Goal: Task Accomplishment & Management: Manage account settings

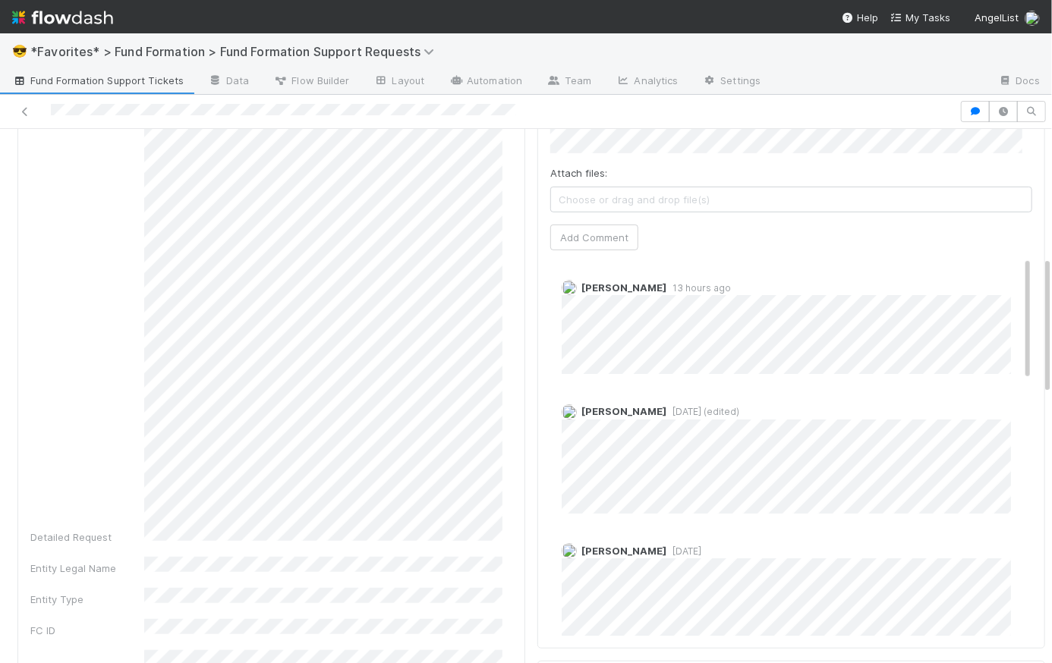
scroll to position [387, 0]
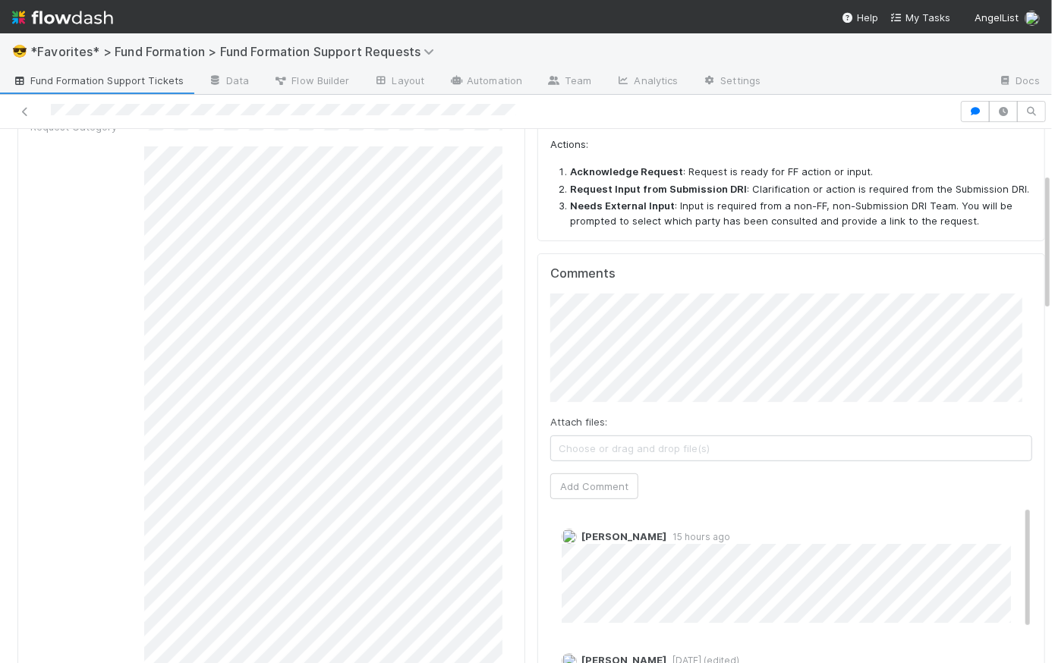
click at [679, 534] on span "15 hours ago" at bounding box center [699, 536] width 64 height 11
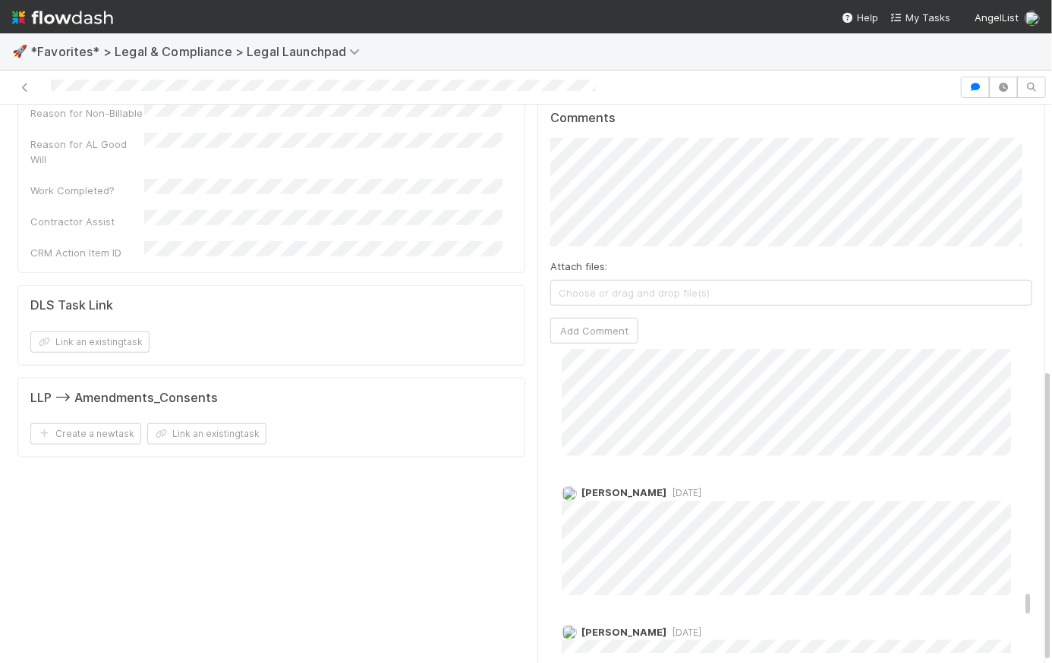
scroll to position [4196, 0]
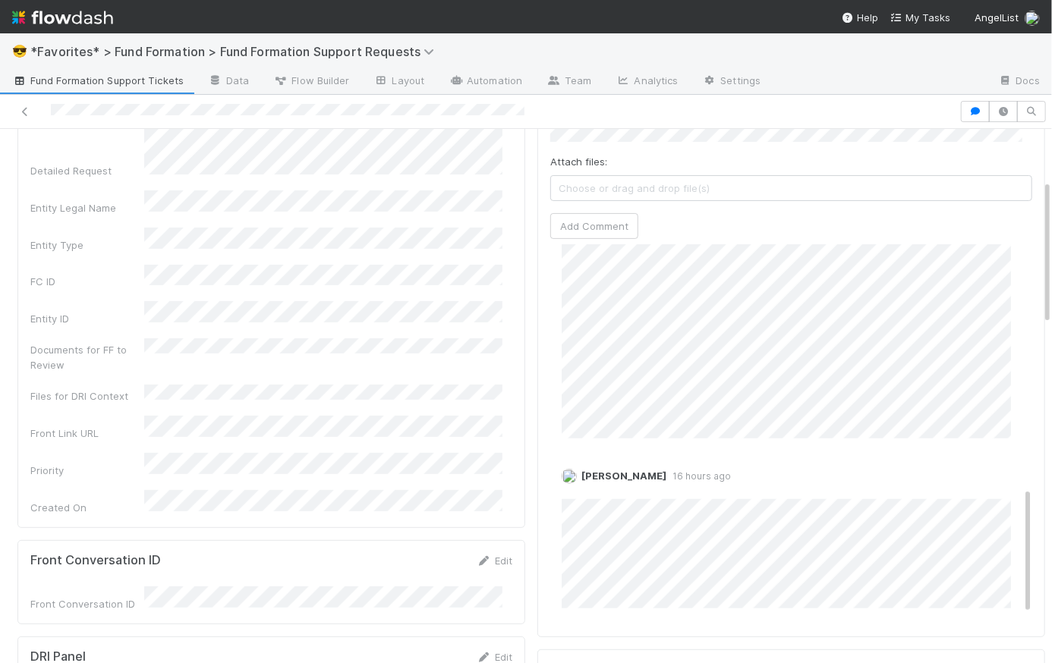
scroll to position [746, 0]
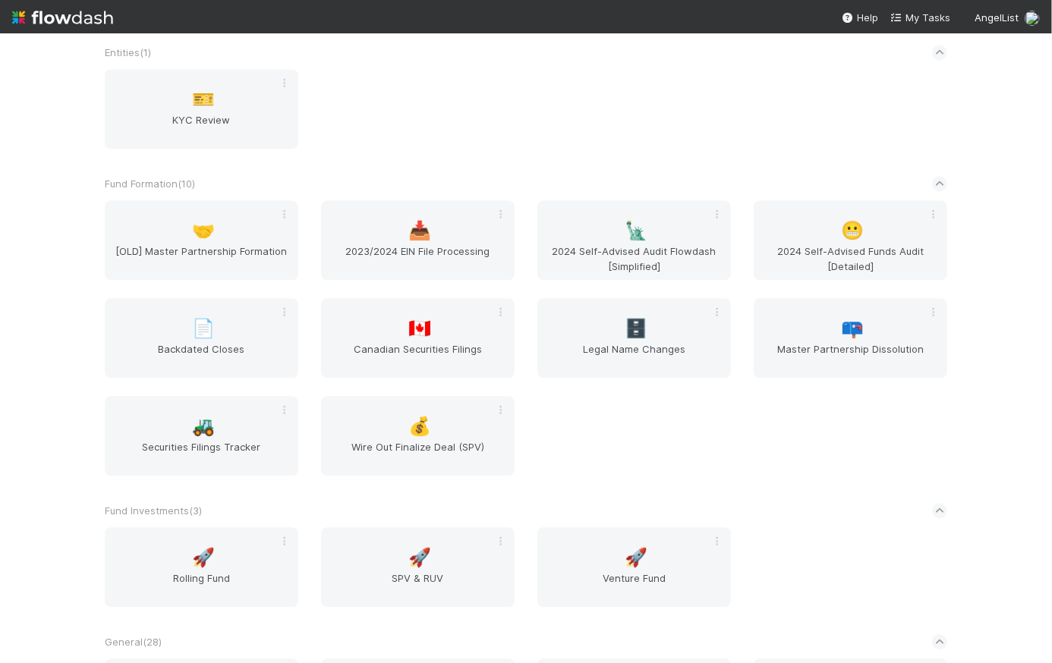
scroll to position [2071, 0]
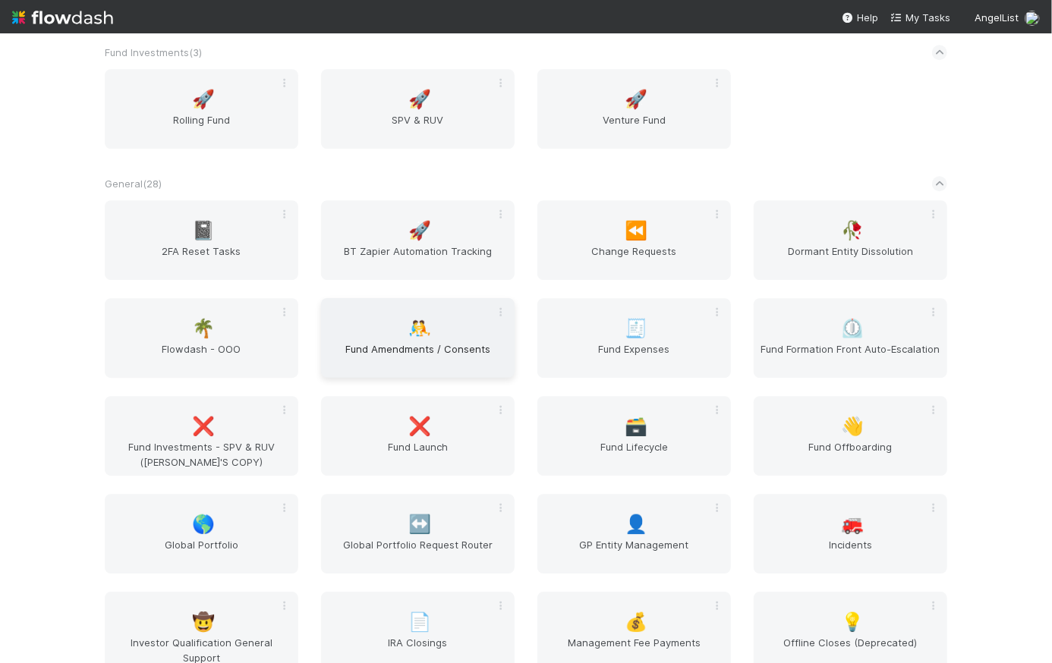
click at [467, 345] on span "Fund Amendments / Consents" at bounding box center [417, 357] width 181 height 30
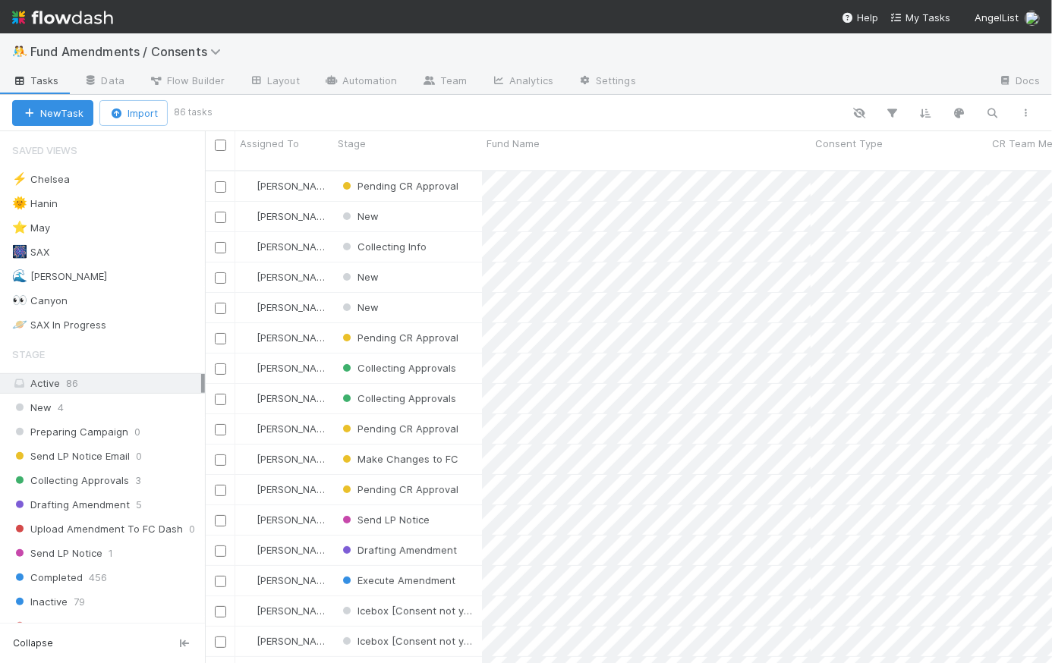
scroll to position [495, 837]
click at [66, 121] on button "New Task" at bounding box center [52, 113] width 81 height 26
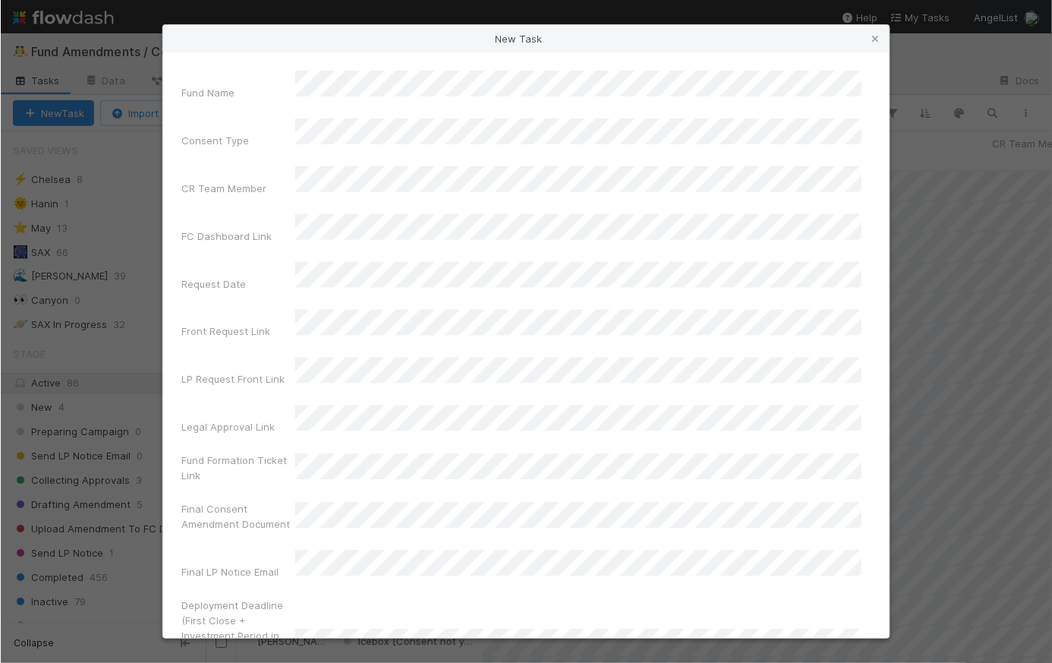
scroll to position [0, 0]
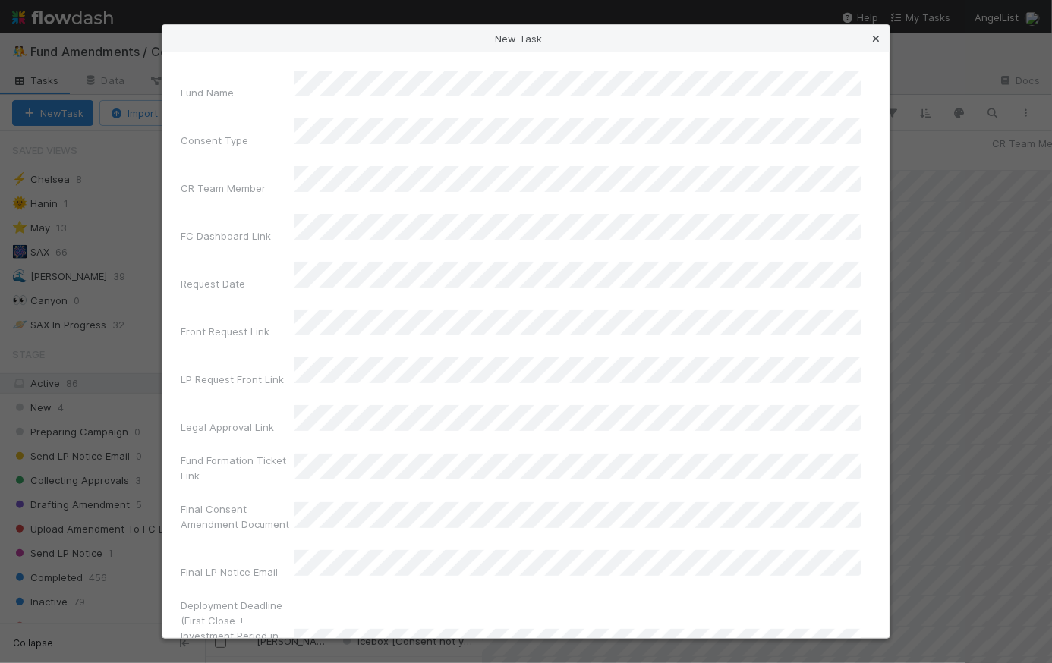
click at [880, 36] on icon at bounding box center [875, 39] width 15 height 10
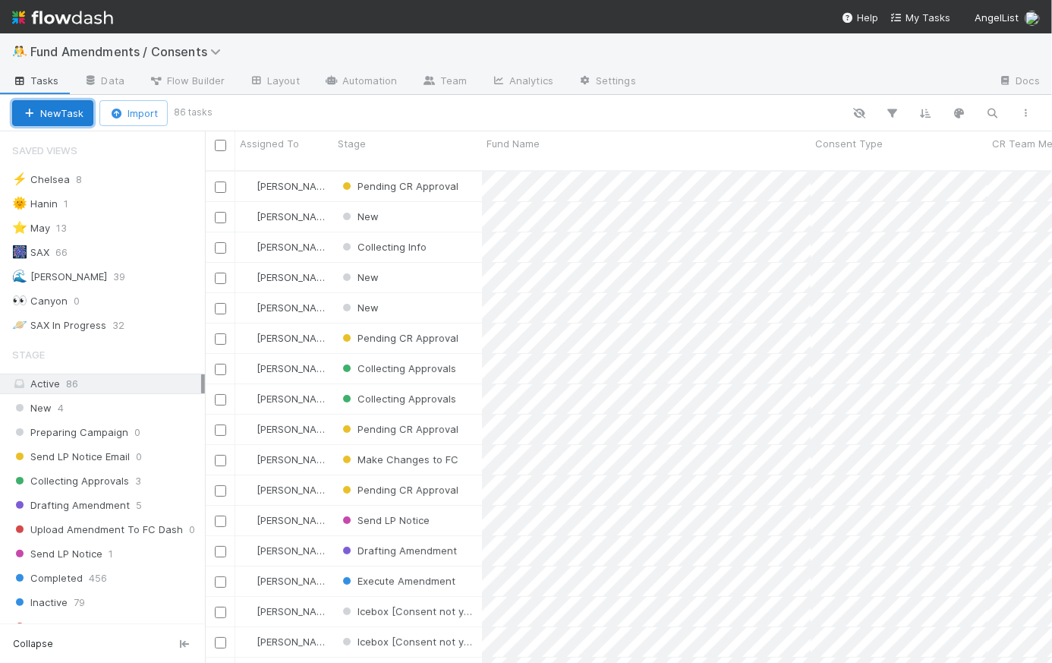
scroll to position [494, 837]
click at [71, 15] on img at bounding box center [62, 18] width 101 height 26
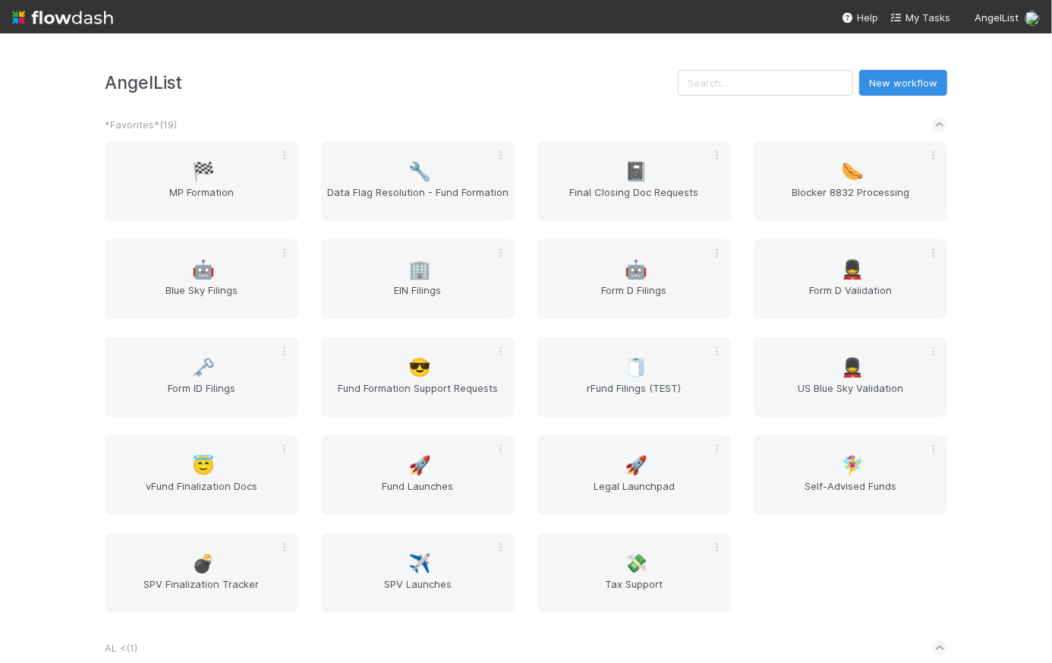
click at [609, 108] on div "*Favorites* ( 19 )" at bounding box center [526, 124] width 843 height 33
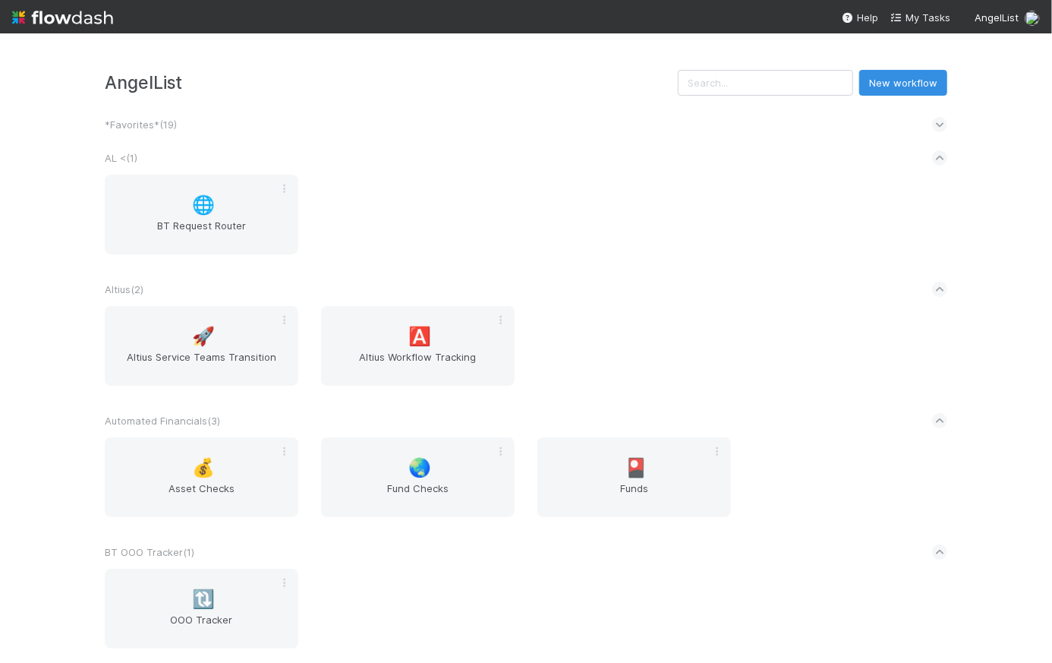
click at [294, 110] on div "*Favorites* ( 19 )" at bounding box center [526, 124] width 843 height 33
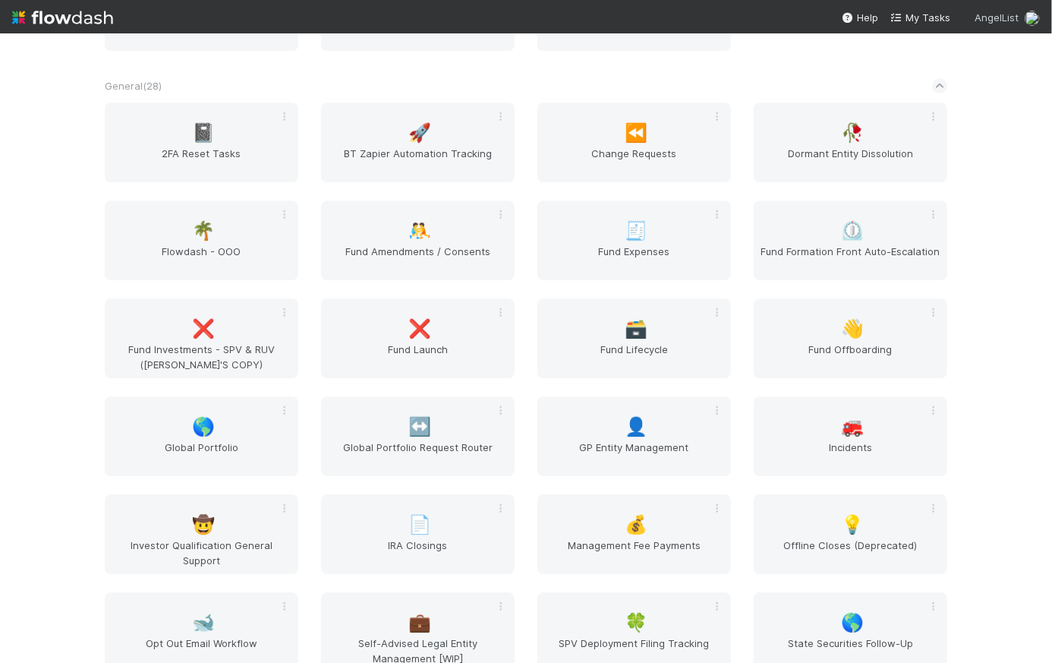
scroll to position [137, 0]
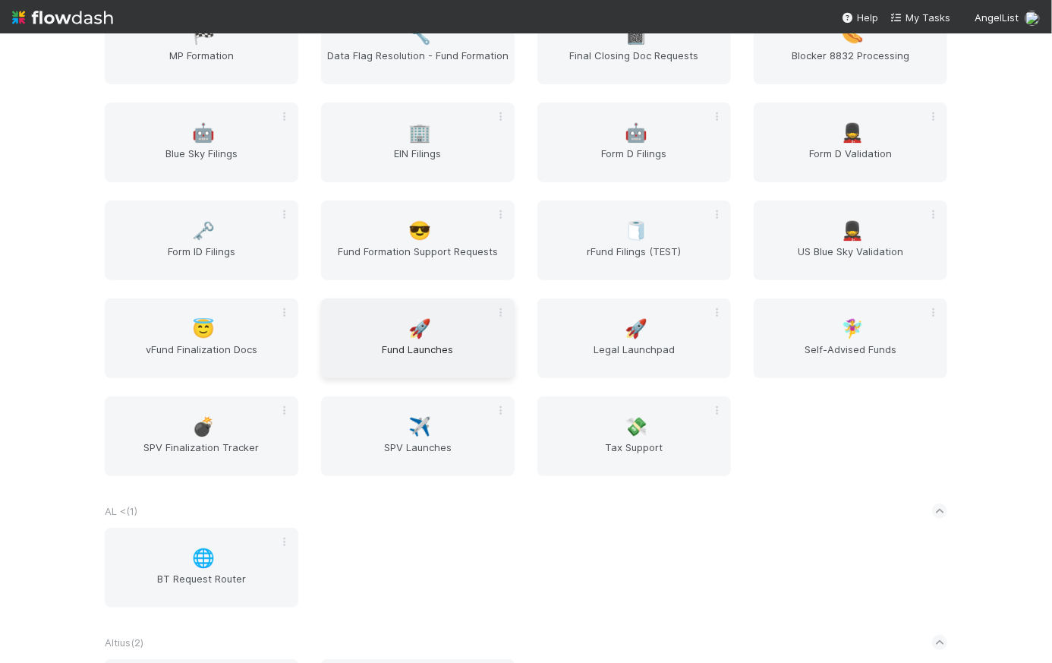
click at [452, 328] on div "🚀 Fund Launches" at bounding box center [418, 338] width 194 height 80
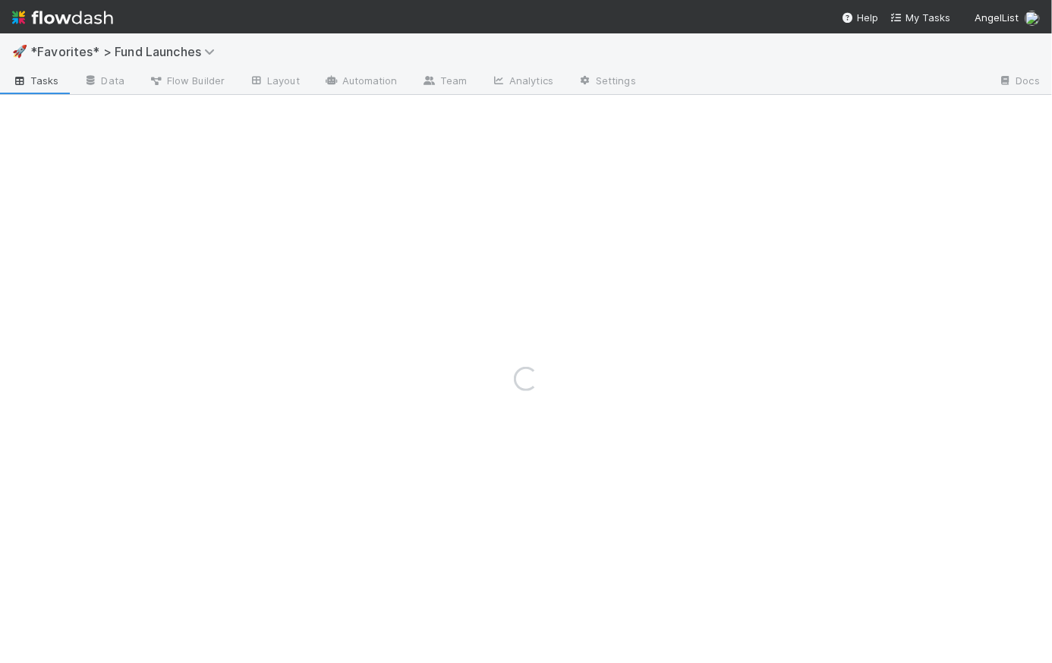
click at [106, 17] on img at bounding box center [62, 18] width 101 height 26
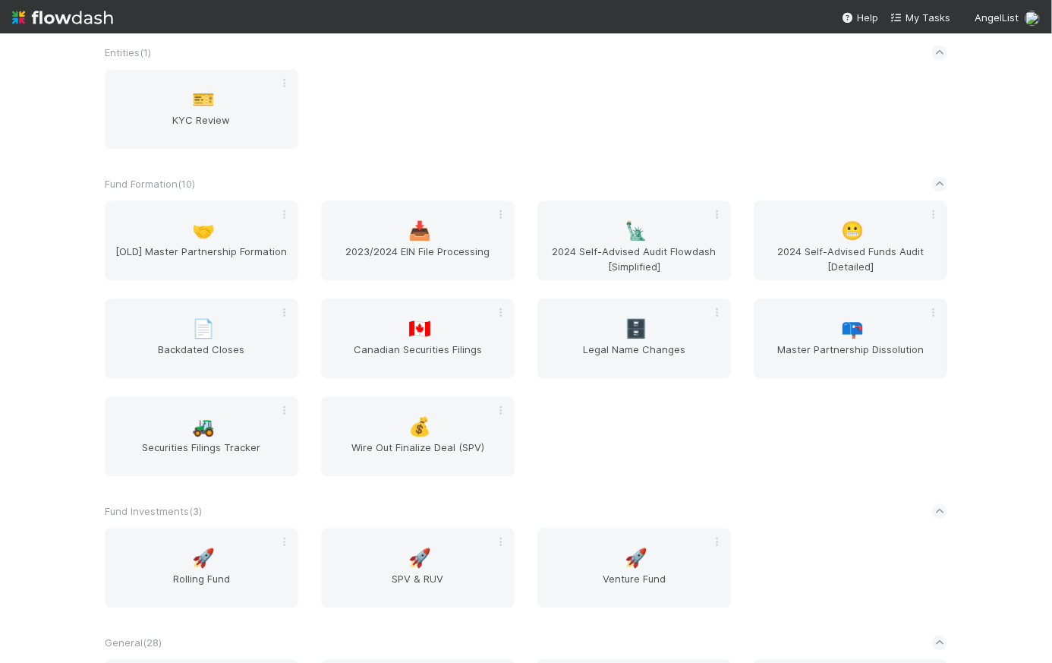
scroll to position [235, 0]
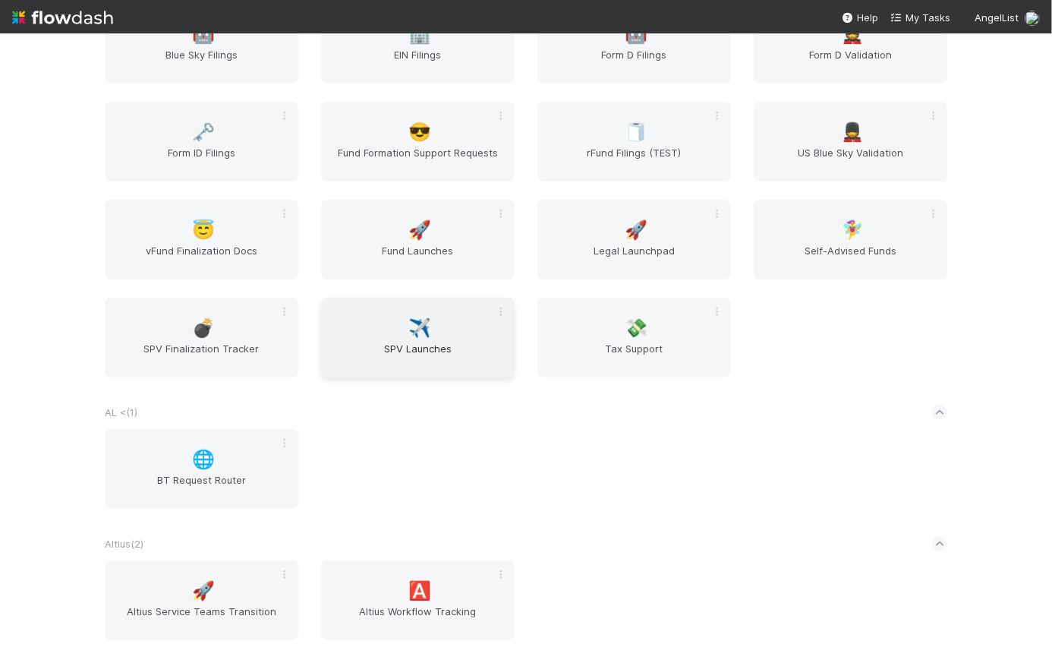
click at [418, 343] on span "SPV Launches" at bounding box center [417, 356] width 181 height 30
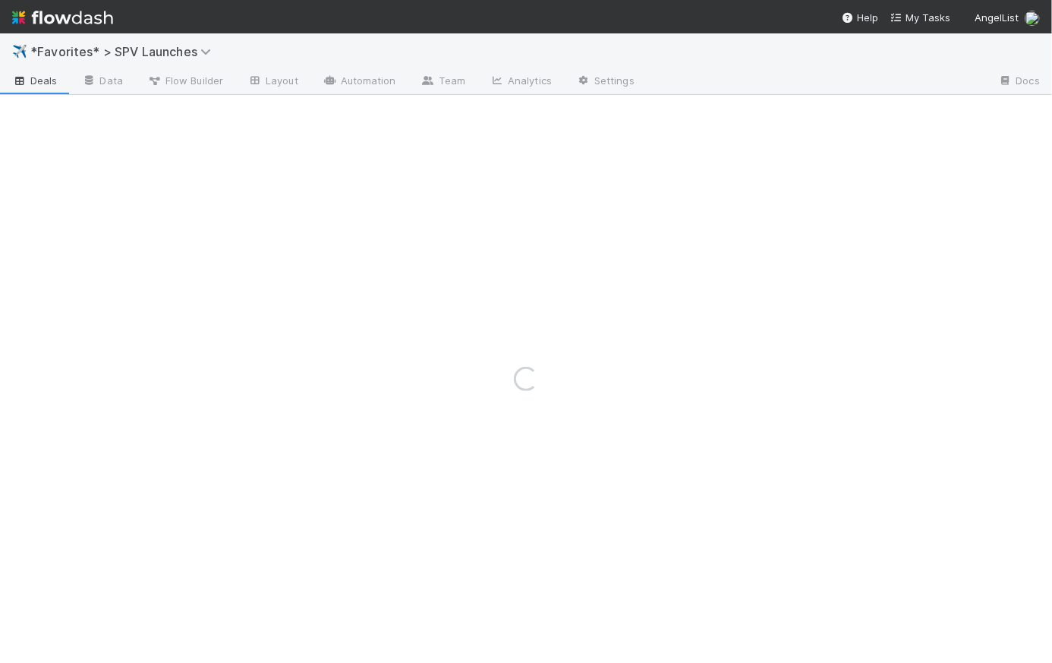
click at [686, 29] on nav "Help My Tasks AngelList" at bounding box center [526, 16] width 1052 height 33
click at [684, 28] on nav "Help My Tasks AngelList" at bounding box center [526, 16] width 1052 height 33
click at [742, 66] on div "✈️ *Favorites* > SPV Launches" at bounding box center [526, 51] width 1052 height 36
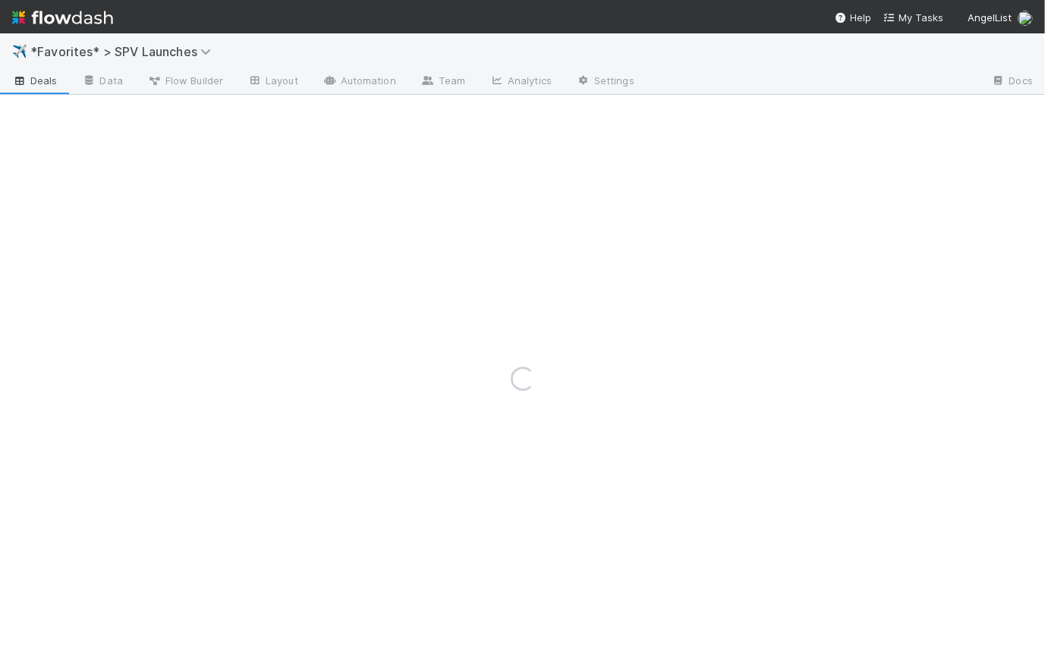
drag, startPoint x: 282, startPoint y: 46, endPoint x: 202, endPoint y: 2, distance: 91.4
click at [283, 47] on div "✈️ *Favorites* > SPV Launches" at bounding box center [522, 51] width 1045 height 36
click at [346, 42] on div "✈️ *Favorites* > SPV Launches" at bounding box center [522, 51] width 1045 height 36
click at [283, 43] on div "✈️ *Favorites* > SPV Launches" at bounding box center [521, 51] width 1042 height 36
click at [248, 54] on div "✈️ *Favorites* > SPV Launches" at bounding box center [521, 51] width 1042 height 36
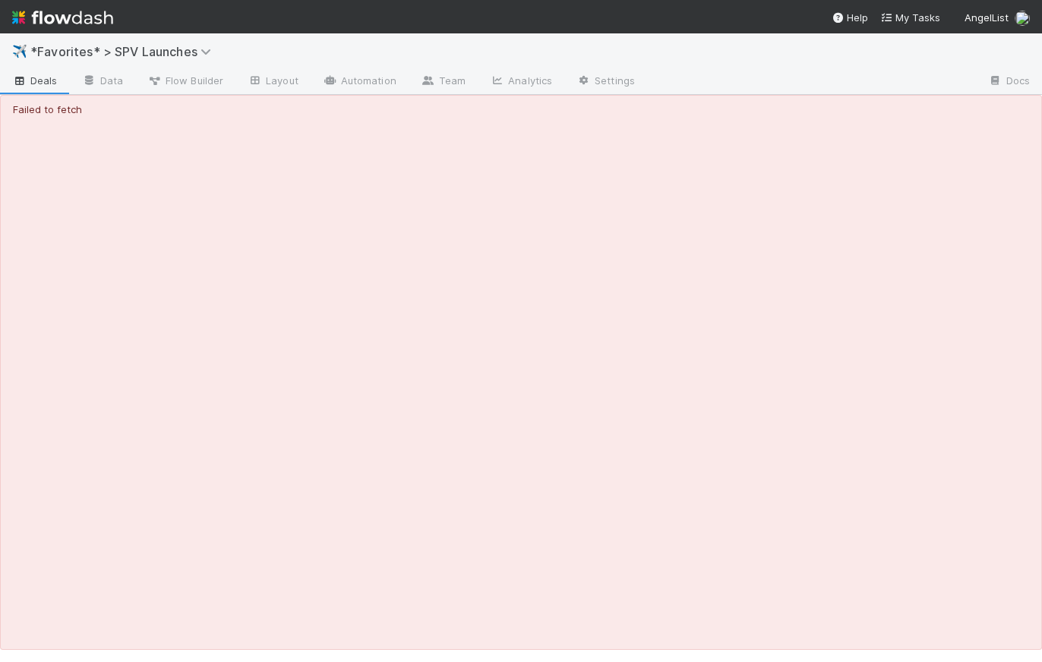
click at [188, 2] on nav "Help My Tasks AngelList" at bounding box center [521, 16] width 1042 height 33
click at [121, 6] on nav "Help My Tasks AngelList" at bounding box center [521, 16] width 1042 height 33
click at [598, 18] on nav "Help My Tasks AngelList" at bounding box center [521, 16] width 1042 height 33
click at [530, 12] on nav "Help My Tasks AngelList" at bounding box center [521, 16] width 1042 height 33
click at [247, 11] on nav "Help My Tasks AngelList" at bounding box center [521, 16] width 1042 height 33
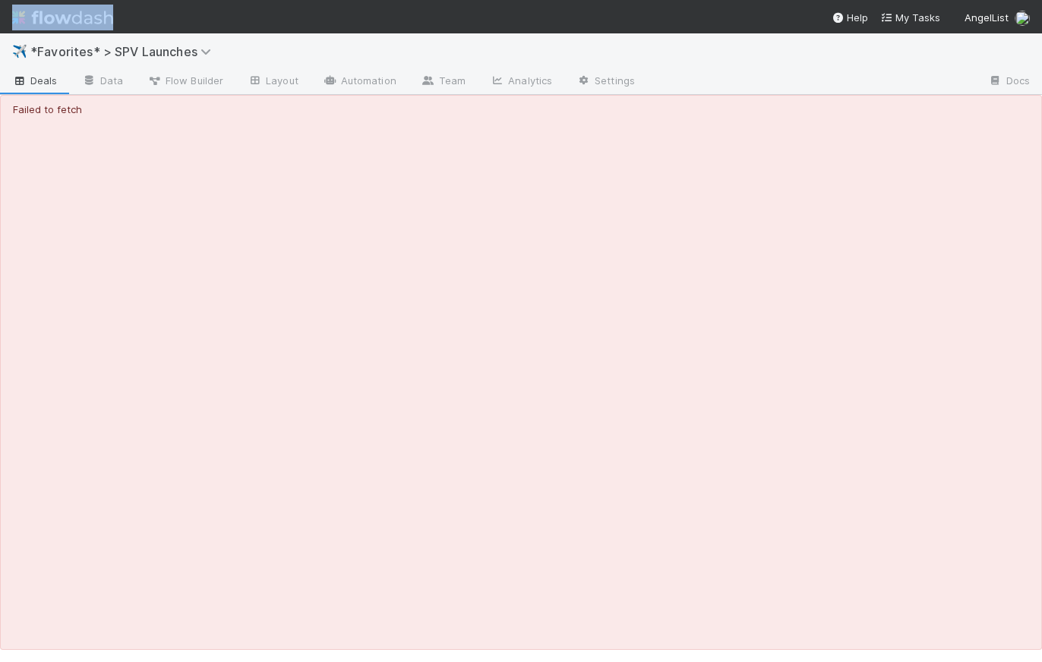
click at [247, 11] on nav "Help My Tasks AngelList" at bounding box center [521, 16] width 1042 height 33
click at [263, 14] on nav "Help My Tasks AngelList" at bounding box center [521, 16] width 1042 height 33
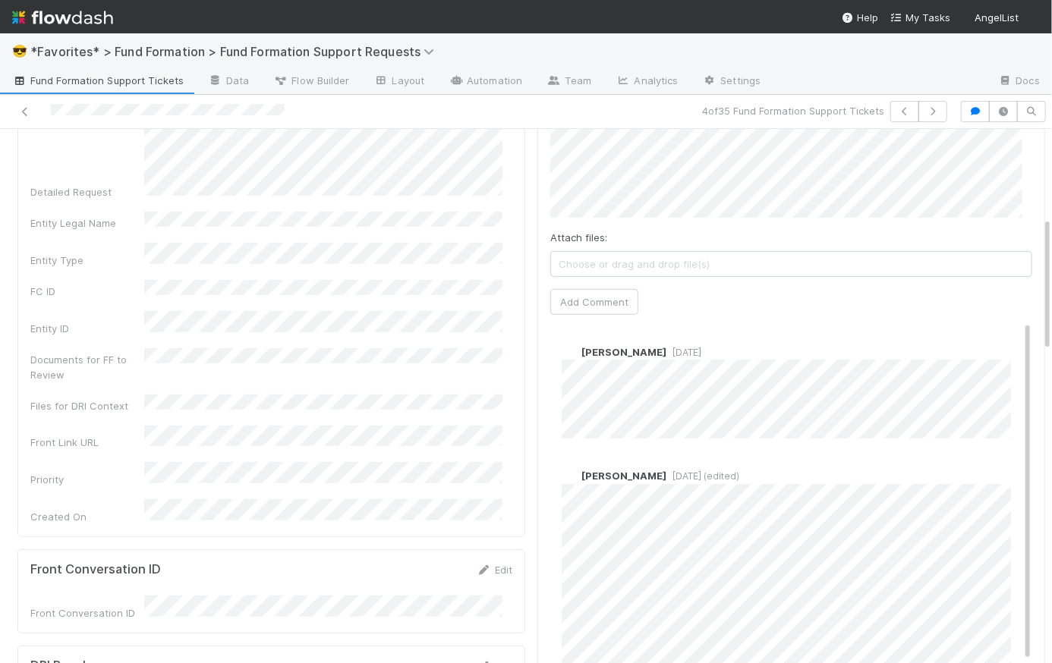
scroll to position [439, 0]
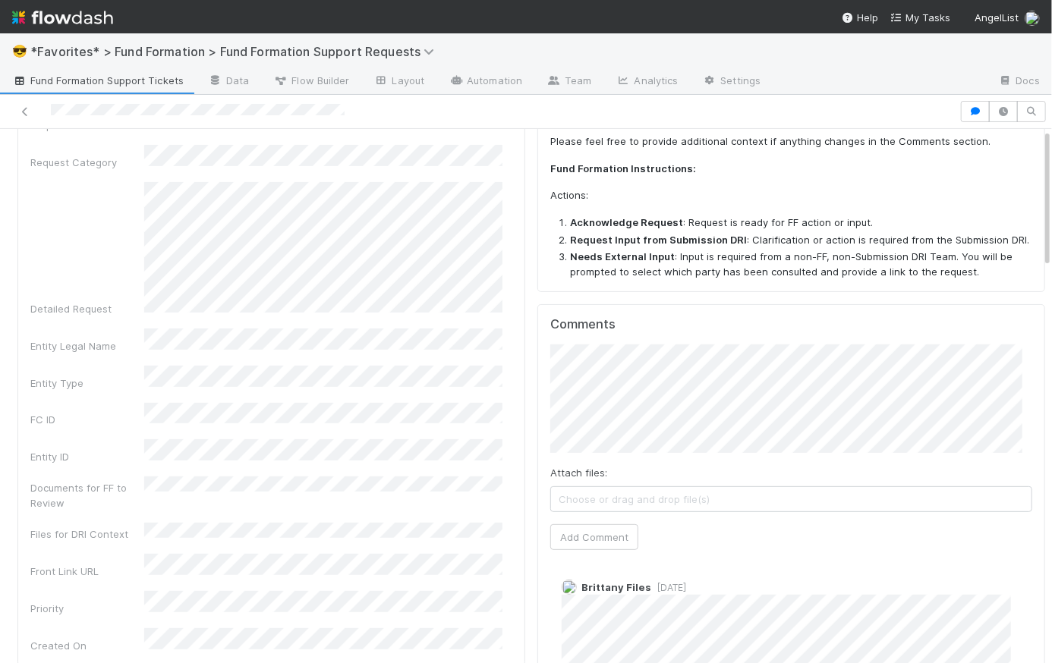
scroll to position [121, 0]
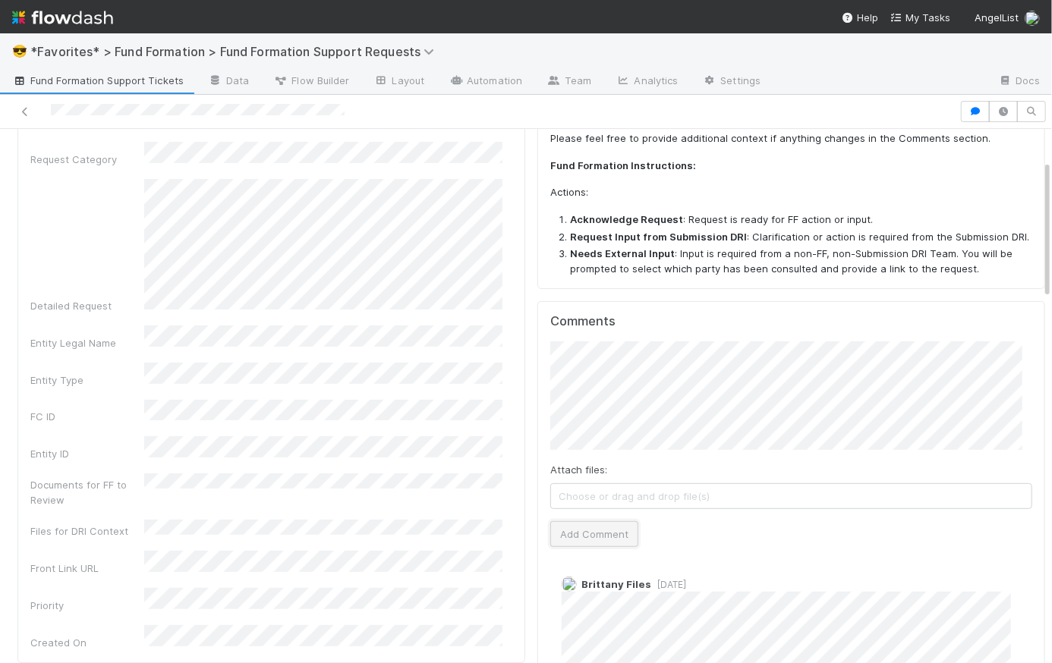
click at [600, 532] on button "Add Comment" at bounding box center [594, 535] width 88 height 26
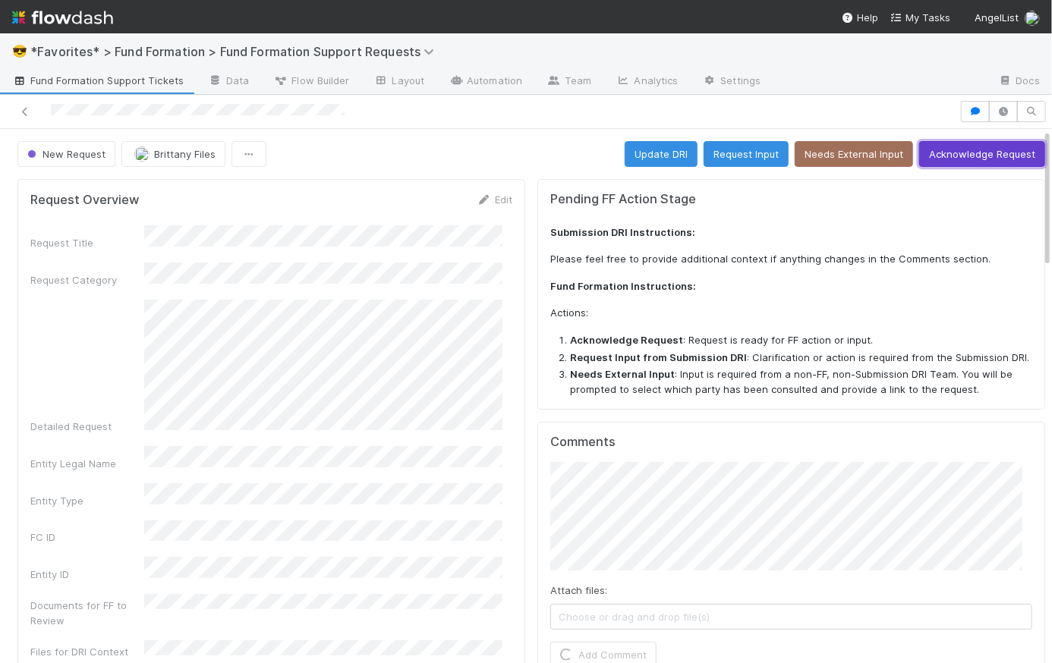
click at [1006, 154] on button "Acknowledge Request" at bounding box center [982, 154] width 126 height 26
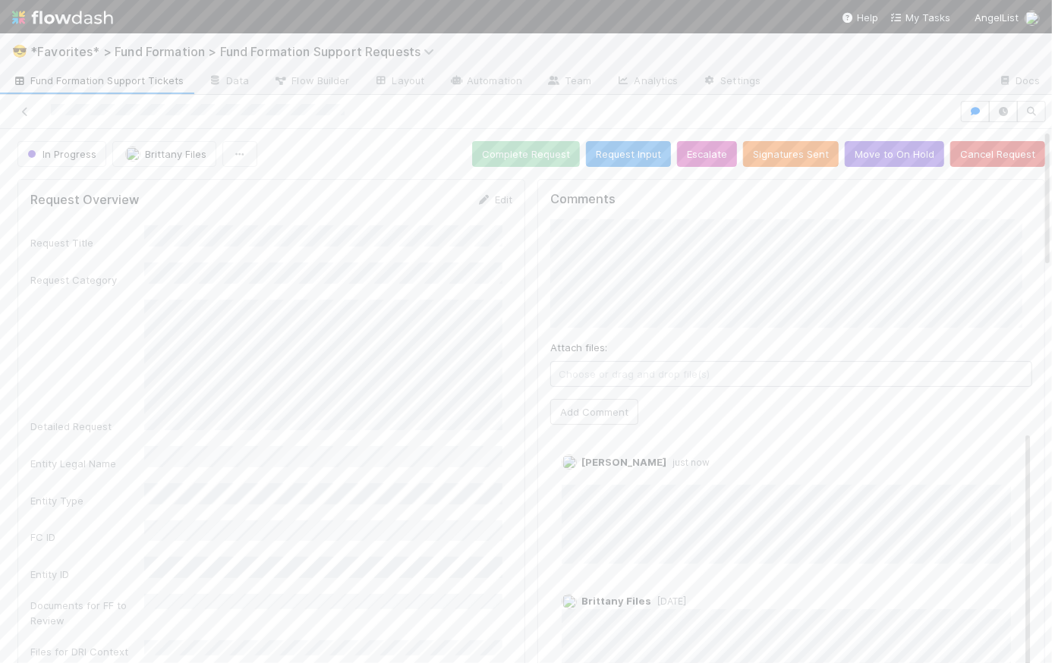
click at [389, 151] on div "In Progress Brittany Files Complete Request Request Input Escalate Signatures S…" at bounding box center [531, 154] width 1028 height 26
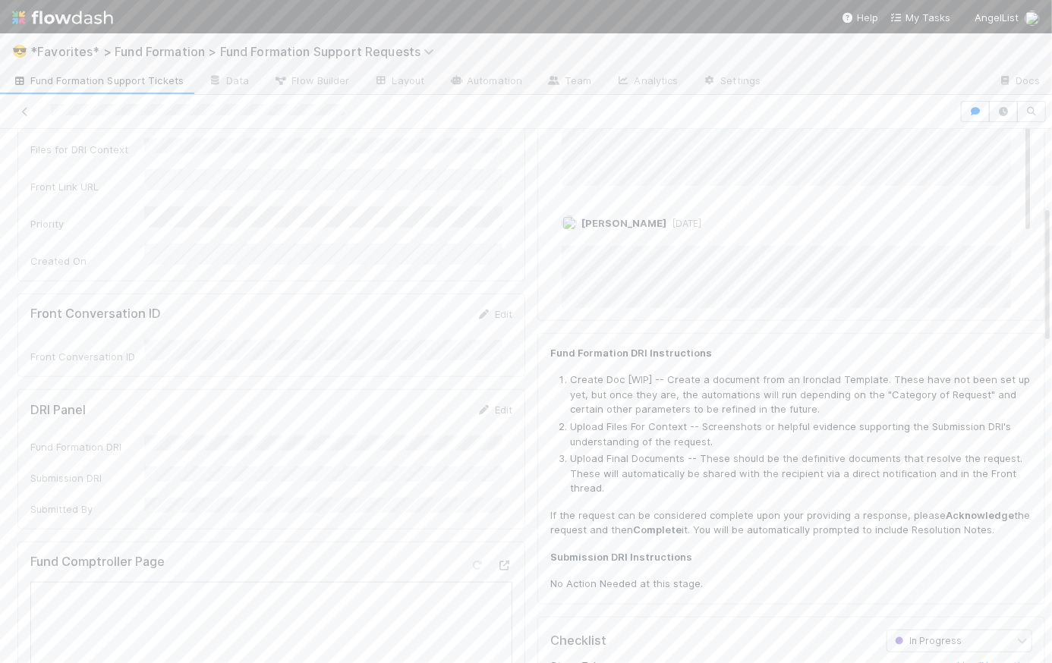
scroll to position [821, 0]
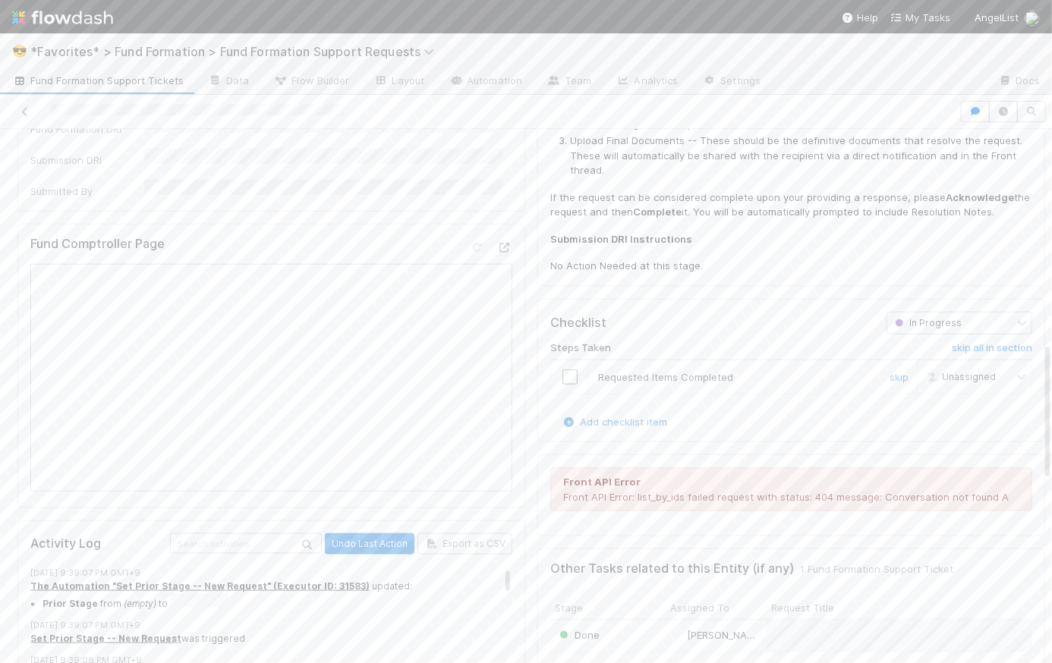
click at [563, 380] on input "checkbox" at bounding box center [570, 377] width 15 height 15
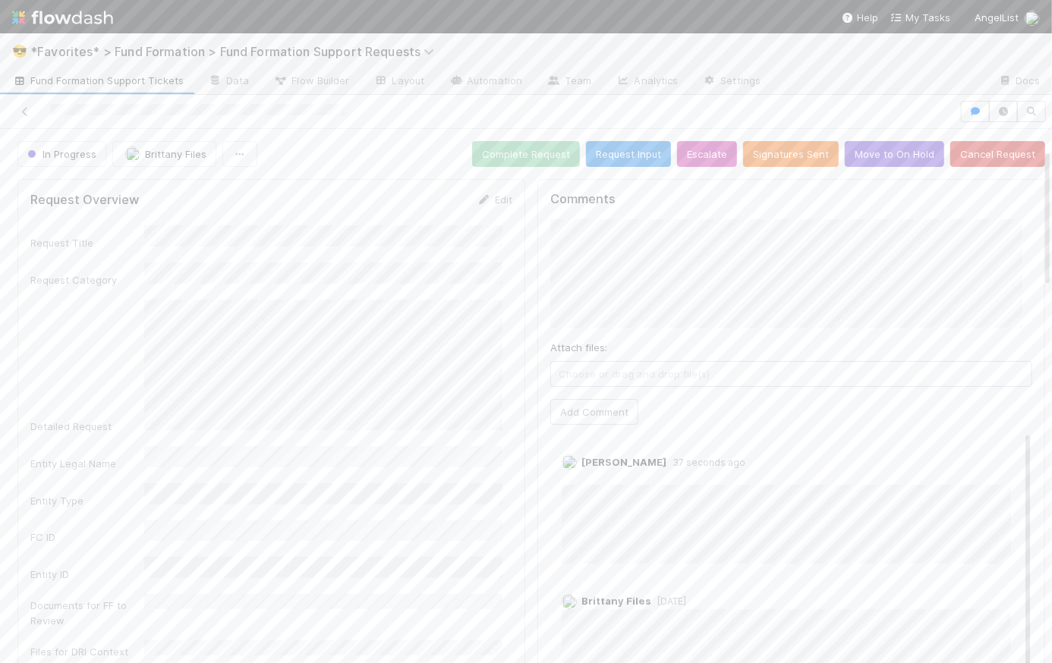
scroll to position [0, 0]
click at [786, 156] on button "Signatures Sent" at bounding box center [791, 154] width 96 height 26
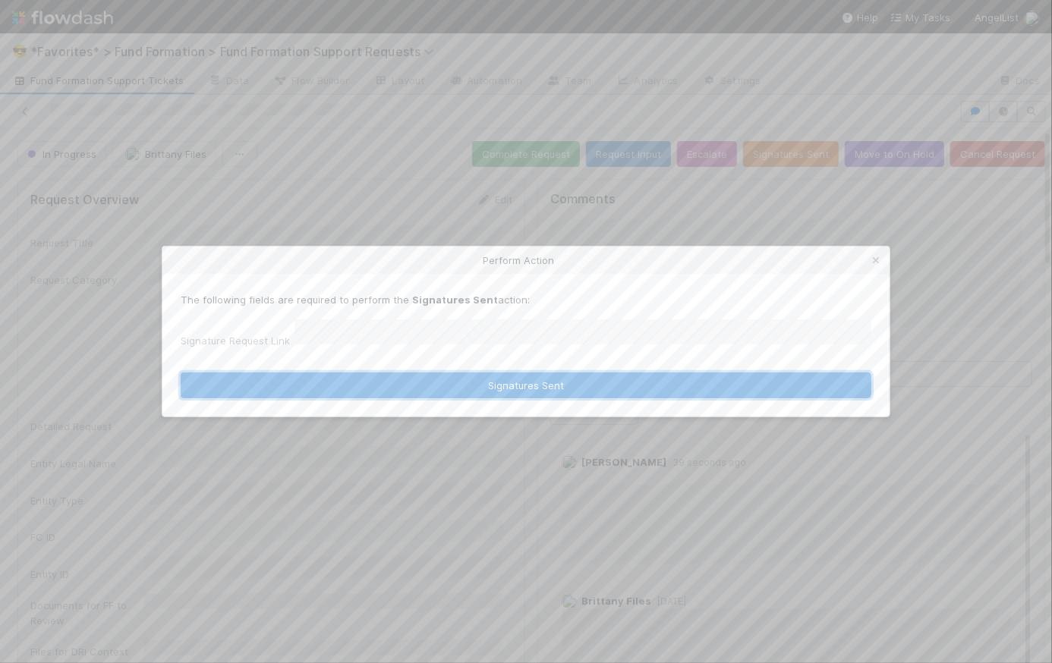
click at [537, 378] on button "Signatures Sent" at bounding box center [526, 386] width 691 height 26
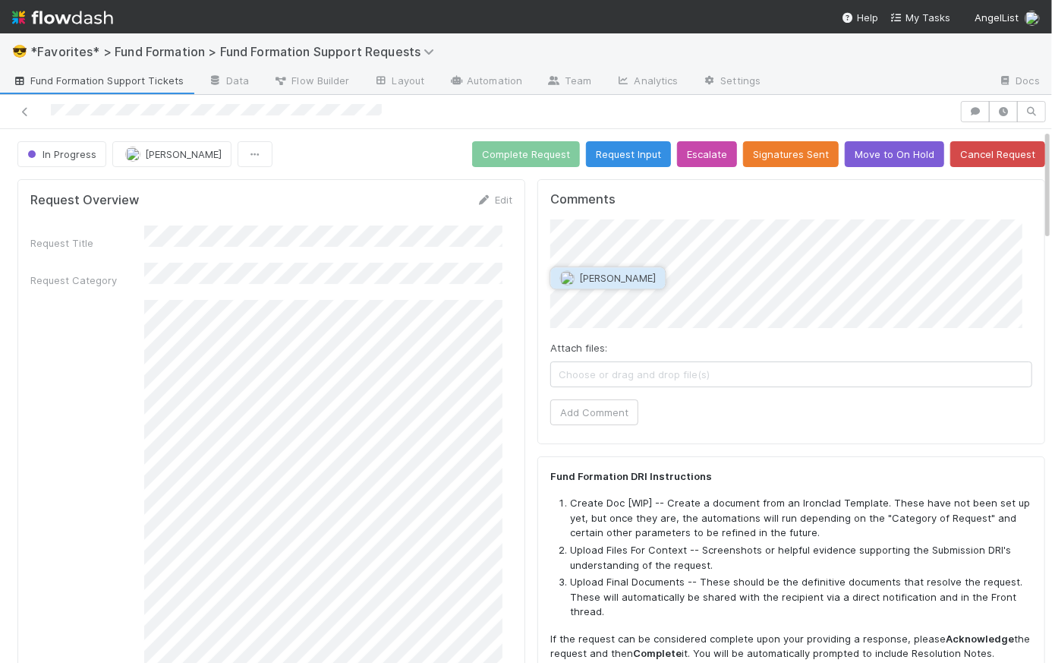
click at [621, 285] on button "Sarah Zheng" at bounding box center [608, 277] width 115 height 21
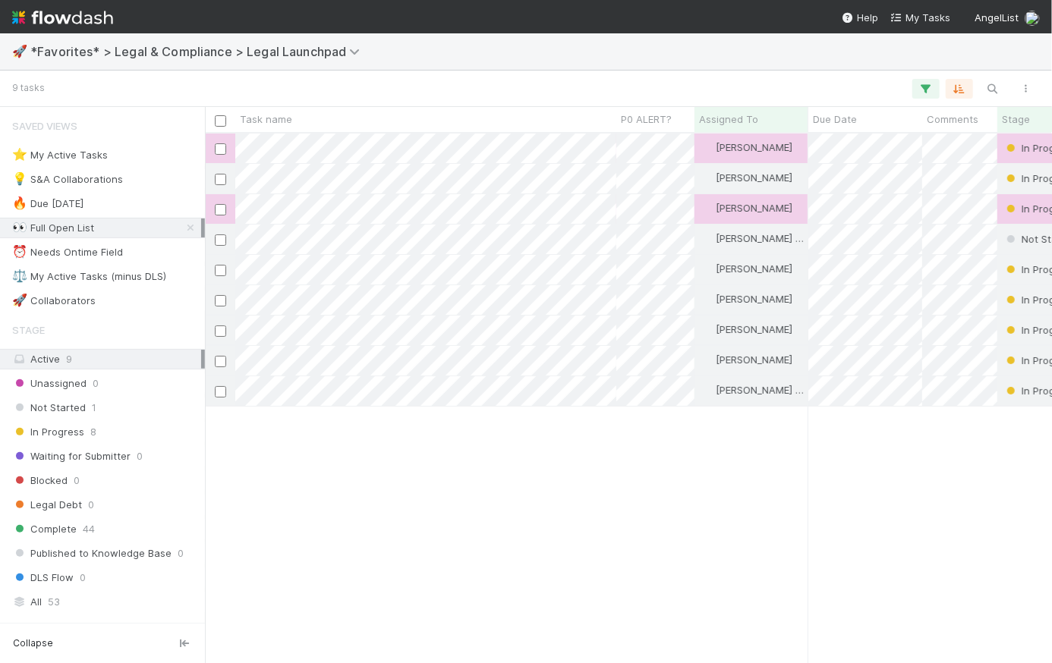
scroll to position [519, 837]
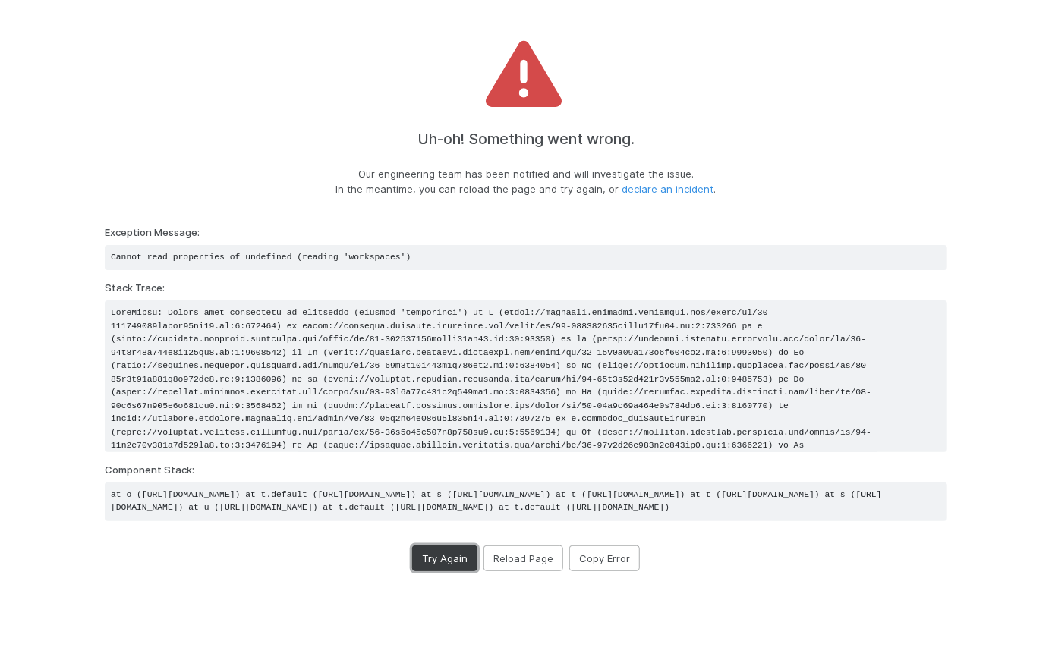
click at [451, 572] on button "Try Again" at bounding box center [444, 559] width 65 height 26
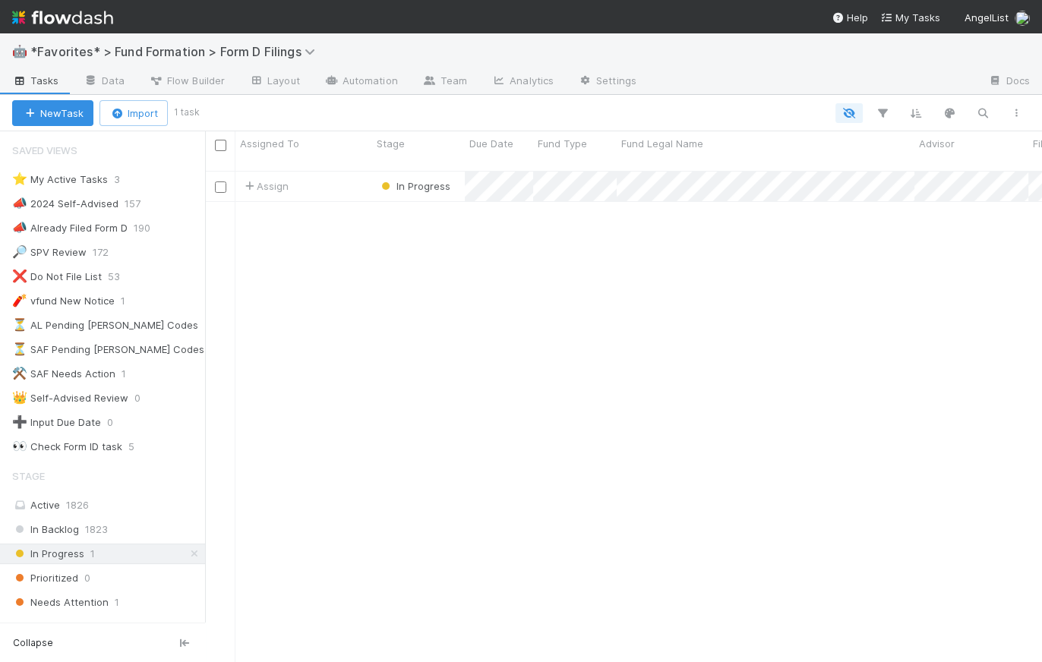
scroll to position [11, 11]
click at [71, 17] on img at bounding box center [62, 18] width 101 height 26
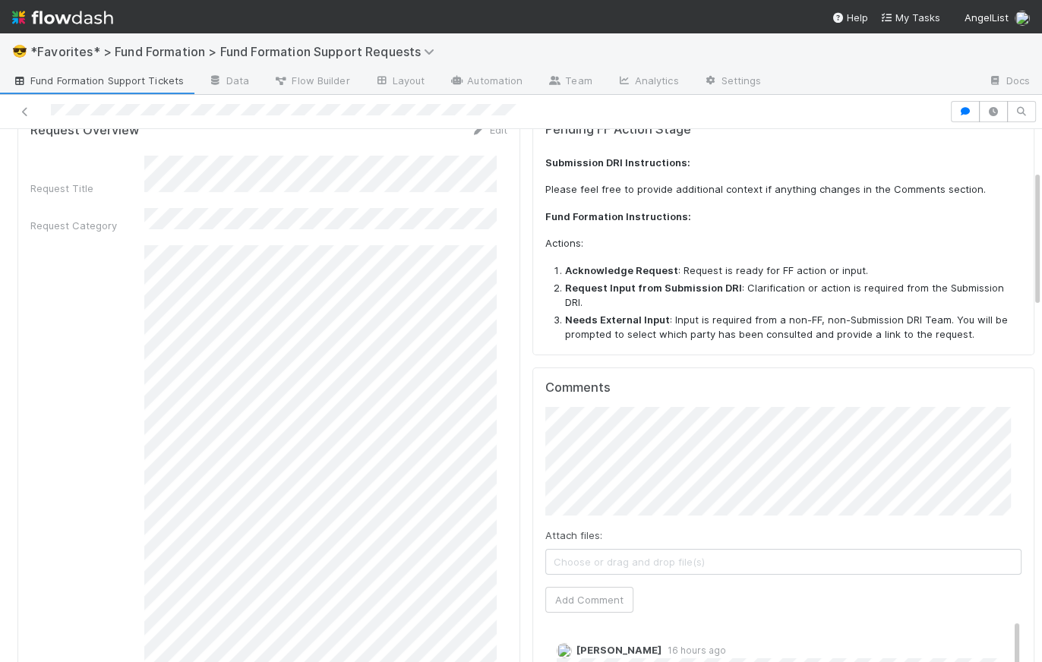
scroll to position [158, 0]
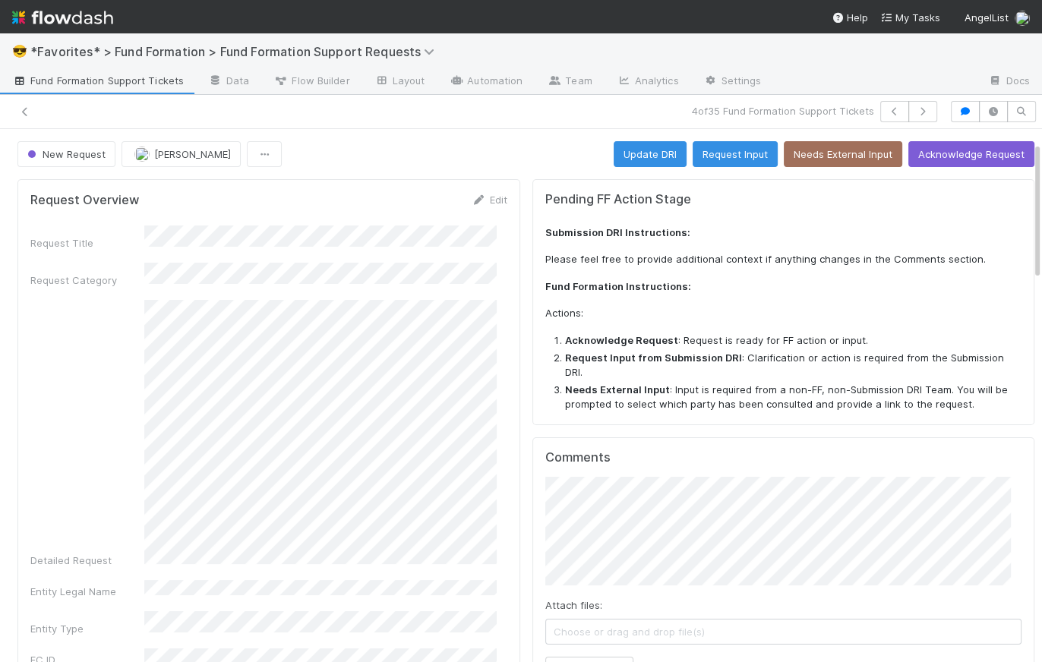
scroll to position [90, 0]
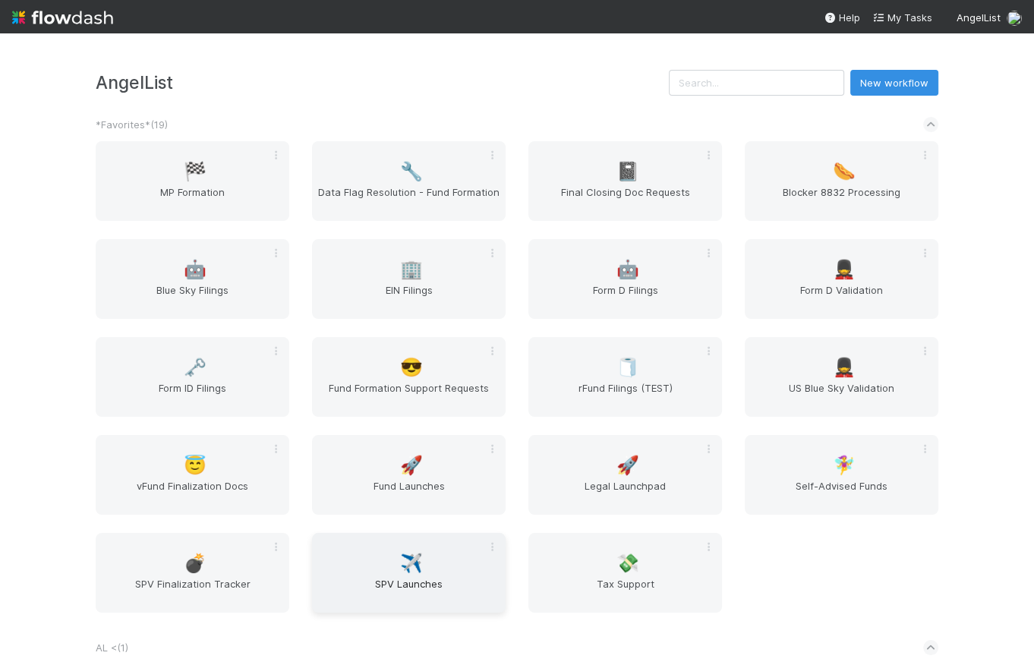
click at [421, 567] on div "✈️ SPV Launches" at bounding box center [409, 573] width 194 height 80
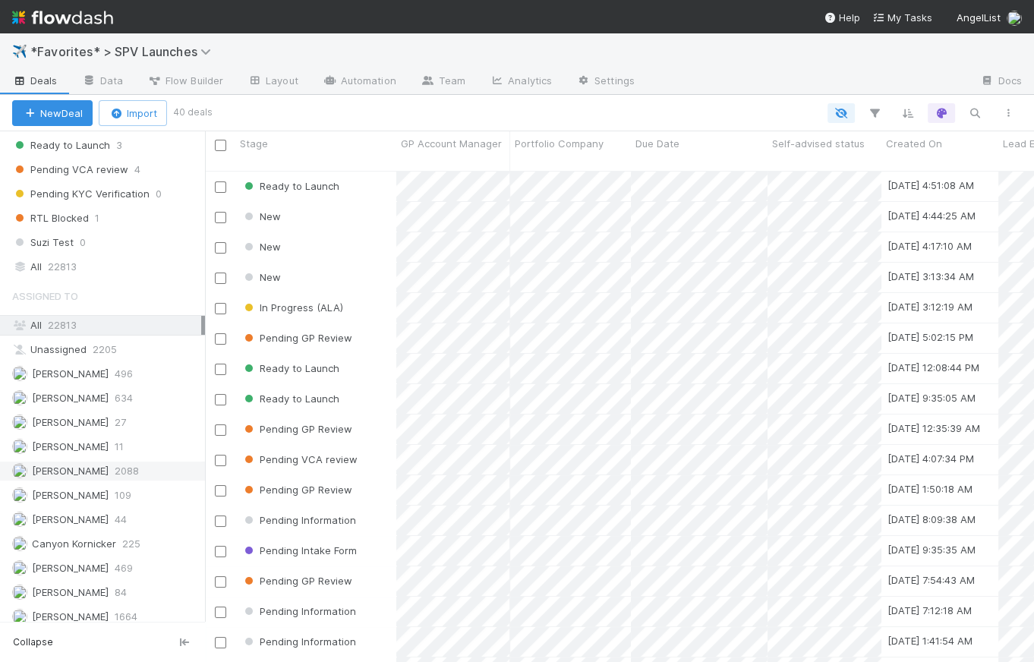
scroll to position [1158, 0]
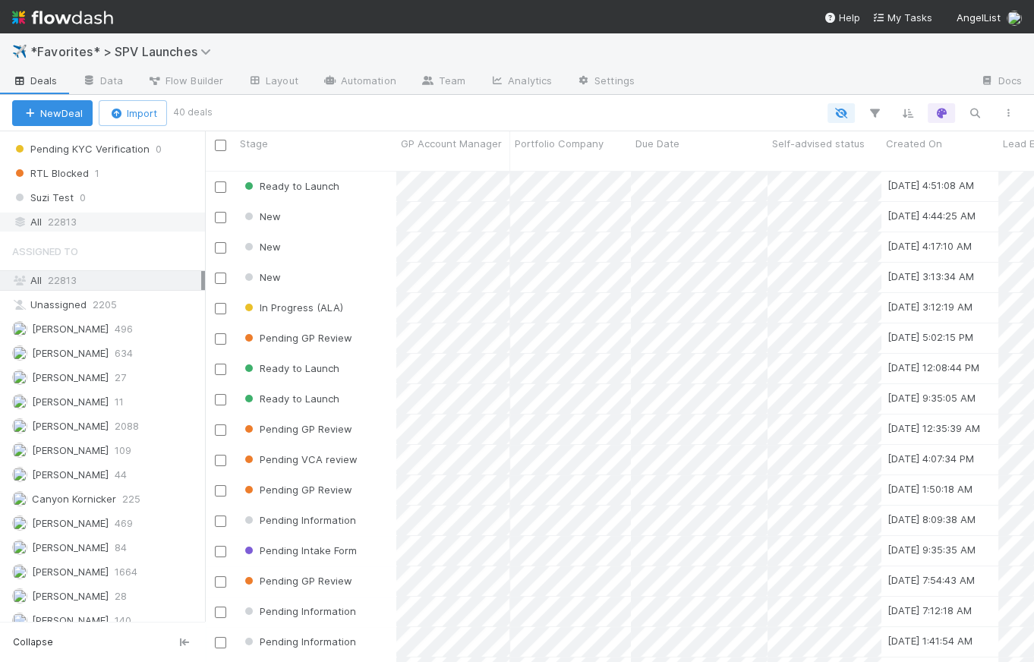
click at [87, 217] on div "All 22813" at bounding box center [106, 222] width 189 height 19
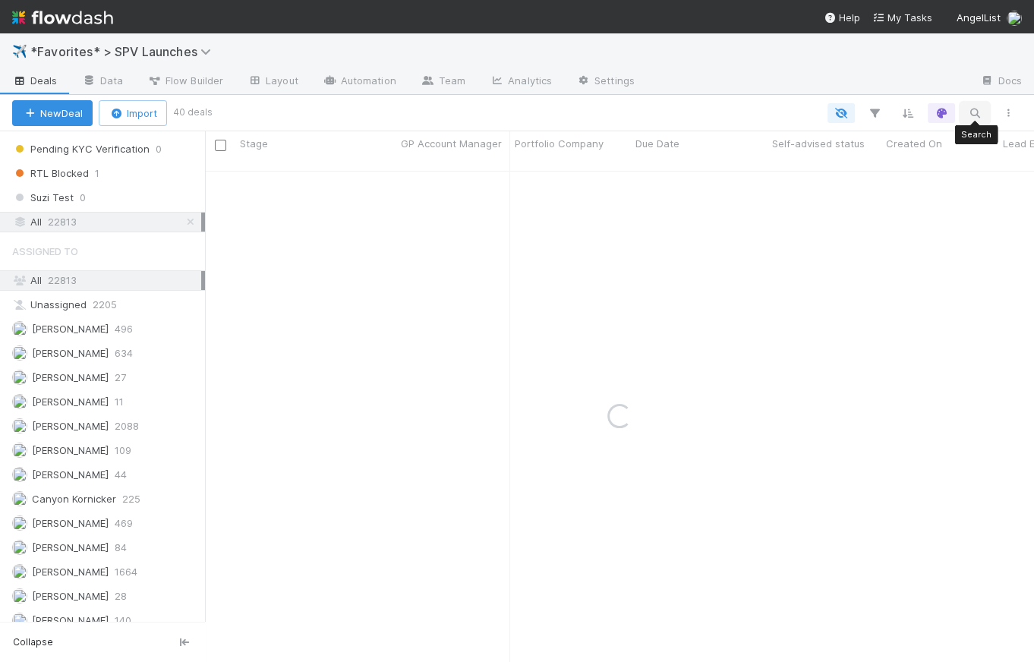
click at [979, 109] on icon "button" at bounding box center [974, 113] width 15 height 14
click at [888, 89] on input at bounding box center [896, 87] width 152 height 18
click at [869, 89] on input "40096" at bounding box center [896, 87] width 152 height 18
click at [824, 88] on input "40096" at bounding box center [896, 87] width 152 height 18
click at [858, 86] on input "40096" at bounding box center [896, 87] width 152 height 18
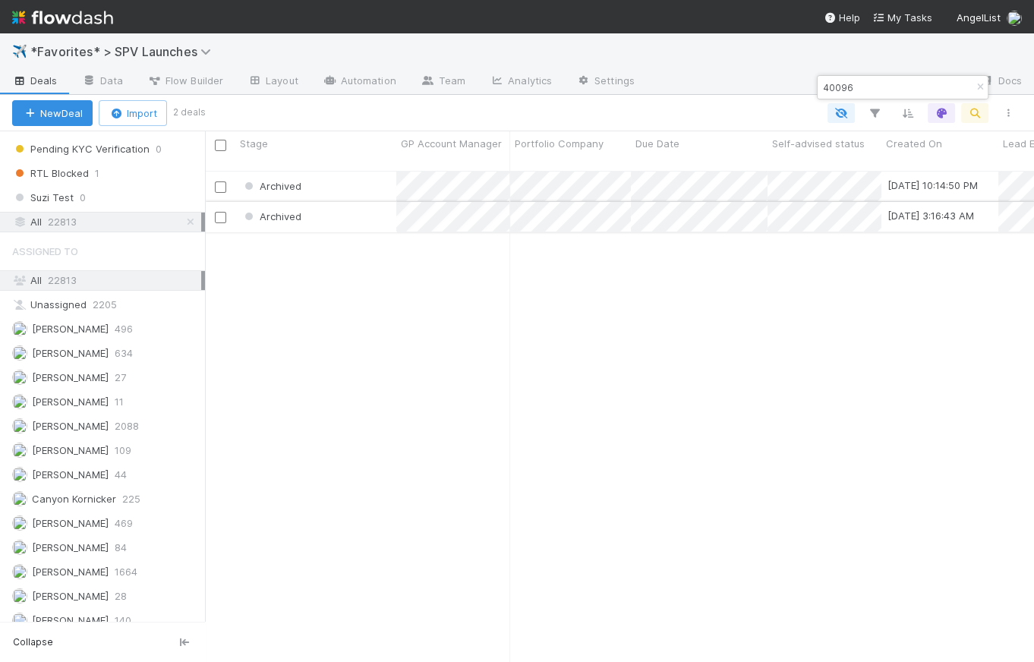
type input "40096"
click at [317, 203] on div "Archived" at bounding box center [315, 217] width 161 height 30
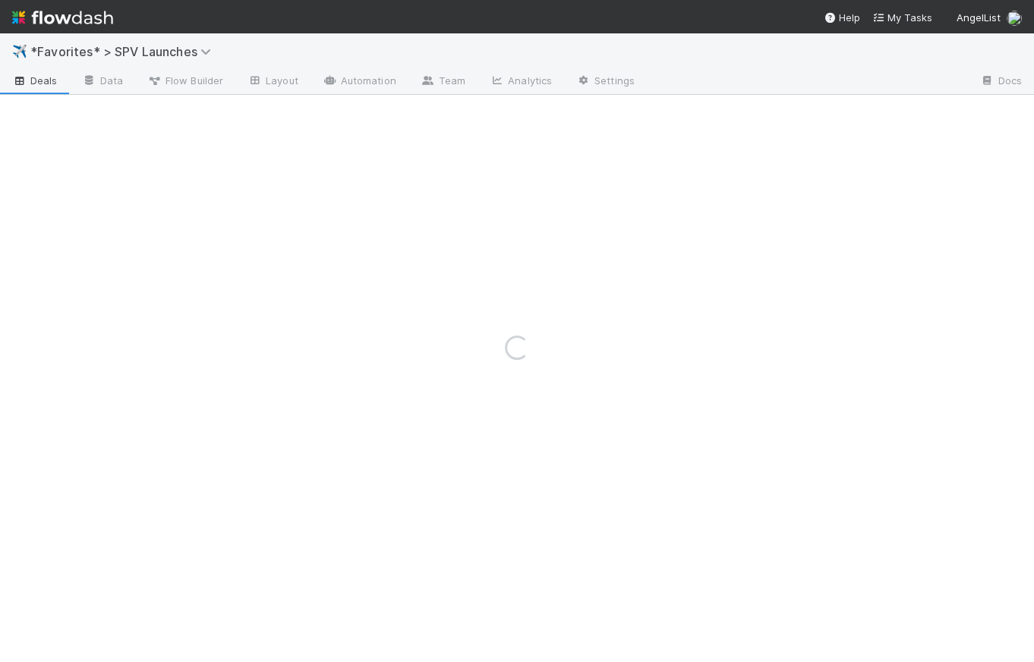
click at [322, 10] on nav "Help My Tasks AngelList" at bounding box center [517, 16] width 1034 height 33
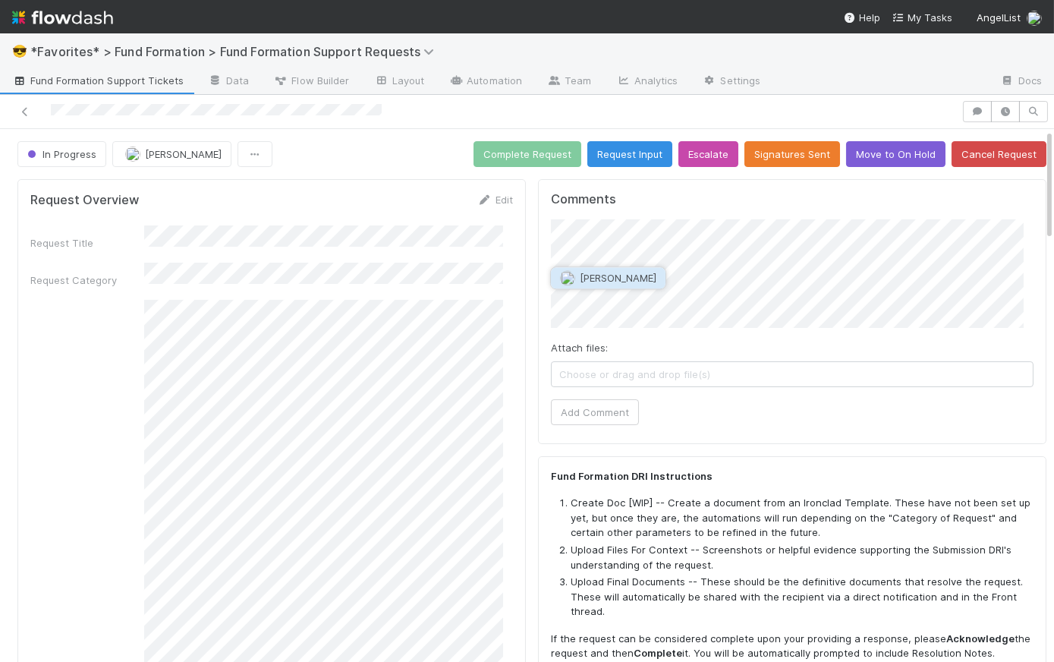
click at [613, 276] on span "[PERSON_NAME]" at bounding box center [618, 278] width 77 height 12
click at [539, 283] on div "Comments Attach files: Choose or drag and drop file(s) Add Comment" at bounding box center [792, 311] width 509 height 264
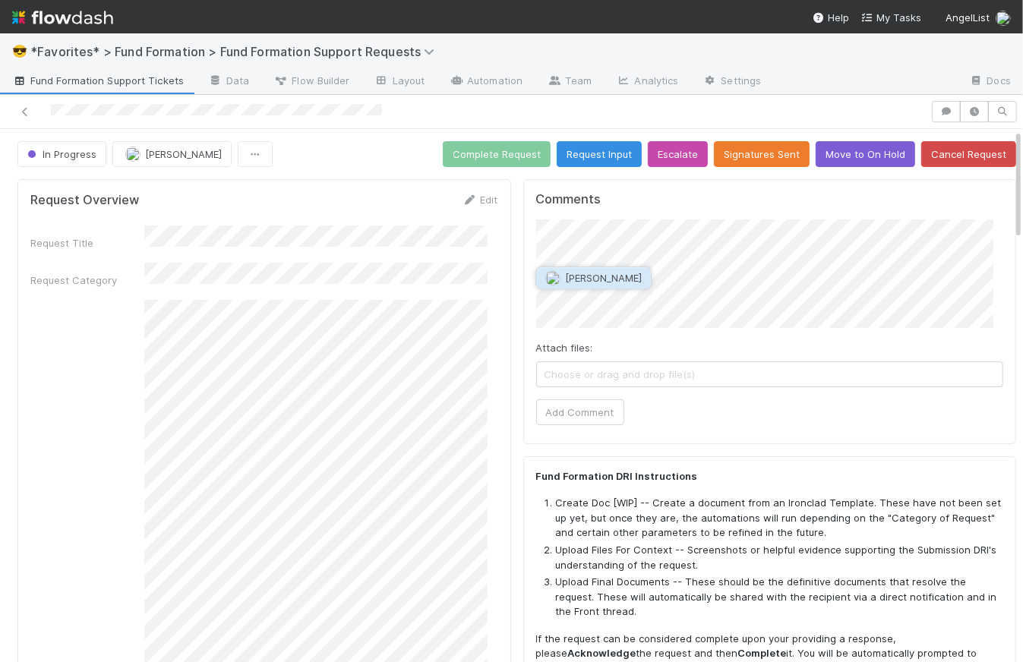
click at [615, 279] on span "Sarah Zheng" at bounding box center [603, 278] width 77 height 12
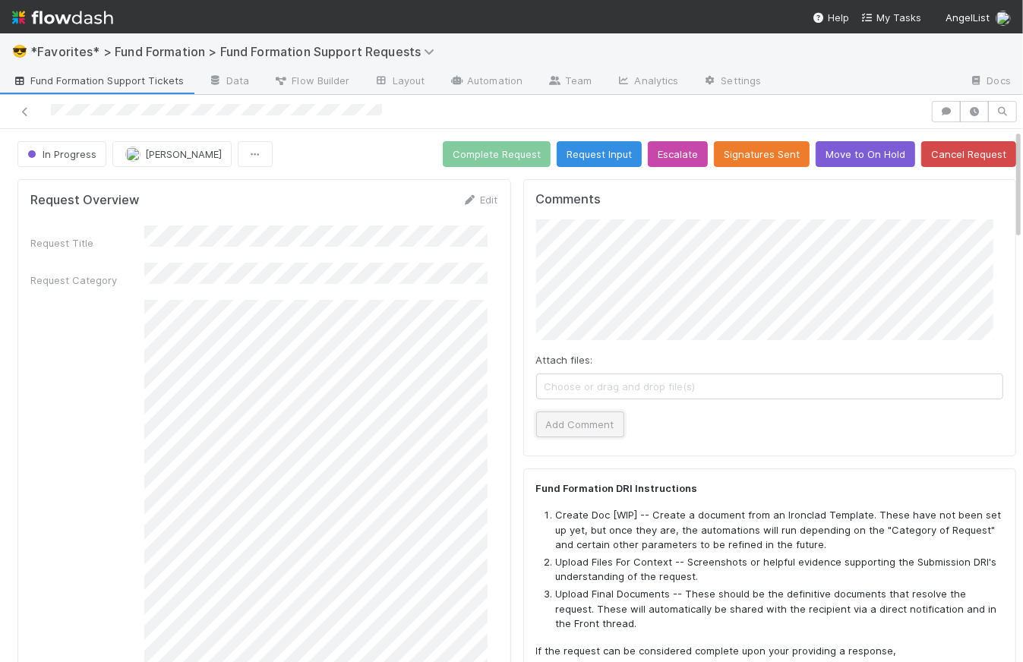
click at [592, 416] on button "Add Comment" at bounding box center [580, 424] width 88 height 26
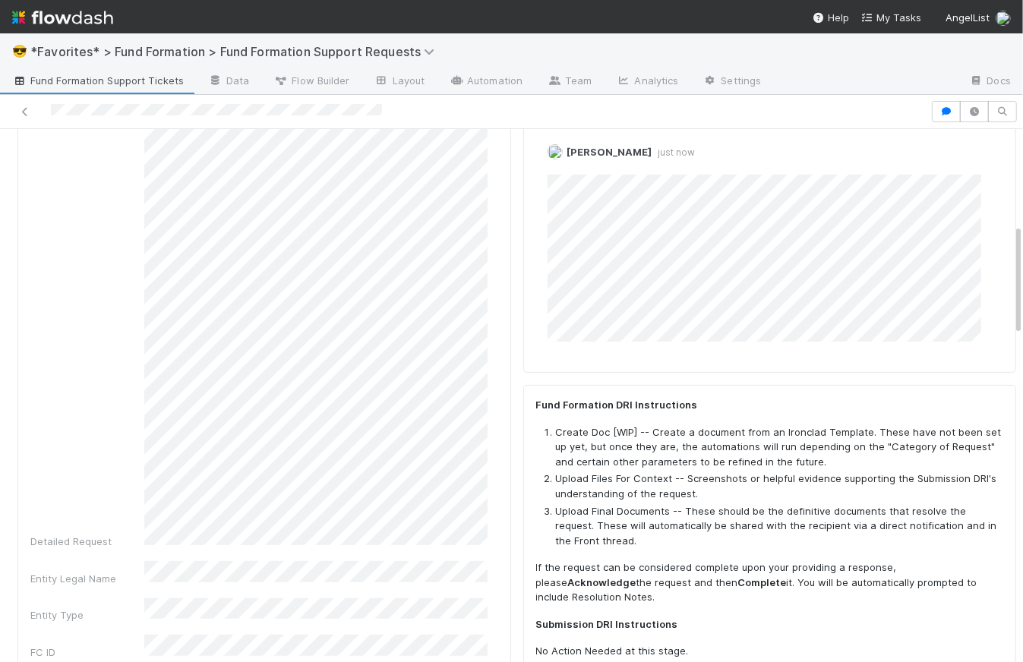
scroll to position [505, 0]
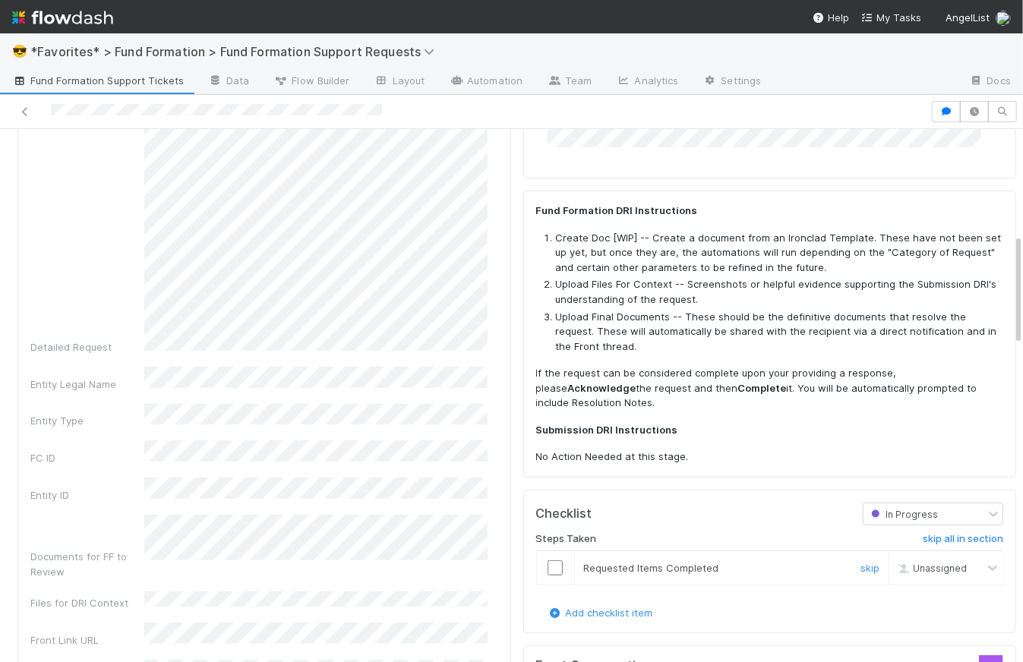
click at [547, 566] on input "checkbox" at bounding box center [554, 567] width 15 height 15
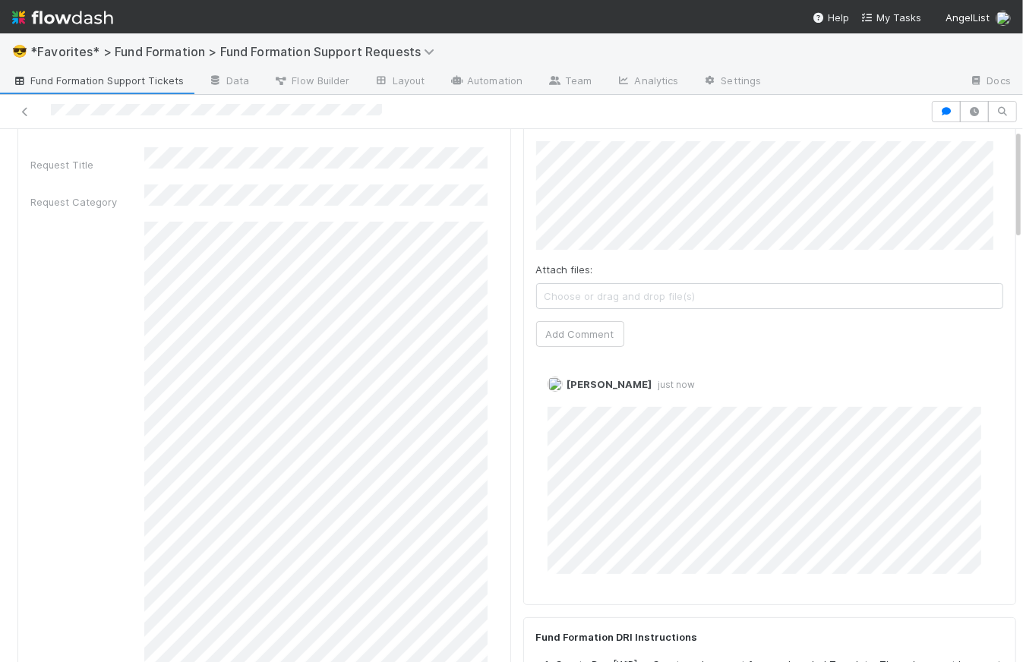
scroll to position [0, 0]
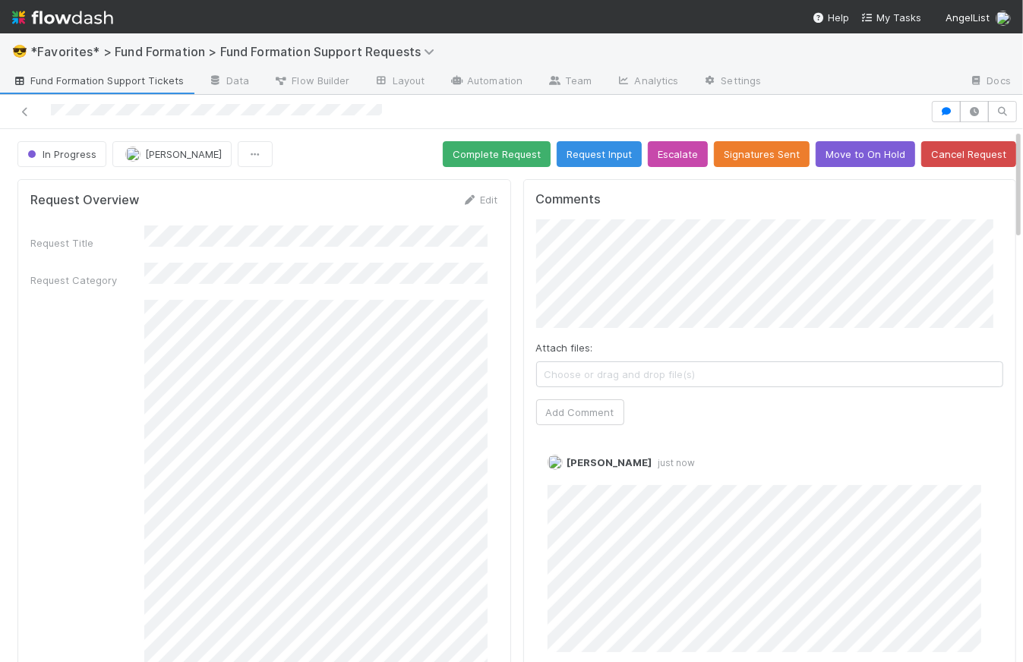
click at [380, 157] on div "In Progress Catherine Lambright Complete Request Request Input Escalate Signatu…" at bounding box center [516, 154] width 998 height 26
click at [329, 164] on div "In Progress Catherine Lambright Complete Request Request Input Escalate Signatu…" at bounding box center [516, 154] width 998 height 26
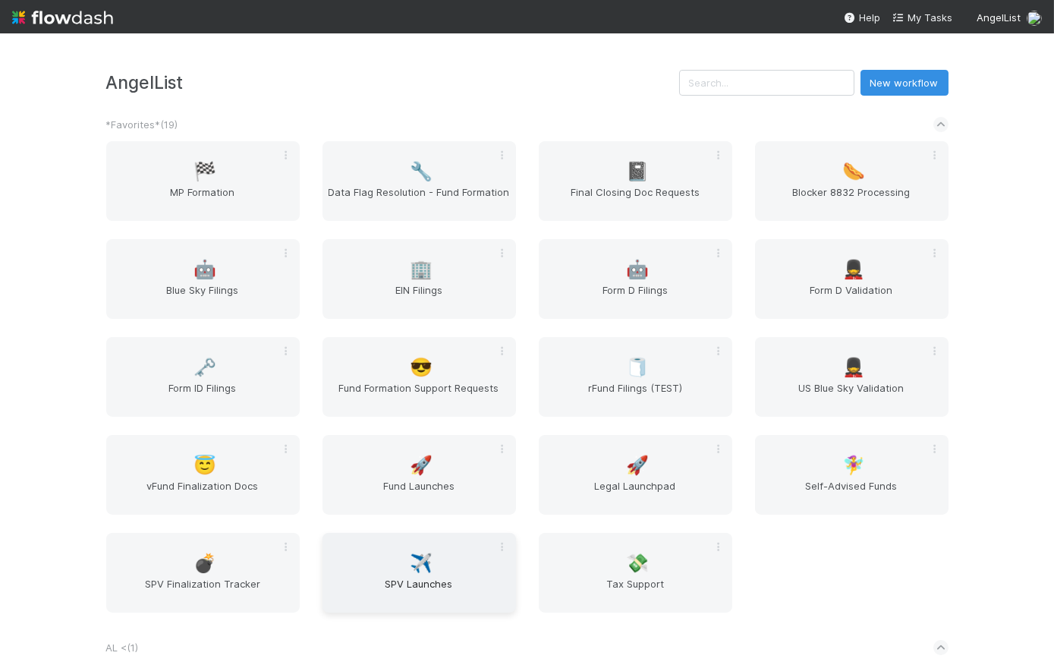
click at [421, 581] on span "SPV Launches" at bounding box center [419, 591] width 181 height 30
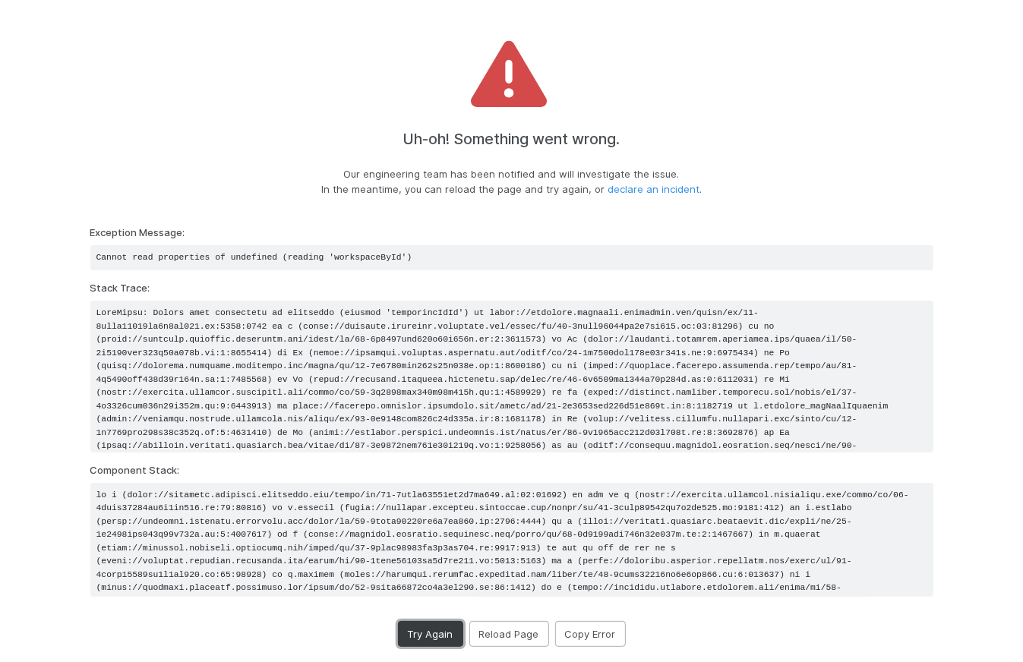
click at [431, 638] on button "Try Again" at bounding box center [430, 634] width 65 height 26
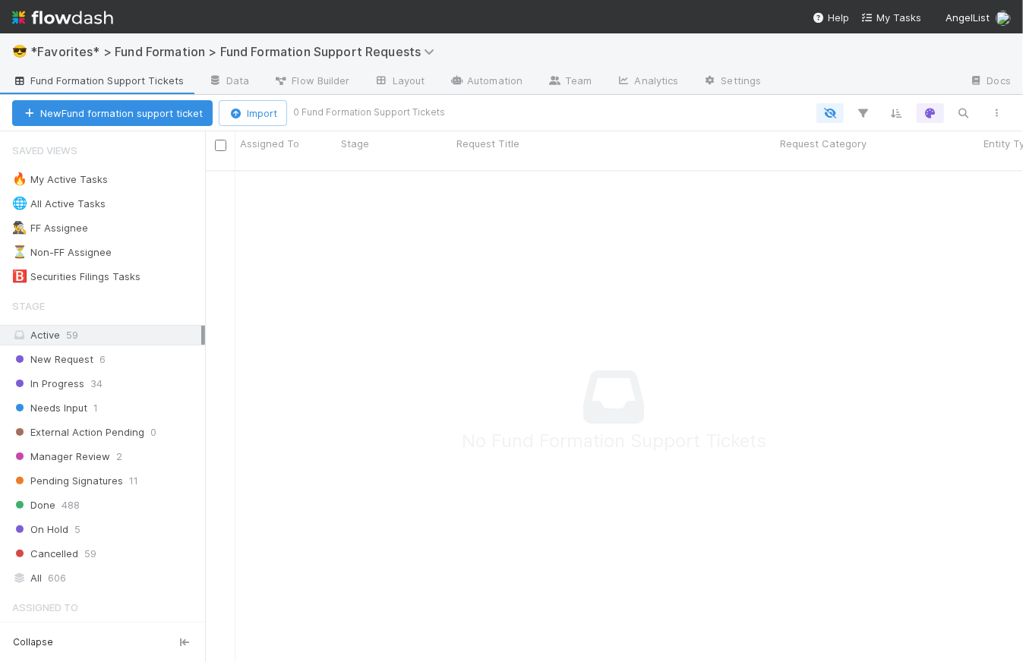
scroll to position [483, 807]
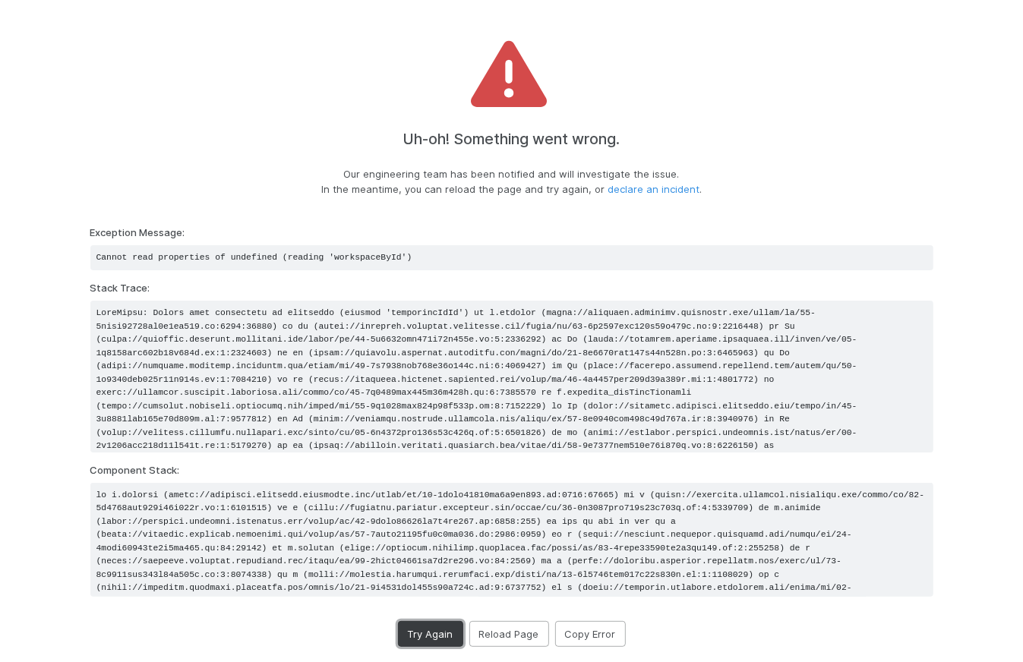
click at [427, 635] on button "Try Again" at bounding box center [430, 634] width 65 height 26
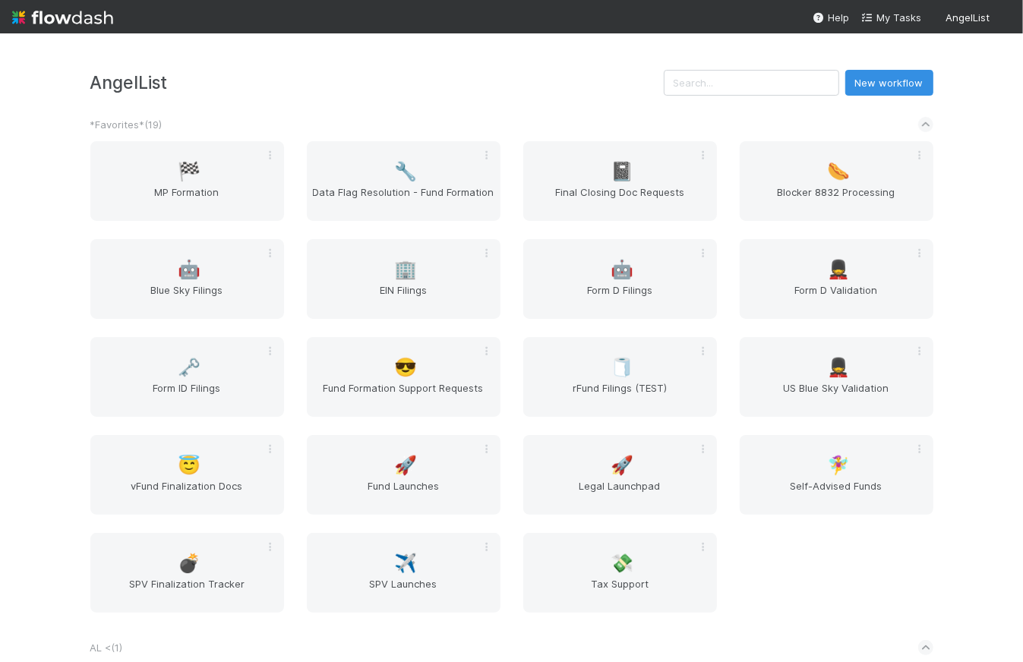
scroll to position [2072, 0]
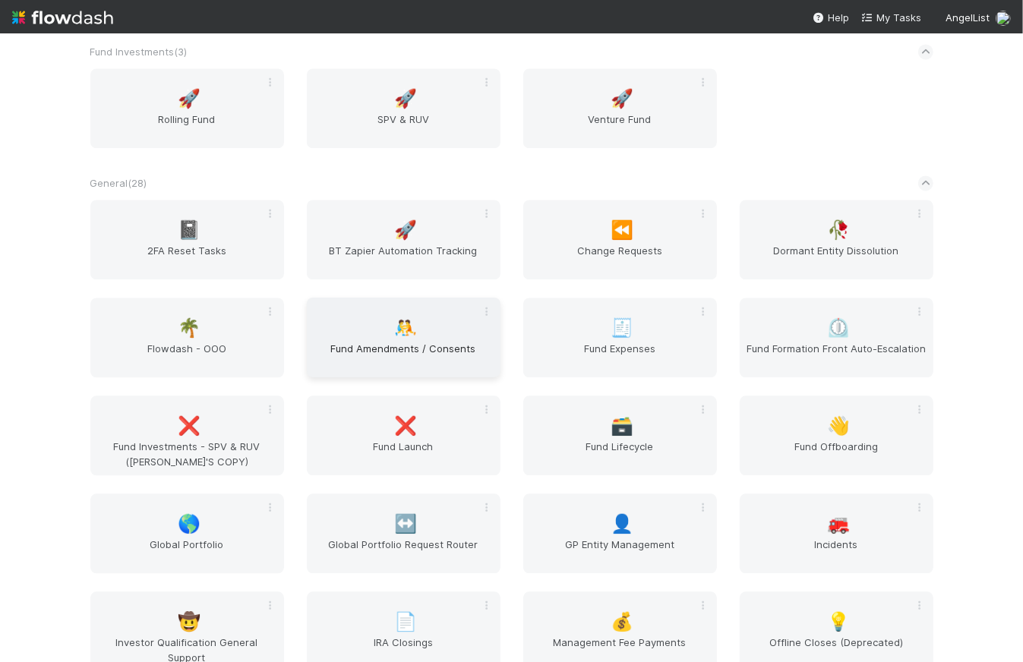
click at [429, 351] on span "Fund Amendments / Consents" at bounding box center [403, 356] width 181 height 30
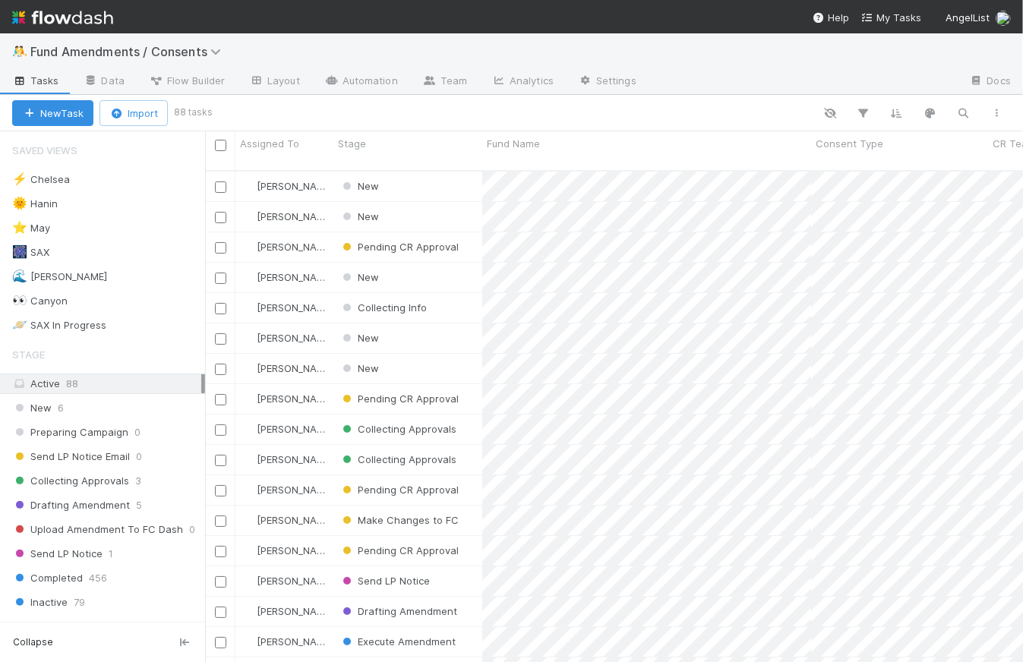
scroll to position [493, 807]
click at [99, 412] on div "New 6" at bounding box center [108, 408] width 193 height 19
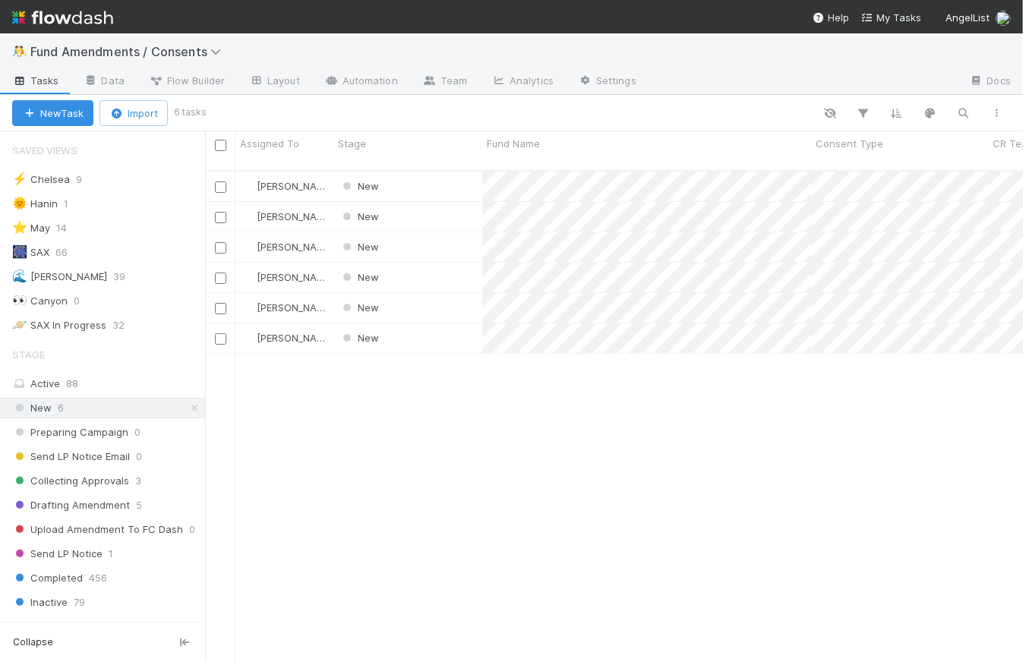
scroll to position [493, 807]
click at [430, 202] on div "New" at bounding box center [407, 217] width 149 height 30
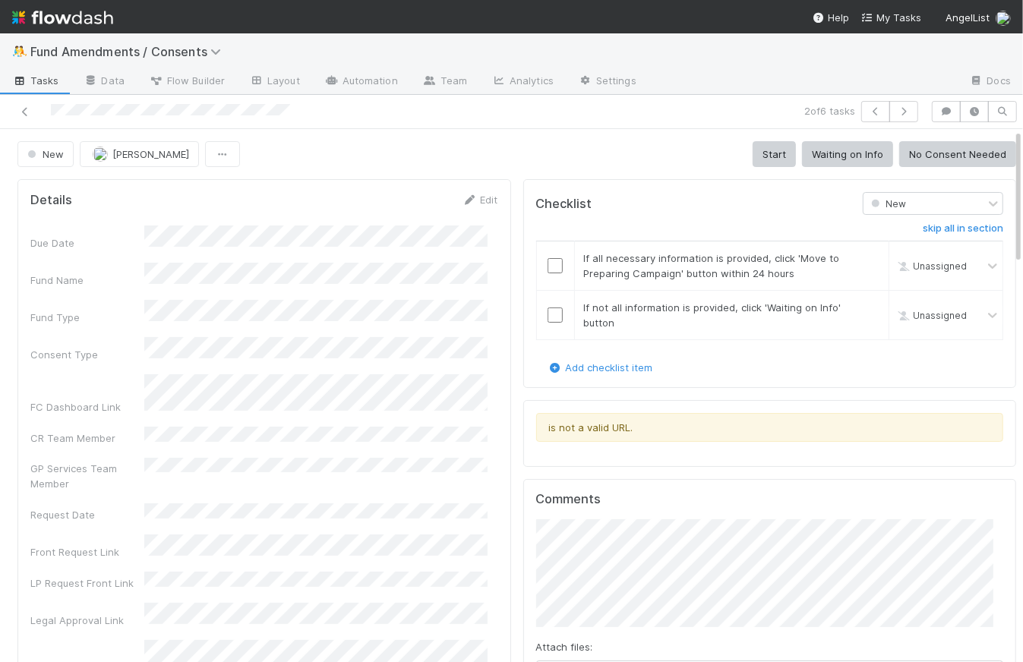
click at [475, 156] on div "New Chelsea Nazareth Start Waiting on Info No Consent Needed" at bounding box center [516, 154] width 998 height 26
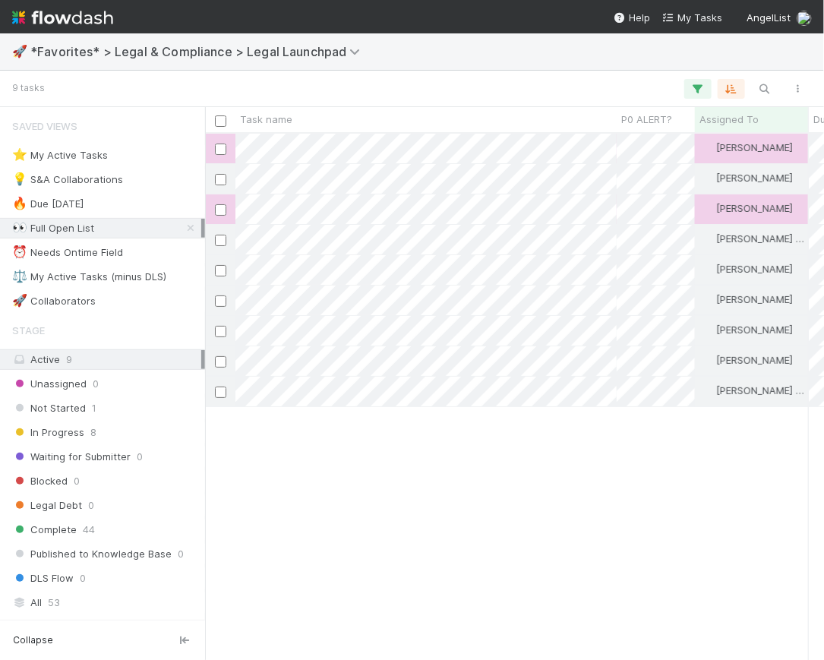
scroll to position [515, 608]
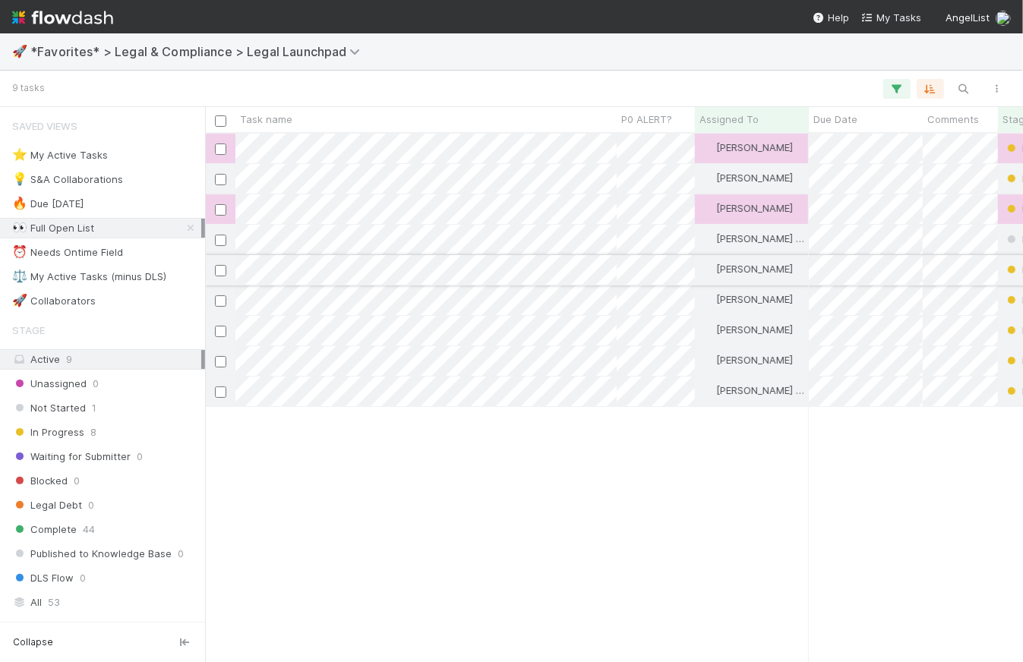
scroll to position [518, 807]
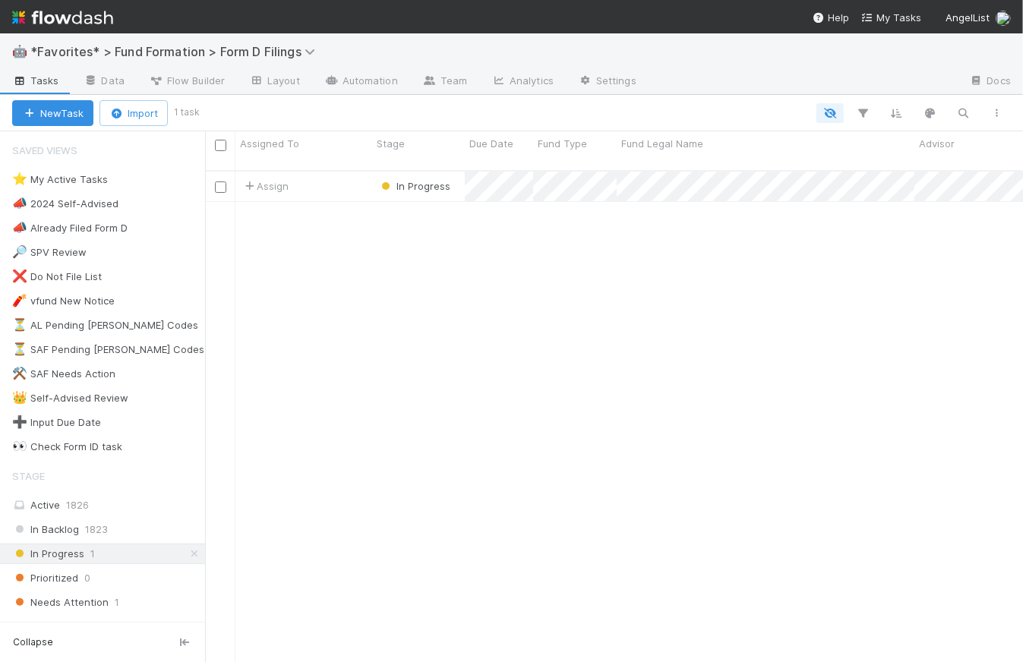
scroll to position [493, 807]
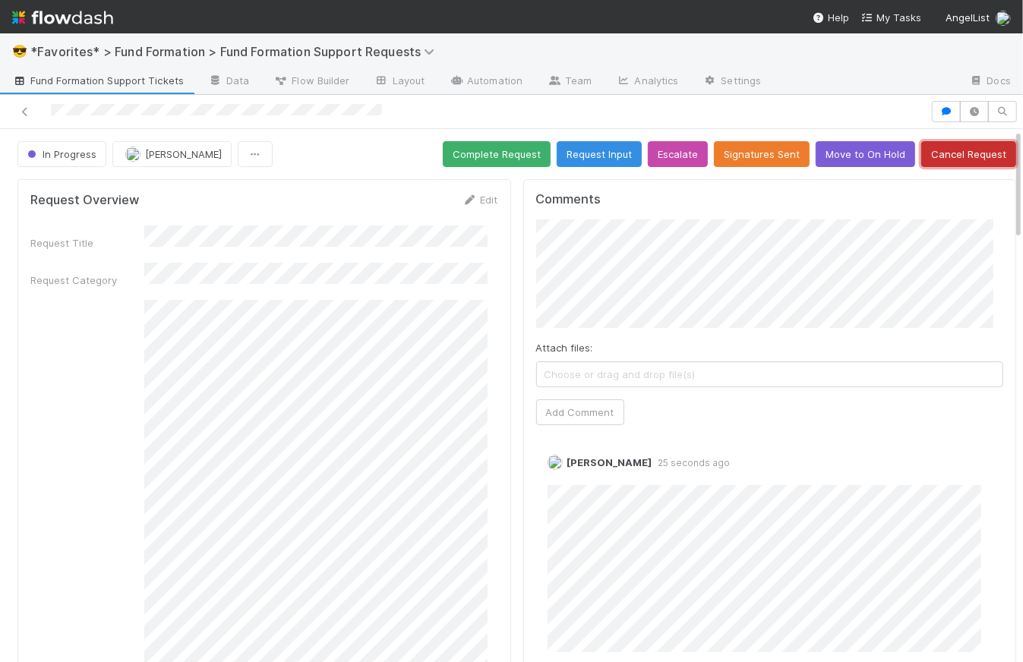
click at [967, 156] on button "Cancel Request" at bounding box center [968, 154] width 95 height 26
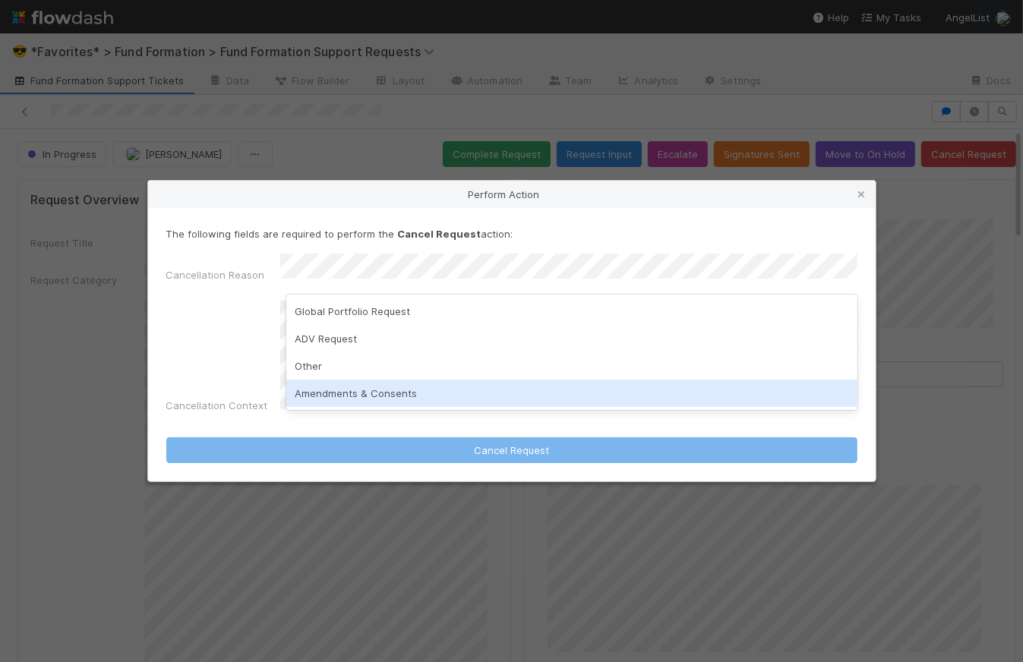
click at [392, 390] on div "Amendments & Consents" at bounding box center [571, 393] width 571 height 27
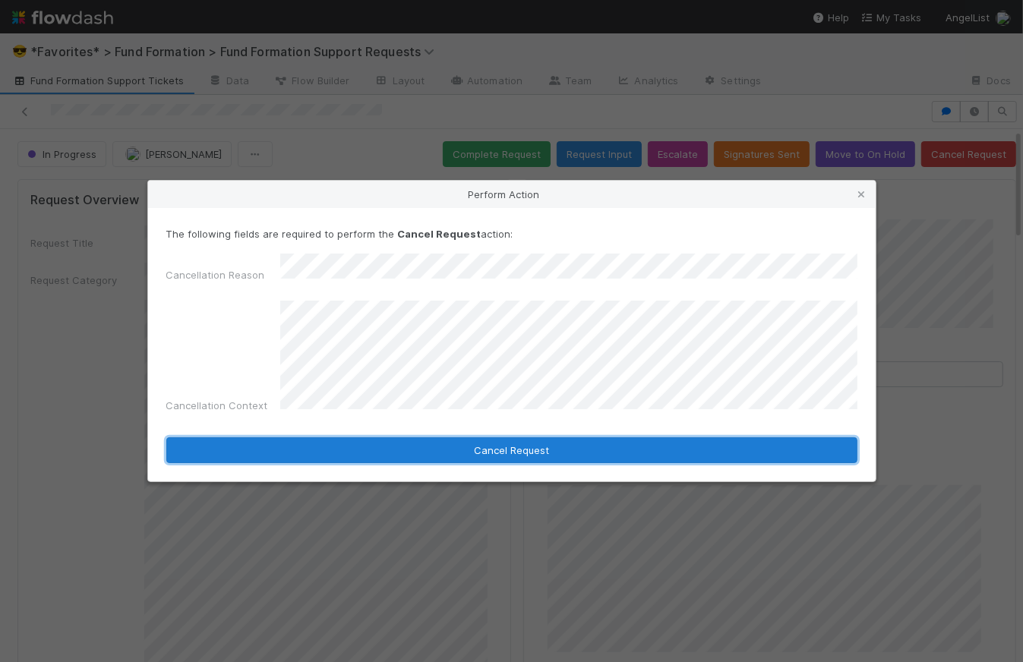
click at [503, 445] on button "Cancel Request" at bounding box center [511, 450] width 691 height 26
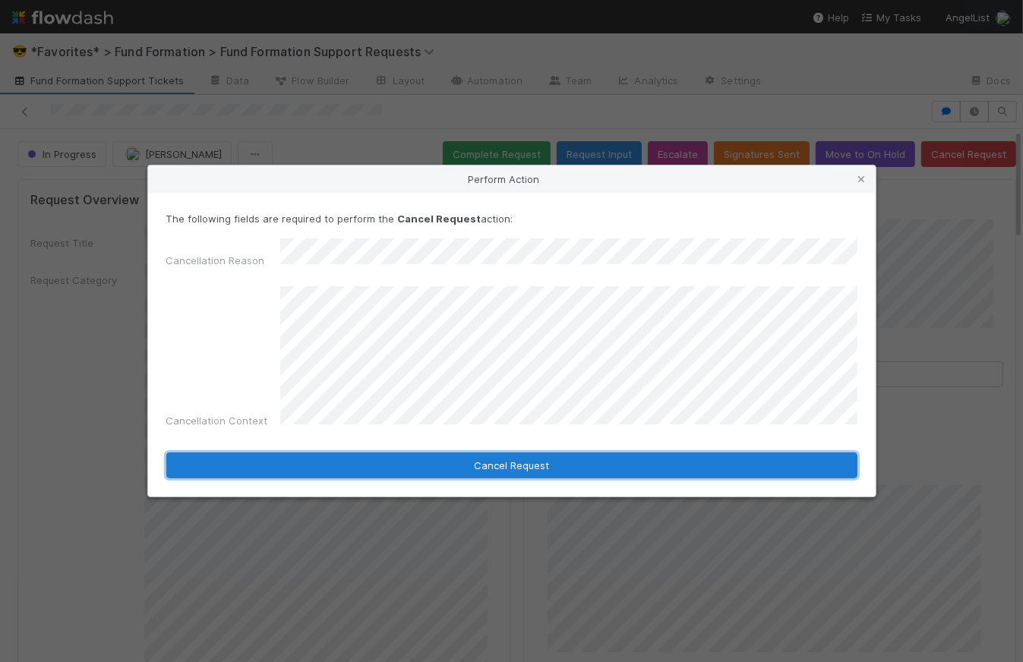
click at [551, 464] on button "Cancel Request" at bounding box center [511, 465] width 691 height 26
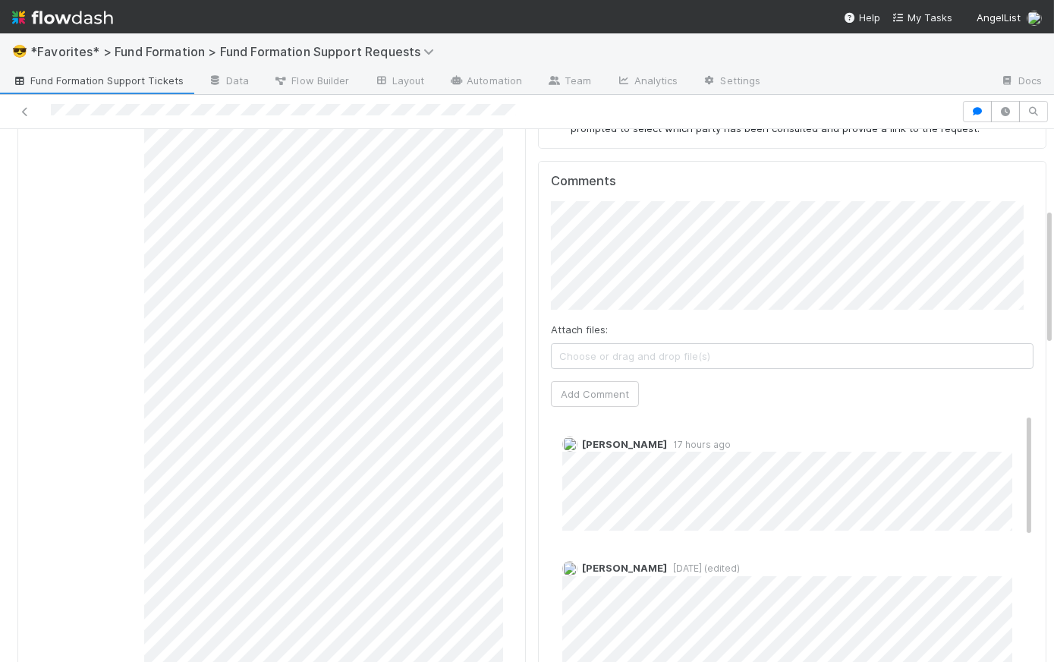
scroll to position [258, 0]
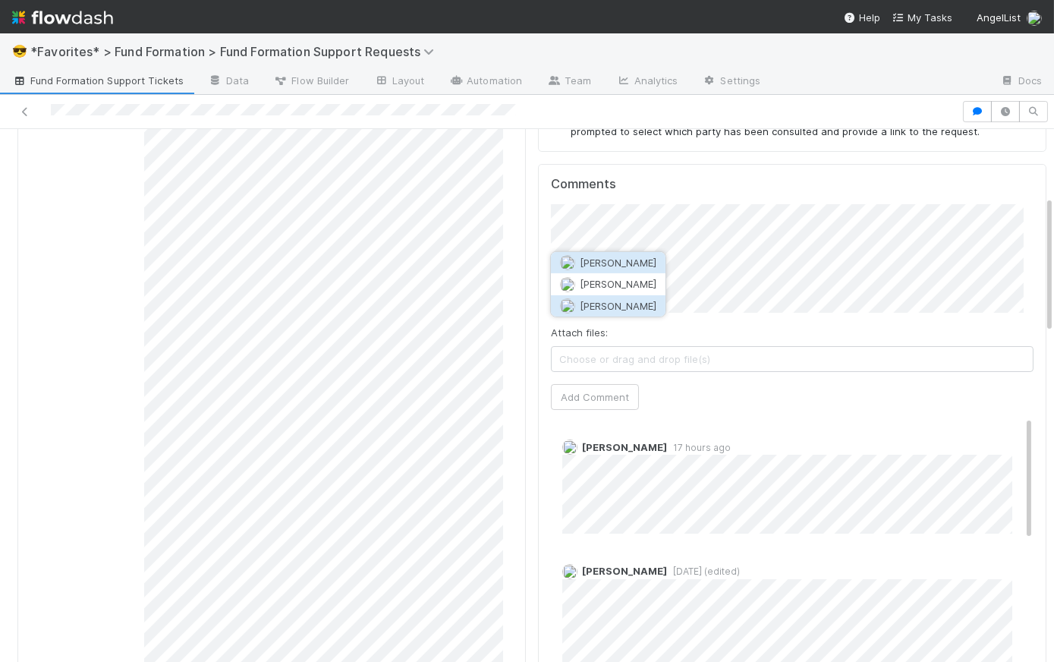
click at [647, 304] on span "Quyen Nguyen" at bounding box center [618, 306] width 77 height 12
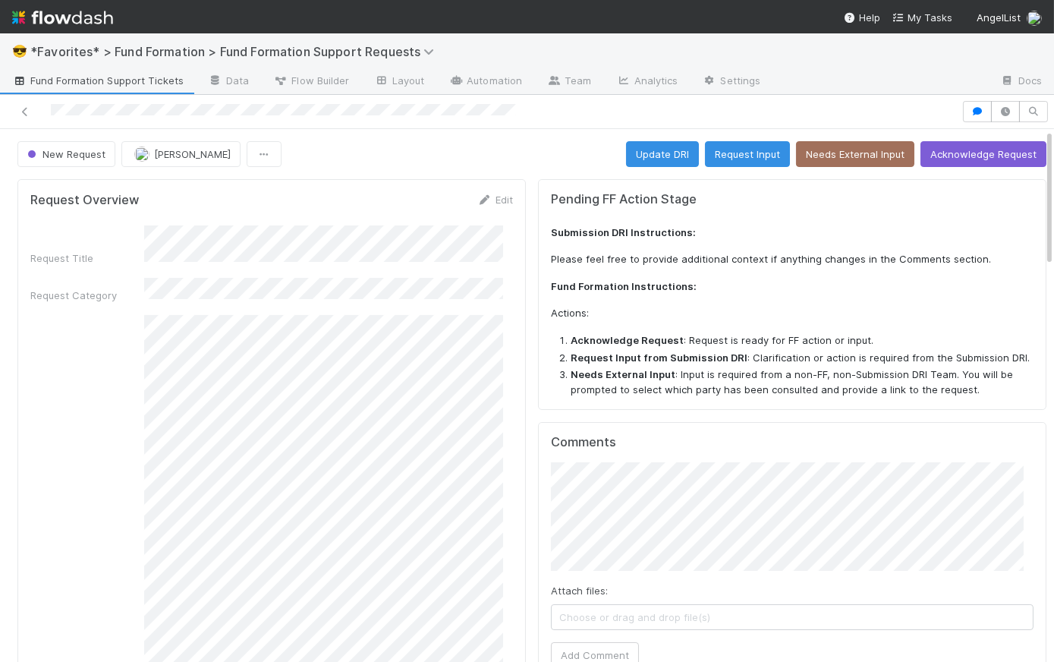
scroll to position [143, 0]
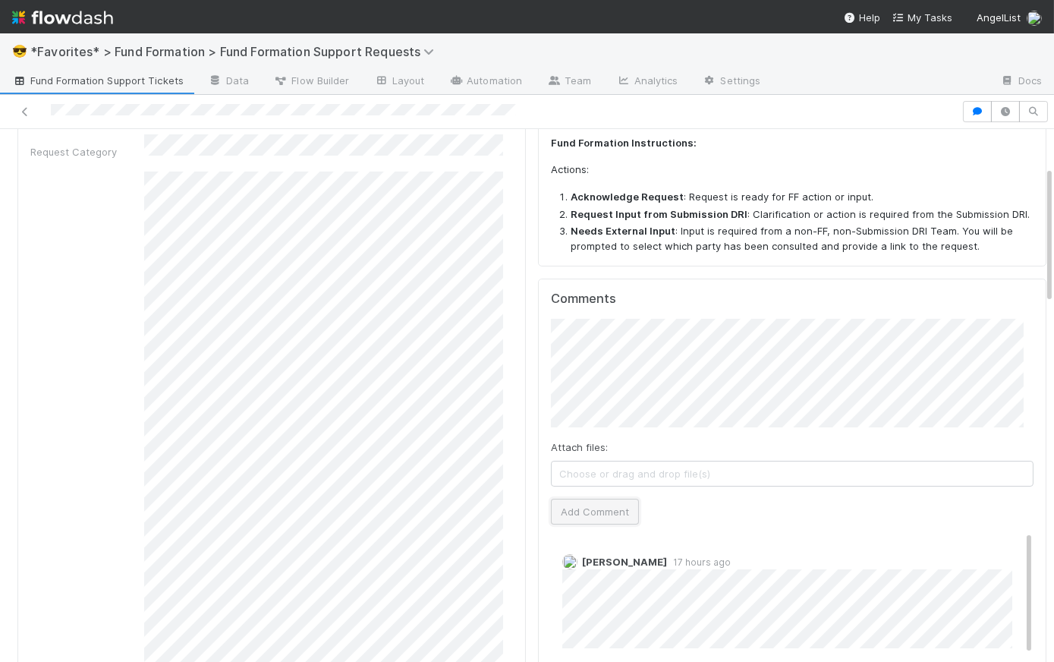
click at [612, 512] on button "Add Comment" at bounding box center [595, 512] width 88 height 26
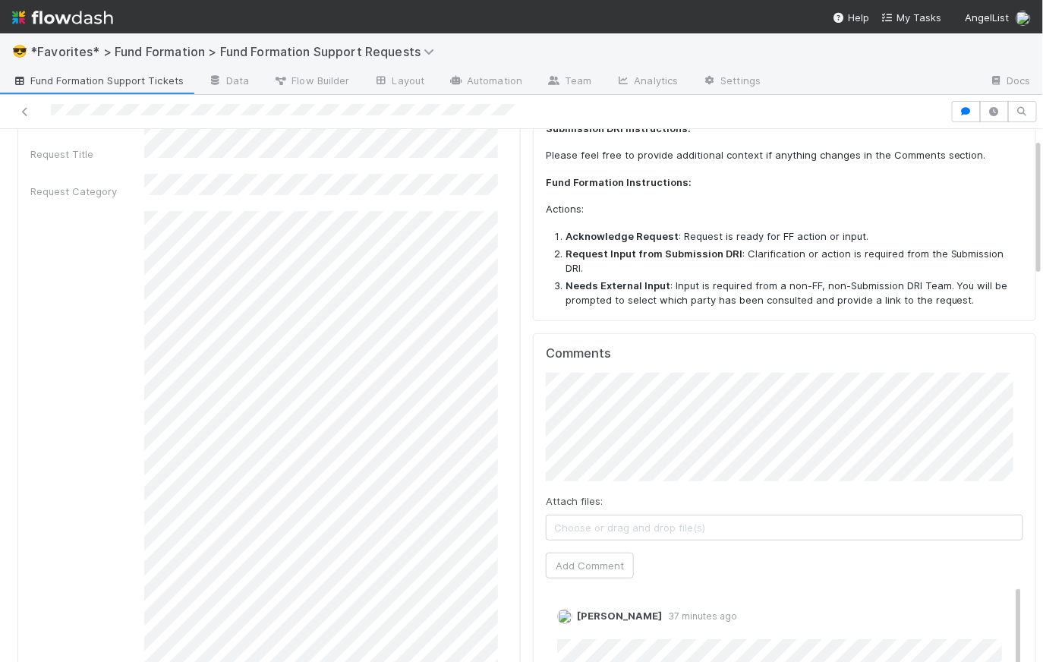
scroll to position [0, 0]
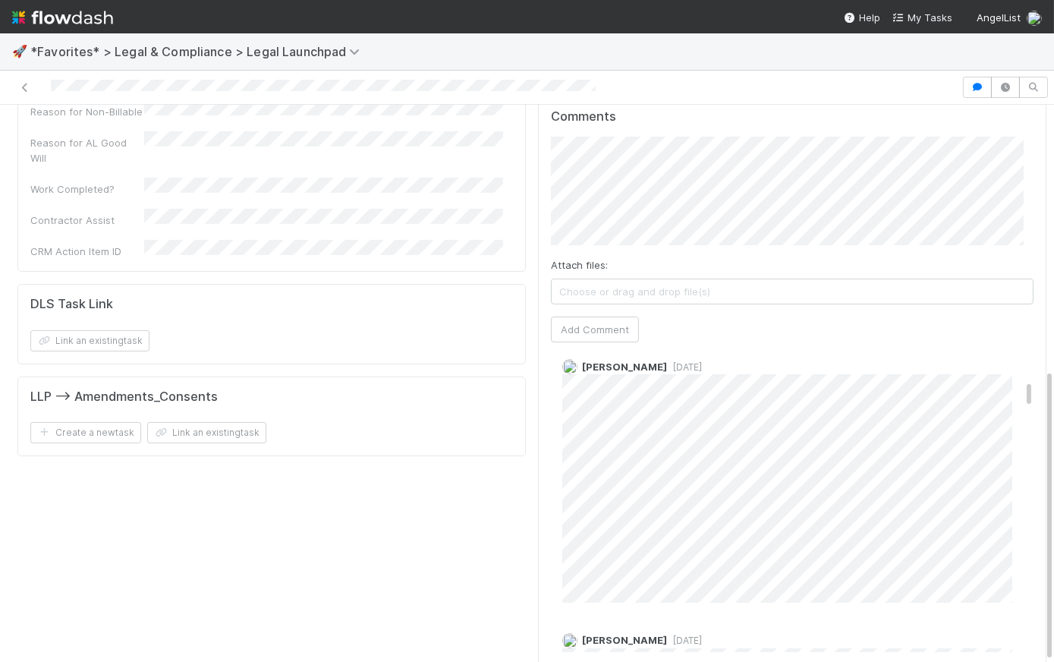
scroll to position [572, 0]
click at [626, 175] on span "Scarlett Grabowska" at bounding box center [618, 175] width 77 height 12
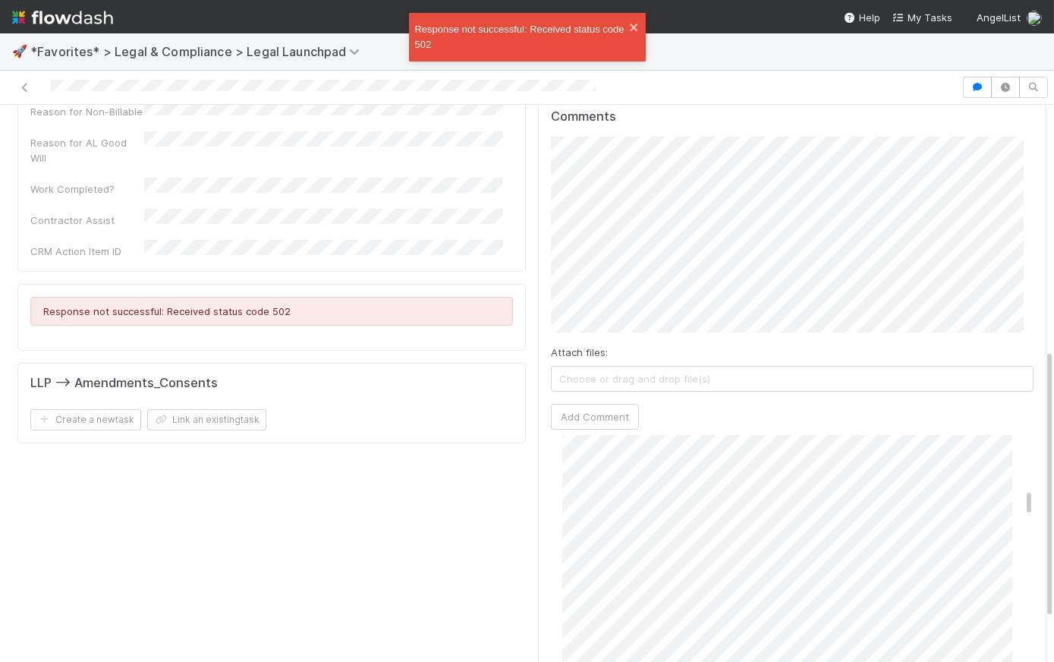
scroll to position [937, 0]
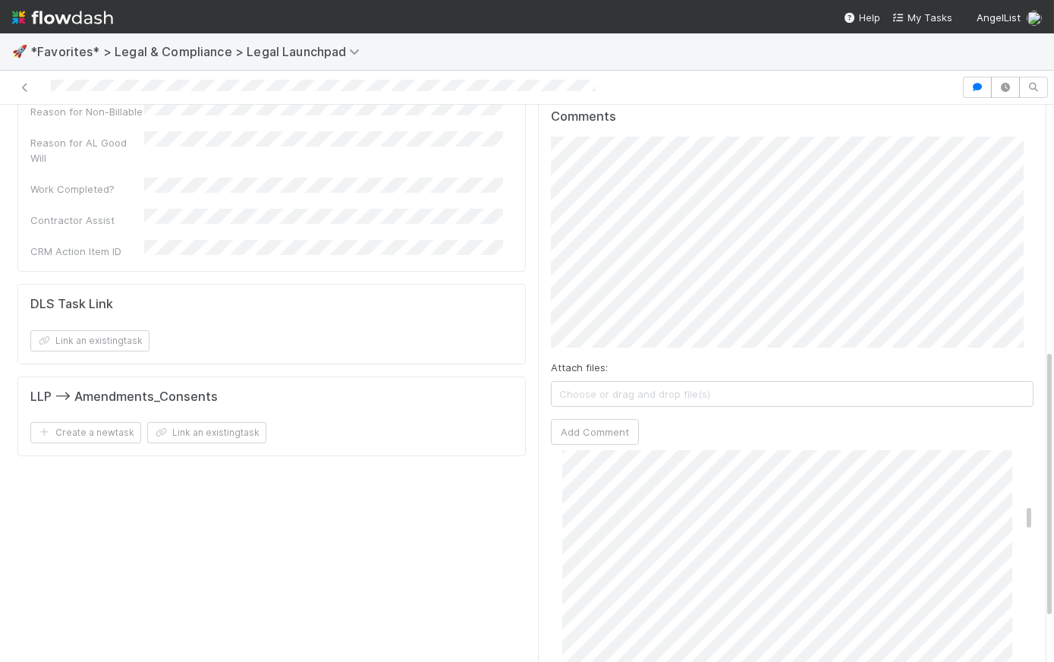
click at [538, 163] on div "Comments Attach files: Choose or drag and drop file(s) Add Comment Scarlett Gra…" at bounding box center [792, 431] width 509 height 671
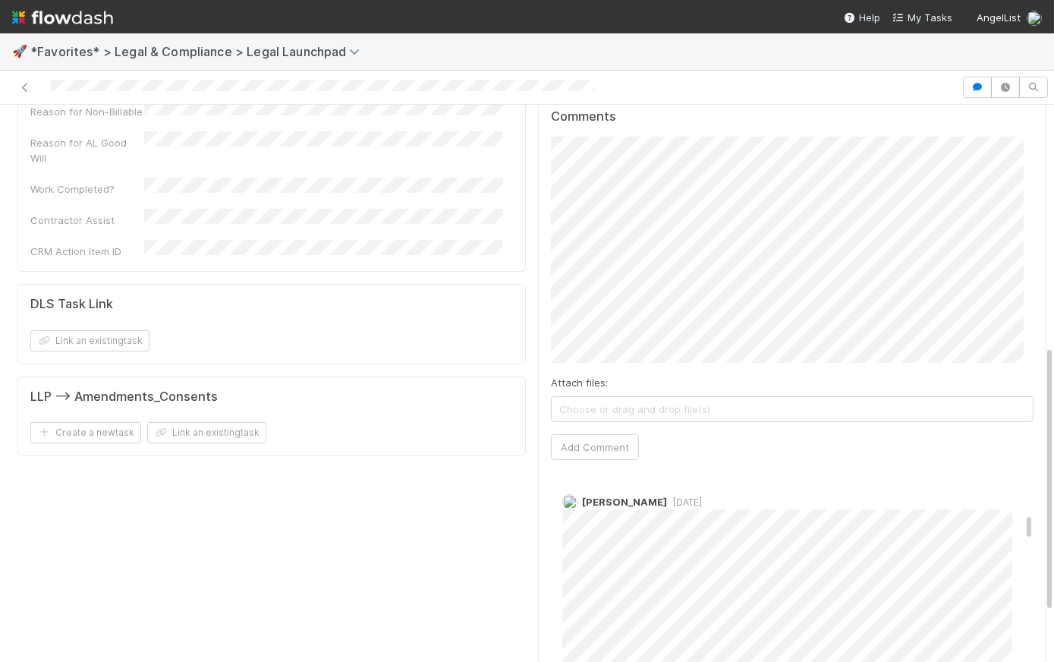
click at [532, 206] on div "Collaborators Edit Requester Collaborator Teams Collaborators 🚨 This task is P0…" at bounding box center [792, 222] width 521 height 1155
click at [538, 328] on div "Comments Attach files: Choose or drag and drop file(s) Add Comment Scarlett Gra…" at bounding box center [792, 448] width 509 height 704
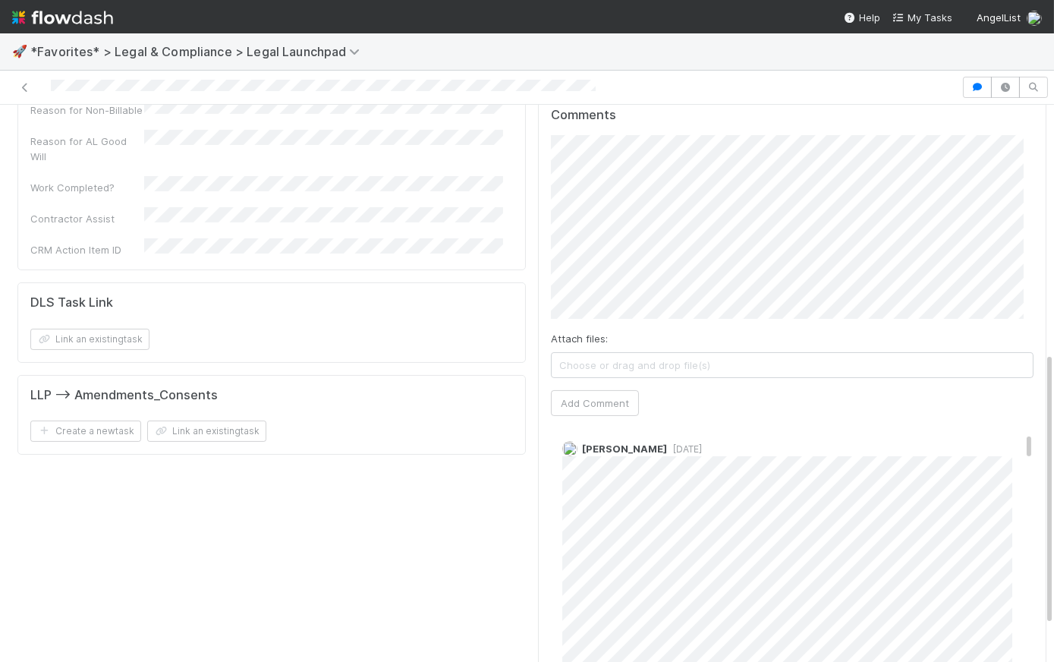
scroll to position [177, 0]
click at [792, 289] on div "Attach files: Choose or drag and drop file(s) Add Comment" at bounding box center [792, 276] width 483 height 282
click at [612, 390] on button "Add Comment" at bounding box center [595, 403] width 88 height 26
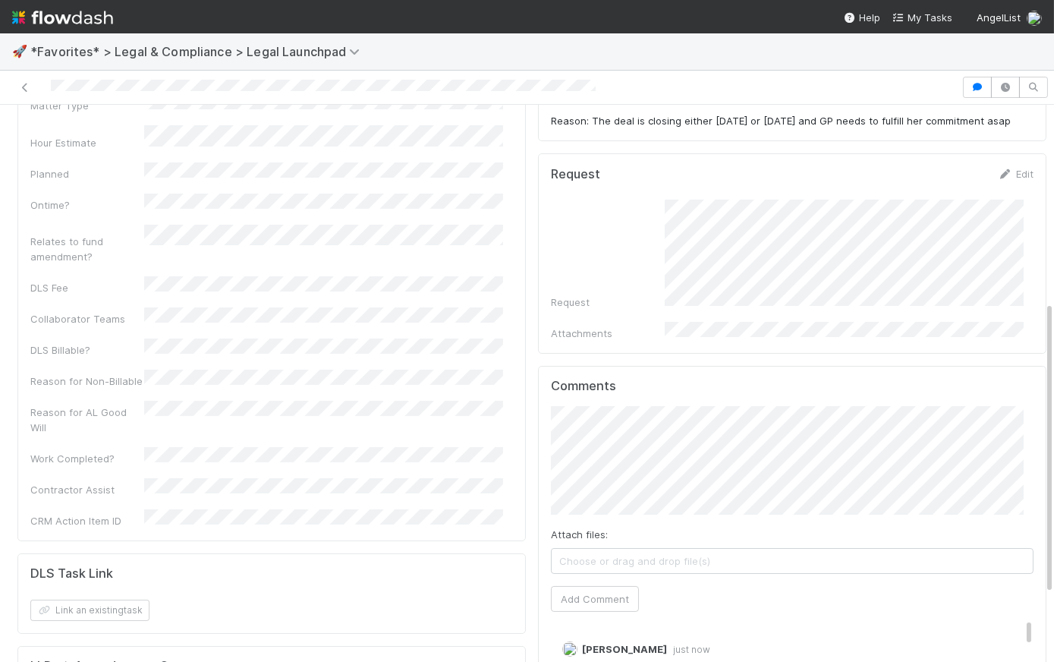
scroll to position [0, 0]
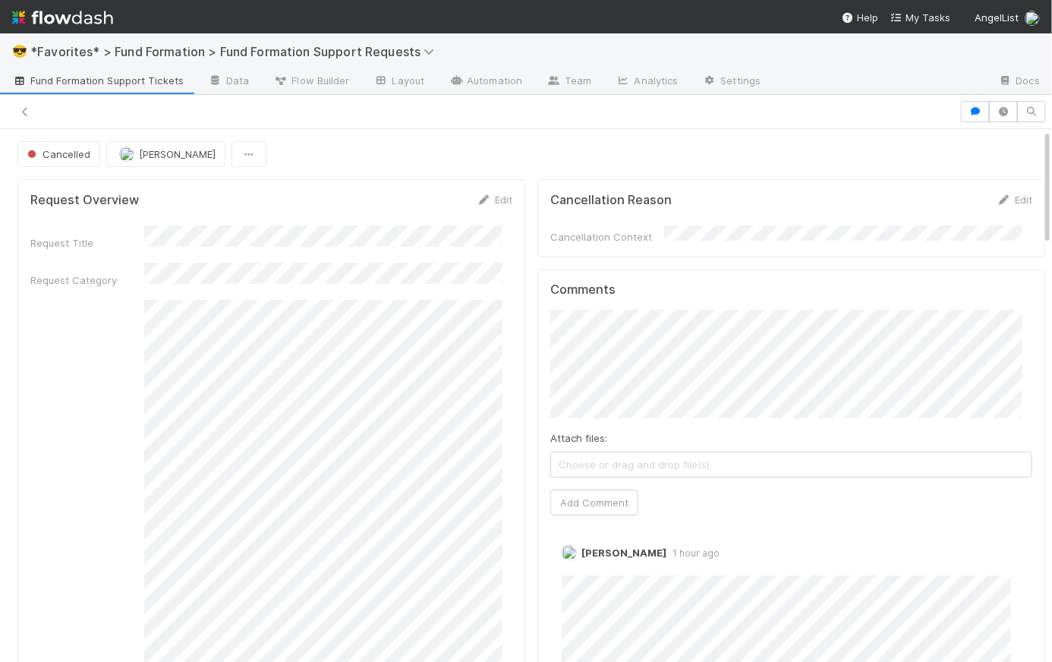
drag, startPoint x: 0, startPoint y: 0, endPoint x: 86, endPoint y: 408, distance: 416.6
click at [86, 408] on div "Detailed Request" at bounding box center [271, 572] width 482 height 544
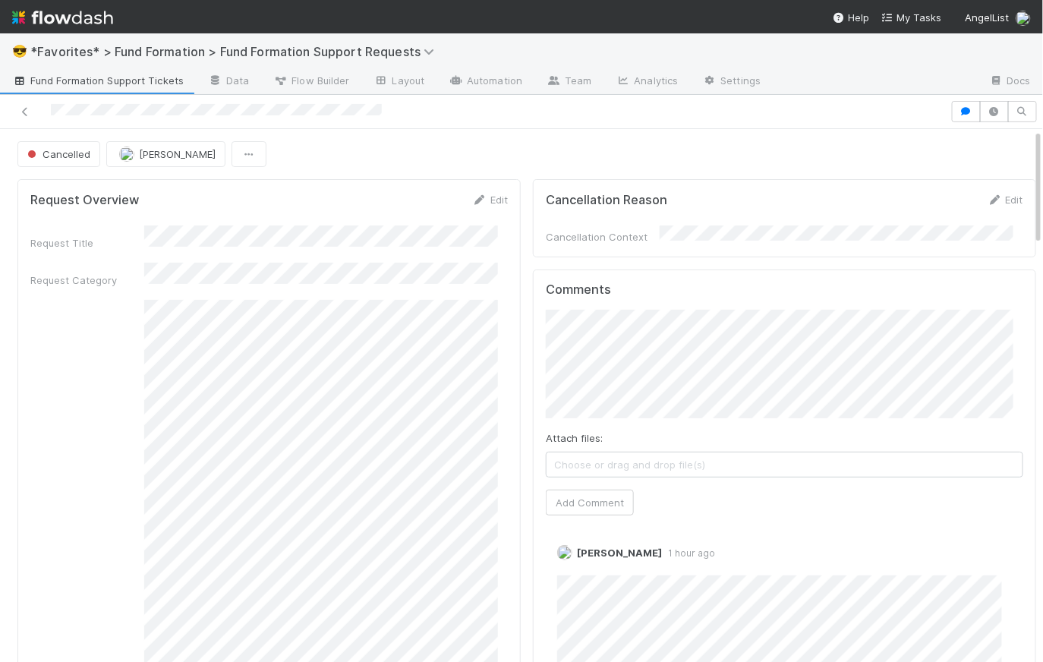
click at [524, 145] on div "Cancelled Catherine Lambright" at bounding box center [526, 154] width 1019 height 26
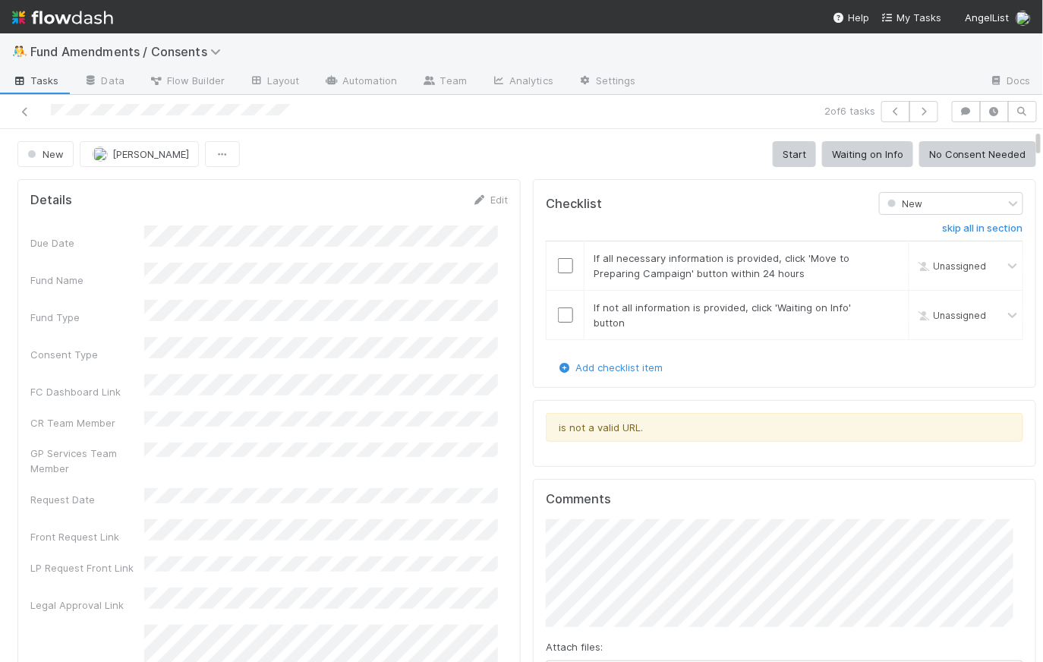
click at [105, 20] on img at bounding box center [62, 18] width 101 height 26
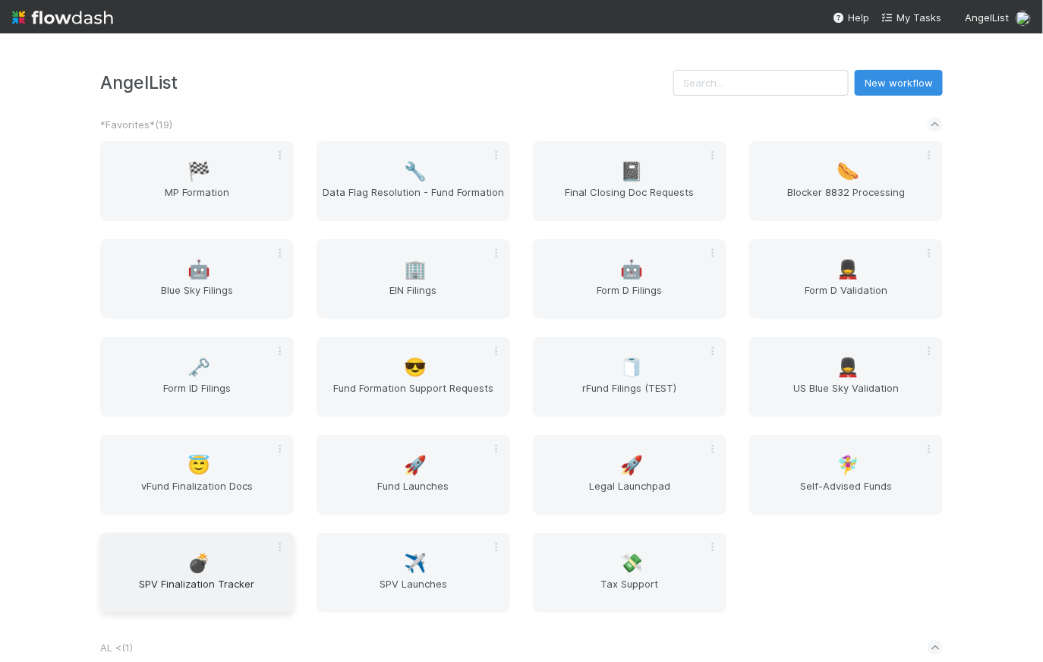
click at [203, 582] on span "SPV Finalization Tracker" at bounding box center [196, 591] width 181 height 30
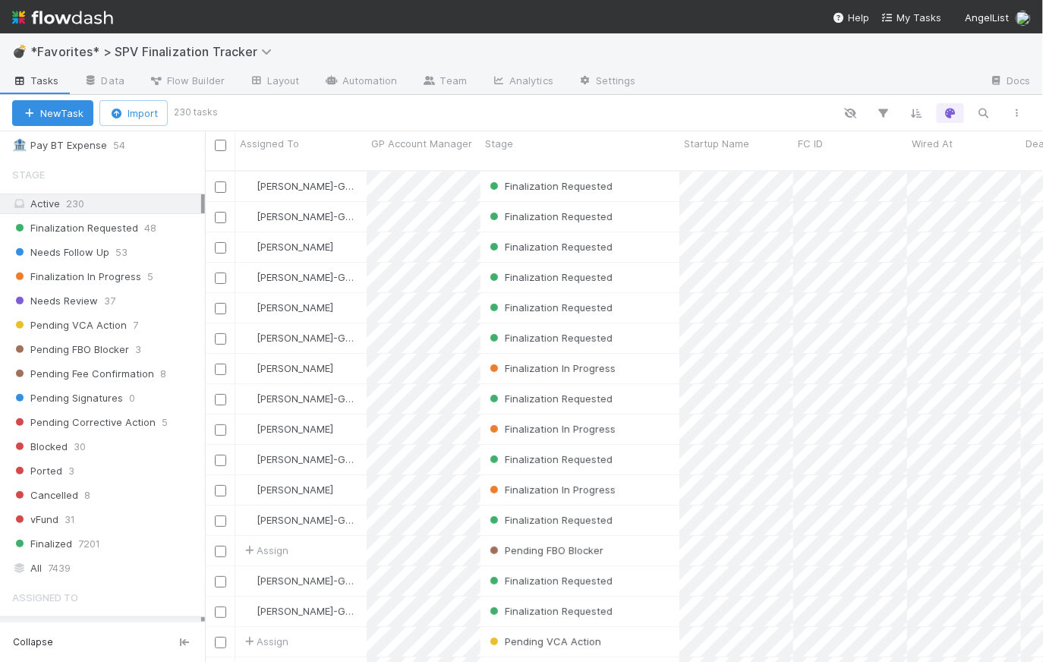
scroll to position [277, 0]
click at [92, 299] on span "Needs Review" at bounding box center [55, 301] width 86 height 19
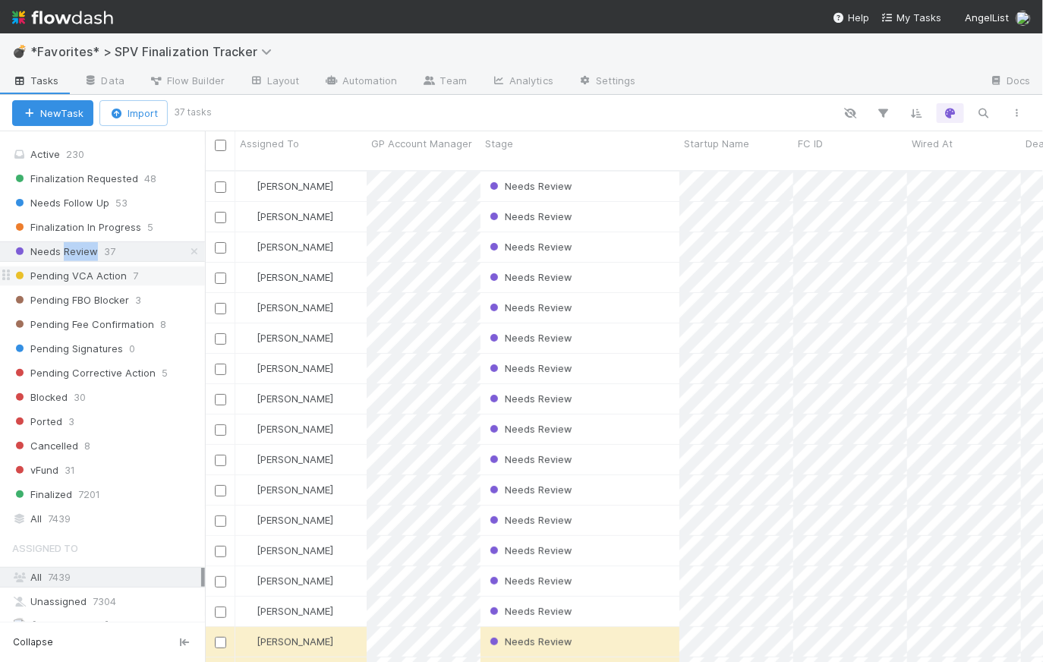
scroll to position [293, 0]
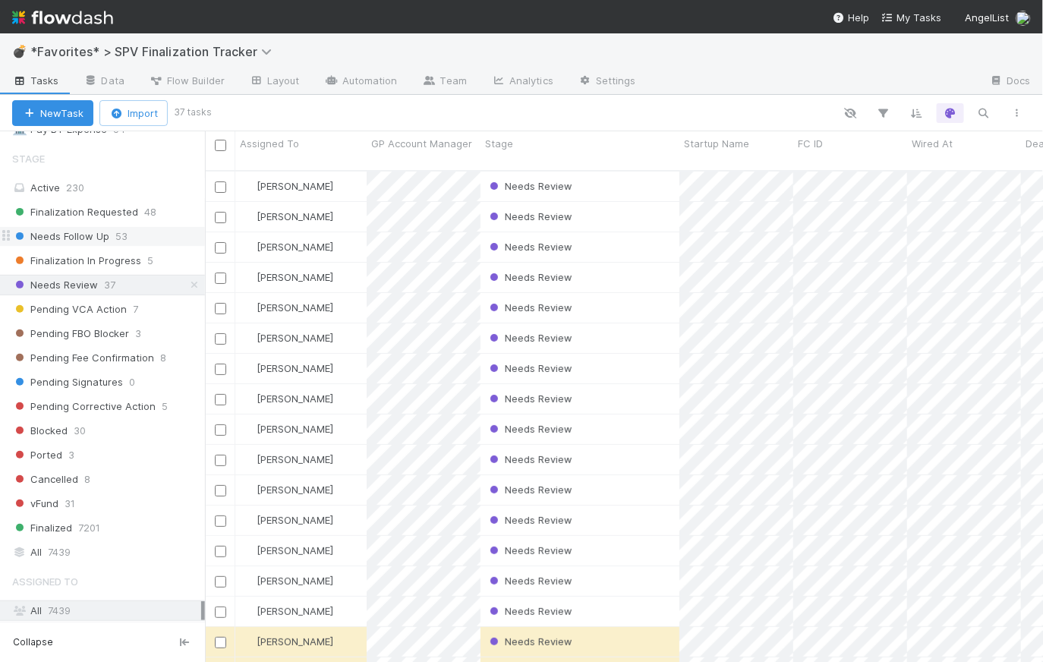
click at [101, 227] on span "Needs Follow Up" at bounding box center [60, 236] width 97 height 19
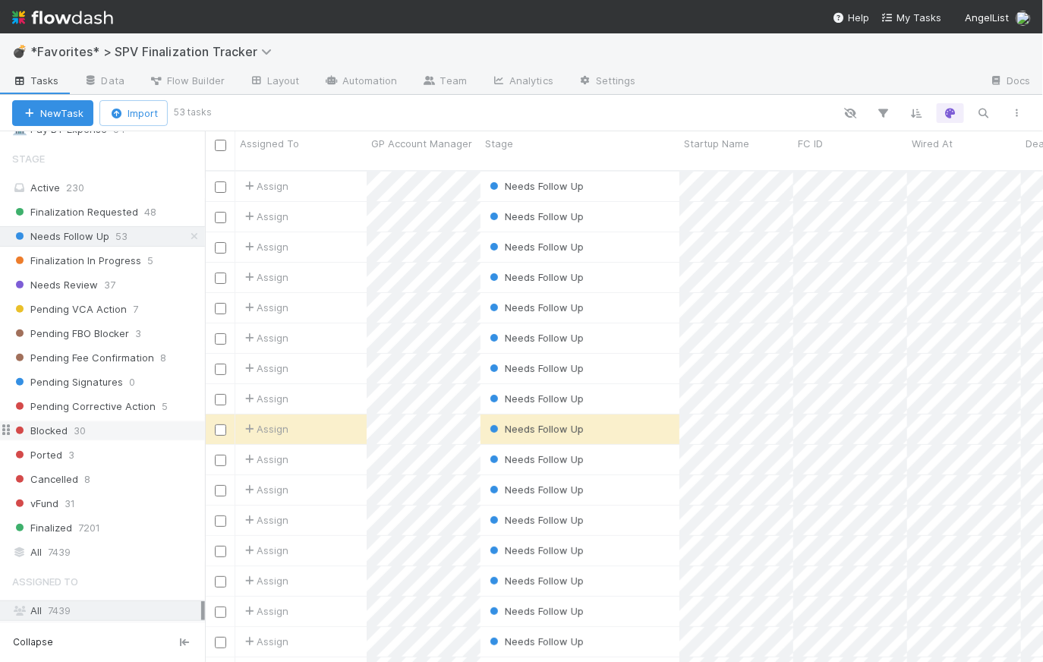
scroll to position [493, 827]
click at [90, 17] on img at bounding box center [62, 18] width 101 height 26
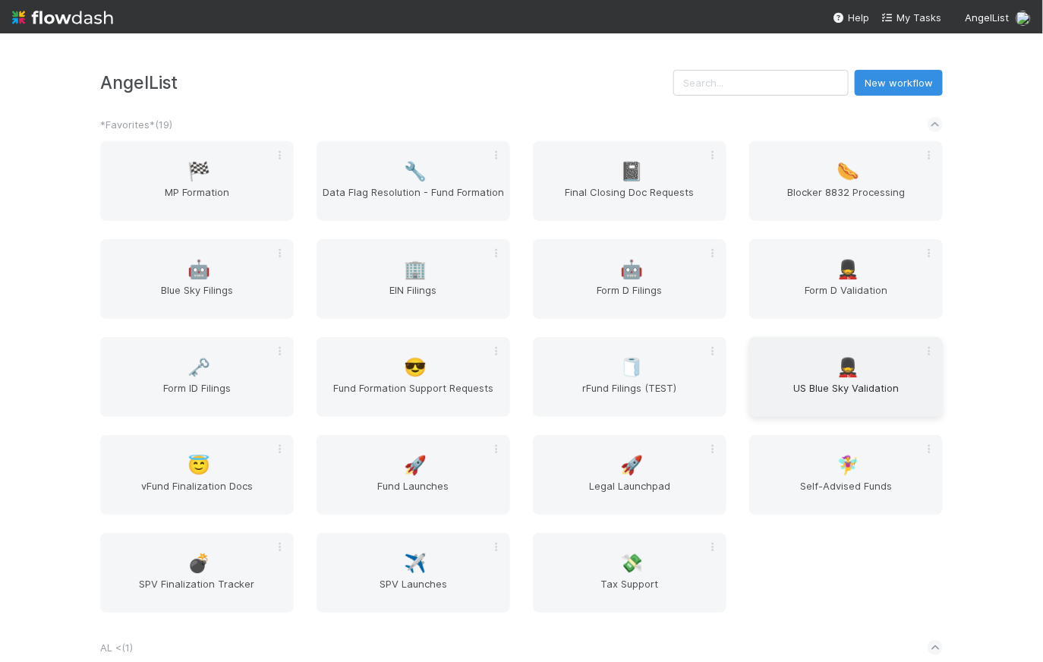
click at [879, 370] on div "💂 US Blue Sky Validation" at bounding box center [846, 377] width 194 height 80
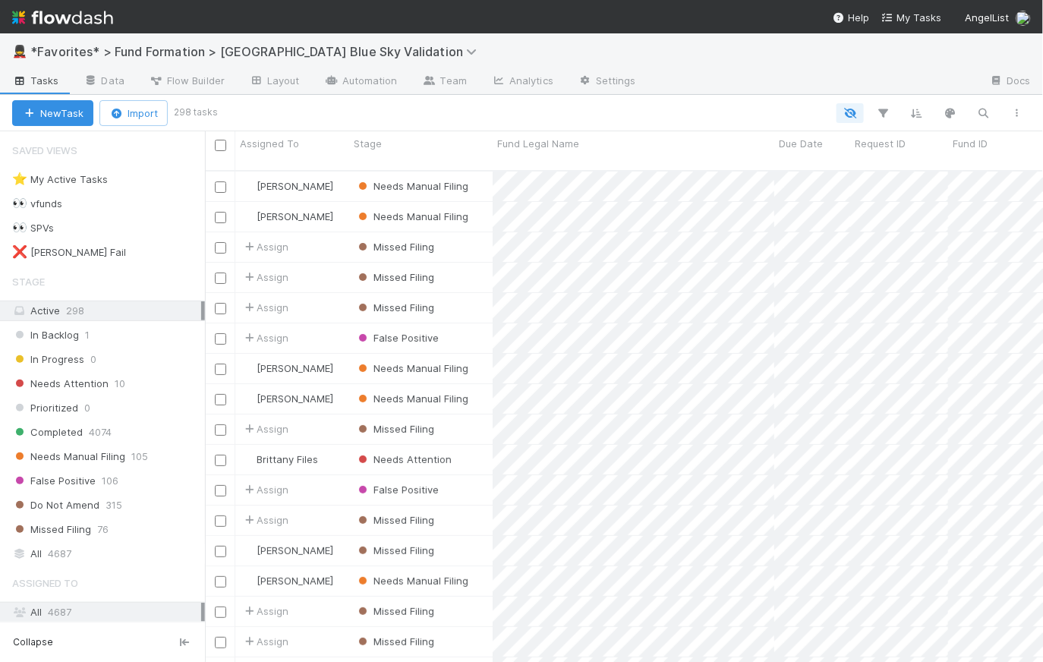
scroll to position [493, 827]
click at [164, 454] on div "Needs Manual Filing 105" at bounding box center [108, 456] width 193 height 19
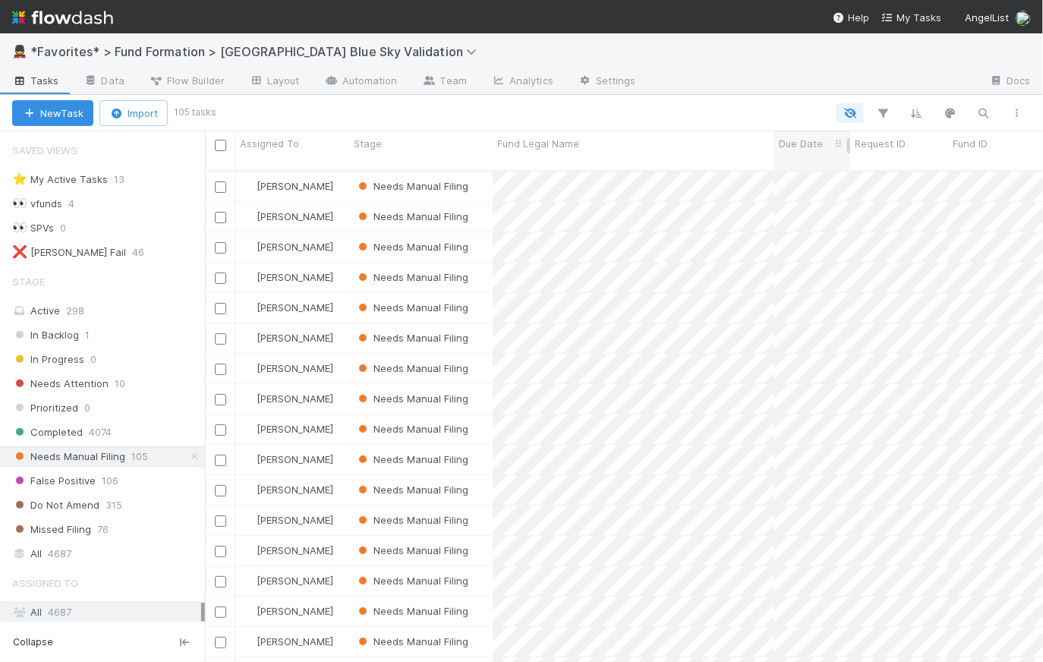
click at [805, 153] on div "Due Date" at bounding box center [812, 150] width 76 height 39
click at [810, 149] on span "Due Date" at bounding box center [801, 143] width 44 height 15
click at [847, 196] on div "Sort Newest → Oldest" at bounding box center [866, 195] width 173 height 23
click at [711, 102] on div "Save this view" at bounding box center [623, 112] width 821 height 21
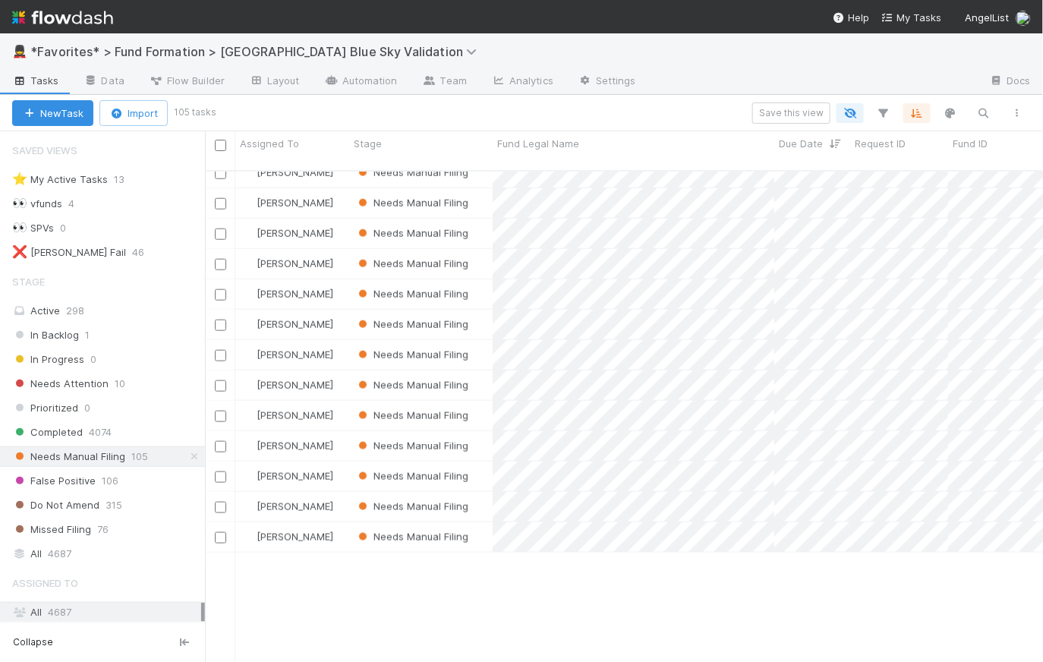
scroll to position [582, 0]
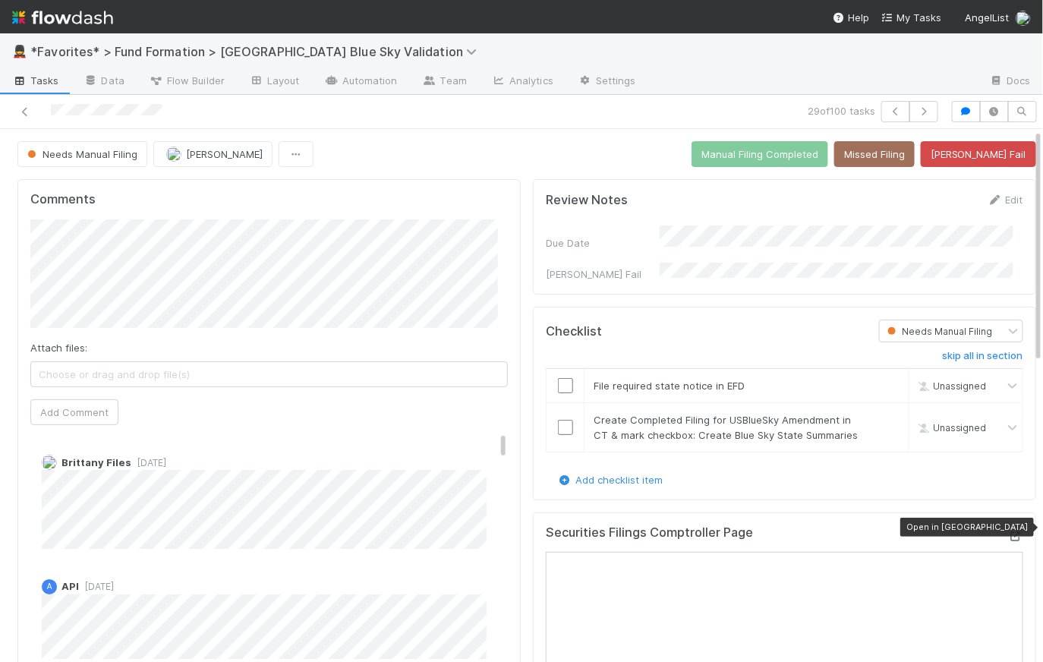
click at [1008, 531] on icon at bounding box center [1015, 536] width 15 height 10
drag, startPoint x: 169, startPoint y: 107, endPoint x: 51, endPoint y: 102, distance: 118.5
click at [51, 102] on div at bounding box center [242, 111] width 472 height 21
click at [22, 110] on icon at bounding box center [24, 112] width 15 height 10
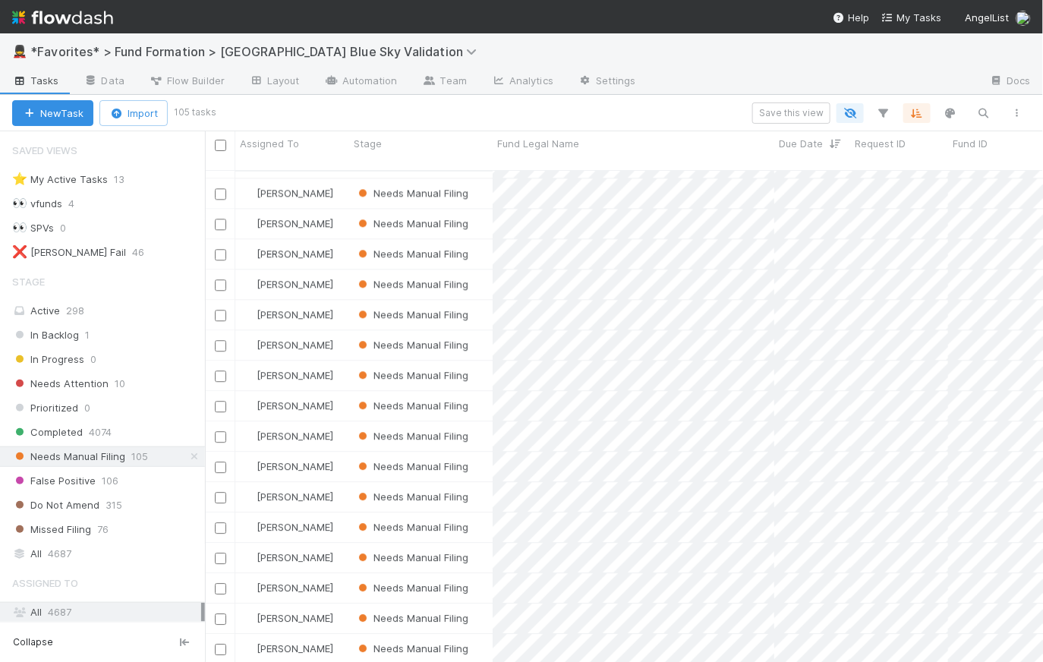
scroll to position [1385, 0]
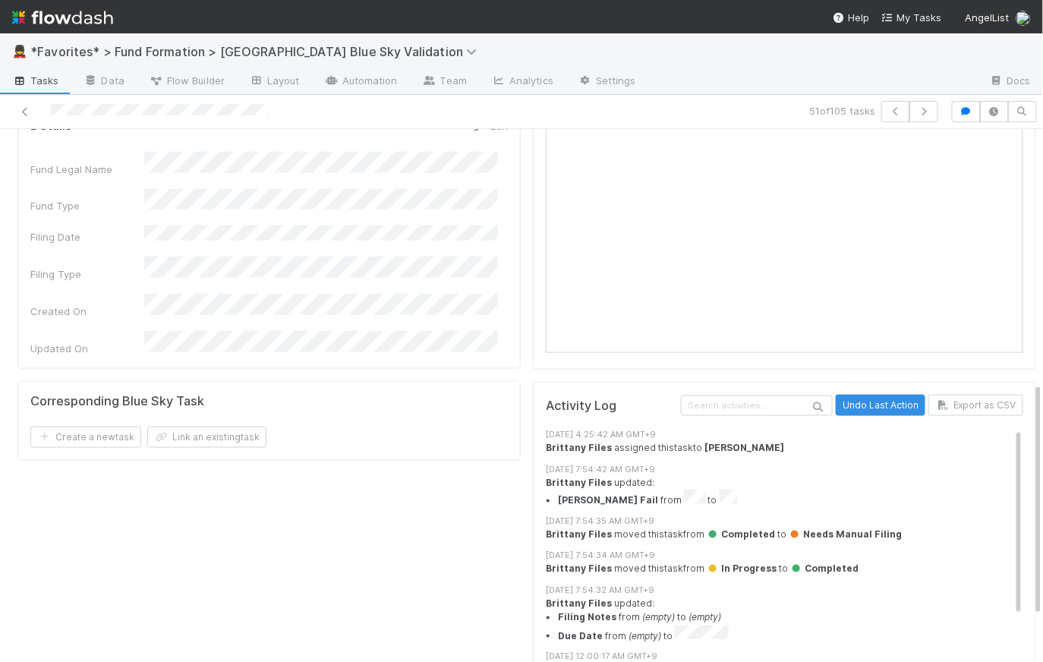
scroll to position [314, 0]
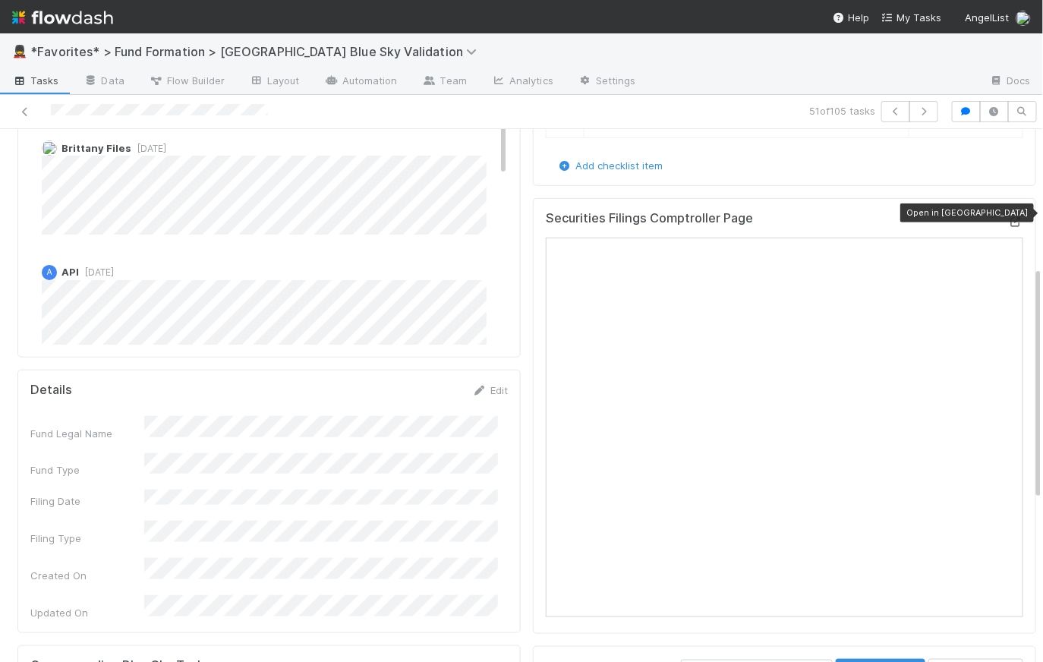
click at [1008, 217] on icon at bounding box center [1015, 222] width 15 height 10
drag, startPoint x: 118, startPoint y: 273, endPoint x: 81, endPoint y: 266, distance: 37.8
click at [81, 266] on div "A API 9 months ago" at bounding box center [274, 306] width 488 height 106
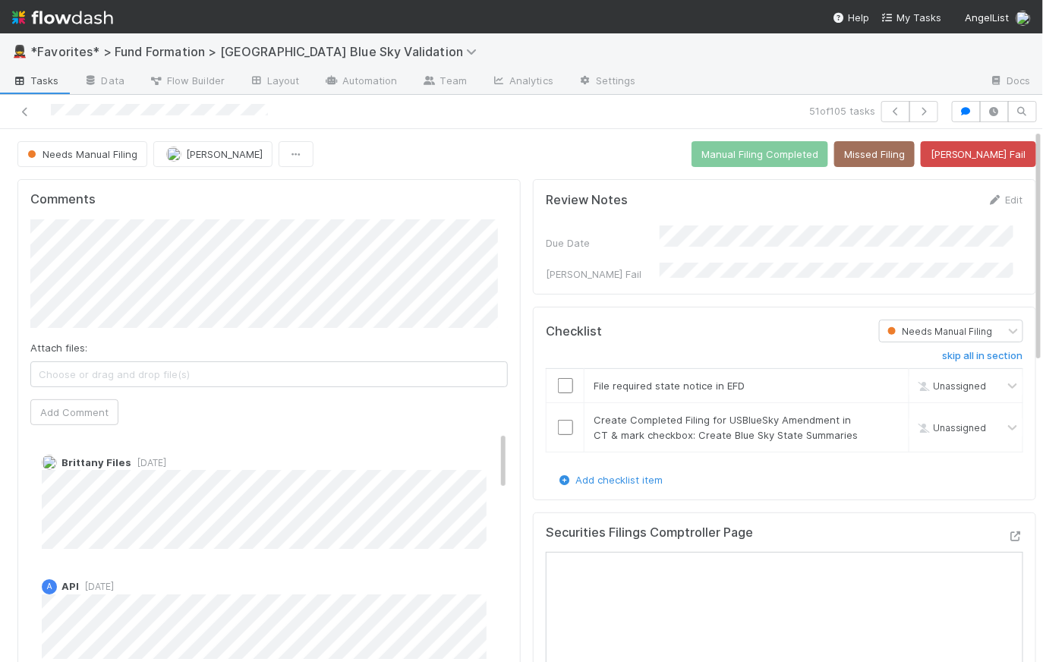
click at [235, 569] on div "A API 9 months ago" at bounding box center [274, 620] width 488 height 106
click at [920, 109] on icon "button" at bounding box center [923, 111] width 15 height 9
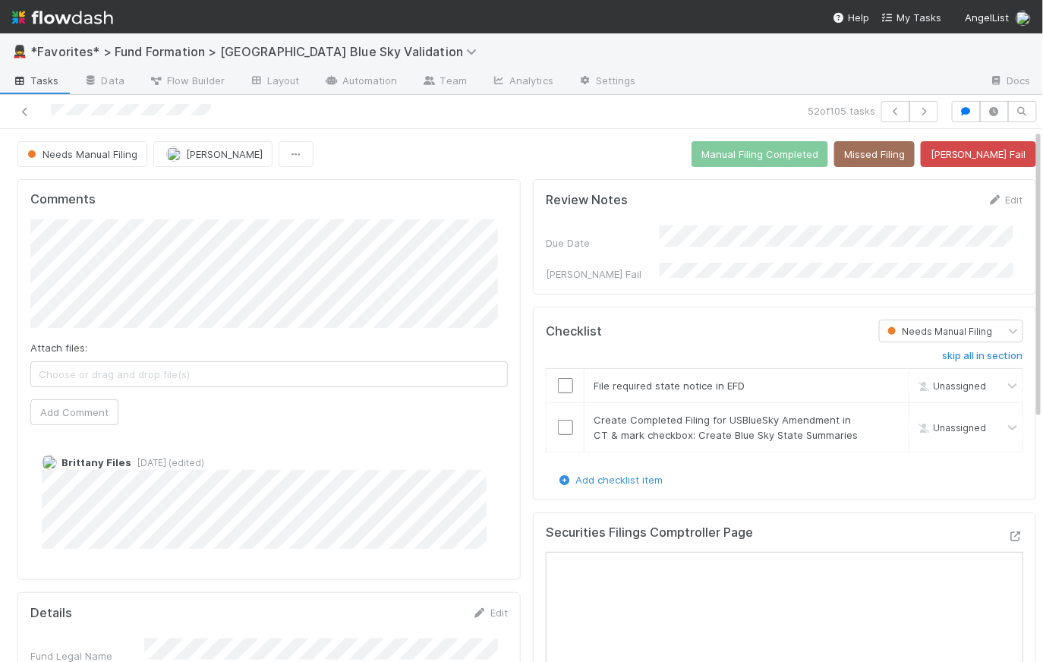
click at [43, 78] on span "Tasks" at bounding box center [35, 80] width 47 height 15
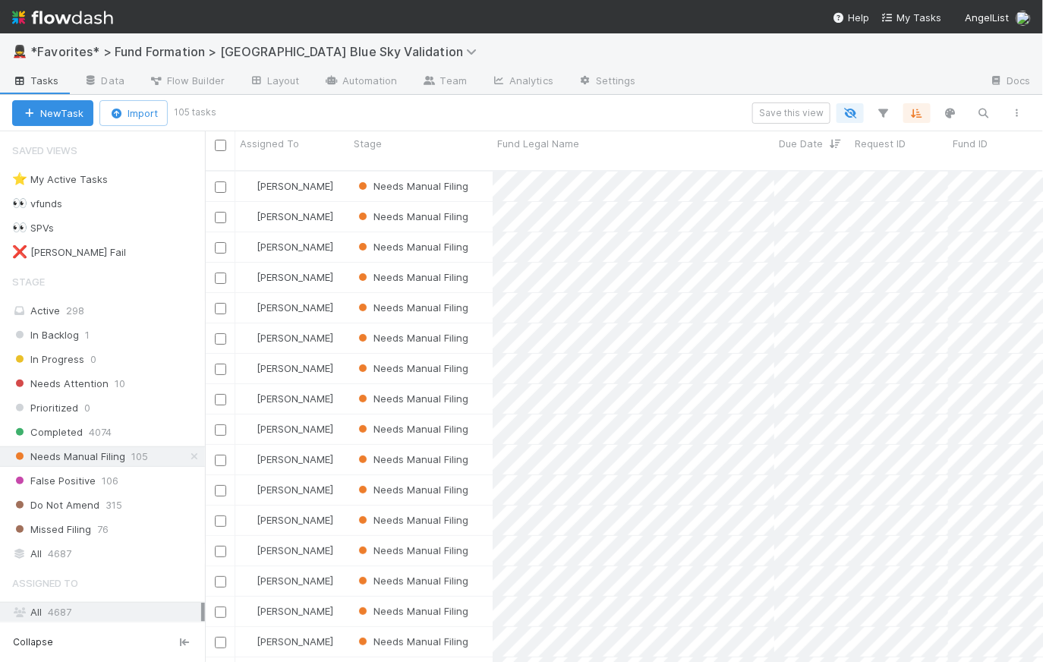
scroll to position [493, 827]
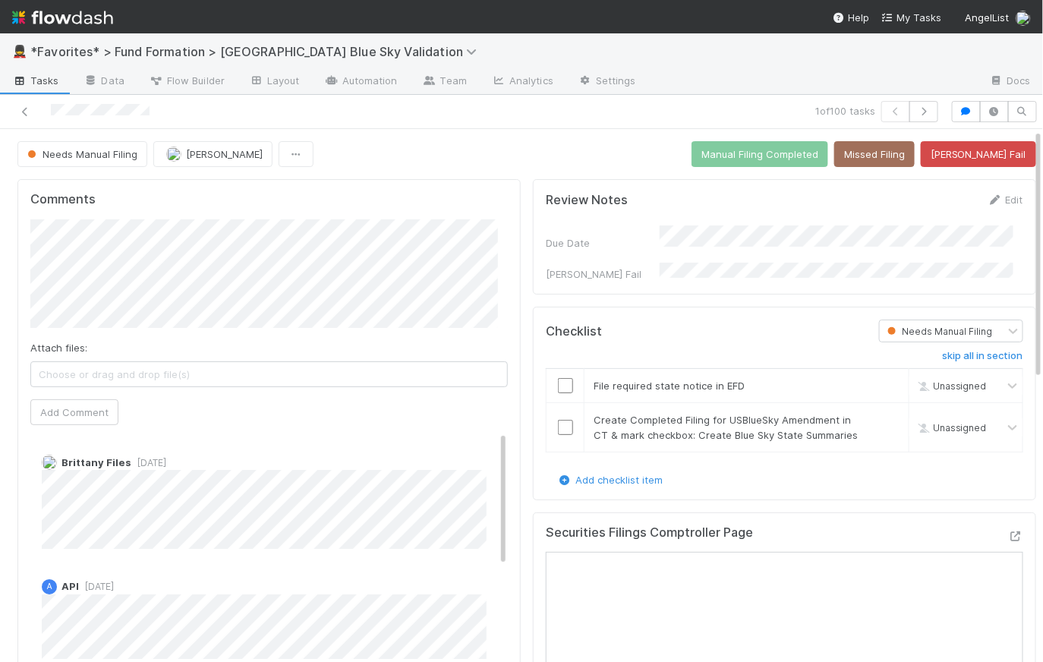
click at [479, 159] on div "Needs Manual Filing Meg Castanare Manual Filing Completed Missed Filing Bender …" at bounding box center [526, 154] width 1019 height 26
click at [33, 484] on div "Brittany Files 5 days ago" at bounding box center [274, 496] width 488 height 106
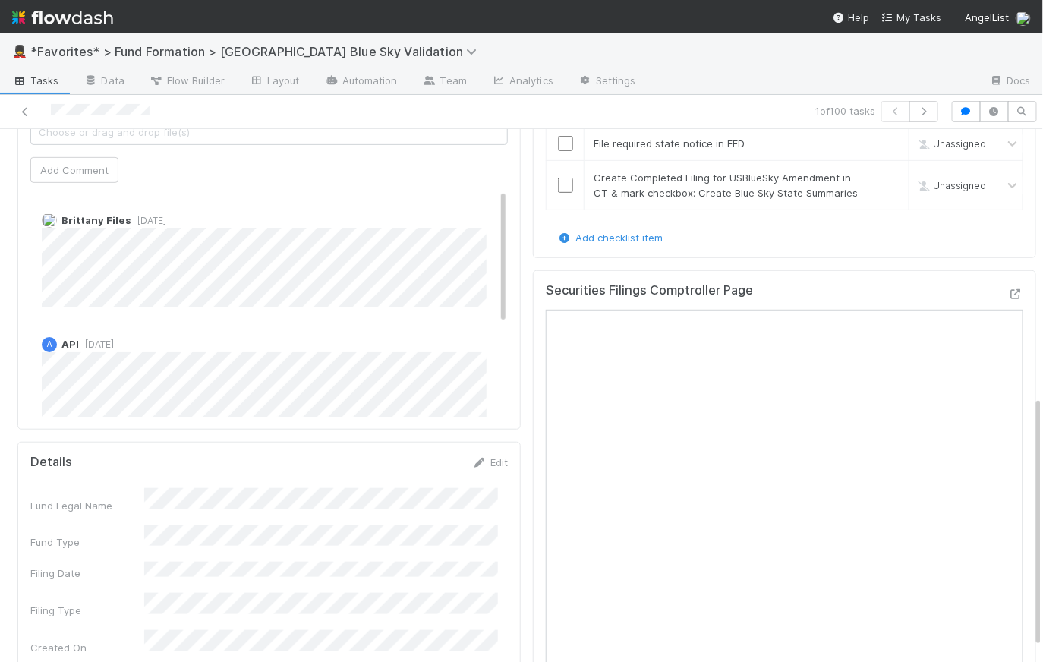
scroll to position [161, 0]
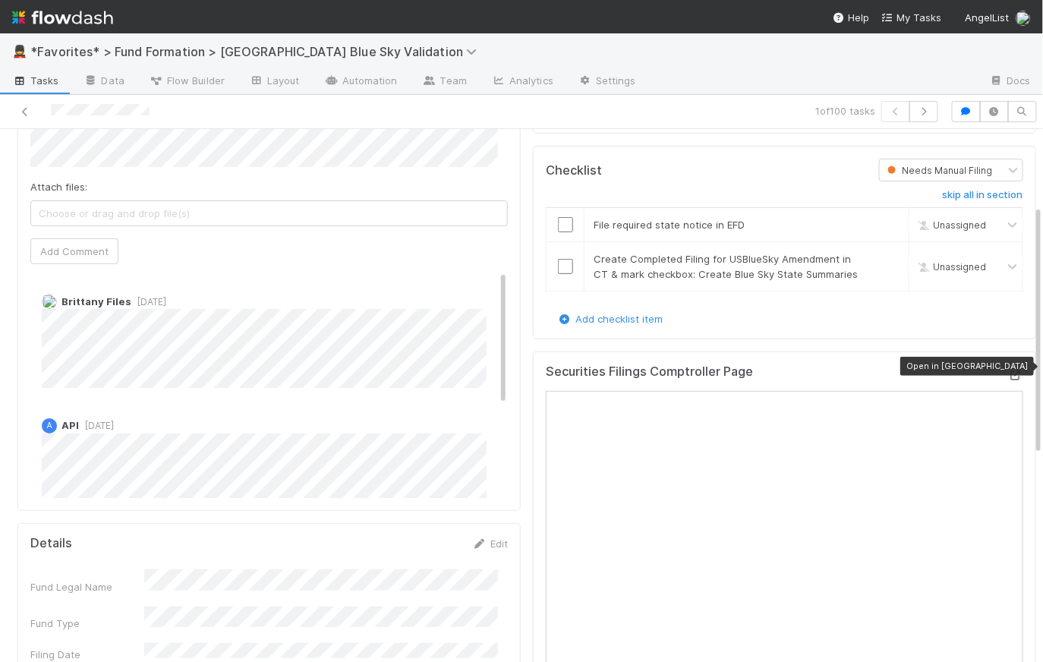
click at [1008, 370] on icon at bounding box center [1015, 375] width 15 height 10
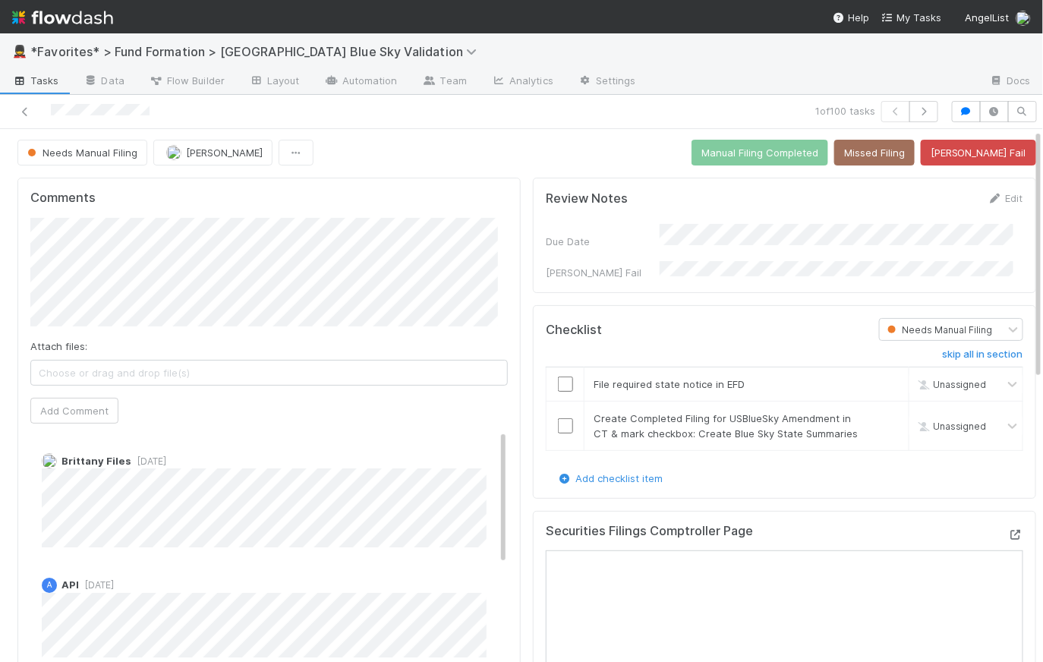
scroll to position [0, 0]
click at [47, 77] on span "Tasks" at bounding box center [35, 80] width 47 height 15
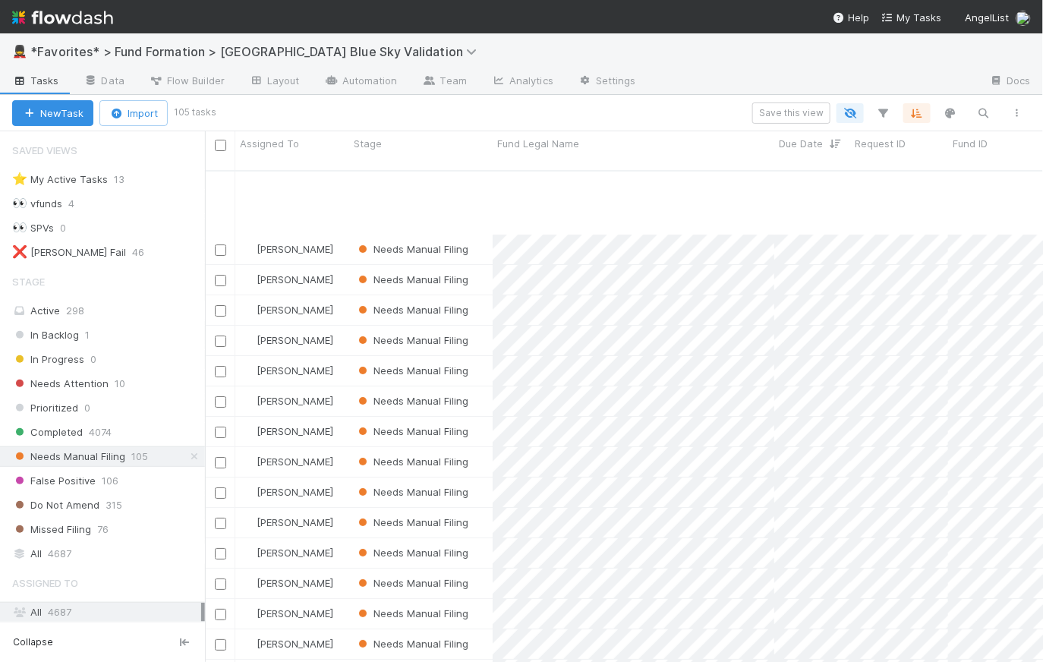
scroll to position [2256, 0]
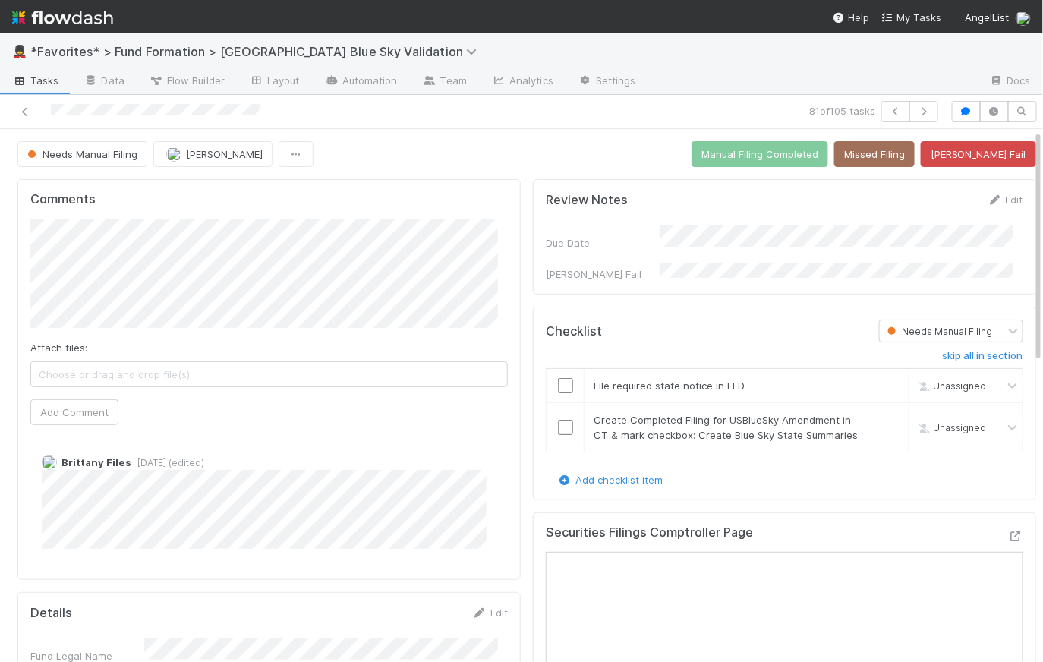
scroll to position [143, 0]
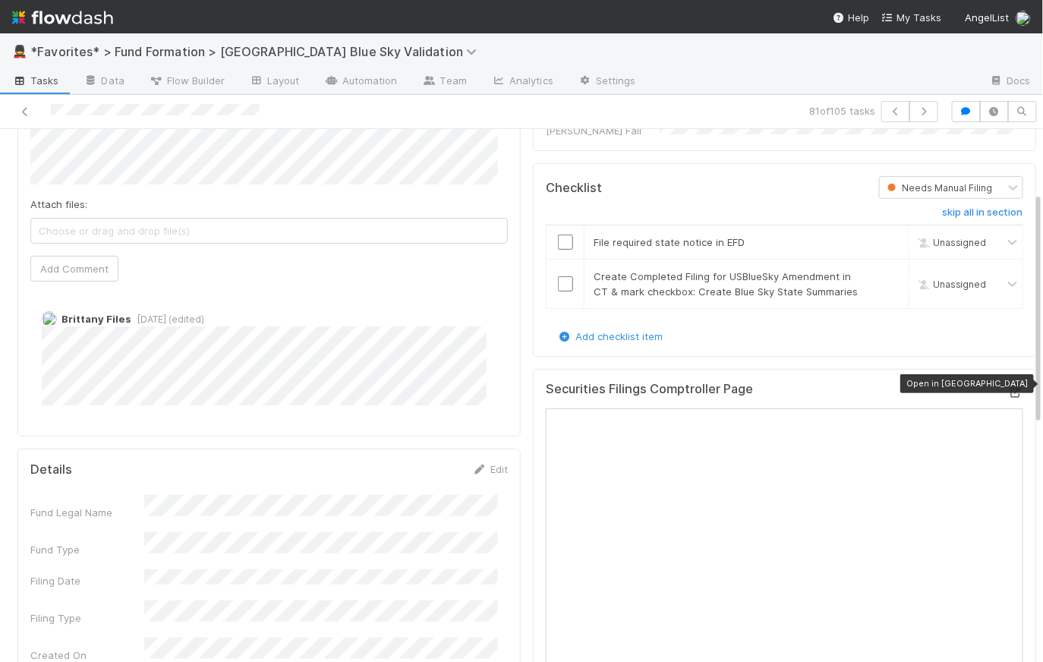
click at [1008, 388] on icon at bounding box center [1015, 393] width 15 height 10
click at [924, 110] on button "button" at bounding box center [923, 111] width 29 height 21
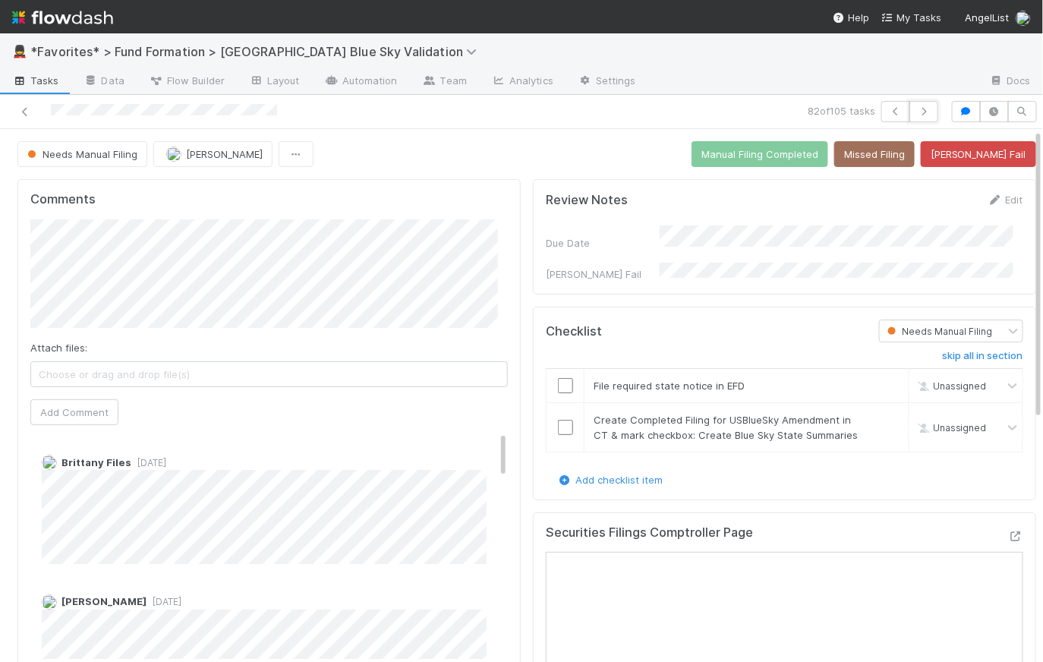
click at [924, 110] on button "button" at bounding box center [923, 111] width 29 height 21
click at [35, 83] on span "Tasks" at bounding box center [35, 80] width 47 height 15
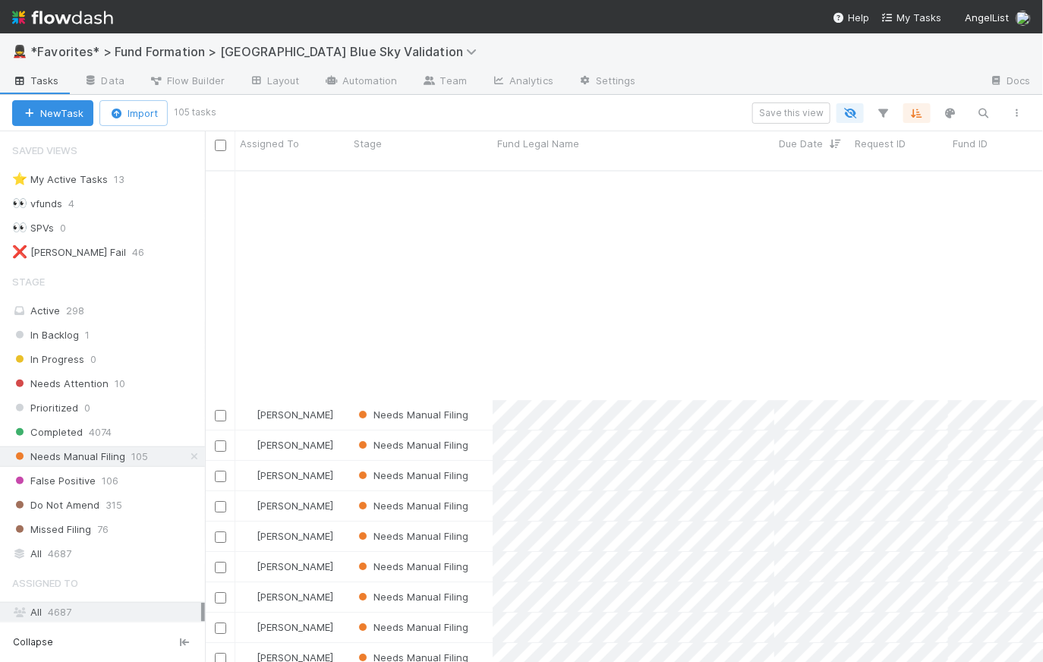
scroll to position [2476, 0]
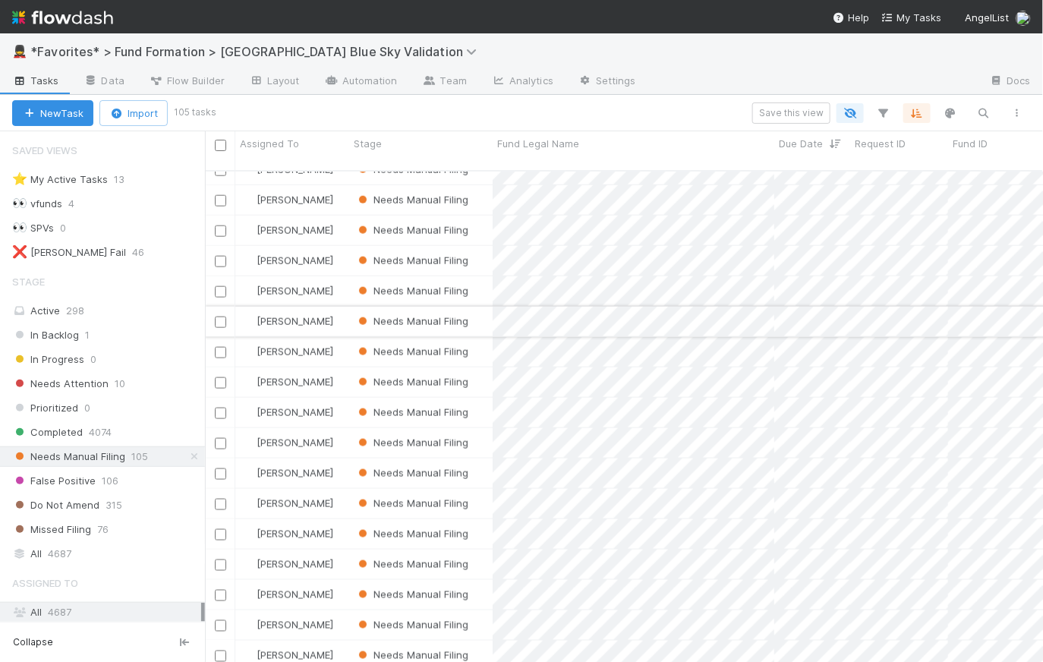
click at [220, 317] on input "checkbox" at bounding box center [220, 322] width 11 height 11
click at [218, 286] on input "checkbox" at bounding box center [220, 291] width 11 height 11
click at [218, 256] on input "checkbox" at bounding box center [220, 261] width 11 height 11
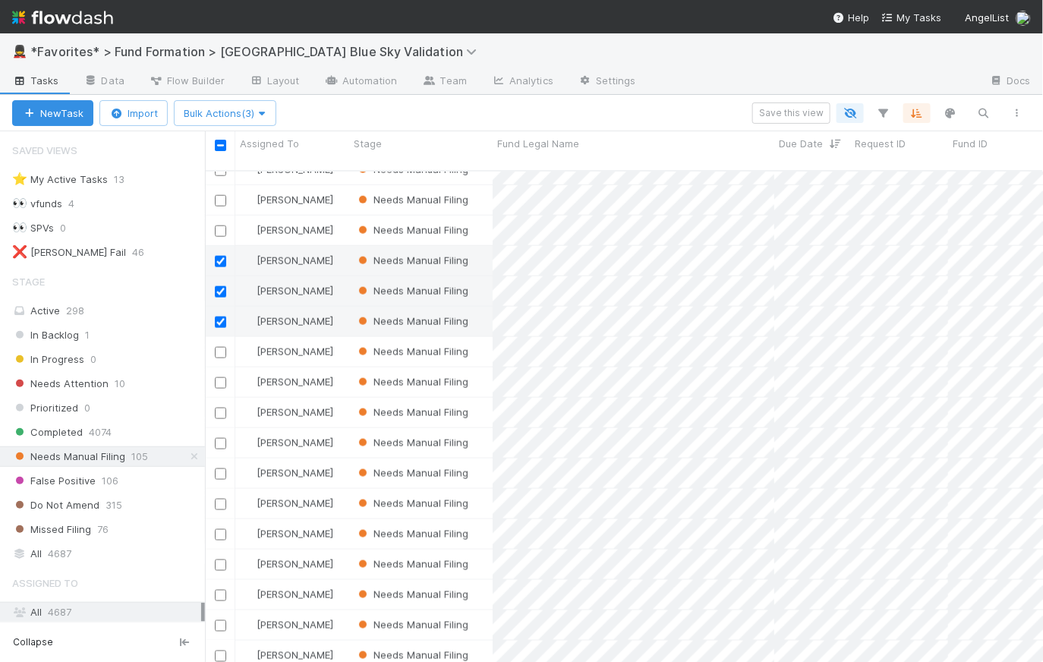
click at [218, 256] on input "checkbox" at bounding box center [220, 261] width 11 height 11
click at [220, 286] on input "checkbox" at bounding box center [220, 291] width 11 height 11
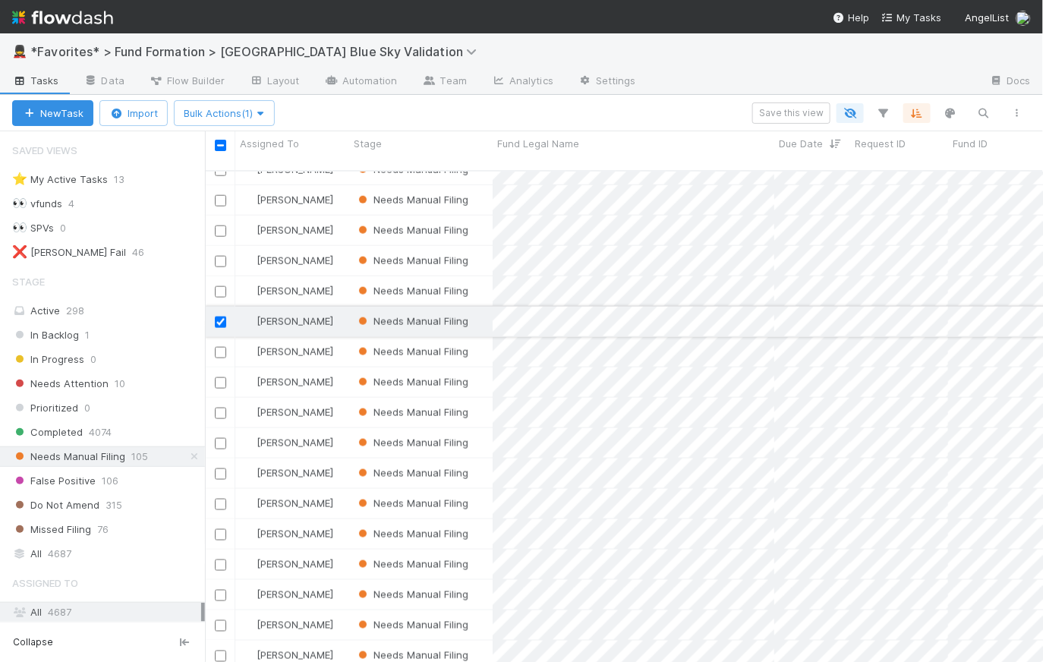
click at [222, 317] on input "checkbox" at bounding box center [220, 322] width 11 height 11
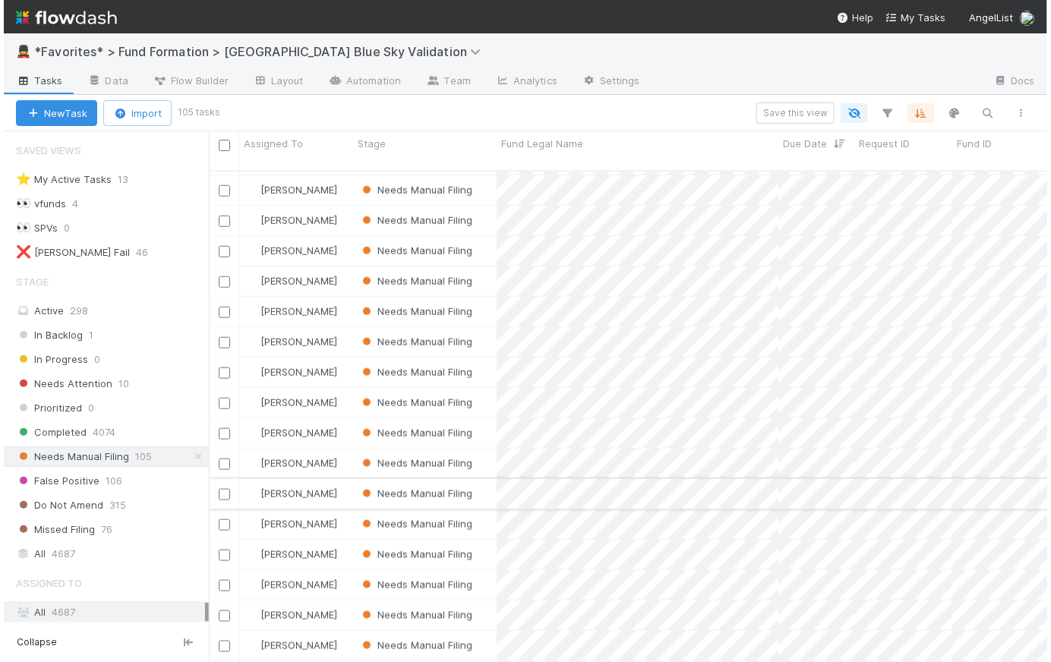
scroll to position [2642, 0]
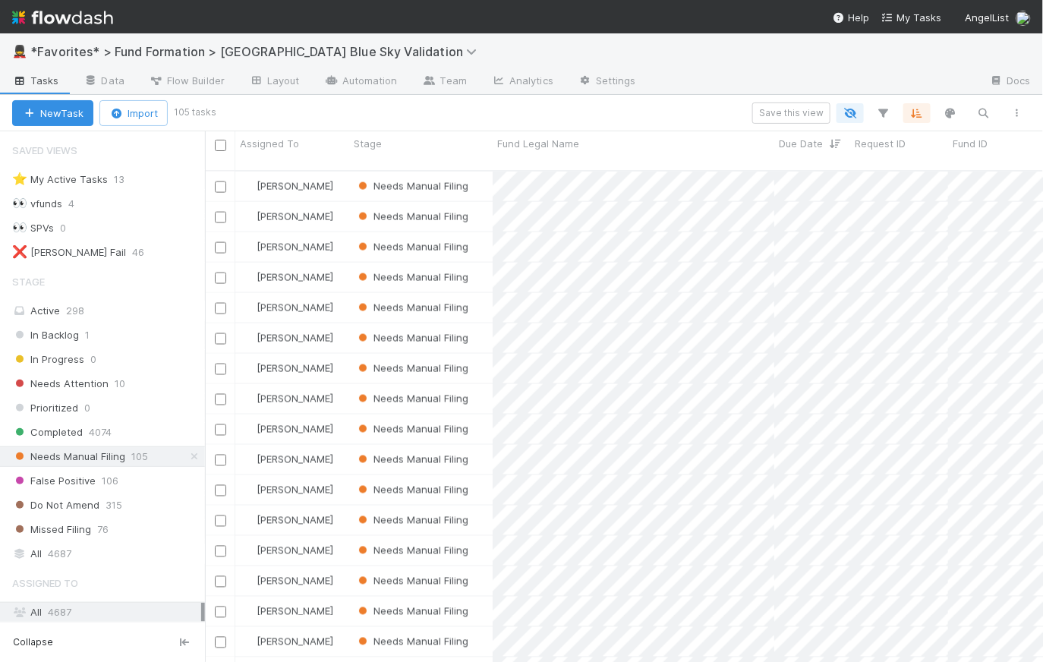
click at [723, 6] on nav "Help My Tasks AngelList" at bounding box center [521, 16] width 1043 height 33
click at [58, 15] on img at bounding box center [62, 18] width 101 height 26
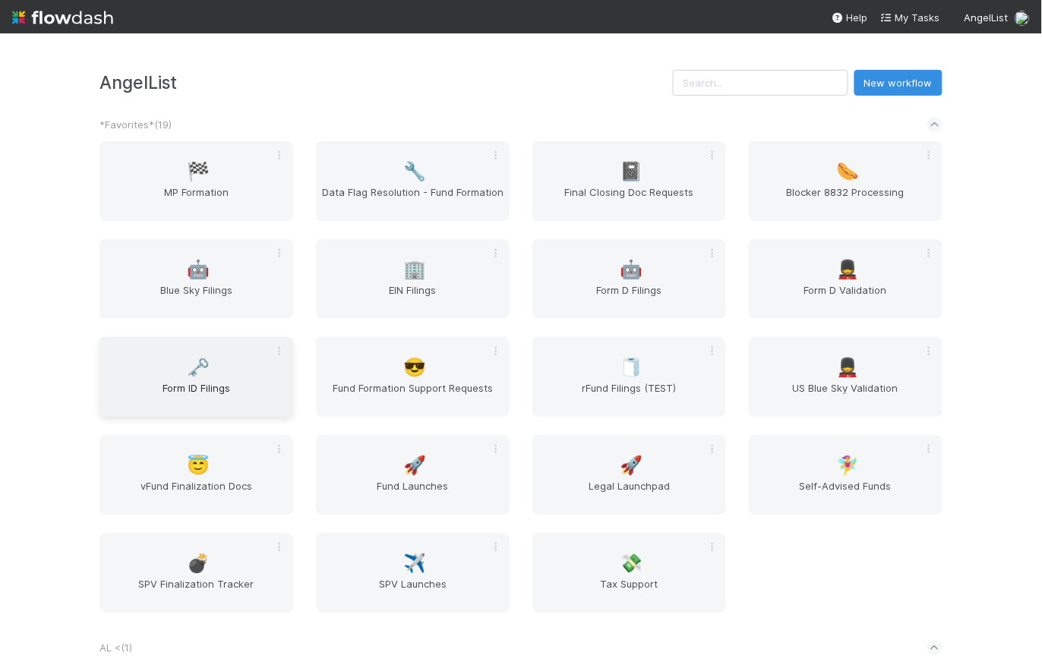
click at [232, 382] on span "Form ID Filings" at bounding box center [196, 395] width 181 height 30
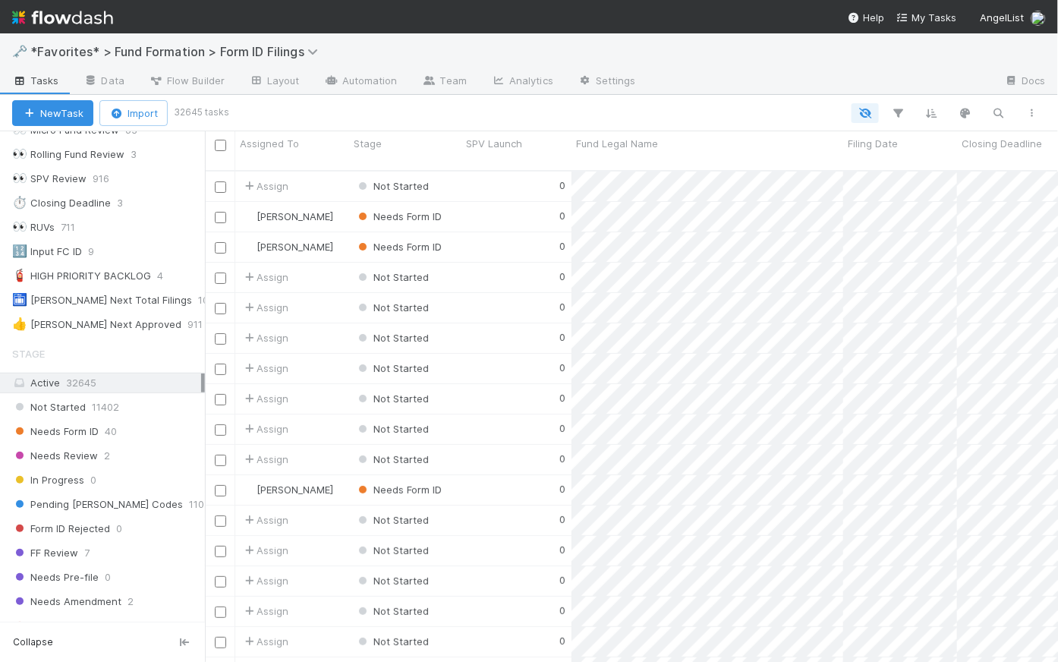
scroll to position [307, 0]
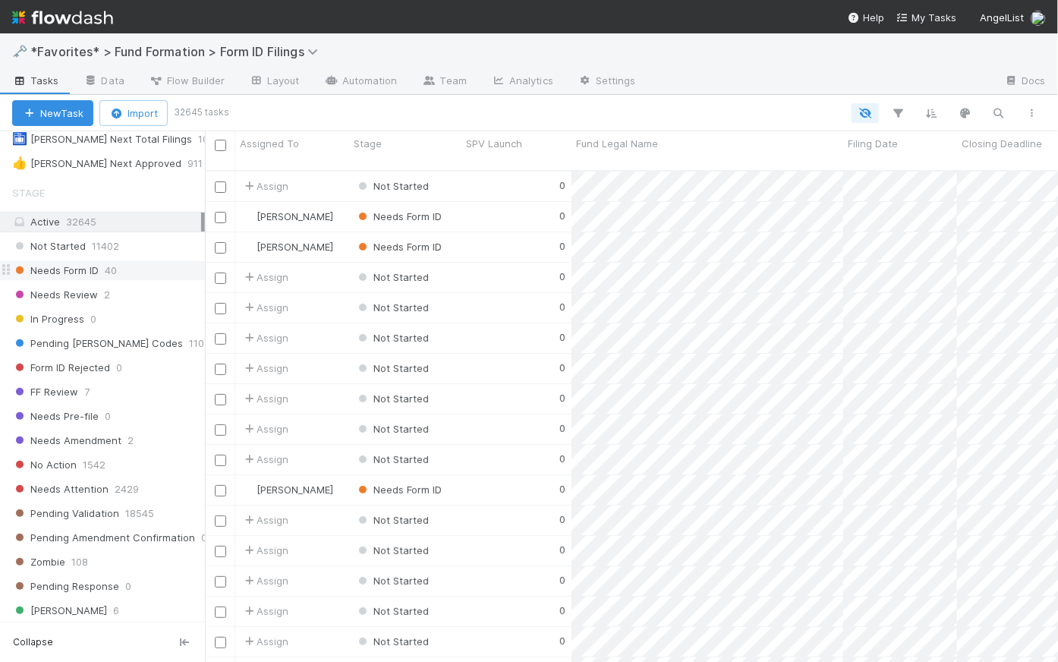
click at [80, 271] on span "Needs Form ID" at bounding box center [55, 270] width 87 height 19
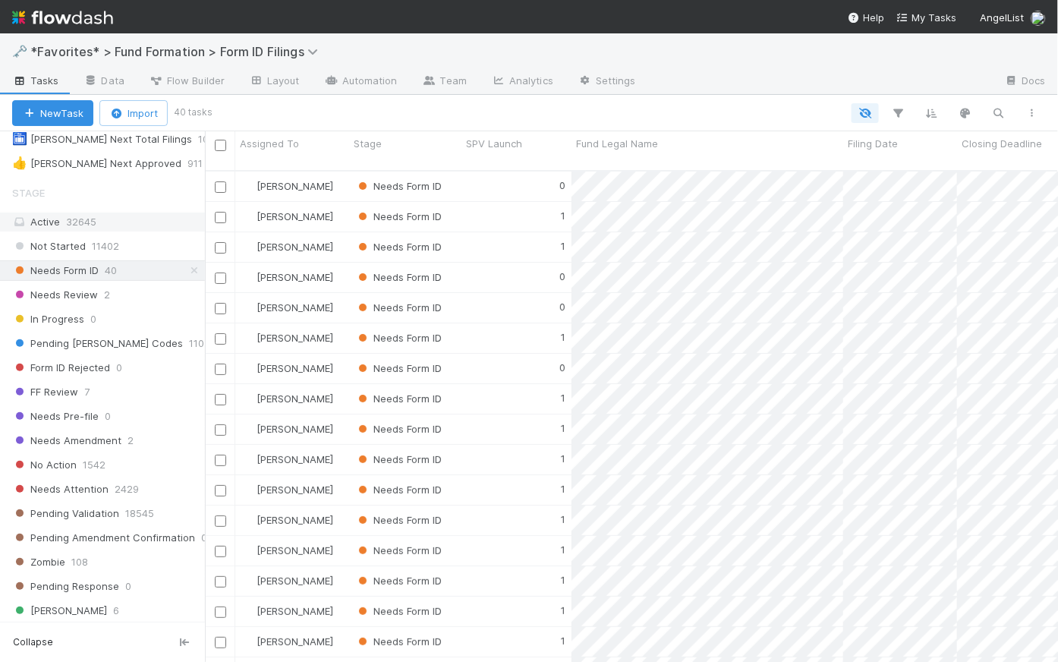
scroll to position [493, 843]
click at [383, 80] on link "Automation" at bounding box center [361, 82] width 98 height 24
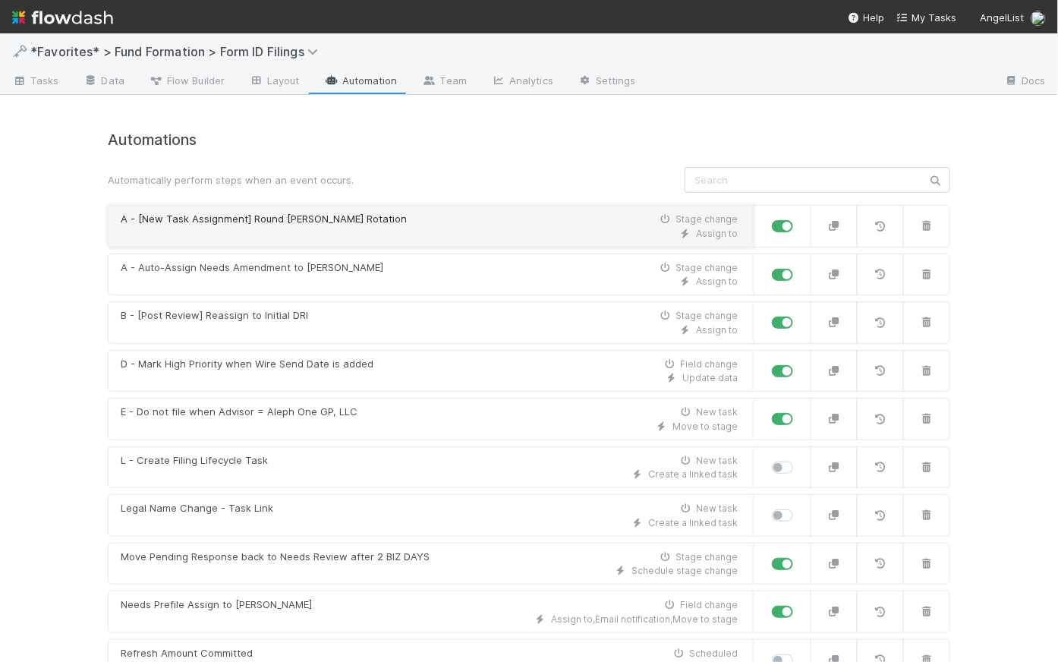
click at [467, 232] on div "Assign to" at bounding box center [429, 234] width 617 height 14
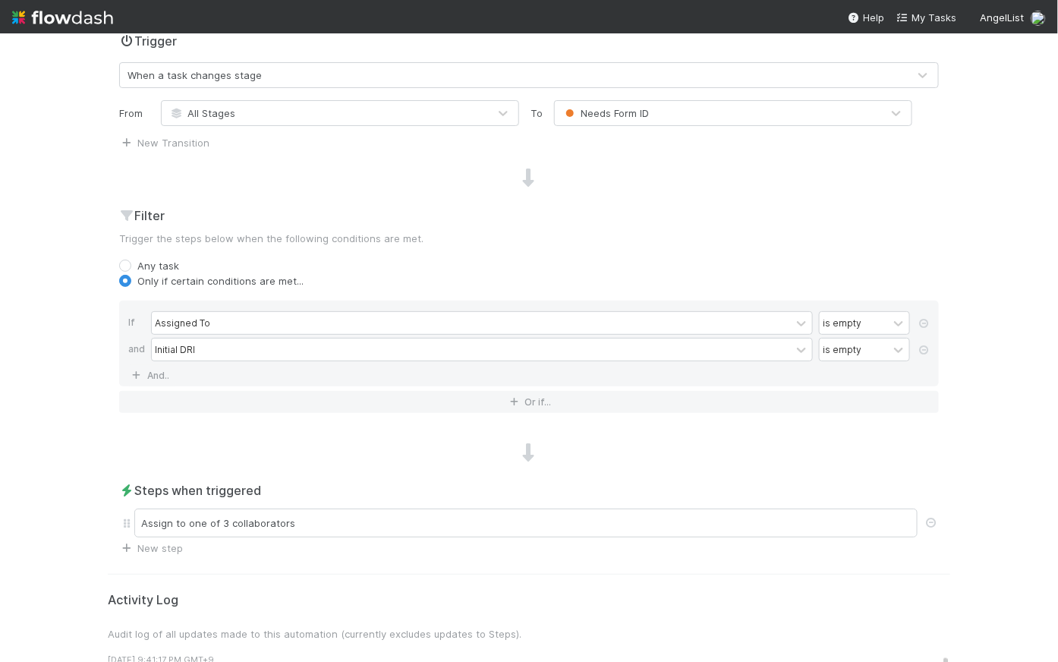
scroll to position [432, 0]
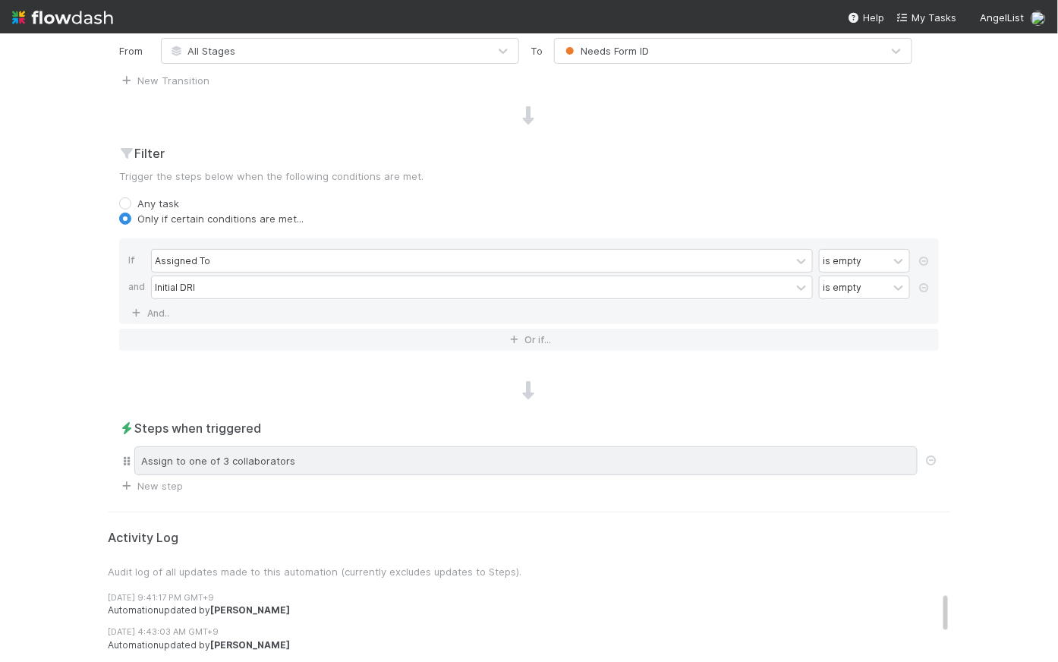
click at [433, 462] on div "Assign to one of 3 collaborators" at bounding box center [525, 460] width 783 height 29
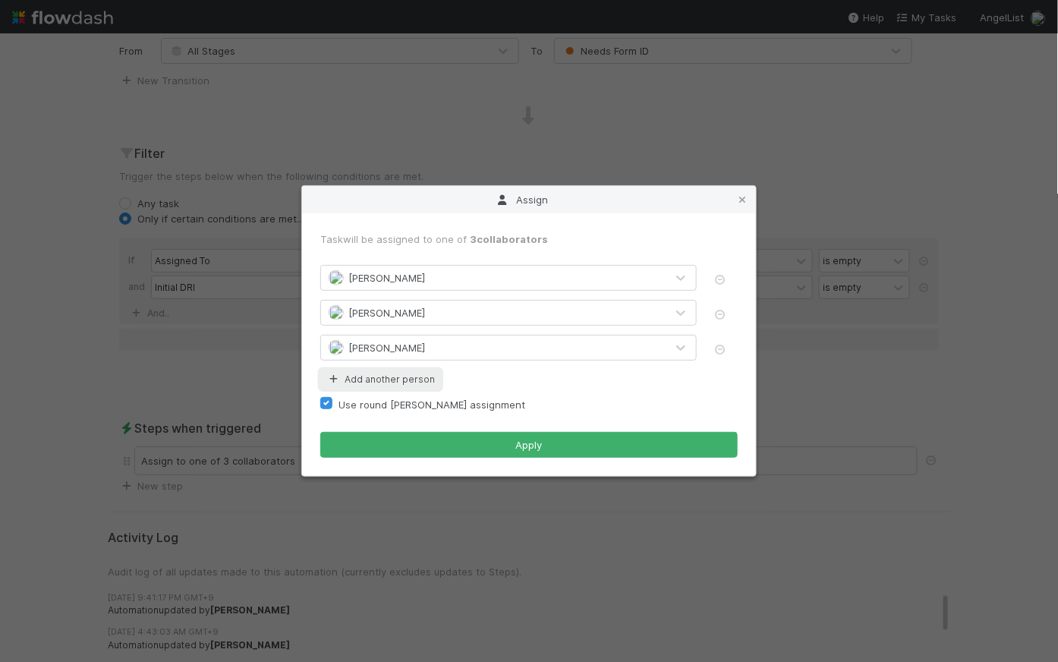
click at [398, 380] on button "Add another person" at bounding box center [380, 380] width 121 height 20
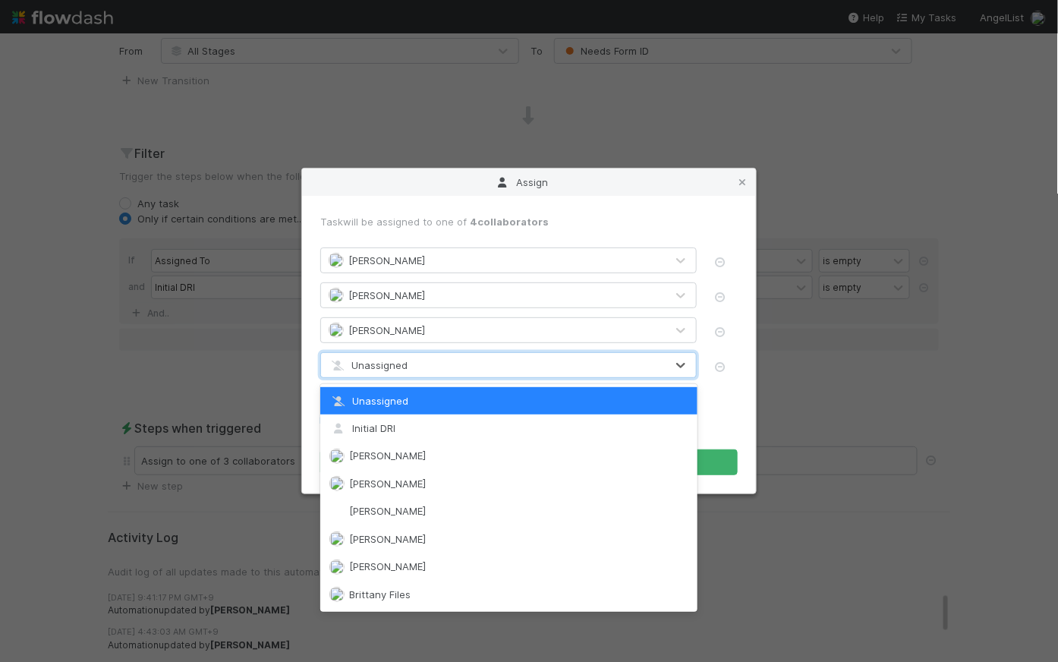
click at [400, 367] on span "Unassigned" at bounding box center [368, 365] width 79 height 12
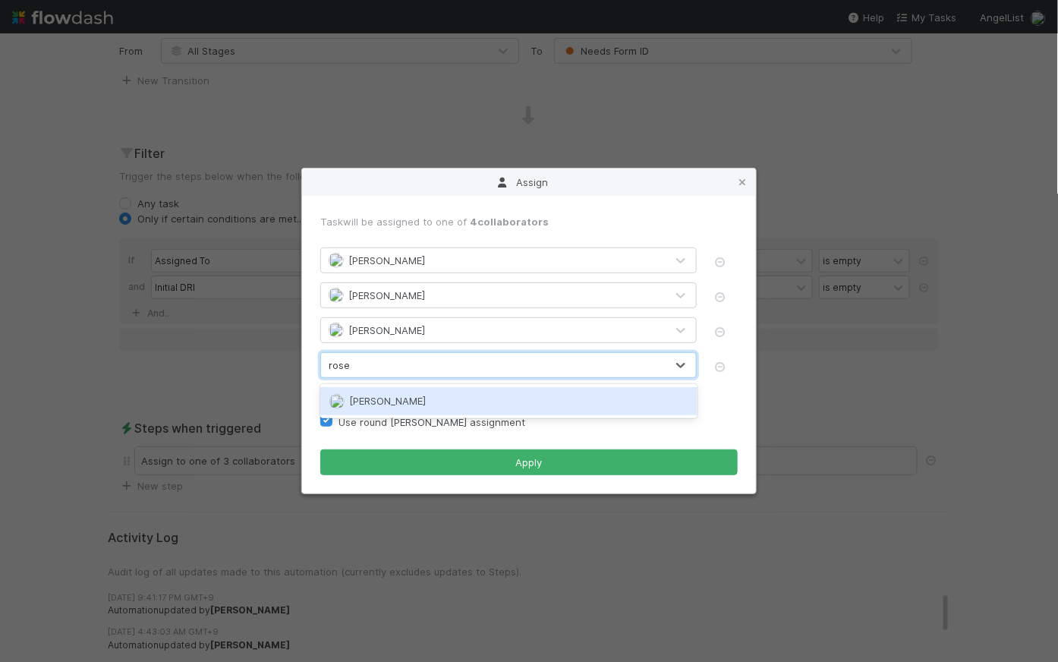
type input "rosel"
click at [411, 394] on div "[PERSON_NAME]" at bounding box center [508, 400] width 377 height 27
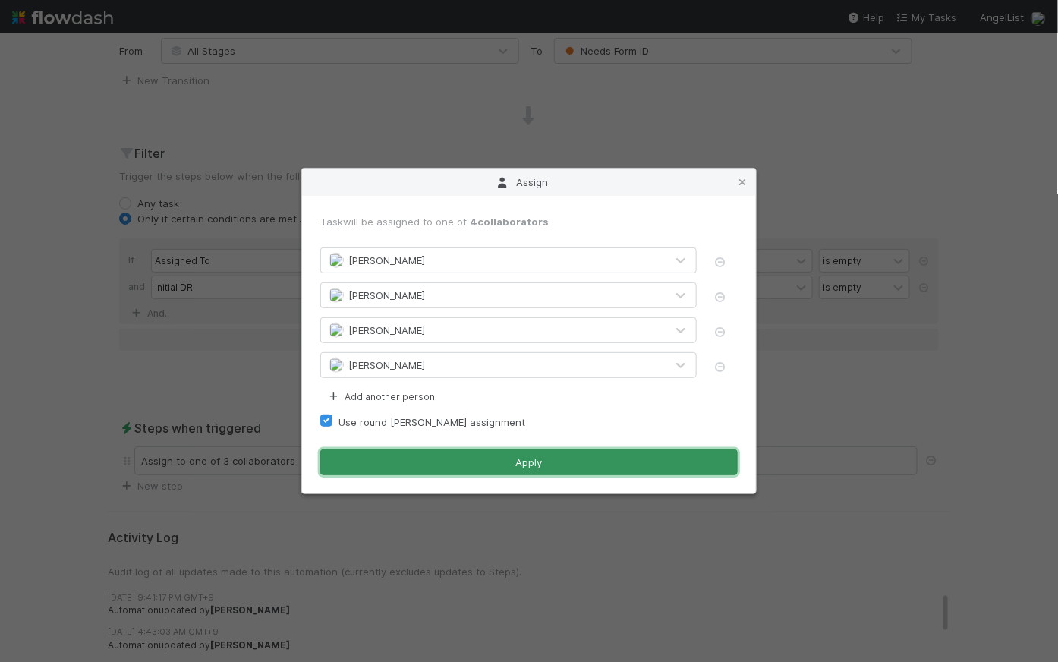
click at [526, 457] on button "Apply" at bounding box center [529, 462] width 418 height 26
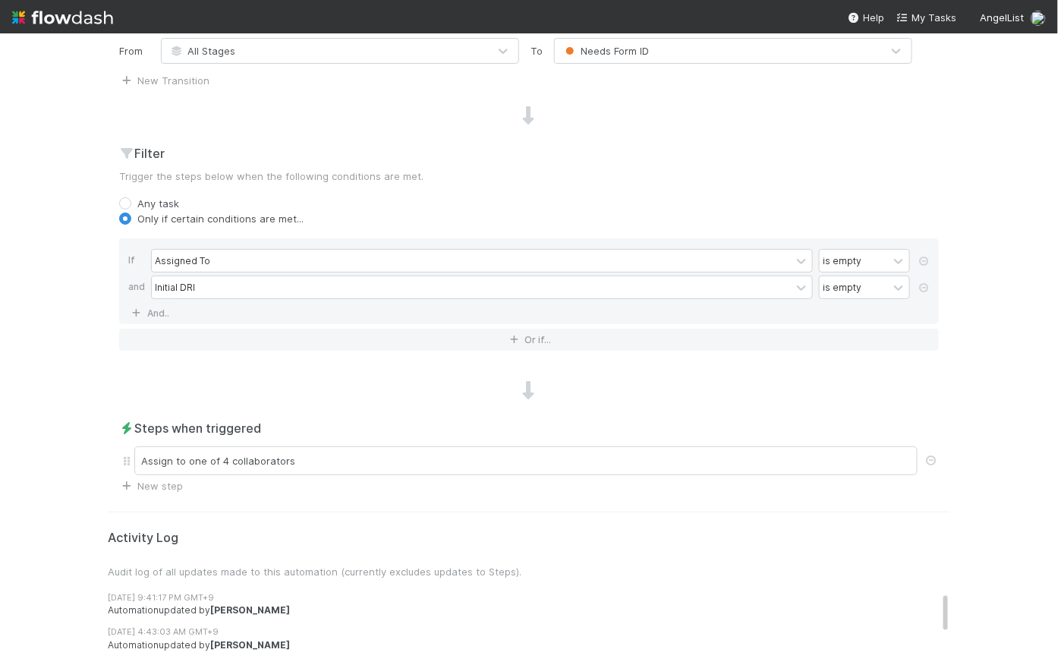
scroll to position [0, 0]
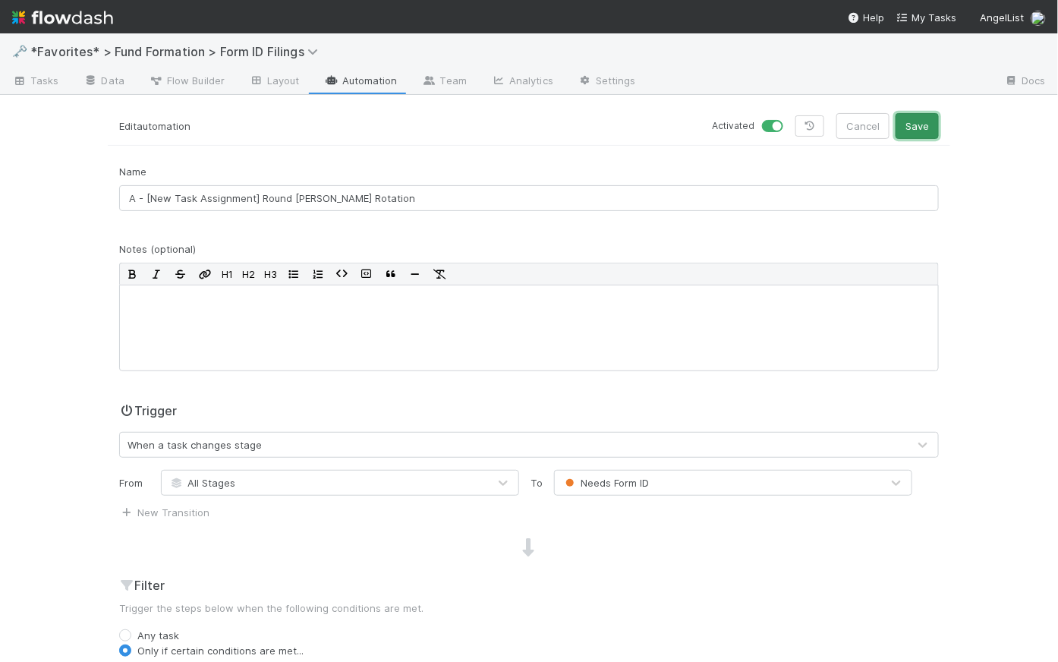
click at [916, 121] on button "Save" at bounding box center [917, 126] width 43 height 26
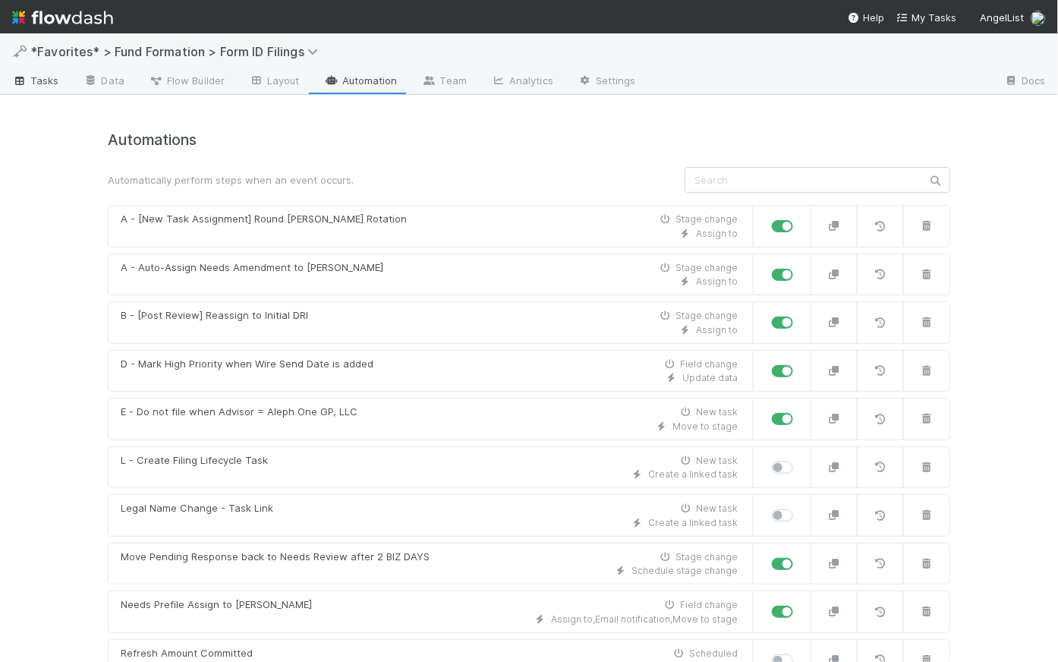
click at [50, 80] on span "Tasks" at bounding box center [35, 80] width 47 height 15
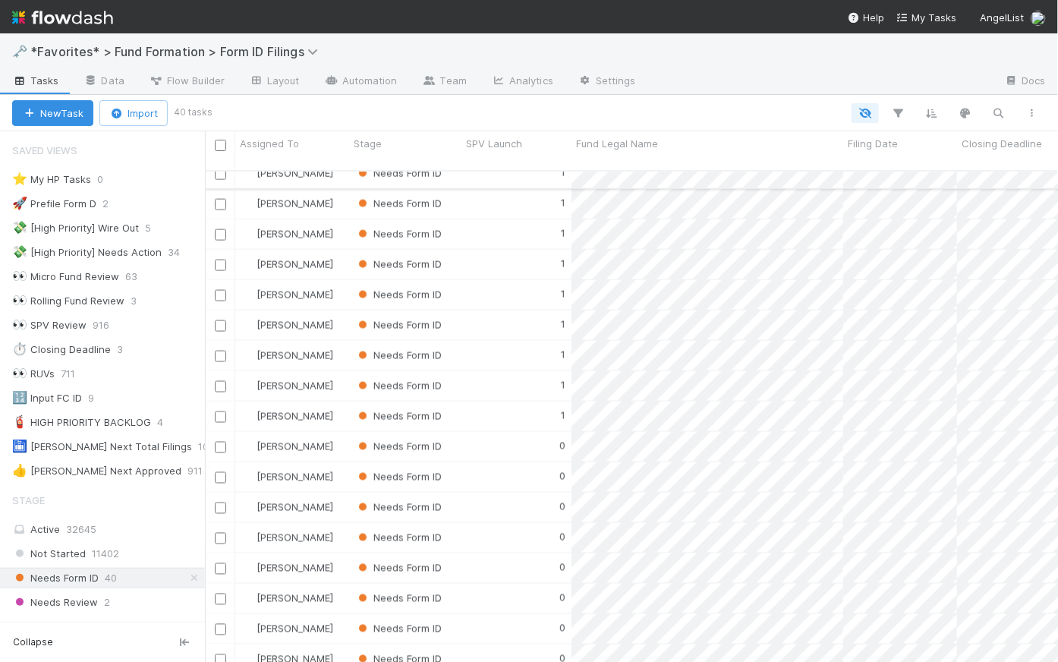
scroll to position [721, 0]
click at [489, 523] on div "0" at bounding box center [517, 538] width 110 height 30
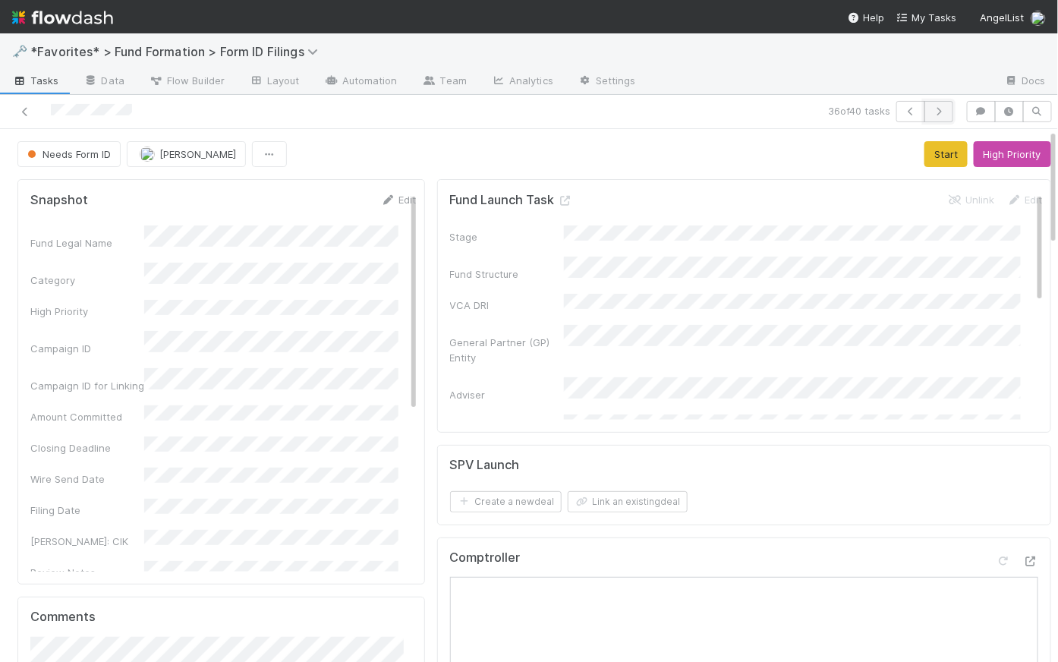
click at [931, 114] on icon "button" at bounding box center [938, 111] width 15 height 9
click at [938, 115] on button "button" at bounding box center [939, 111] width 29 height 21
click at [938, 109] on button "button" at bounding box center [939, 111] width 29 height 21
click at [51, 79] on span "Tasks" at bounding box center [35, 80] width 47 height 15
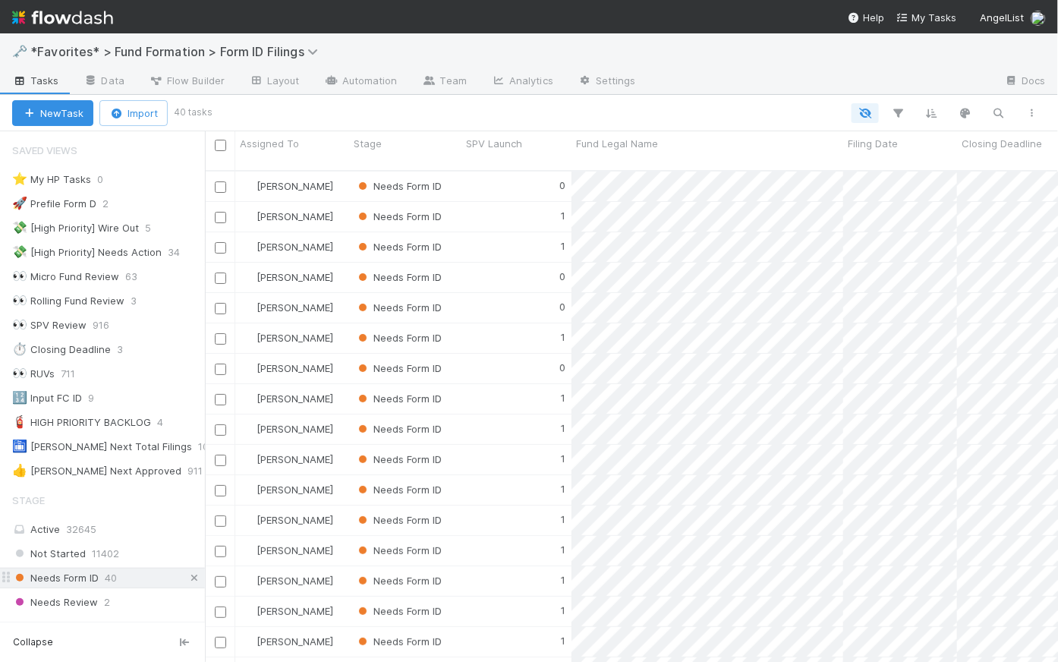
click at [187, 578] on icon at bounding box center [194, 578] width 15 height 10
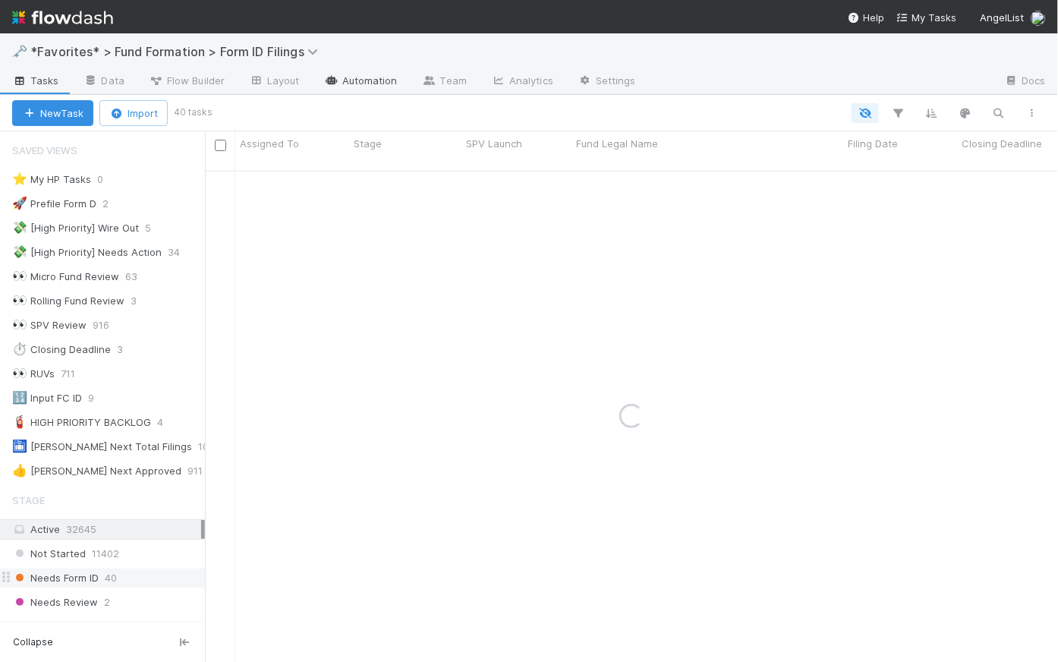
click at [373, 77] on link "Automation" at bounding box center [361, 82] width 98 height 24
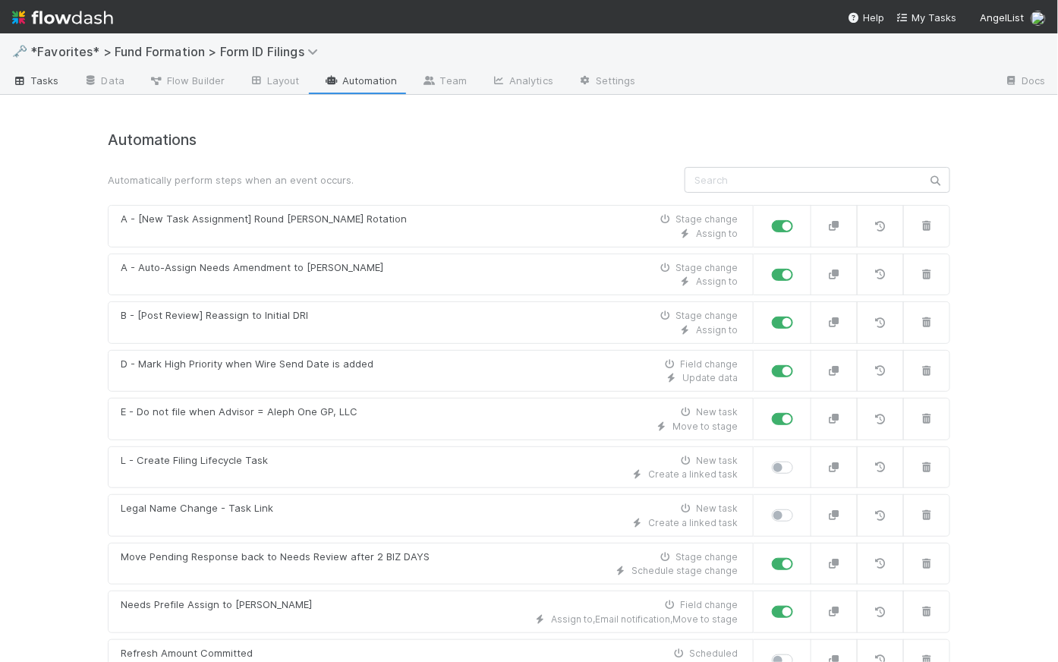
click at [42, 85] on span "Tasks" at bounding box center [35, 80] width 47 height 15
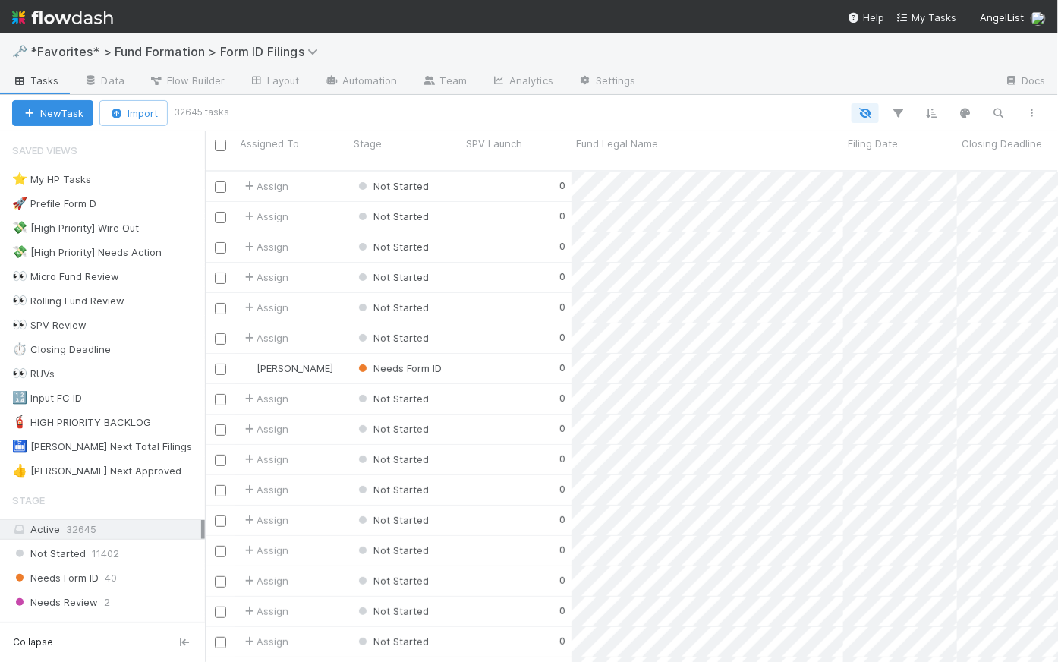
scroll to position [493, 843]
click at [74, 20] on img at bounding box center [62, 18] width 101 height 26
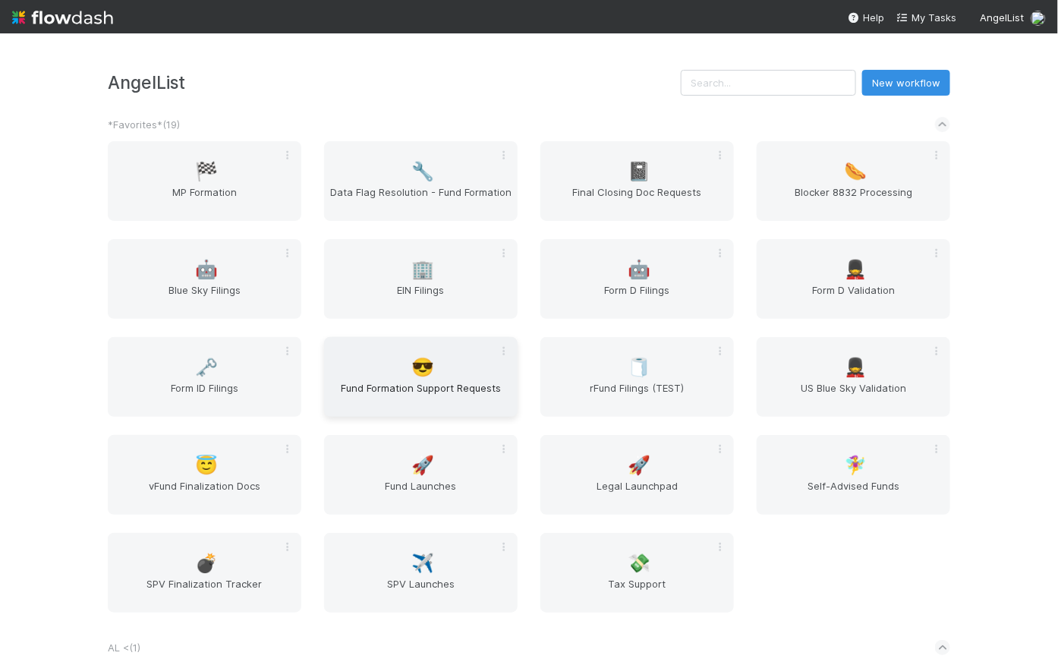
click at [437, 375] on div "😎 Fund Formation Support Requests" at bounding box center [421, 377] width 194 height 80
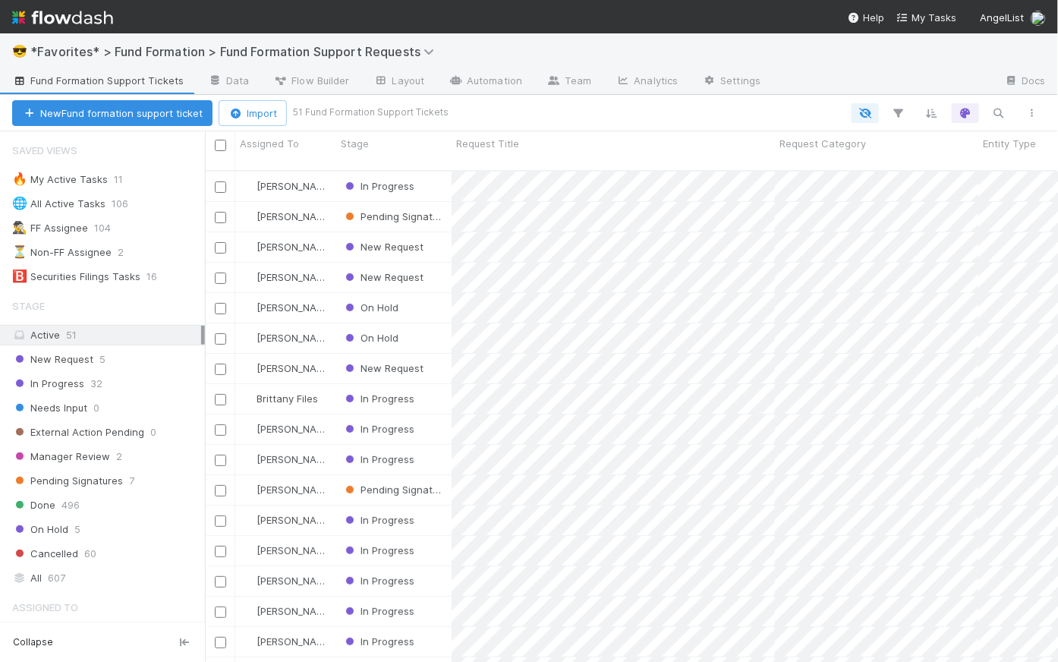
click at [108, 80] on span "Fund Formation Support Tickets" at bounding box center [98, 80] width 172 height 15
click at [99, 20] on img at bounding box center [62, 18] width 101 height 26
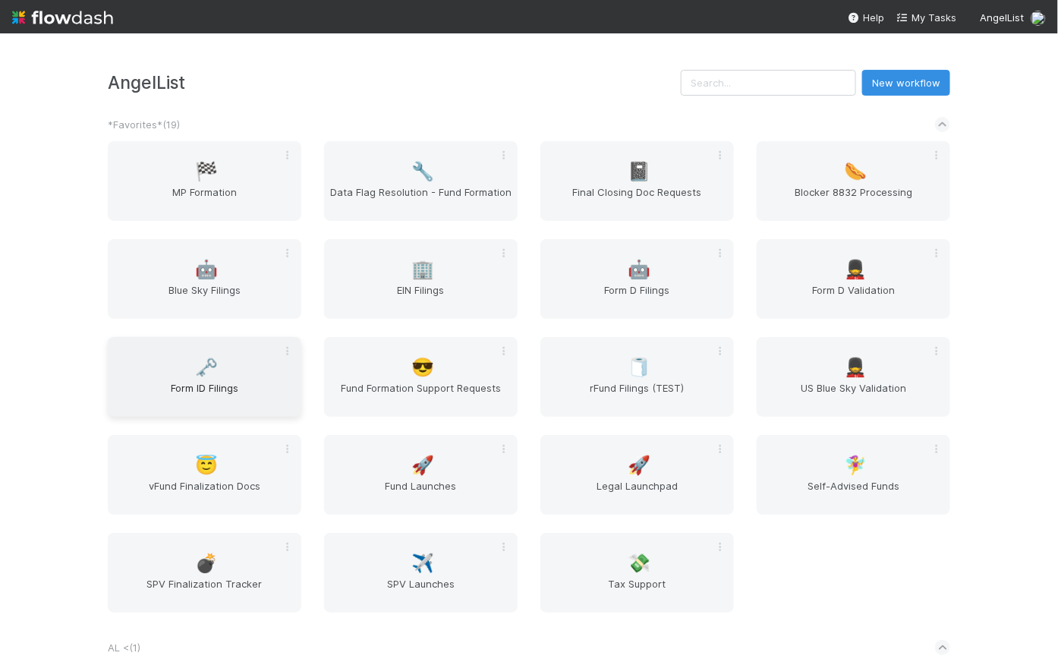
click at [195, 393] on span "Form ID Filings" at bounding box center [204, 395] width 181 height 30
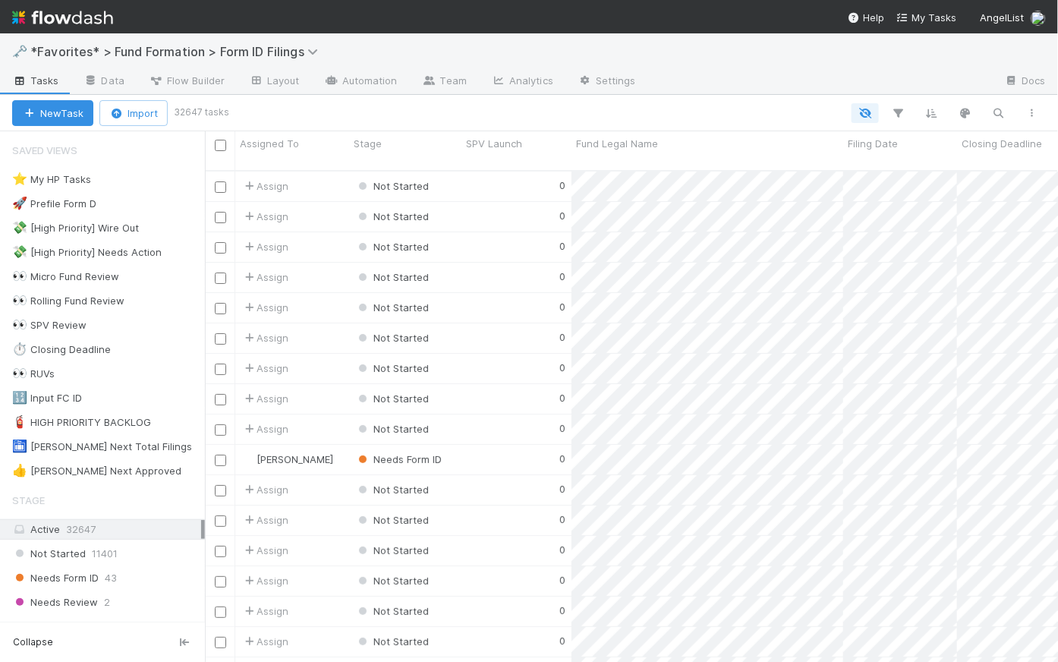
scroll to position [493, 843]
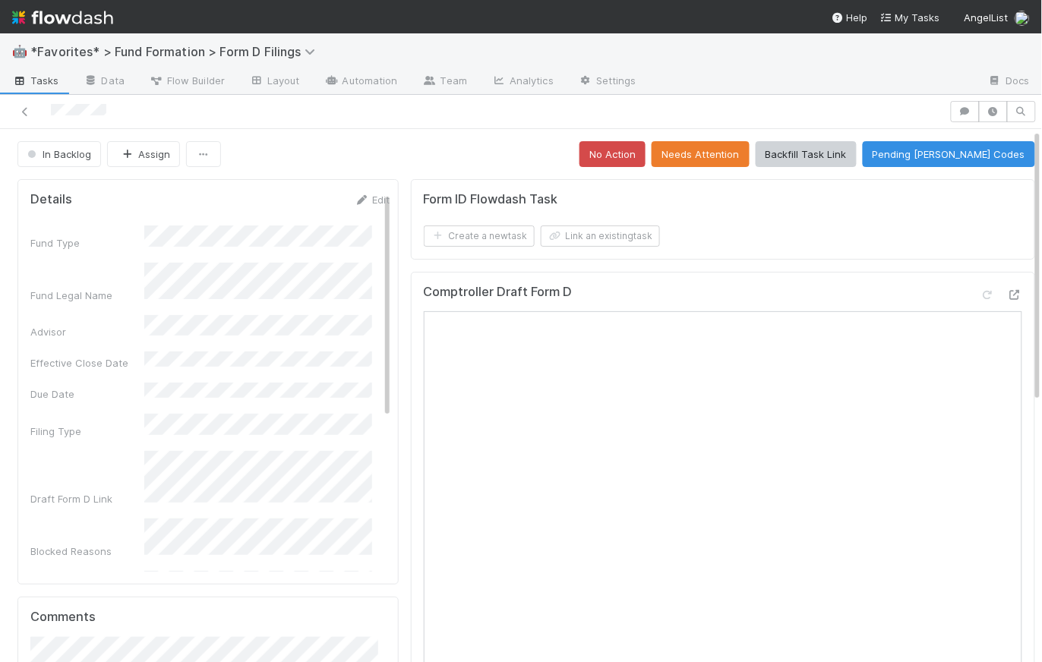
click at [529, 156] on div "In Backlog Assign No Action Needs Attention Backfill Task Link Pending [PERSON_…" at bounding box center [525, 154] width 1017 height 26
click at [1001, 112] on icon "button" at bounding box center [1020, 111] width 15 height 9
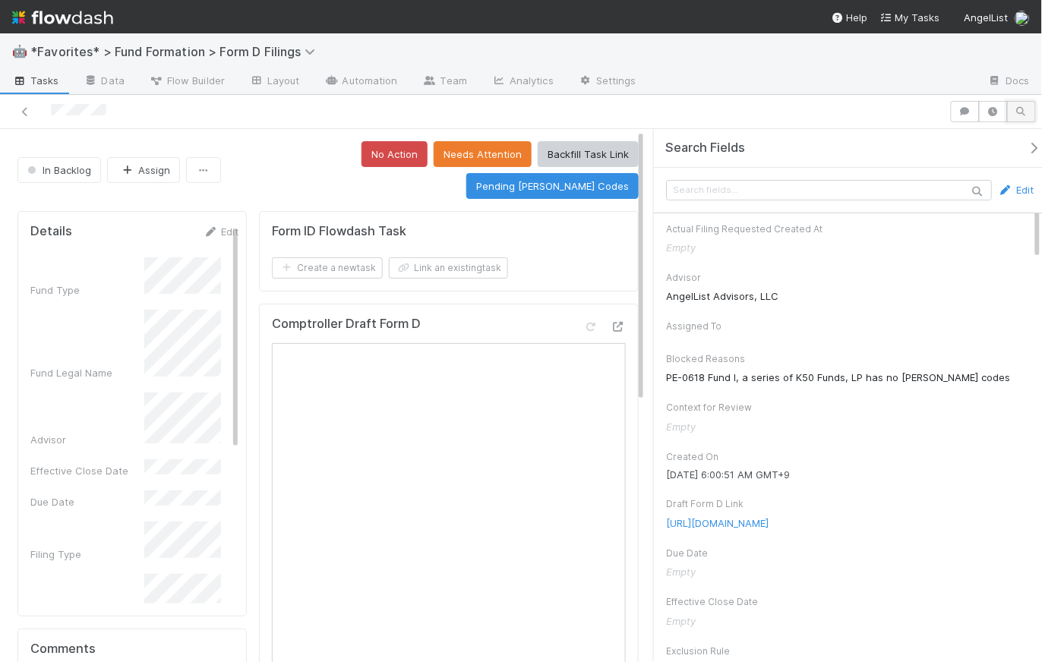
click at [1001, 112] on icon "button" at bounding box center [1020, 111] width 15 height 9
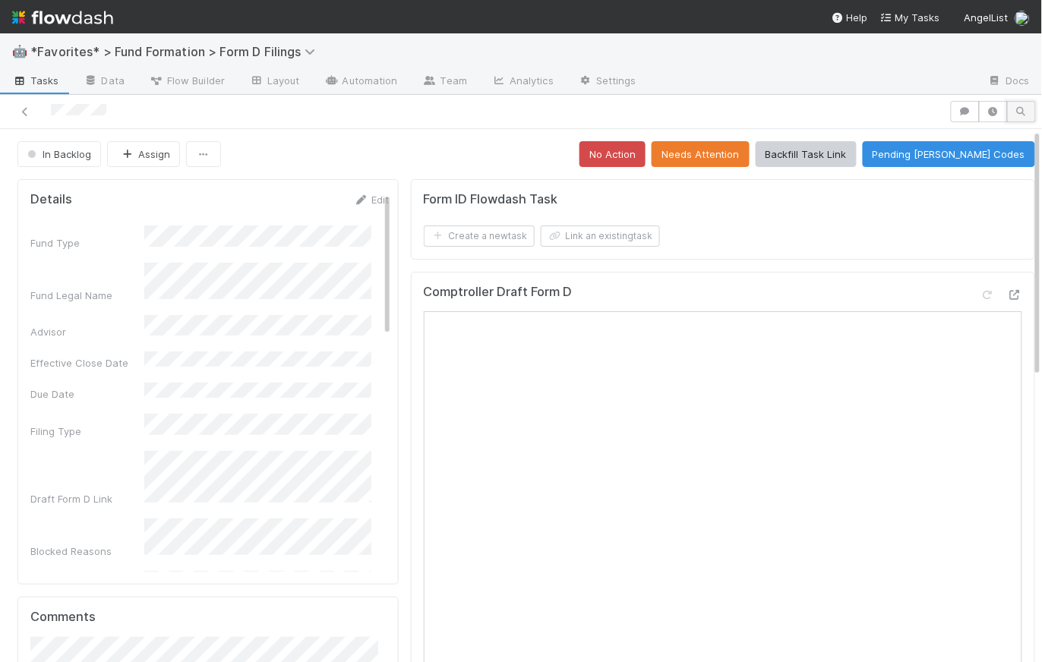
click at [1001, 112] on button "button" at bounding box center [1021, 111] width 29 height 21
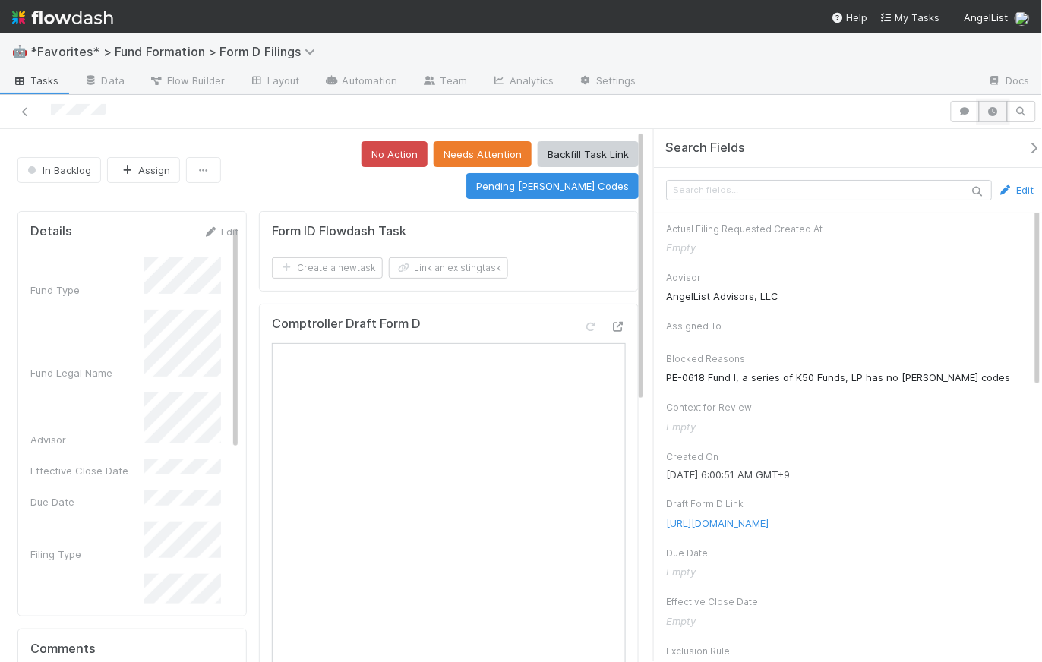
click at [988, 118] on button "button" at bounding box center [993, 111] width 29 height 21
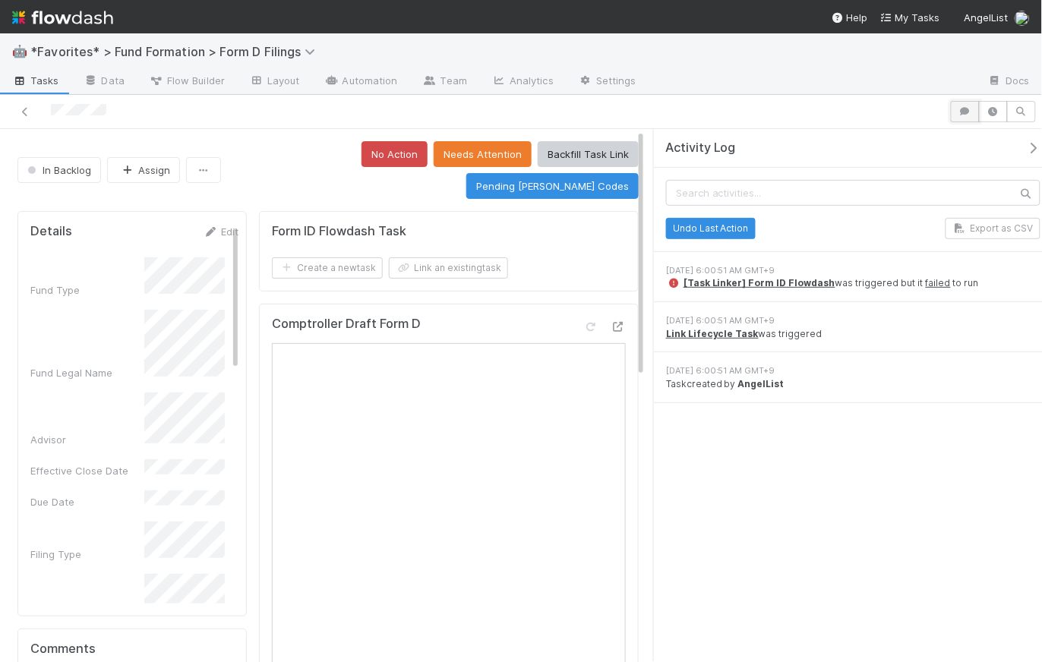
click at [974, 107] on button "button" at bounding box center [964, 111] width 29 height 21
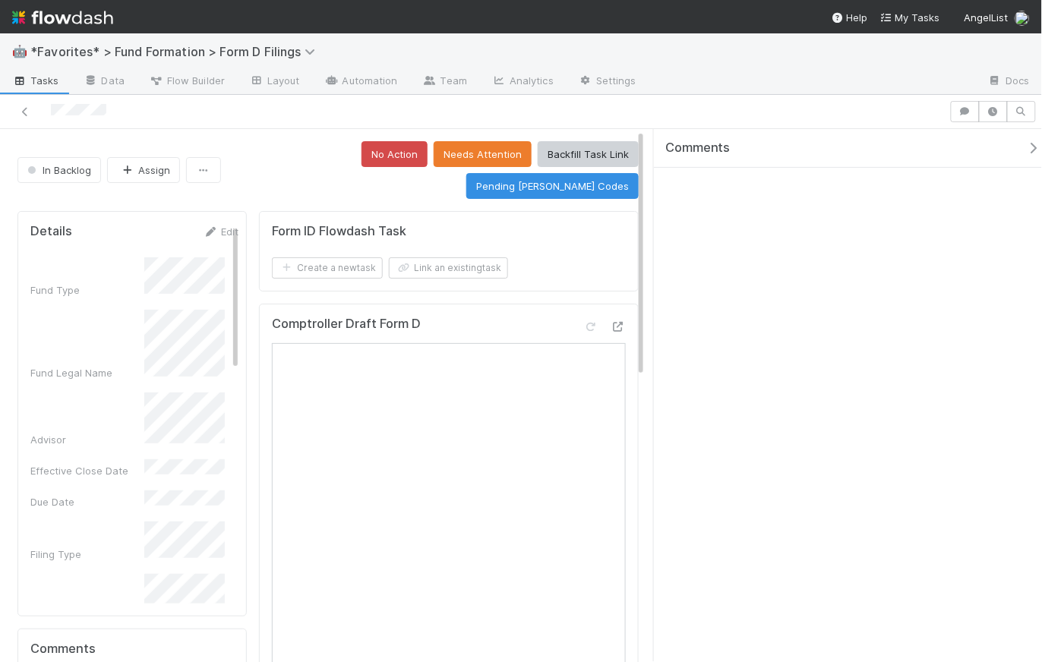
click at [1001, 145] on icon "button" at bounding box center [1033, 148] width 15 height 12
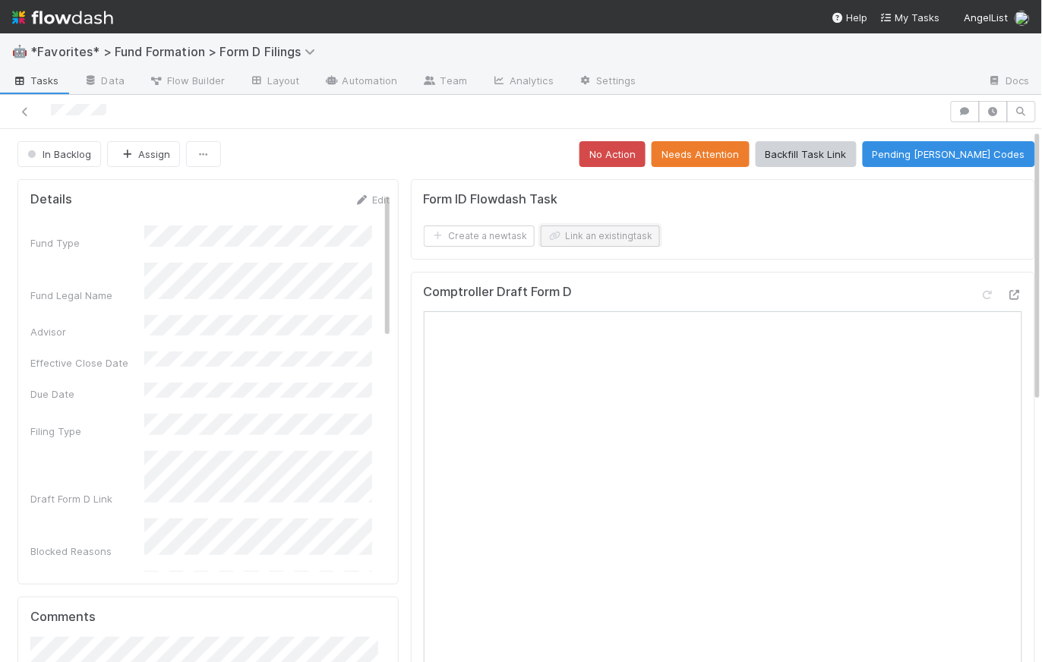
click at [638, 229] on button "Link an existing task" at bounding box center [600, 235] width 119 height 21
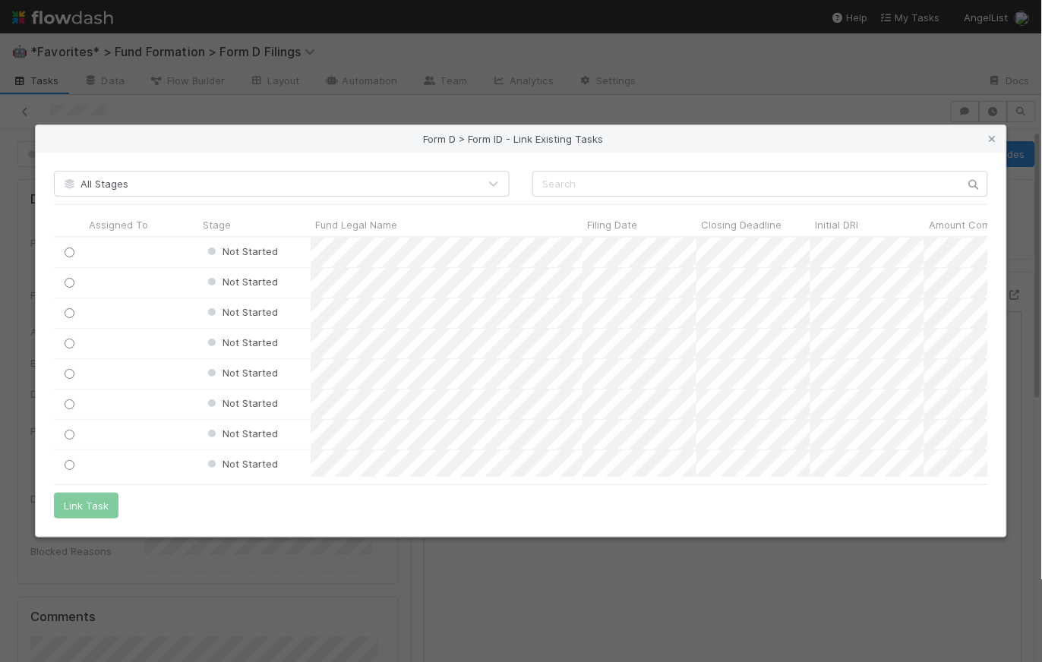
scroll to position [229, 923]
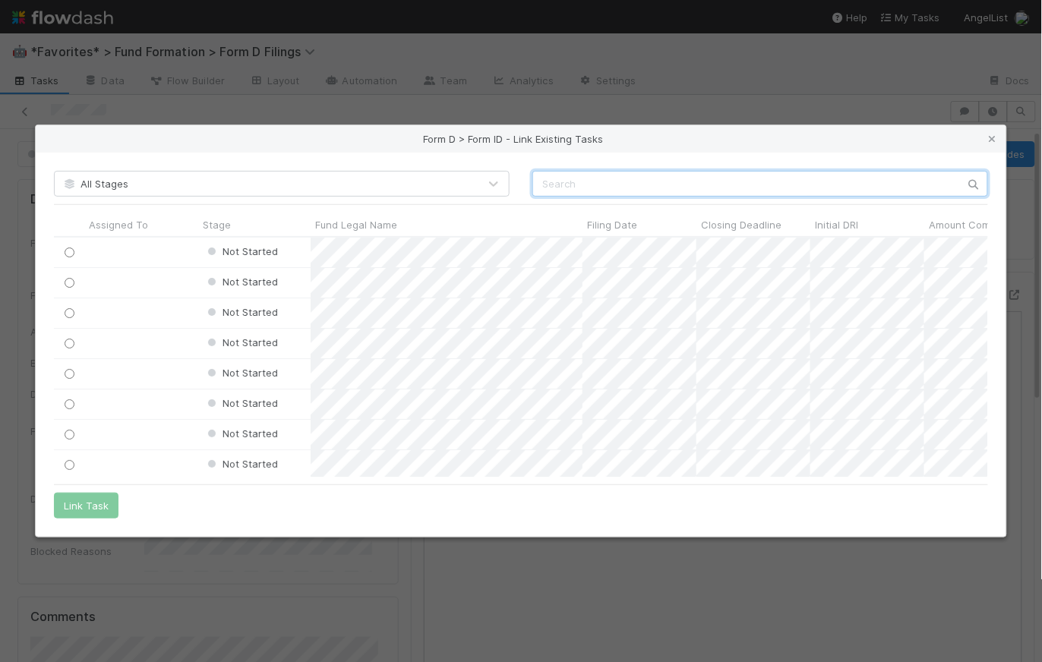
click at [597, 193] on input "text" at bounding box center [759, 184] width 455 height 26
paste input "PE-0618 Fund I, a series of K50 Funds, LP"
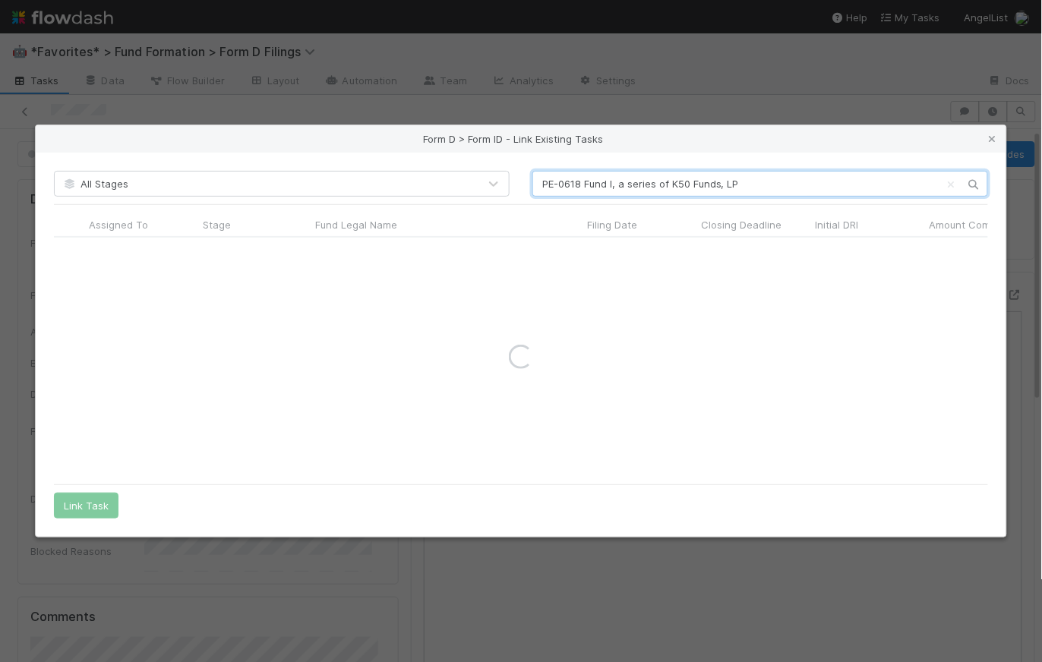
click at [541, 185] on input "PE-0618 Fund I, a series of K50 Funds, LP" at bounding box center [759, 184] width 455 height 26
click at [816, 191] on input "PE-0618 Fund I, a series of K50 Funds, LP" at bounding box center [759, 184] width 455 height 26
drag, startPoint x: 734, startPoint y: 181, endPoint x: 618, endPoint y: 182, distance: 116.2
click at [618, 182] on input "PE-0618 Fund I, a series of K50 Funds, LP" at bounding box center [759, 184] width 455 height 26
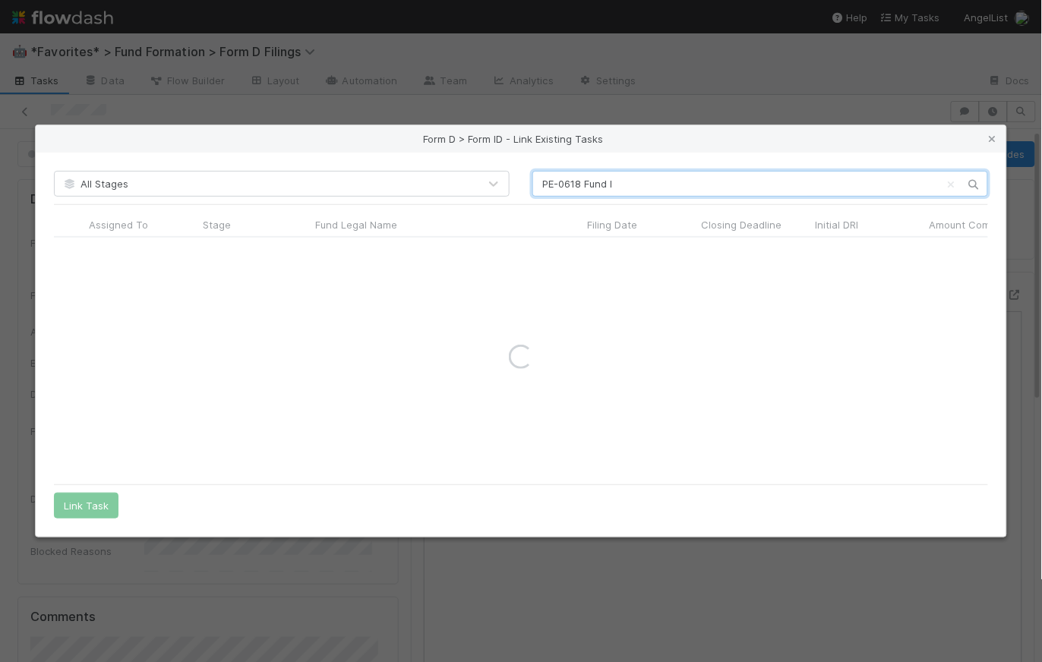
type input "PE-0618 Fund I"
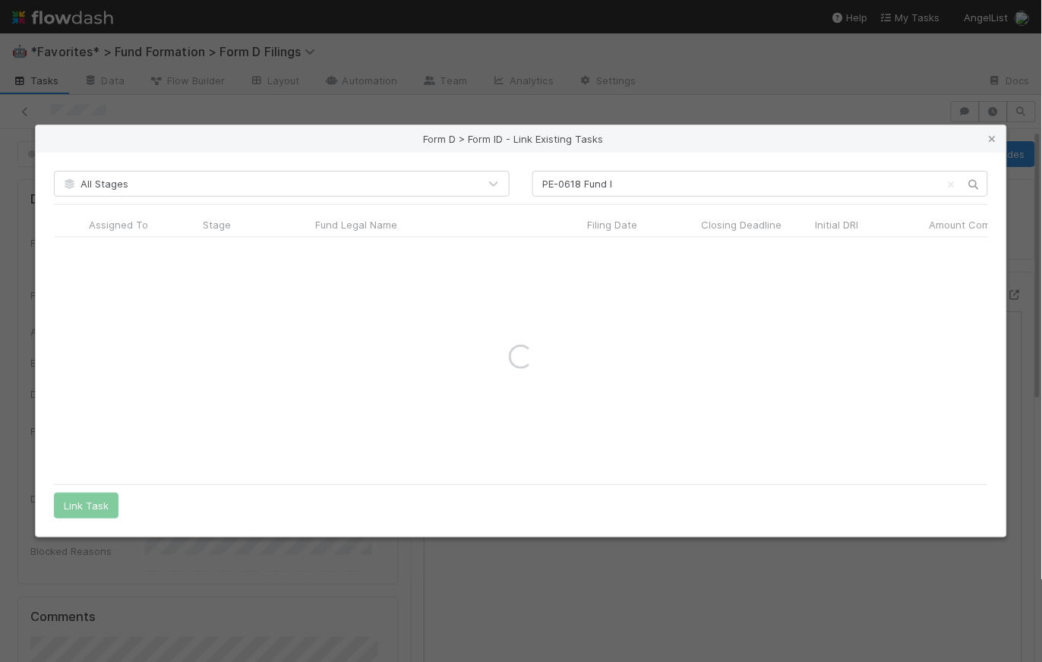
click at [742, 137] on div "Form D > Form ID - Link Existing Tasks" at bounding box center [521, 138] width 970 height 27
drag, startPoint x: 713, startPoint y: 138, endPoint x: 714, endPoint y: 152, distance: 13.7
click at [714, 152] on div "Form D > Form ID - Link Existing Tasks" at bounding box center [521, 138] width 970 height 27
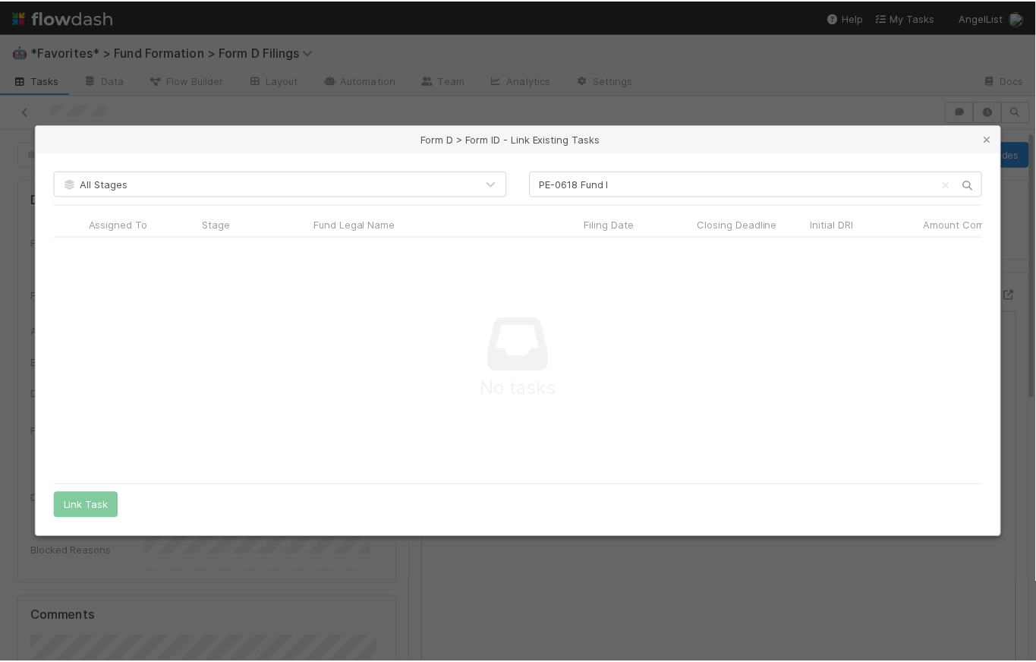
scroll to position [219, 923]
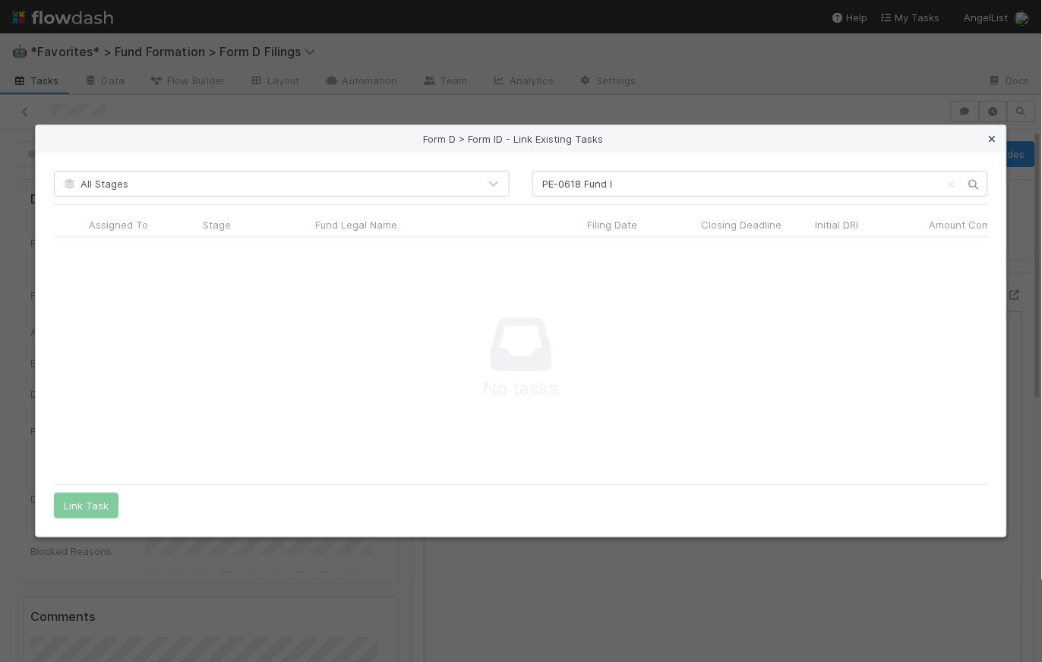
click at [991, 138] on icon at bounding box center [992, 139] width 15 height 10
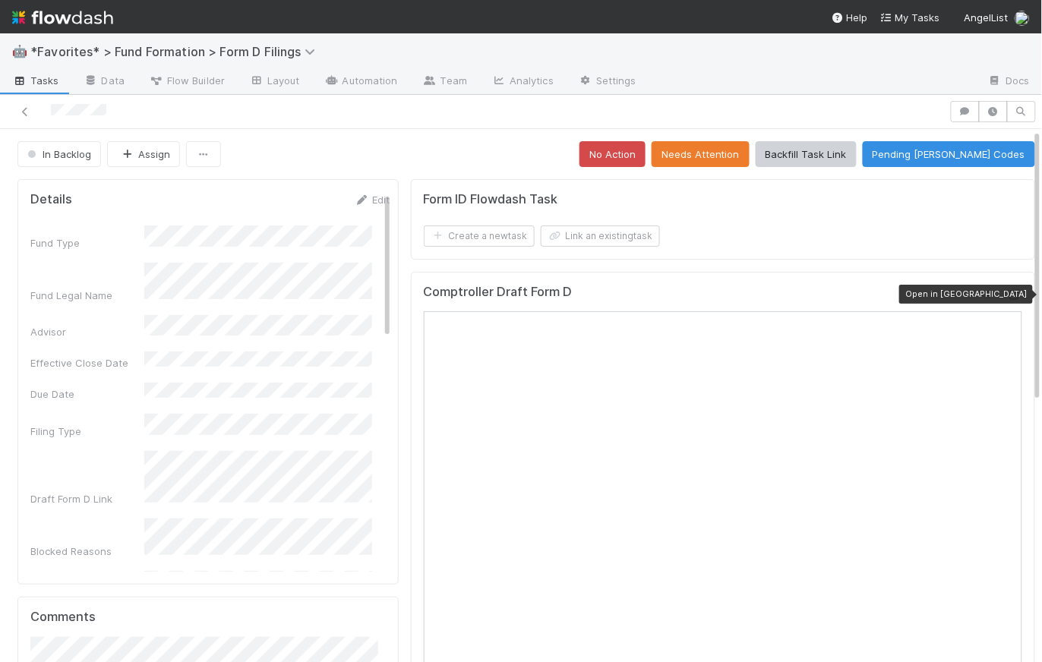
click at [1001, 290] on icon at bounding box center [1014, 295] width 15 height 10
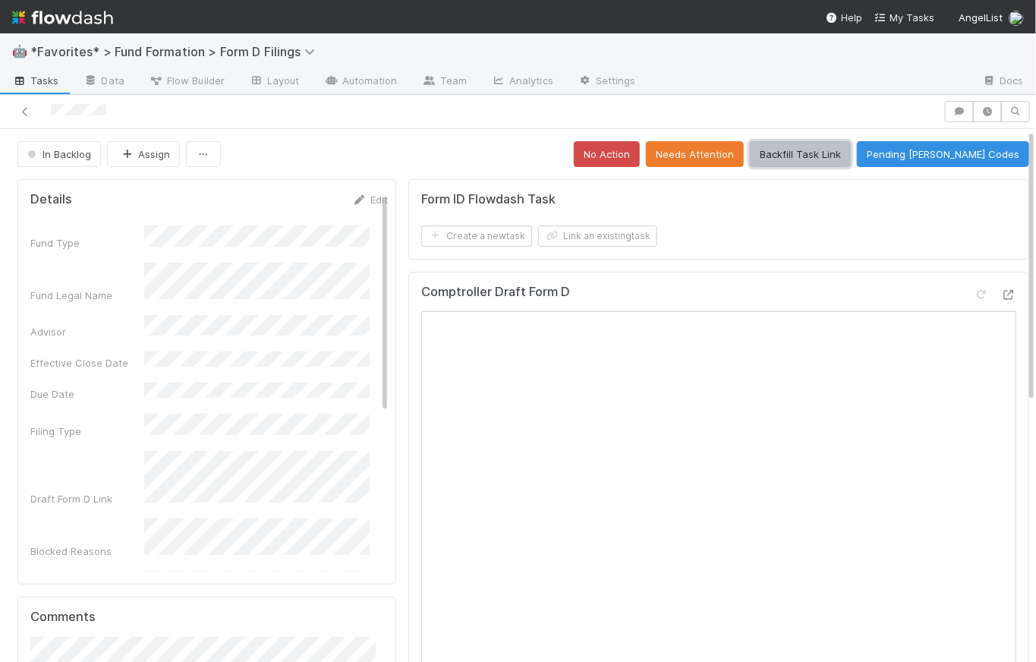
click at [851, 157] on button "Backfill Task Link" at bounding box center [800, 154] width 101 height 26
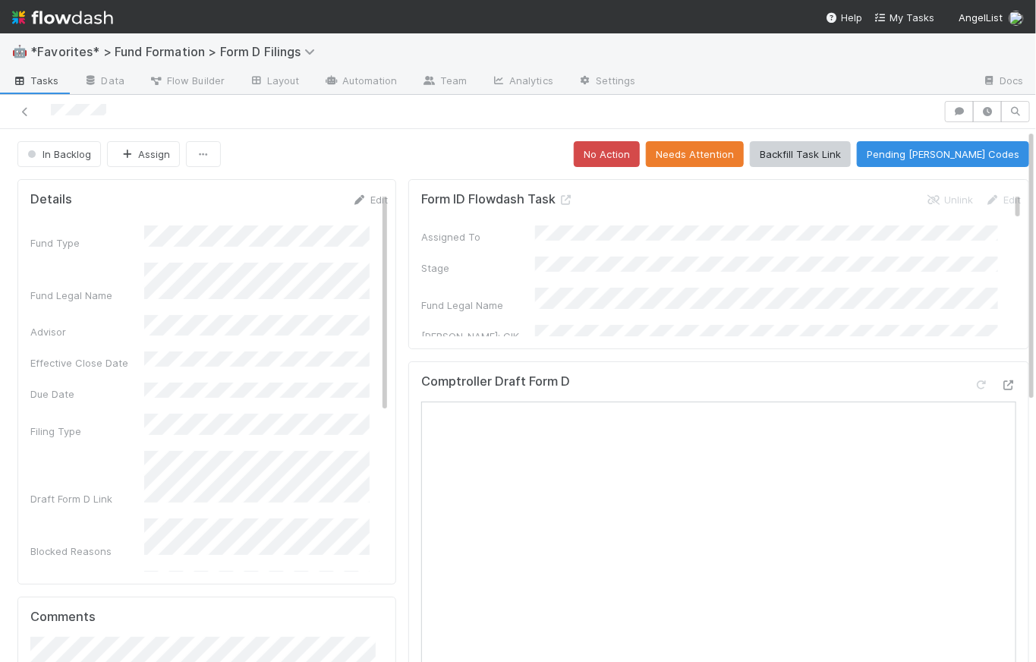
click at [369, 150] on div "In Backlog Assign No Action Needs Attention Backfill Task Link Pending EDGAR Co…" at bounding box center [523, 154] width 1012 height 26
click at [827, 156] on button "Backfill Task Link" at bounding box center [800, 154] width 101 height 26
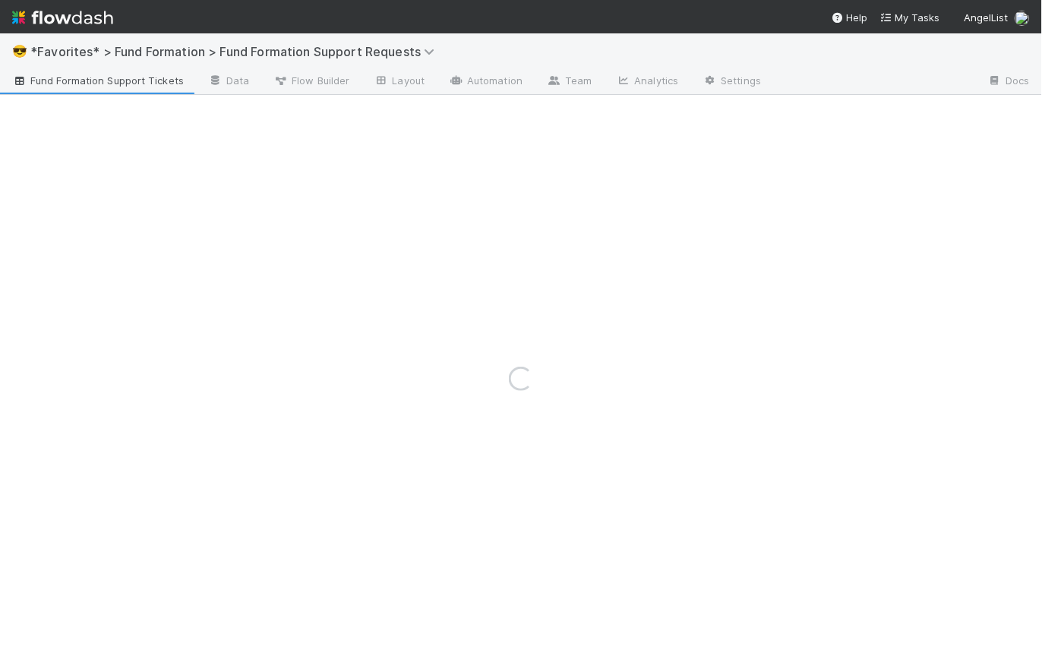
click at [92, 27] on img at bounding box center [62, 18] width 101 height 26
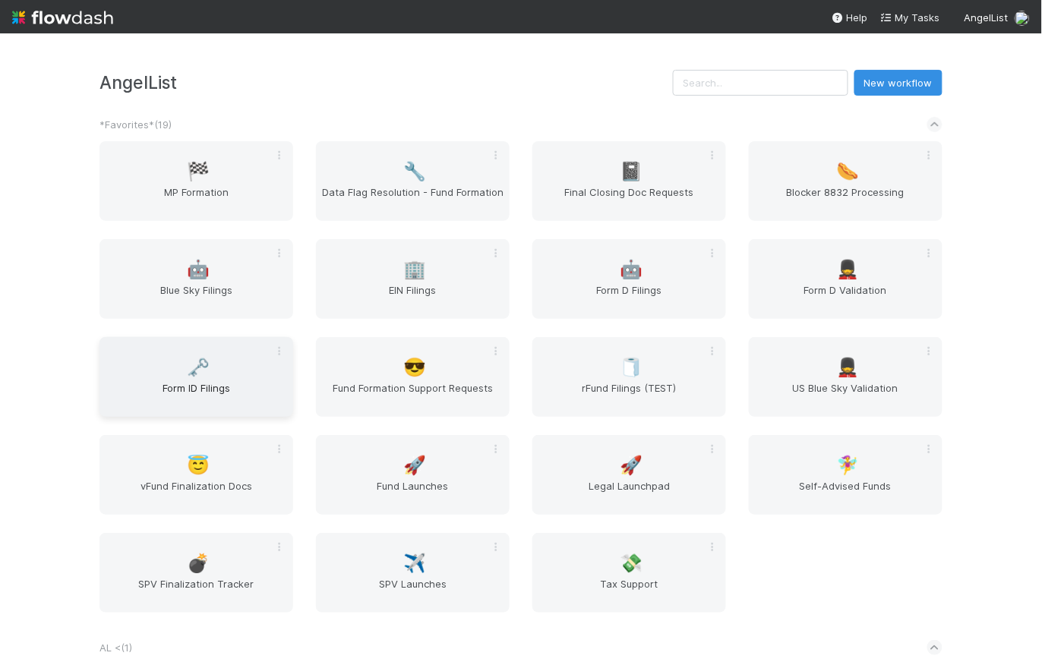
click at [188, 379] on div "🗝️ Form ID Filings" at bounding box center [196, 377] width 194 height 80
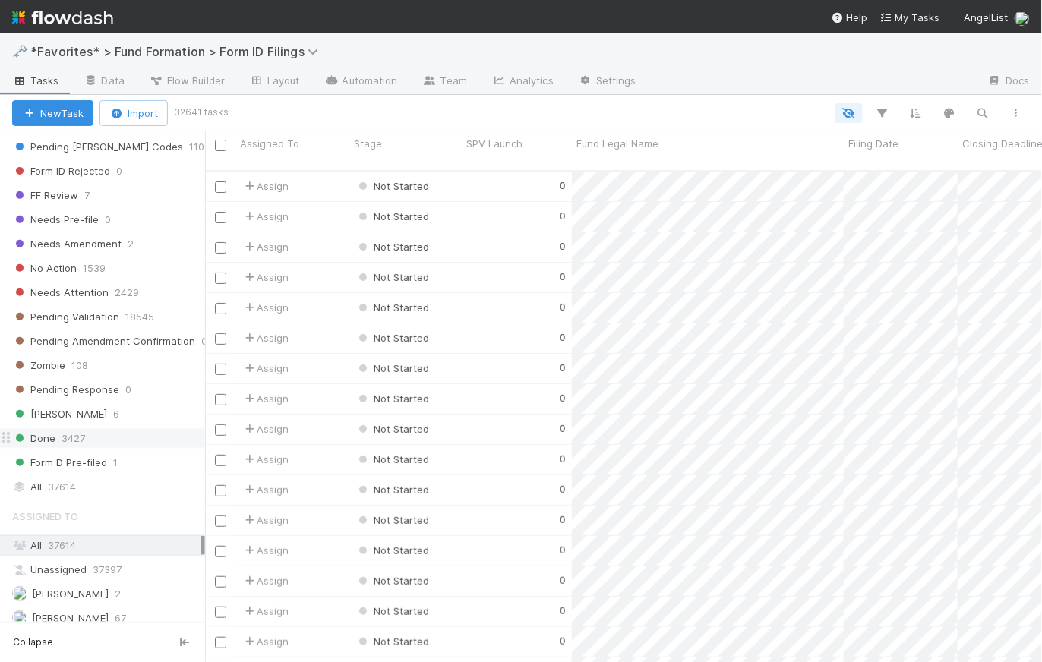
scroll to position [581, 0]
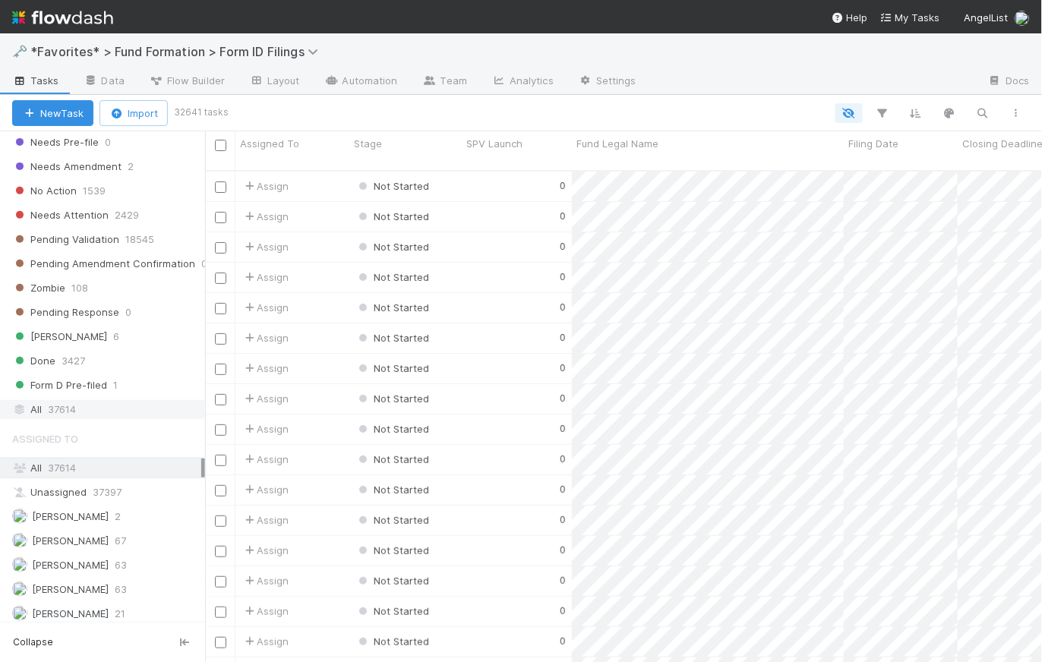
click at [52, 410] on span "37614" at bounding box center [62, 409] width 28 height 19
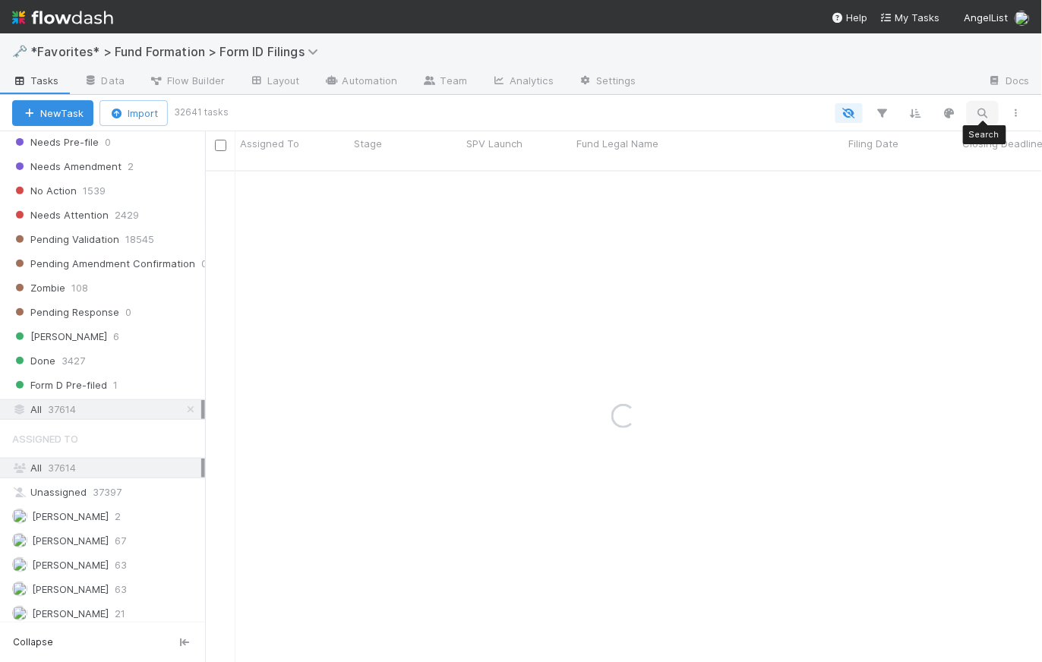
click at [985, 107] on icon "button" at bounding box center [982, 113] width 15 height 14
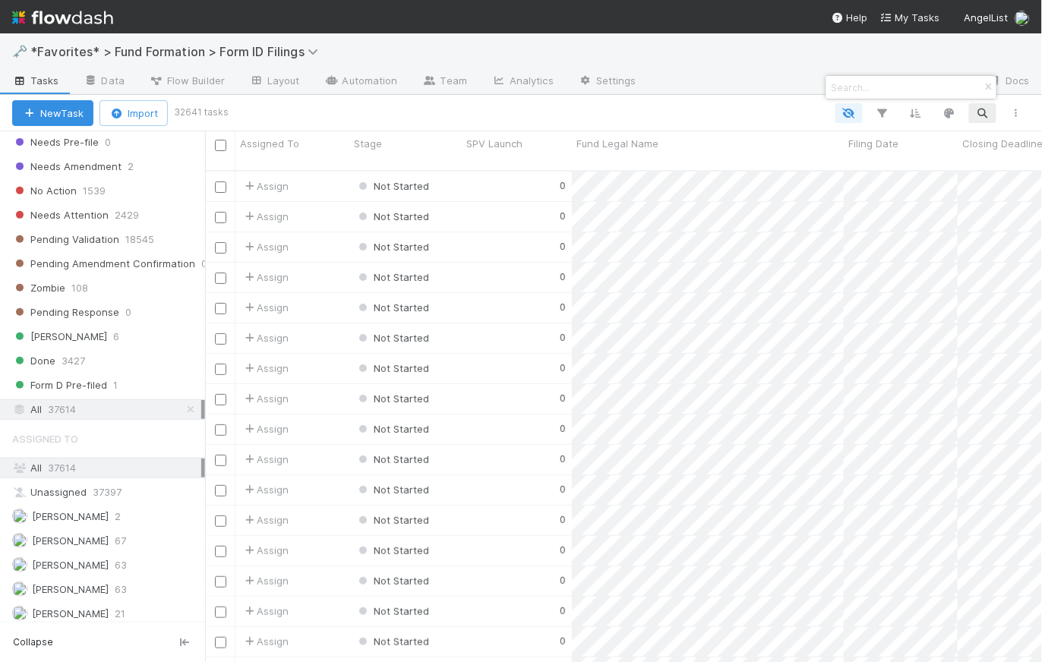
scroll to position [493, 827]
click at [924, 90] on input at bounding box center [904, 87] width 152 height 18
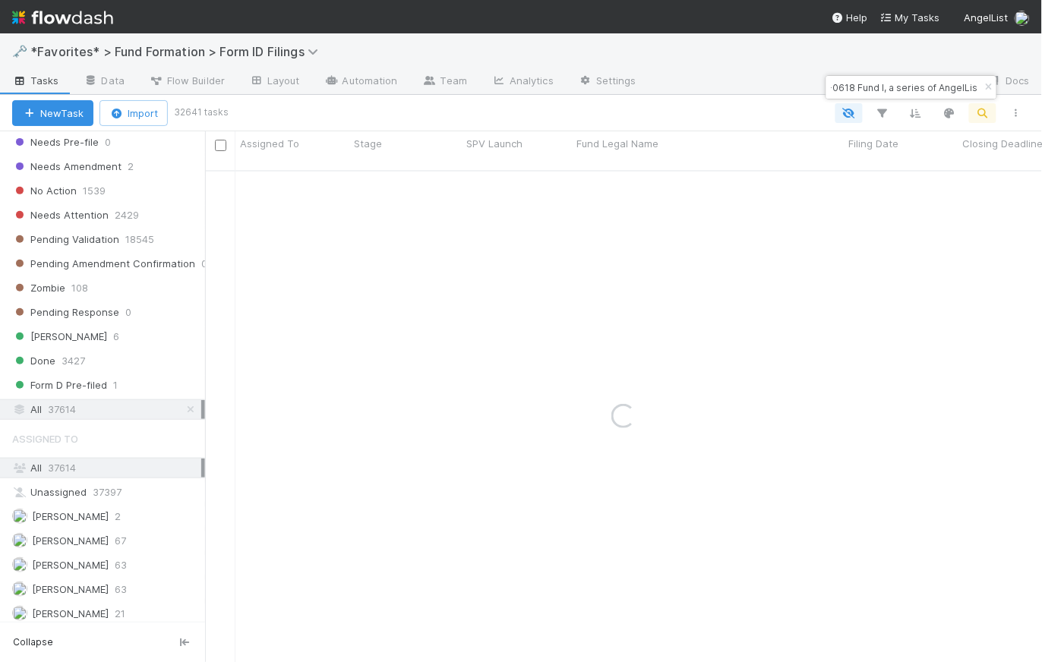
scroll to position [0, 0]
drag, startPoint x: 897, startPoint y: 87, endPoint x: 814, endPoint y: 84, distance: 83.6
click at [814, 84] on body "🗝️ *Favorites* > Fund Formation > Form ID Filings Tasks Data Flow Builder Layou…" at bounding box center [521, 331] width 1042 height 662
click at [841, 90] on input "PE-0618 Fund I, a series of AngelList Funds 2024" at bounding box center [904, 87] width 152 height 18
click at [834, 87] on input "PE-0618 Fund I, a series of AngelList Funds 2024" at bounding box center [904, 87] width 152 height 18
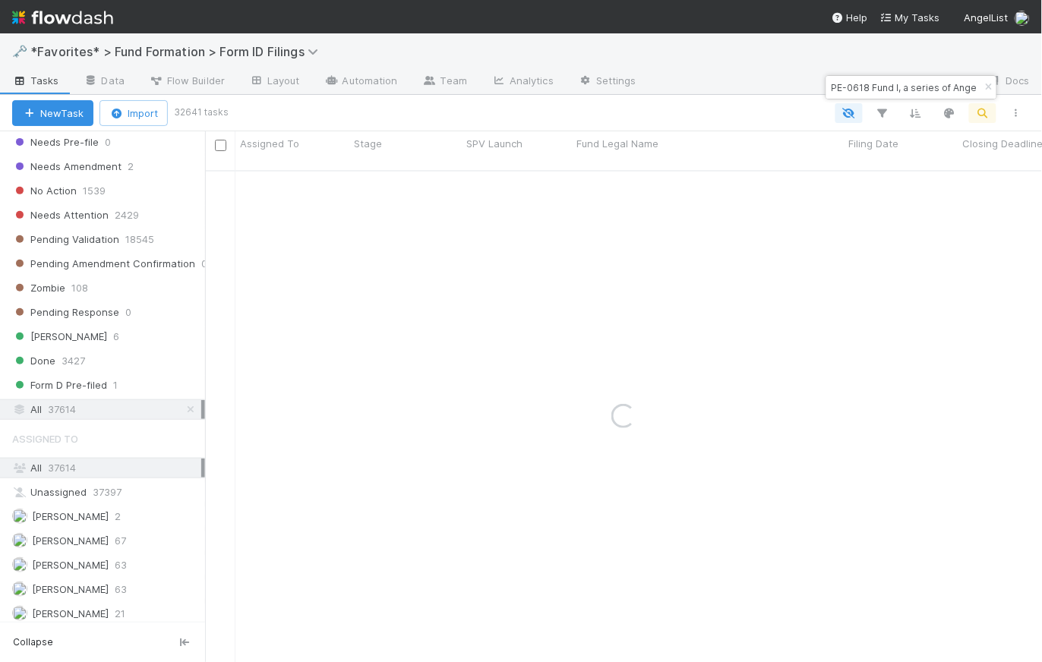
click at [926, 86] on input "PE-0618 Fund I, a series of AngelList Funds 2024" at bounding box center [904, 87] width 152 height 18
drag, startPoint x: 904, startPoint y: 90, endPoint x: 1062, endPoint y: 80, distance: 158.2
click at [1041, 80] on html "🗝️ *Favorites* > Fund Formation > Form ID Filings Tasks Data Flow Builder Layou…" at bounding box center [521, 331] width 1042 height 662
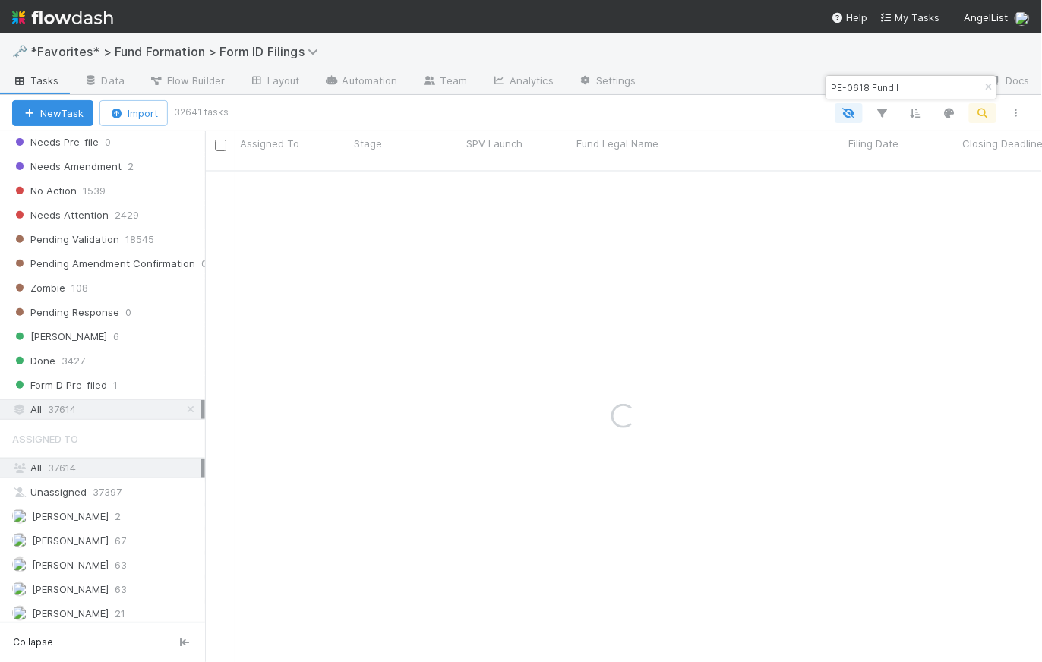
click at [830, 87] on input "PE-0618 Fund I" at bounding box center [904, 87] width 152 height 18
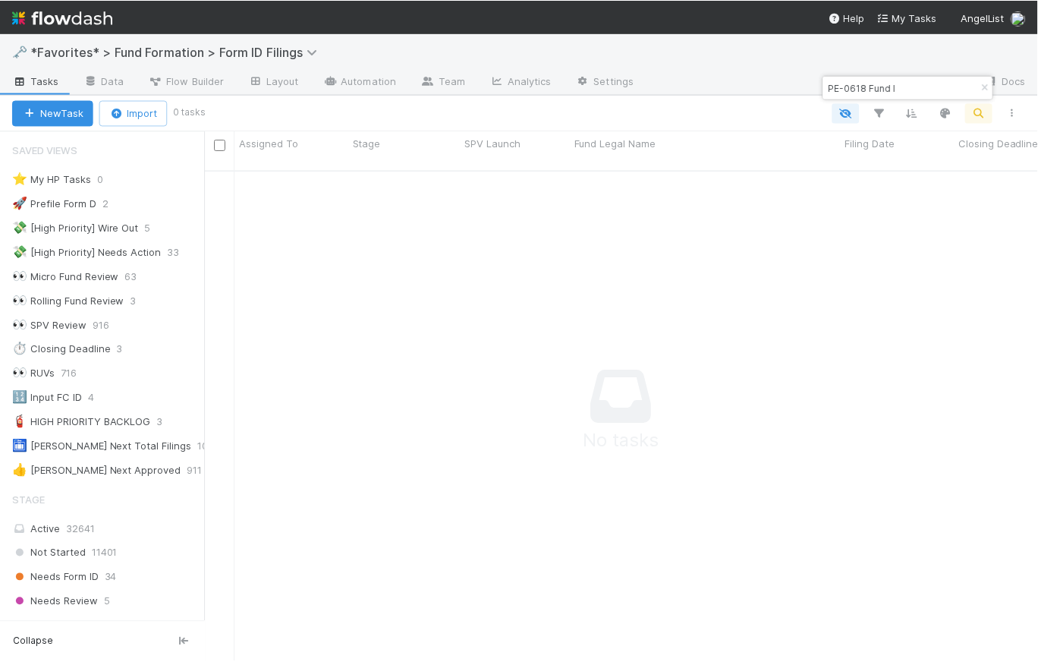
scroll to position [483, 827]
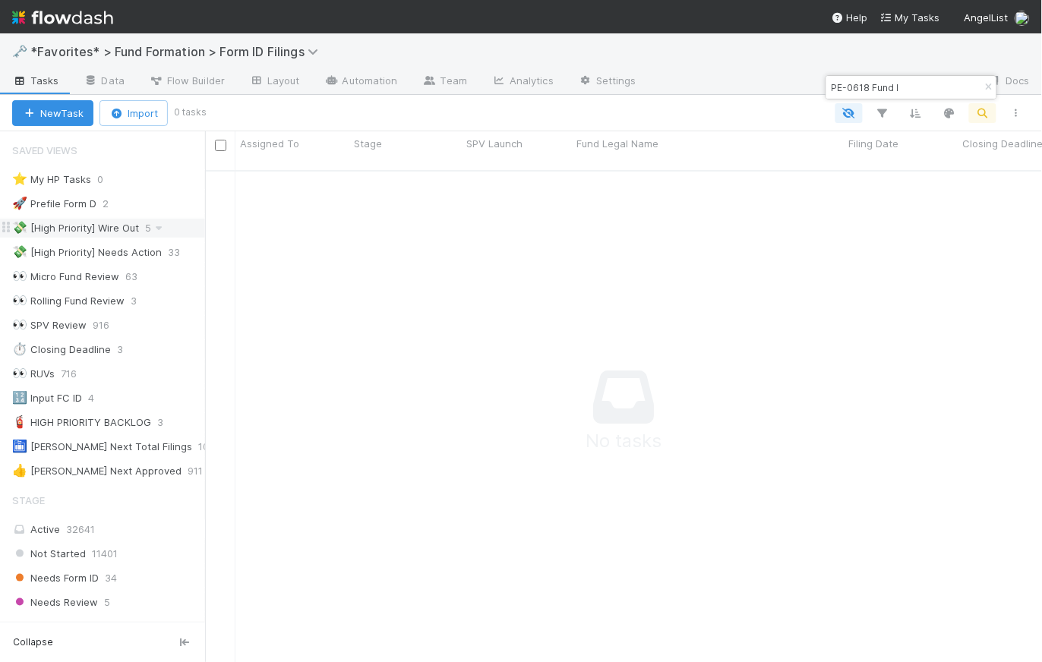
type input "PE-0618 Fund I"
click at [873, 89] on input "PE-0618 Fund I" at bounding box center [900, 87] width 152 height 18
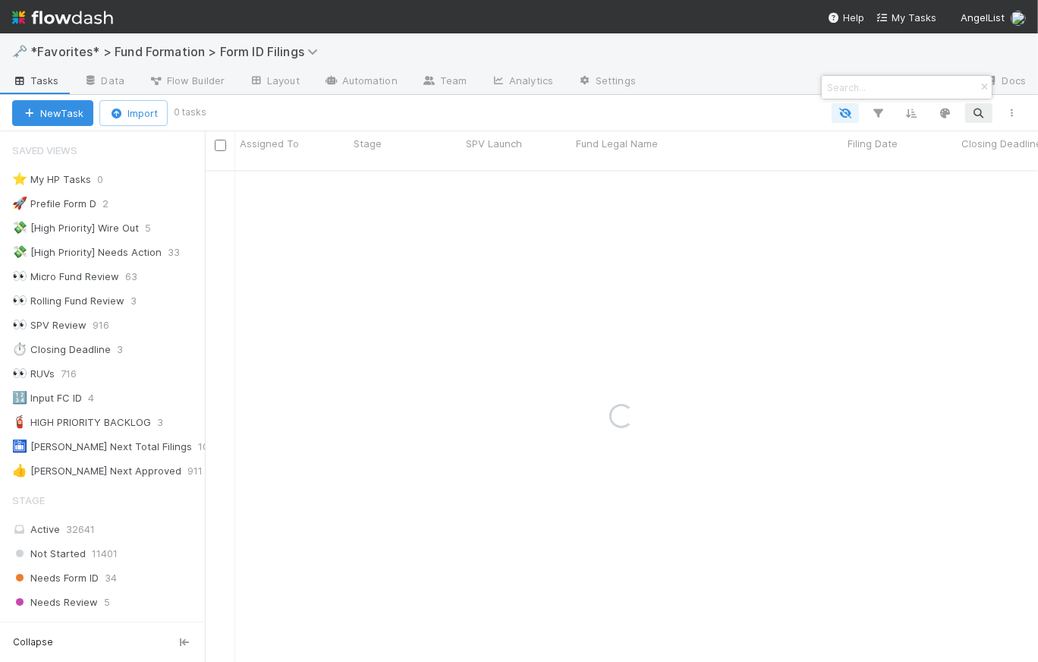
paste input "49160"
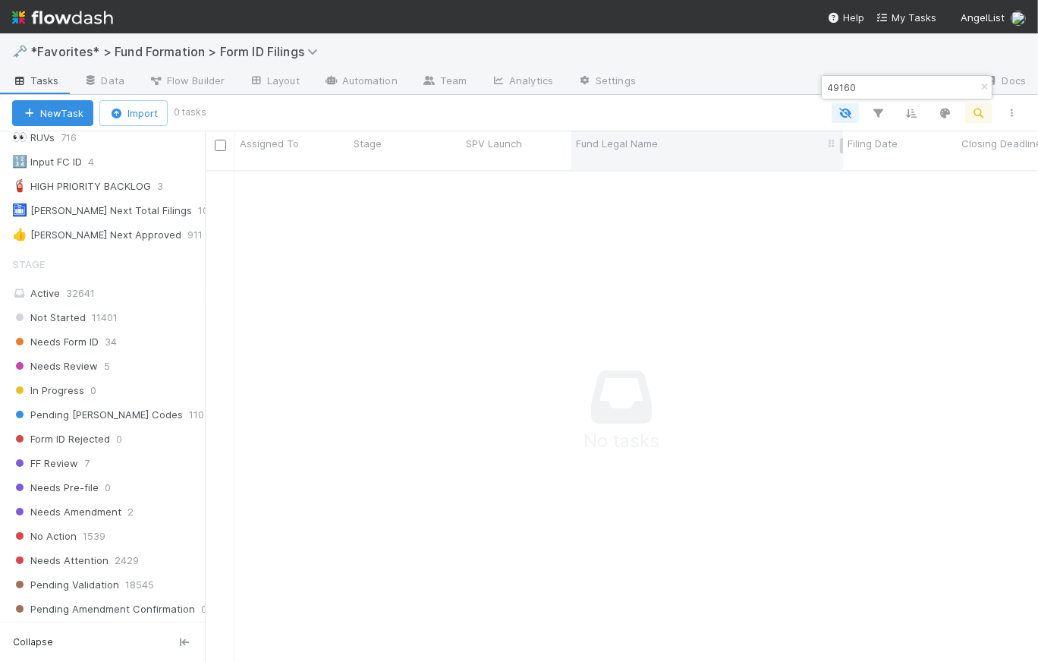
scroll to position [0, 0]
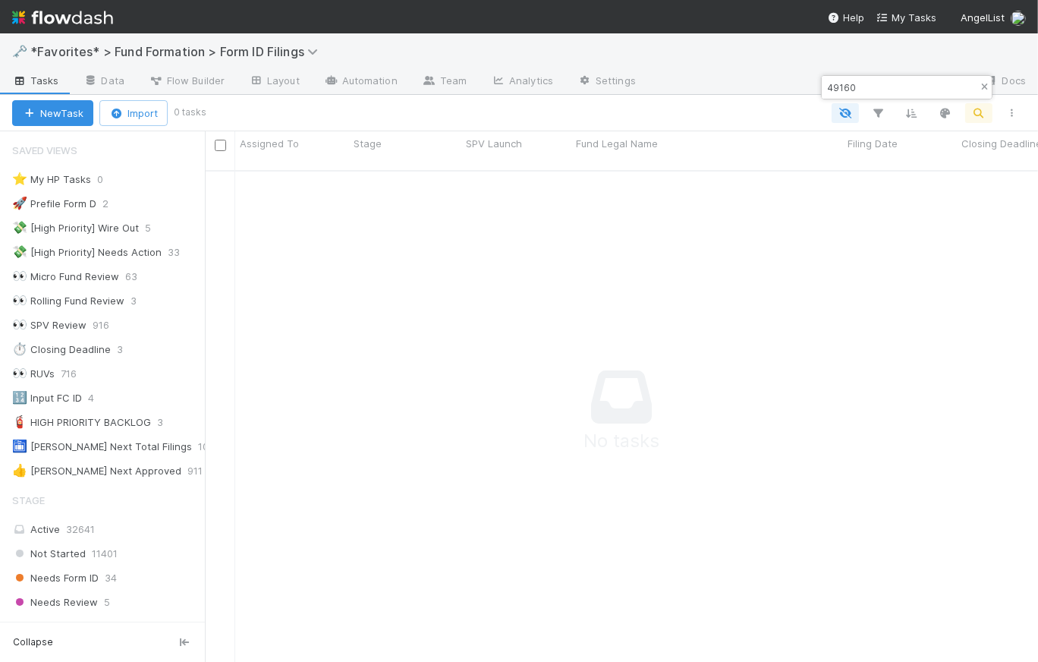
type input "49160"
click at [988, 83] on icon "button" at bounding box center [984, 87] width 15 height 9
click at [53, 109] on button "New Task" at bounding box center [52, 113] width 81 height 26
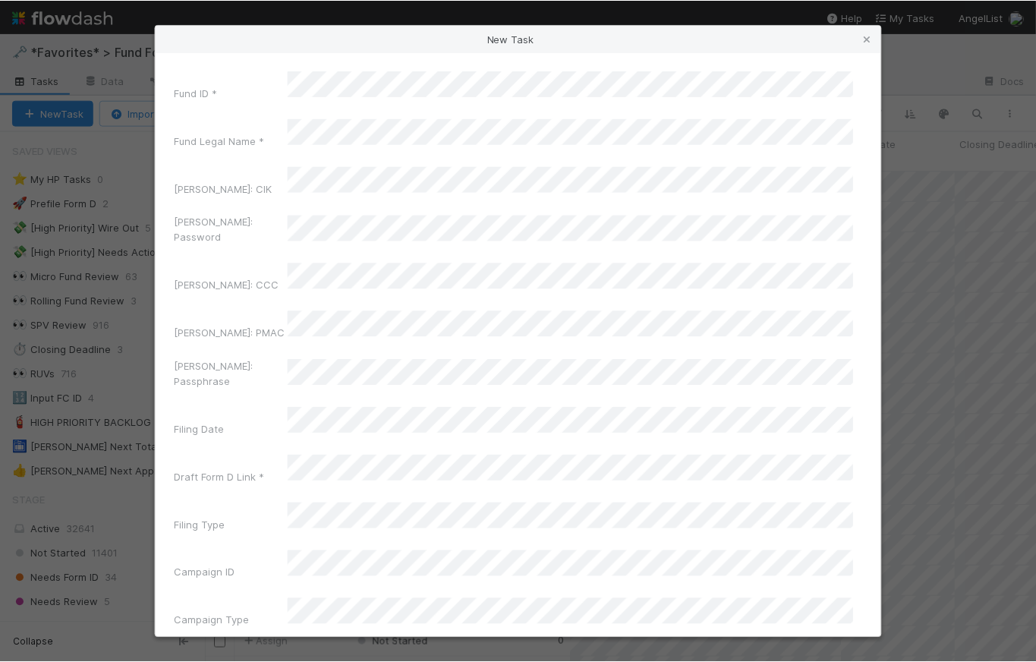
scroll to position [493, 823]
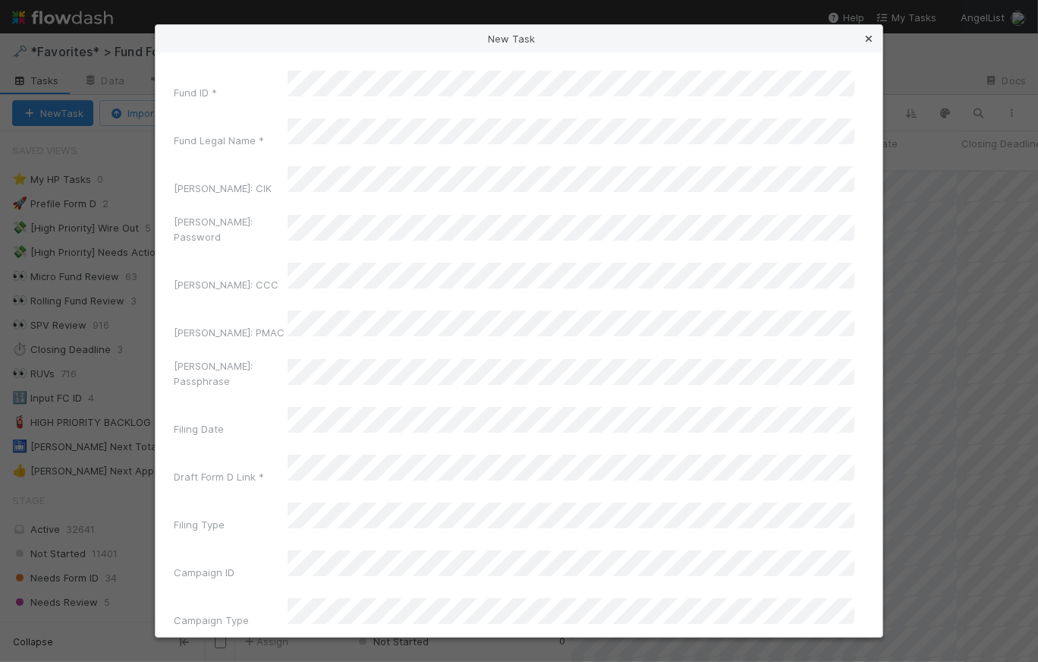
click at [874, 36] on icon at bounding box center [869, 39] width 15 height 10
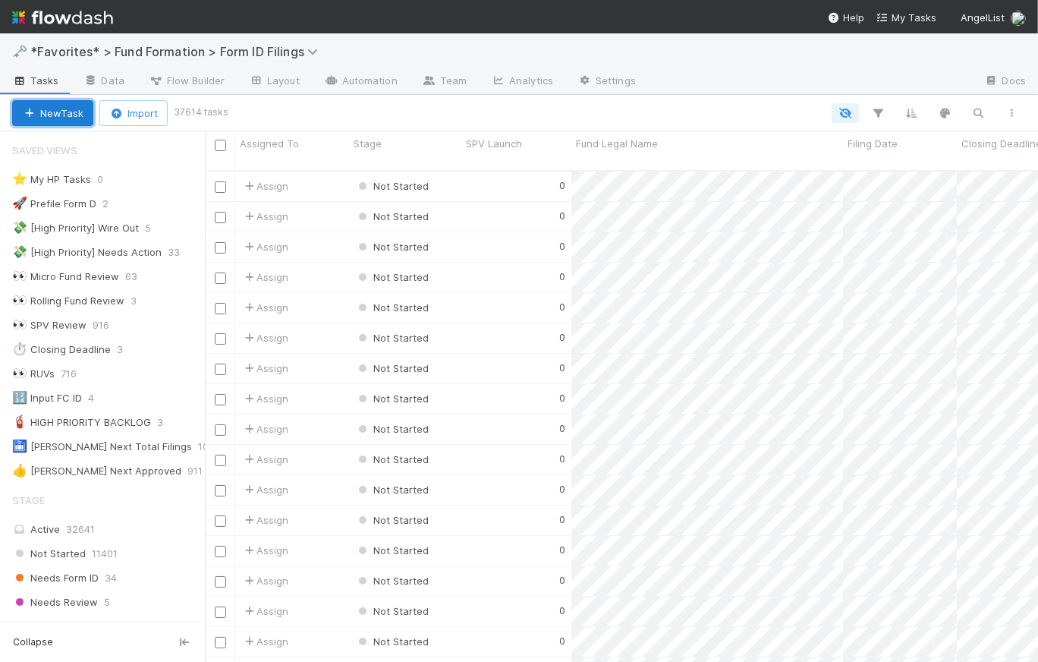
click at [57, 115] on button "New Task" at bounding box center [52, 113] width 81 height 26
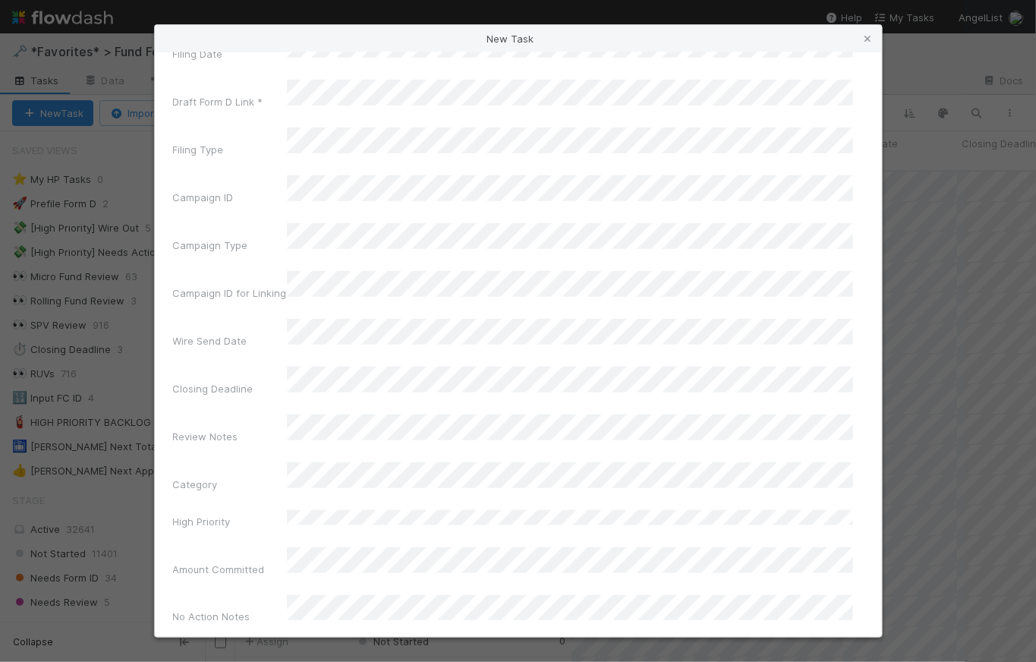
scroll to position [488, 0]
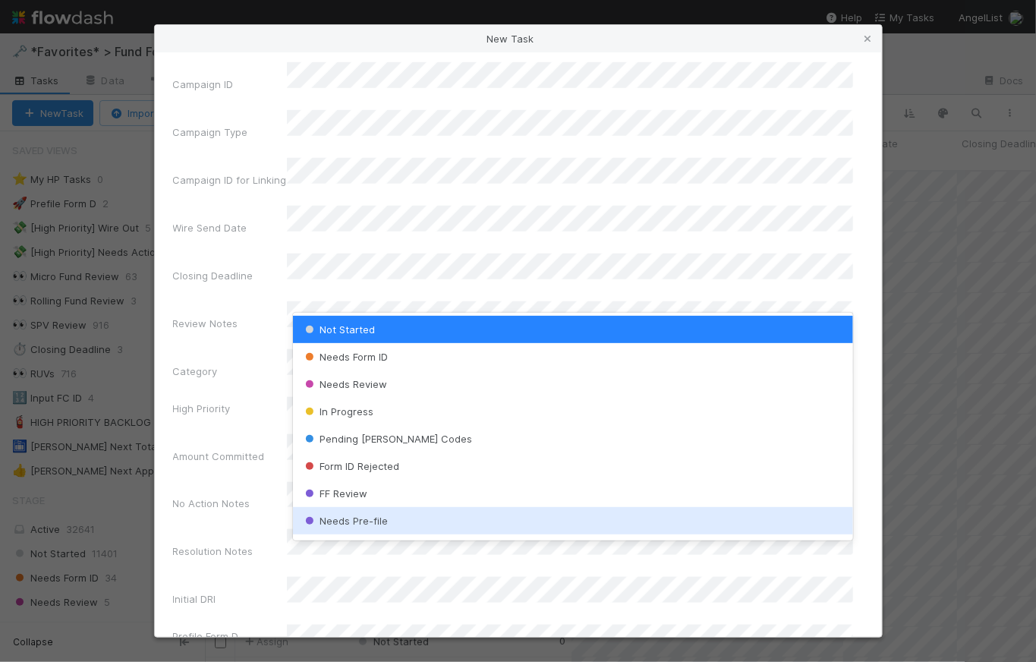
click at [255, 308] on div "Fund ID * Fund Legal Name * EDGAR: CIK EDGAR: Password EDGAR: CCC EDGAR: PMAC E…" at bounding box center [518, 182] width 691 height 1201
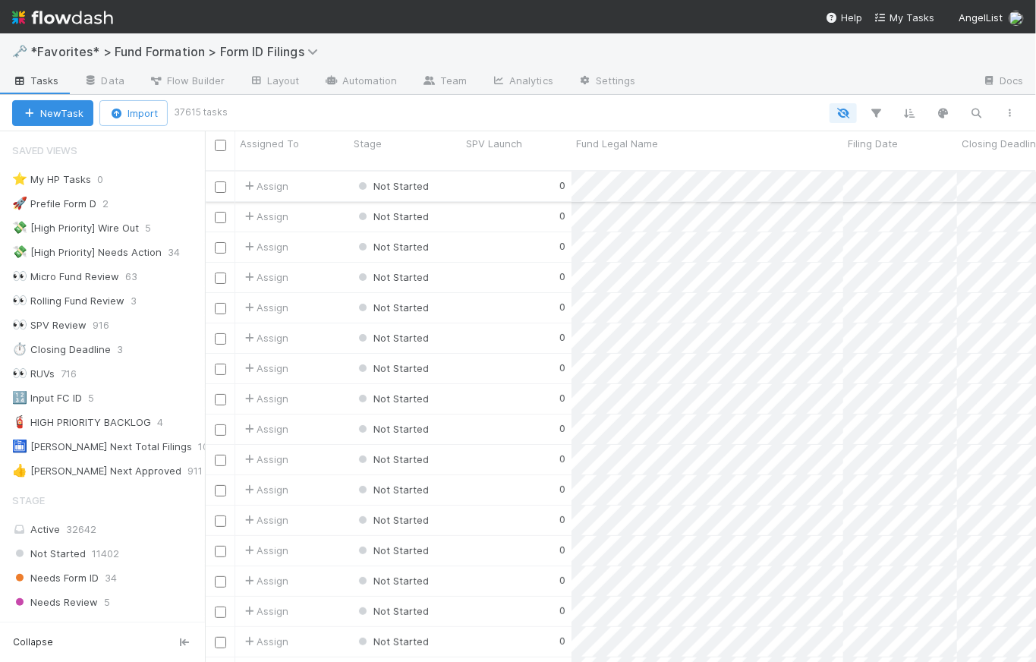
click at [511, 172] on div "0" at bounding box center [517, 187] width 110 height 30
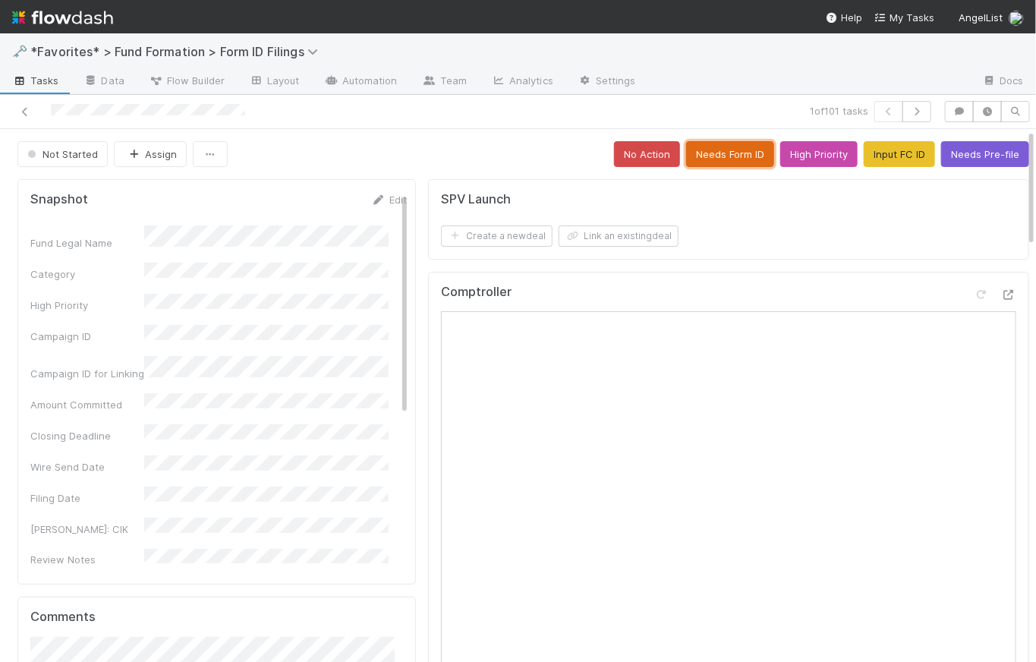
click at [723, 156] on button "Needs Form ID" at bounding box center [730, 154] width 88 height 26
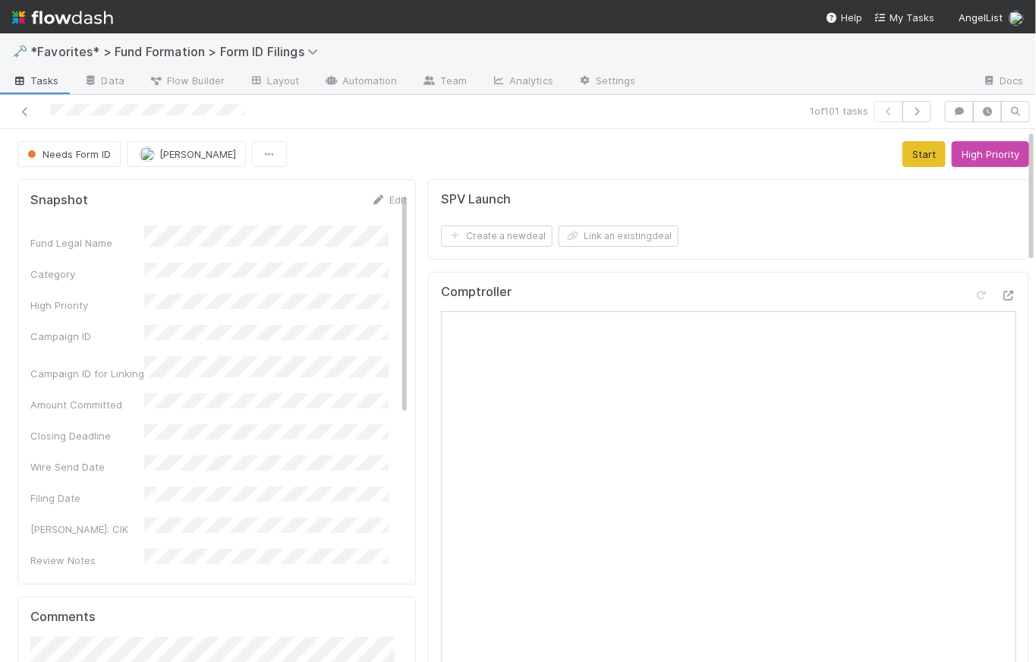
click at [37, 80] on span "Tasks" at bounding box center [35, 80] width 47 height 15
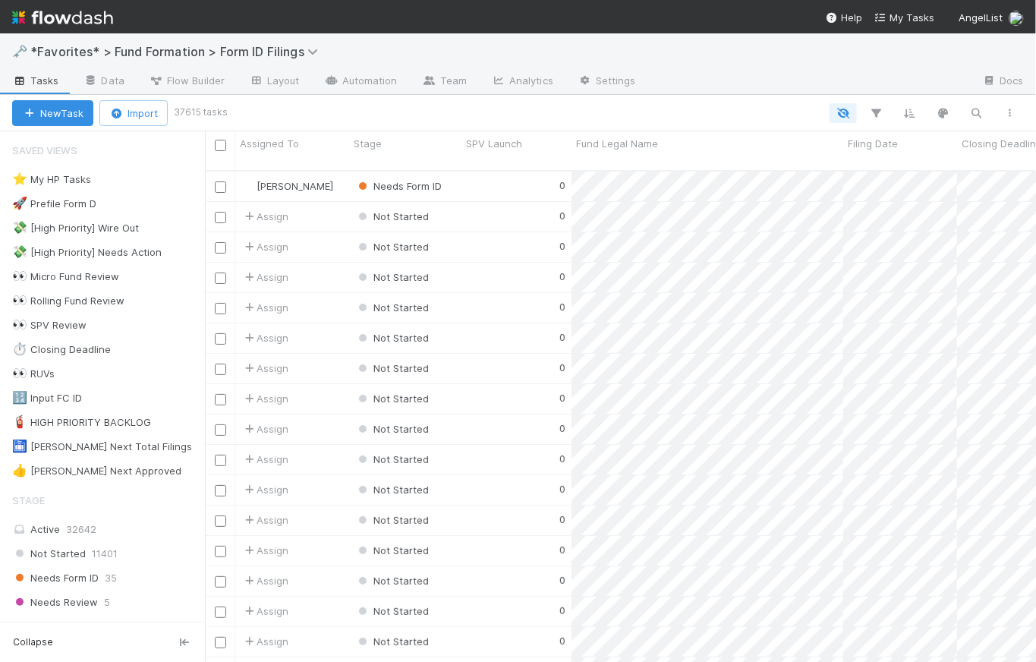
scroll to position [493, 821]
click at [351, 83] on link "Automation" at bounding box center [361, 82] width 98 height 24
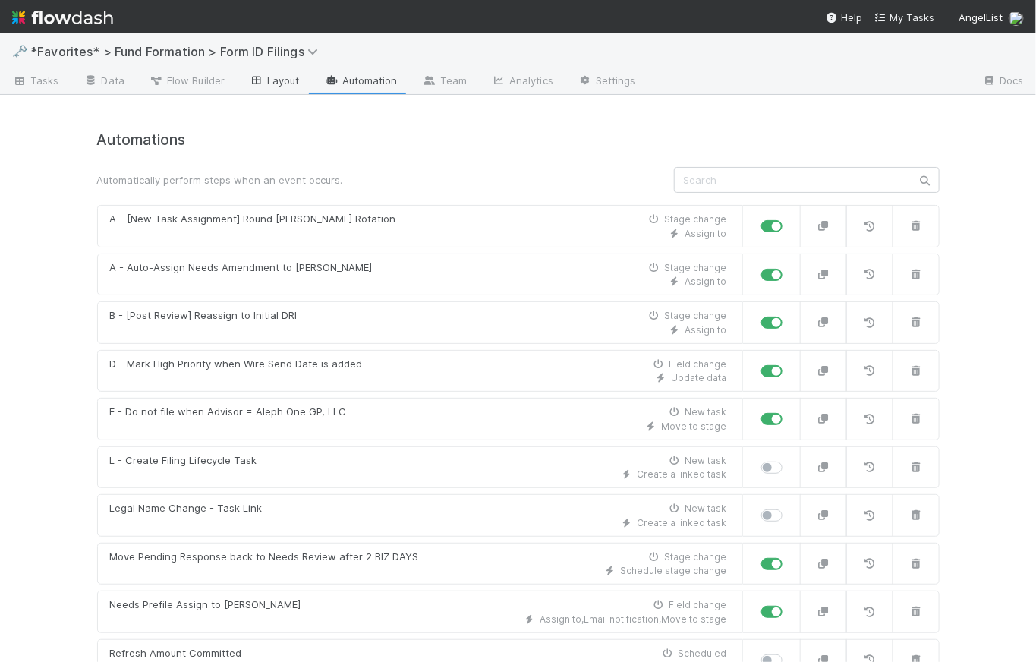
click at [286, 88] on link "Layout" at bounding box center [274, 82] width 75 height 24
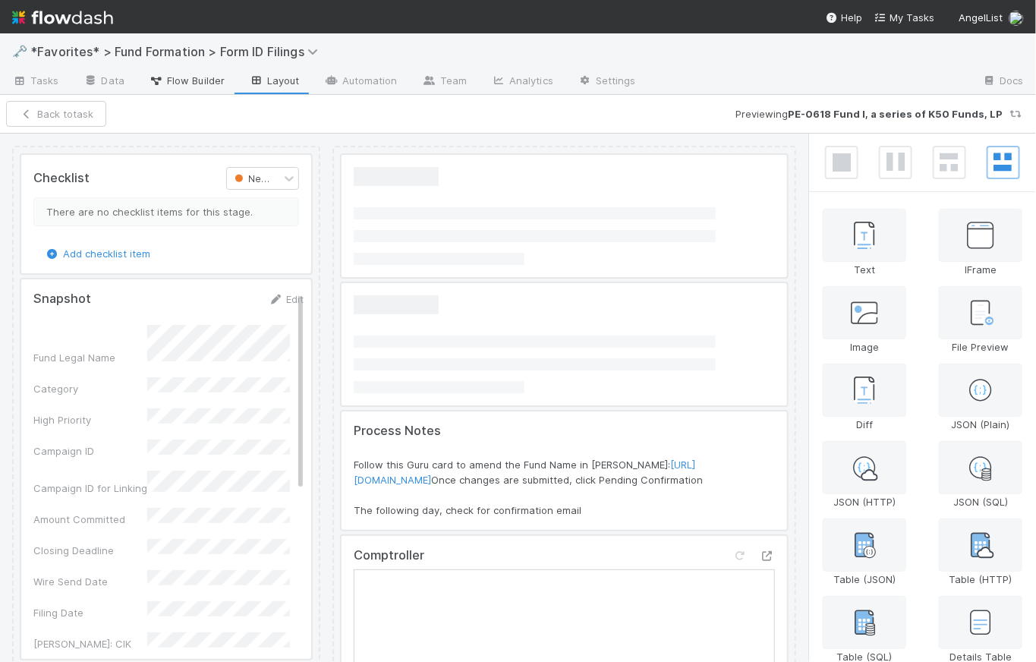
click at [183, 73] on span "Flow Builder" at bounding box center [187, 80] width 76 height 15
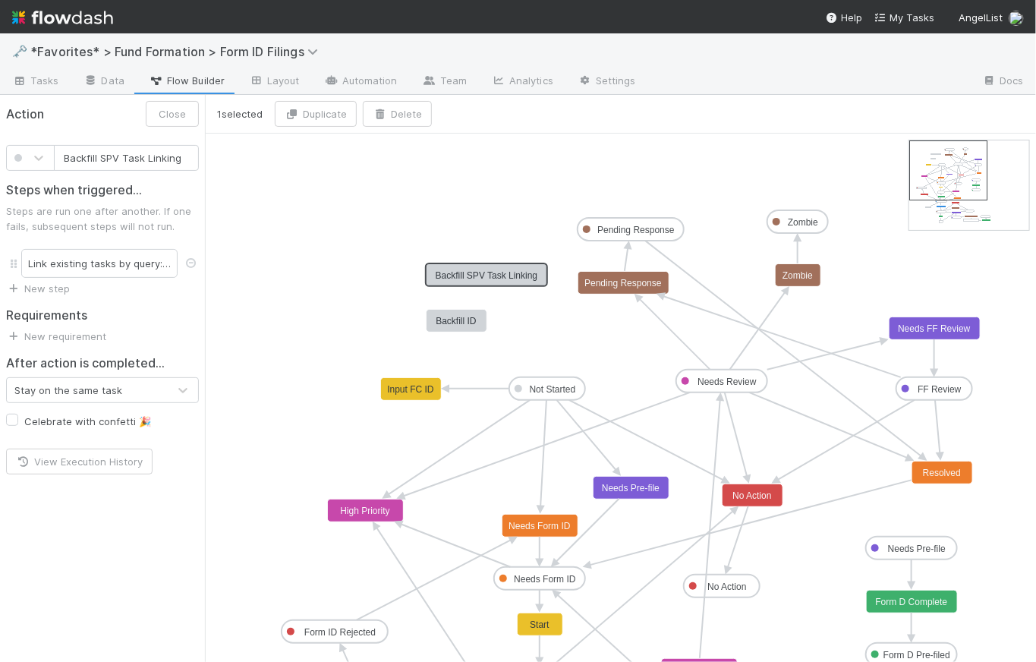
click at [503, 281] on rect at bounding box center [487, 275] width 121 height 23
click at [446, 322] on text "Backfill ID" at bounding box center [456, 321] width 41 height 11
type input "Backfill SPV Task Linking"
click at [503, 272] on text "Backfill SPV Task Linking" at bounding box center [487, 275] width 102 height 11
click at [35, 80] on span "Tasks" at bounding box center [35, 80] width 47 height 15
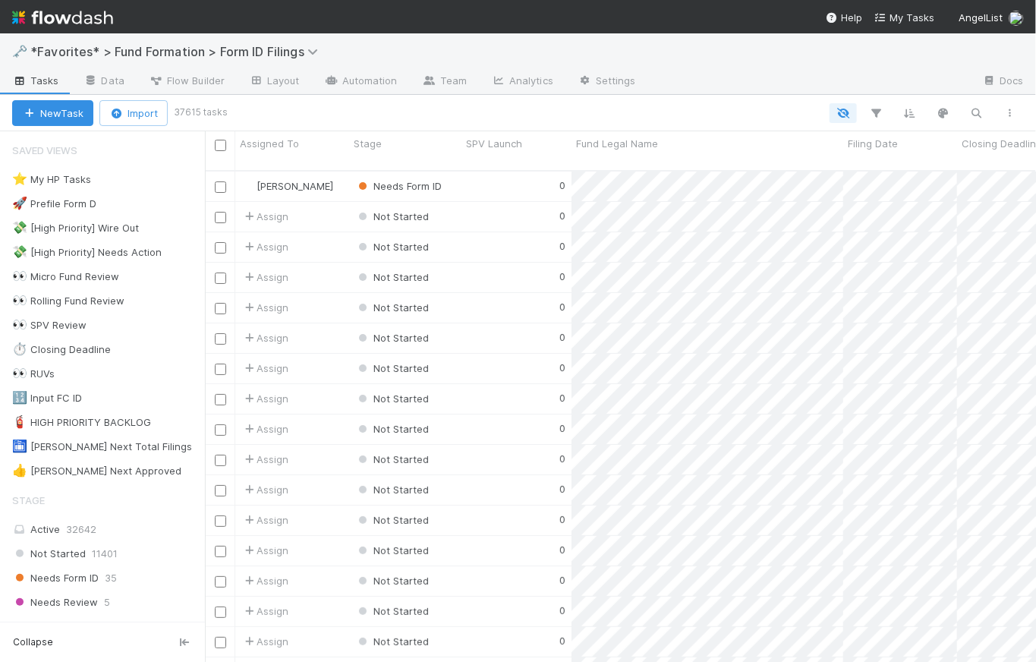
scroll to position [493, 821]
click at [57, 375] on div "👀 RUVs 716" at bounding box center [108, 373] width 193 height 19
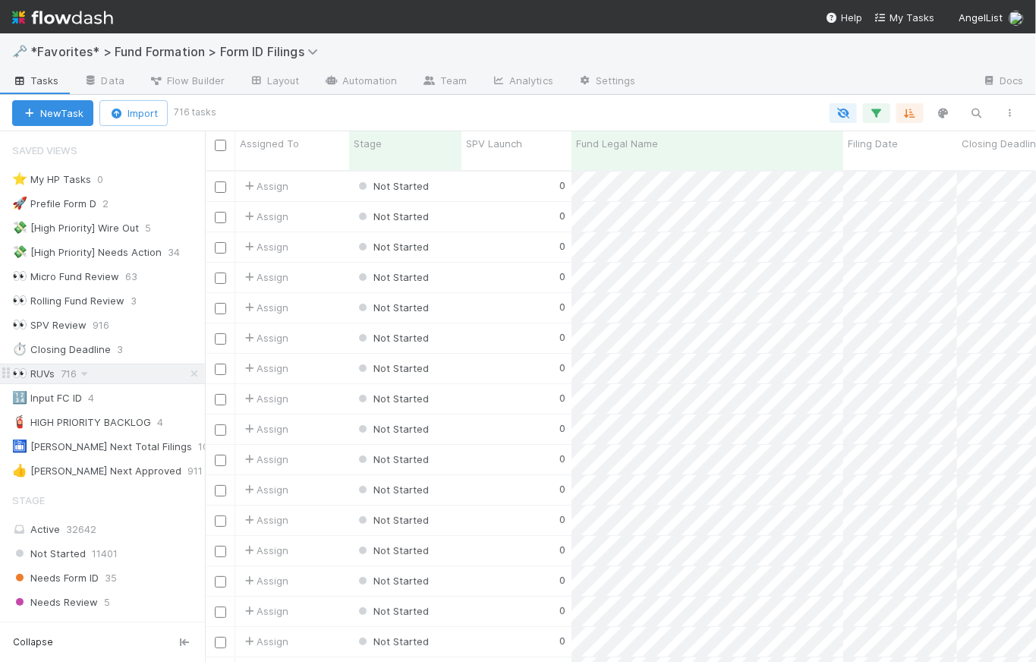
scroll to position [493, 821]
click at [883, 112] on icon "button" at bounding box center [876, 113] width 15 height 14
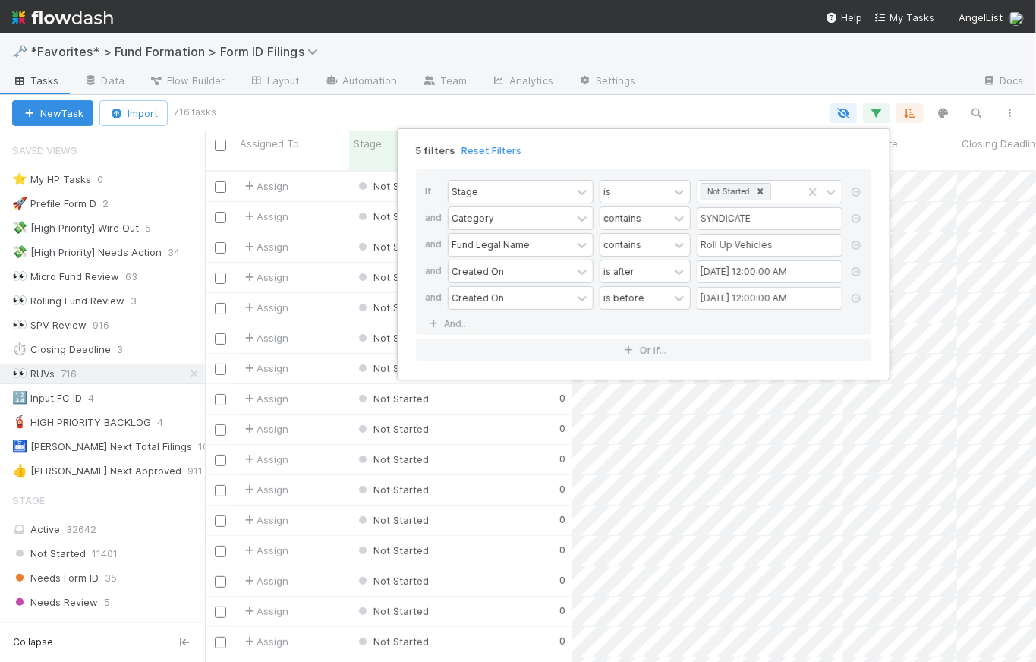
click at [786, 103] on div "5 filters Reset Filters If Stage is Not Started and Category contains SYNDICATE…" at bounding box center [518, 331] width 1036 height 662
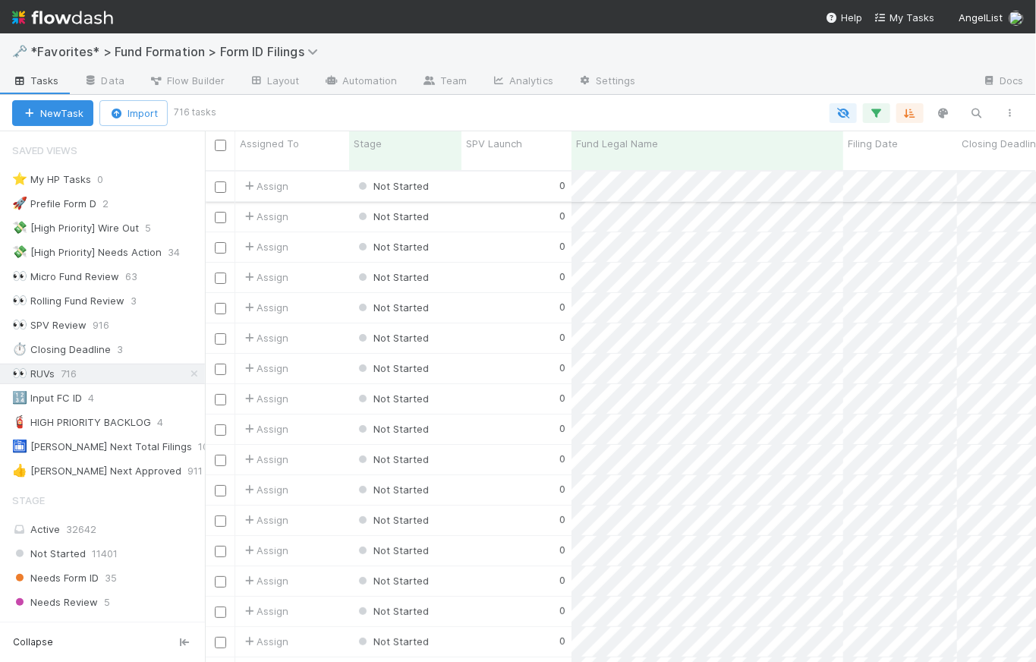
click at [528, 172] on div "0" at bounding box center [517, 187] width 110 height 30
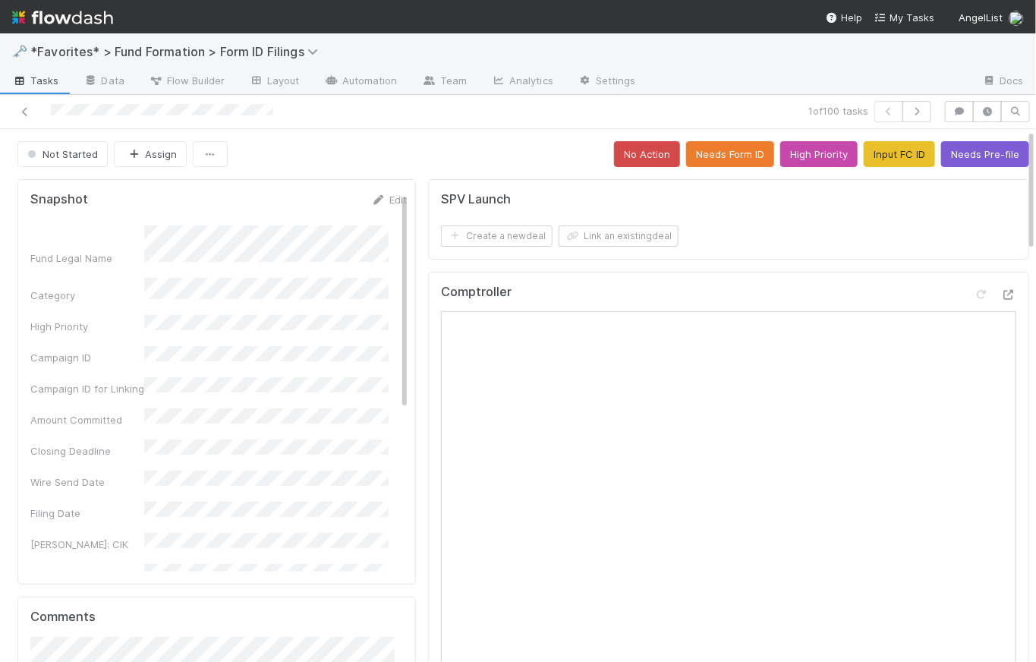
click at [140, 377] on div "Campaign ID for Linking" at bounding box center [218, 386] width 377 height 19
click at [134, 346] on div "Campaign ID" at bounding box center [218, 355] width 377 height 19
click at [173, 358] on div "Fund Legal Name Category High Priority Campaign ID Campaign ID for Linking Amou…" at bounding box center [218, 575] width 377 height 700
click at [916, 111] on button "button" at bounding box center [917, 111] width 29 height 21
click at [909, 111] on icon "button" at bounding box center [916, 111] width 15 height 9
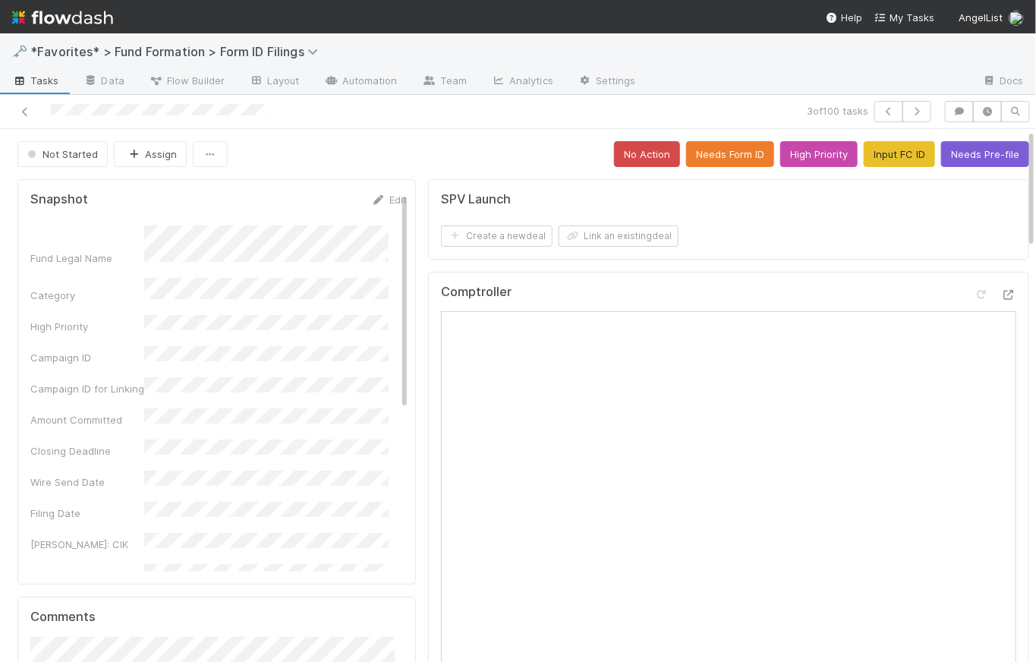
click at [43, 84] on span "Tasks" at bounding box center [35, 80] width 47 height 15
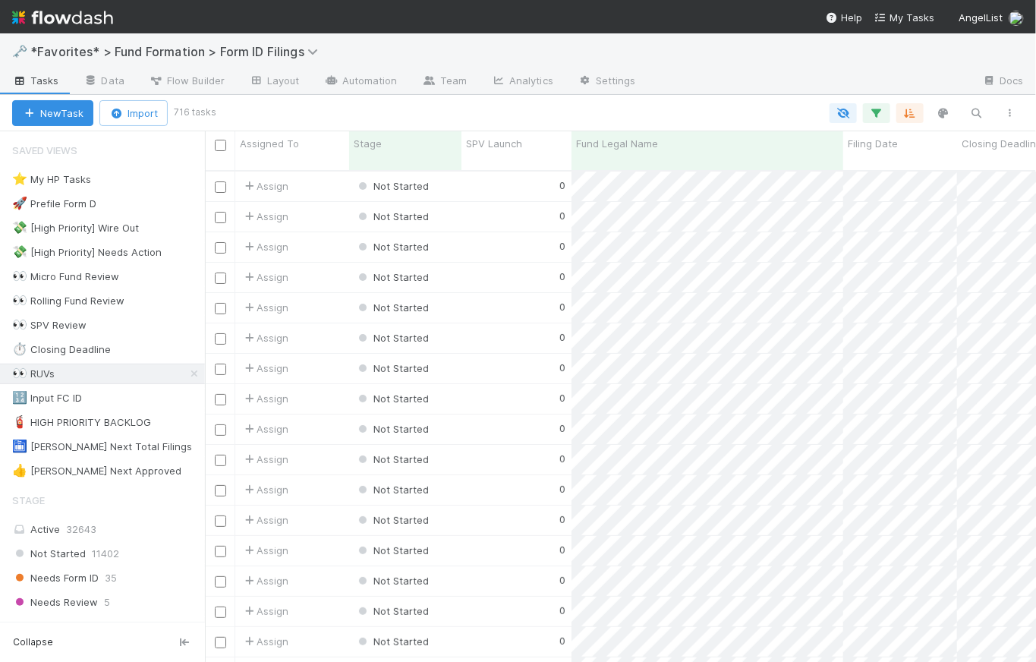
scroll to position [493, 821]
click at [911, 115] on icon "button" at bounding box center [910, 113] width 15 height 14
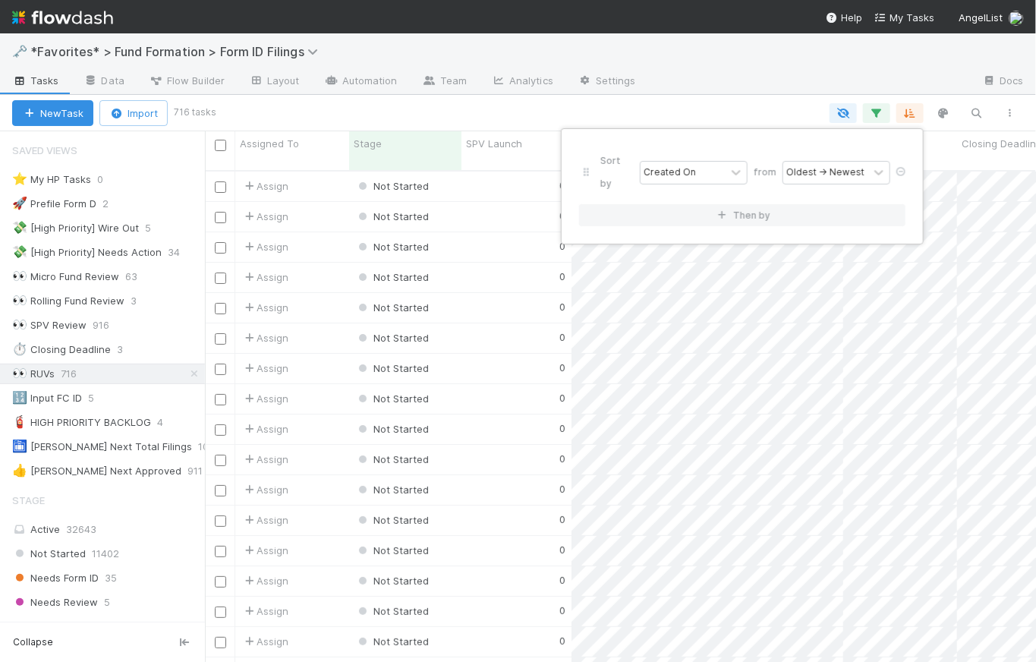
click at [726, 111] on div "Sort by Created On from Oldest → Newest Then by" at bounding box center [518, 331] width 1036 height 662
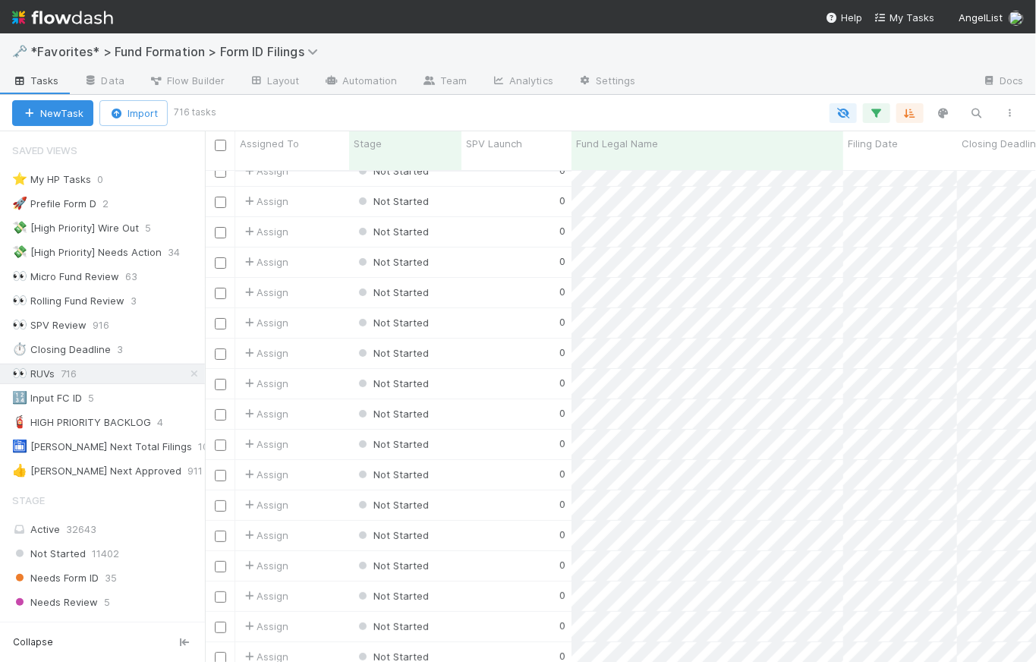
scroll to position [2330, 0]
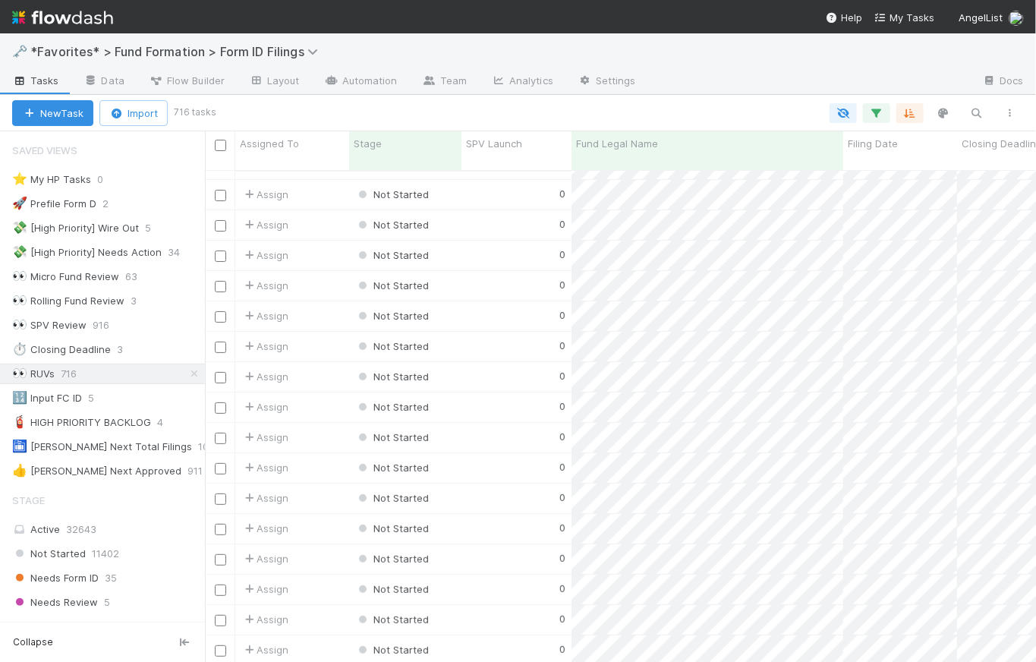
click at [46, 83] on span "Tasks" at bounding box center [35, 80] width 47 height 15
click at [46, 82] on span "Tasks" at bounding box center [35, 80] width 47 height 15
click at [46, 78] on span "Tasks" at bounding box center [35, 80] width 47 height 15
click at [72, 20] on img at bounding box center [62, 18] width 101 height 26
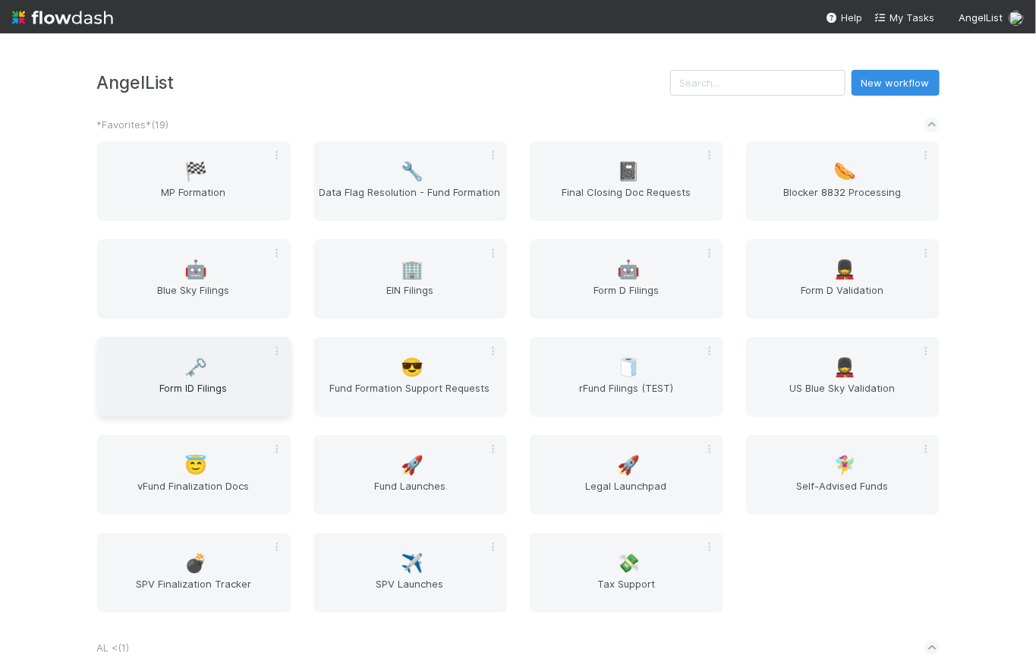
click at [213, 382] on span "Form ID Filings" at bounding box center [193, 395] width 181 height 30
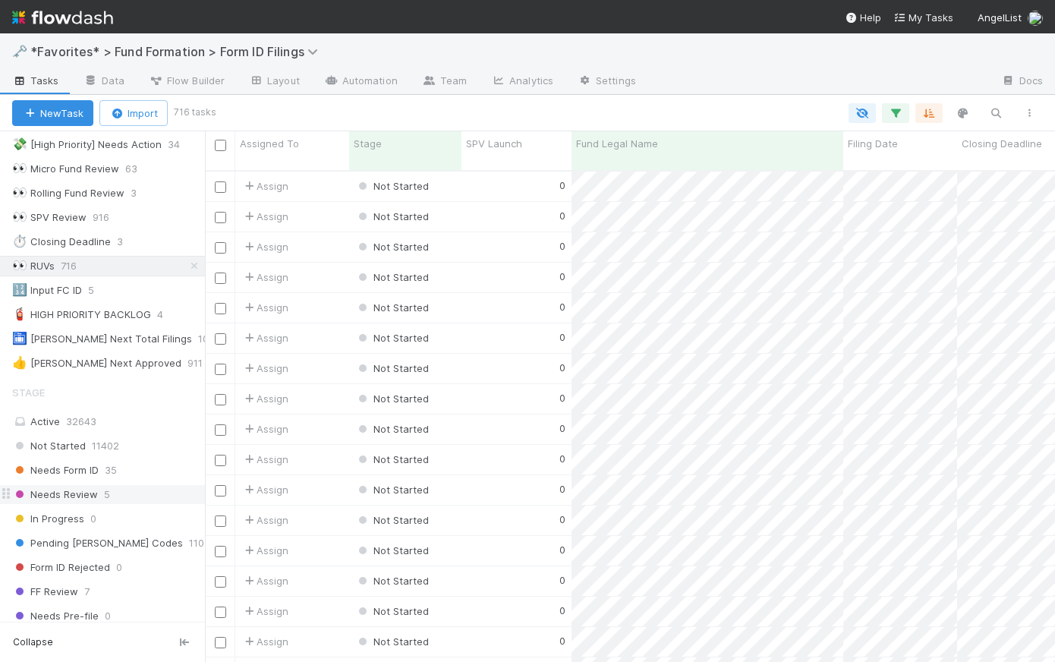
scroll to position [114, 0]
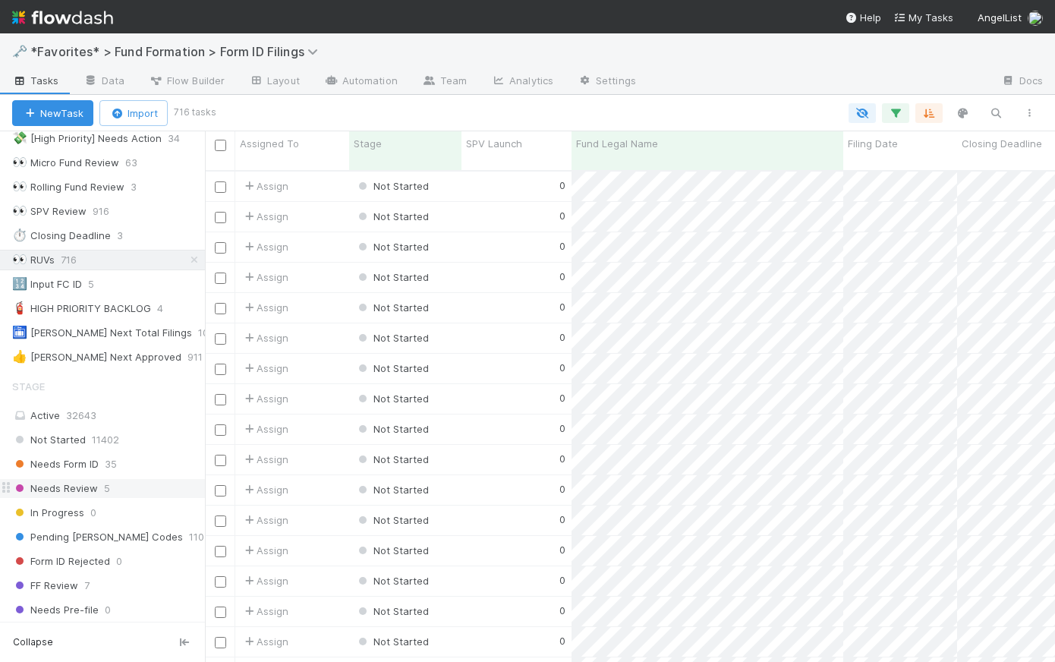
click at [85, 487] on span "Needs Review" at bounding box center [55, 488] width 86 height 19
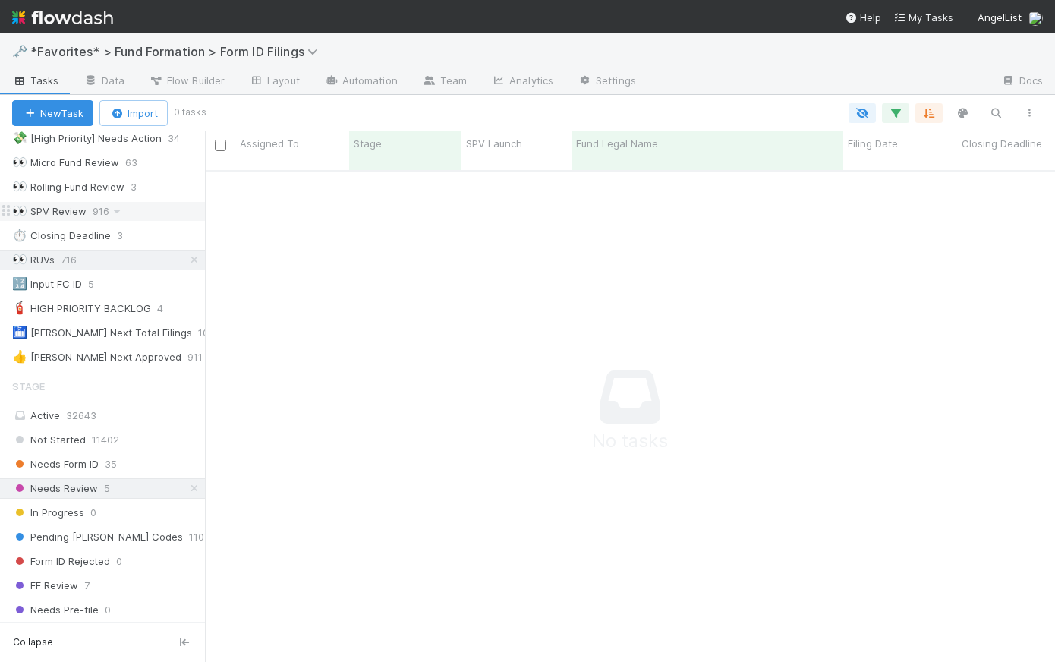
scroll to position [483, 840]
click at [187, 260] on icon at bounding box center [194, 260] width 15 height 10
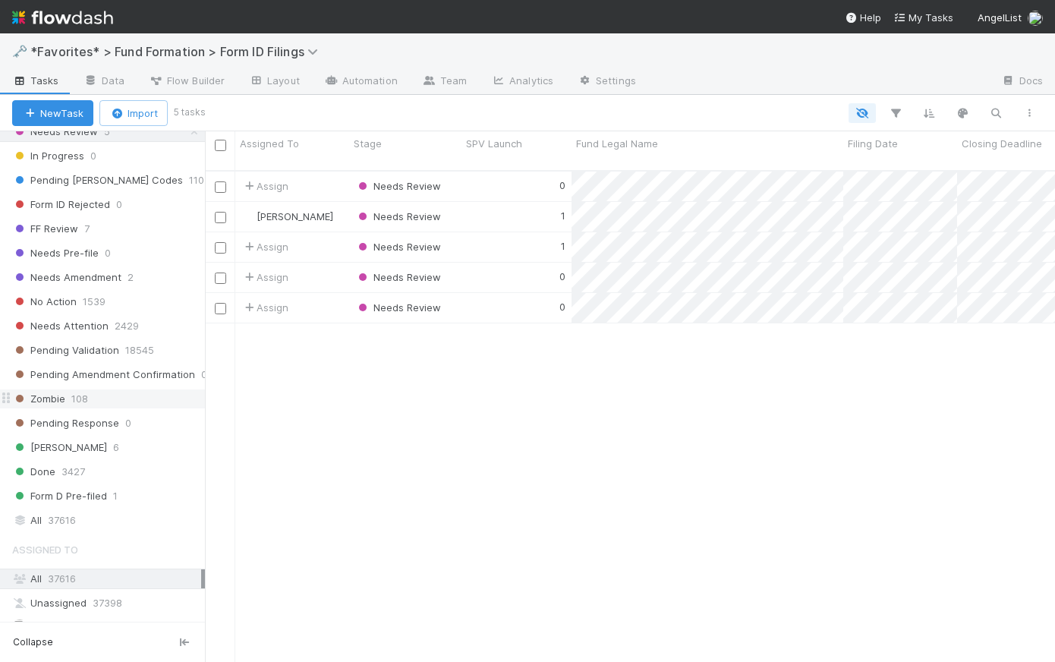
scroll to position [493, 840]
click at [487, 263] on div "0" at bounding box center [517, 278] width 110 height 30
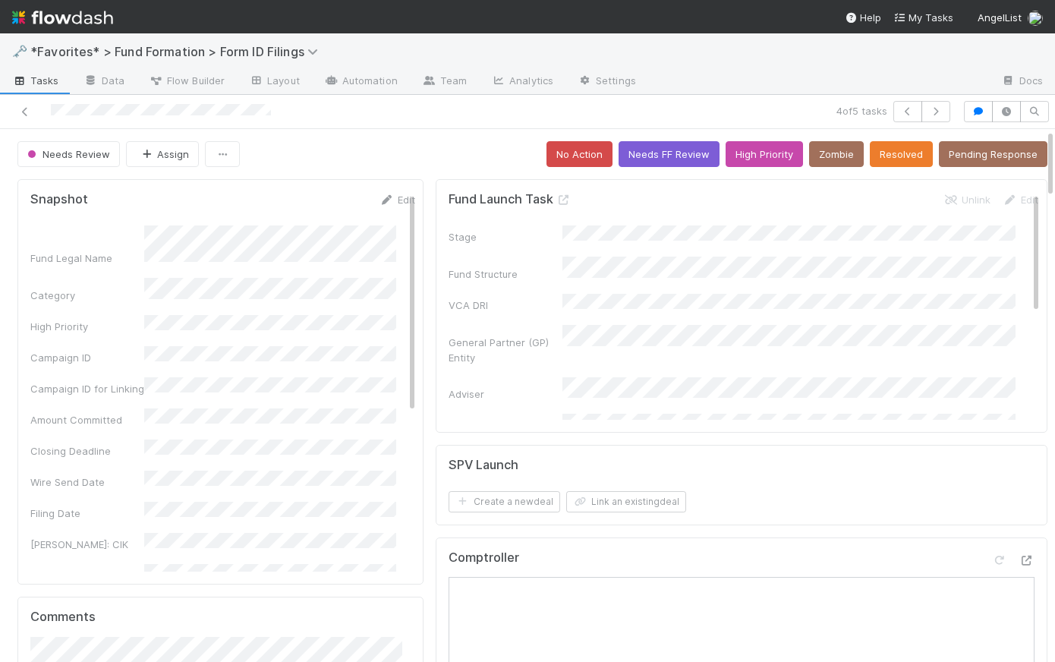
click at [366, 153] on div "Needs Review Assign No Action Needs FF Review High Priority Zombie Resolved Pen…" at bounding box center [532, 154] width 1030 height 26
click at [424, 165] on div "Needs Review Assign No Action Needs FF Review High Priority Zombie Resolved Pen…" at bounding box center [532, 154] width 1030 height 26
click at [891, 156] on button "Resolved" at bounding box center [901, 154] width 63 height 26
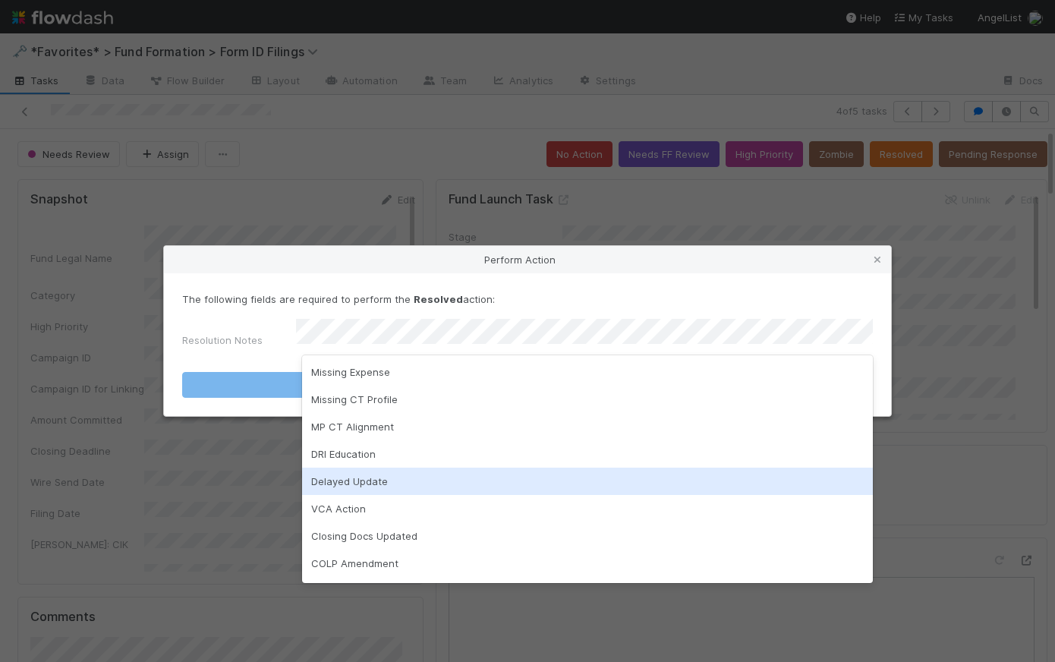
click at [443, 478] on div "Delayed Update" at bounding box center [587, 481] width 571 height 27
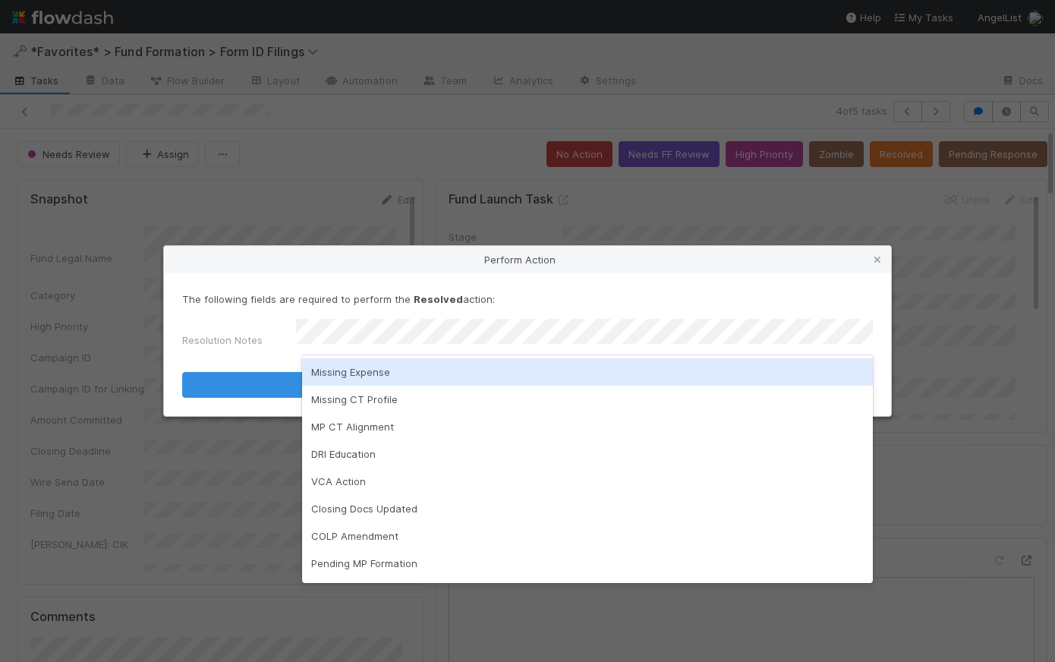
click at [546, 299] on p "The following fields are required to perform the Resolved action:" at bounding box center [527, 299] width 691 height 15
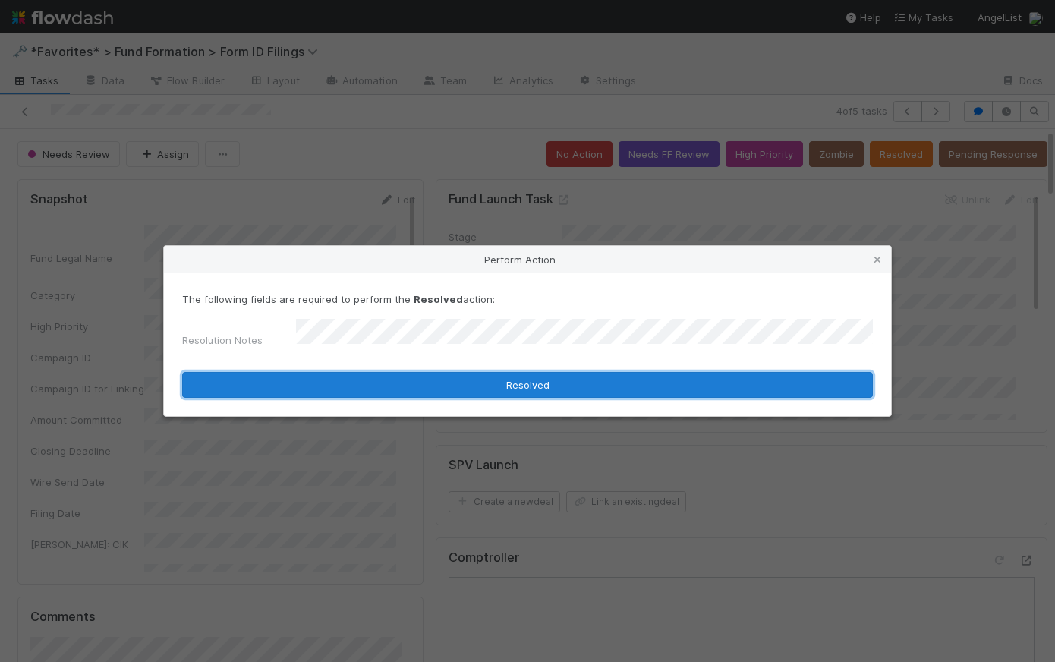
click at [535, 380] on button "Resolved" at bounding box center [527, 385] width 691 height 26
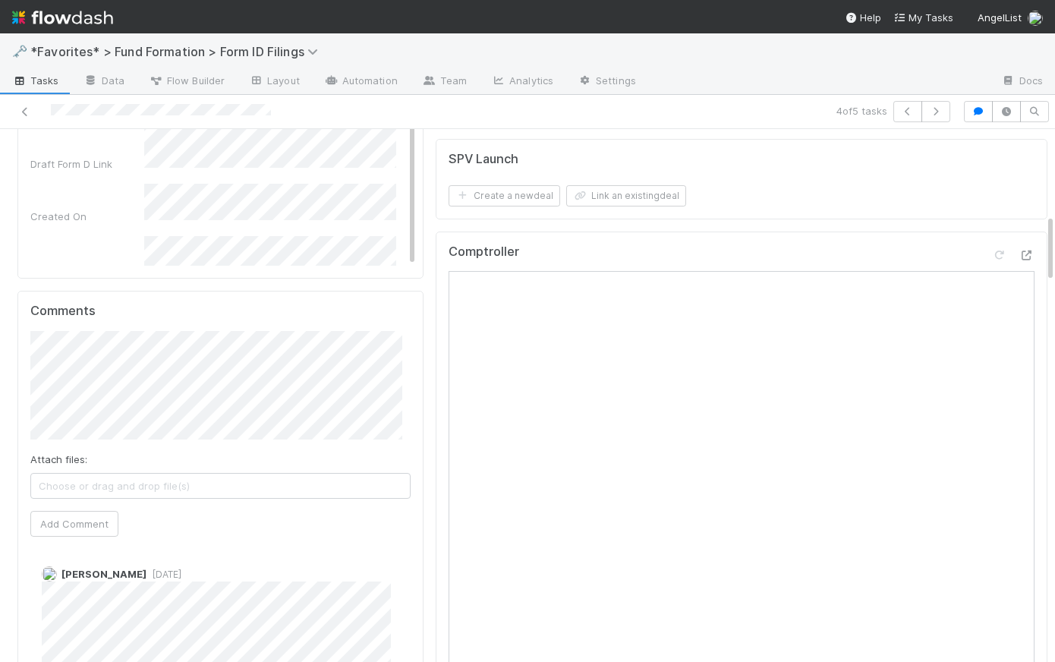
scroll to position [254, 0]
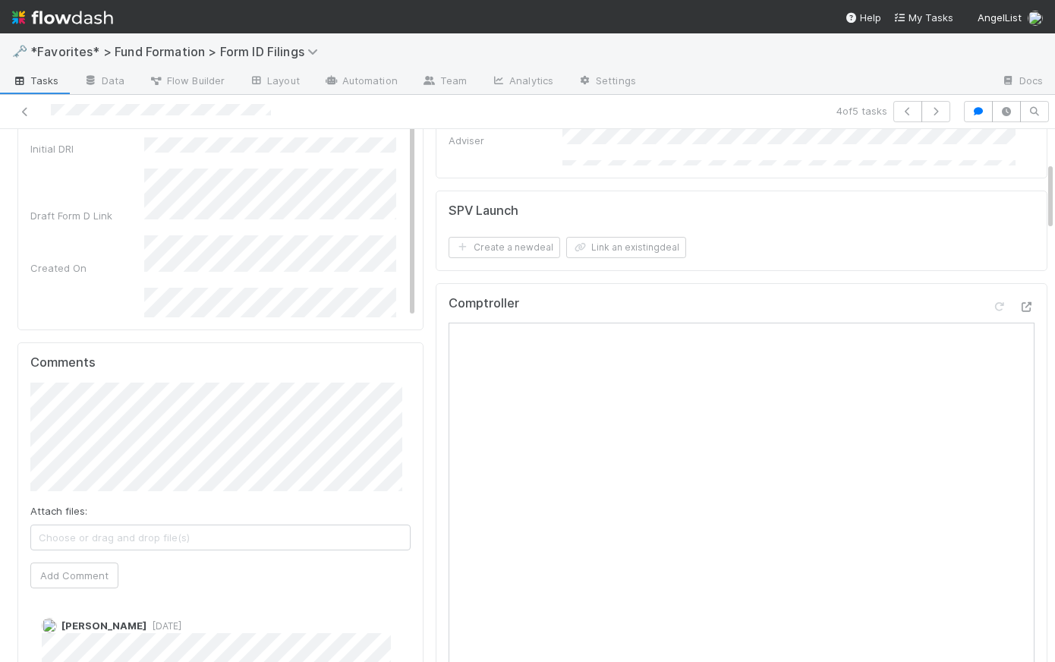
click at [18, 415] on div "Comments Attach files: Choose or drag and drop file(s) Add Comment Roselyn de V…" at bounding box center [220, 557] width 406 height 431
click at [90, 569] on button "Add Comment" at bounding box center [74, 576] width 88 height 26
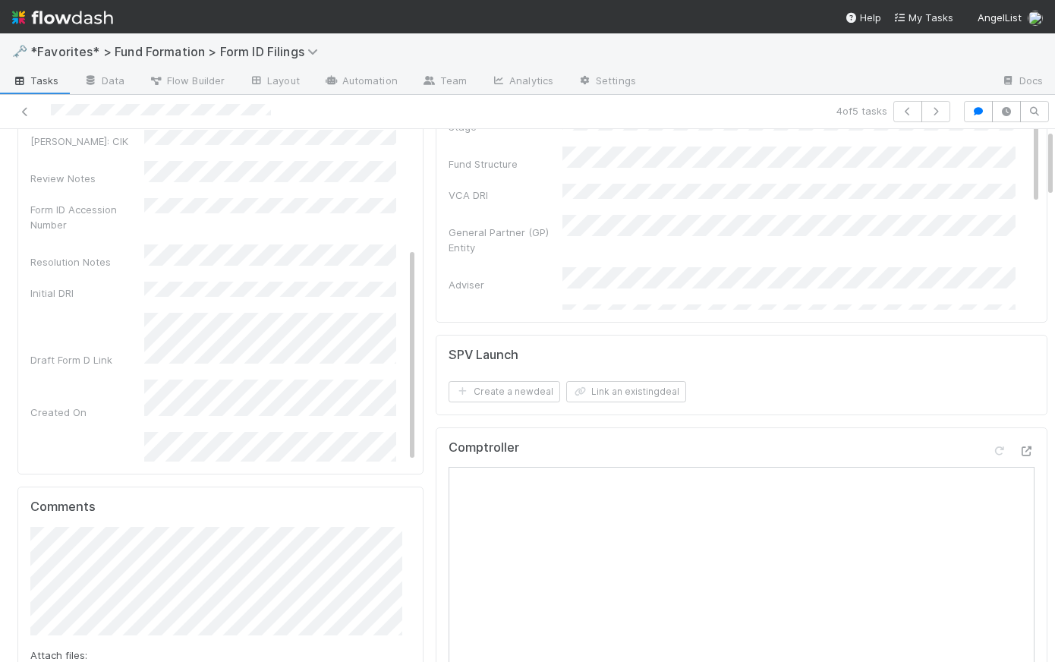
scroll to position [0, 0]
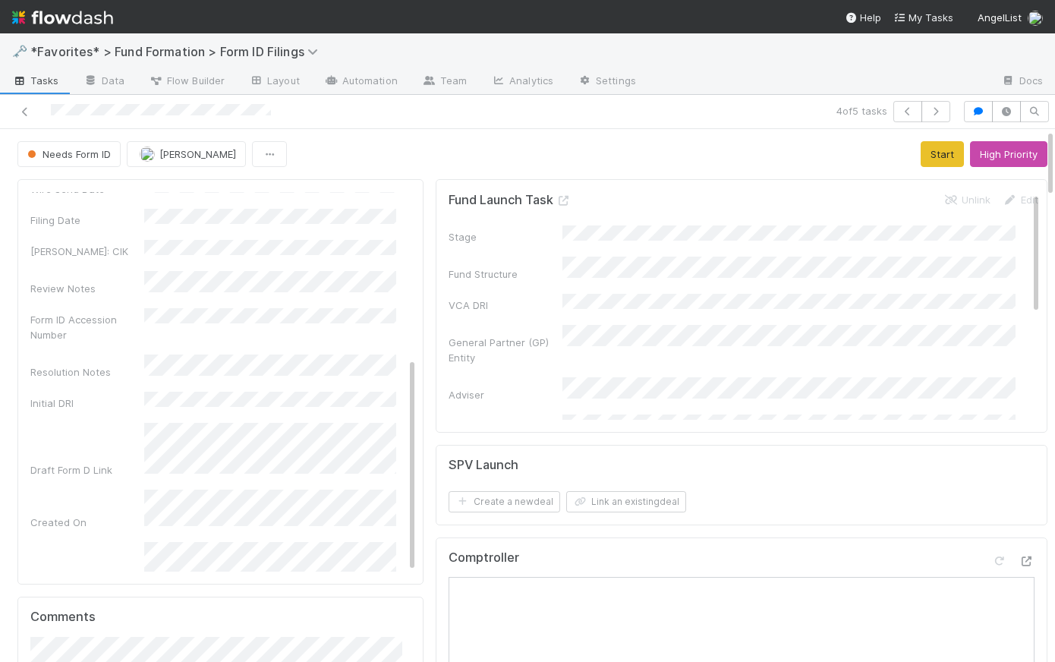
click at [437, 145] on div "Needs Form ID Roselyn de Villa Start High Priority" at bounding box center [532, 154] width 1030 height 26
click at [928, 111] on icon "button" at bounding box center [935, 111] width 15 height 9
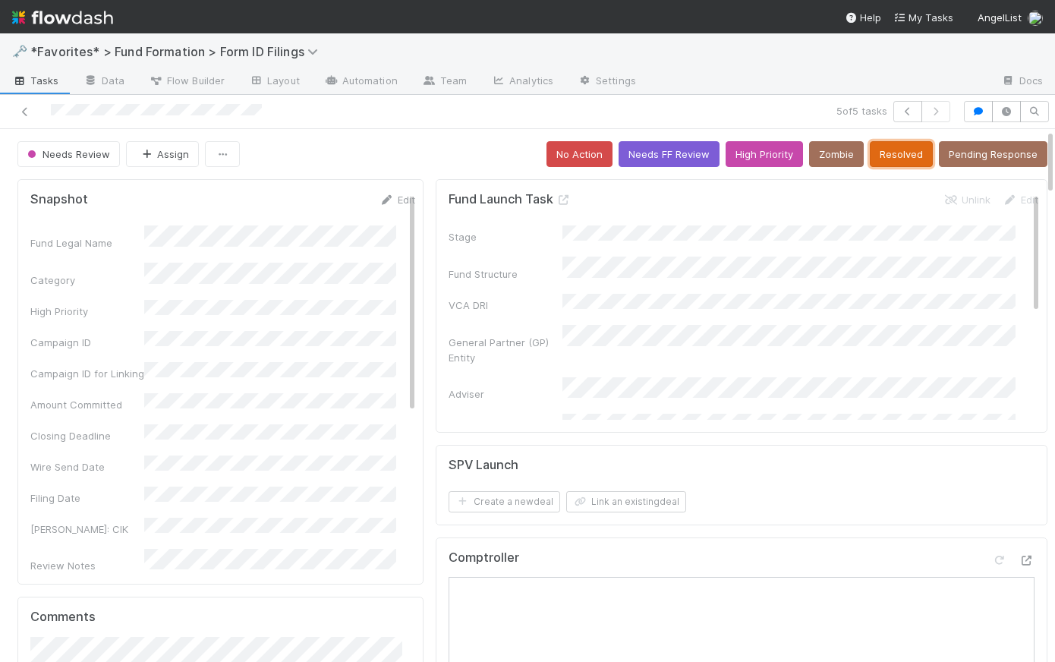
click at [895, 155] on button "Resolved" at bounding box center [901, 154] width 63 height 26
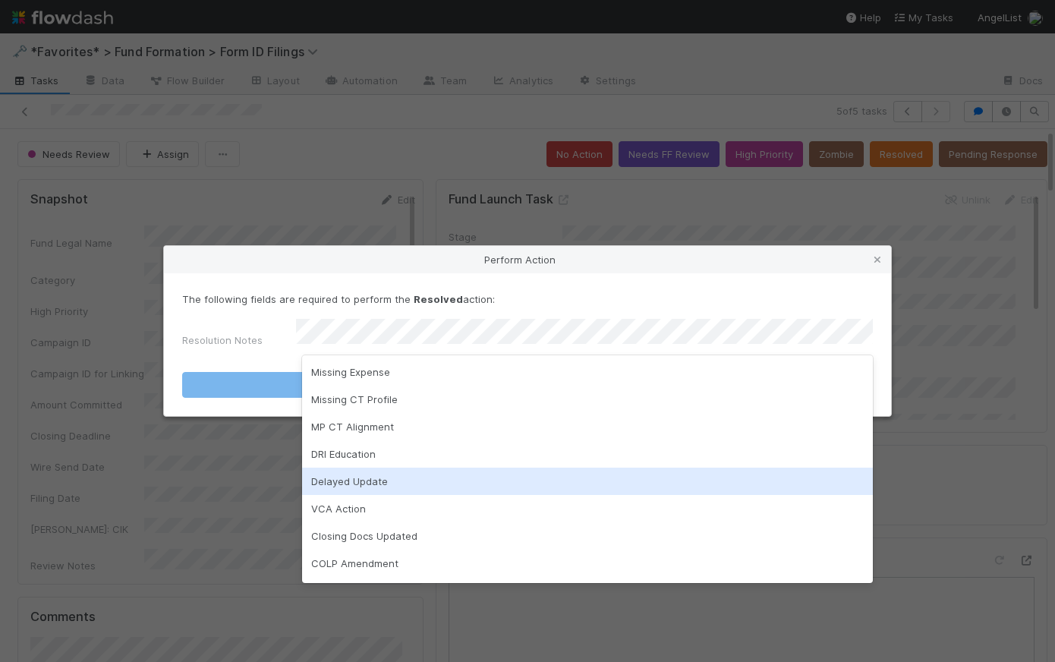
click at [464, 473] on div "Delayed Update" at bounding box center [587, 481] width 571 height 27
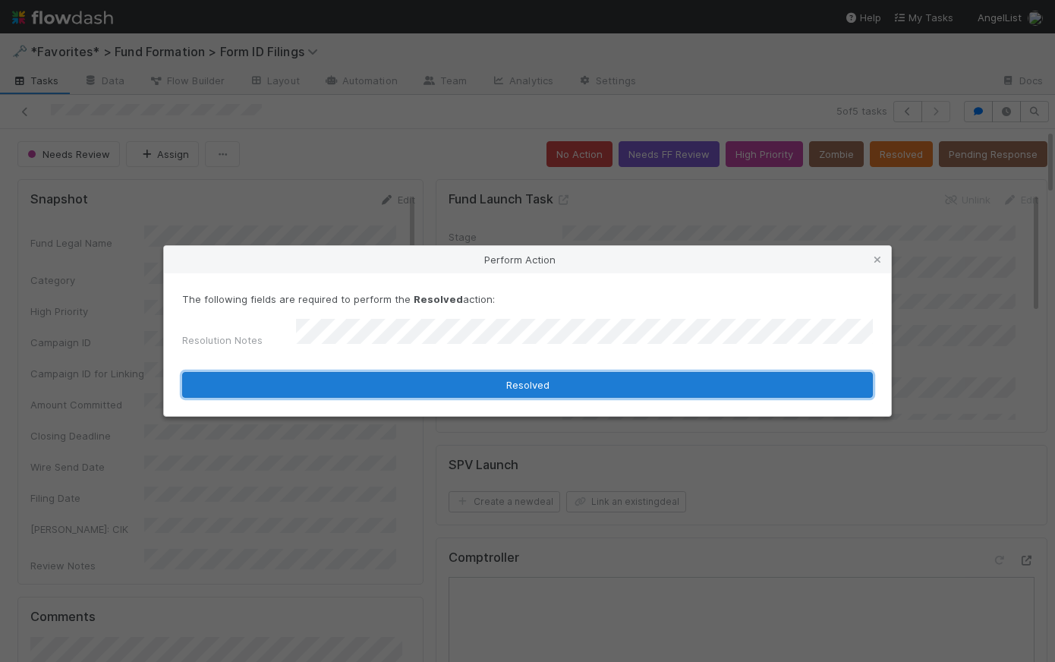
click at [550, 378] on button "Resolved" at bounding box center [527, 385] width 691 height 26
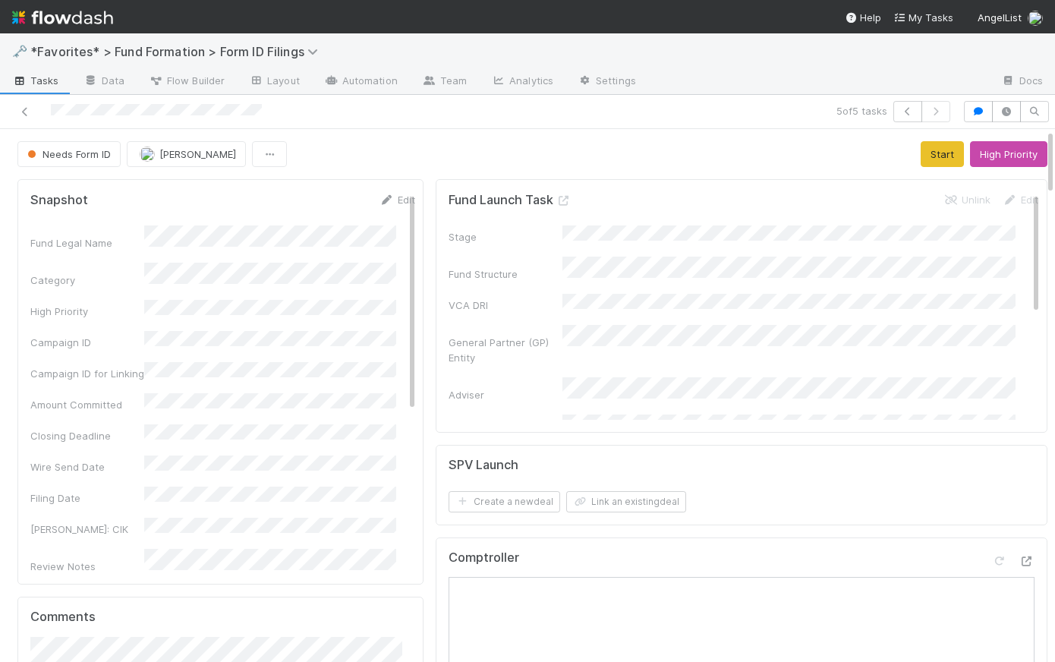
drag, startPoint x: 590, startPoint y: 146, endPoint x: 597, endPoint y: 220, distance: 74.7
click at [591, 145] on div "Needs Form ID Raven Jacinto Start High Priority" at bounding box center [532, 154] width 1030 height 26
click at [900, 112] on icon "button" at bounding box center [907, 111] width 15 height 9
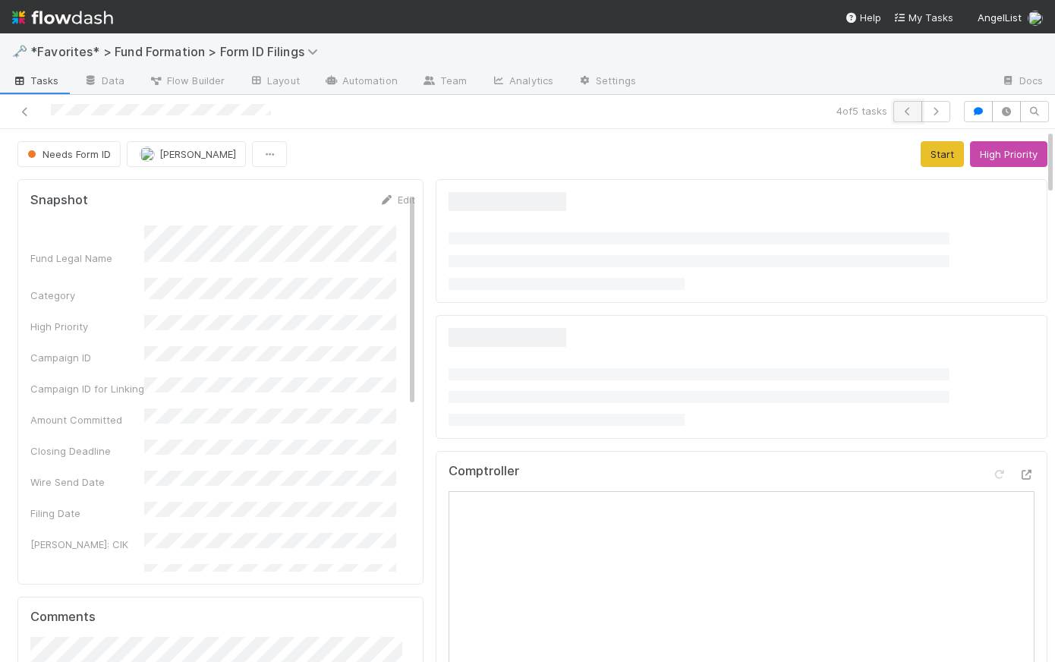
click at [900, 111] on icon "button" at bounding box center [907, 111] width 15 height 9
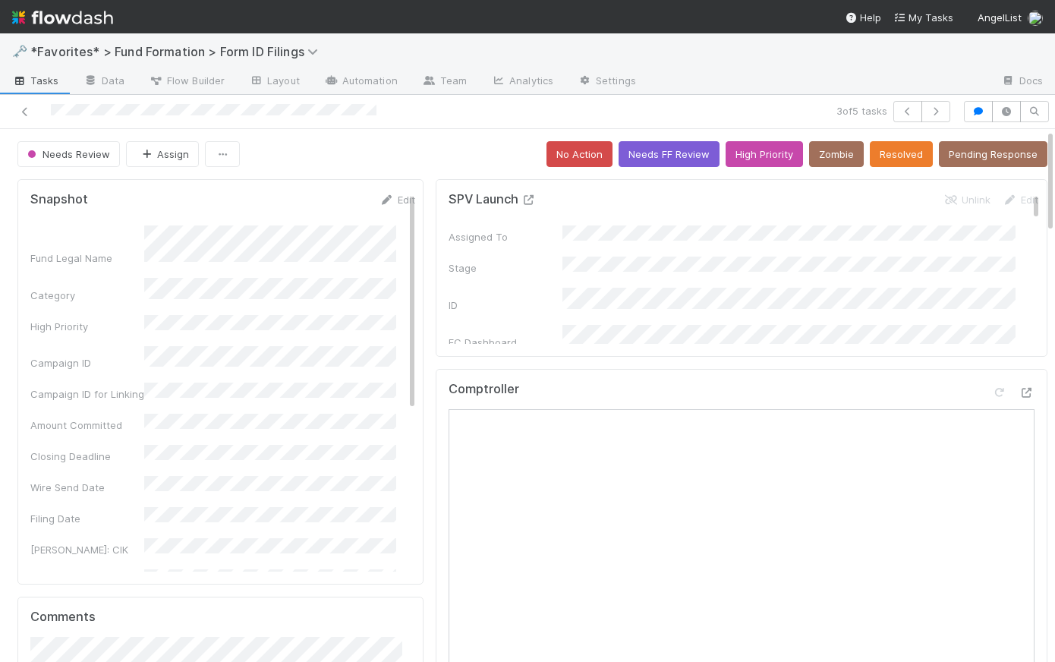
click at [524, 203] on icon at bounding box center [529, 200] width 15 height 10
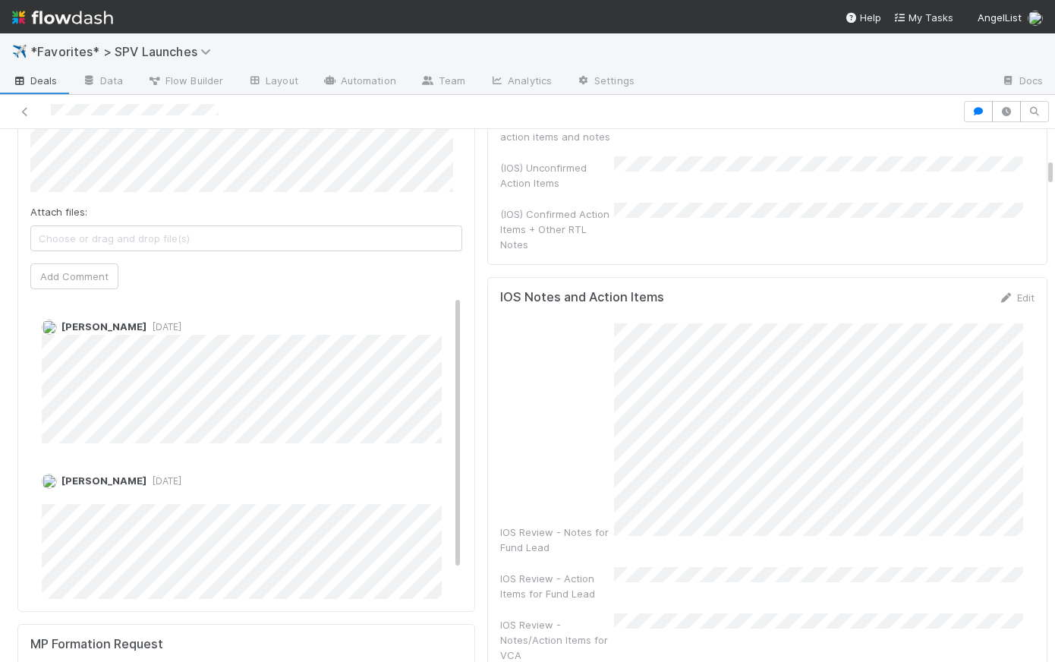
scroll to position [792, 0]
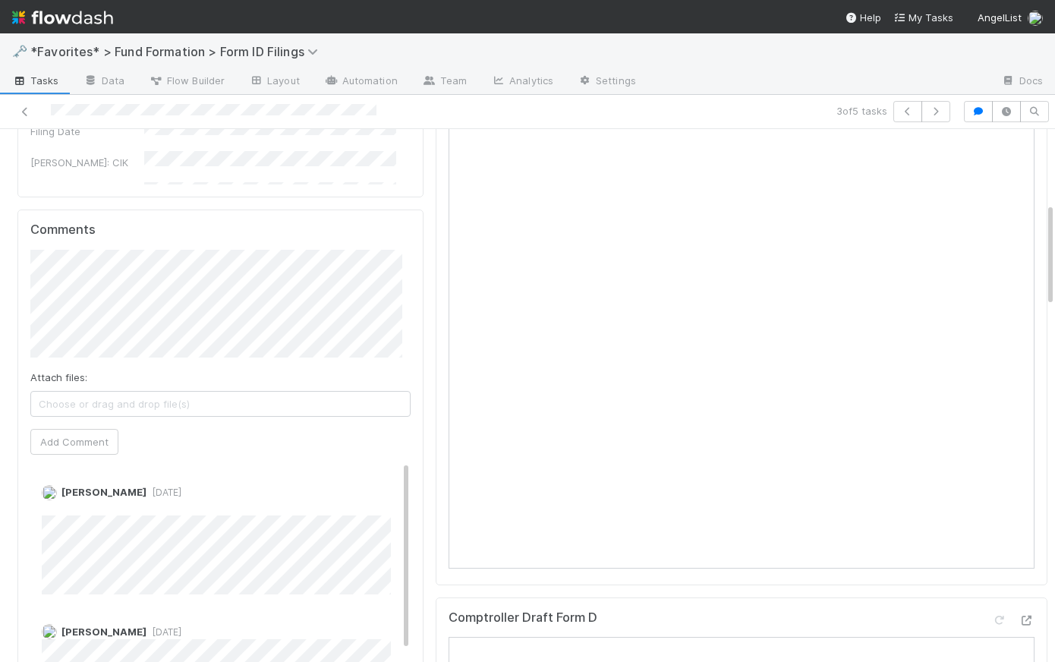
scroll to position [373, 0]
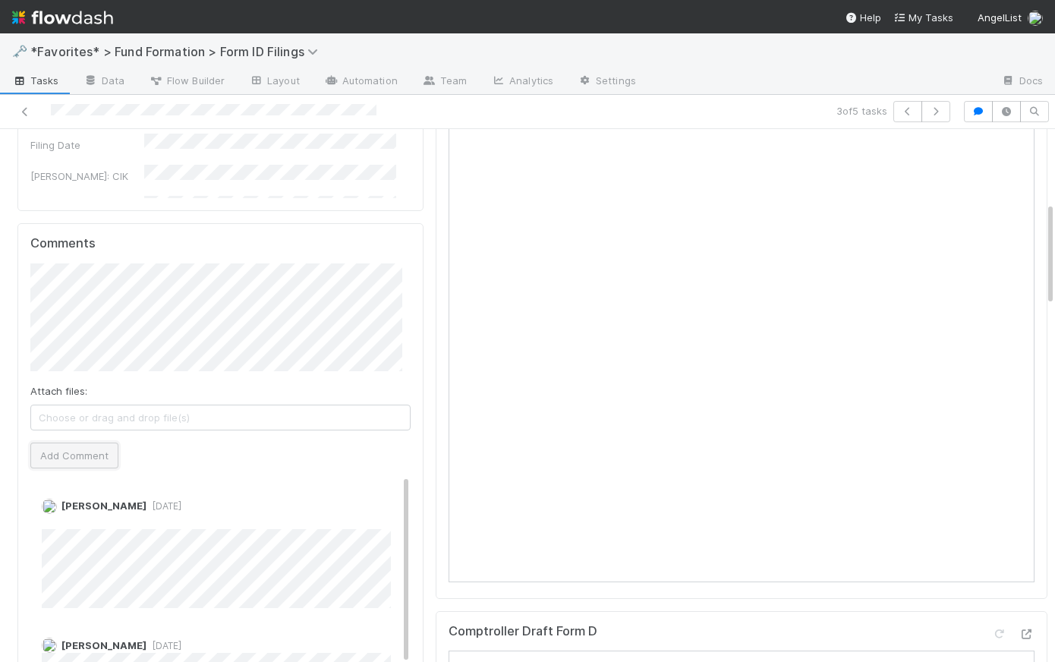
click at [98, 451] on button "Add Comment" at bounding box center [74, 456] width 88 height 26
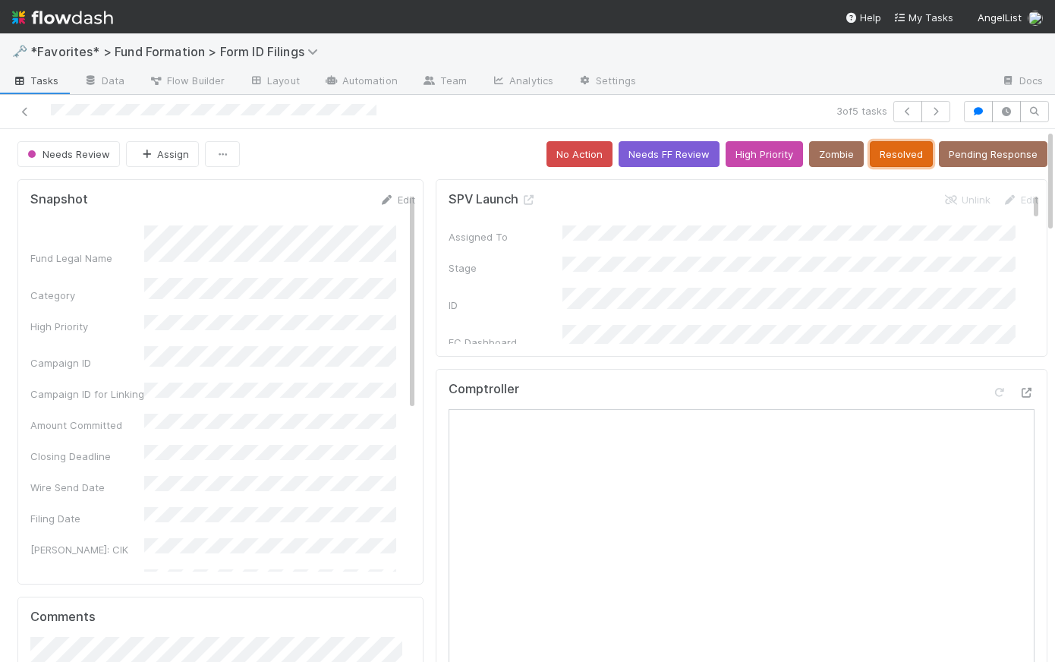
click at [890, 150] on button "Resolved" at bounding box center [901, 154] width 63 height 26
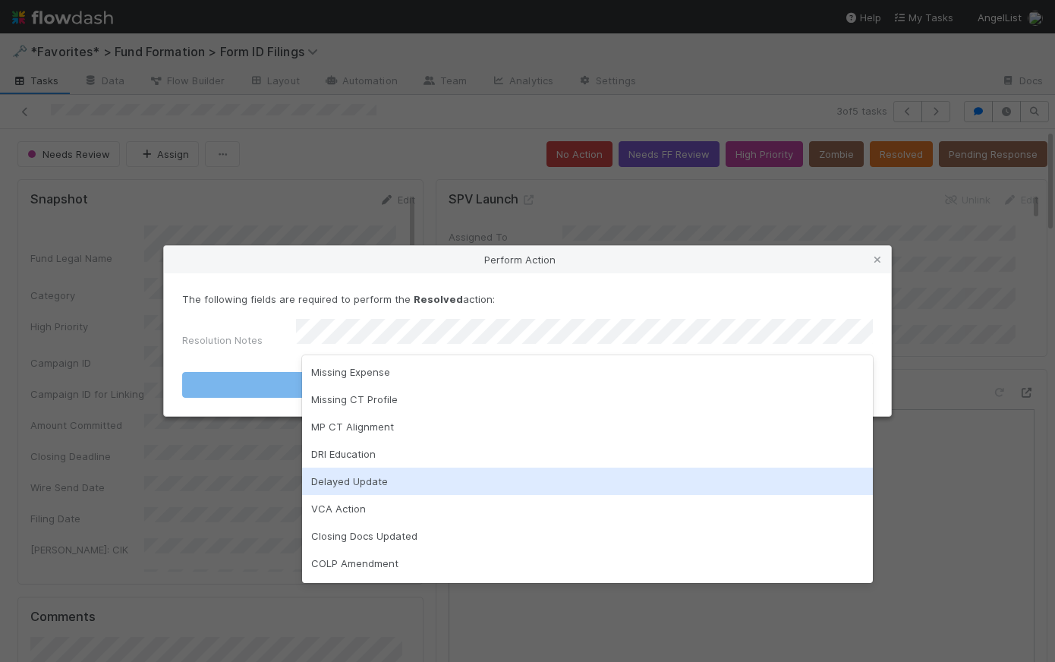
click at [412, 475] on div "Delayed Update" at bounding box center [587, 481] width 571 height 27
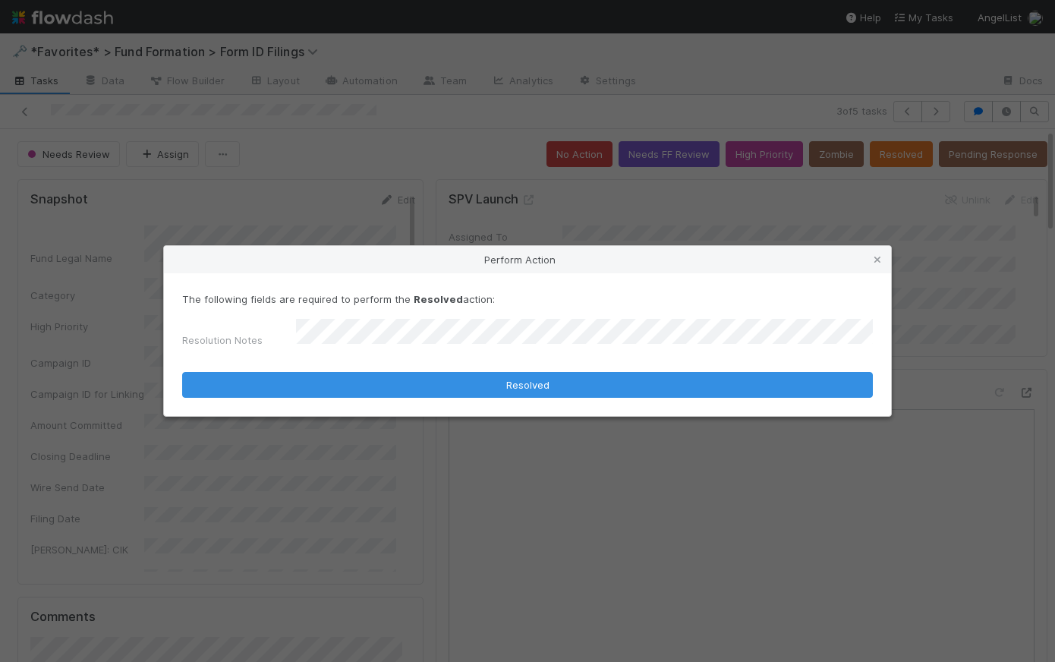
click at [515, 294] on div "The following fields are required to perform the Resolved action: Resolution No…" at bounding box center [527, 344] width 727 height 143
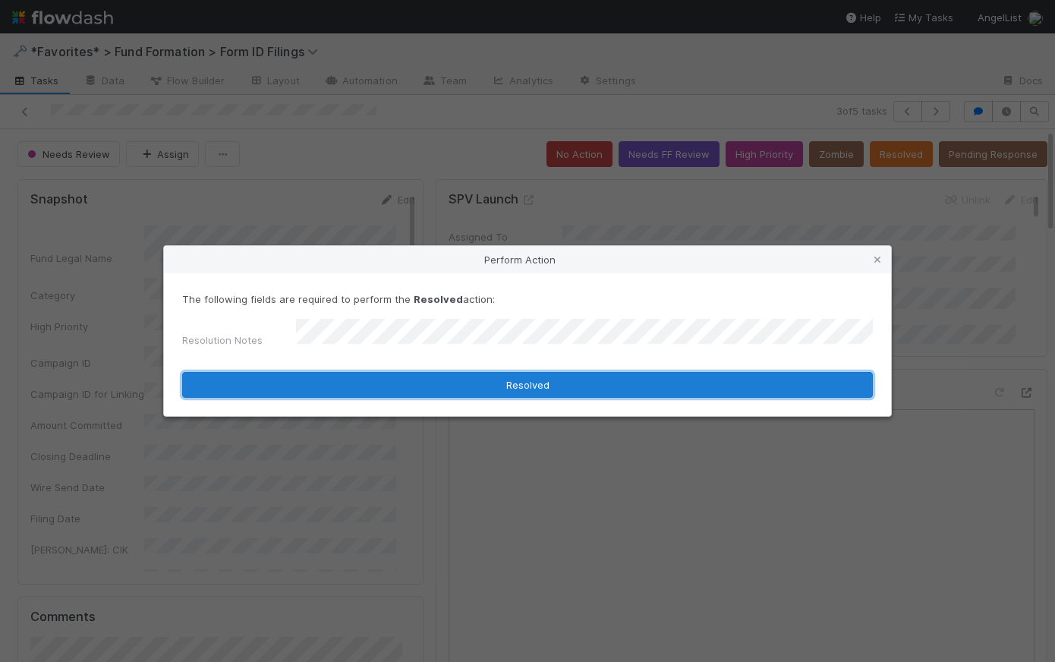
click at [528, 377] on button "Resolved" at bounding box center [527, 385] width 691 height 26
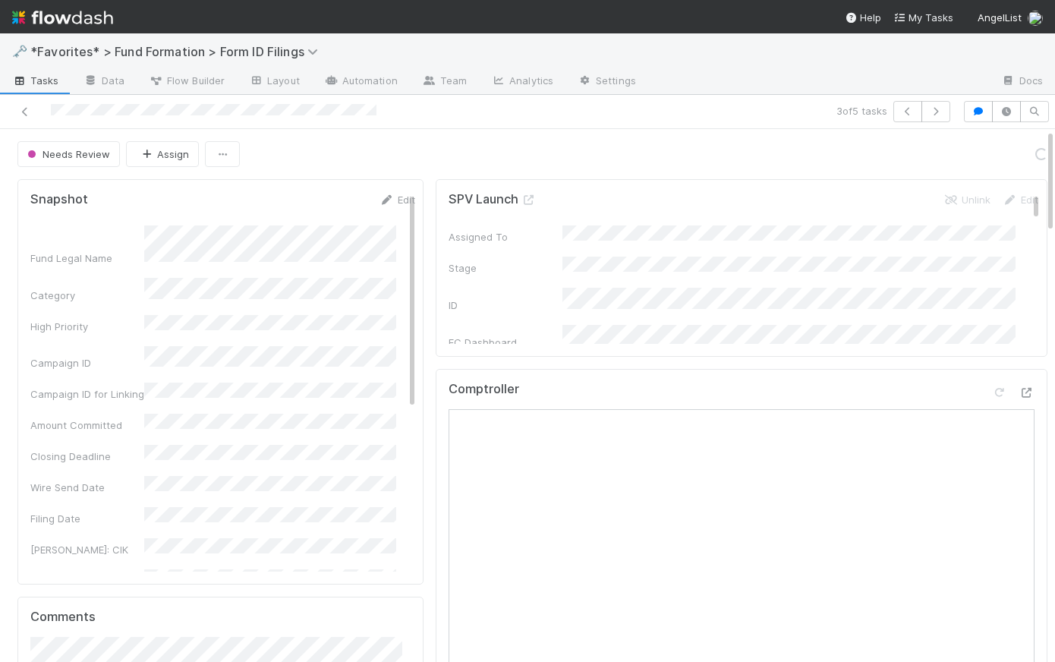
click at [410, 165] on div "Needs Review Assign Loading..." at bounding box center [532, 154] width 1030 height 26
click at [364, 159] on div "Needs Form ID Raven Jacinto Start High Priority" at bounding box center [532, 154] width 1030 height 26
click at [58, 22] on img at bounding box center [62, 18] width 101 height 26
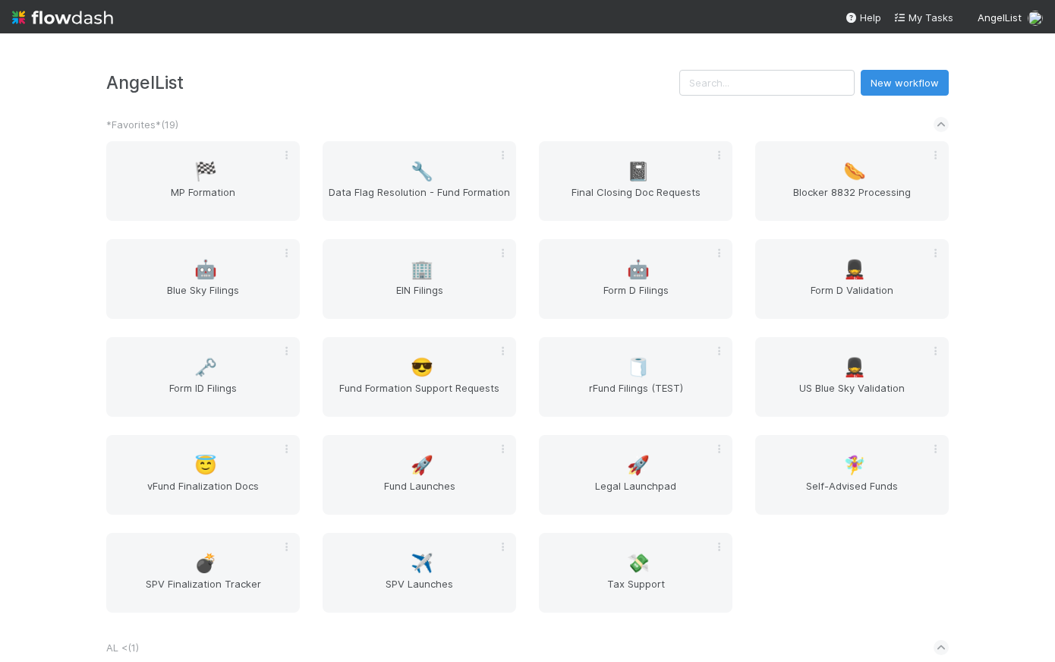
scroll to position [430, 0]
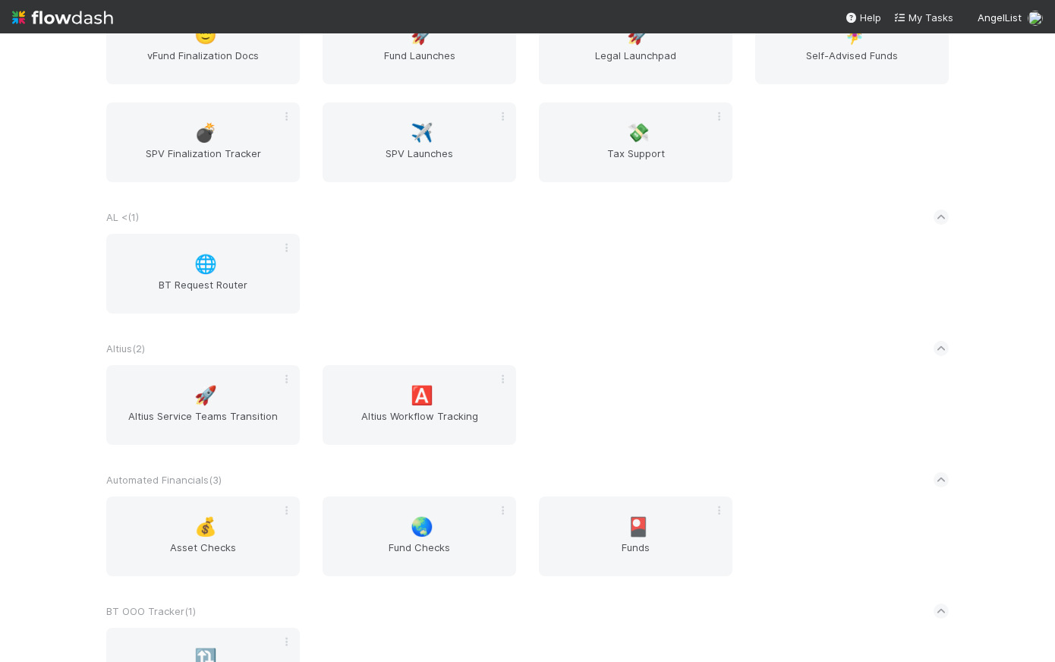
click at [559, 336] on div "Altius ( 2 )" at bounding box center [527, 348] width 843 height 33
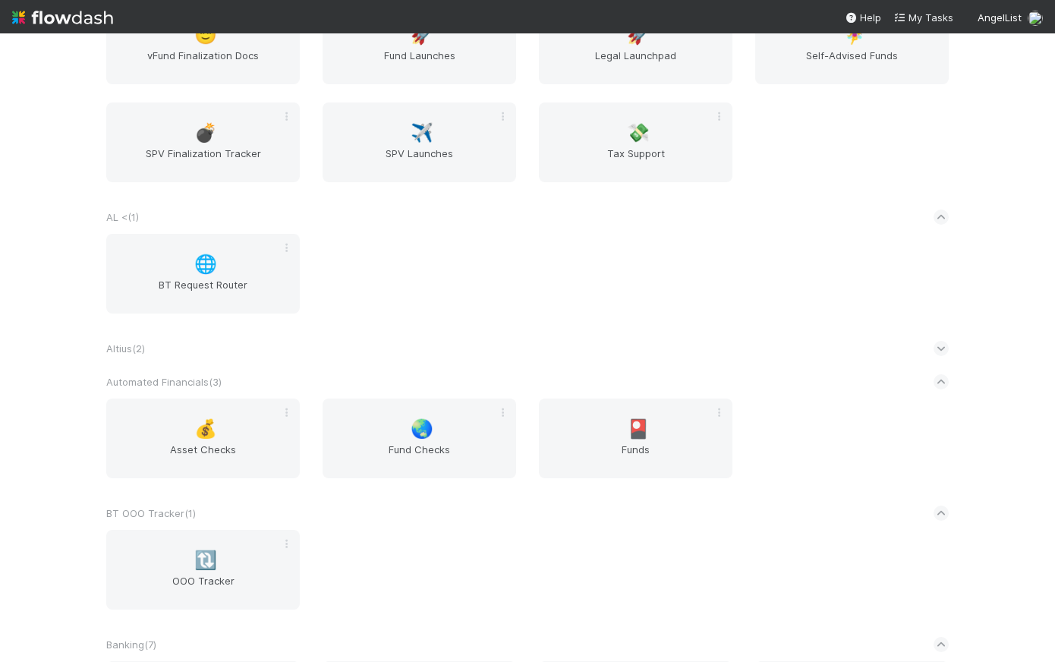
click at [559, 336] on div "Altius ( 2 )" at bounding box center [527, 348] width 843 height 33
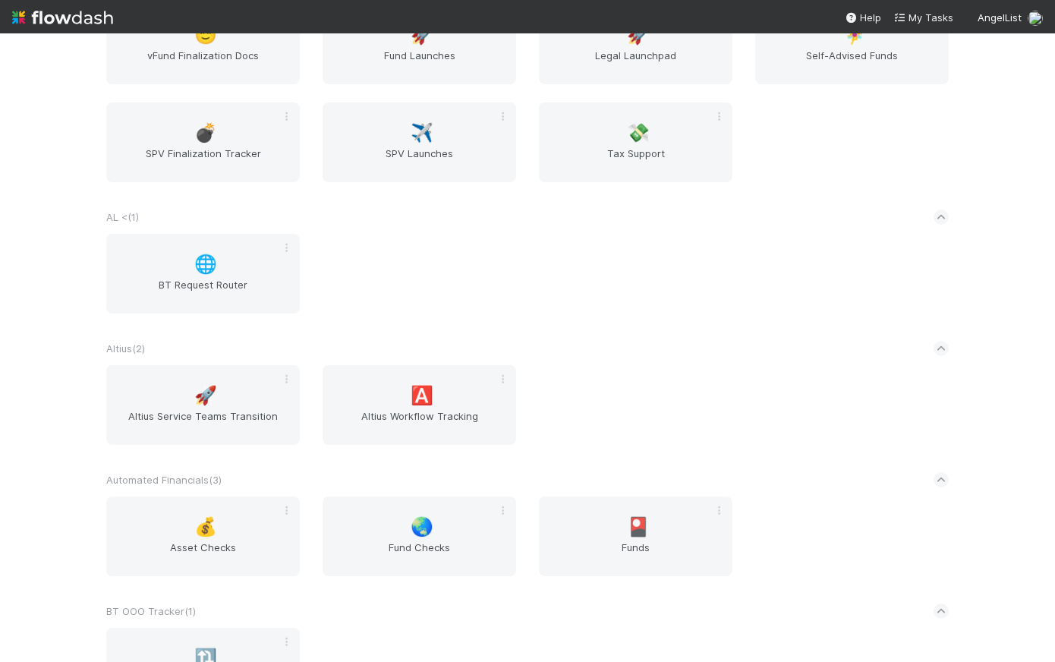
click at [571, 379] on div "🚀 Altius Service Teams Transition 🅰️ Altius Workflow Tracking" at bounding box center [527, 414] width 865 height 98
click at [454, 417] on span "Altius Workflow Tracking" at bounding box center [419, 423] width 181 height 30
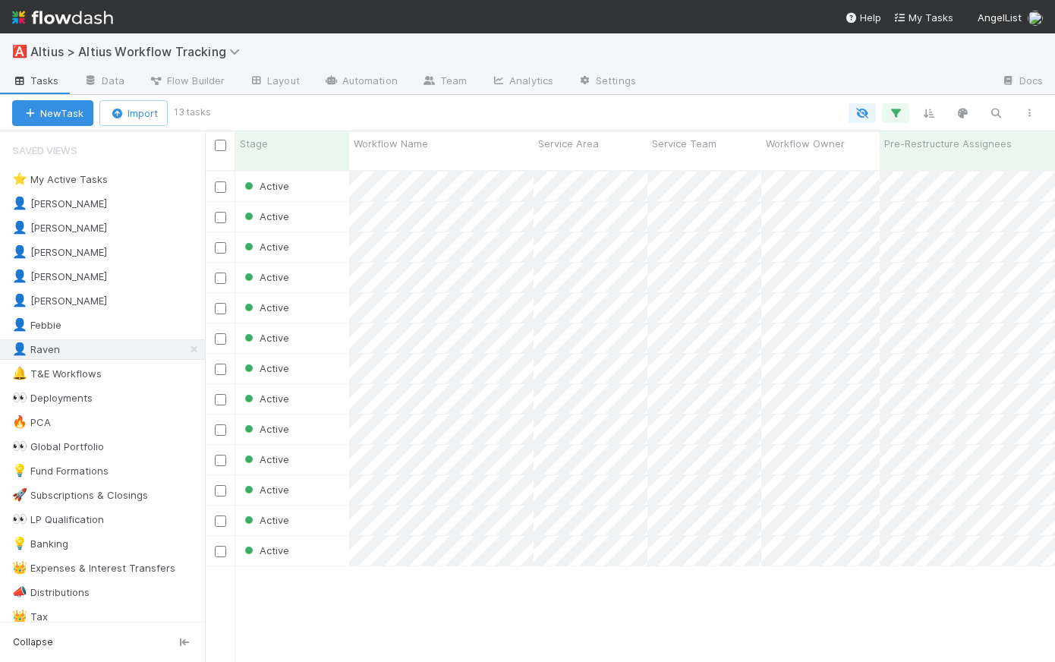
scroll to position [493, 840]
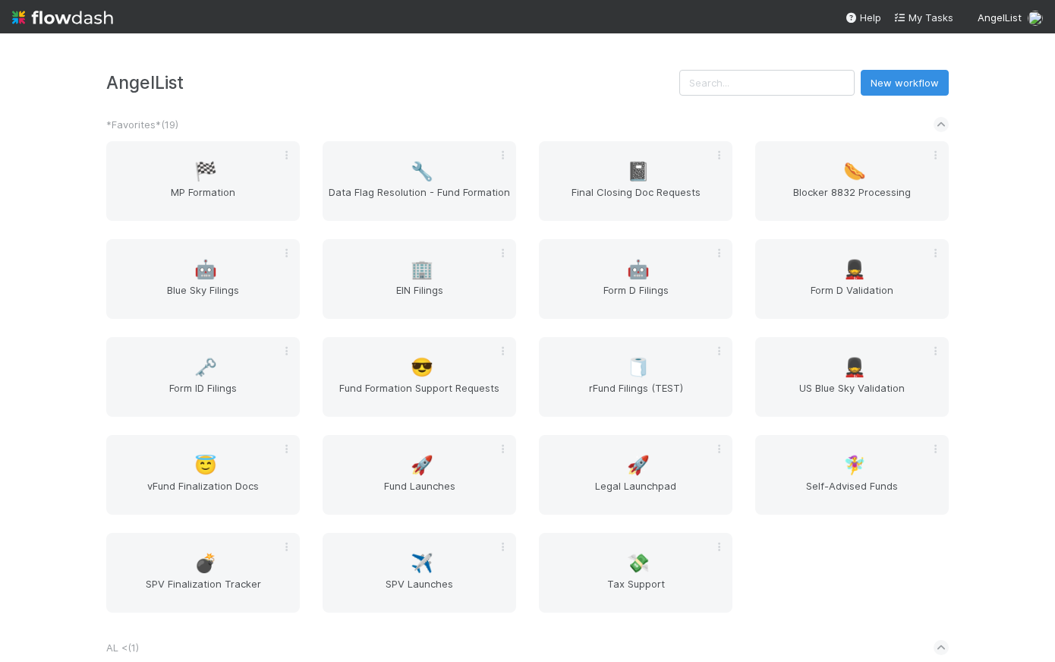
scroll to position [430, 0]
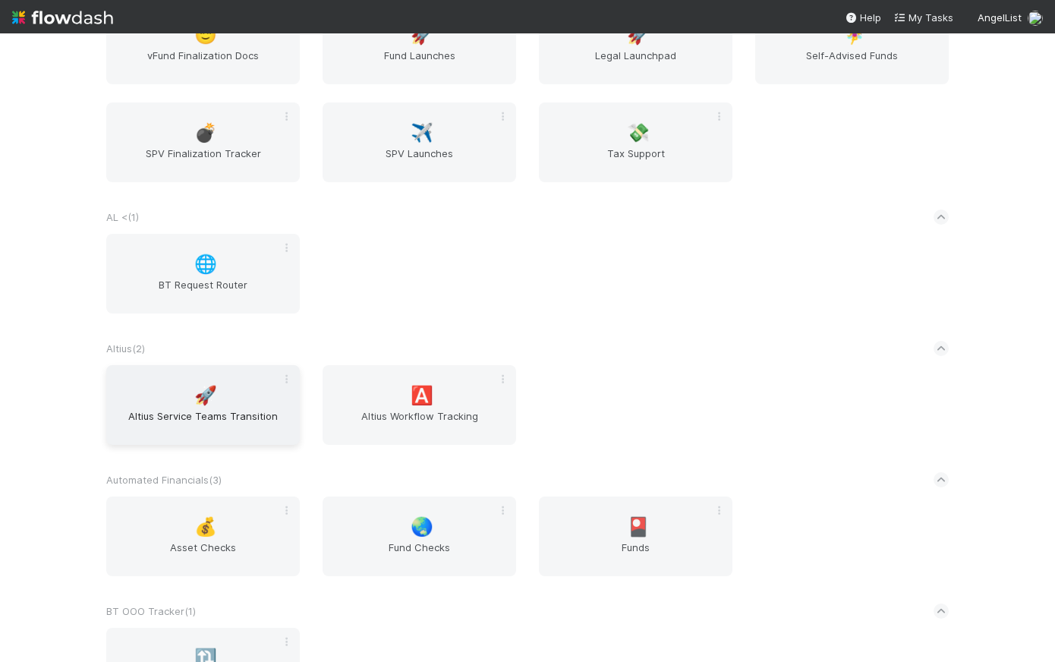
click at [219, 395] on div "🚀 Altius Service Teams Transition" at bounding box center [203, 405] width 194 height 80
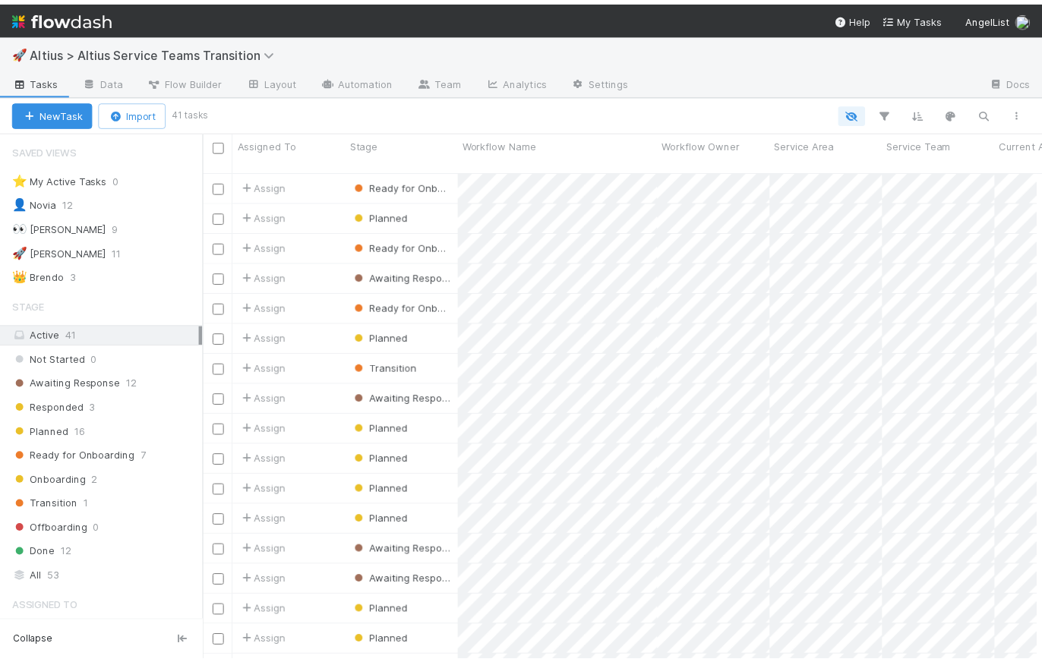
scroll to position [11, 11]
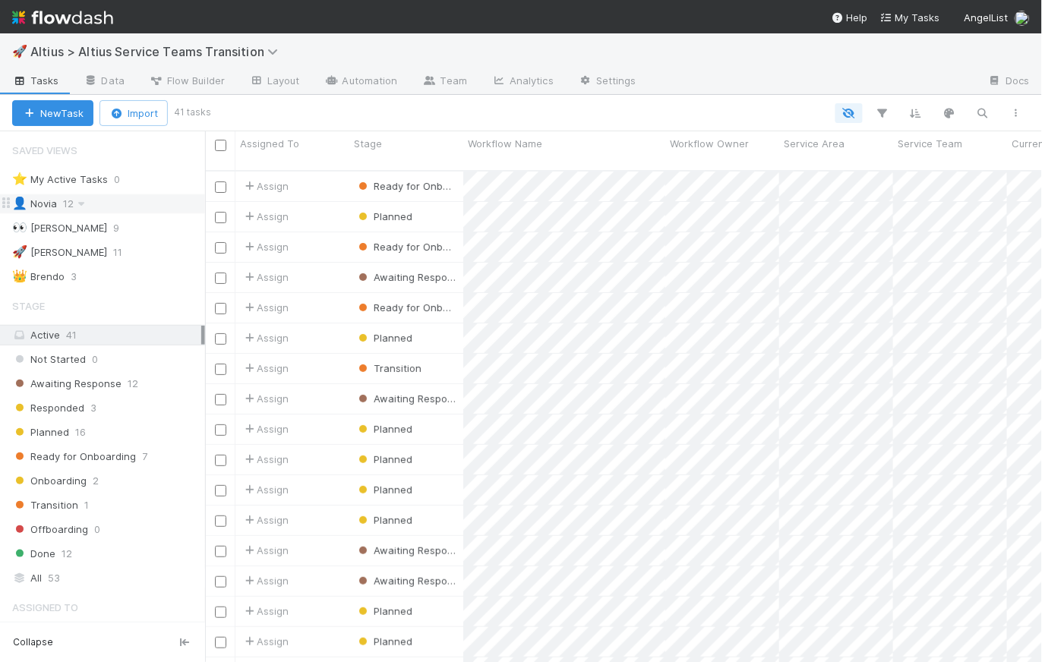
click at [47, 200] on div "👤 Novia" at bounding box center [34, 203] width 45 height 19
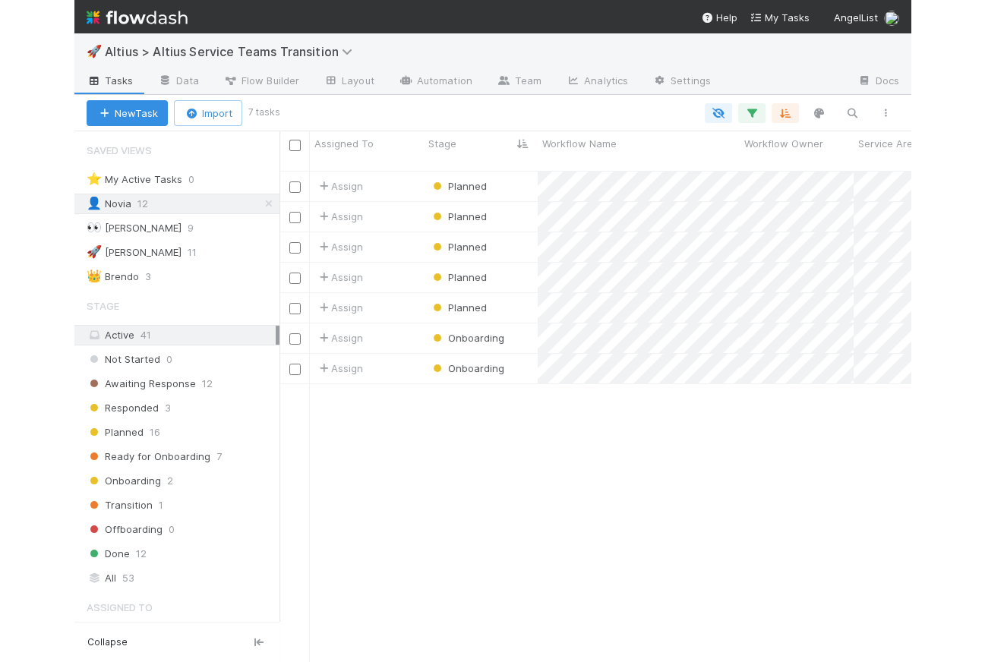
scroll to position [493, 621]
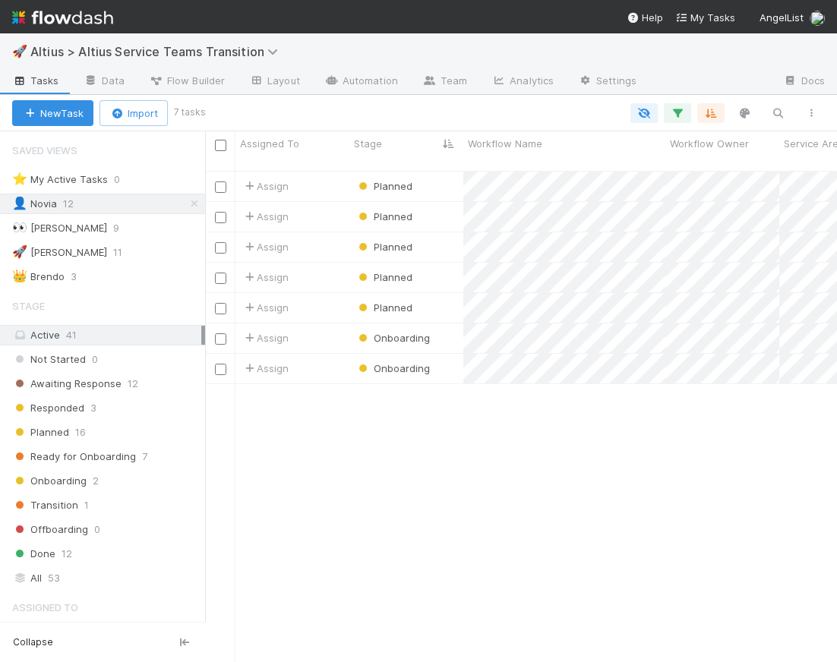
click at [59, 17] on img at bounding box center [62, 18] width 101 height 26
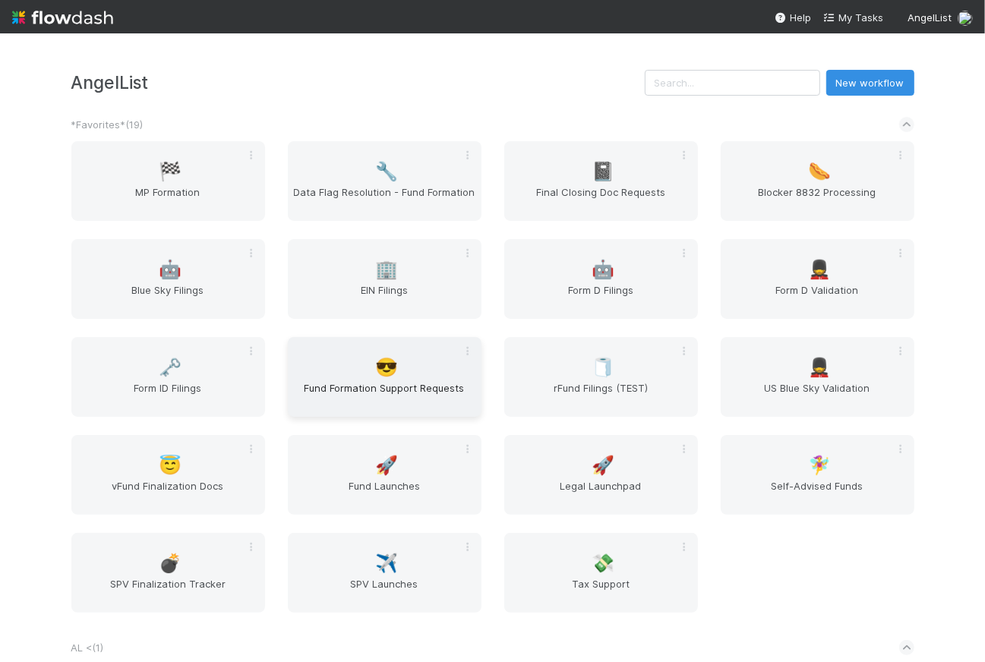
click at [383, 386] on span "Fund Formation Support Requests" at bounding box center [384, 395] width 181 height 30
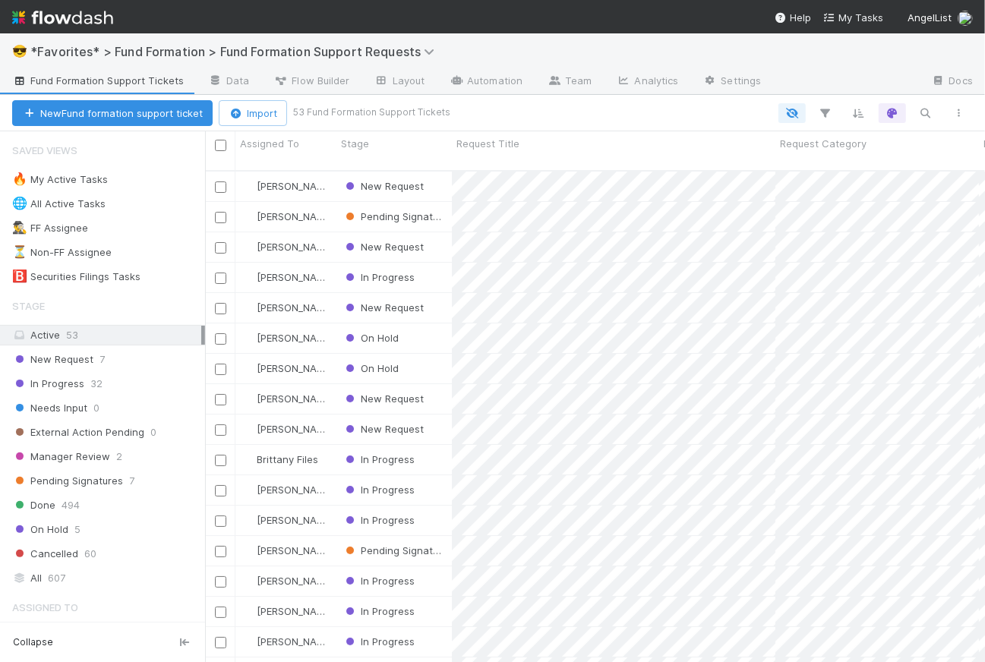
scroll to position [493, 769]
click at [36, 359] on span "New Request" at bounding box center [52, 359] width 81 height 19
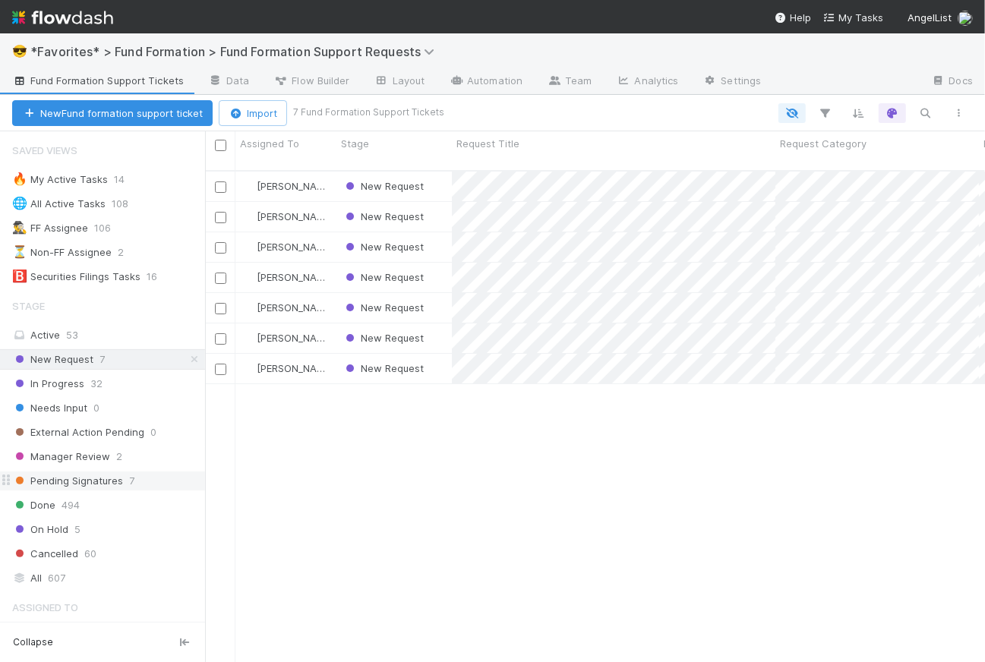
scroll to position [493, 769]
click at [439, 172] on div "New Request" at bounding box center [393, 187] width 115 height 30
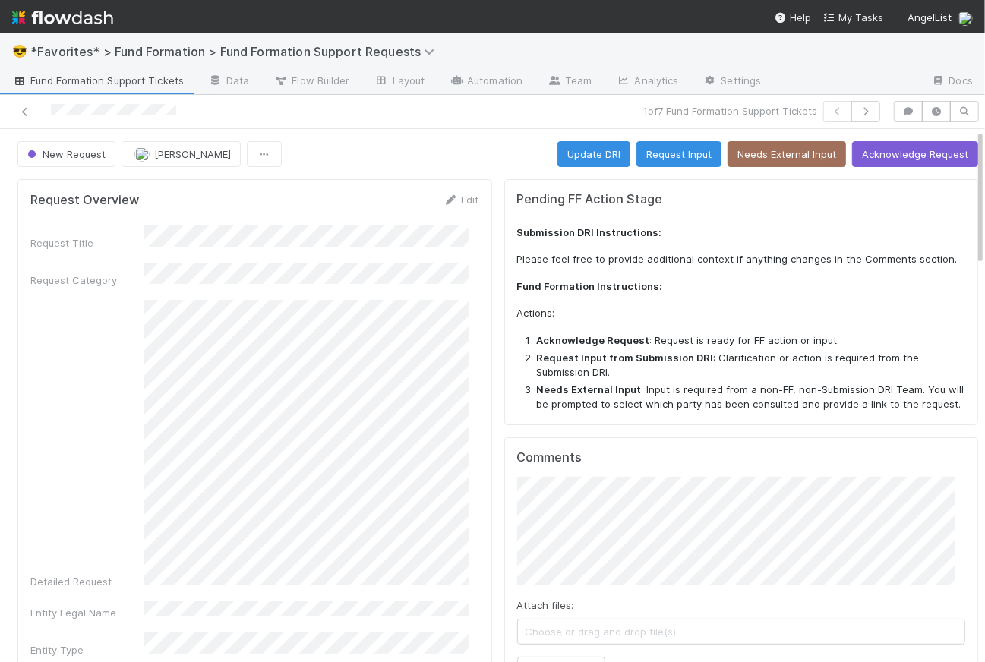
scroll to position [311, 0]
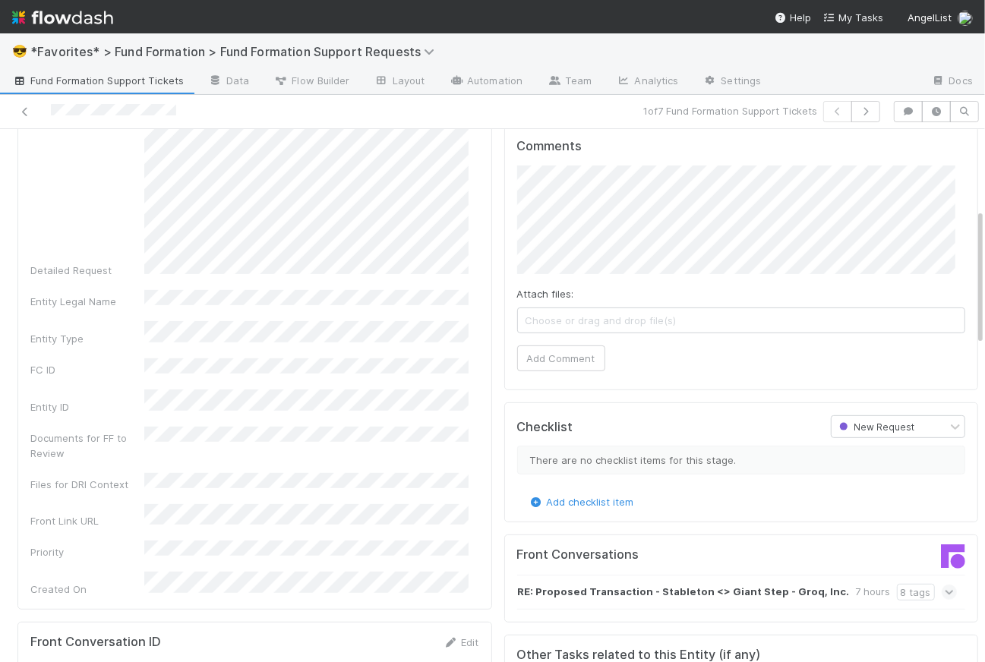
click at [124, 389] on div "Entity ID" at bounding box center [254, 401] width 449 height 25
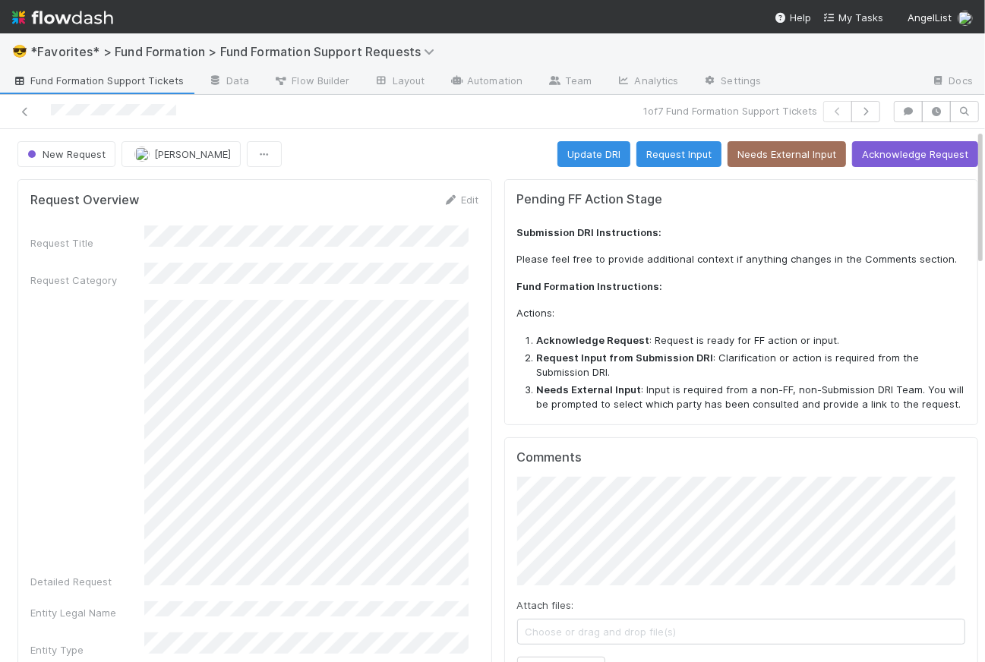
scroll to position [319, 0]
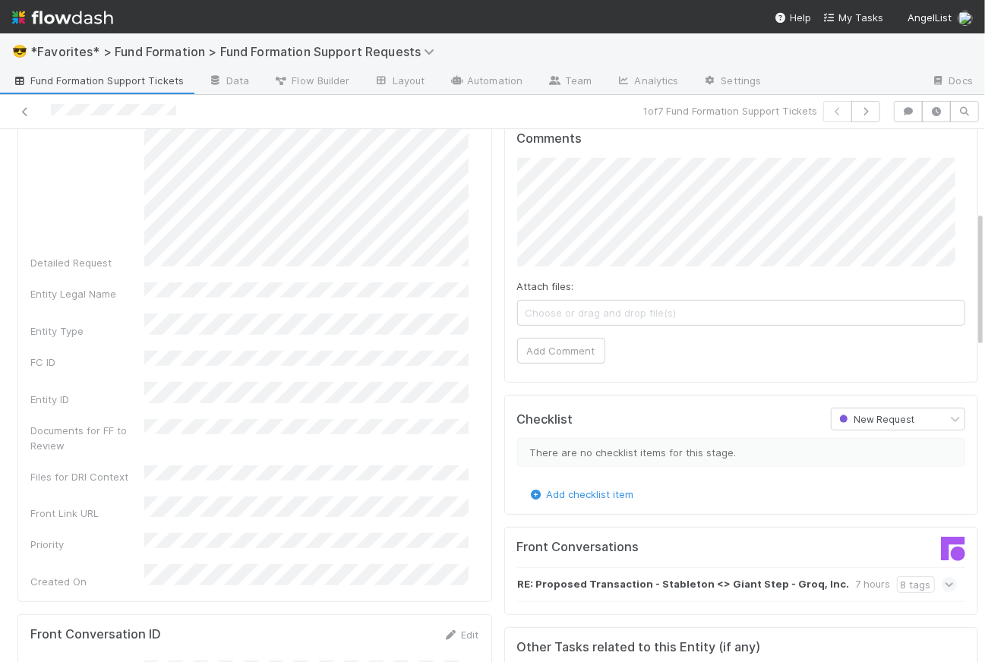
click at [143, 382] on div "Entity ID" at bounding box center [254, 394] width 449 height 25
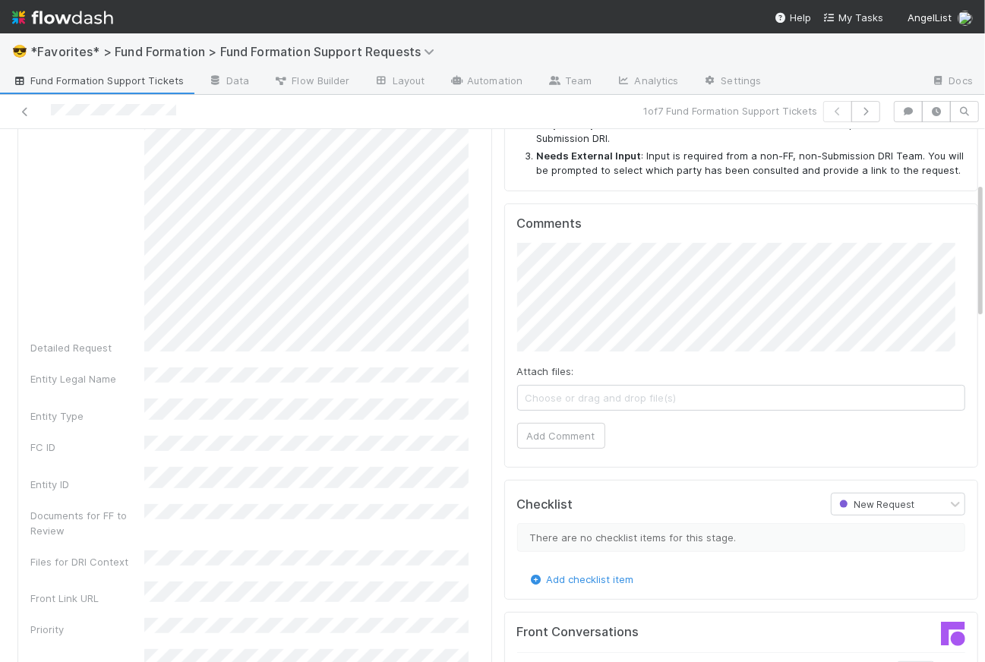
scroll to position [0, 0]
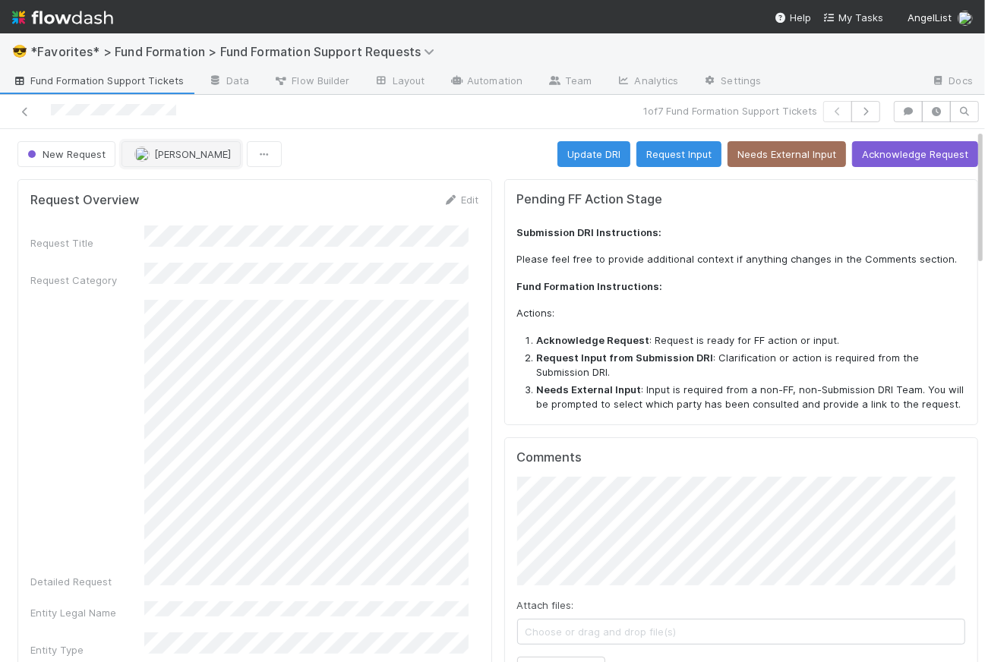
click at [202, 150] on span "Catherine Lambright" at bounding box center [192, 154] width 77 height 12
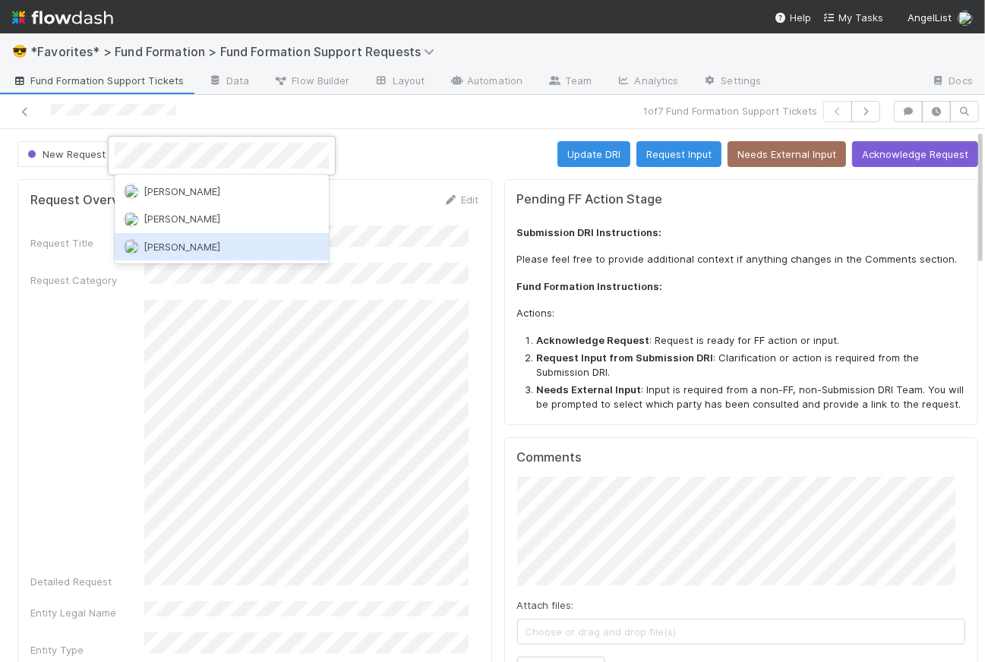
click at [187, 253] on div "Rick Segers" at bounding box center [222, 246] width 214 height 27
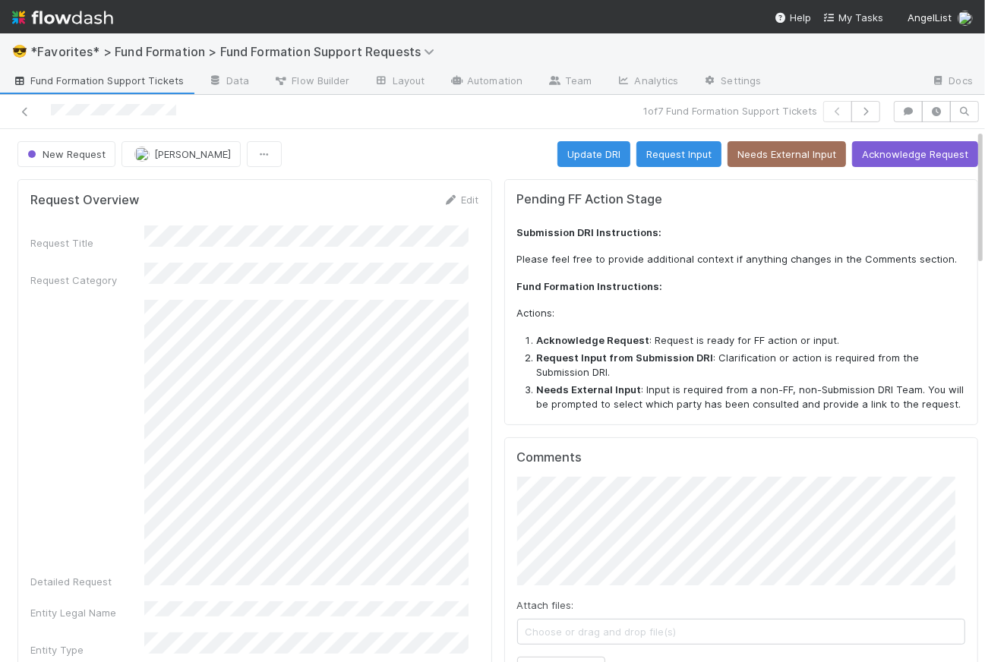
click at [389, 155] on div "New Request Rick Segers Update DRI Request Input Needs External Input Acknowled…" at bounding box center [497, 154] width 960 height 26
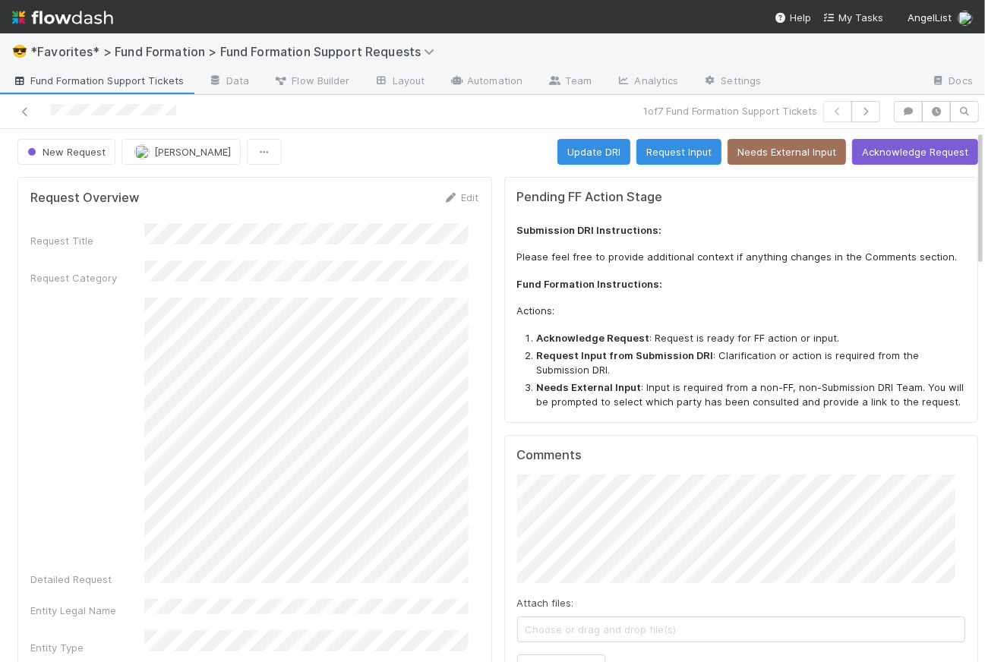
click at [418, 149] on div "New Request Rick Segers Update DRI Request Input Needs External Input Acknowled…" at bounding box center [497, 152] width 960 height 26
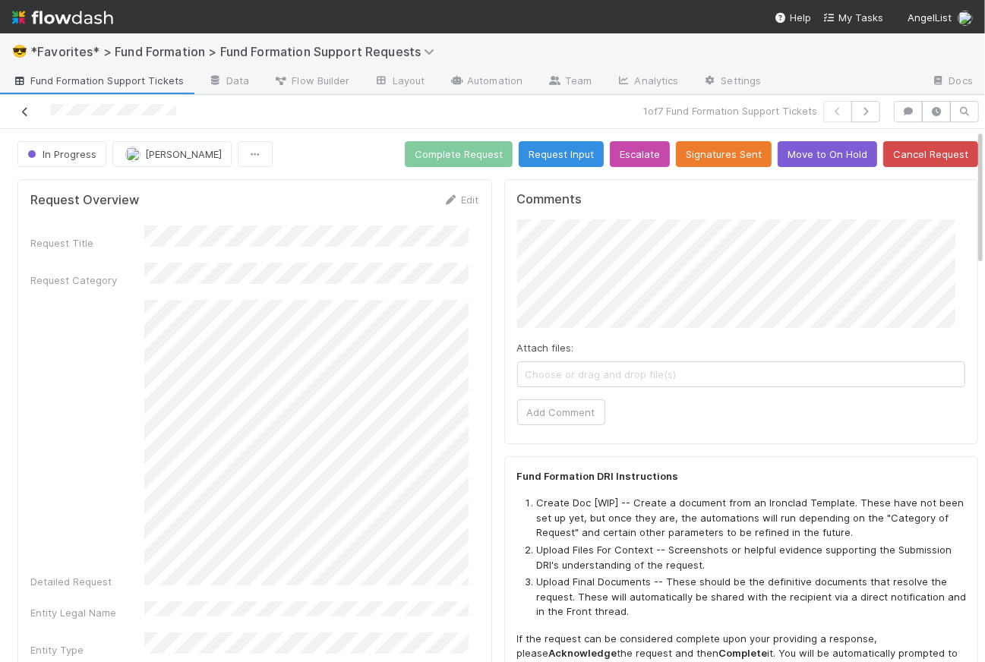
scroll to position [0, 0]
click at [83, 80] on span "Fund Formation Support Tickets" at bounding box center [98, 80] width 172 height 15
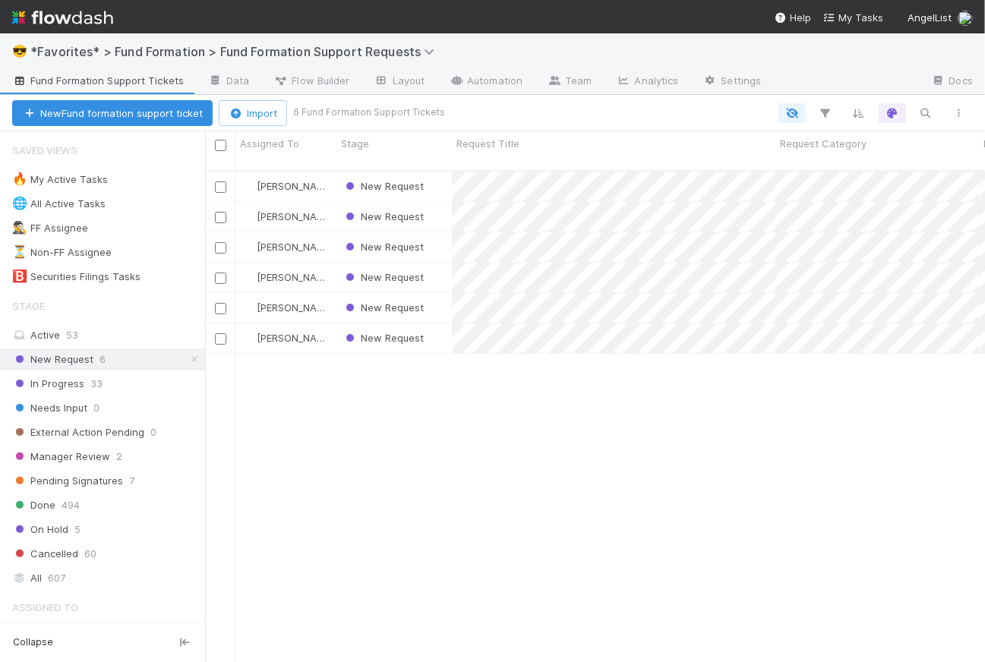
scroll to position [493, 769]
click at [439, 238] on div "New Request" at bounding box center [393, 247] width 115 height 30
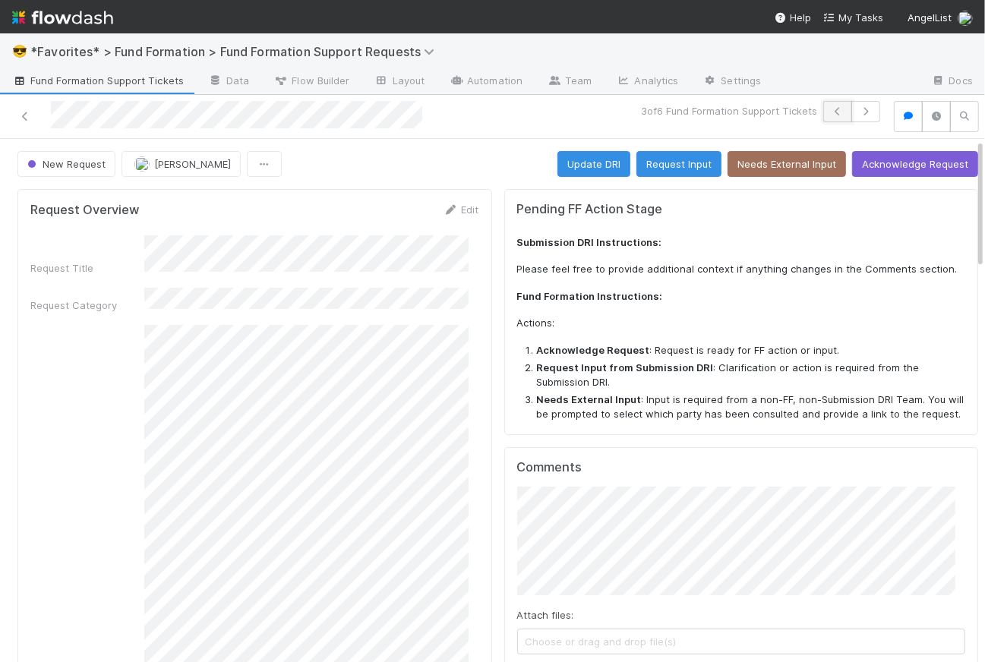
click at [830, 112] on icon "button" at bounding box center [837, 111] width 15 height 9
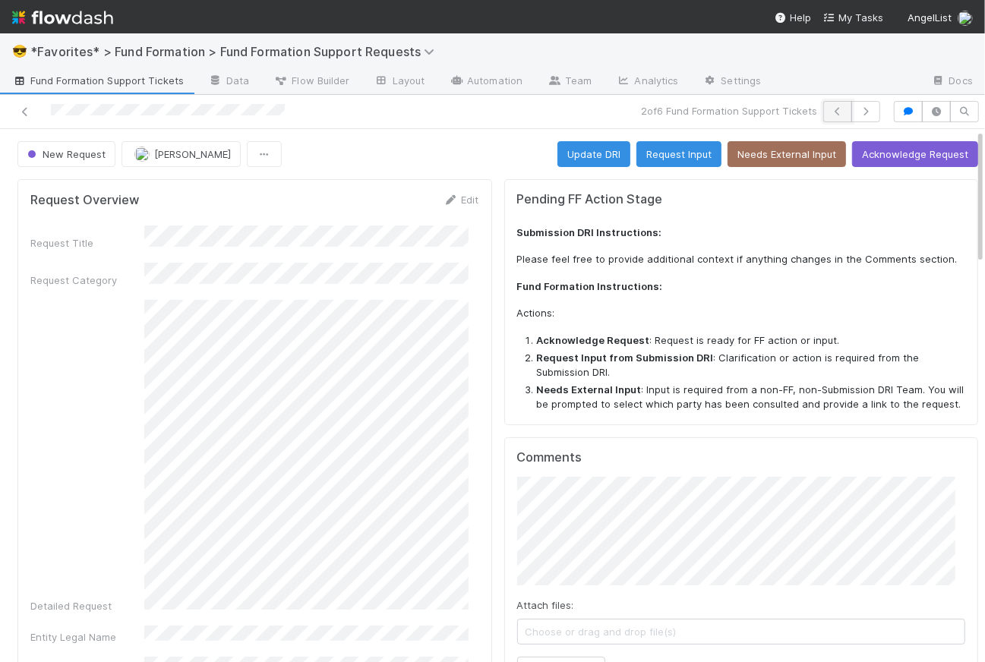
click at [824, 117] on button "button" at bounding box center [837, 111] width 29 height 21
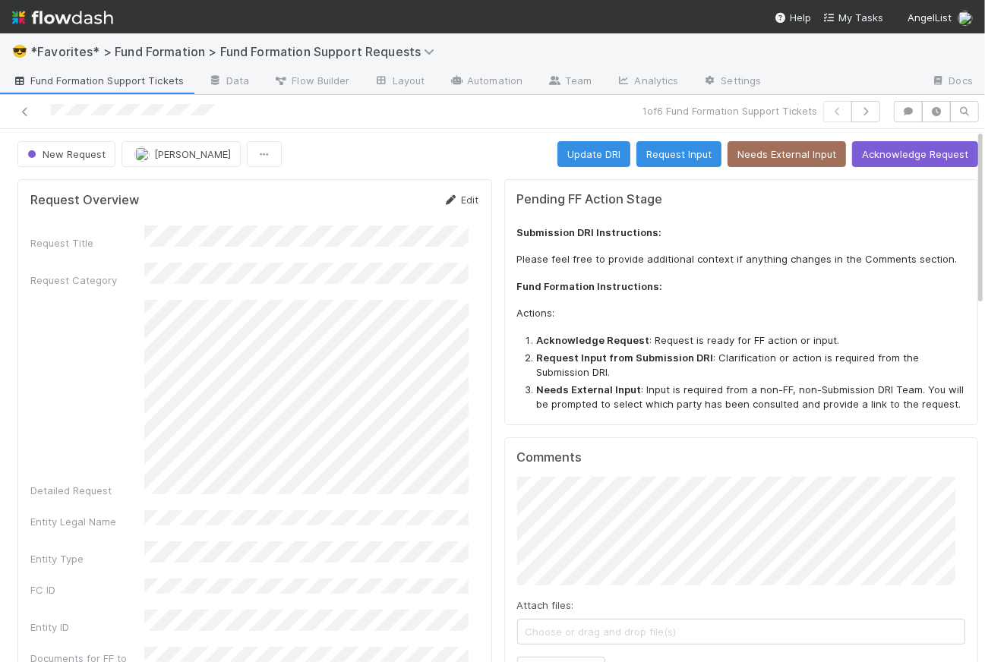
click at [462, 197] on link "Edit" at bounding box center [461, 200] width 36 height 12
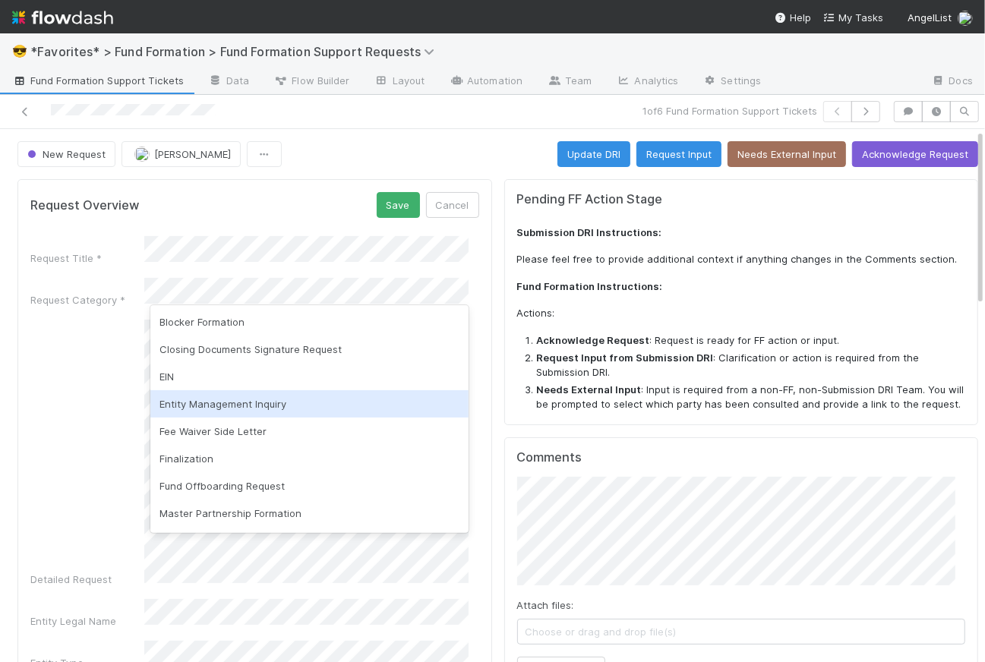
click at [225, 401] on div "Entity Management Inquiry" at bounding box center [309, 403] width 318 height 27
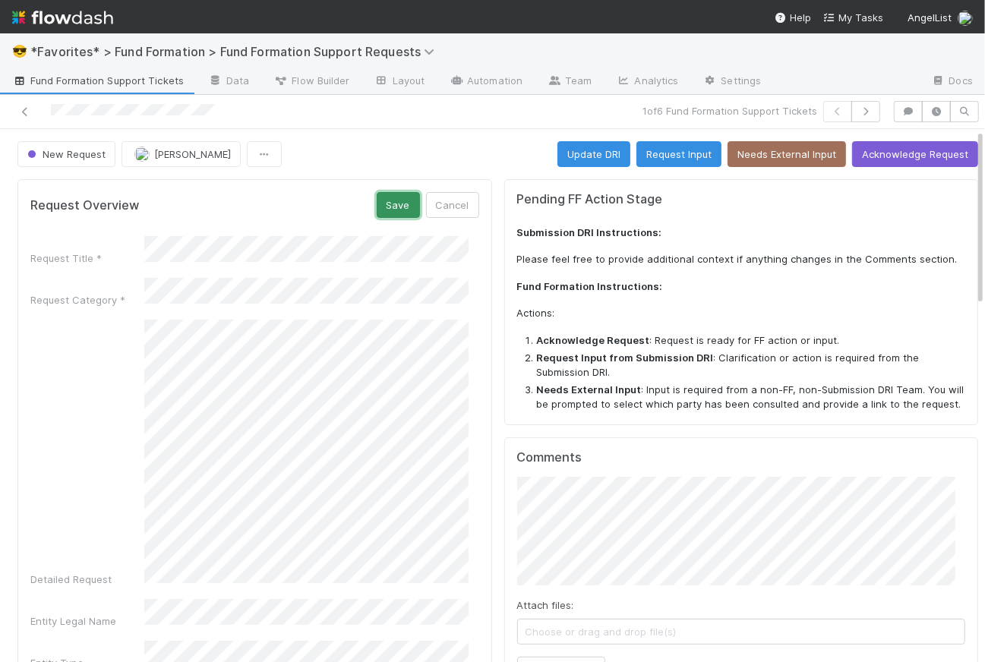
click at [390, 200] on button "Save" at bounding box center [398, 205] width 43 height 26
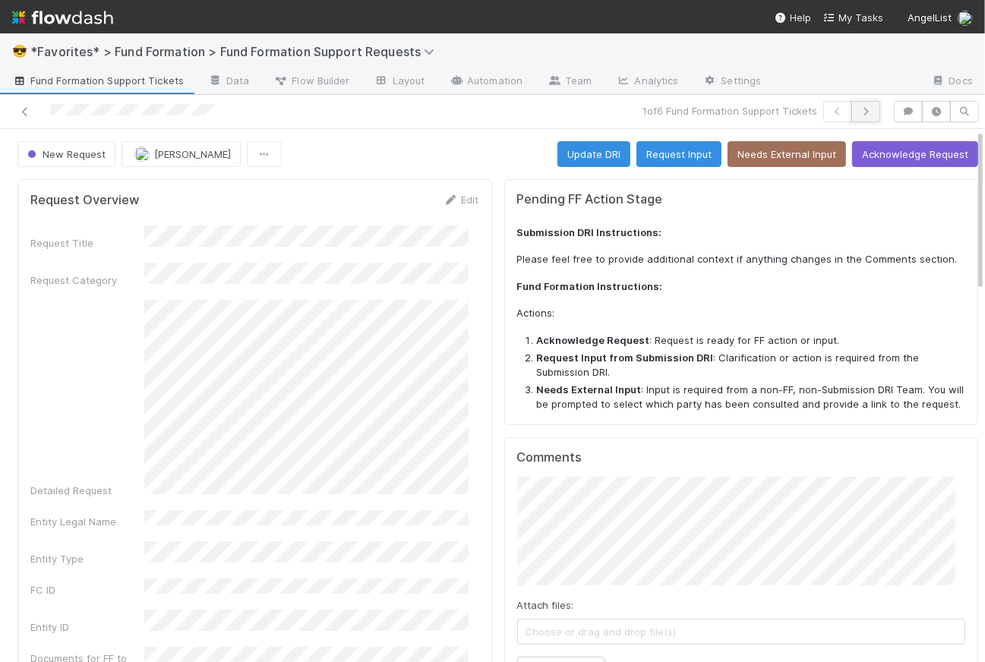
click at [858, 109] on icon "button" at bounding box center [865, 111] width 15 height 9
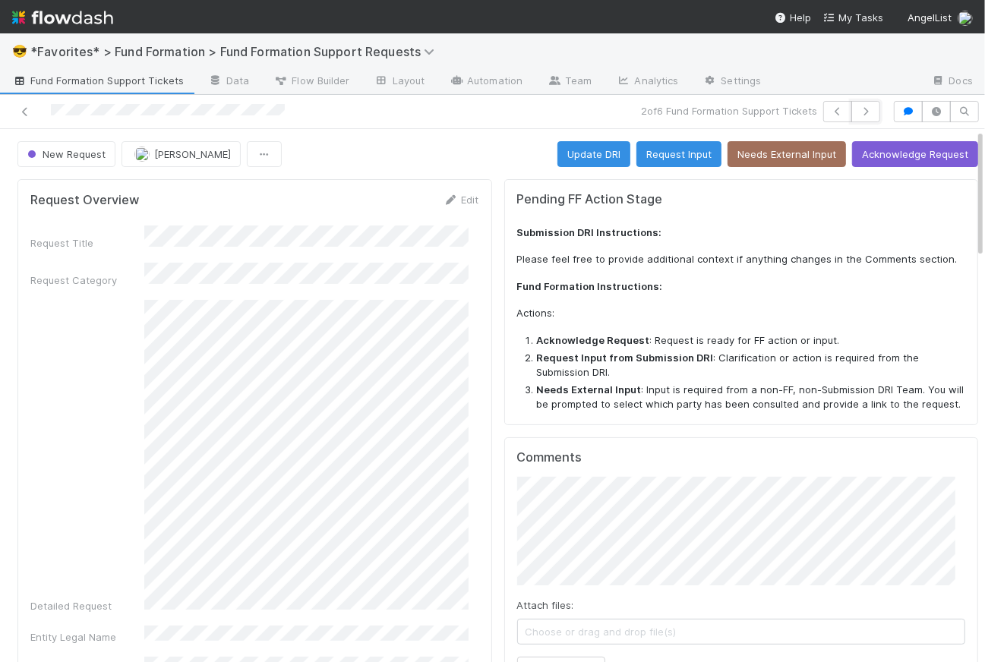
click at [858, 109] on icon "button" at bounding box center [865, 111] width 15 height 9
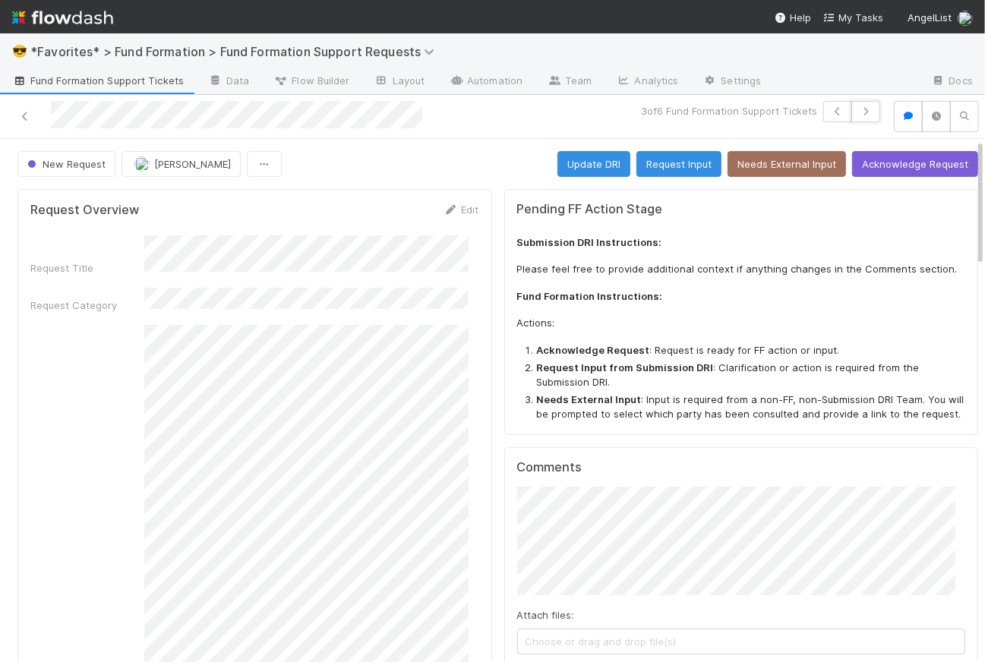
click at [858, 109] on icon "button" at bounding box center [865, 111] width 15 height 9
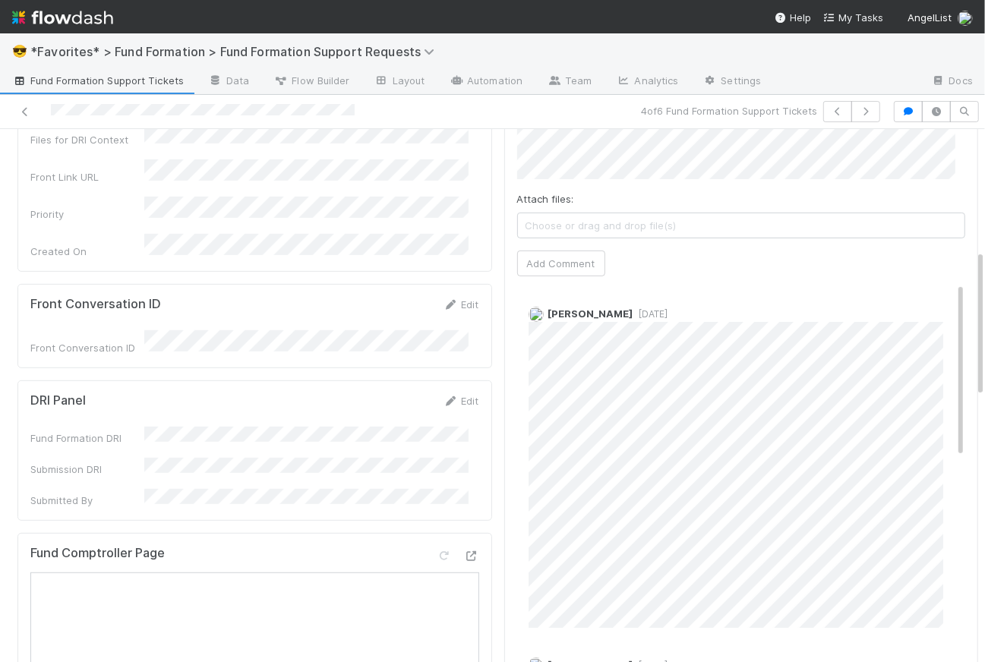
scroll to position [442, 0]
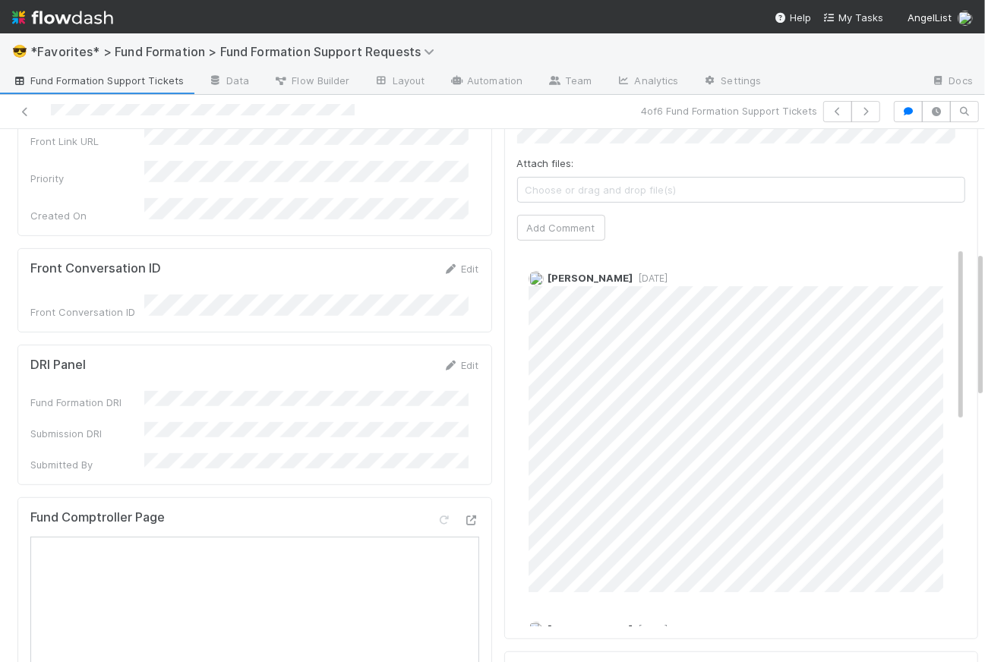
click at [703, 273] on div "Rick Segers 1 day ago" at bounding box center [746, 425] width 459 height 333
click at [698, 272] on div "Rick Segers 1 day ago" at bounding box center [746, 425] width 459 height 333
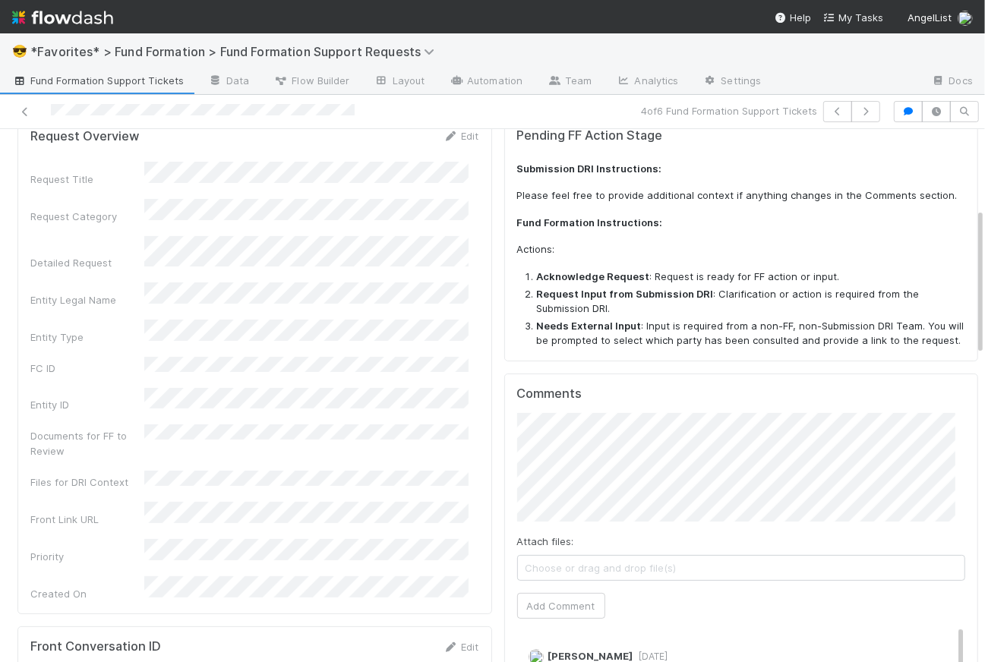
scroll to position [32, 0]
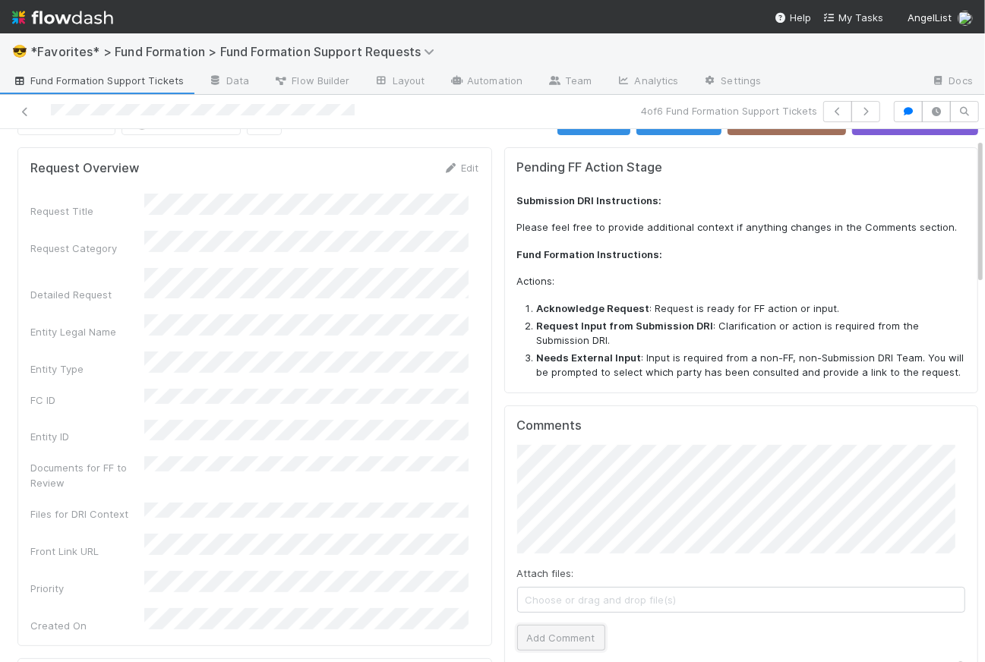
click at [565, 632] on button "Add Comment" at bounding box center [561, 638] width 88 height 26
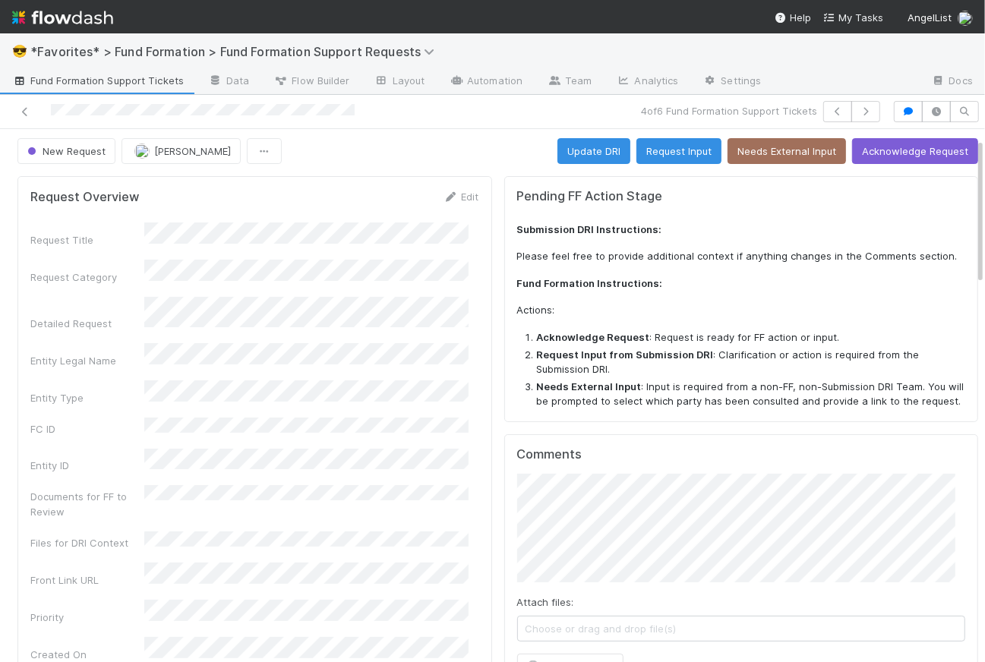
scroll to position [0, 0]
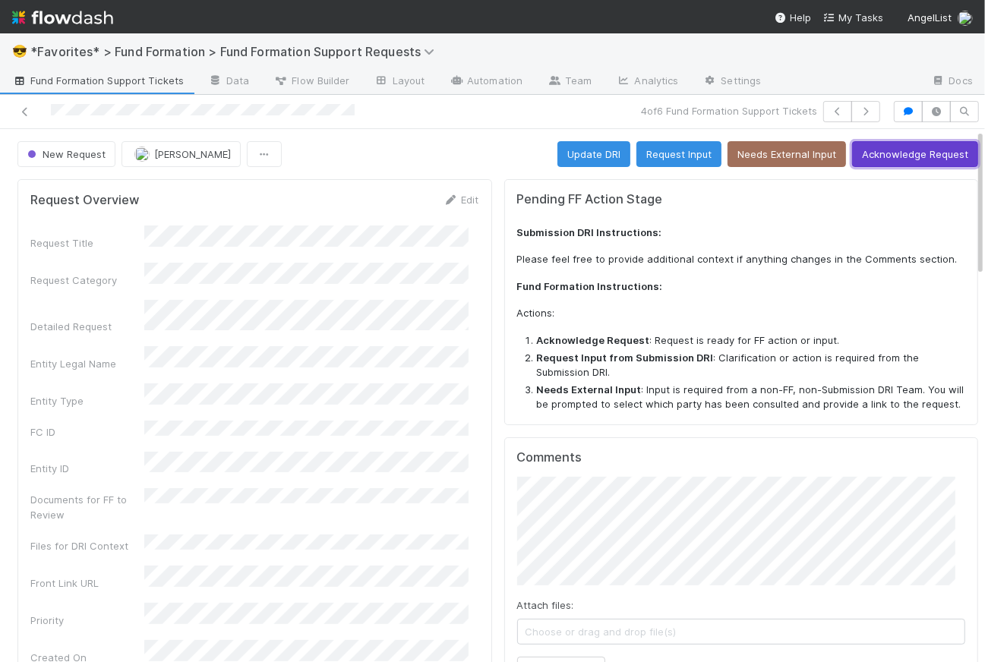
click at [897, 153] on button "Acknowledge Request" at bounding box center [915, 154] width 126 height 26
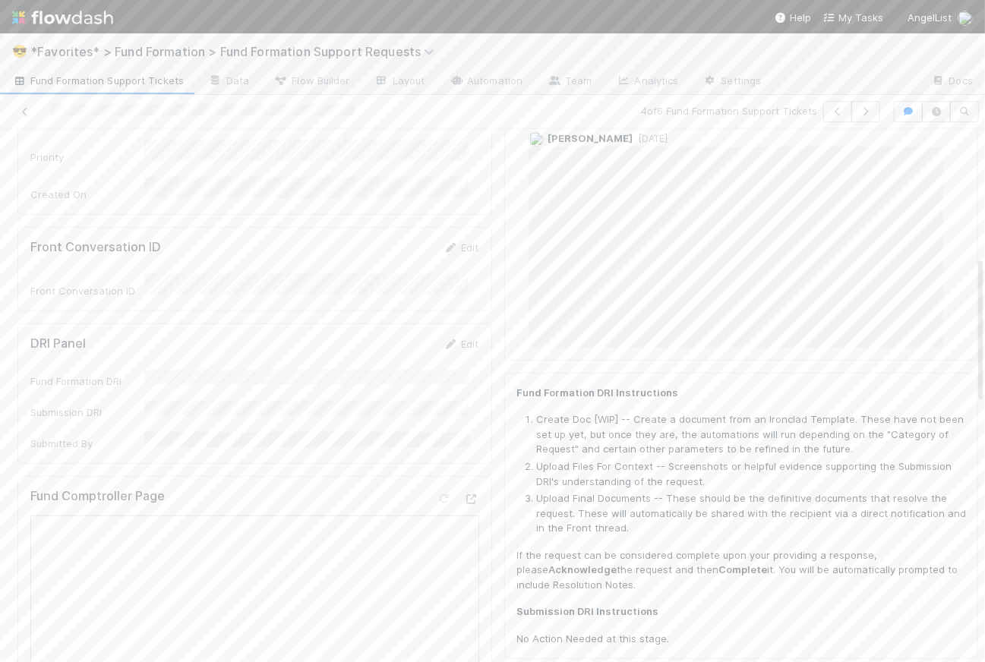
scroll to position [934, 0]
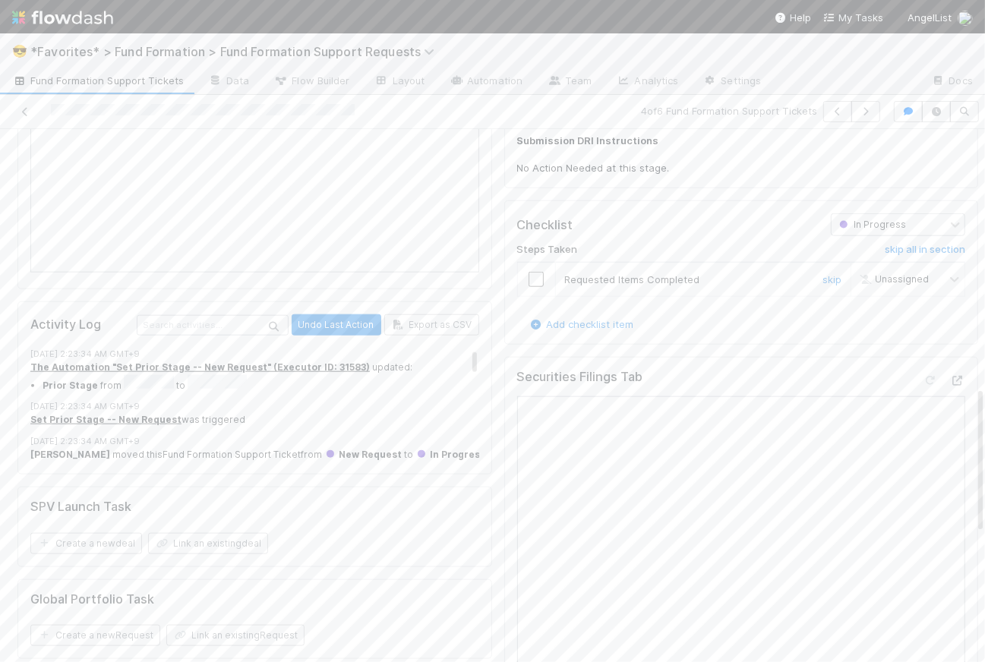
click at [528, 284] on input "checkbox" at bounding box center [535, 279] width 15 height 15
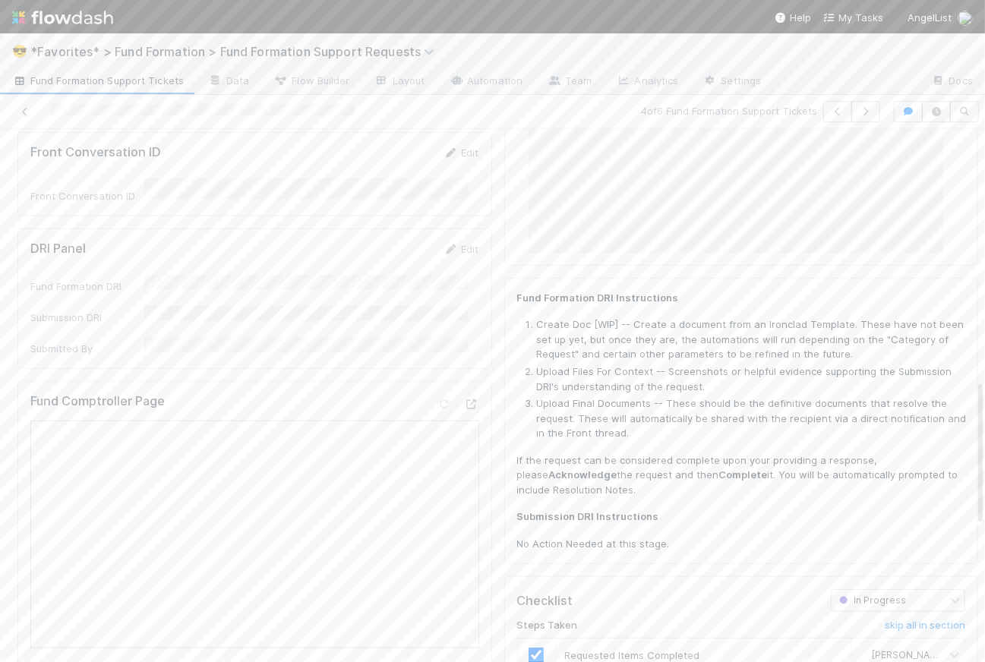
scroll to position [0, 0]
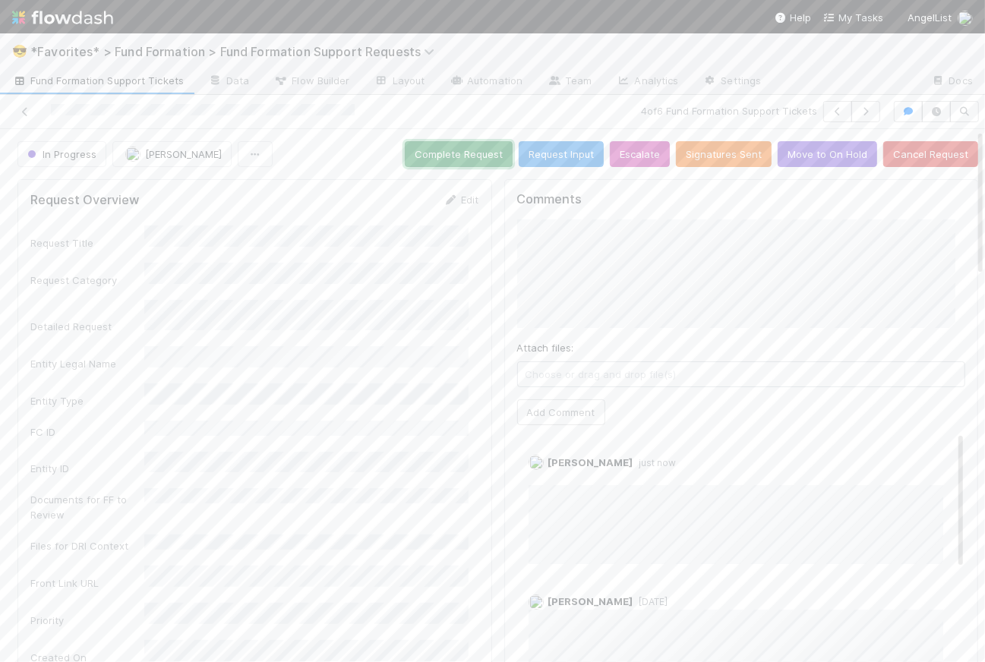
click at [446, 154] on button "Complete Request" at bounding box center [459, 154] width 108 height 26
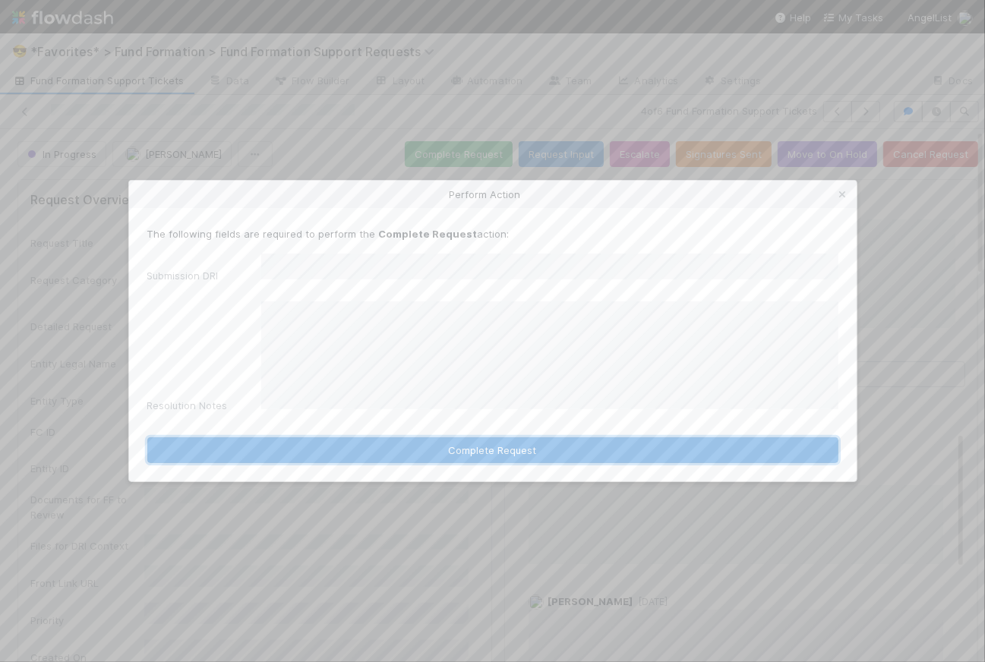
click at [545, 437] on button "Complete Request" at bounding box center [492, 450] width 691 height 26
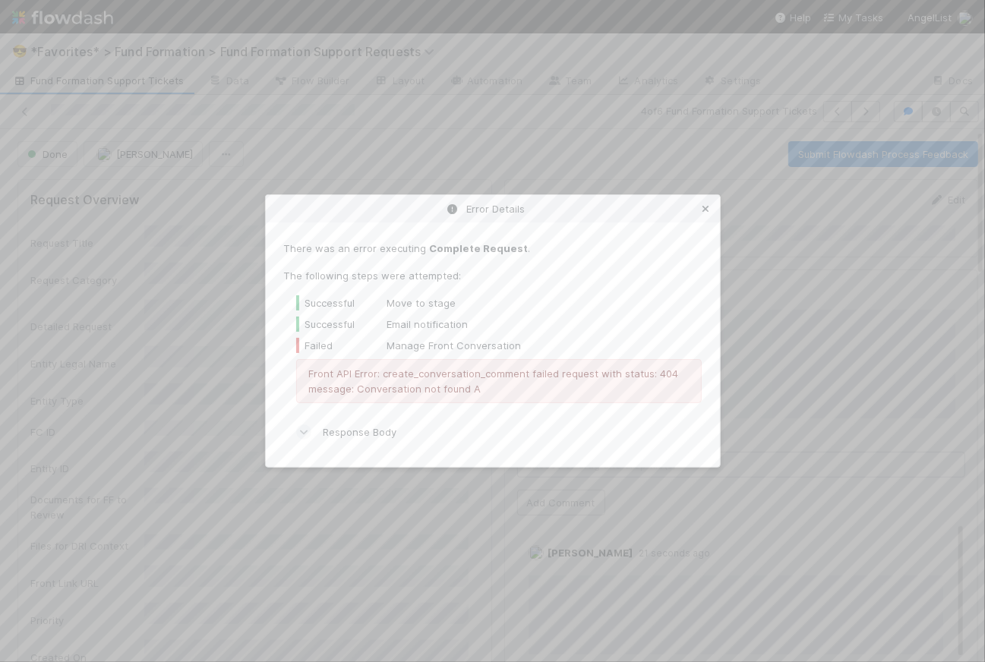
click at [705, 210] on icon at bounding box center [705, 209] width 15 height 10
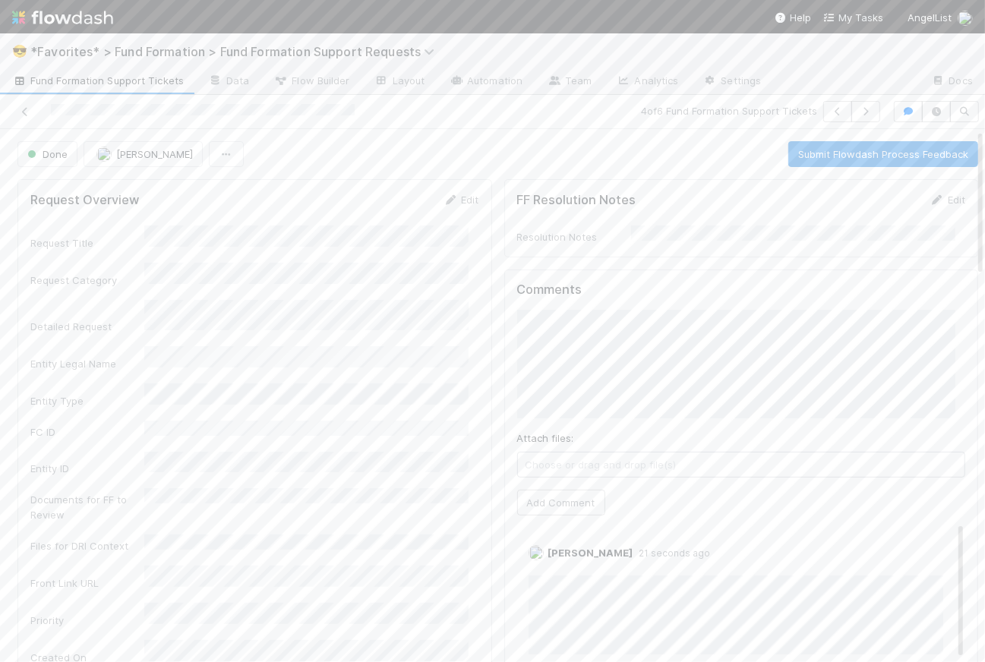
click at [117, 77] on span "Fund Formation Support Tickets" at bounding box center [98, 80] width 172 height 15
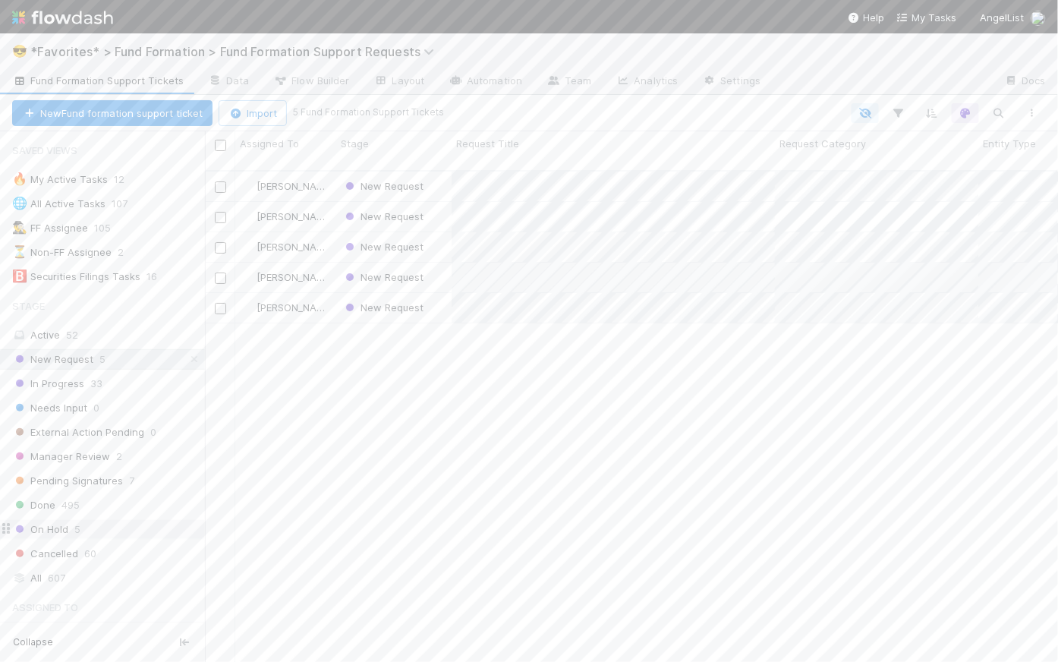
scroll to position [493, 843]
click at [107, 383] on div "In Progress 33" at bounding box center [108, 383] width 193 height 19
click at [434, 210] on div "In Progress" at bounding box center [393, 217] width 115 height 30
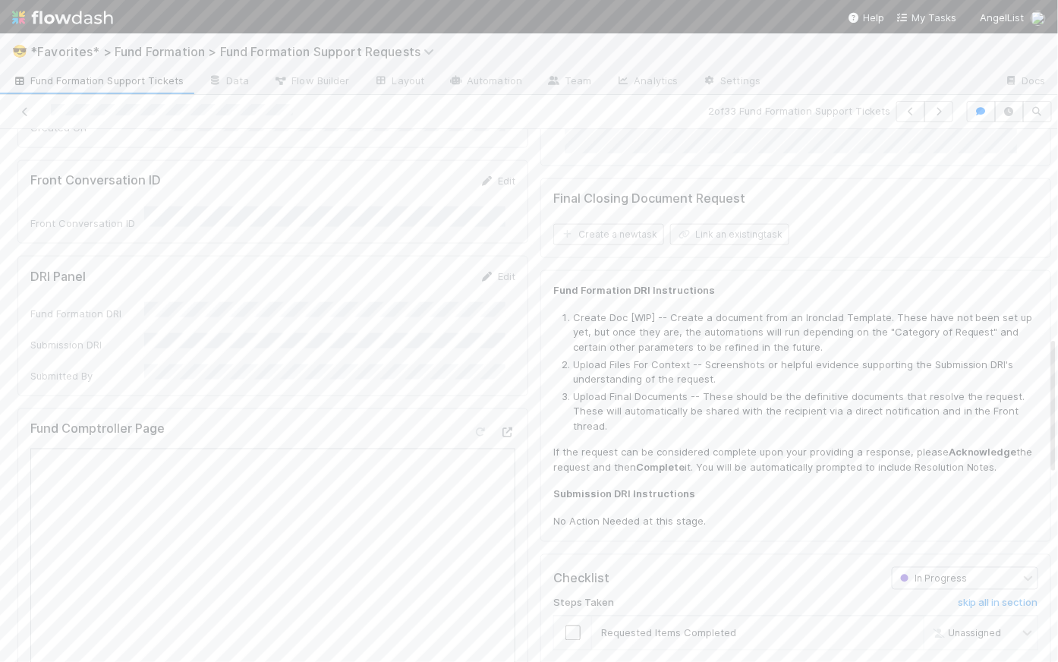
scroll to position [801, 0]
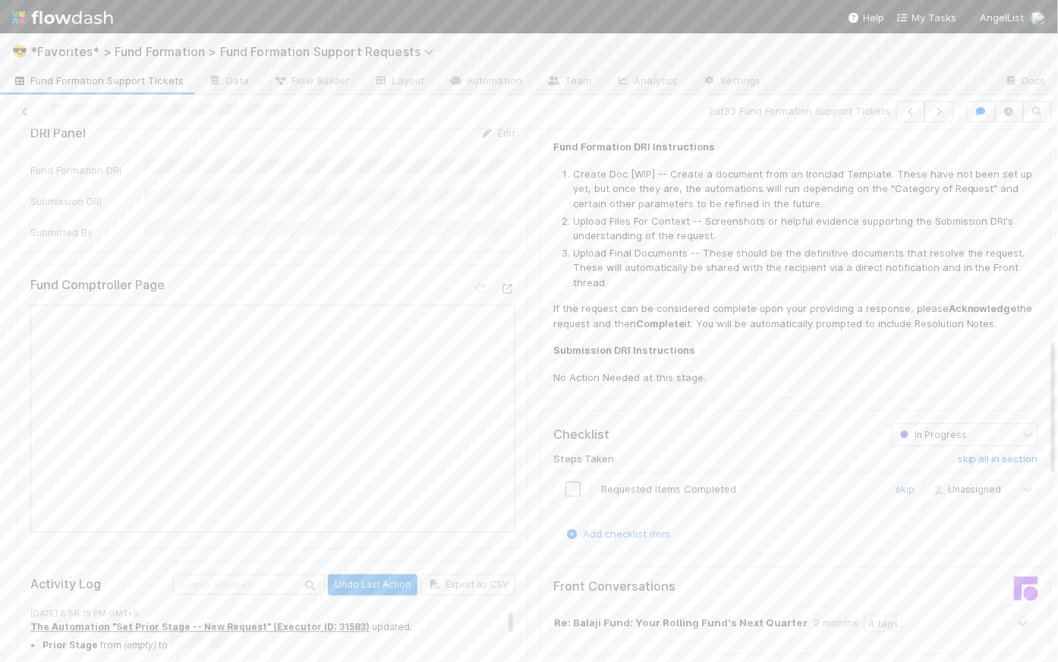
click at [566, 487] on input "checkbox" at bounding box center [573, 489] width 15 height 15
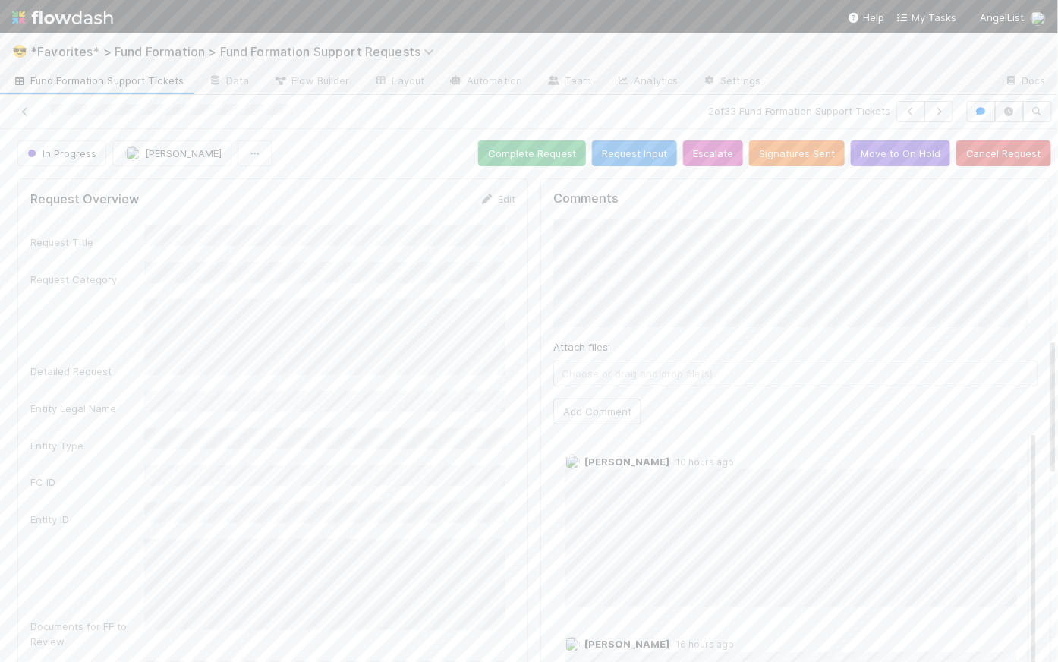
scroll to position [0, 0]
click at [509, 152] on button "Complete Request" at bounding box center [532, 154] width 108 height 26
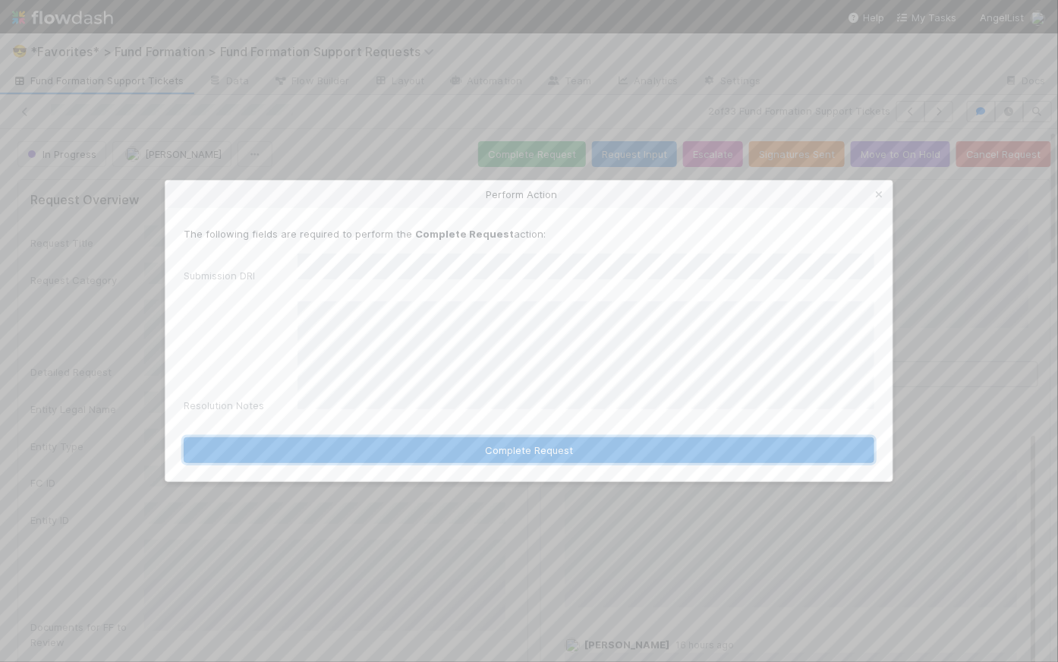
click at [528, 443] on button "Complete Request" at bounding box center [529, 450] width 691 height 26
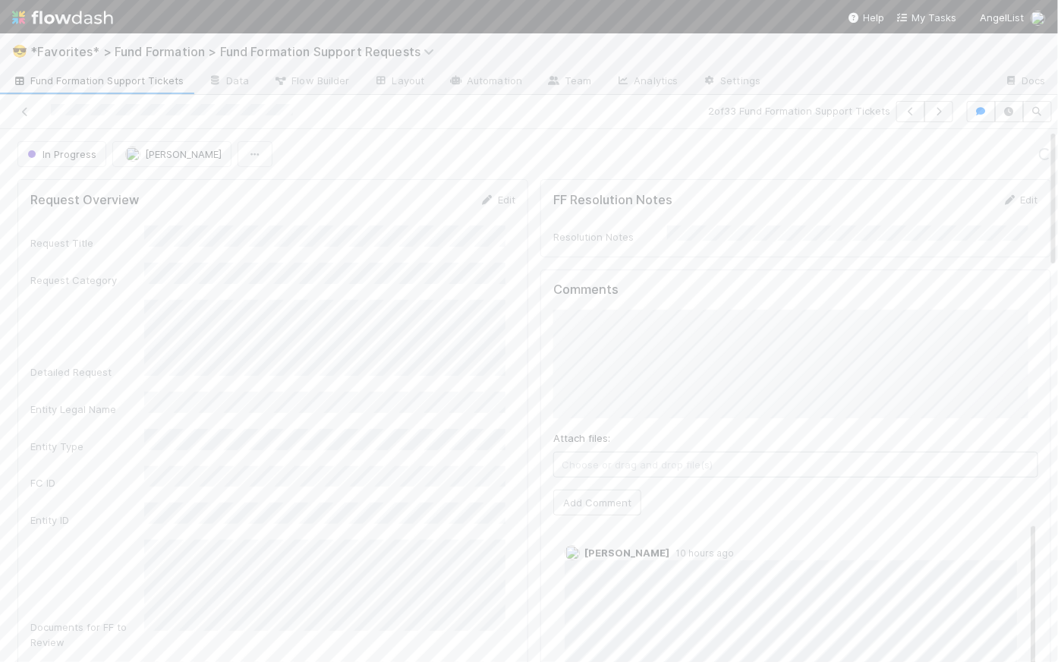
click at [560, 143] on div "In Progress Catherine Lambright Loading..." at bounding box center [534, 154] width 1034 height 26
click at [943, 115] on button "button" at bounding box center [939, 111] width 29 height 21
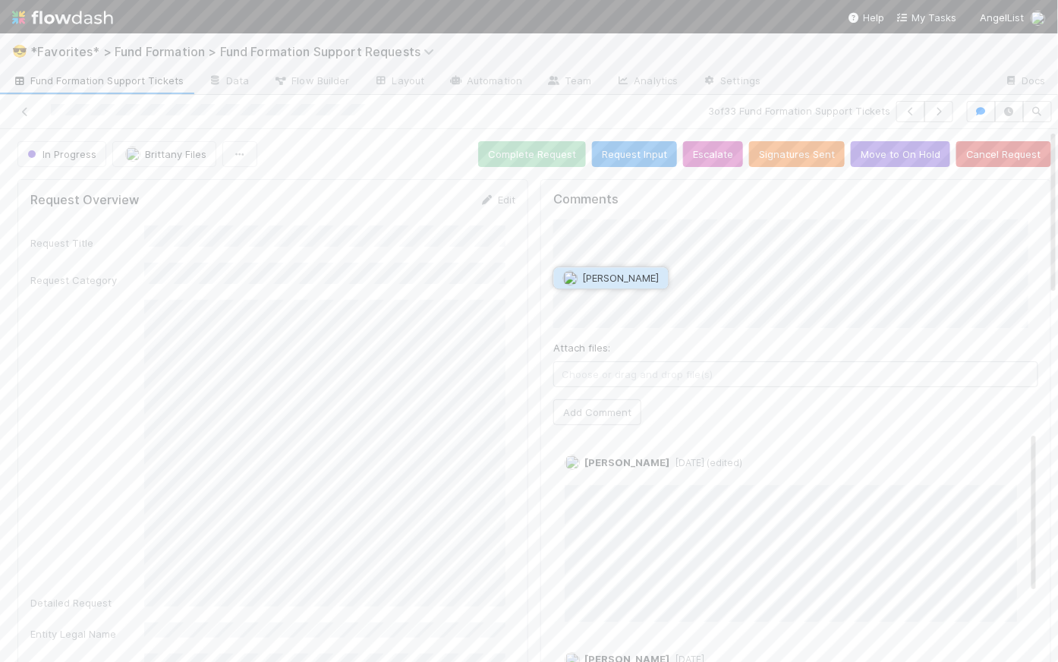
click at [627, 285] on button "Archit Dhar" at bounding box center [611, 277] width 115 height 21
click at [608, 419] on button "Add Comment" at bounding box center [597, 412] width 88 height 26
click at [936, 112] on icon "button" at bounding box center [938, 111] width 15 height 9
click at [941, 111] on button "button" at bounding box center [939, 111] width 29 height 21
click at [927, 118] on button "button" at bounding box center [939, 111] width 29 height 21
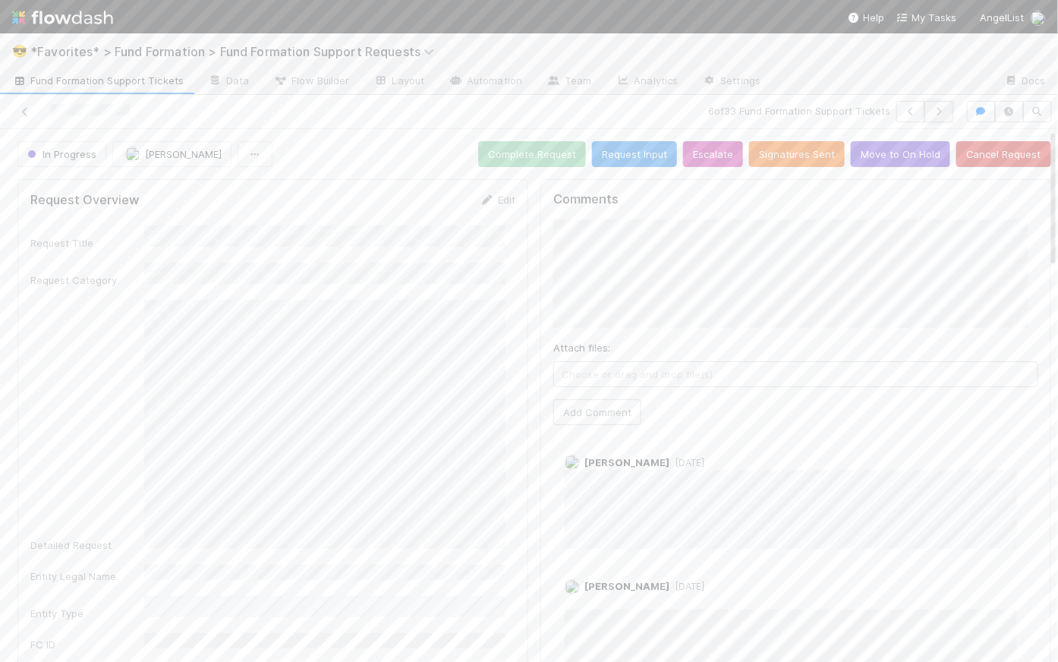
click at [934, 109] on icon "button" at bounding box center [938, 111] width 15 height 9
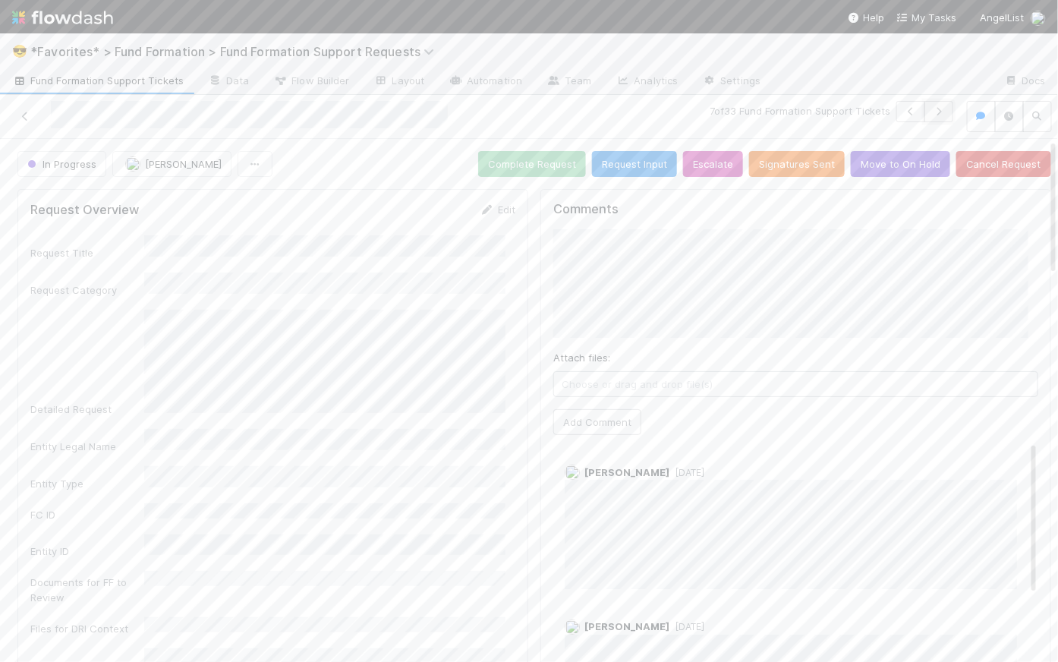
click at [932, 113] on icon "button" at bounding box center [938, 111] width 15 height 9
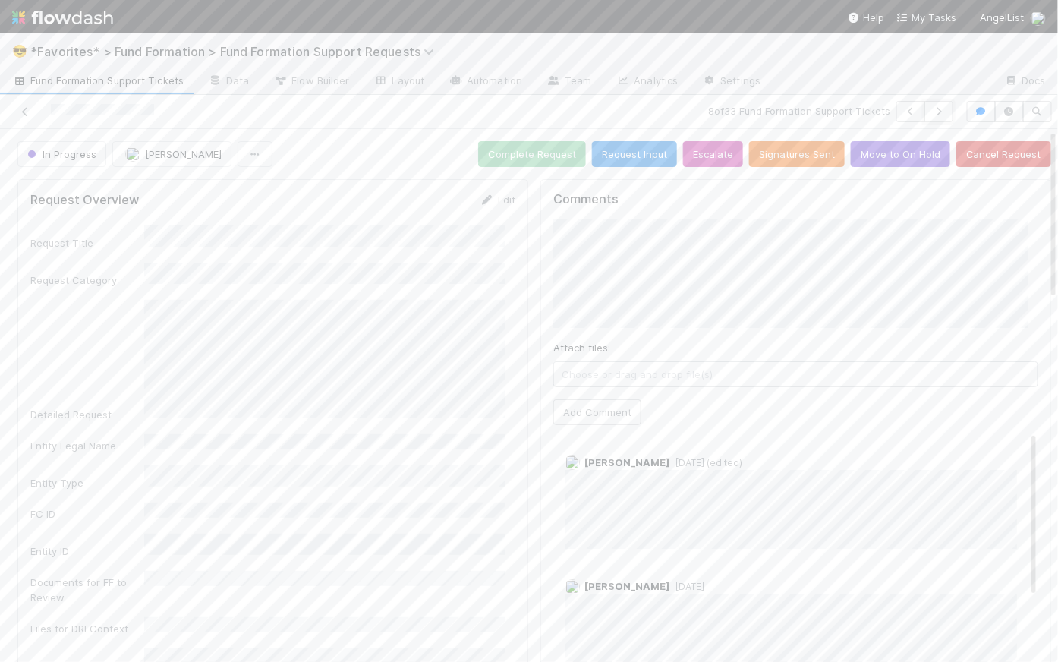
click at [932, 113] on icon "button" at bounding box center [938, 111] width 15 height 9
click at [931, 115] on icon "button" at bounding box center [938, 111] width 15 height 9
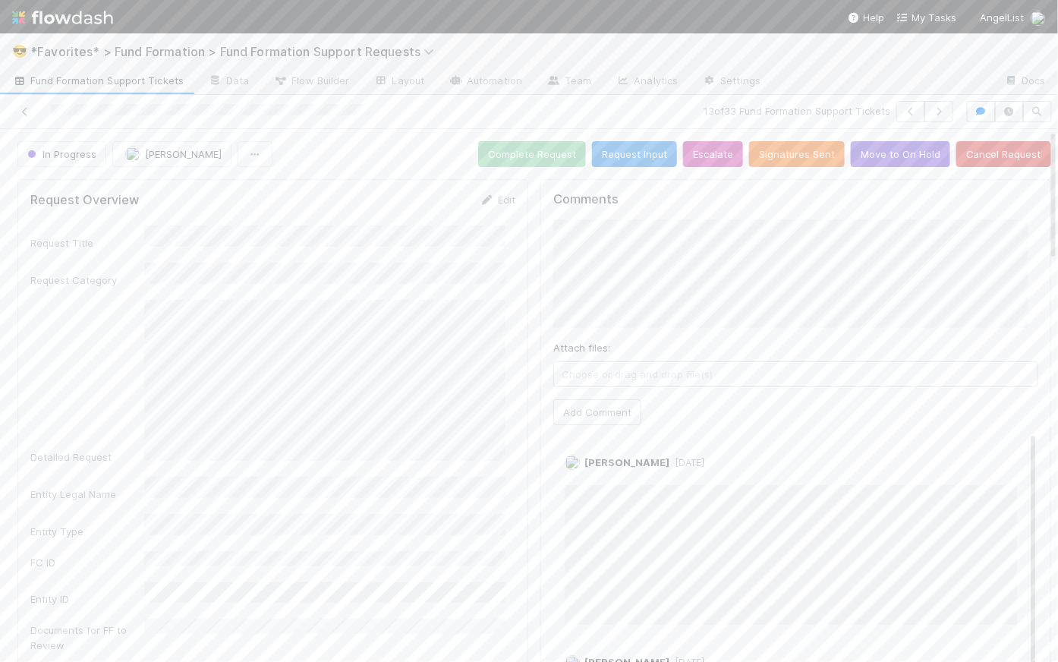
click at [73, 77] on span "Fund Formation Support Tickets" at bounding box center [98, 80] width 172 height 15
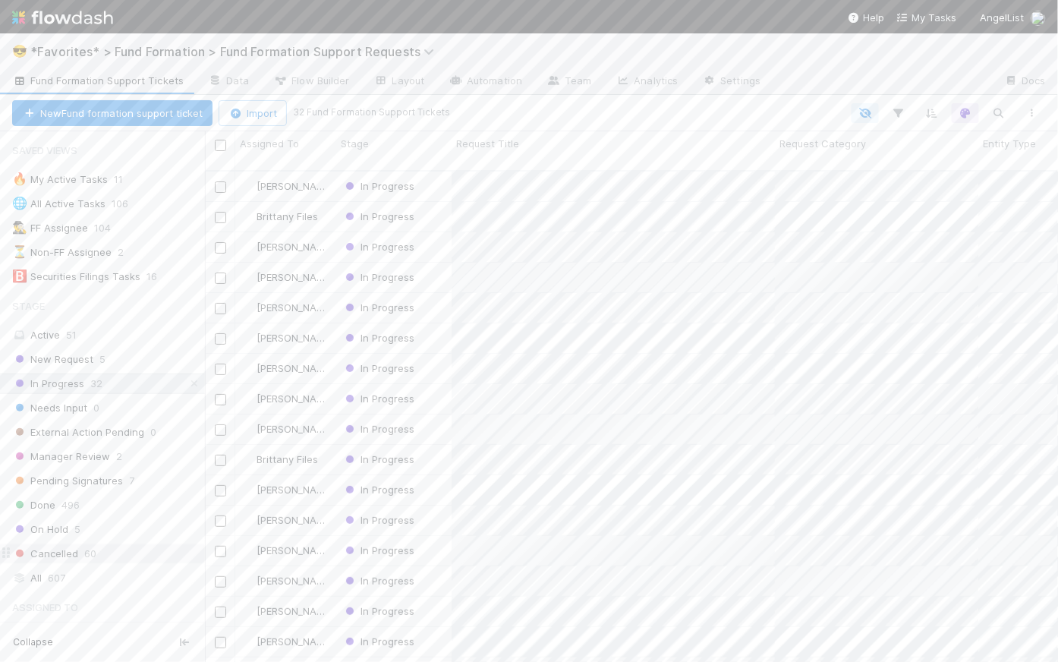
scroll to position [171, 0]
click at [84, 559] on span "Catherine Lambright" at bounding box center [70, 562] width 77 height 12
click at [187, 385] on icon at bounding box center [194, 384] width 15 height 10
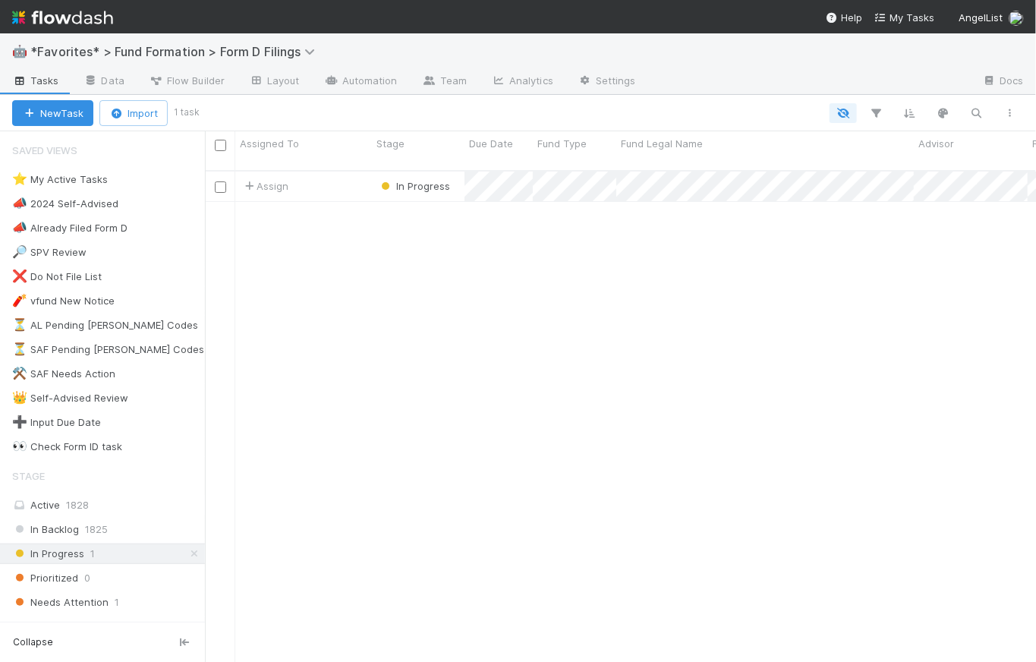
scroll to position [11, 11]
click at [90, 17] on img at bounding box center [62, 18] width 101 height 26
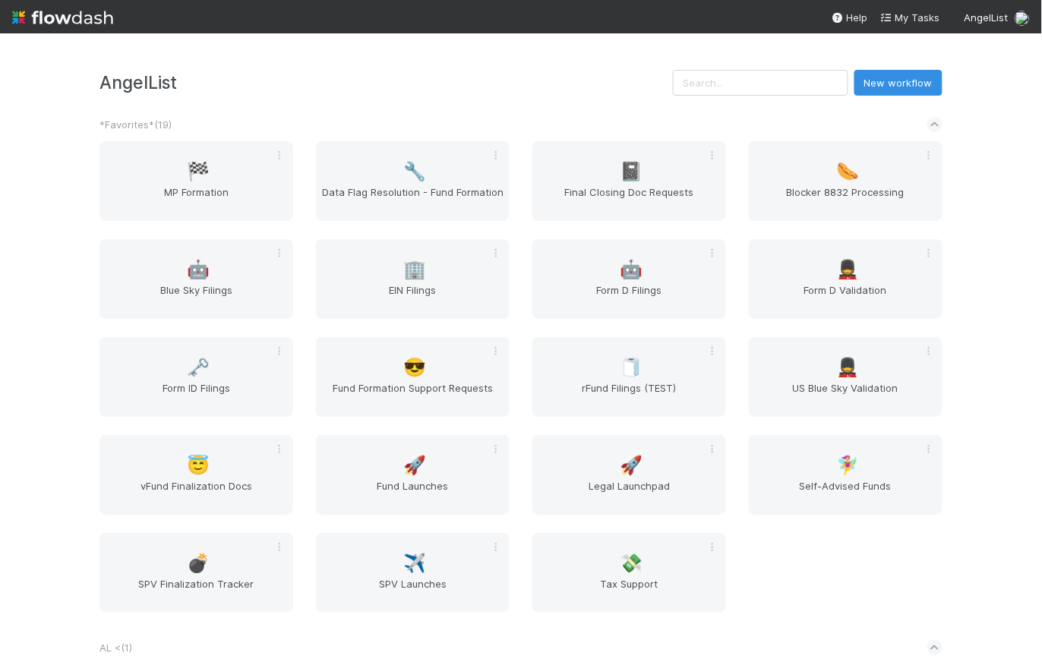
click at [902, 388] on span "US Blue Sky Validation" at bounding box center [845, 395] width 181 height 30
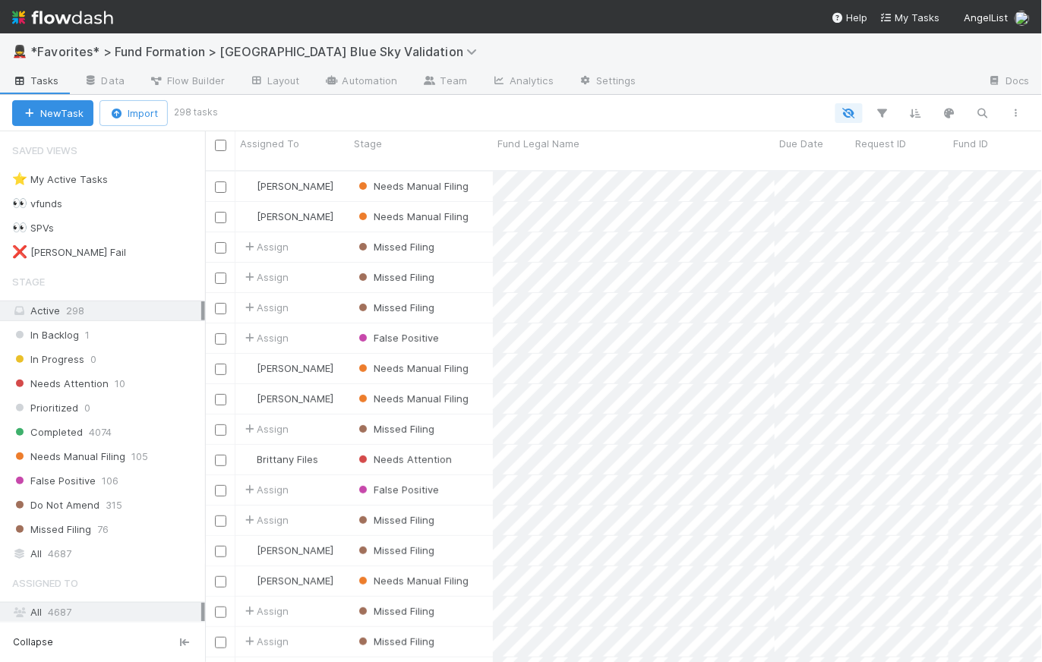
scroll to position [493, 827]
click at [812, 150] on span "Due Date" at bounding box center [801, 143] width 44 height 15
click at [163, 191] on div "Sort Oldest → Newest Sort Newest → Oldest Hide Edit field Delete field" at bounding box center [521, 331] width 1042 height 662
click at [92, 454] on span "Needs Manual Filing" at bounding box center [68, 456] width 113 height 19
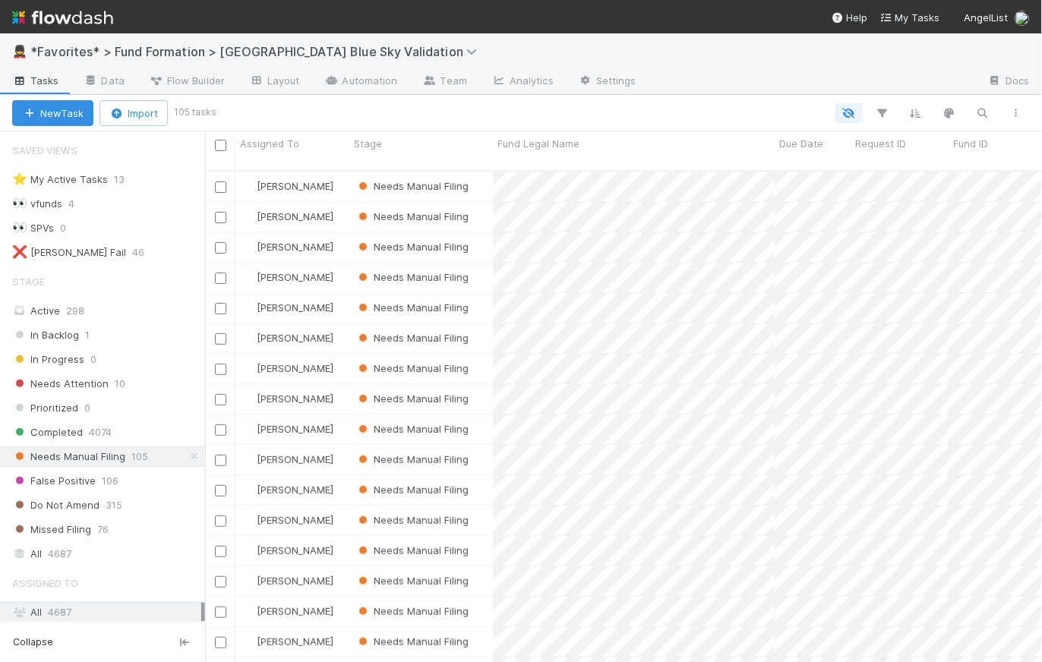
scroll to position [493, 827]
click at [797, 148] on span "Due Date" at bounding box center [801, 143] width 44 height 15
click at [832, 197] on div "Sort Newest → Oldest" at bounding box center [866, 195] width 173 height 23
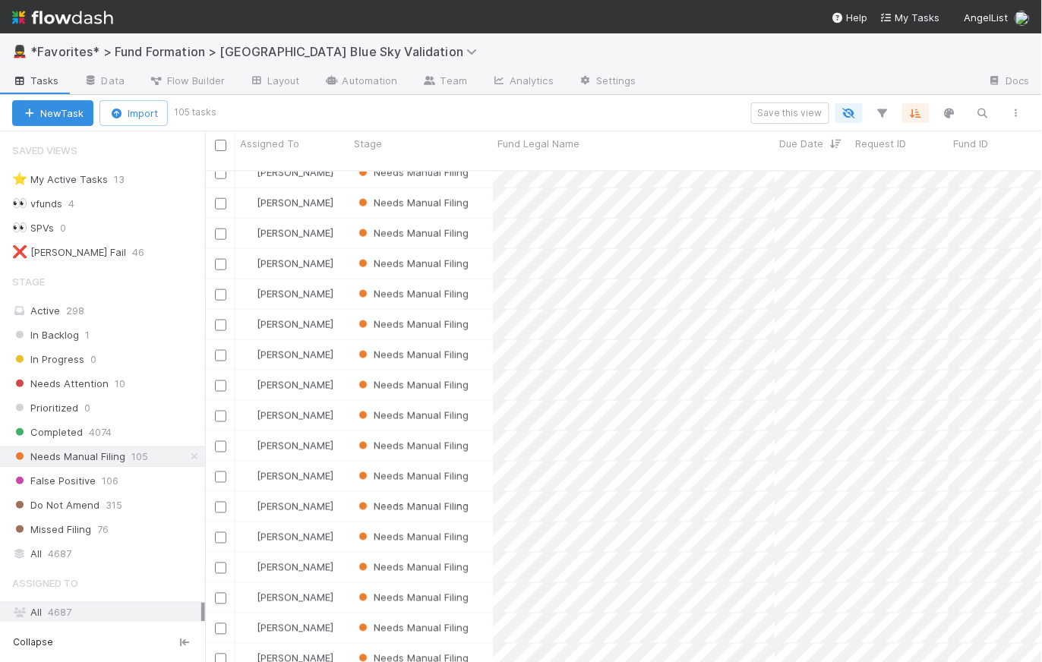
scroll to position [0, 0]
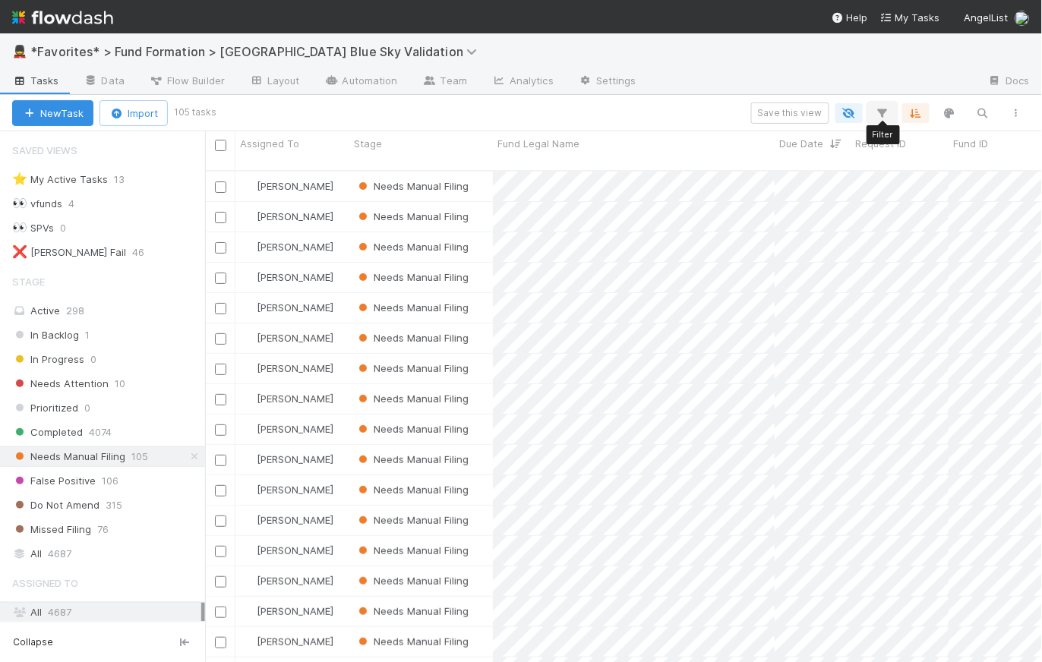
click at [878, 112] on icon "button" at bounding box center [882, 113] width 15 height 14
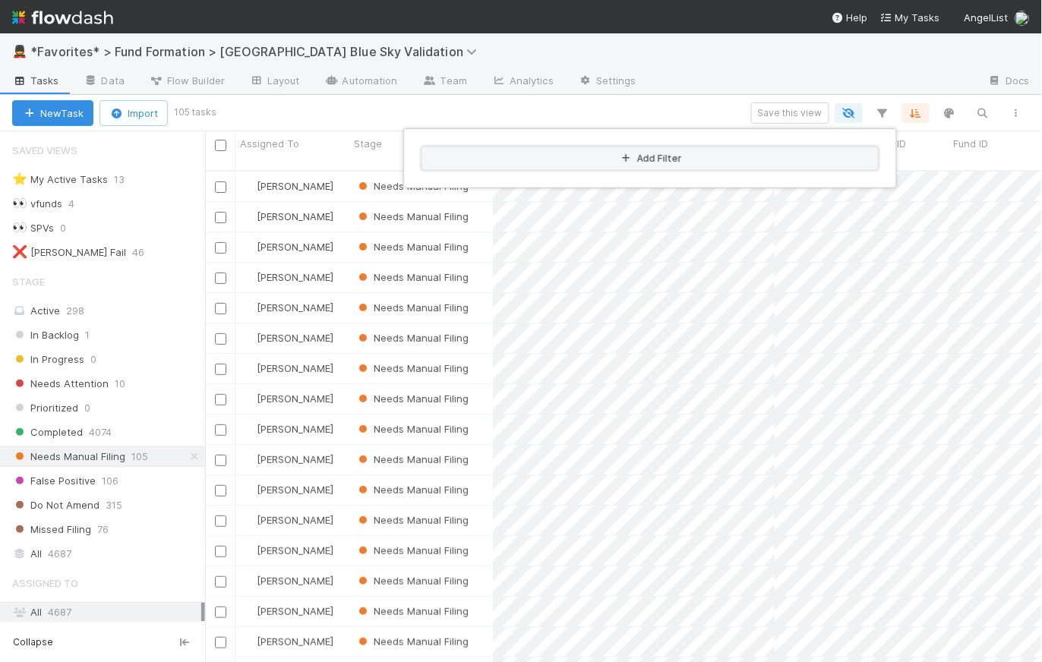
click at [663, 159] on button "Add Filter" at bounding box center [649, 158] width 455 height 22
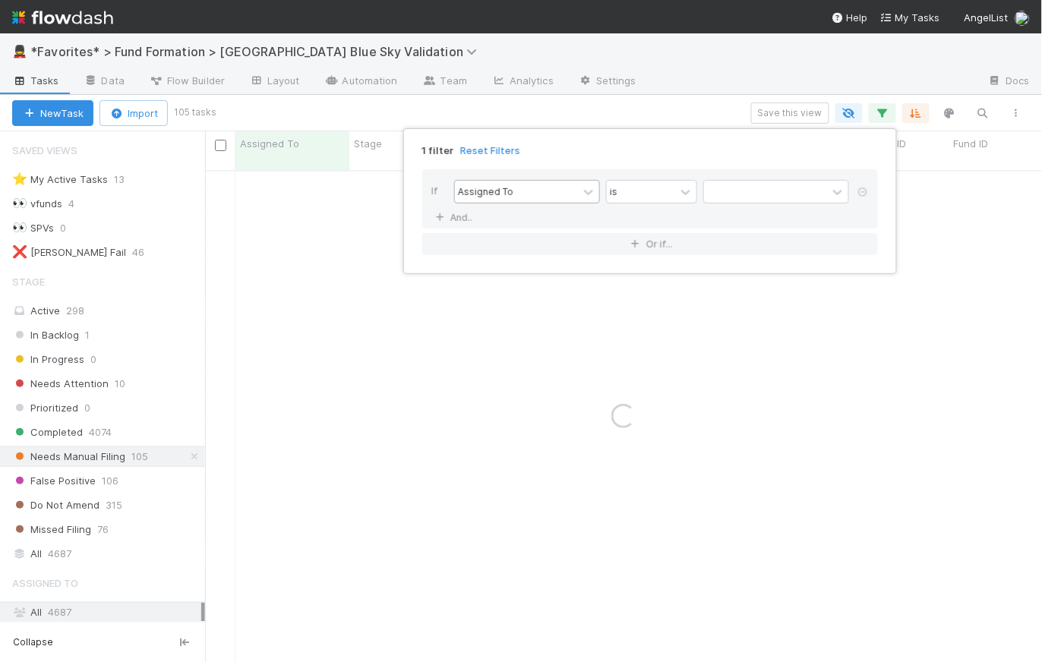
click at [503, 186] on div "Assigned To" at bounding box center [485, 191] width 55 height 14
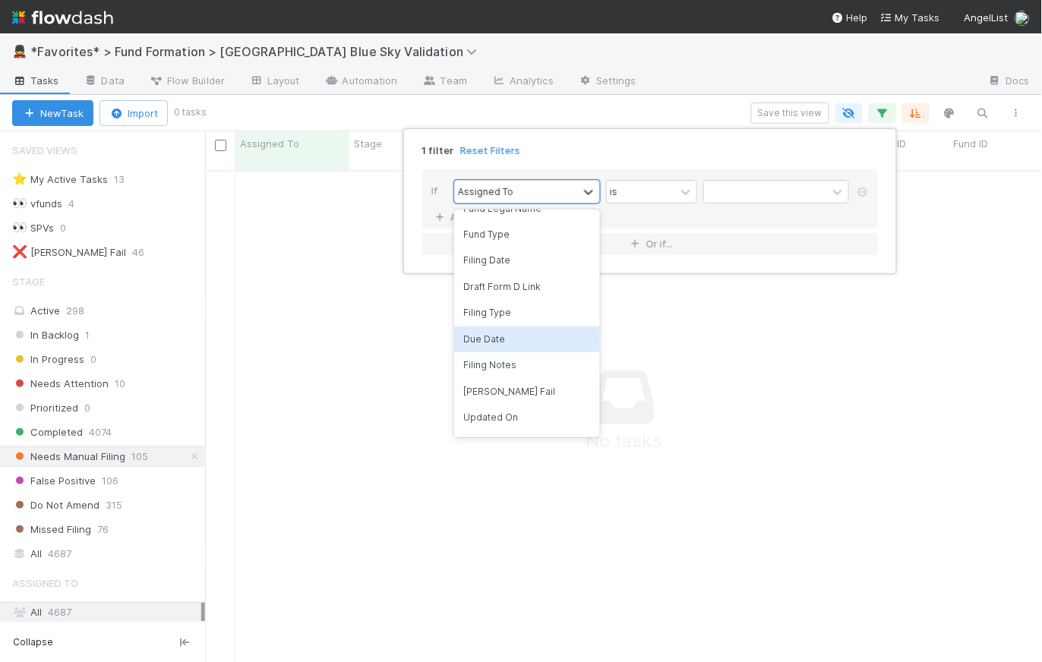
scroll to position [43, 0]
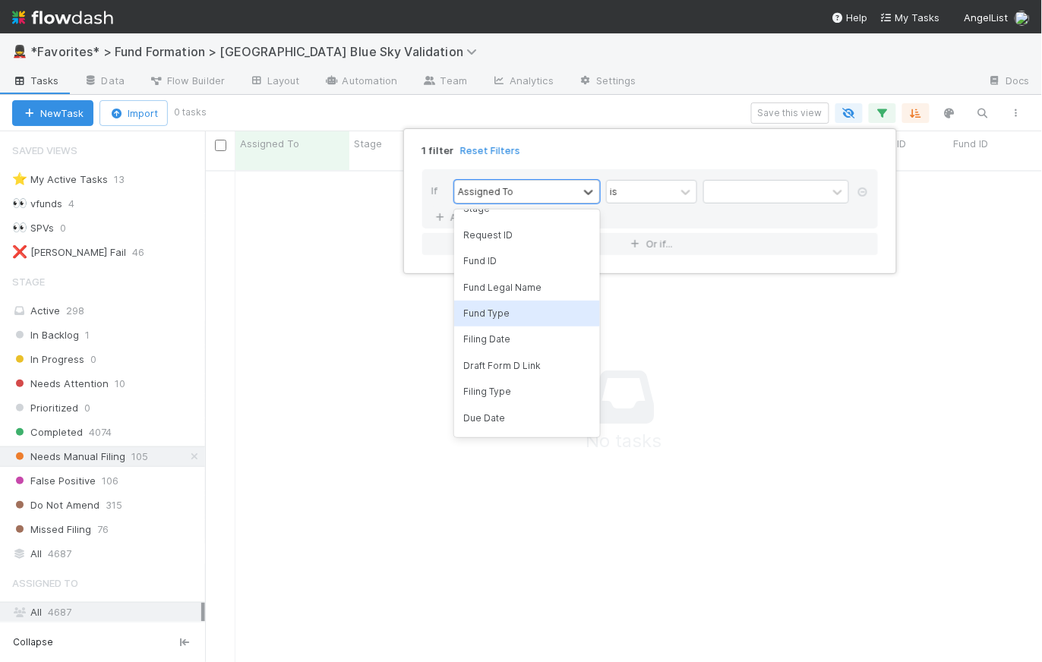
click at [503, 314] on div "Fund Type" at bounding box center [527, 314] width 146 height 26
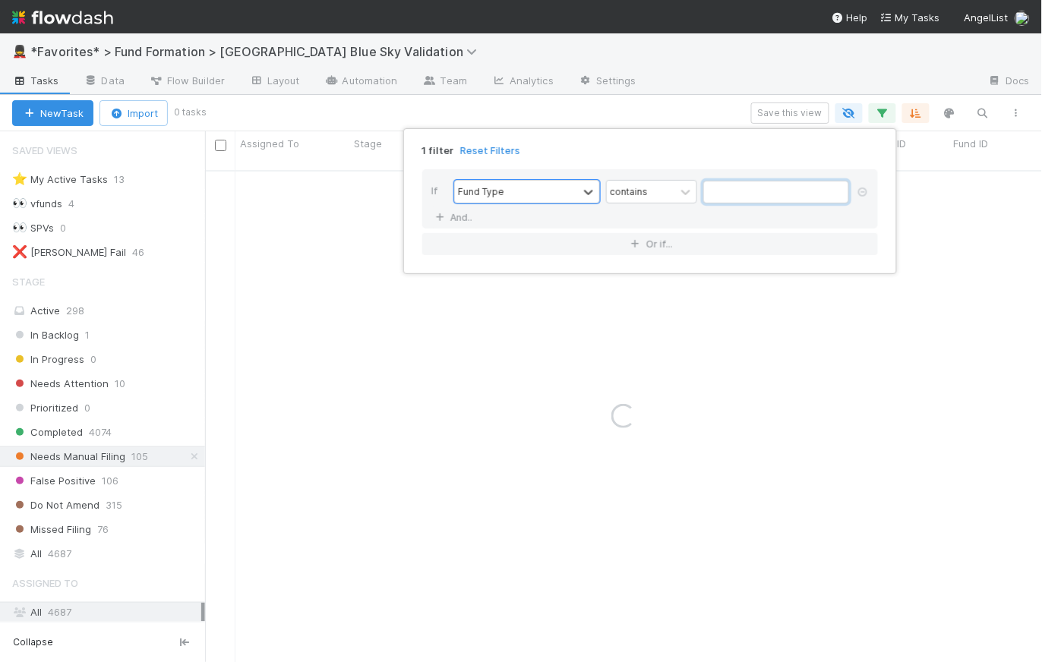
click at [726, 188] on input "text" at bounding box center [776, 192] width 146 height 23
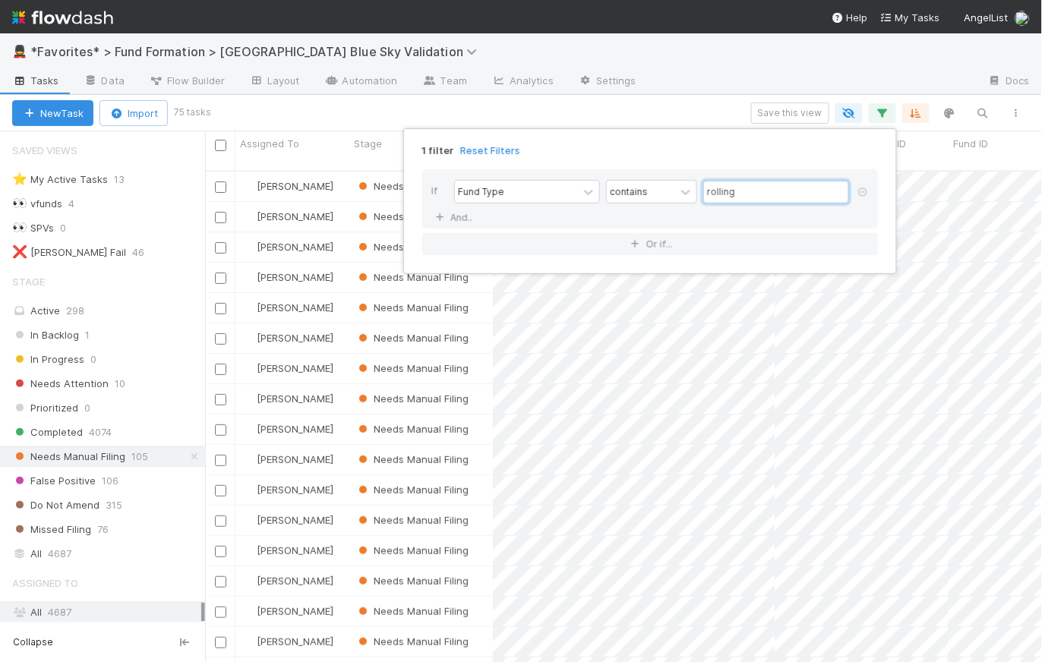
scroll to position [493, 827]
type input "rolling"
click at [720, 146] on div "1 filter Reset Filters" at bounding box center [650, 146] width 480 height 22
click at [713, 105] on div "1 filter Reset Filters If Fund Type contains rolling And.. Or if..." at bounding box center [521, 331] width 1042 height 662
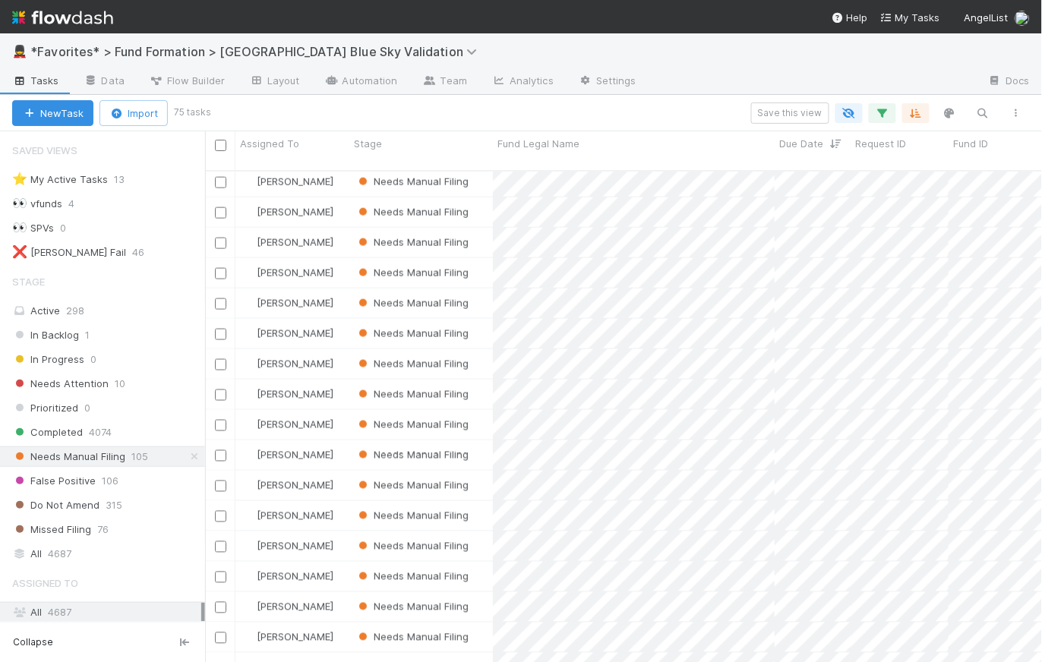
scroll to position [0, 0]
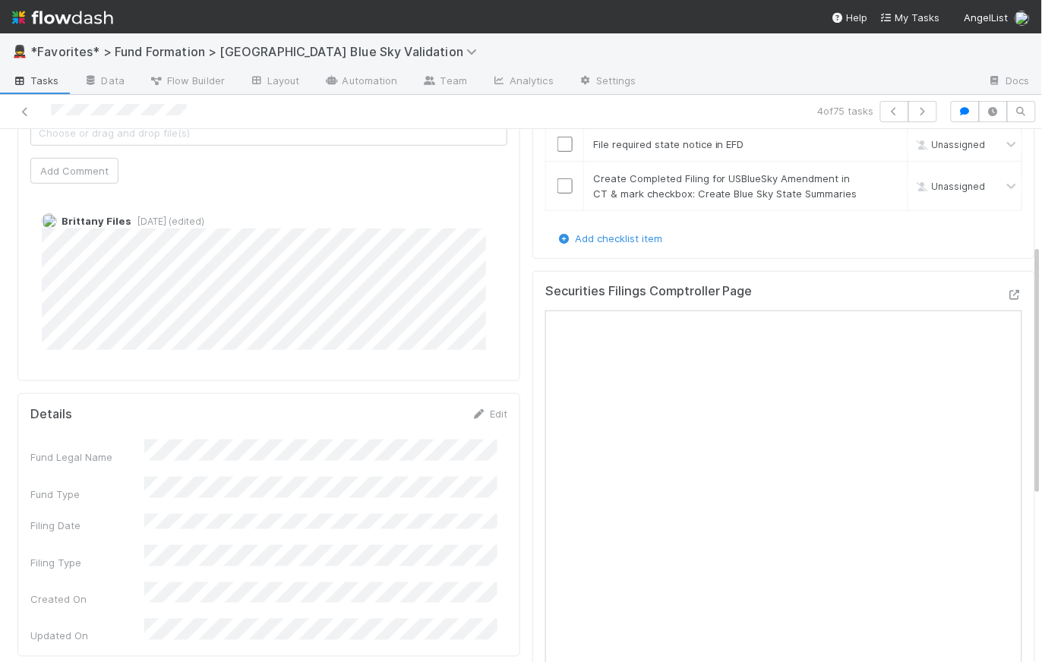
scroll to position [238, 0]
click at [526, 327] on div "Review Notes Edit Due Date Bender Fail Checklist Needs Manual Filing skip all i…" at bounding box center [783, 478] width 515 height 1087
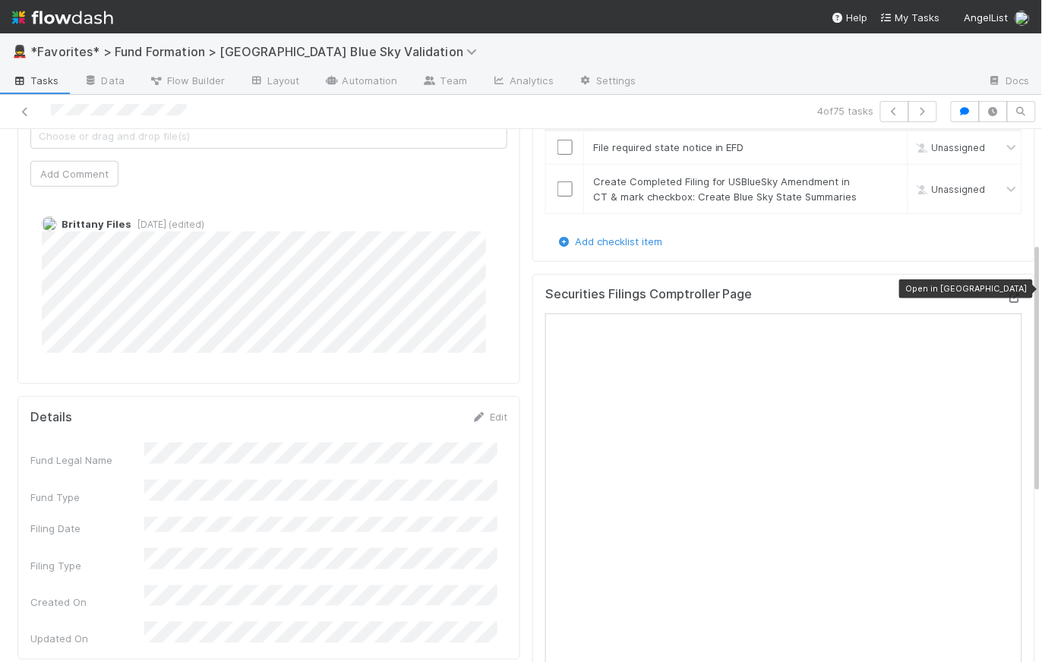
click at [1007, 293] on icon at bounding box center [1014, 298] width 15 height 10
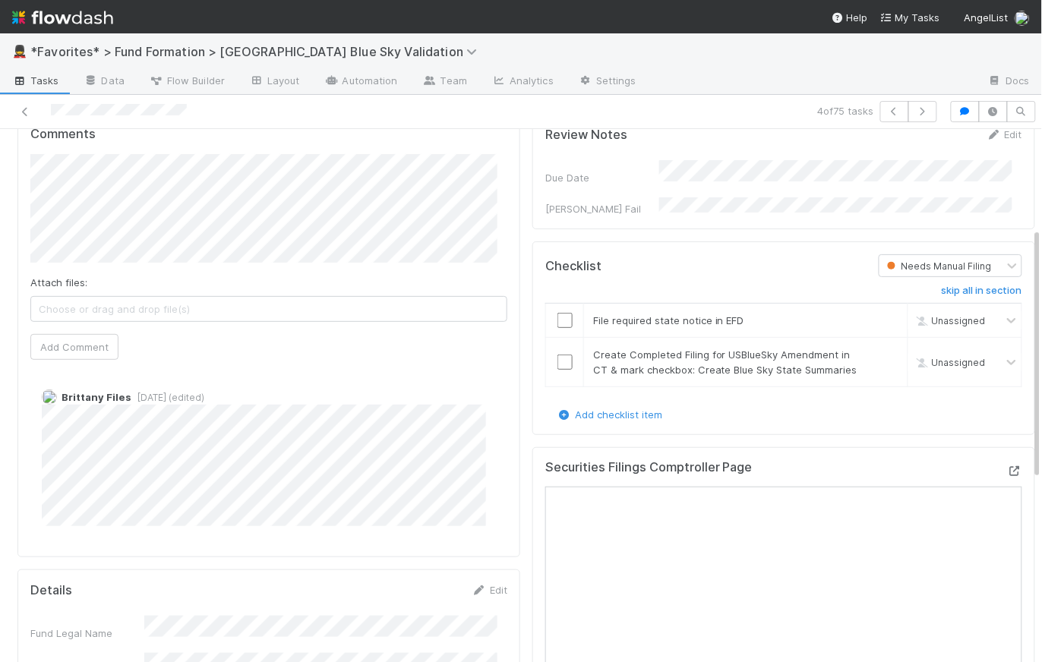
scroll to position [0, 0]
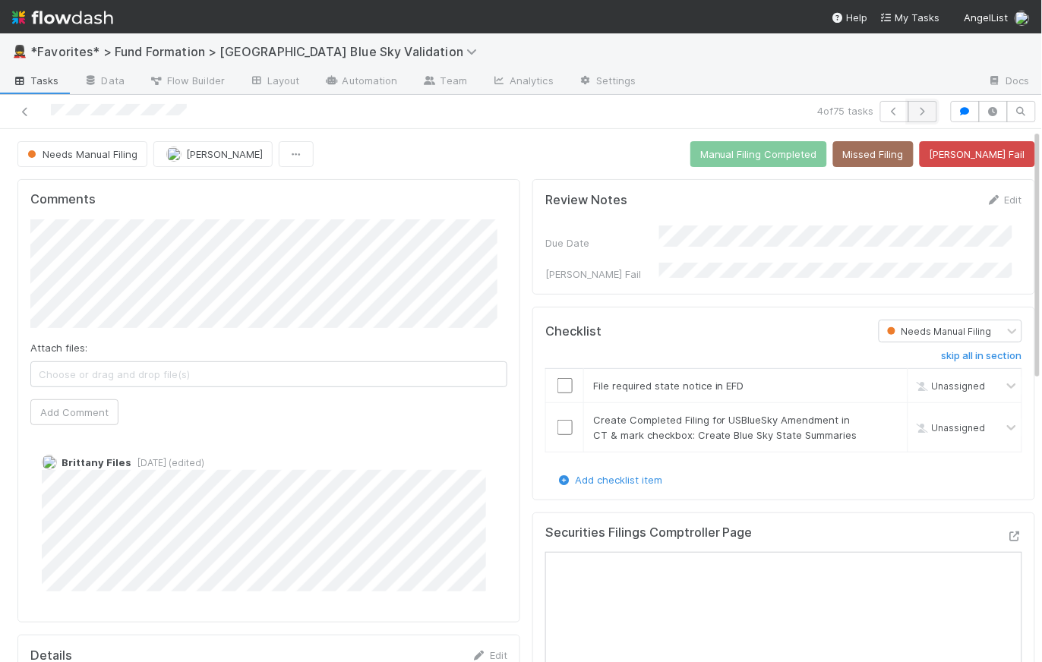
click at [915, 112] on icon "button" at bounding box center [922, 111] width 15 height 9
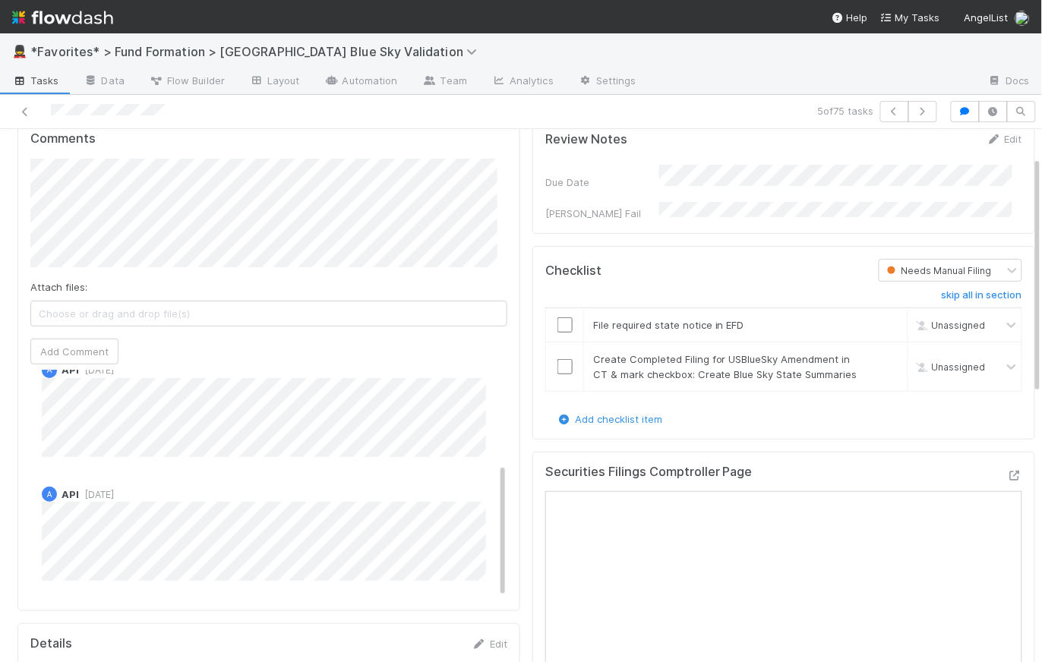
scroll to position [151, 0]
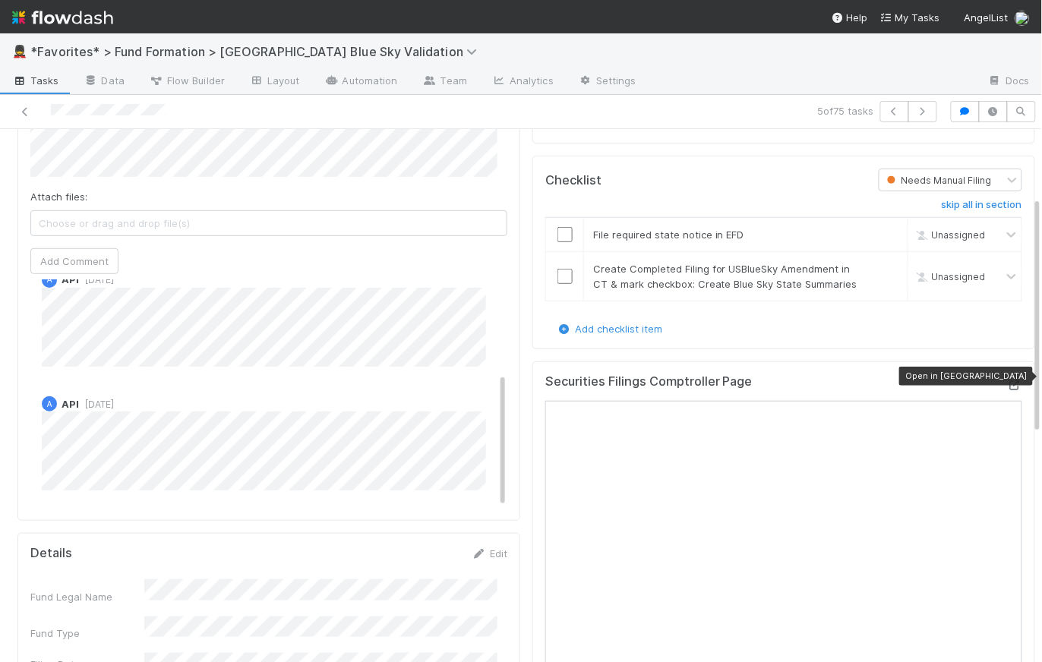
click at [1007, 380] on icon at bounding box center [1014, 385] width 15 height 10
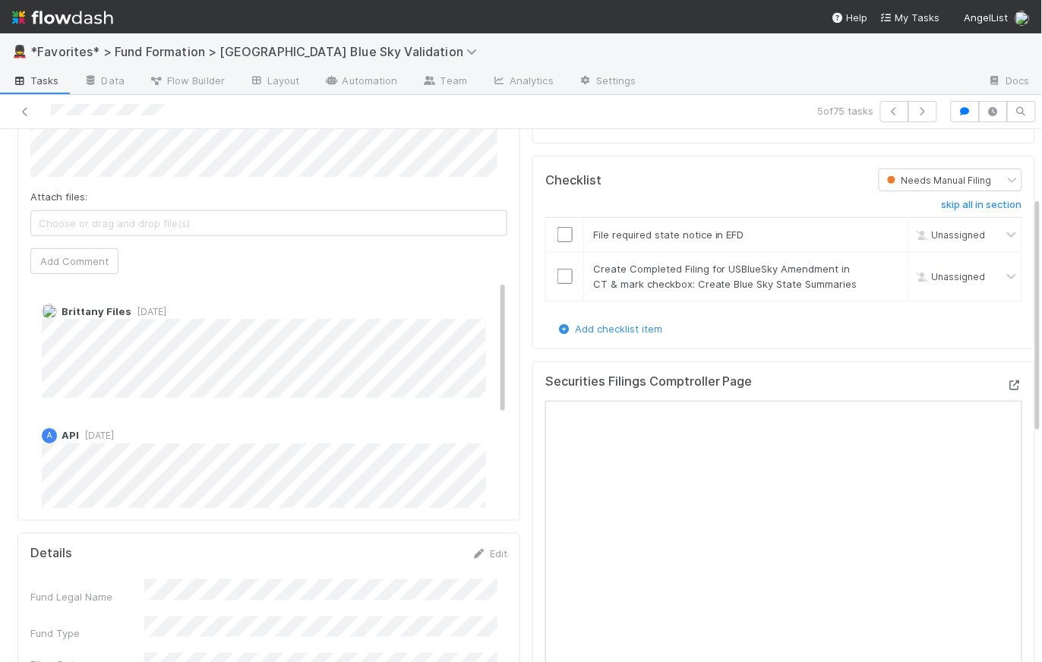
scroll to position [0, 0]
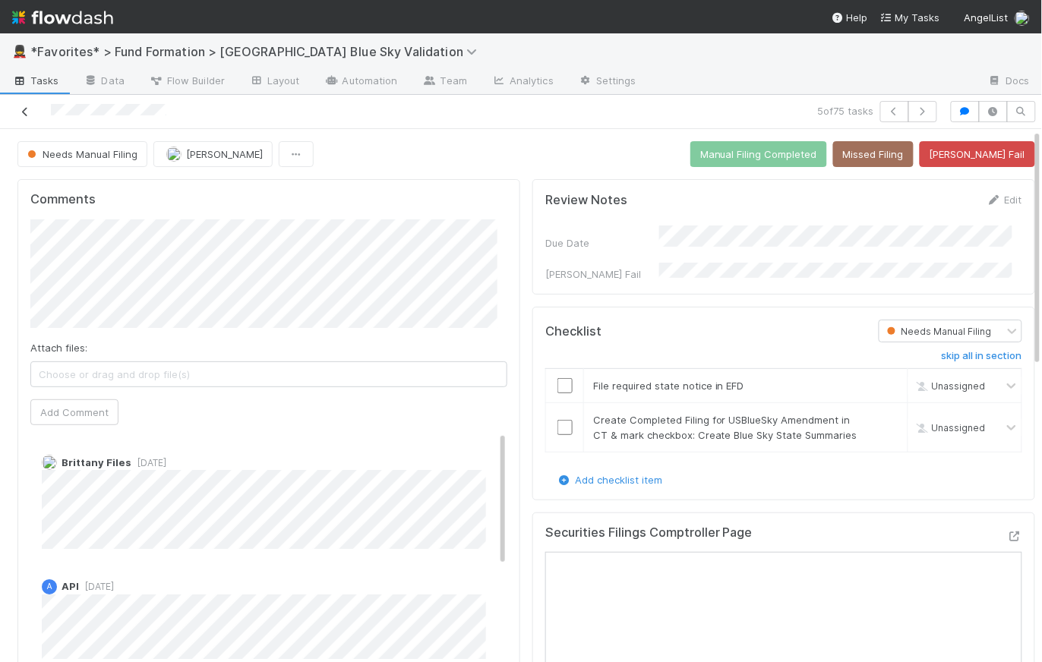
click at [28, 109] on icon at bounding box center [24, 112] width 15 height 10
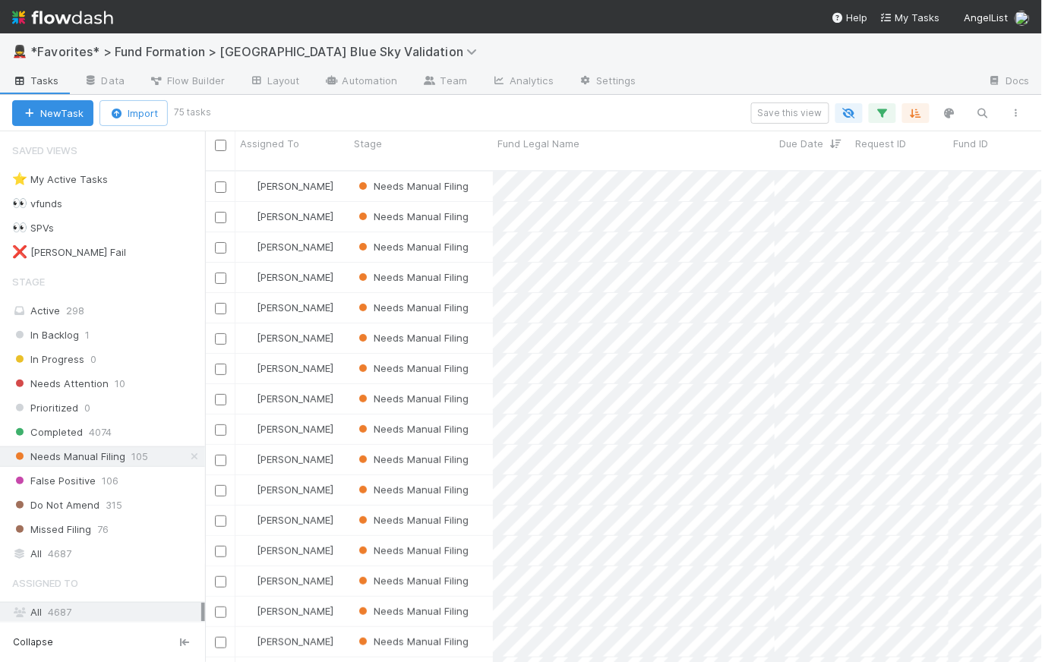
scroll to position [493, 827]
click at [220, 242] on input "checkbox" at bounding box center [220, 247] width 11 height 11
click at [222, 273] on input "checkbox" at bounding box center [220, 278] width 11 height 11
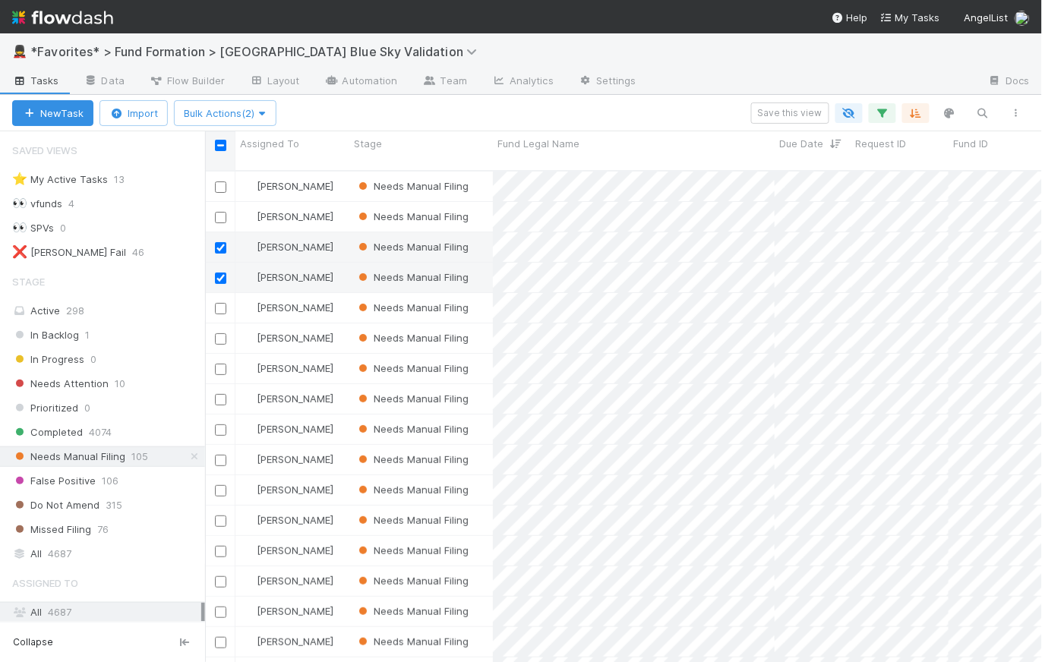
click at [216, 146] on input "checkbox" at bounding box center [220, 145] width 11 height 11
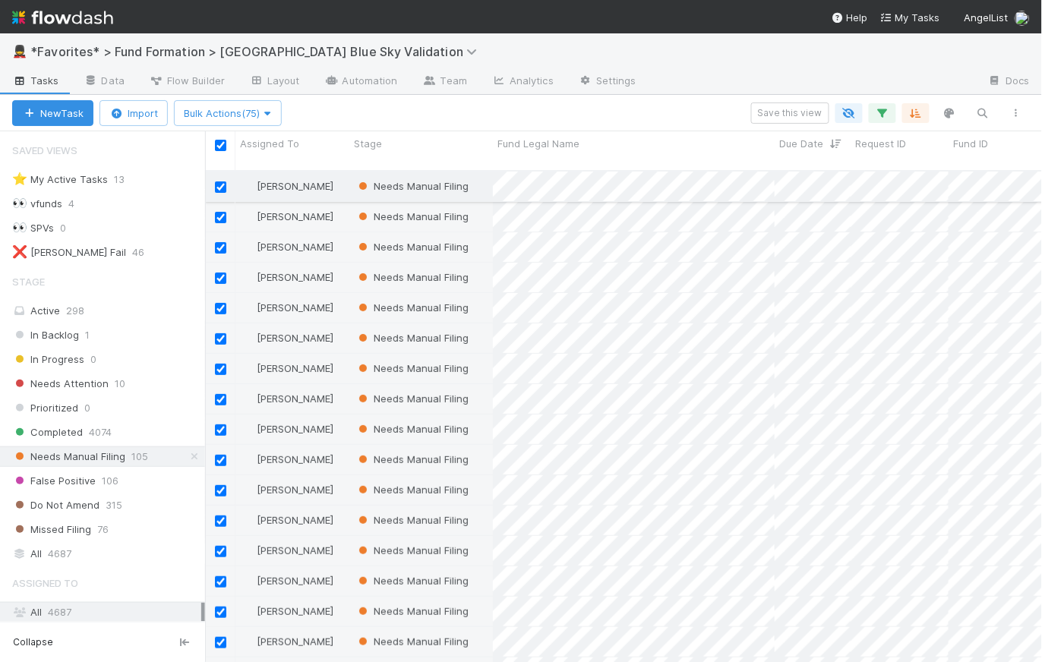
click at [222, 181] on input "checkbox" at bounding box center [220, 186] width 11 height 11
checkbox input "false"
click at [219, 210] on div at bounding box center [220, 216] width 18 height 17
click at [219, 212] on input "checkbox" at bounding box center [220, 217] width 11 height 11
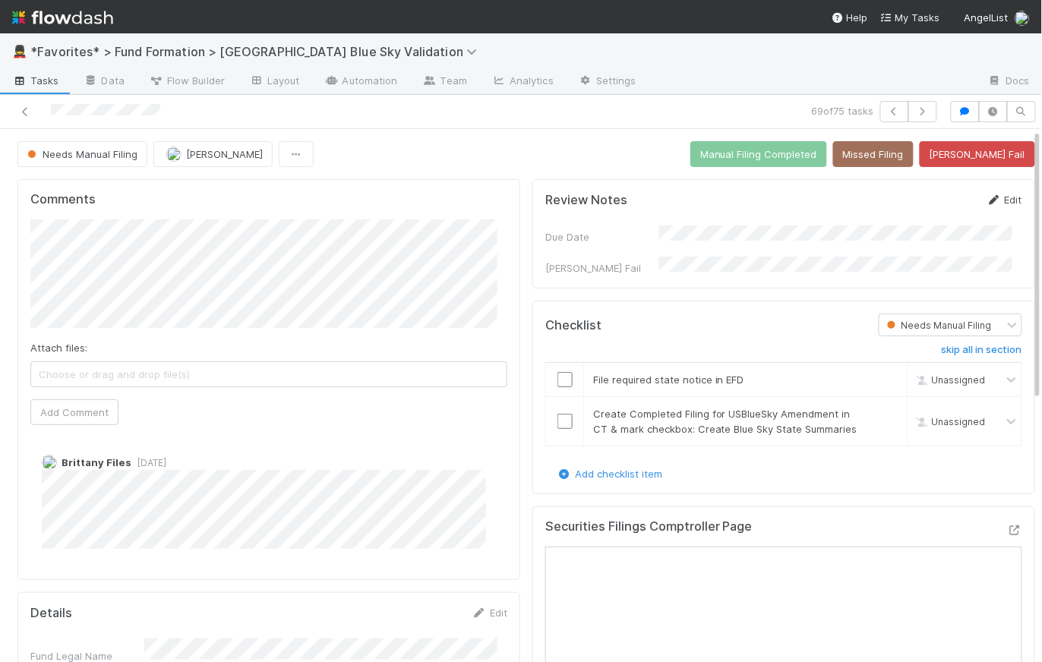
click at [997, 200] on link "Edit" at bounding box center [1004, 200] width 36 height 12
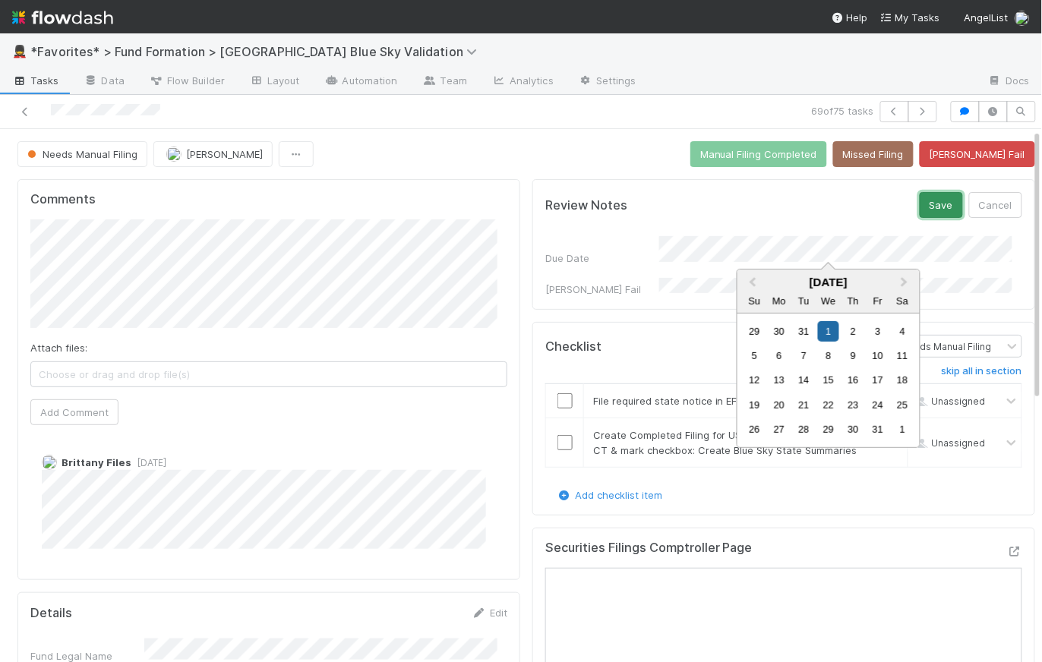
click at [919, 210] on button "Save" at bounding box center [940, 205] width 43 height 26
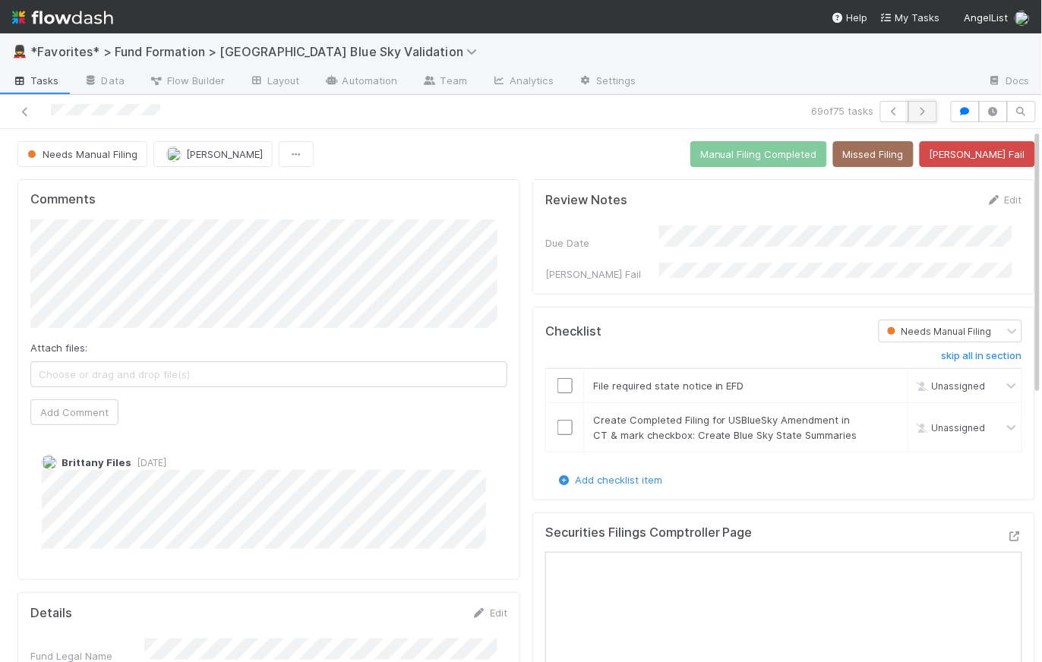
click at [918, 116] on button "button" at bounding box center [922, 111] width 29 height 21
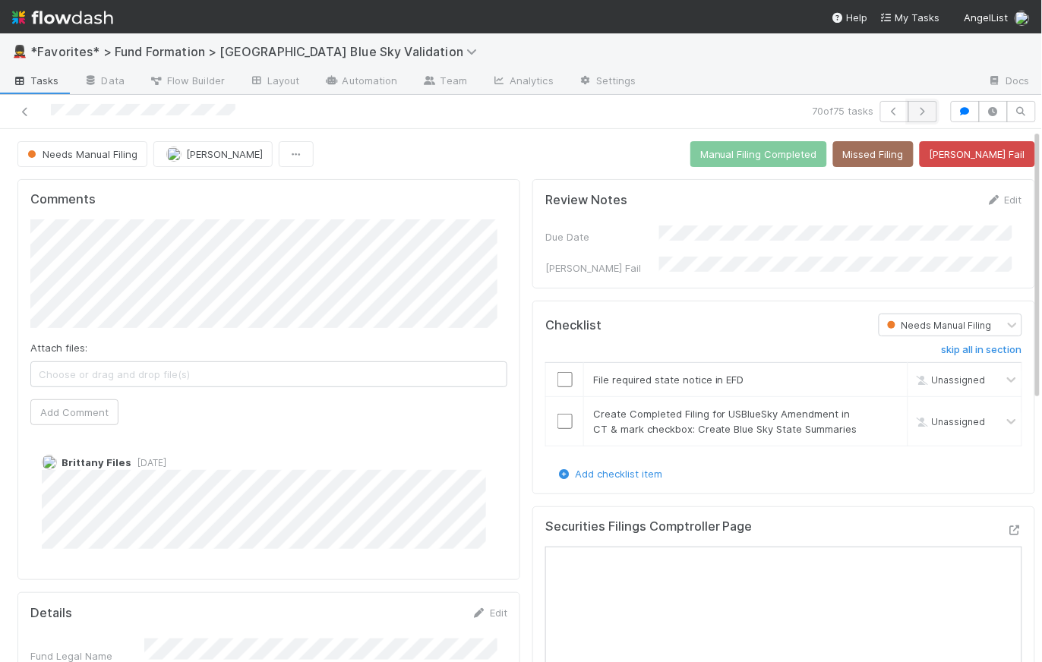
click at [922, 112] on button "button" at bounding box center [922, 111] width 29 height 21
click at [24, 516] on div "Comments Attach files: Choose or drag and drop file(s) Add Comment Brittany Fil…" at bounding box center [268, 393] width 503 height 428
click at [915, 109] on icon "button" at bounding box center [922, 111] width 15 height 9
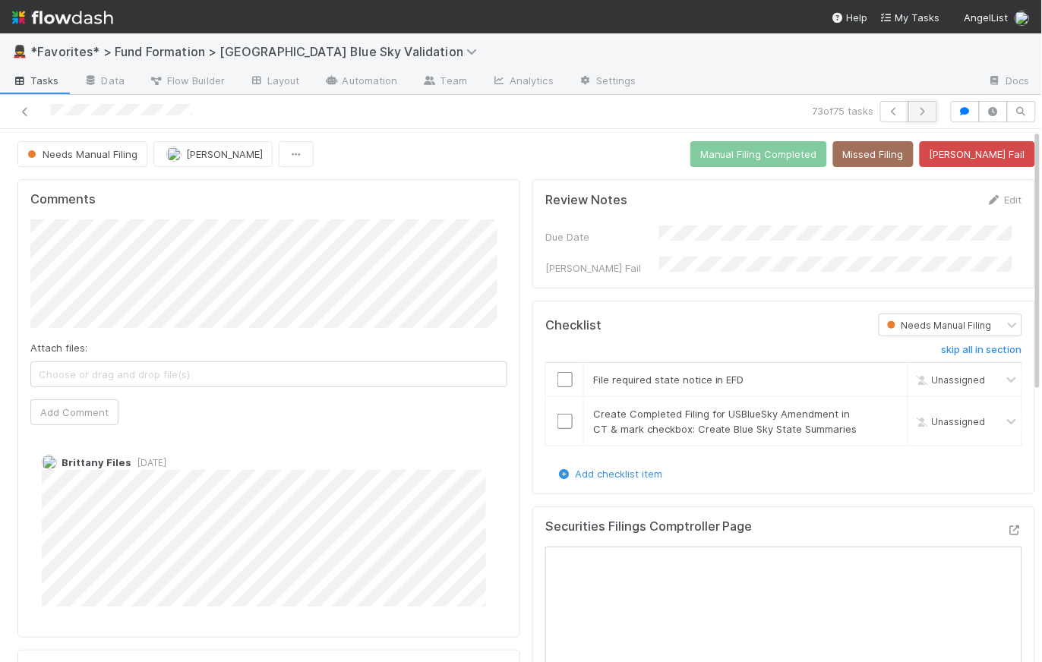
click at [921, 111] on button "button" at bounding box center [922, 111] width 29 height 21
click at [918, 104] on button "button" at bounding box center [922, 111] width 29 height 21
click at [28, 109] on icon at bounding box center [24, 112] width 15 height 10
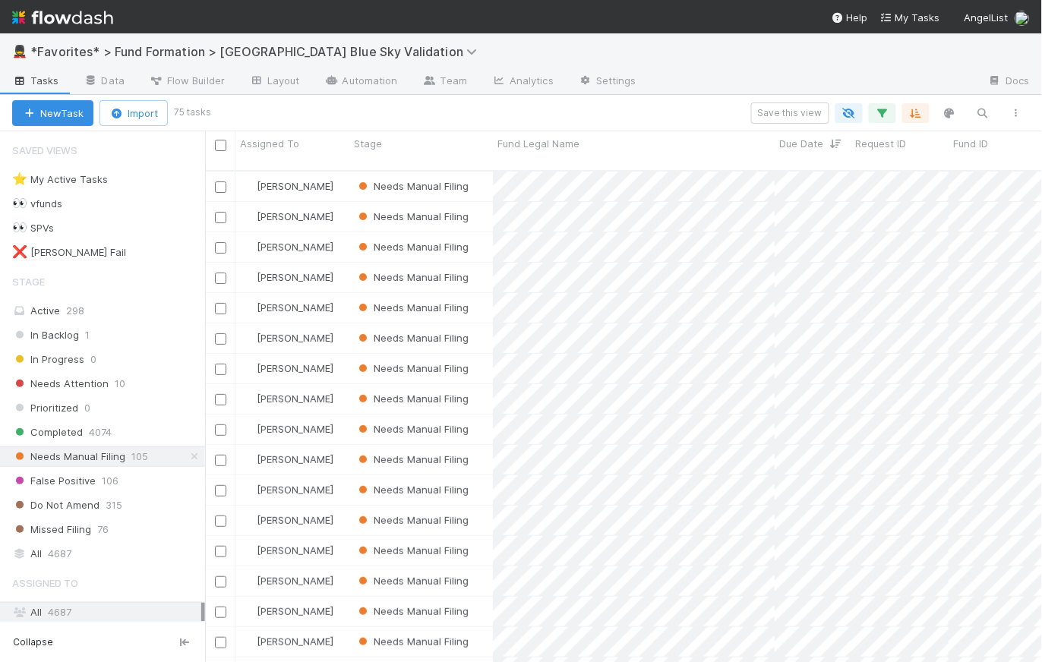
scroll to position [493, 827]
click at [223, 148] on input "checkbox" at bounding box center [220, 145] width 11 height 11
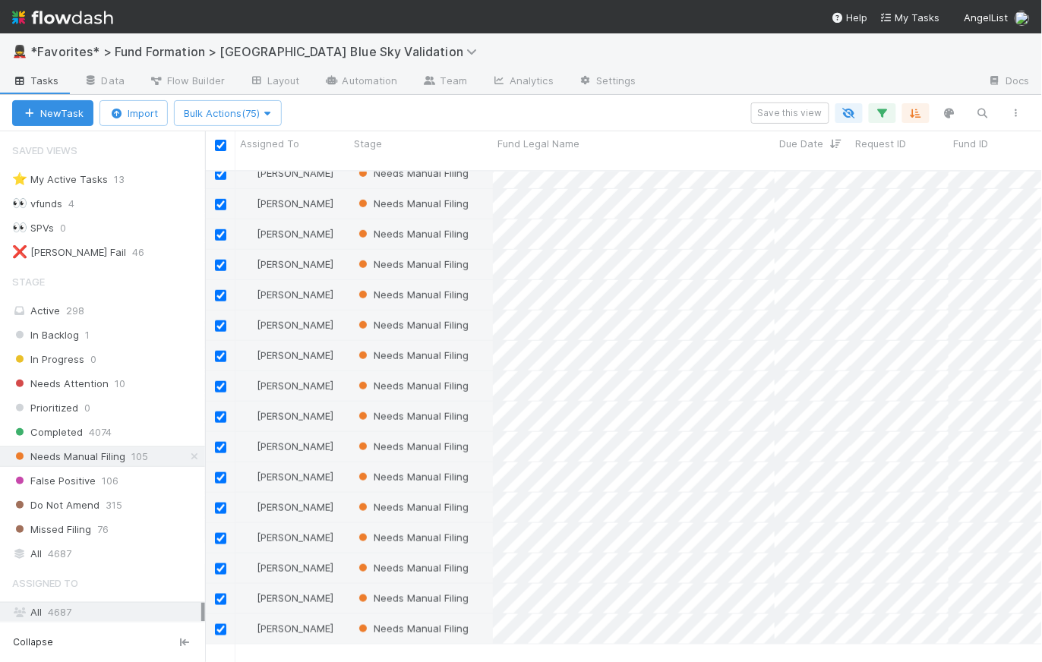
scroll to position [0, 0]
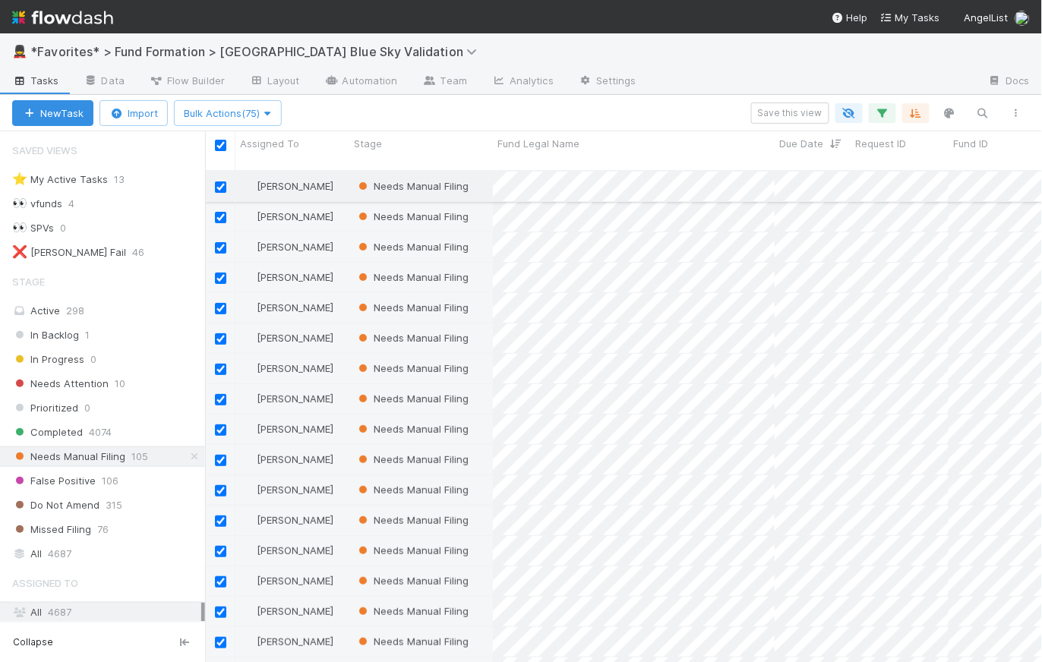
click at [219, 181] on input "checkbox" at bounding box center [220, 186] width 11 height 11
checkbox input "false"
click at [223, 212] on input "checkbox" at bounding box center [220, 217] width 11 height 11
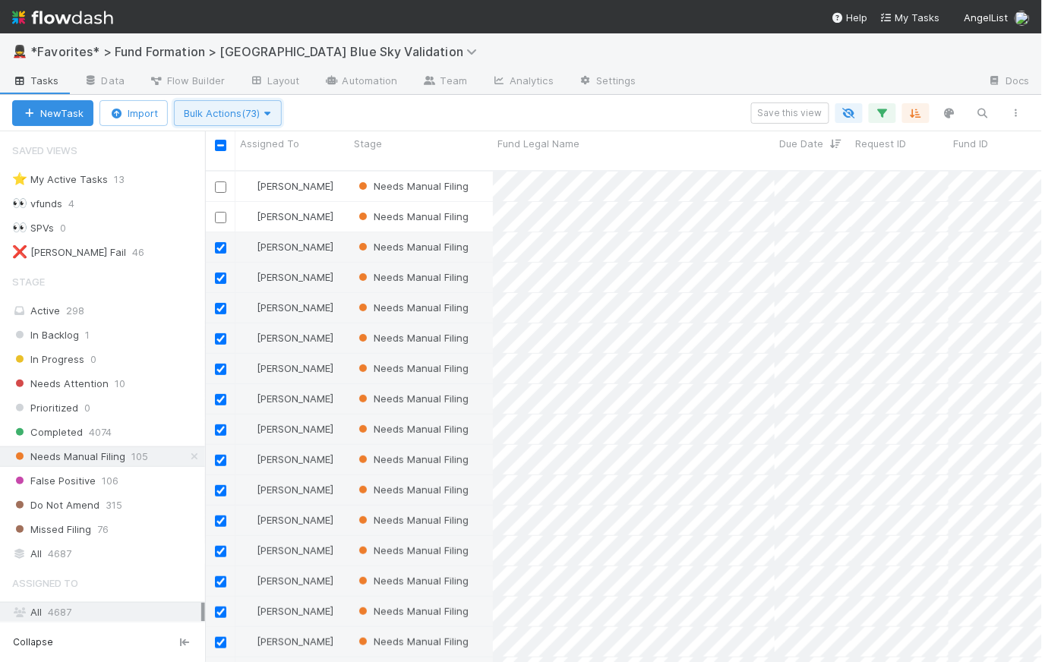
click at [254, 113] on span "Bulk Actions (73)" at bounding box center [228, 113] width 88 height 12
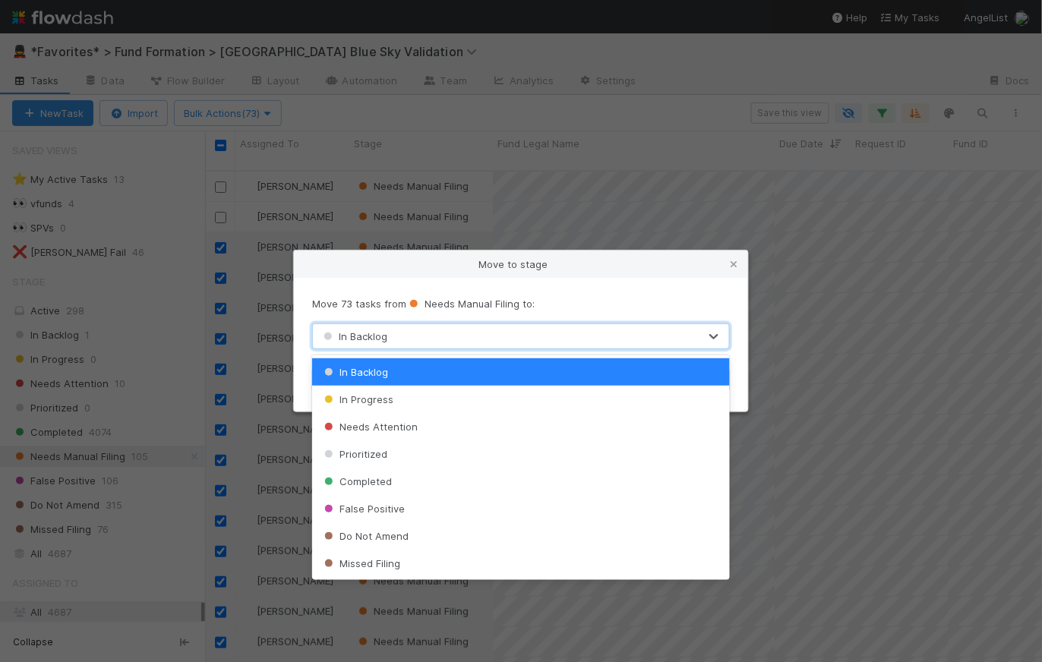
click at [467, 336] on div "In Backlog" at bounding box center [506, 336] width 386 height 24
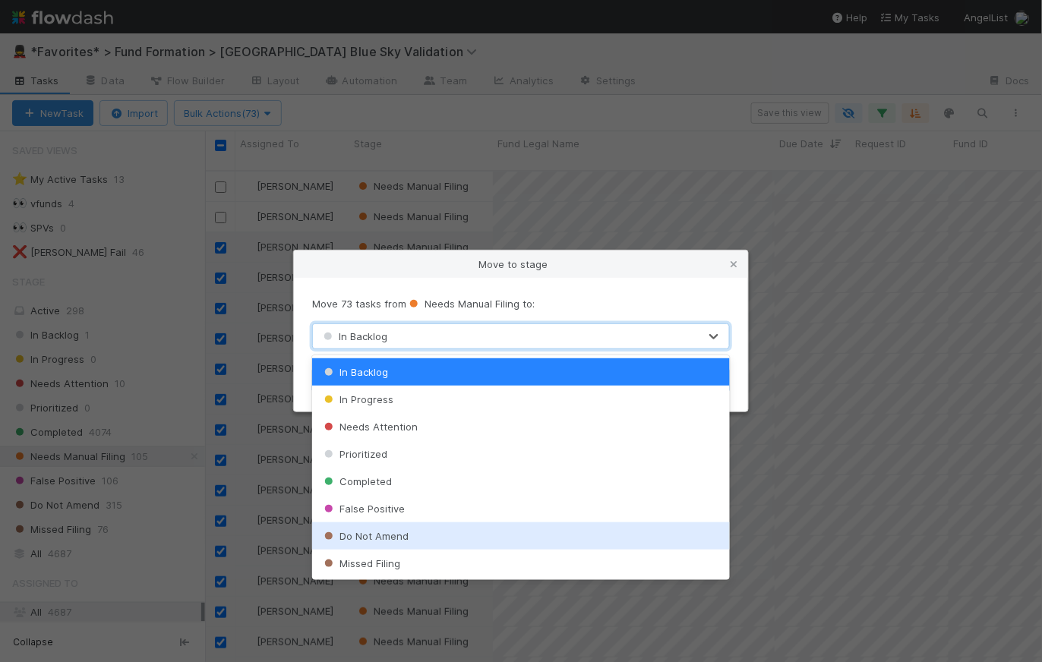
click at [418, 539] on div "Do Not Amend" at bounding box center [521, 535] width 418 height 27
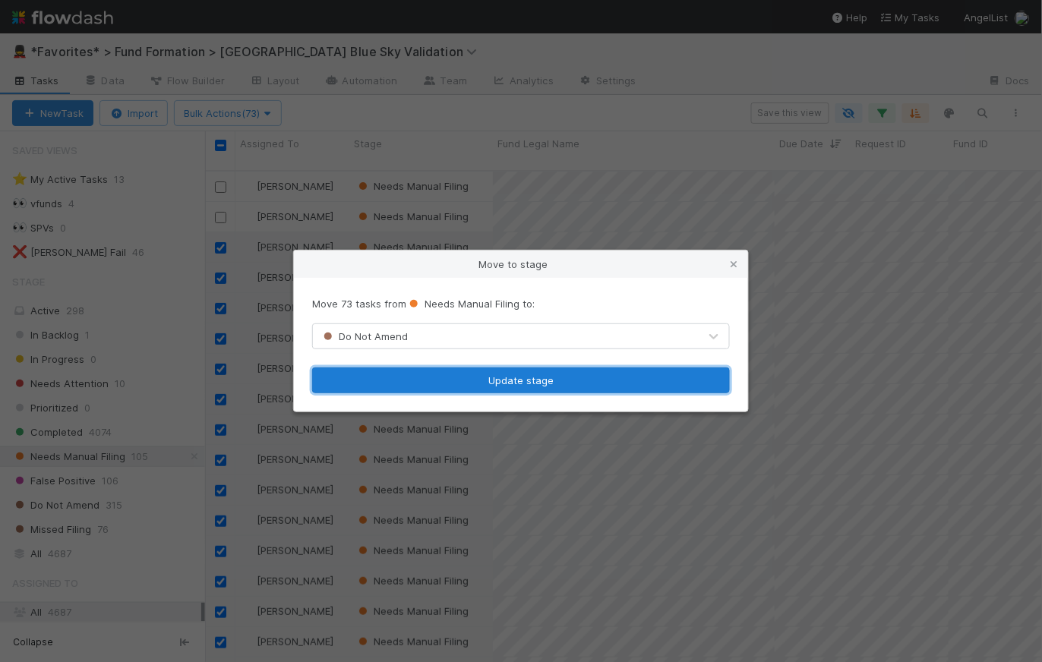
click at [518, 379] on button "Update stage" at bounding box center [521, 380] width 418 height 26
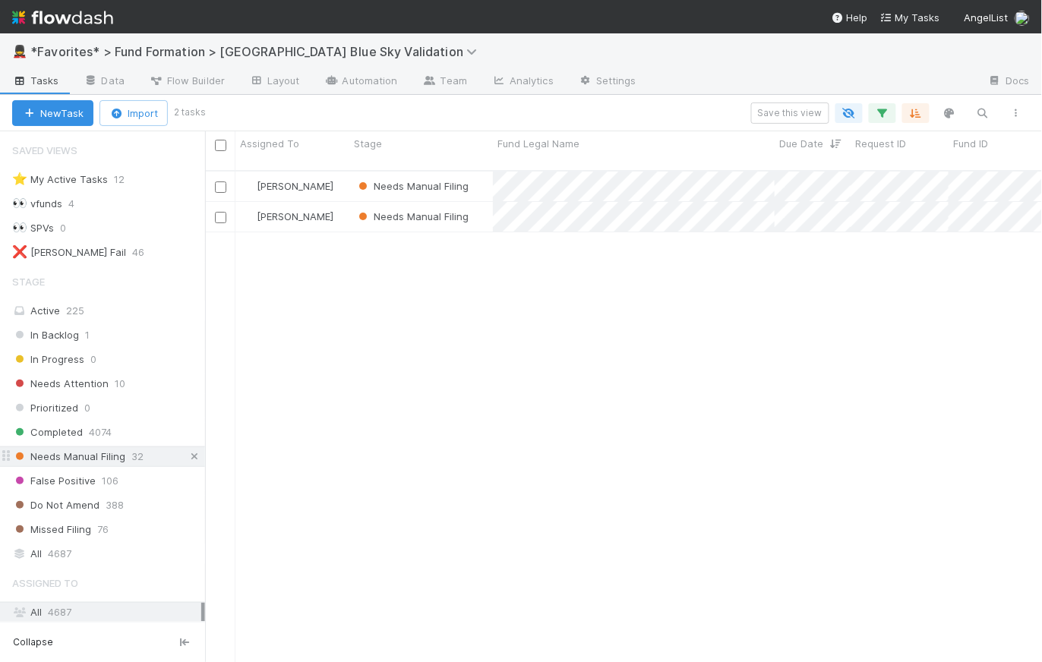
click at [187, 455] on icon at bounding box center [194, 457] width 15 height 10
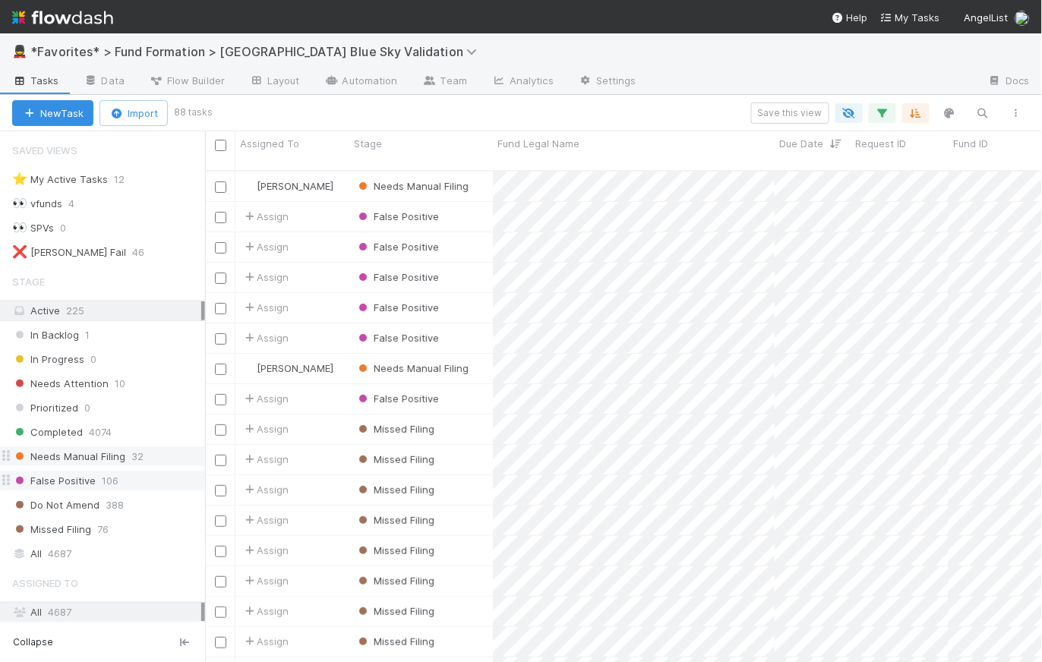
scroll to position [493, 827]
click at [121, 457] on span "Needs Manual Filing" at bounding box center [68, 456] width 113 height 19
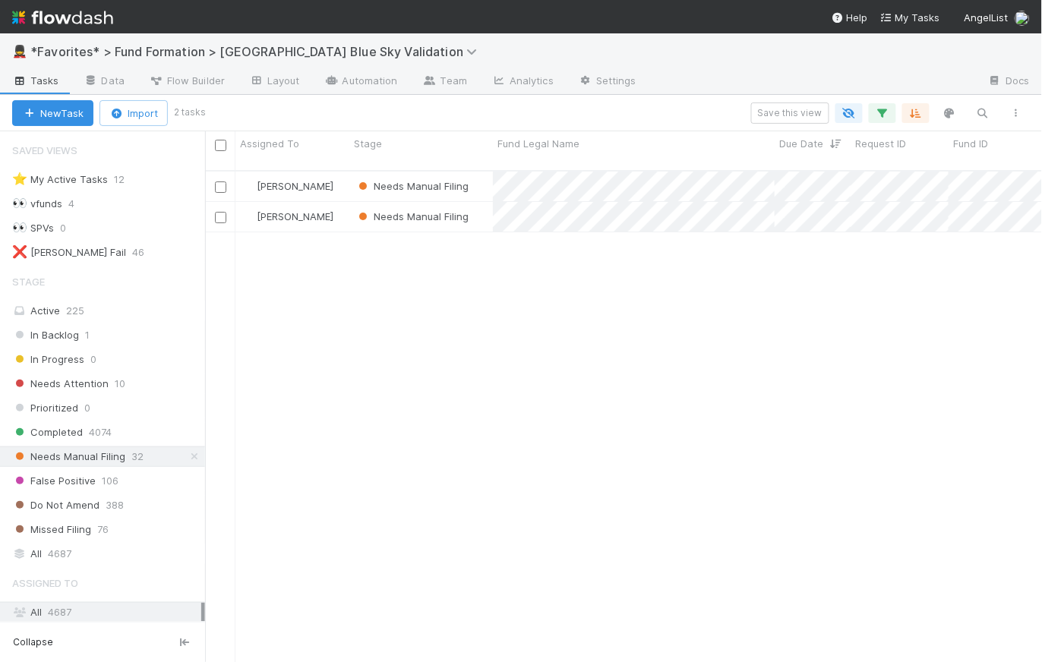
scroll to position [493, 827]
click at [887, 112] on icon "button" at bounding box center [882, 113] width 15 height 14
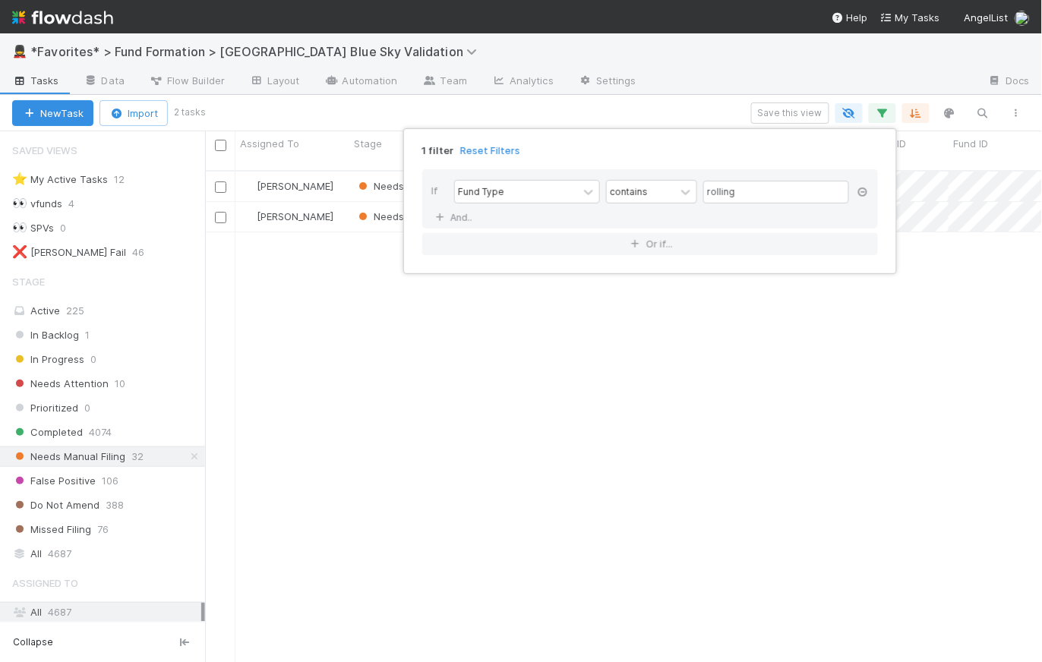
click at [862, 194] on icon at bounding box center [862, 192] width 15 height 9
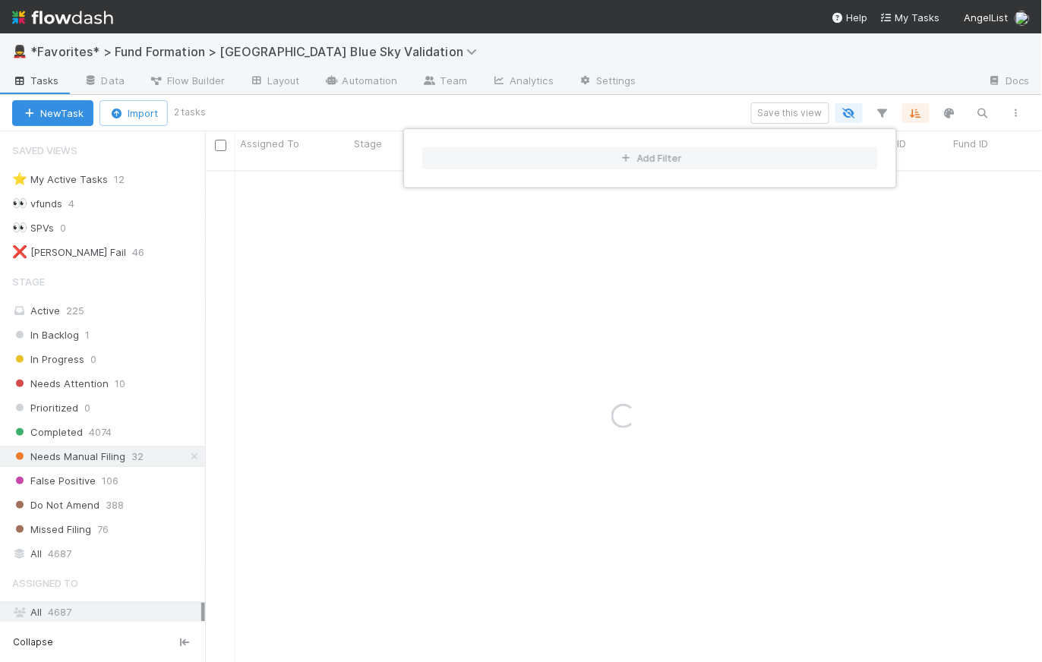
click at [725, 108] on div "Add Filter" at bounding box center [521, 331] width 1042 height 662
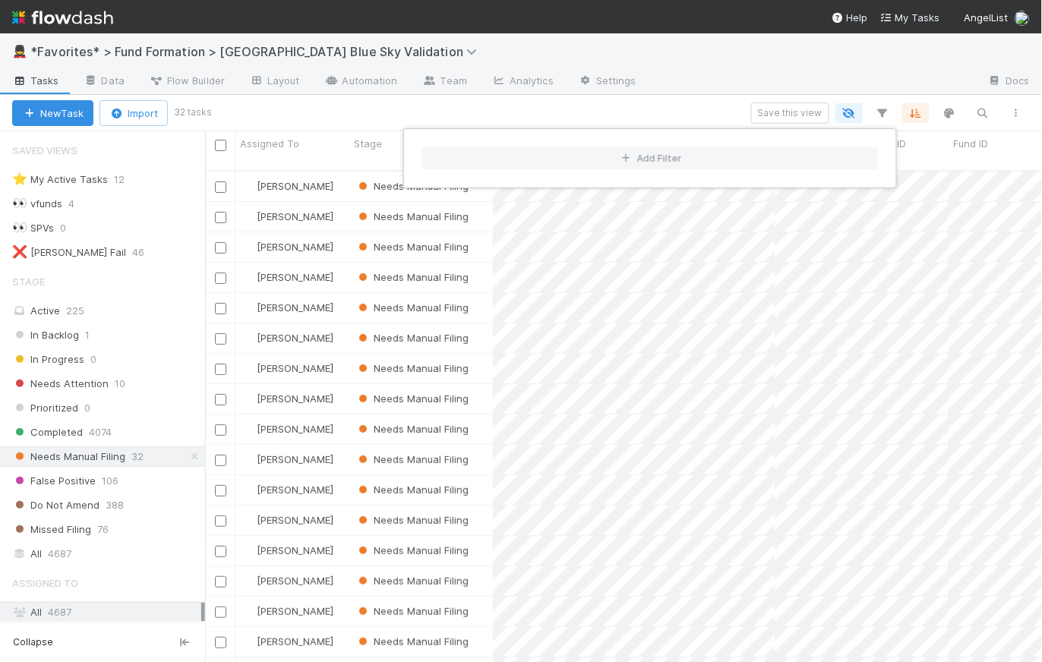
click at [722, 105] on div "Add Filter" at bounding box center [521, 331] width 1042 height 662
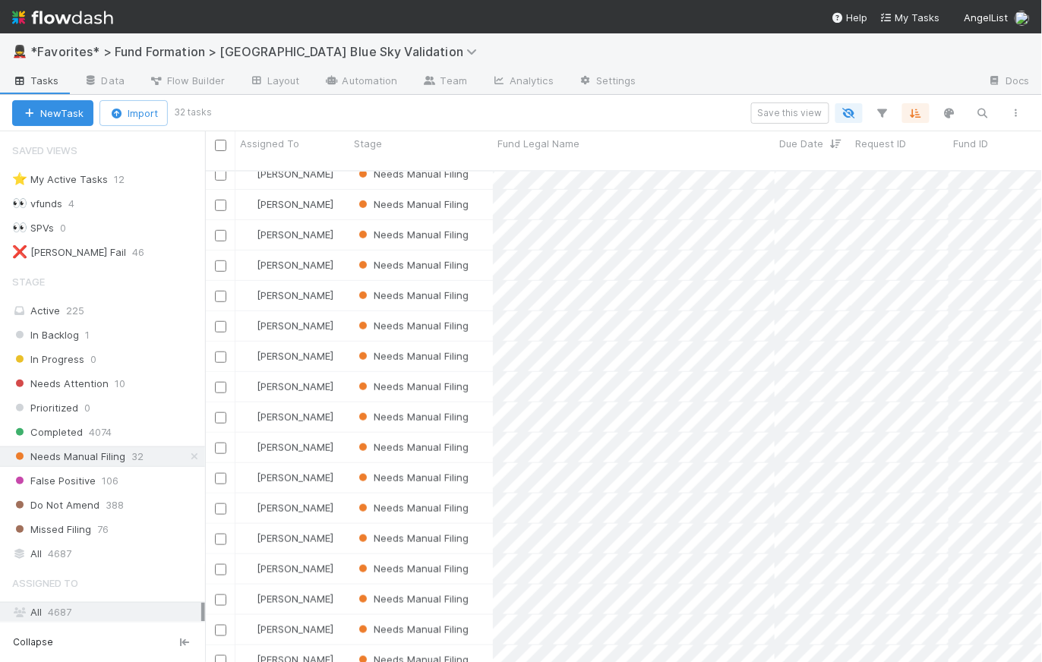
scroll to position [0, 0]
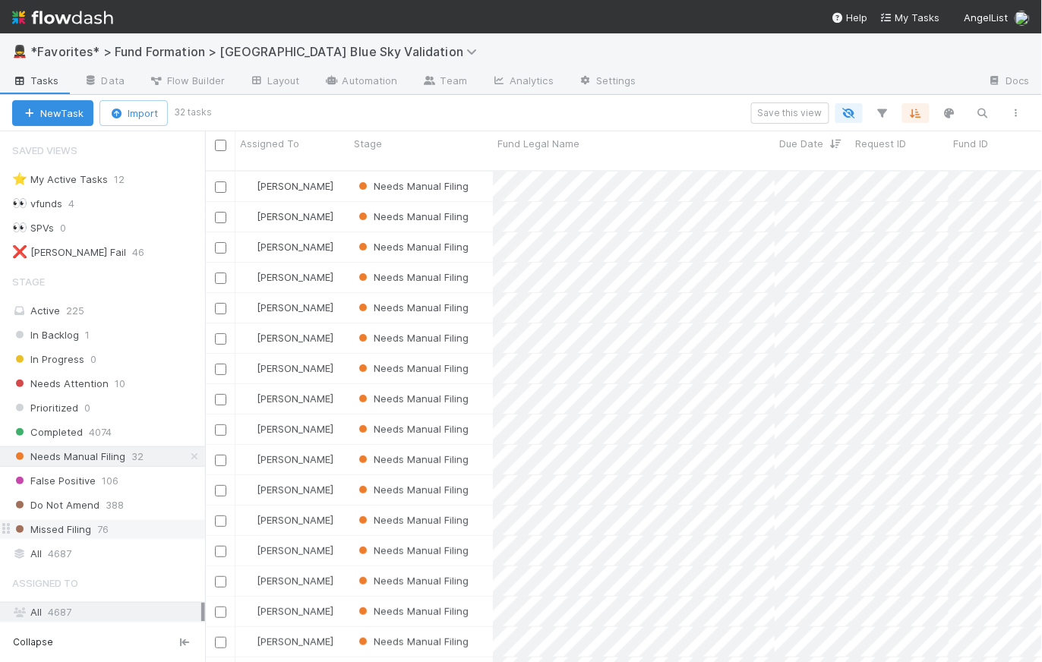
click at [76, 529] on span "Missed Filing" at bounding box center [51, 529] width 79 height 19
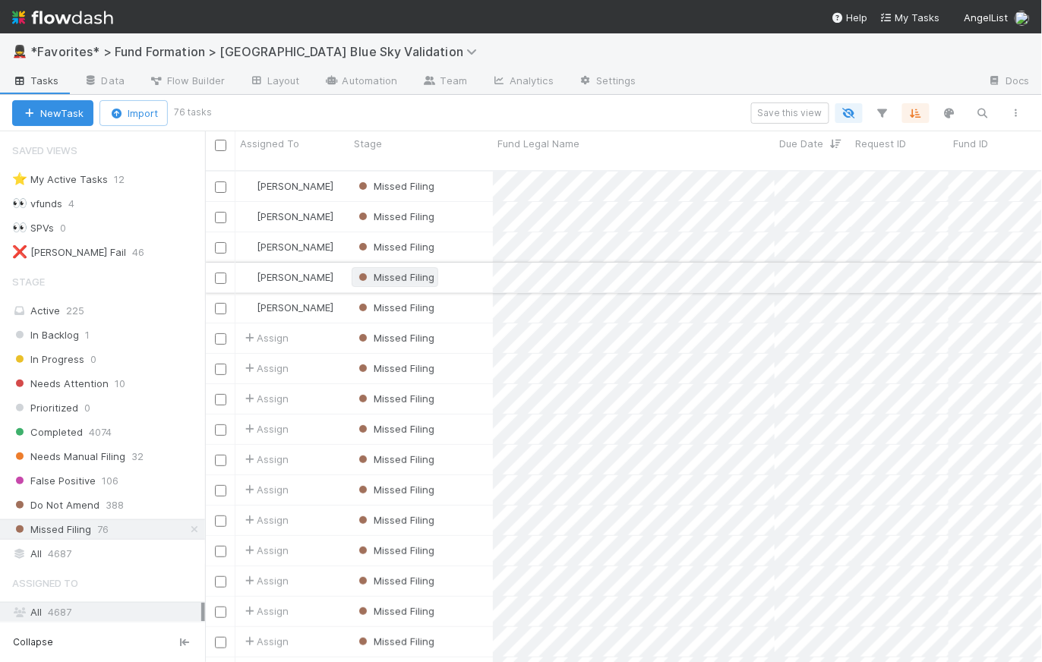
scroll to position [493, 827]
click at [794, 148] on span "Due Date" at bounding box center [797, 143] width 36 height 15
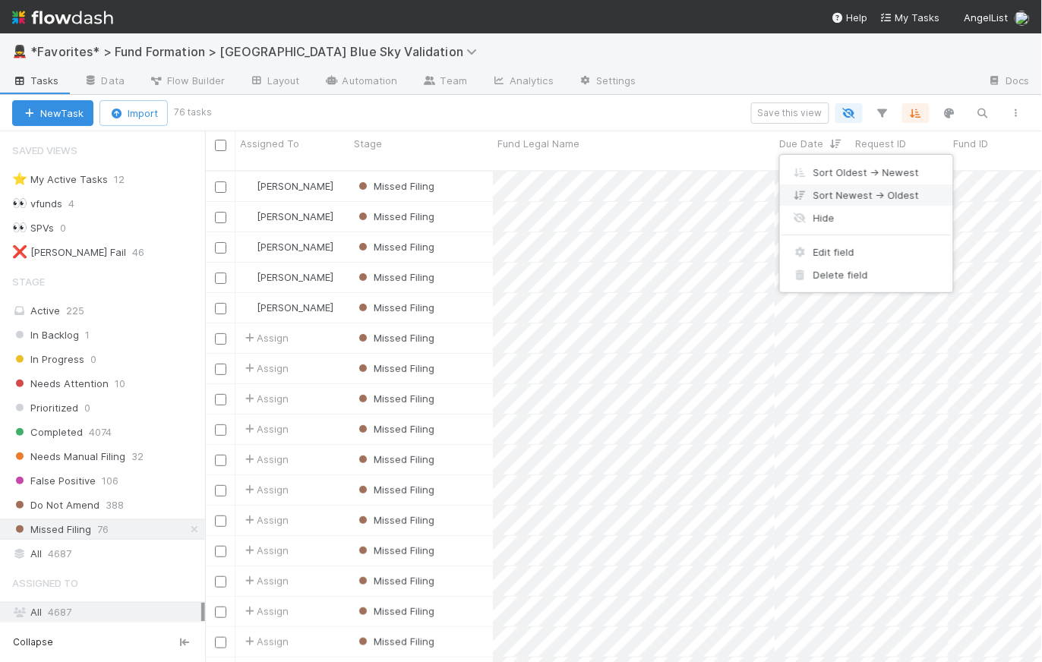
click at [858, 197] on div "Sort Newest → Oldest" at bounding box center [866, 195] width 173 height 23
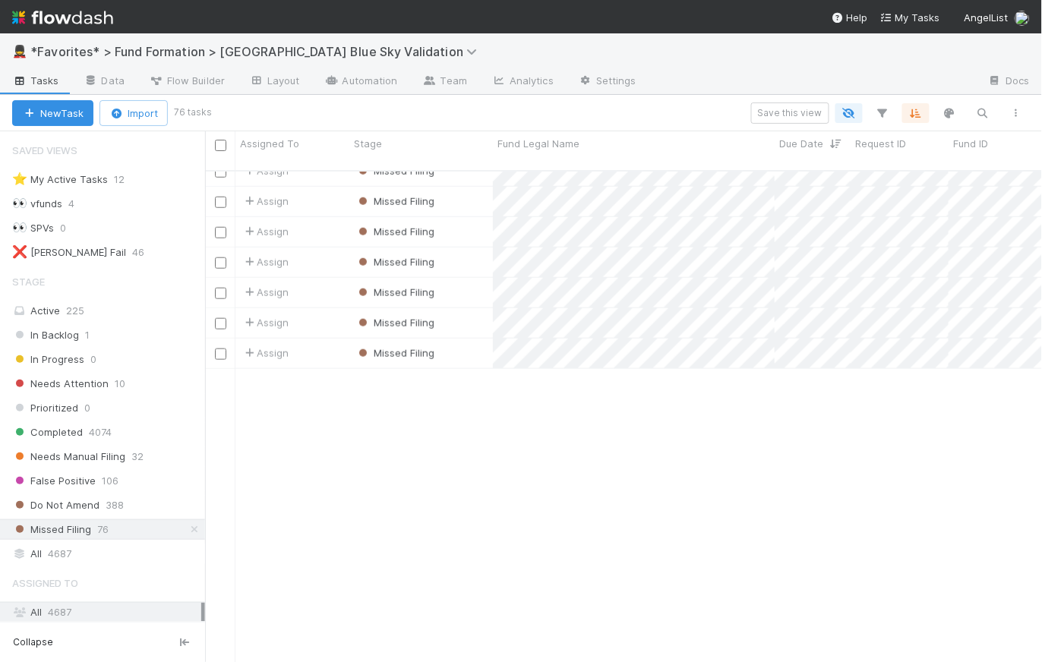
scroll to position [0, 0]
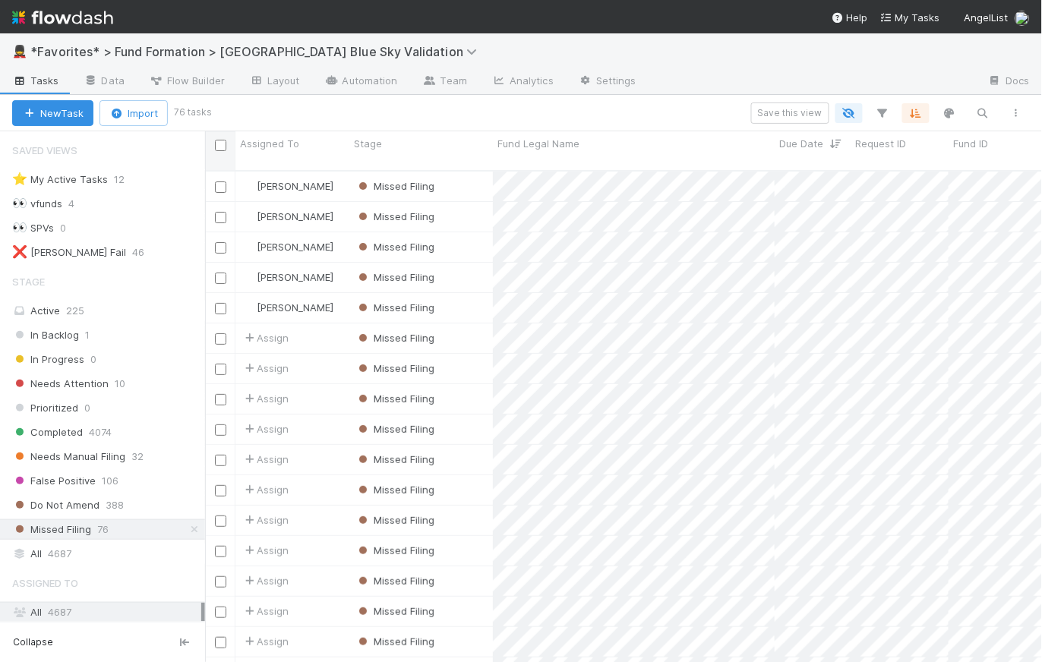
click at [220, 144] on input "checkbox" at bounding box center [220, 145] width 11 height 11
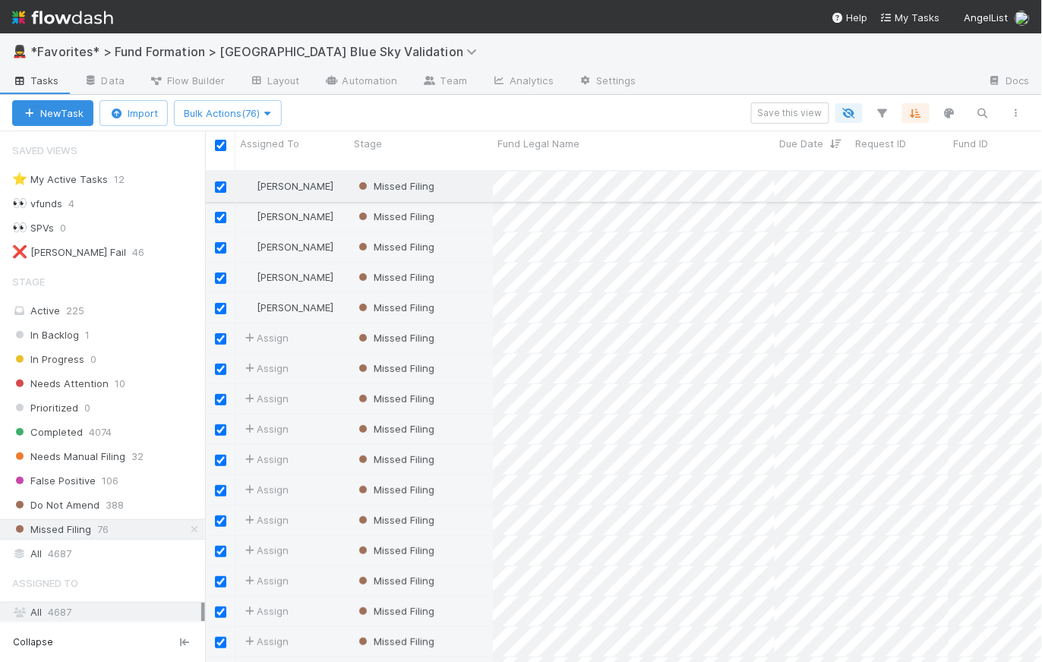
click at [222, 181] on input "checkbox" at bounding box center [220, 186] width 11 height 11
checkbox input "false"
click at [222, 212] on input "checkbox" at bounding box center [220, 217] width 11 height 11
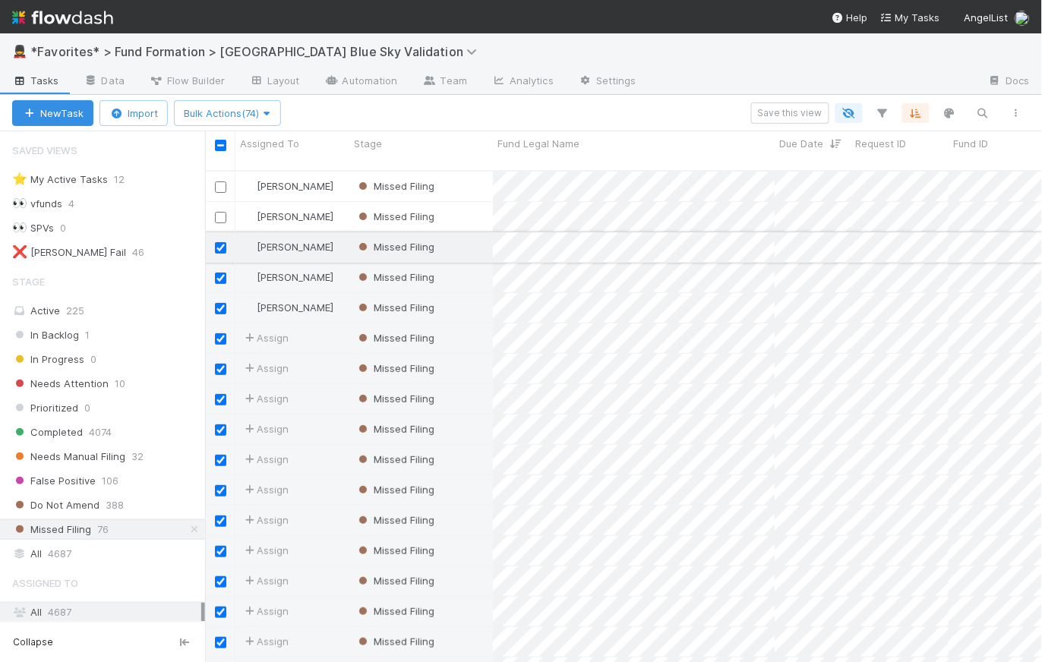
click at [224, 242] on input "checkbox" at bounding box center [220, 247] width 11 height 11
click at [222, 273] on input "checkbox" at bounding box center [220, 278] width 11 height 11
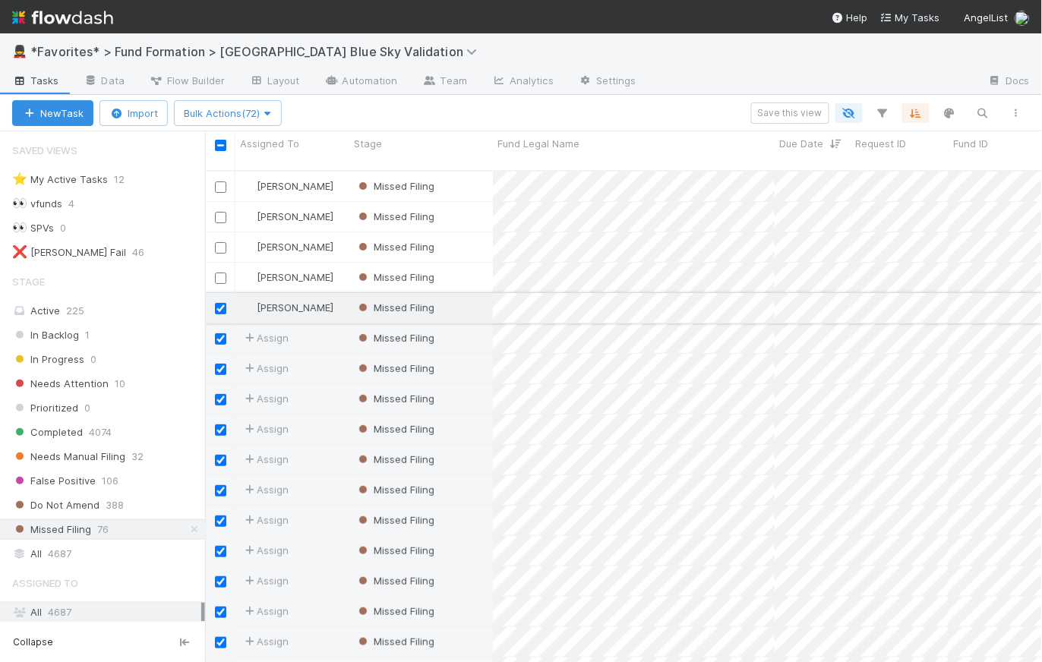
click at [222, 299] on div at bounding box center [220, 307] width 18 height 17
click at [219, 303] on input "checkbox" at bounding box center [220, 308] width 11 height 11
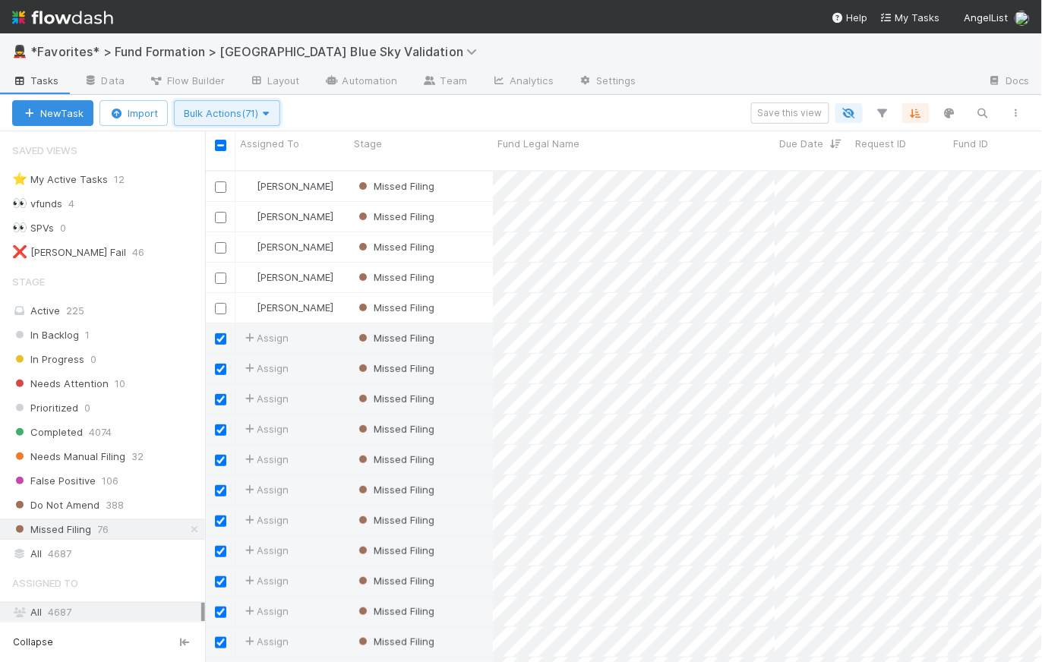
click at [228, 120] on button "Bulk Actions (71)" at bounding box center [227, 113] width 106 height 26
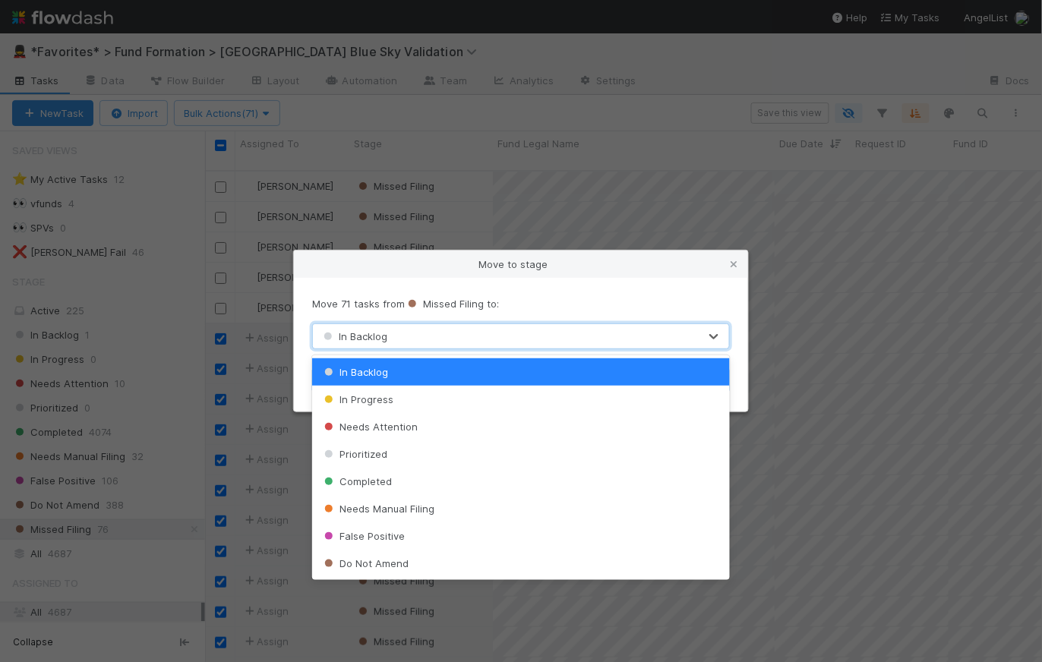
click at [512, 339] on div "In Backlog" at bounding box center [506, 336] width 386 height 24
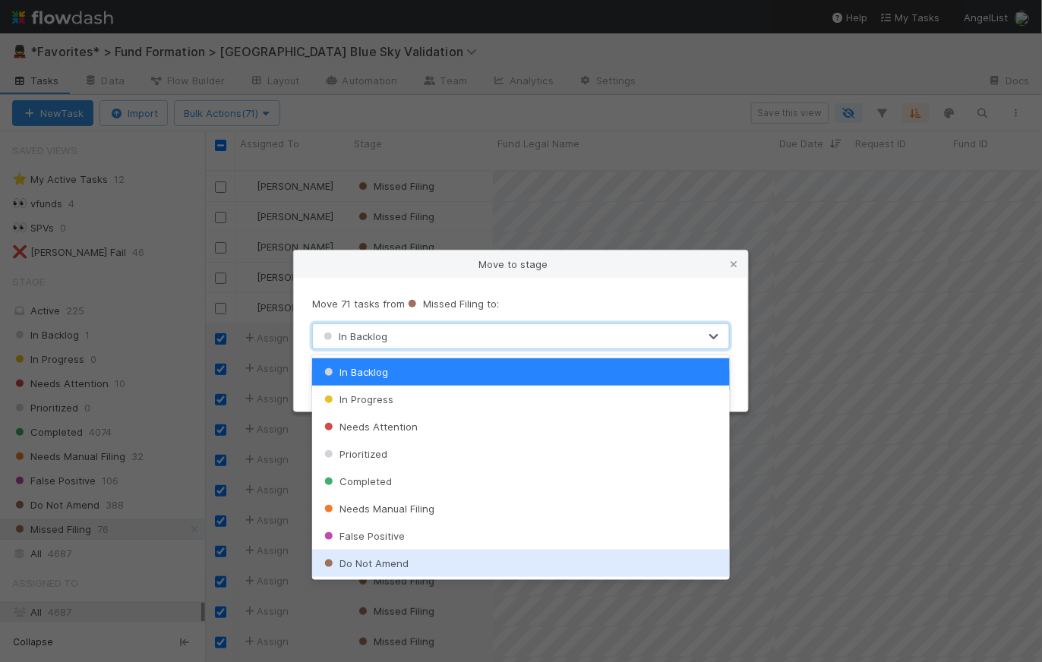
click at [420, 556] on div "Do Not Amend" at bounding box center [521, 563] width 418 height 27
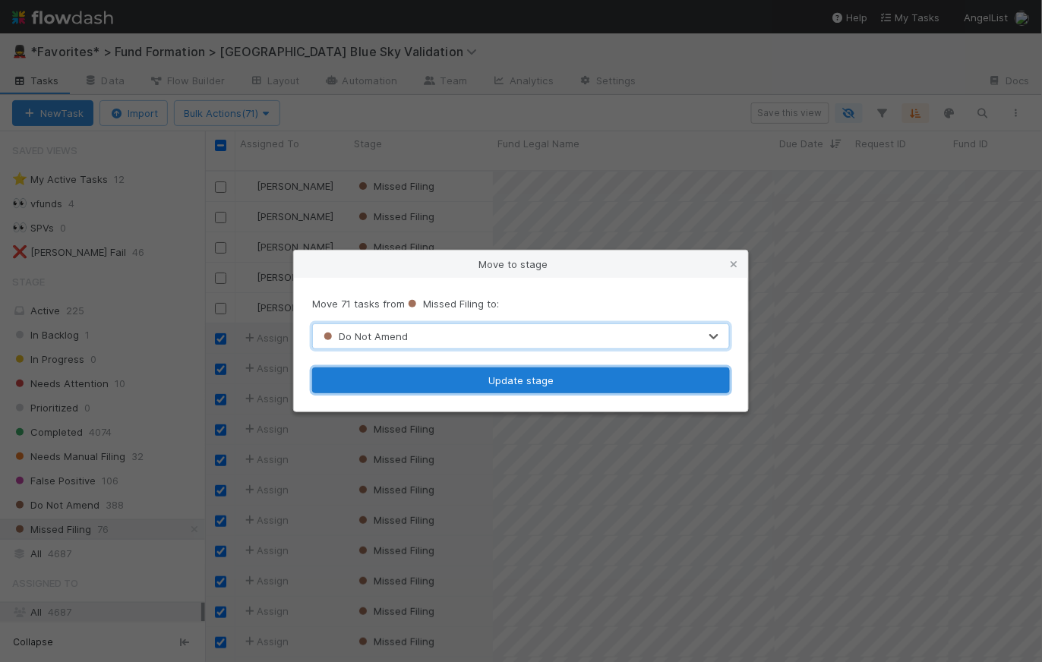
click at [535, 376] on button "Update stage" at bounding box center [521, 380] width 418 height 26
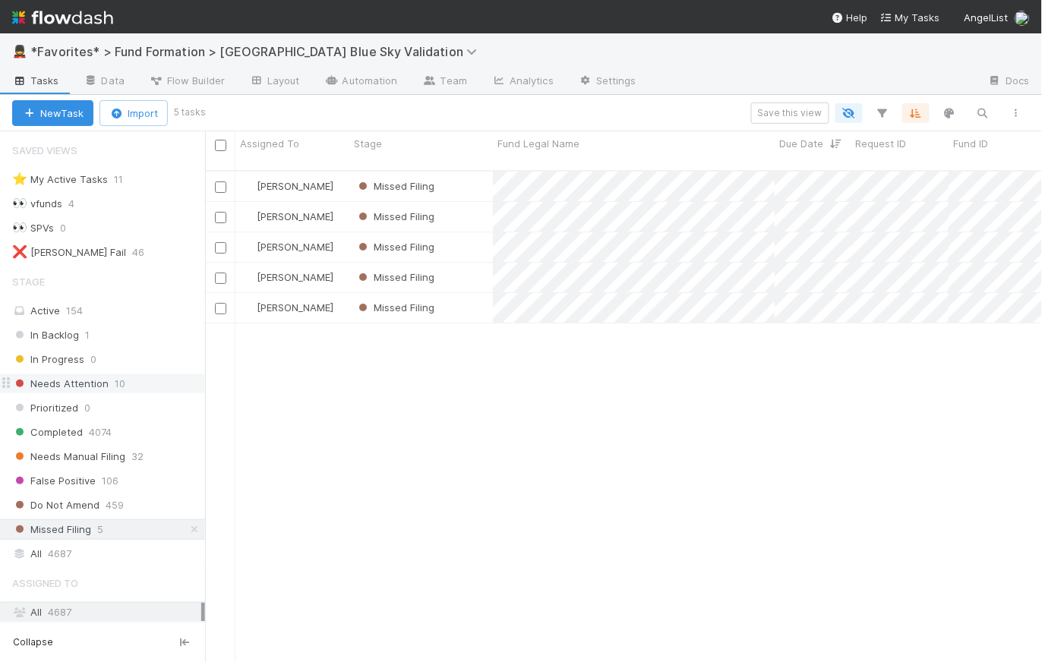
click at [77, 388] on span "Needs Attention" at bounding box center [60, 383] width 96 height 19
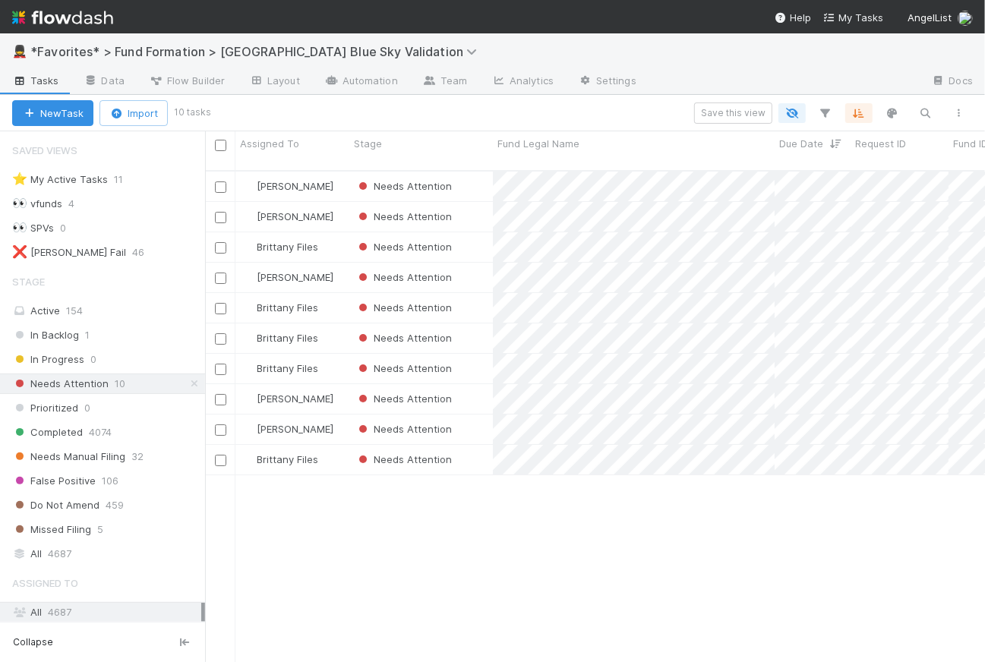
scroll to position [11, 11]
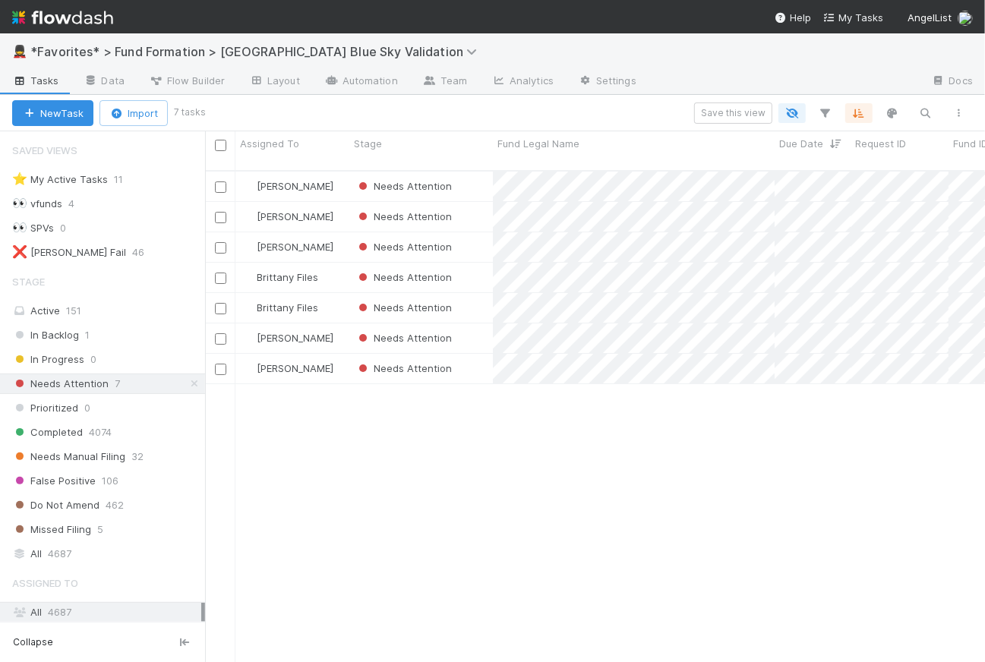
click at [71, 20] on img at bounding box center [62, 18] width 101 height 26
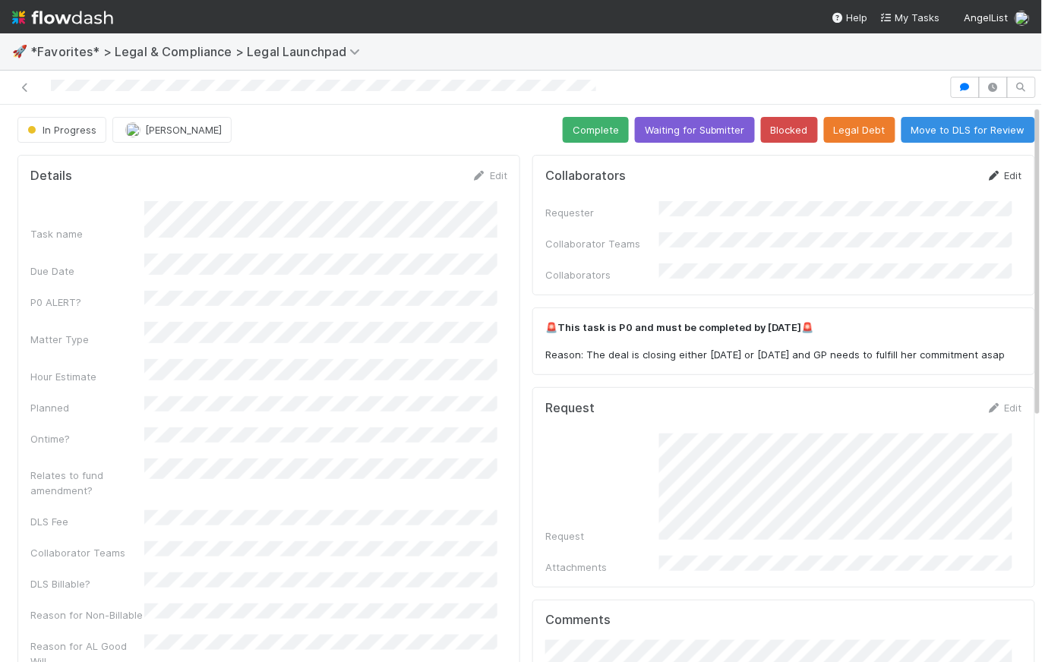
click at [998, 178] on link "Edit" at bounding box center [1004, 175] width 36 height 12
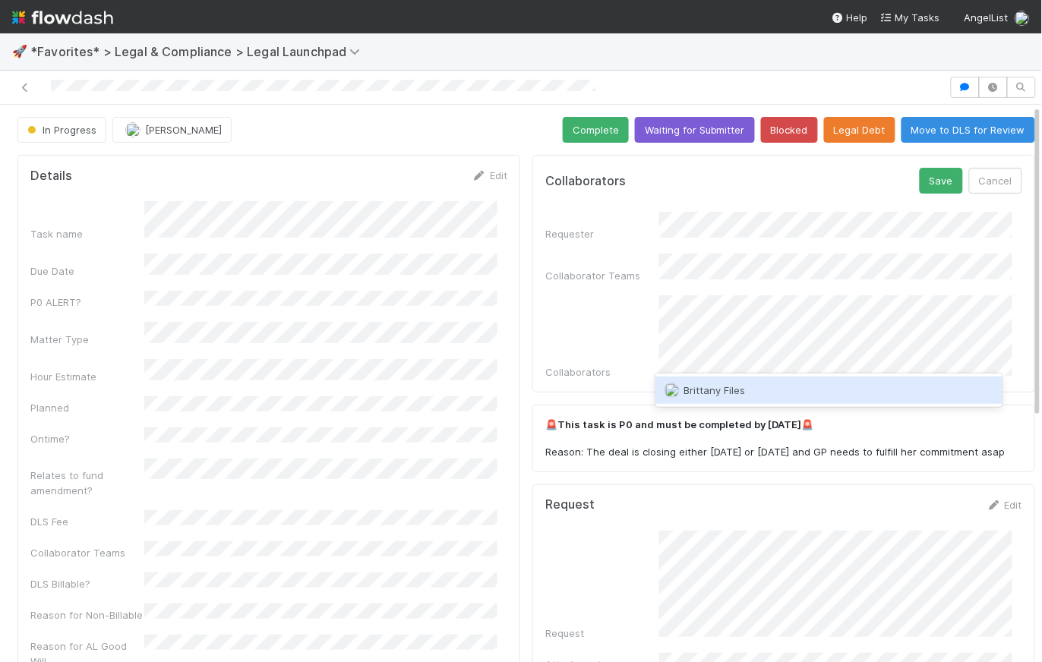
click at [746, 389] on div "Brittany Files" at bounding box center [828, 390] width 347 height 27
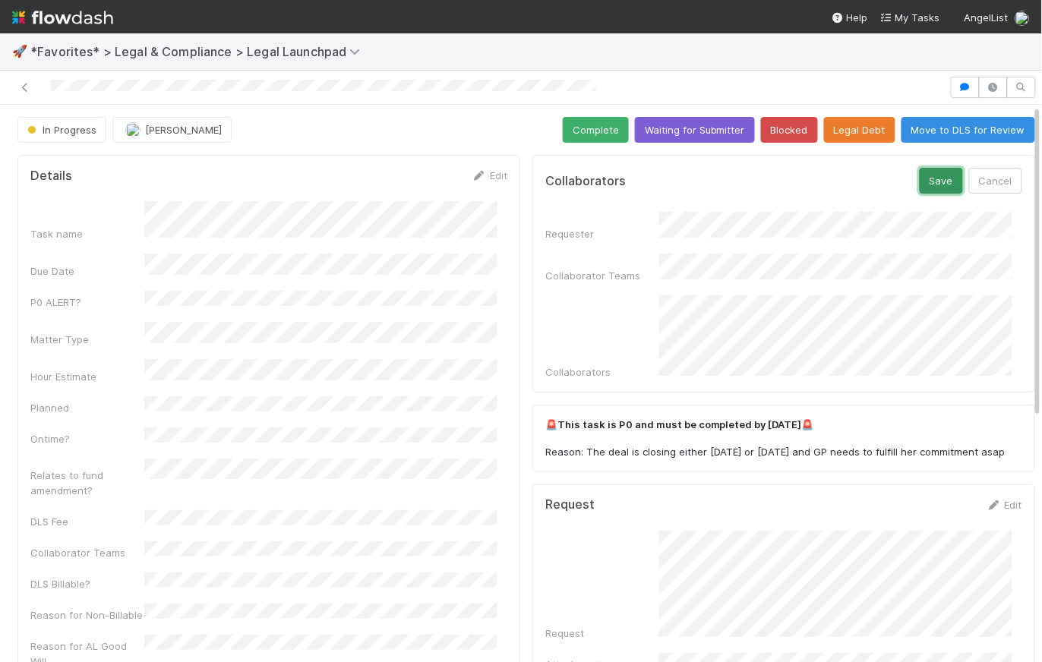
click at [921, 183] on button "Save" at bounding box center [940, 181] width 43 height 26
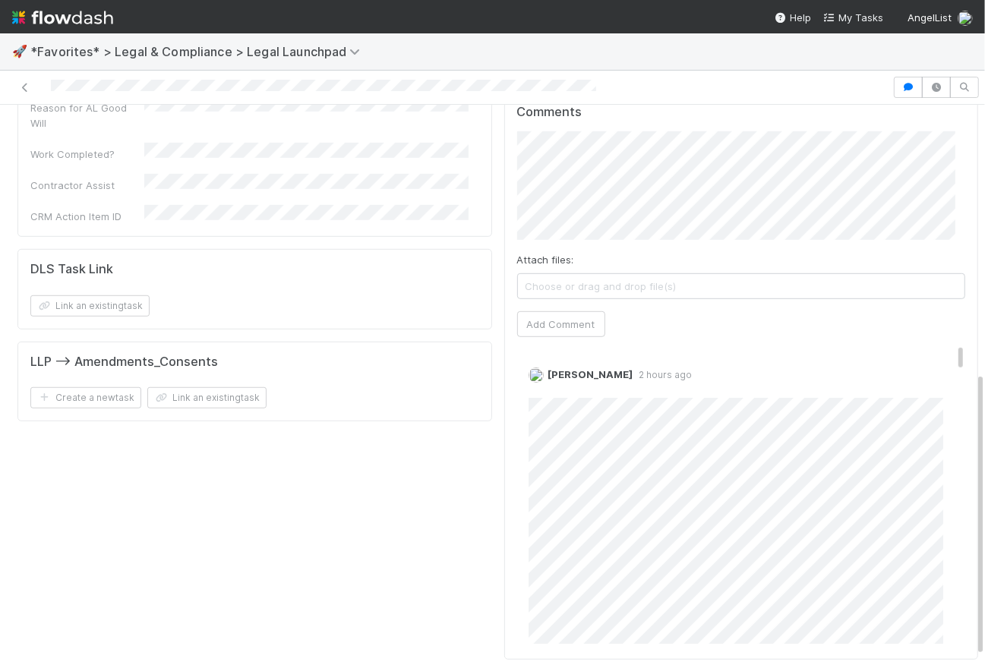
scroll to position [523, 0]
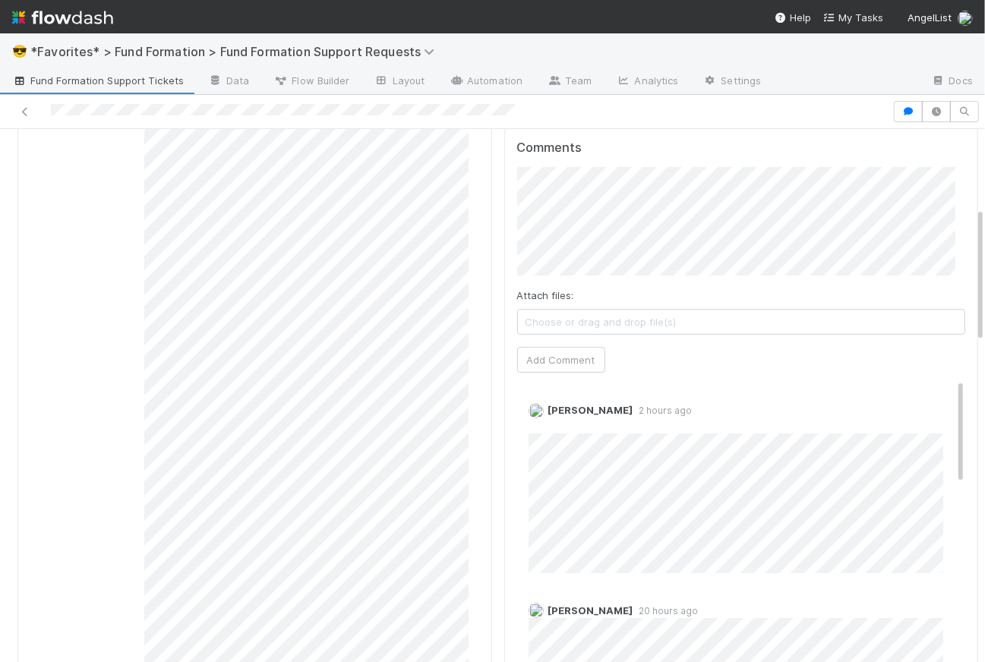
scroll to position [459, 0]
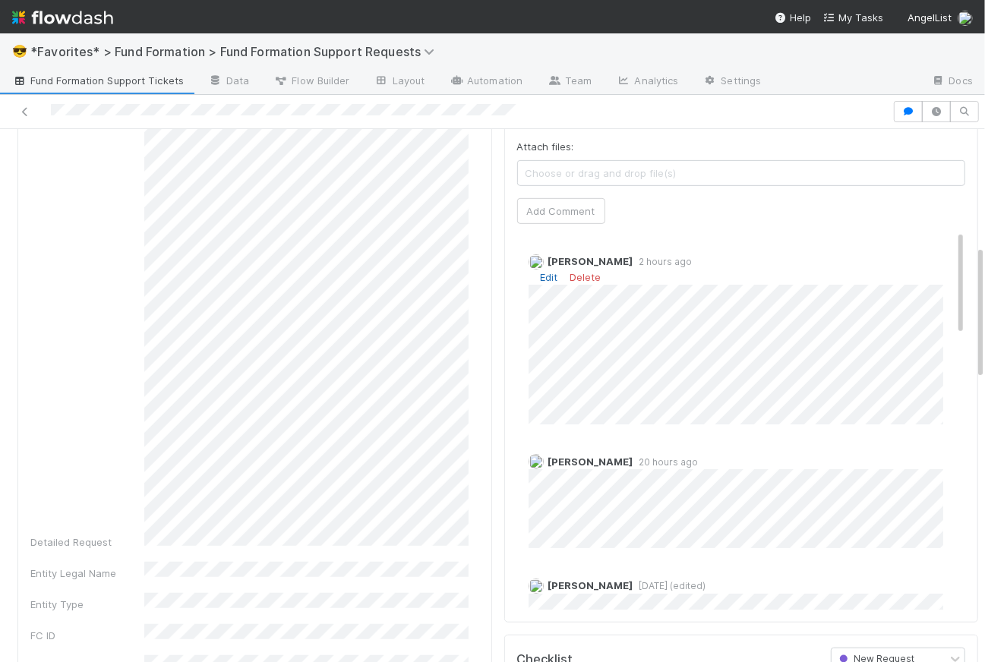
click at [541, 273] on link "Edit" at bounding box center [549, 277] width 17 height 12
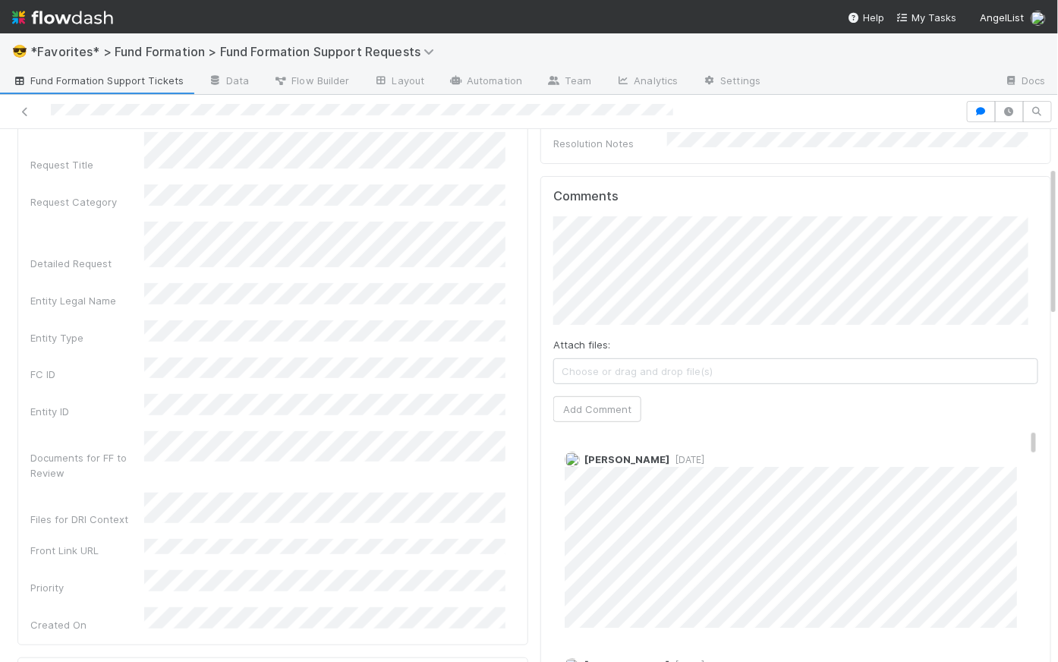
scroll to position [143, 0]
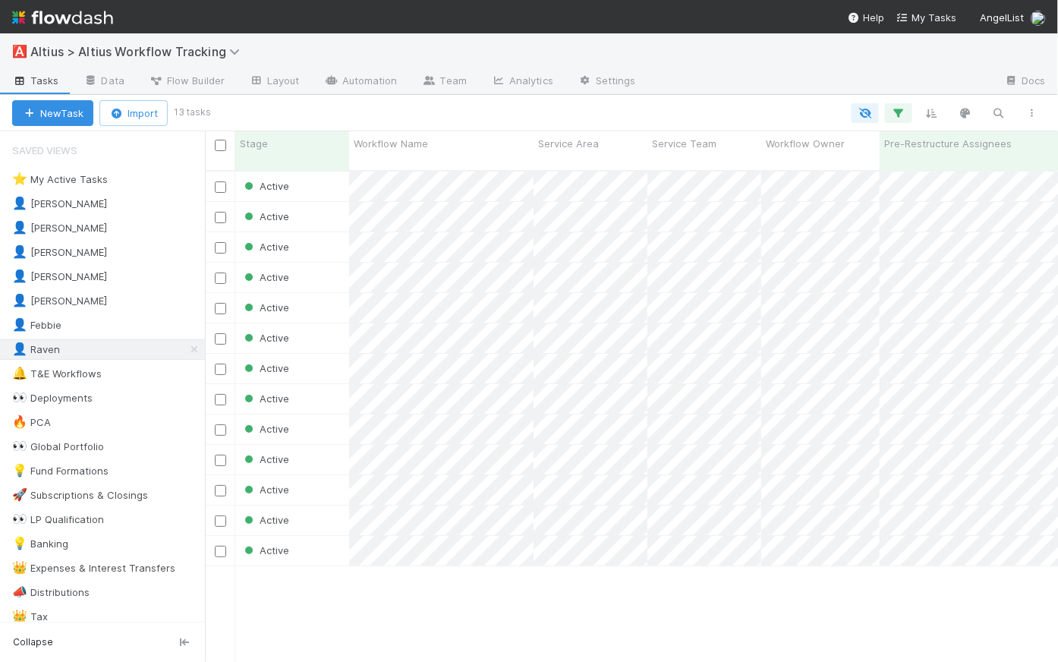
scroll to position [493, 843]
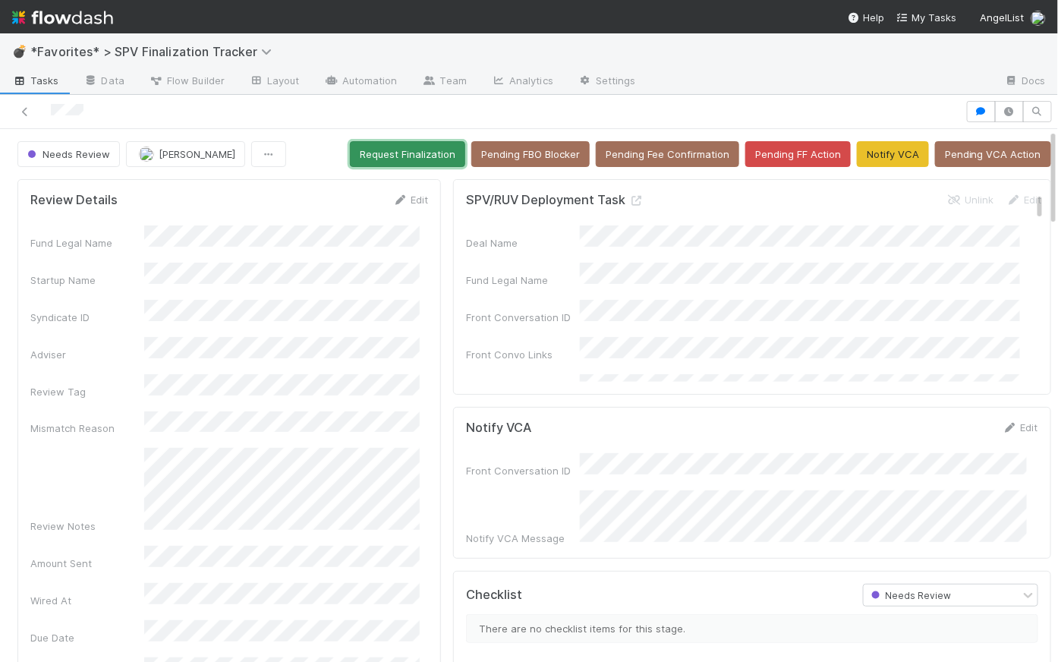
click at [396, 153] on button "Request Finalization" at bounding box center [407, 154] width 115 height 26
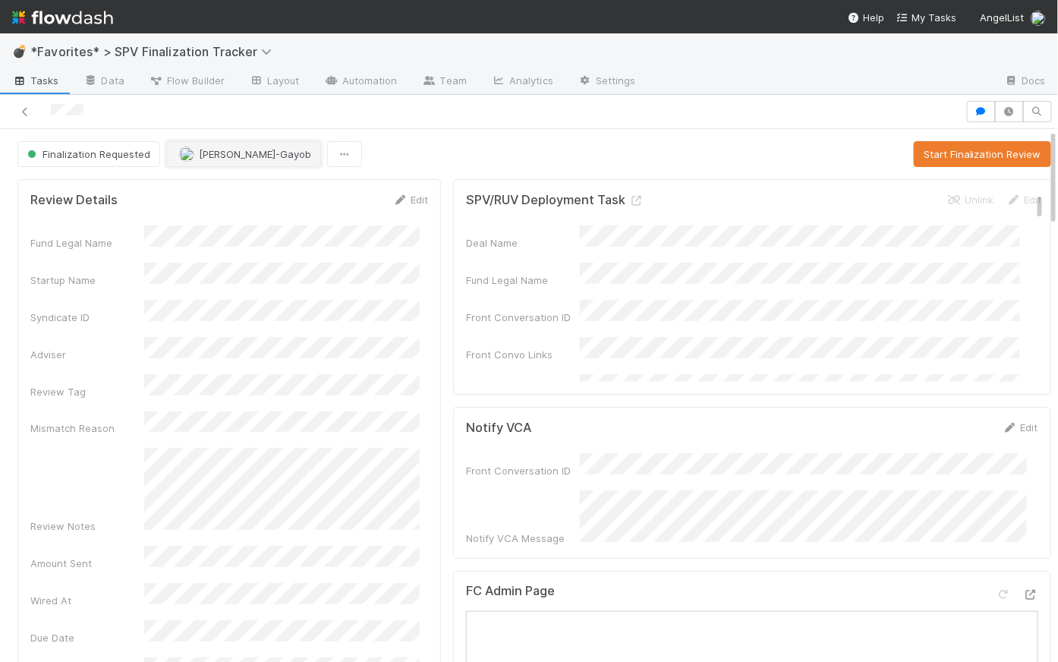
click at [220, 158] on span "Loraine Pati-Gayob" at bounding box center [255, 154] width 112 height 12
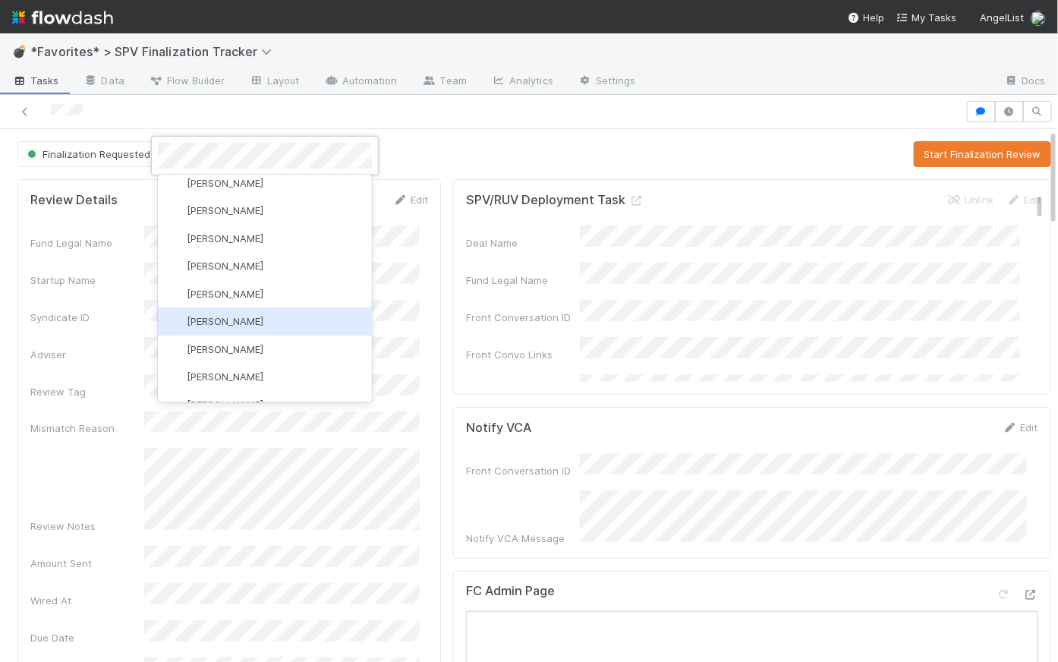
scroll to position [831, 0]
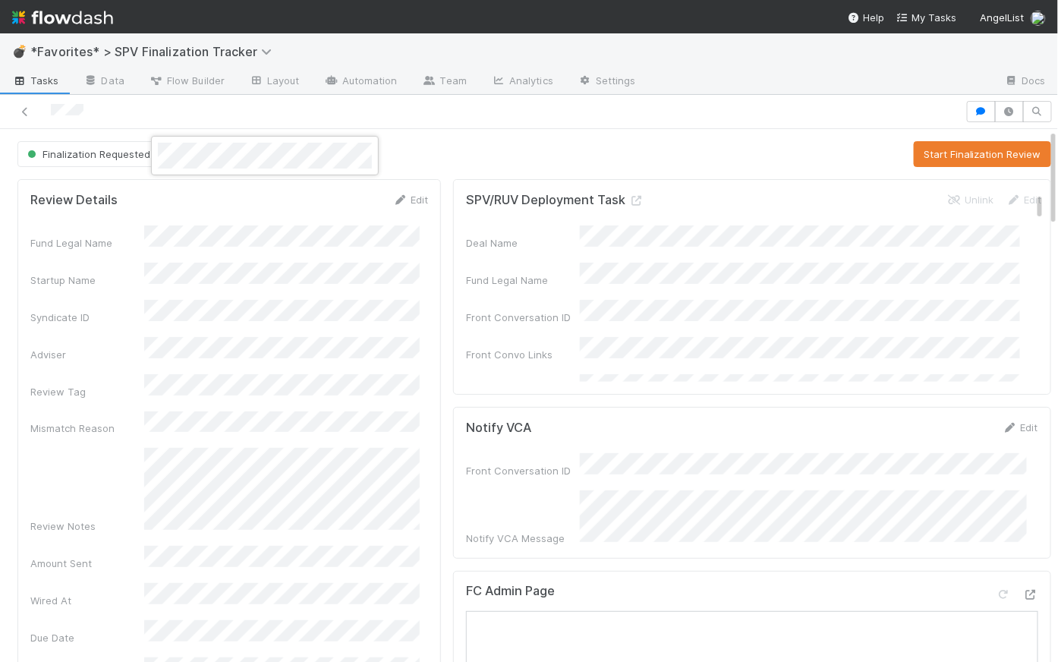
click at [438, 136] on div at bounding box center [529, 331] width 1058 height 662
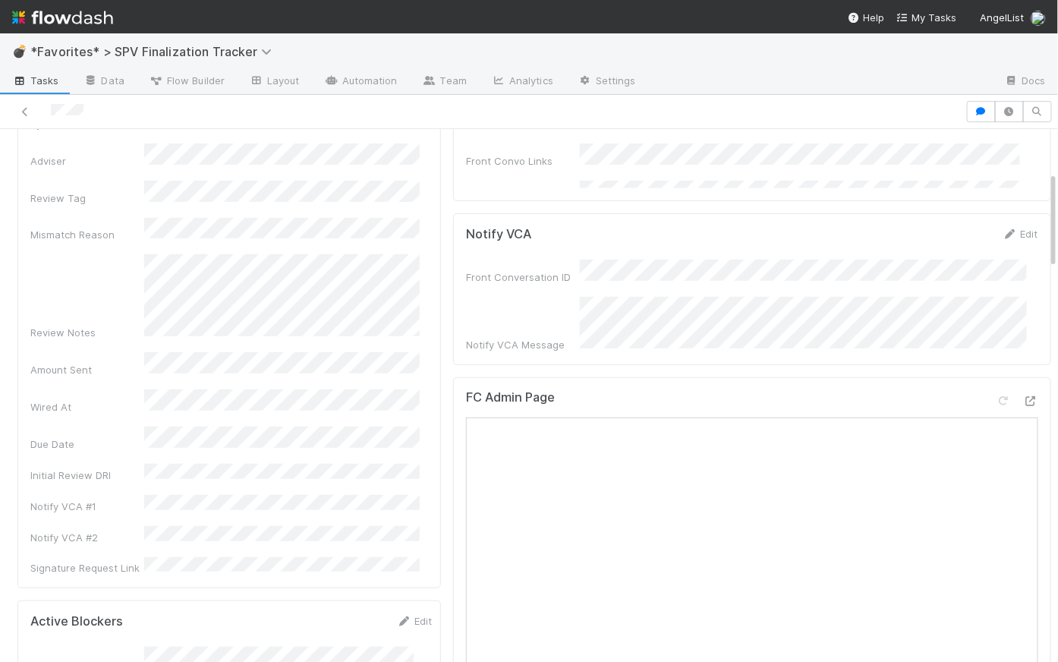
scroll to position [301, 0]
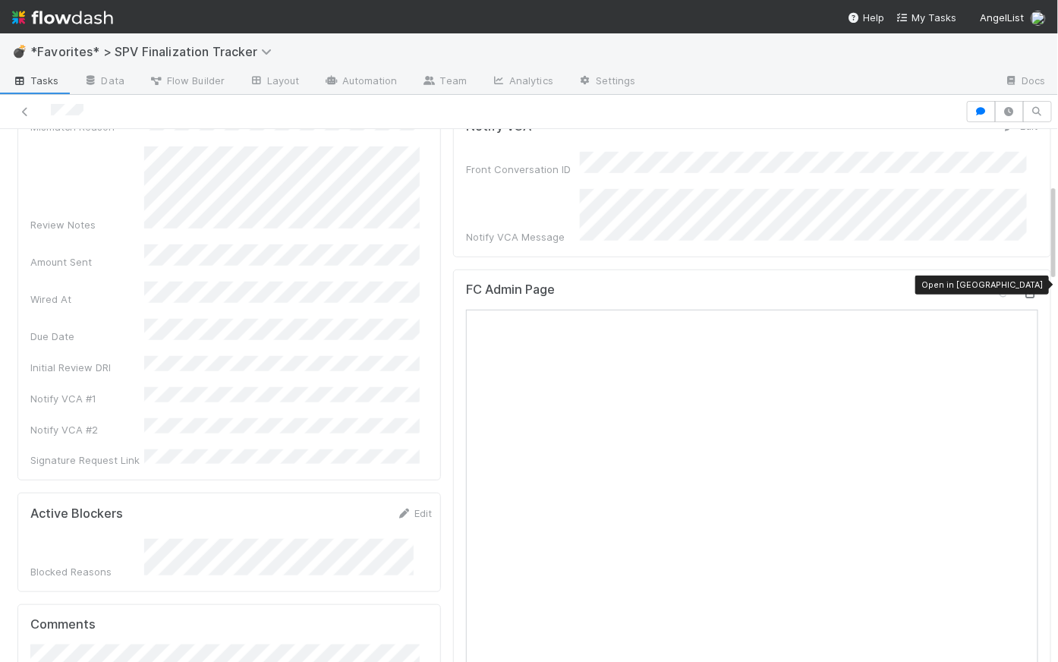
click at [1023, 288] on icon at bounding box center [1030, 293] width 15 height 10
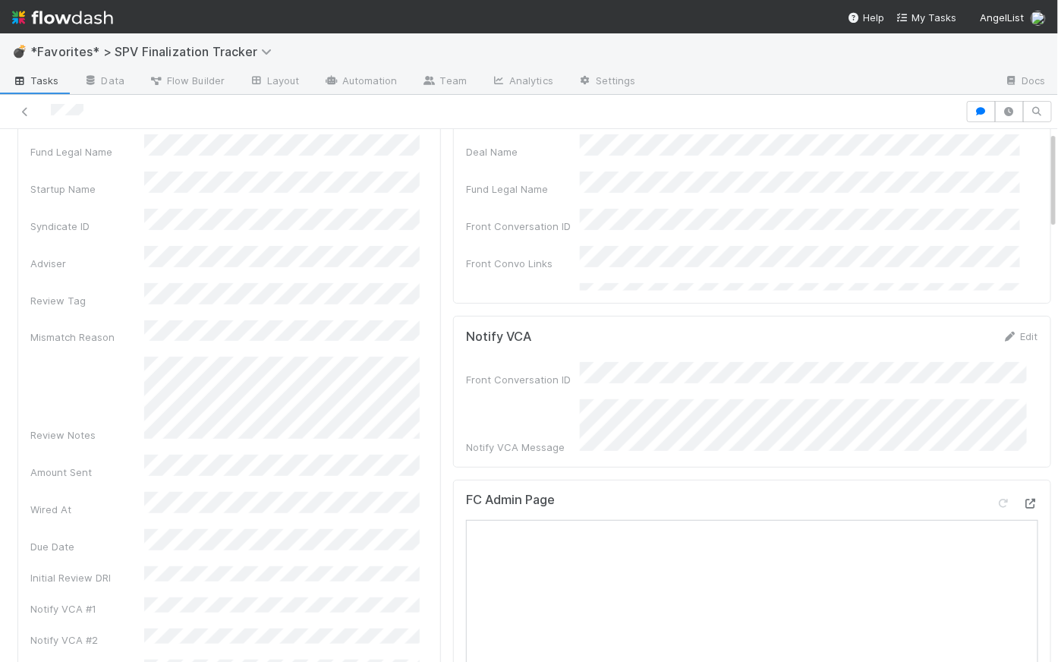
scroll to position [0, 0]
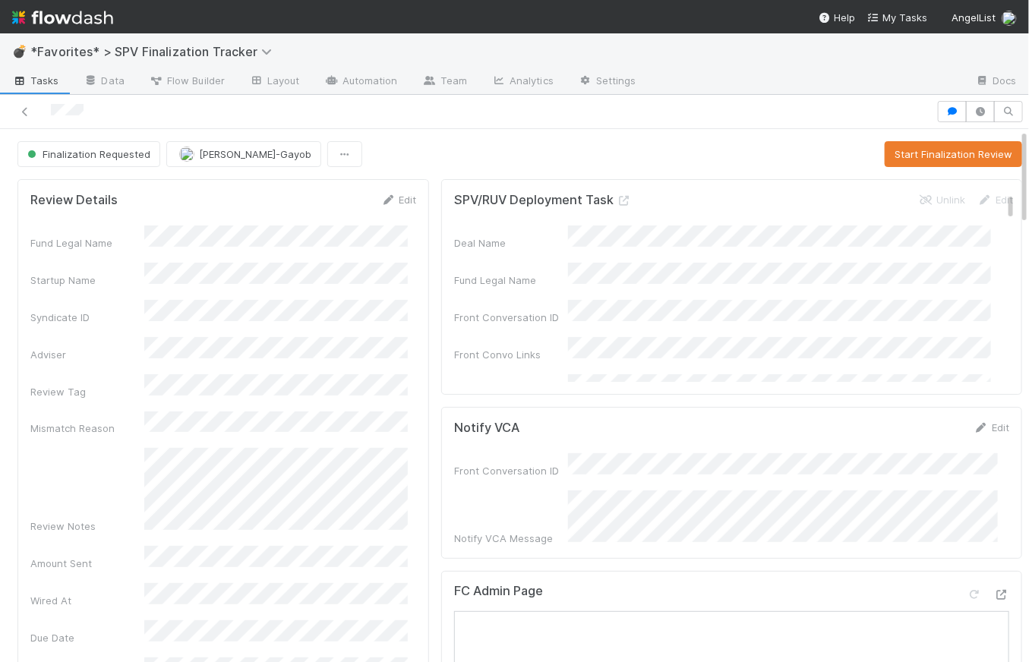
click at [435, 124] on div at bounding box center [514, 112] width 1029 height 34
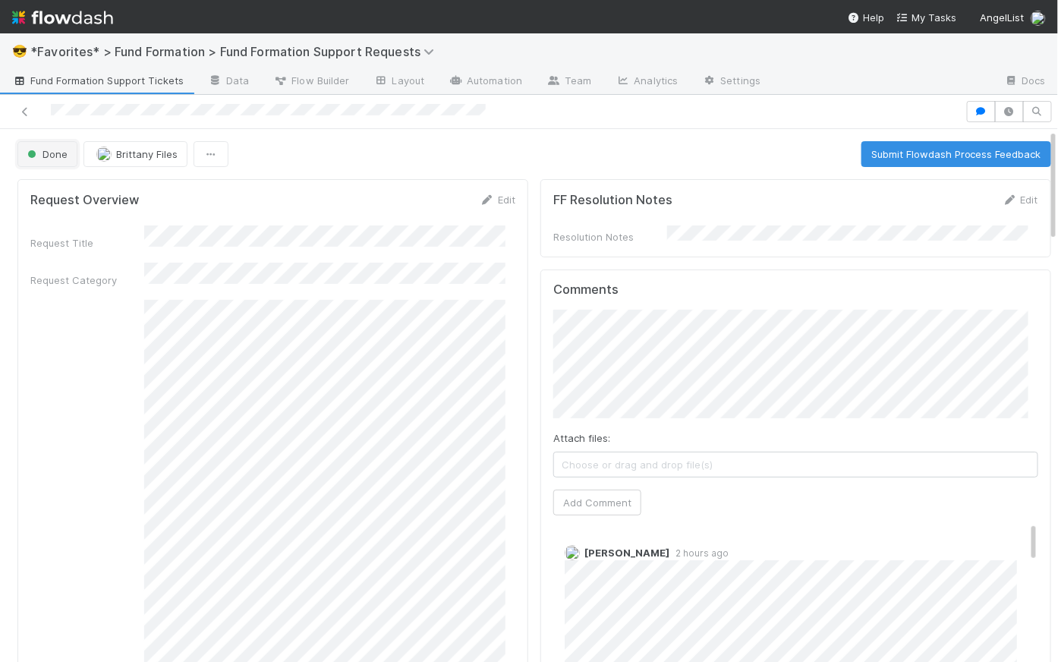
click at [60, 151] on span "Done" at bounding box center [45, 154] width 43 height 12
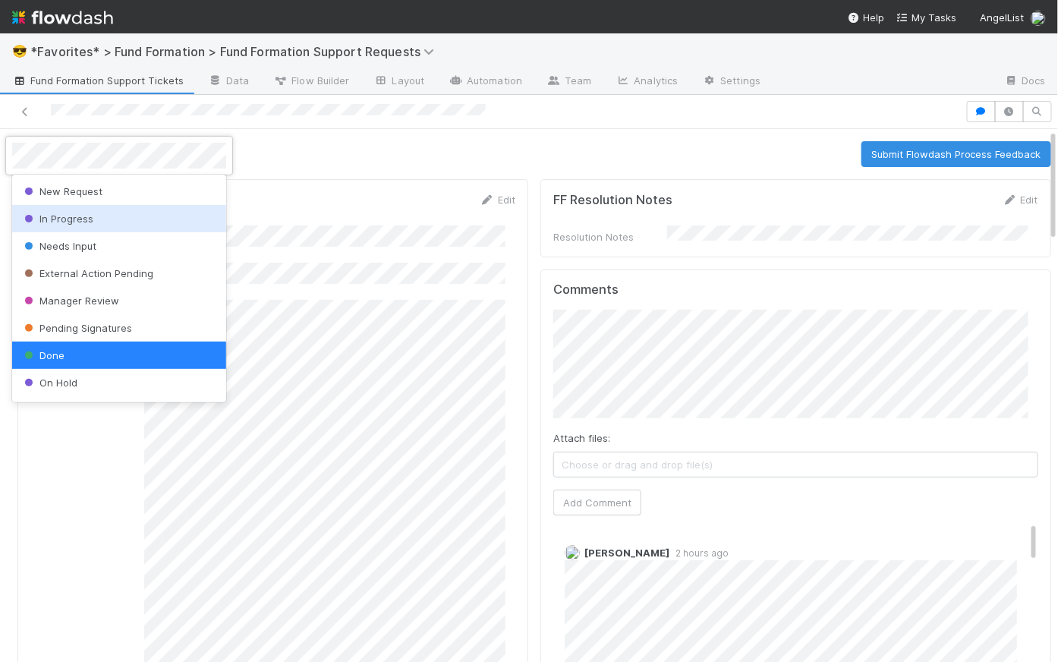
click at [86, 216] on span "In Progress" at bounding box center [57, 219] width 72 height 12
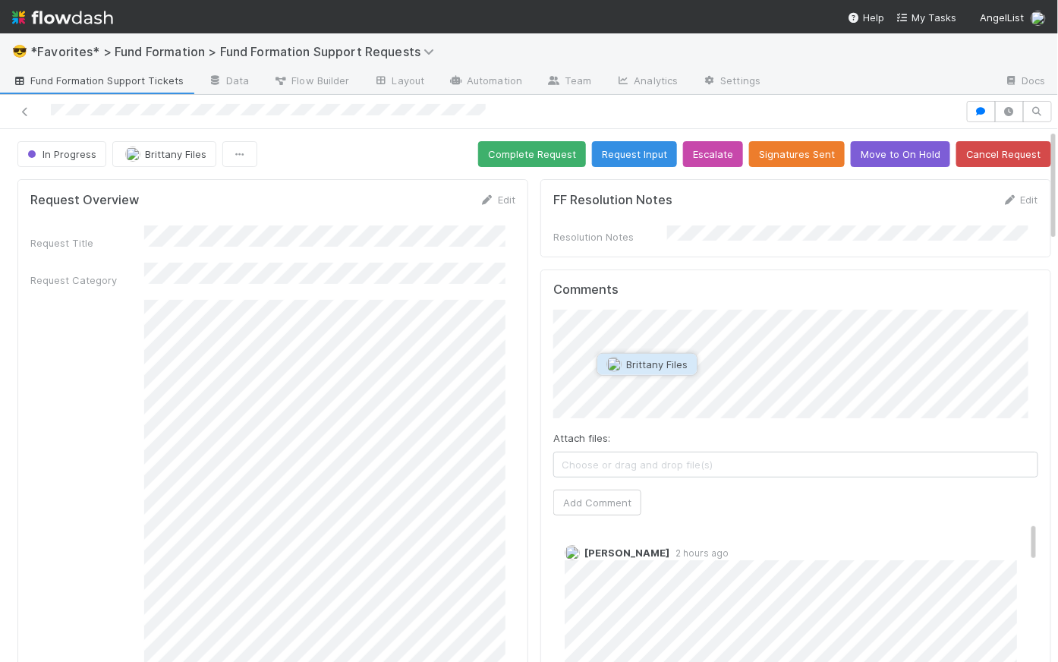
click at [652, 363] on span "Brittany Files" at bounding box center [656, 364] width 61 height 12
click at [610, 499] on button "Add Comment" at bounding box center [597, 503] width 88 height 26
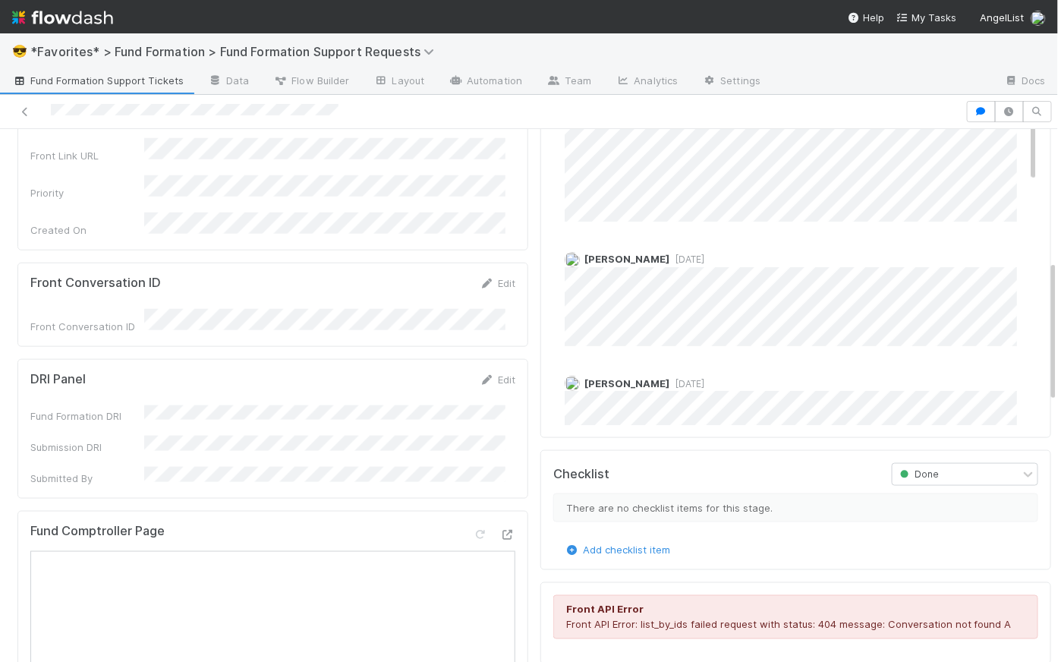
scroll to position [181, 0]
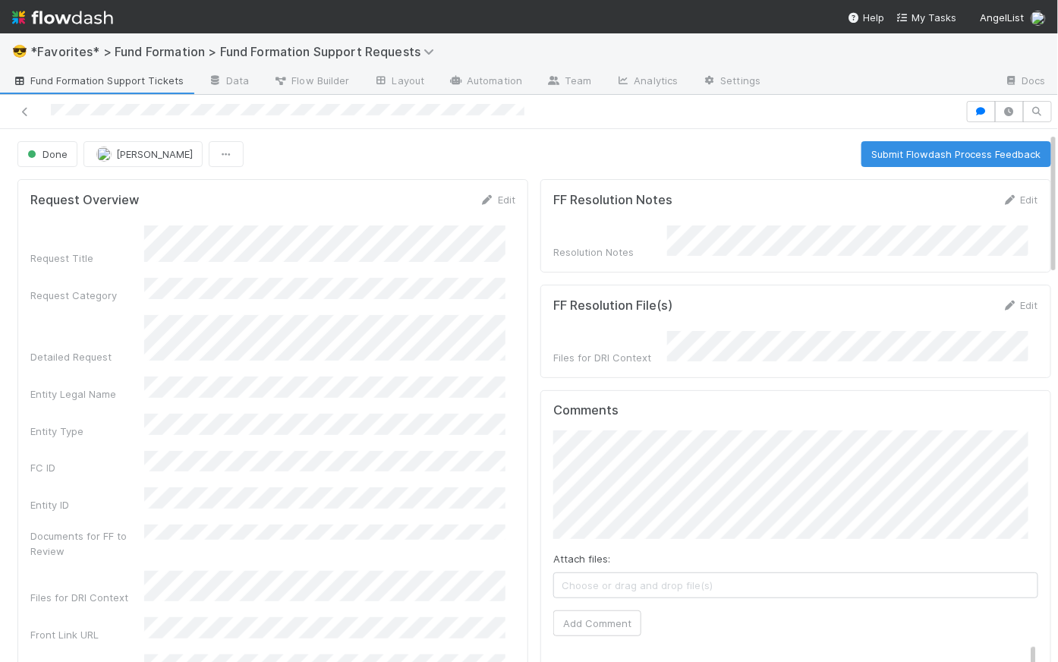
scroll to position [305, 0]
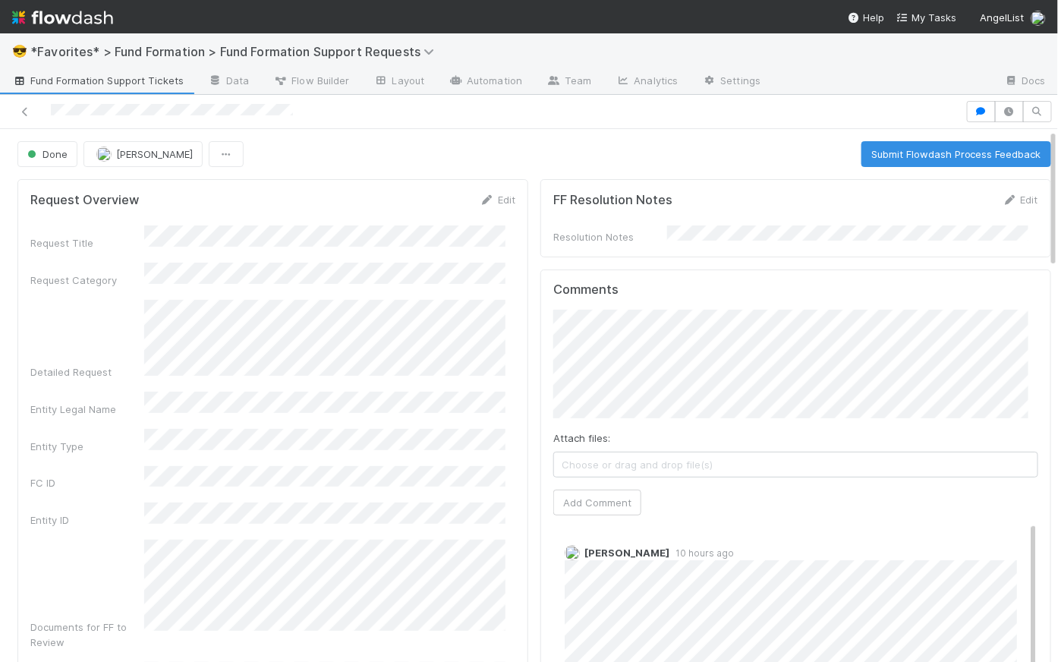
scroll to position [304, 0]
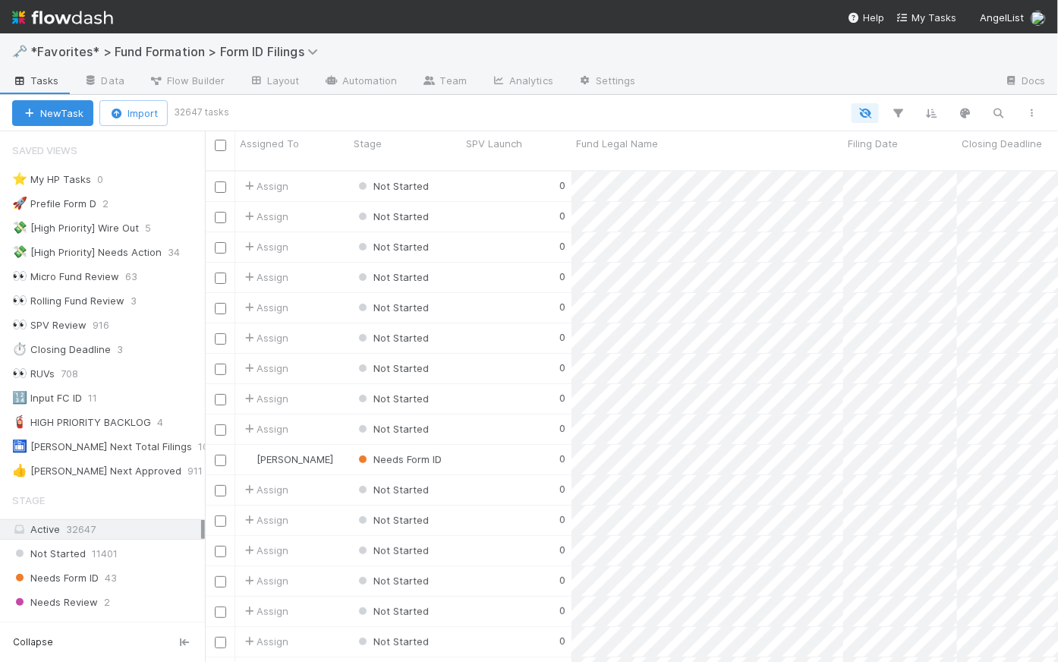
scroll to position [493, 843]
click at [65, 18] on img at bounding box center [62, 18] width 101 height 26
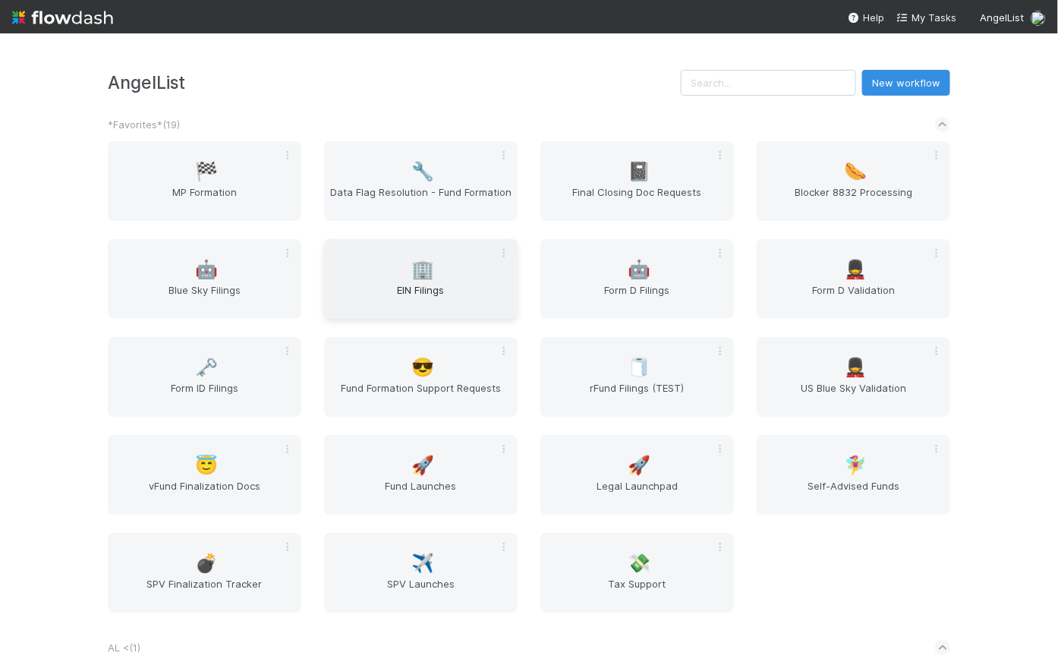
click at [403, 286] on span "EIN Filings" at bounding box center [420, 297] width 181 height 30
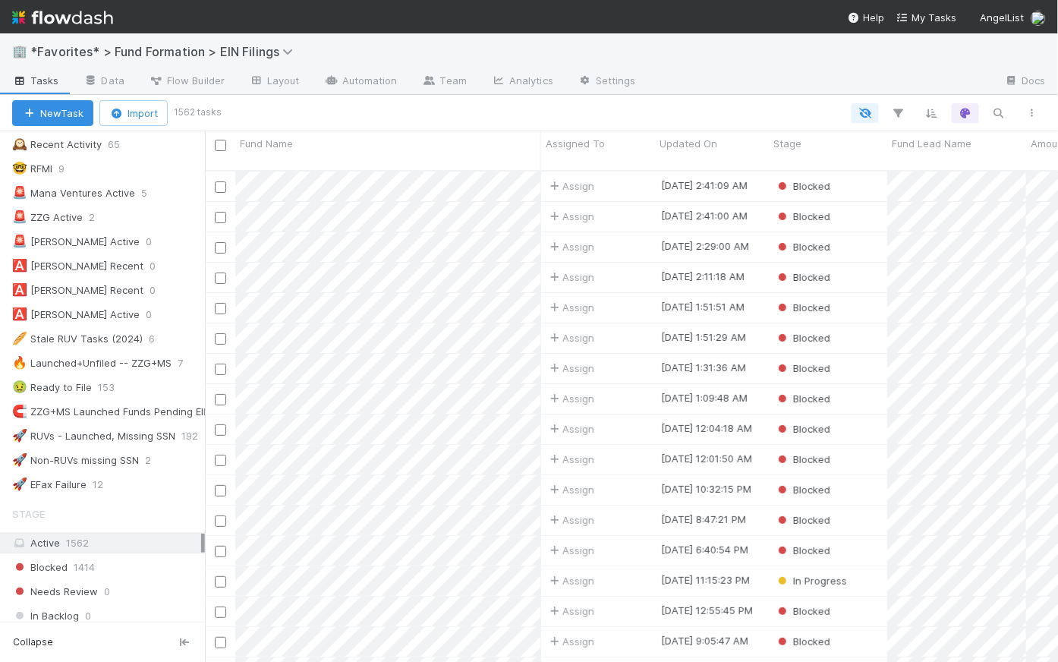
scroll to position [850, 0]
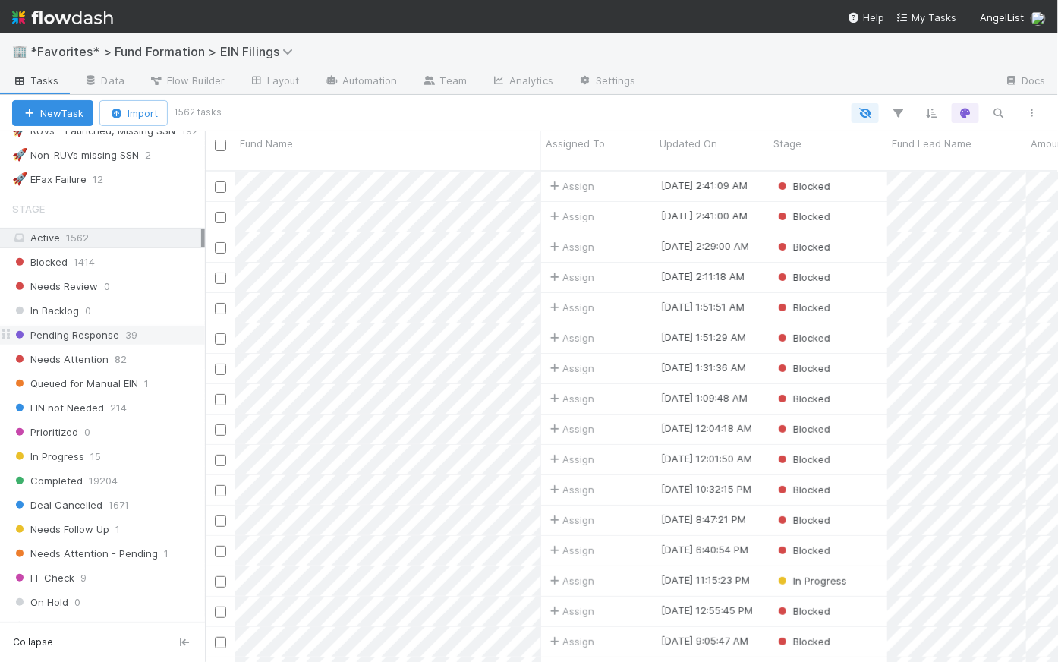
click at [85, 327] on span "Pending Response" at bounding box center [65, 335] width 107 height 19
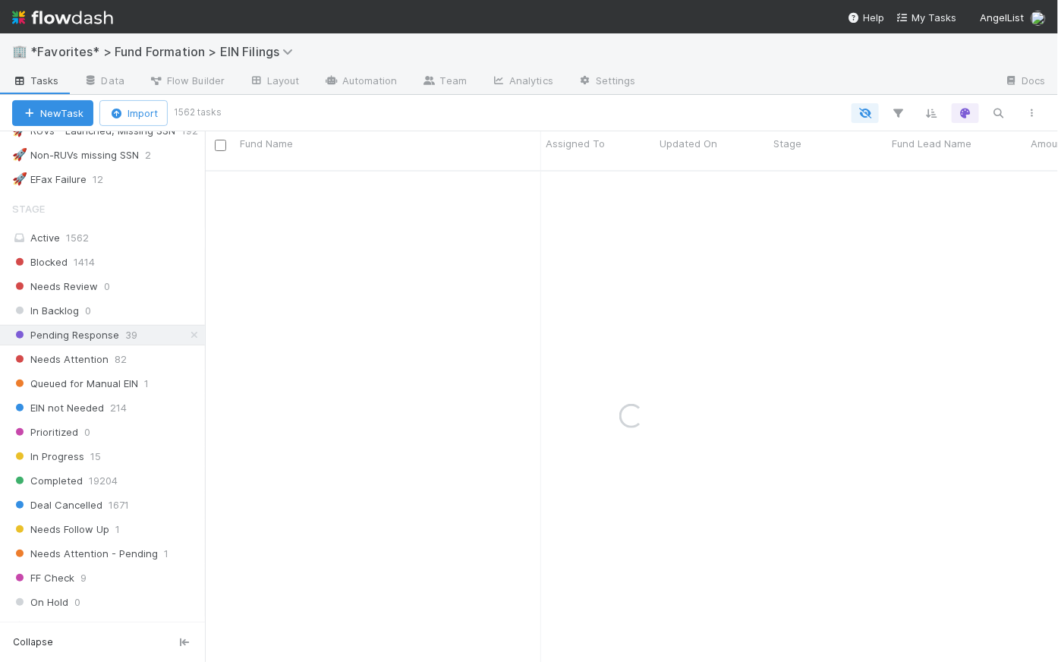
click at [560, 108] on div at bounding box center [634, 113] width 830 height 20
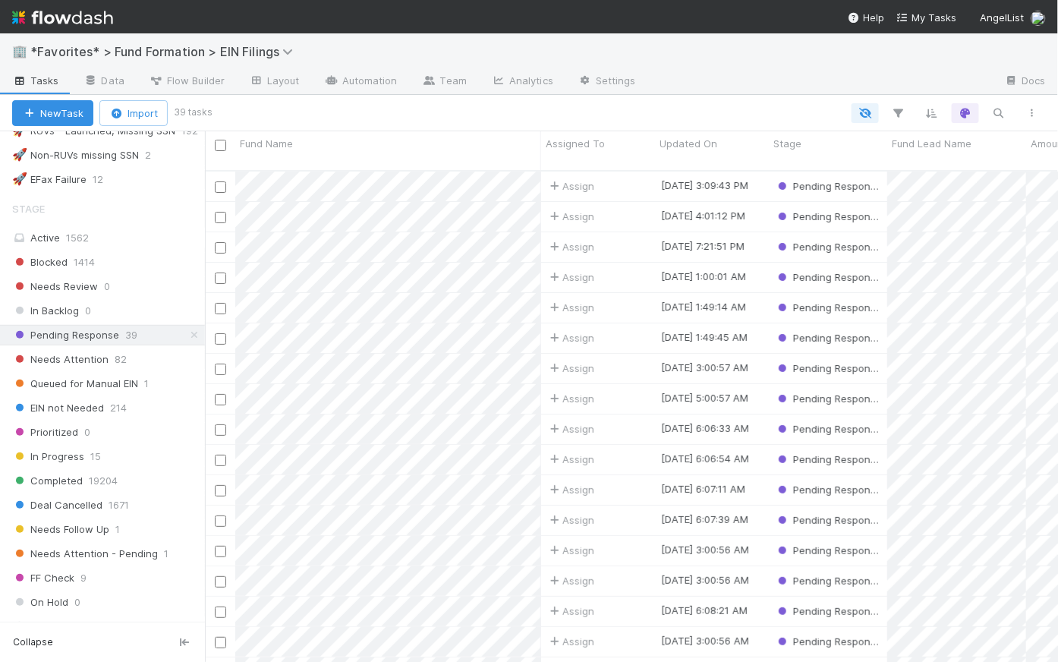
scroll to position [493, 843]
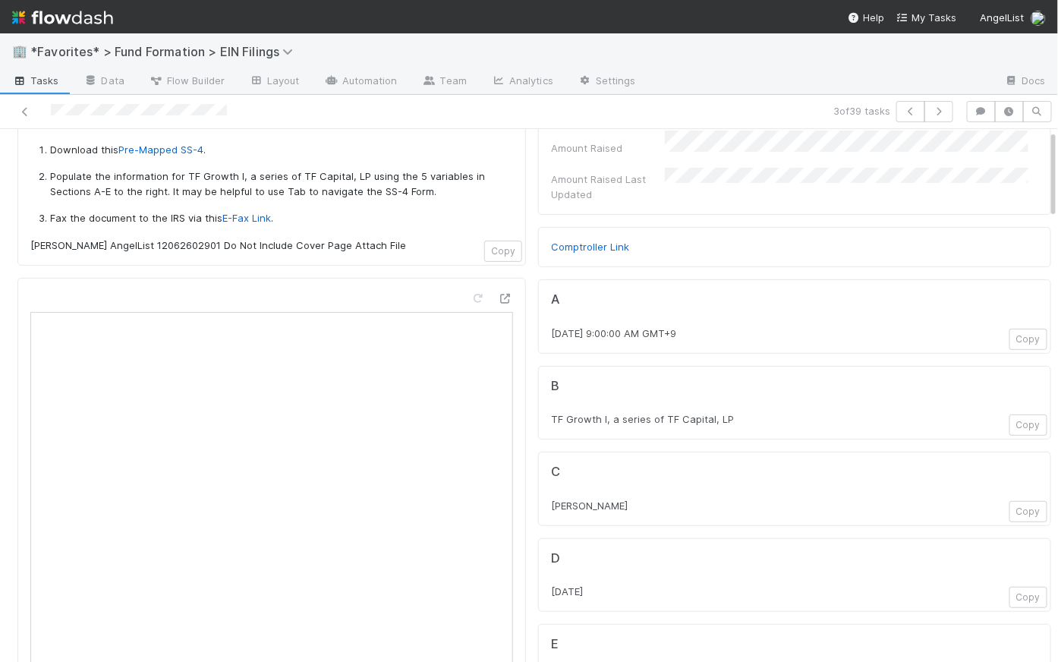
scroll to position [104, 0]
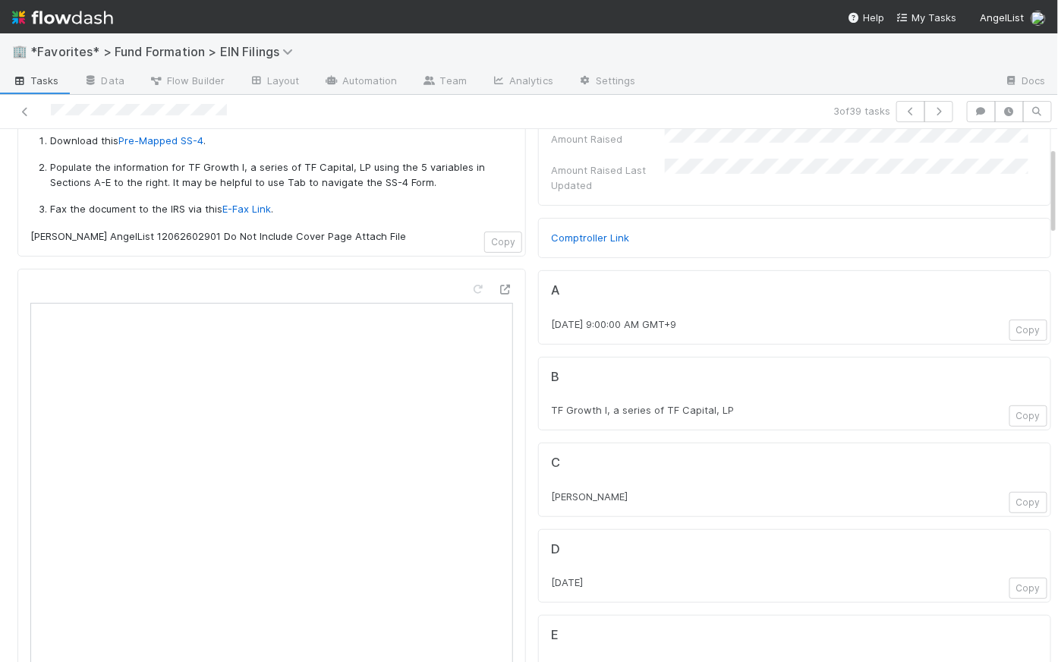
drag, startPoint x: 638, startPoint y: 408, endPoint x: 576, endPoint y: 405, distance: 61.6
click at [576, 405] on div "TF Growth I, a series of TF Capital, LP" at bounding box center [794, 409] width 487 height 15
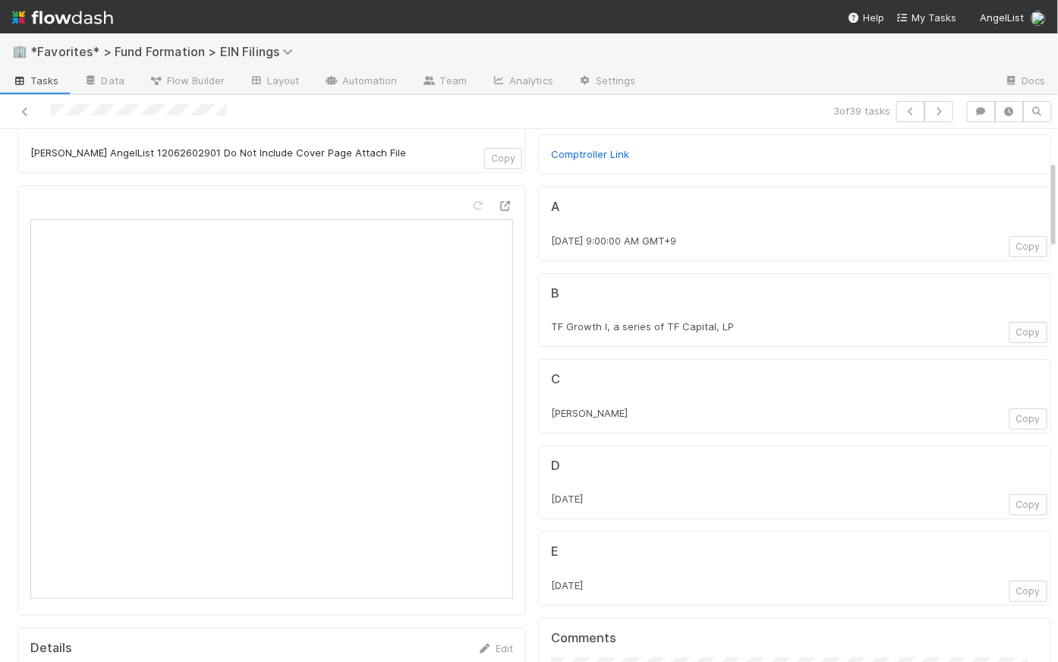
scroll to position [241, 0]
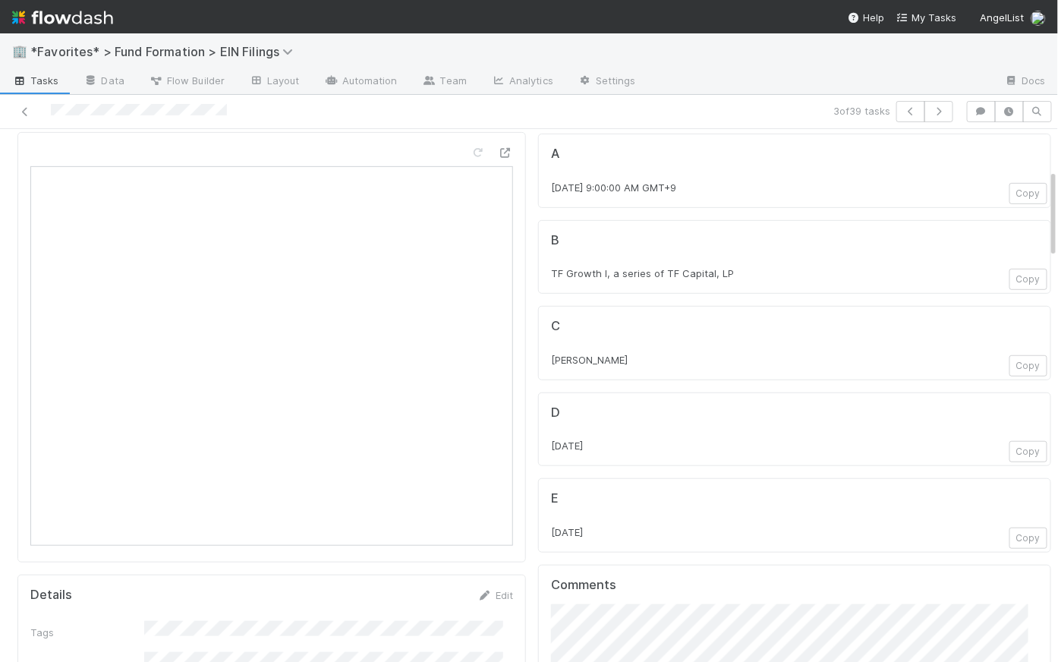
drag, startPoint x: 635, startPoint y: 357, endPoint x: 530, endPoint y: 366, distance: 105.2
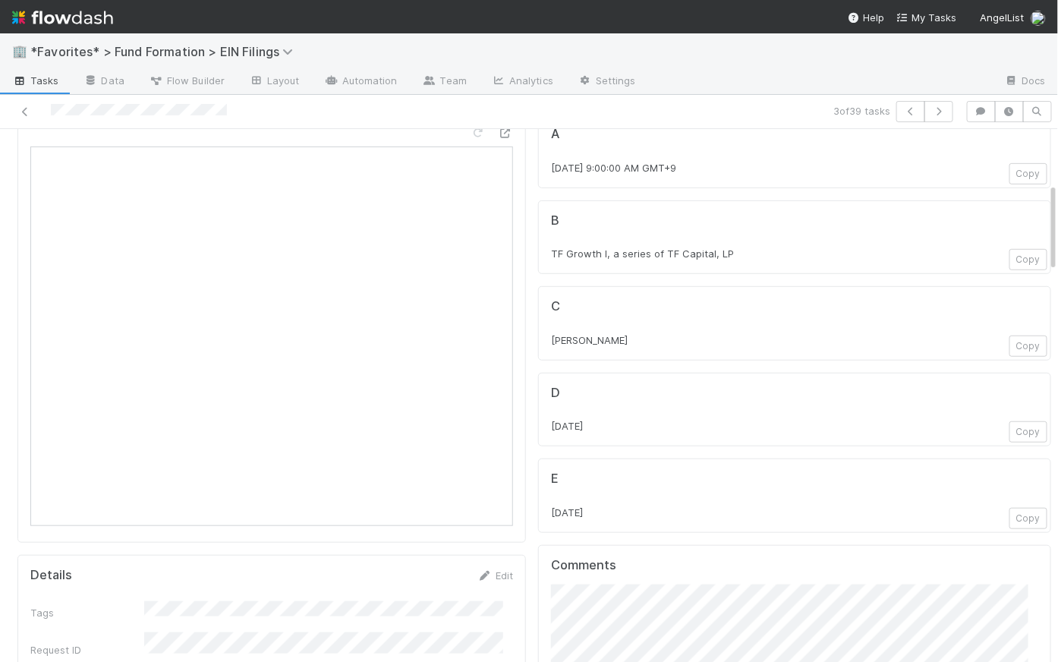
scroll to position [359, 0]
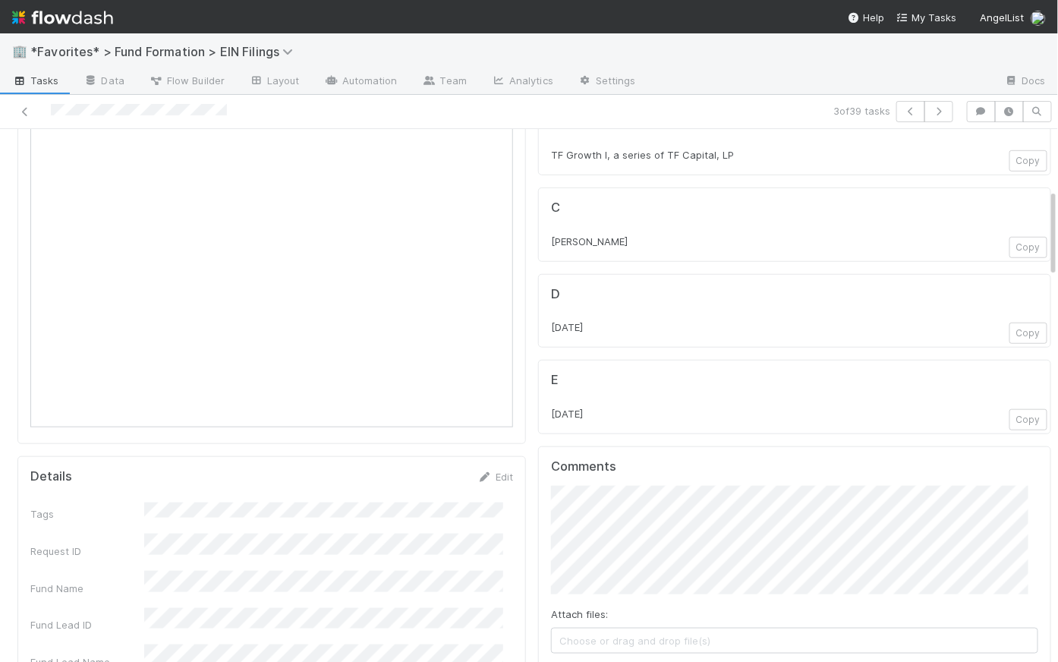
click at [570, 301] on div "D [DATE] Copy" at bounding box center [794, 311] width 487 height 49
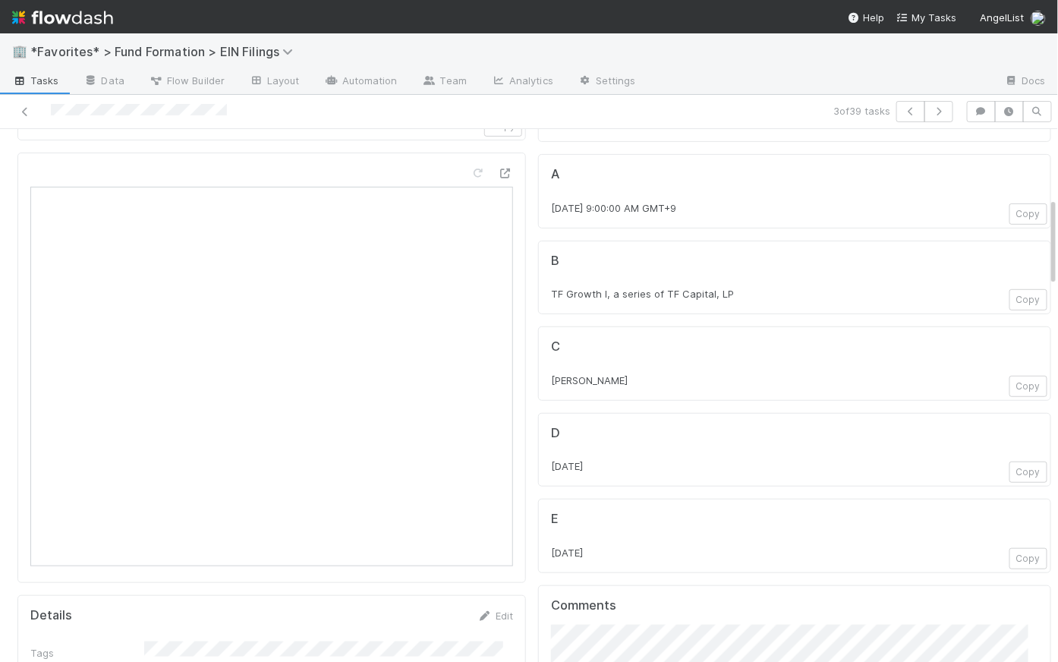
scroll to position [0, 0]
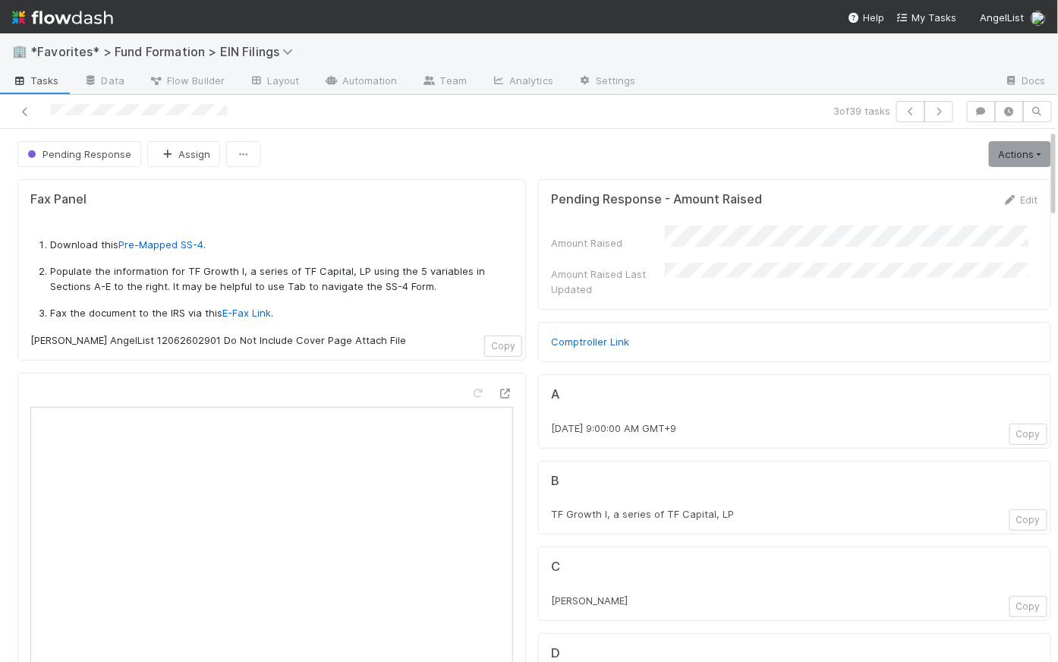
click at [565, 145] on div "Pending Response Assign Actions Filing Successful No Filing Needed Escalate Mov…" at bounding box center [534, 154] width 1034 height 26
click at [21, 109] on icon at bounding box center [24, 112] width 15 height 10
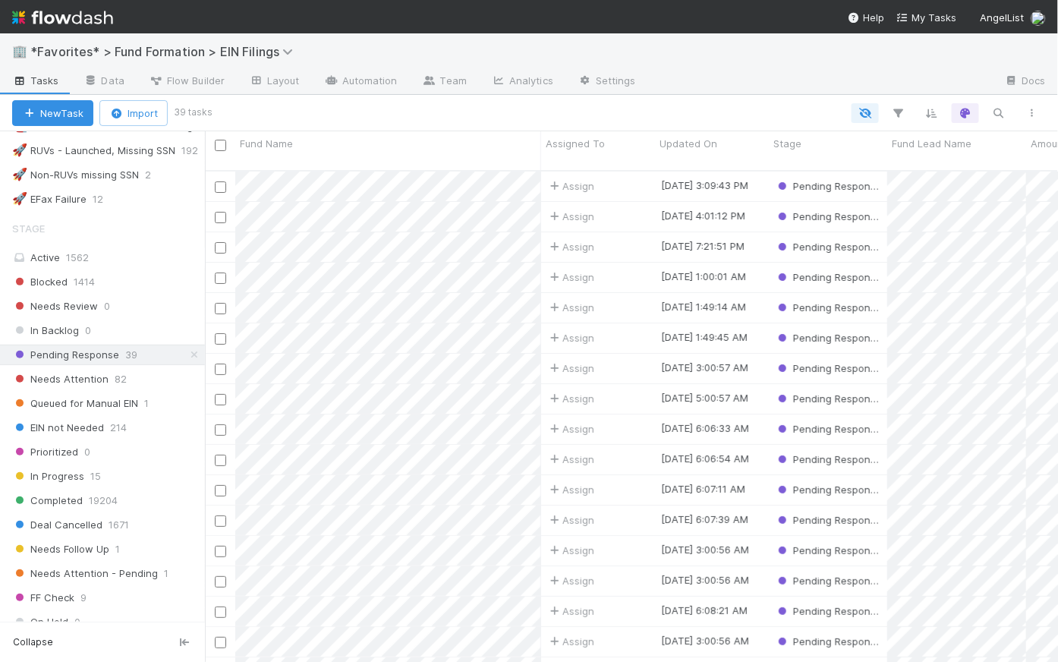
scroll to position [892, 0]
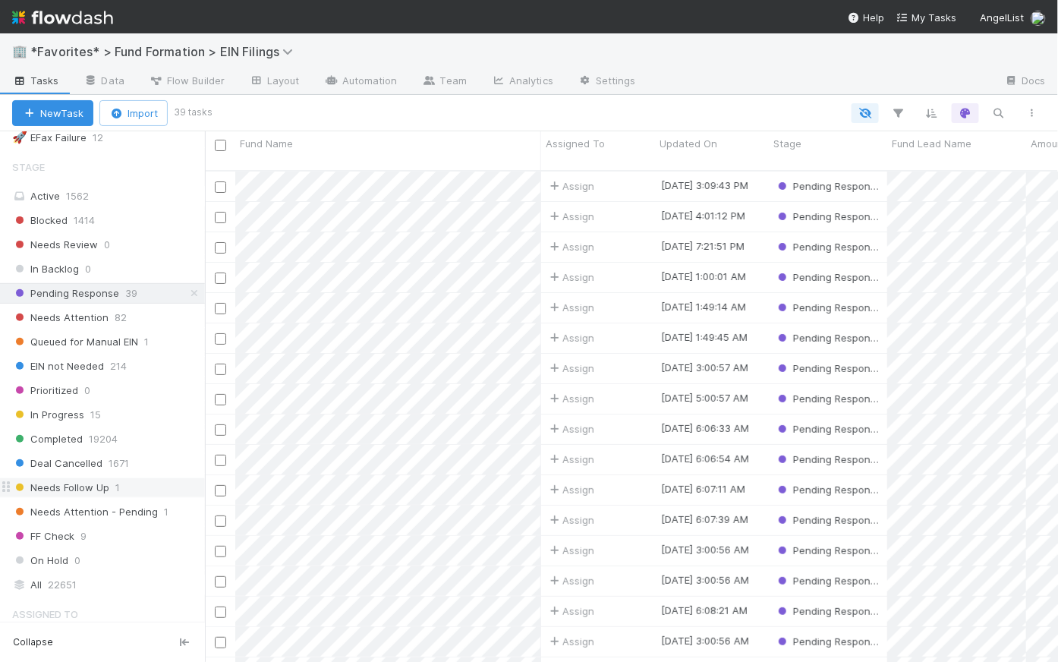
click at [92, 478] on span "Needs Follow Up" at bounding box center [60, 487] width 97 height 19
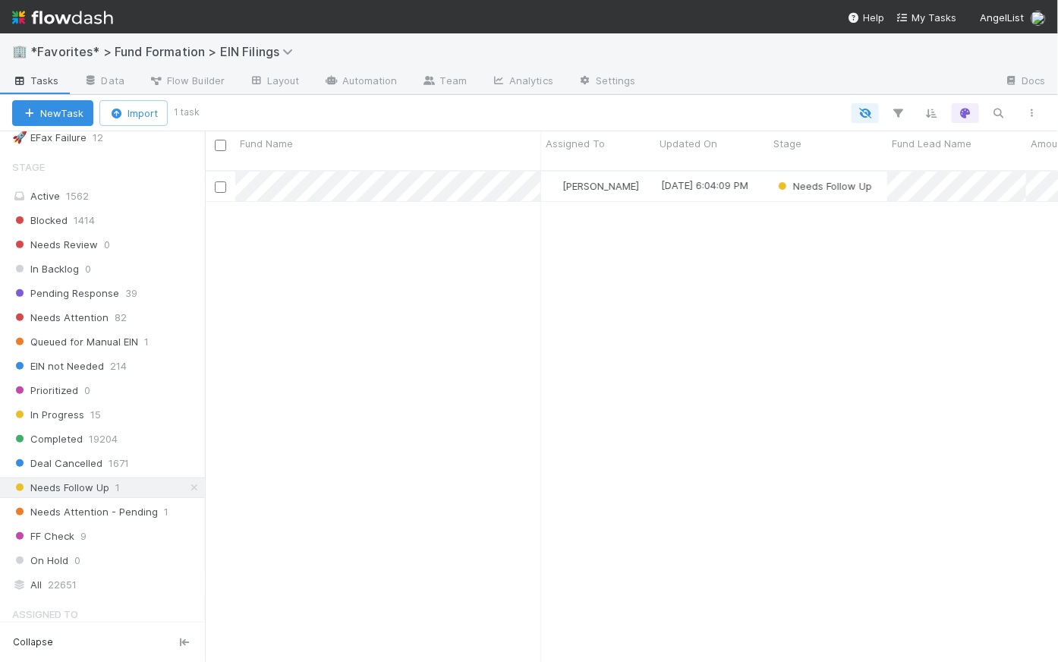
scroll to position [493, 843]
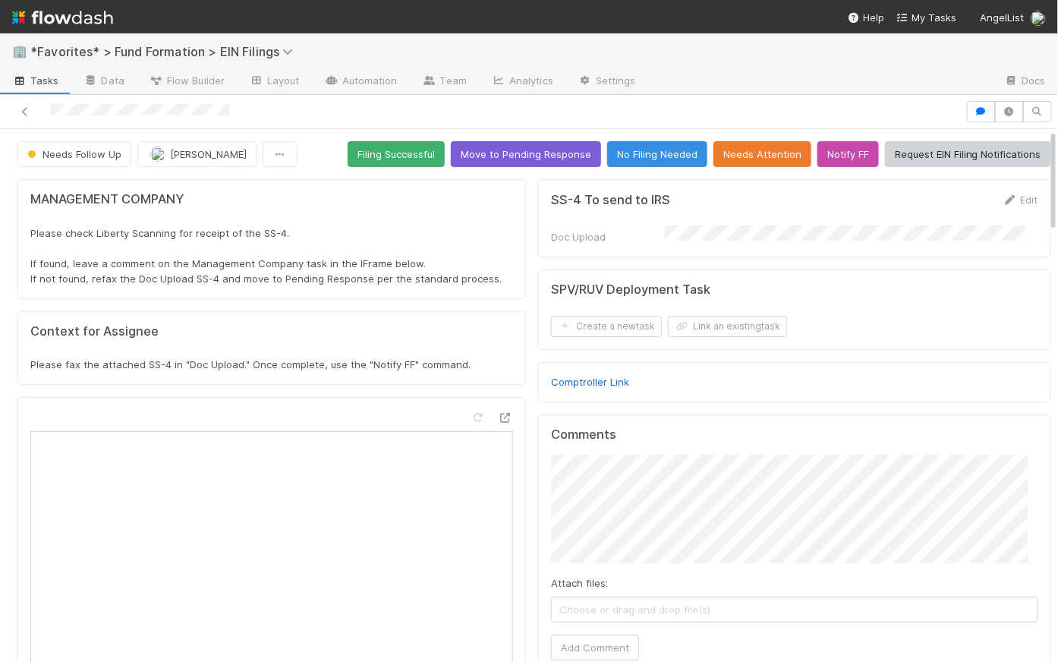
click at [49, 84] on span "Tasks" at bounding box center [35, 80] width 47 height 15
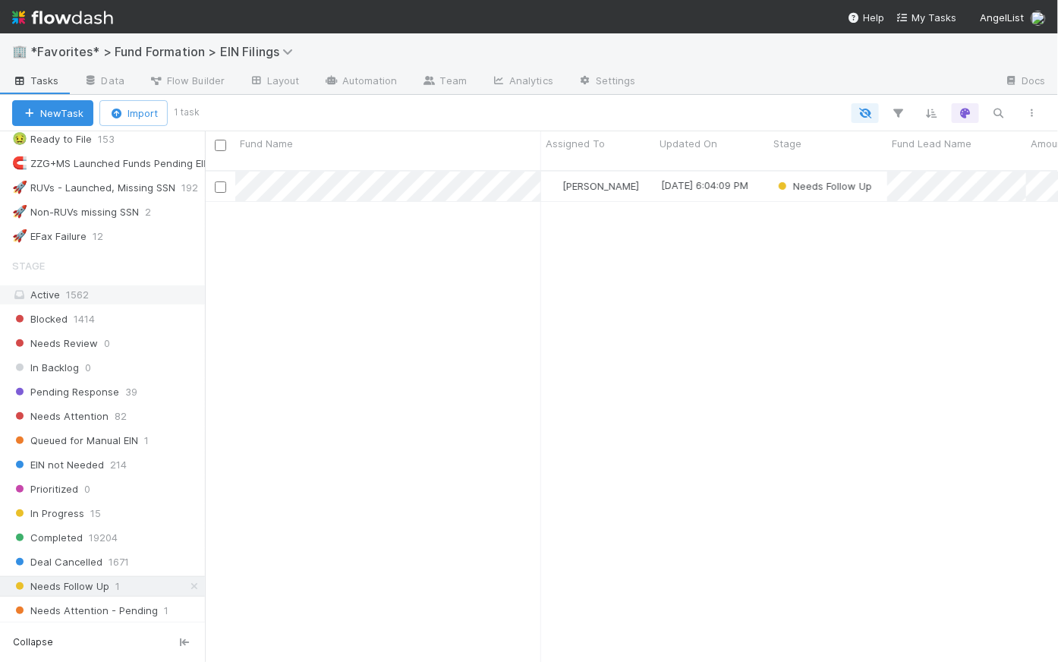
scroll to position [853, 0]
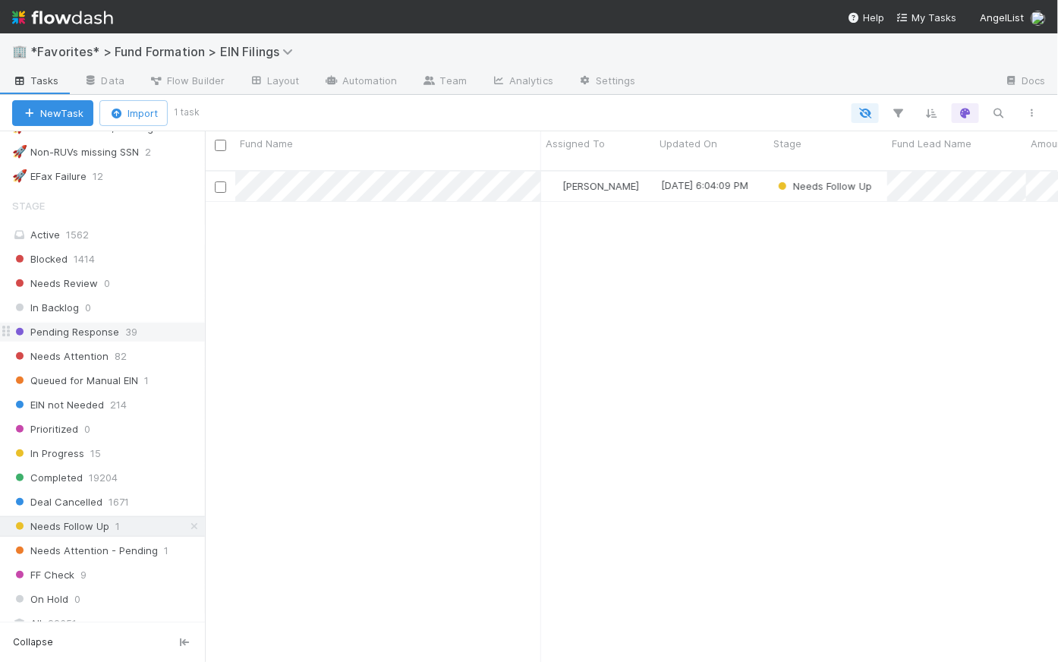
click at [78, 326] on span "Pending Response" at bounding box center [65, 332] width 107 height 19
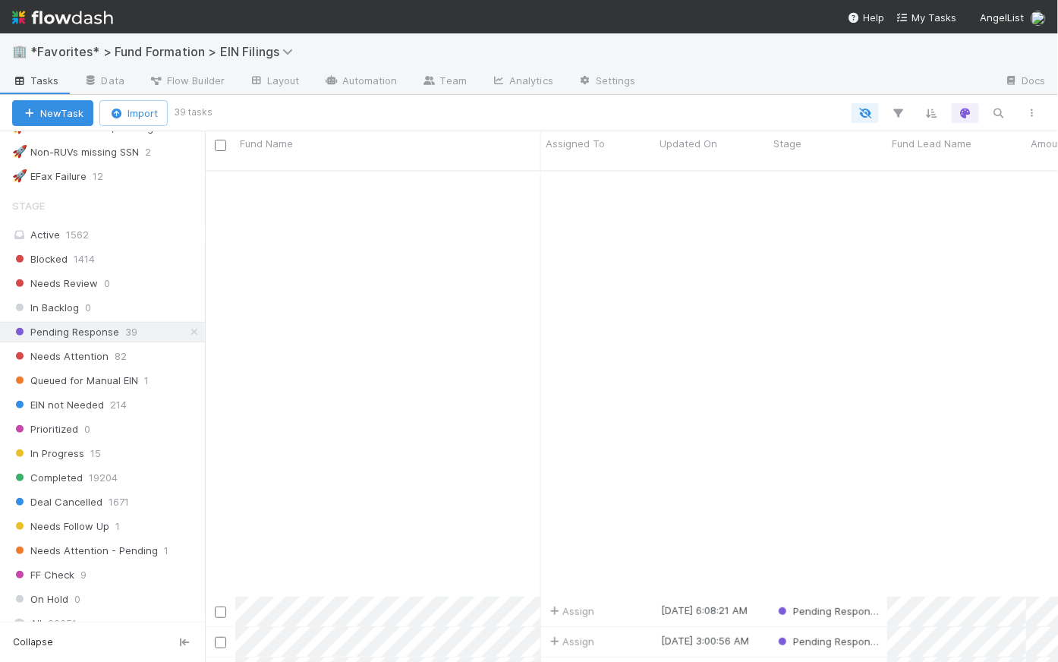
scroll to position [691, 0]
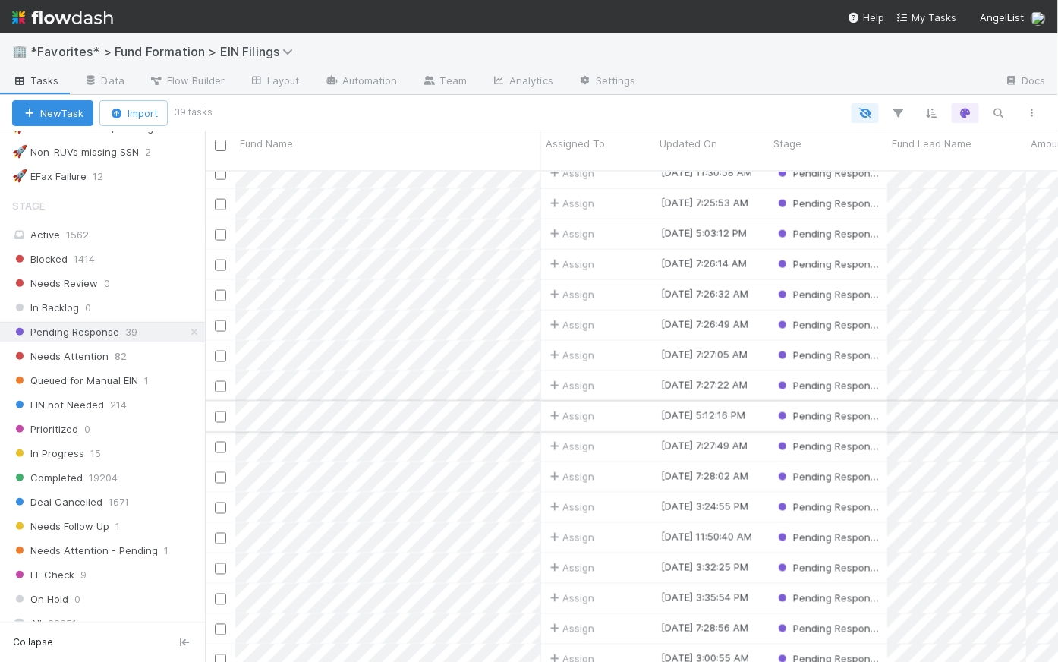
click at [637, 402] on div "Assign" at bounding box center [598, 417] width 114 height 30
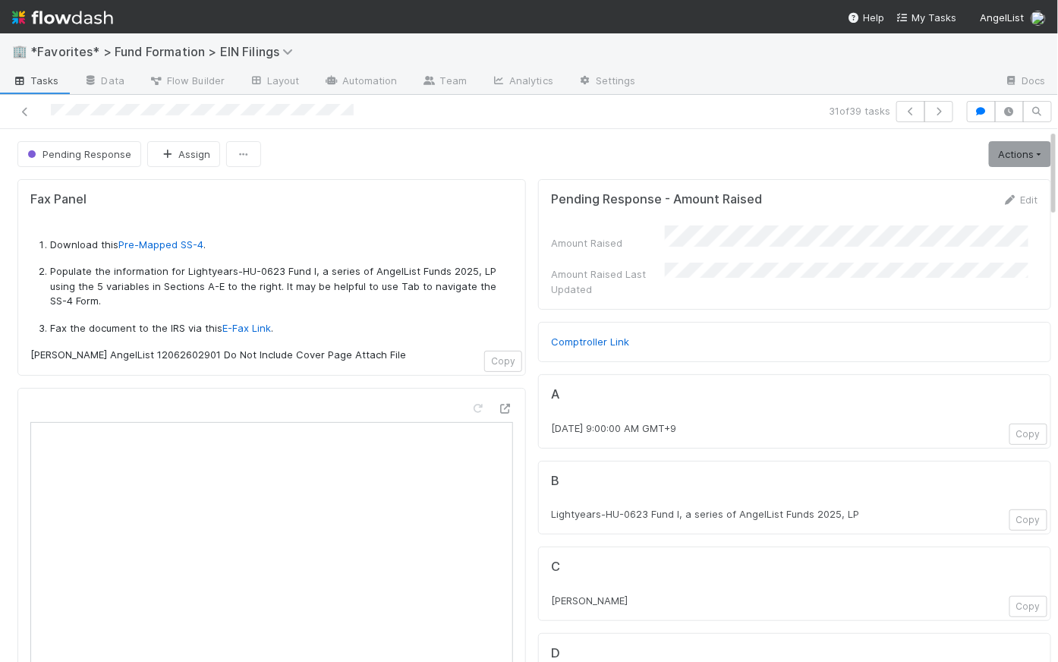
click at [38, 77] on span "Tasks" at bounding box center [35, 80] width 47 height 15
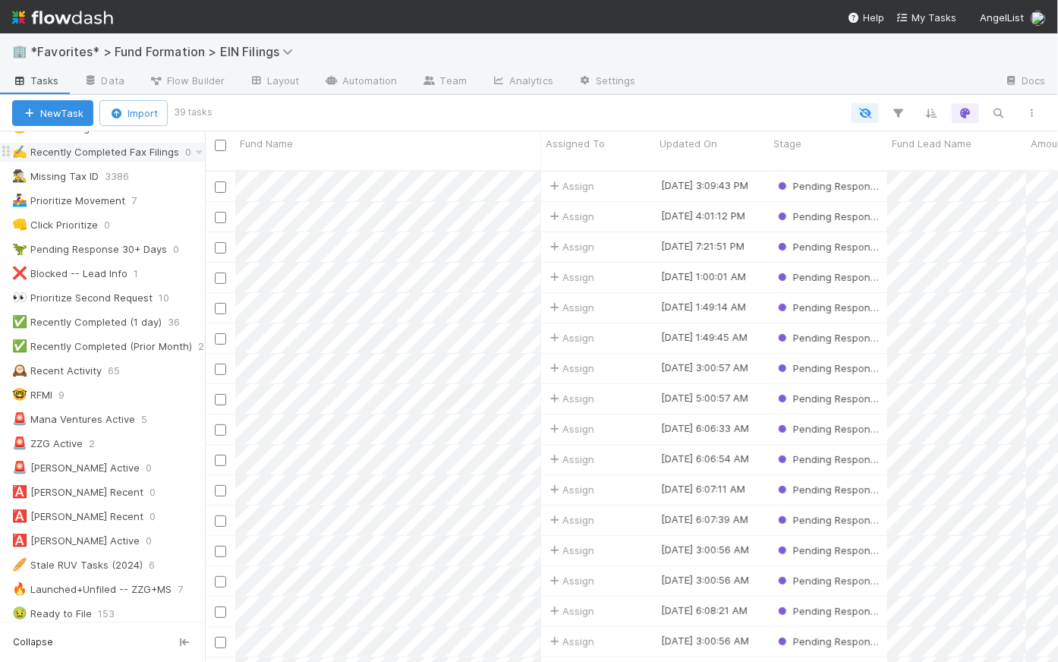
scroll to position [320, 0]
click at [125, 416] on div "🚨 Mana Ventures Active" at bounding box center [73, 417] width 123 height 19
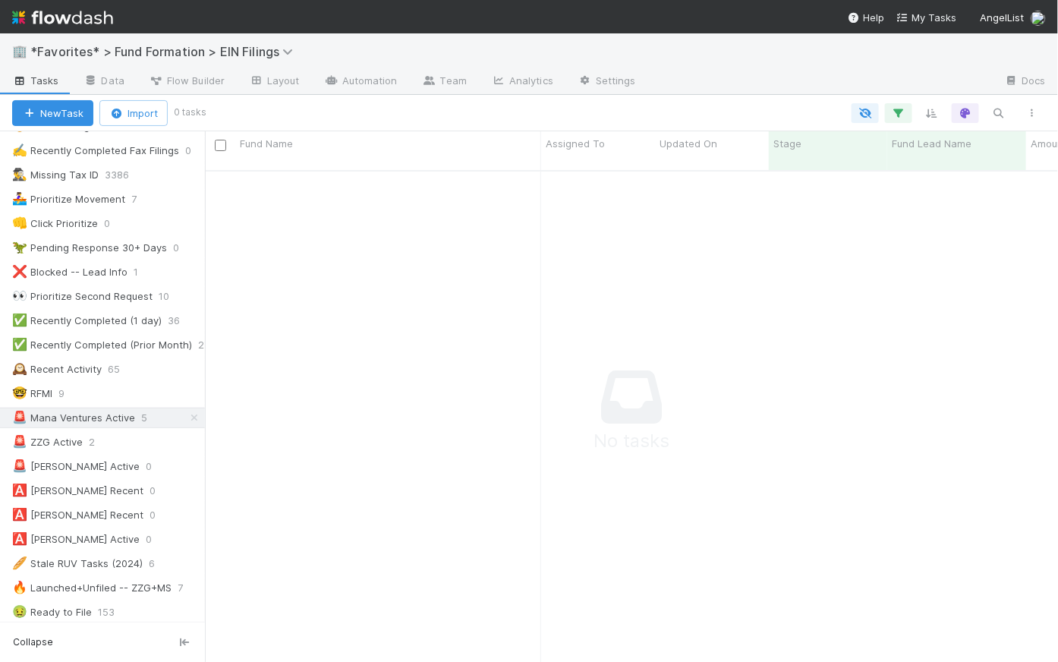
scroll to position [483, 843]
click at [900, 106] on icon "button" at bounding box center [898, 113] width 15 height 14
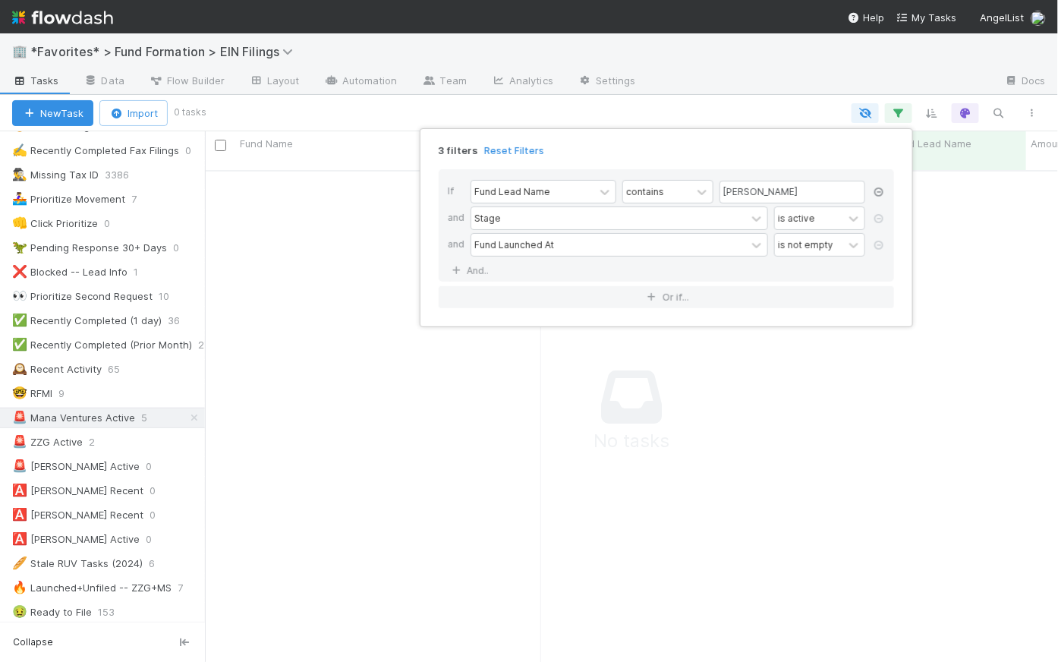
click at [880, 192] on icon at bounding box center [878, 192] width 15 height 9
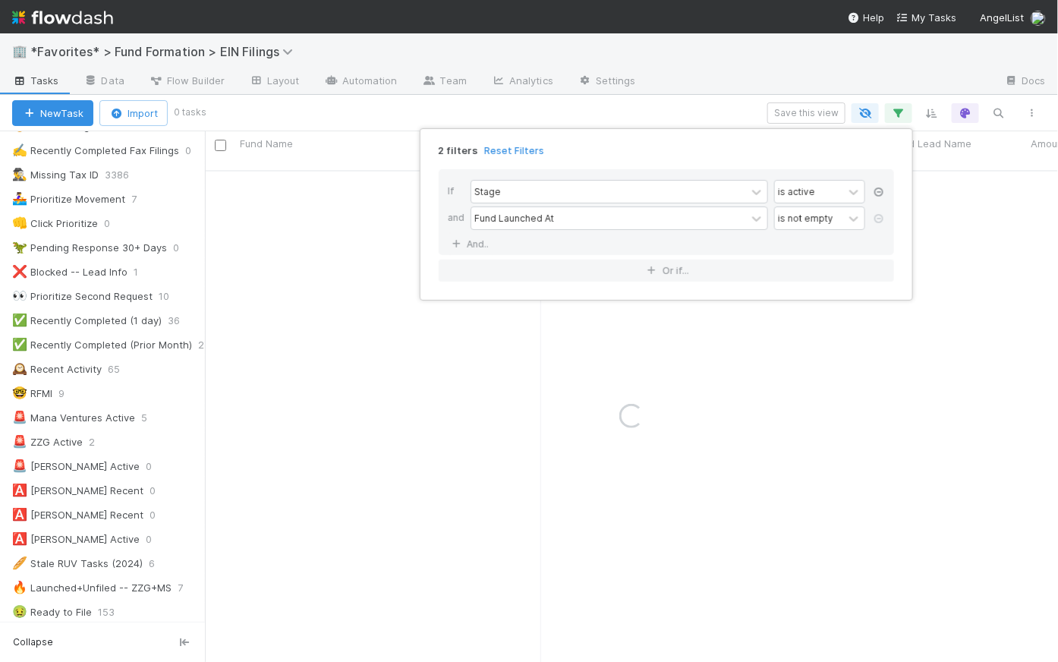
click at [879, 191] on icon at bounding box center [878, 192] width 15 height 9
click at [881, 192] on icon at bounding box center [878, 192] width 15 height 9
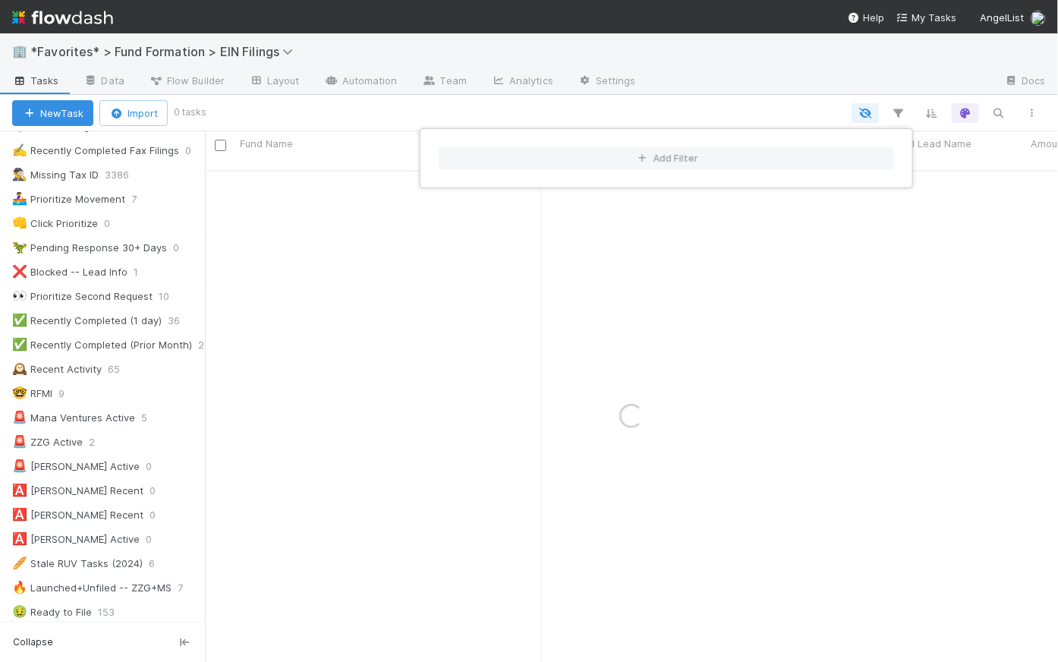
click at [774, 121] on div "Add Filter" at bounding box center [529, 331] width 1058 height 662
click at [783, 102] on div "Add Filter" at bounding box center [529, 331] width 1058 height 662
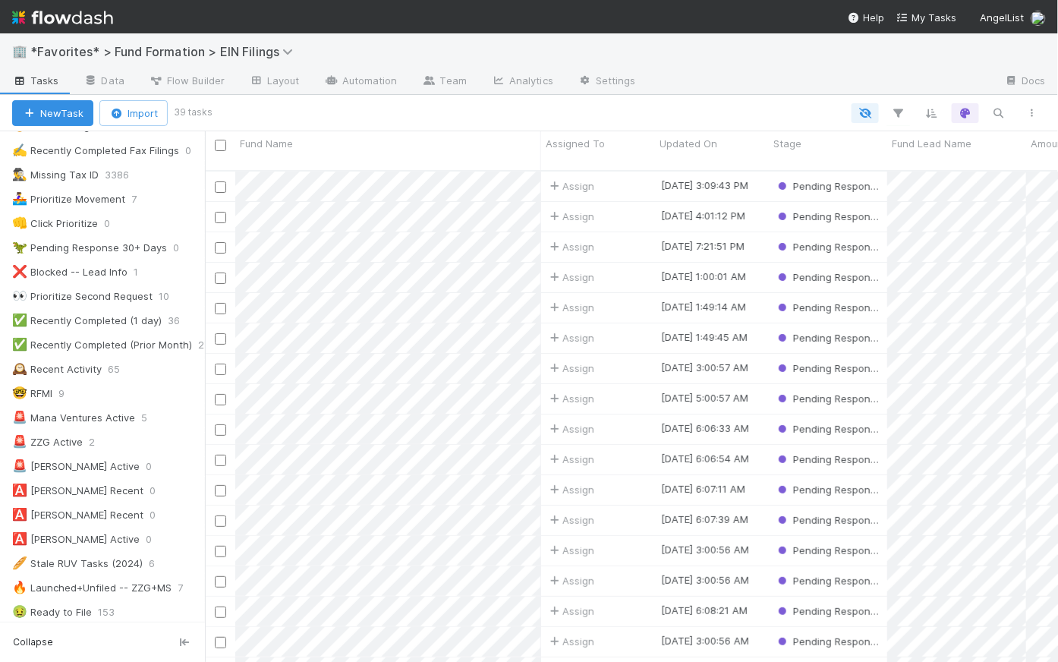
scroll to position [493, 843]
click at [103, 414] on div "🚨 Mana Ventures Active" at bounding box center [73, 417] width 123 height 19
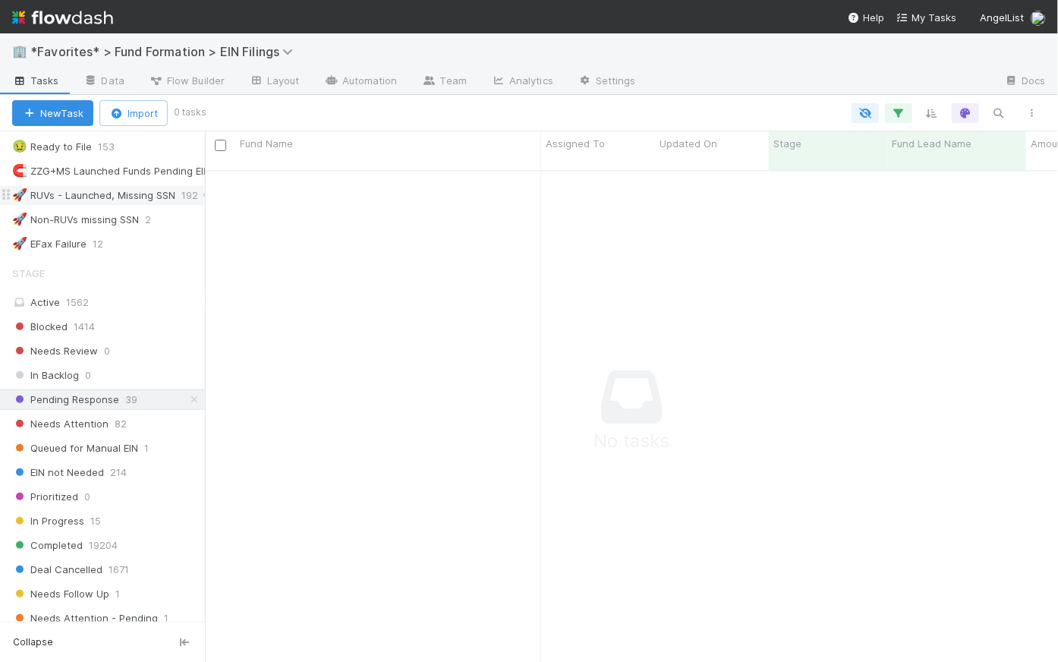
scroll to position [783, 0]
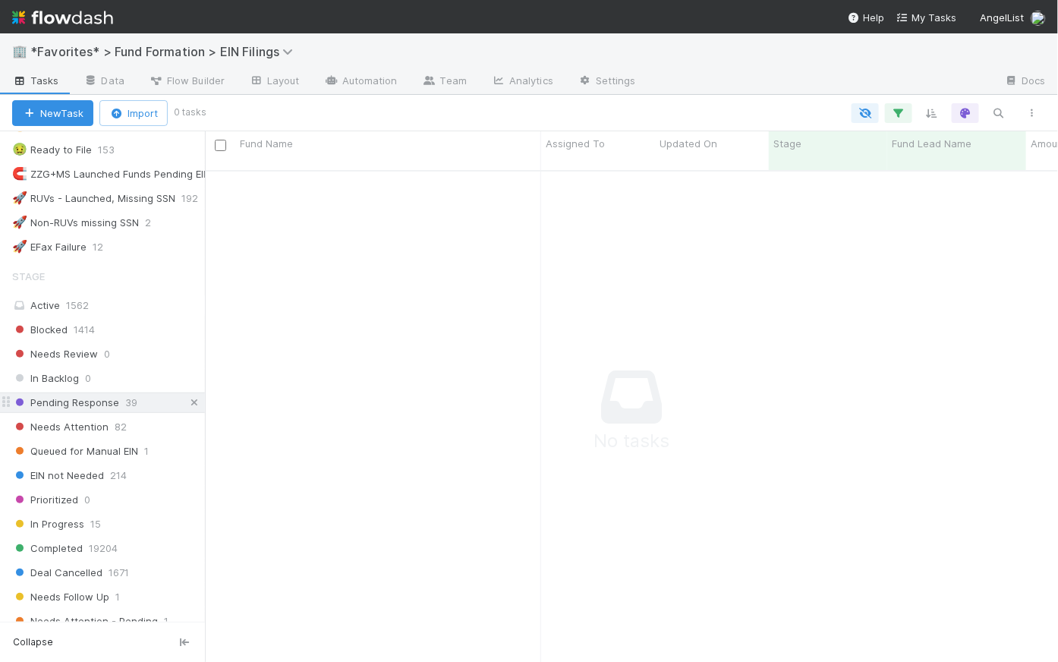
click at [187, 398] on icon at bounding box center [194, 403] width 15 height 10
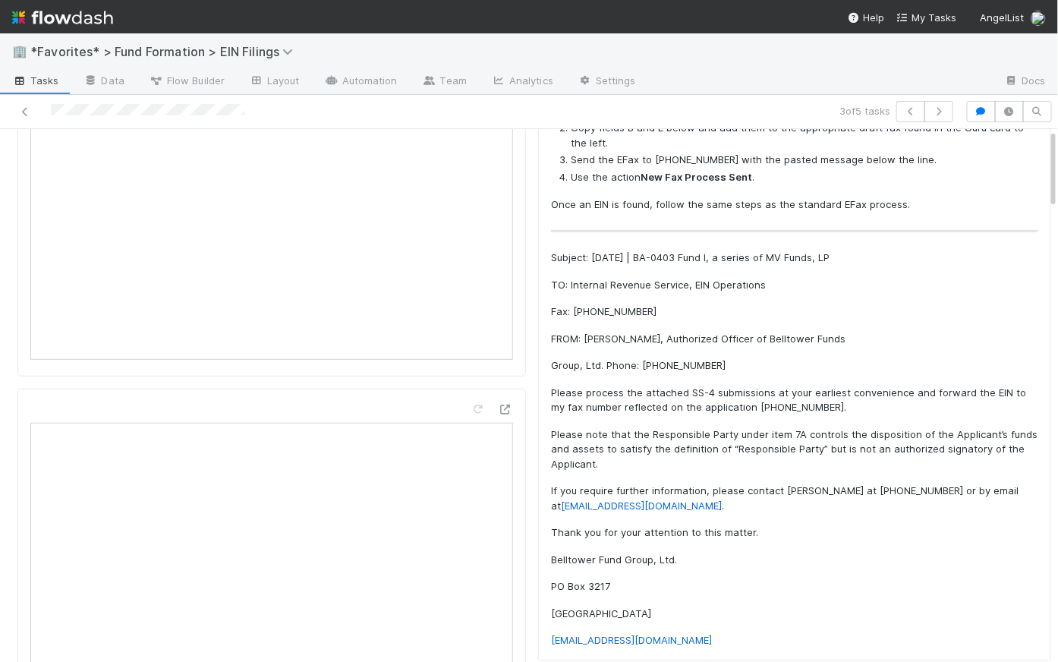
scroll to position [482, 0]
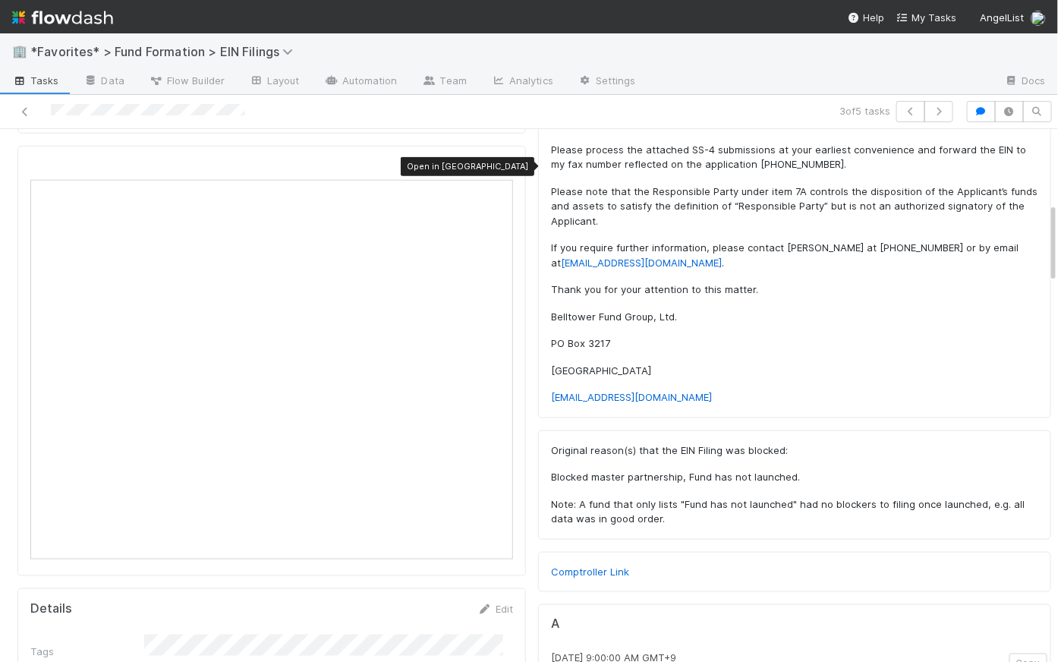
click at [501, 162] on icon at bounding box center [505, 167] width 15 height 10
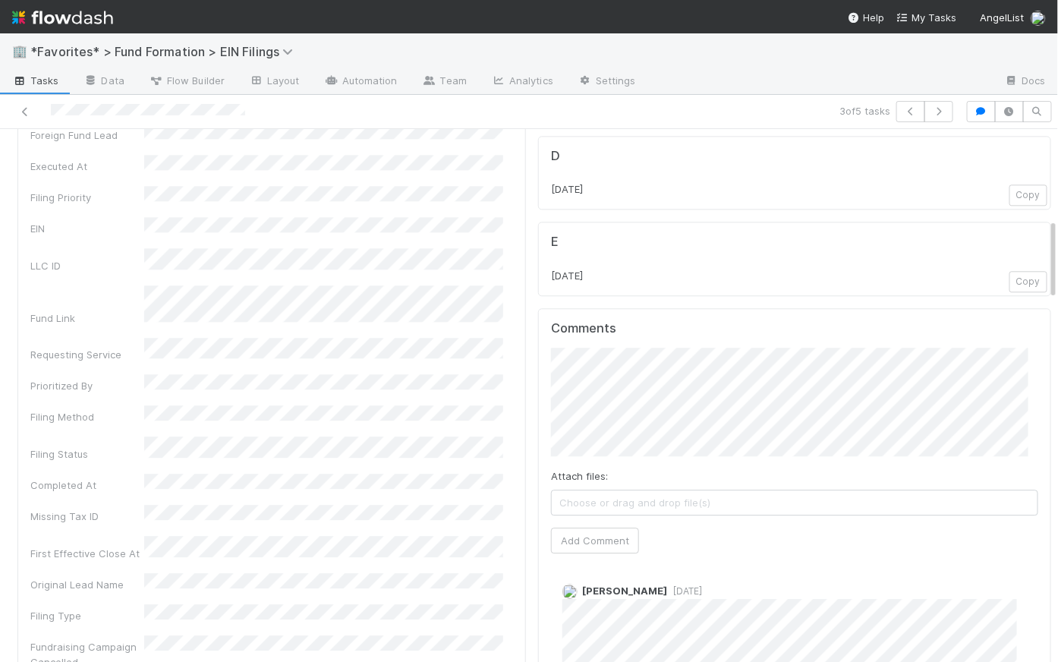
scroll to position [587, 0]
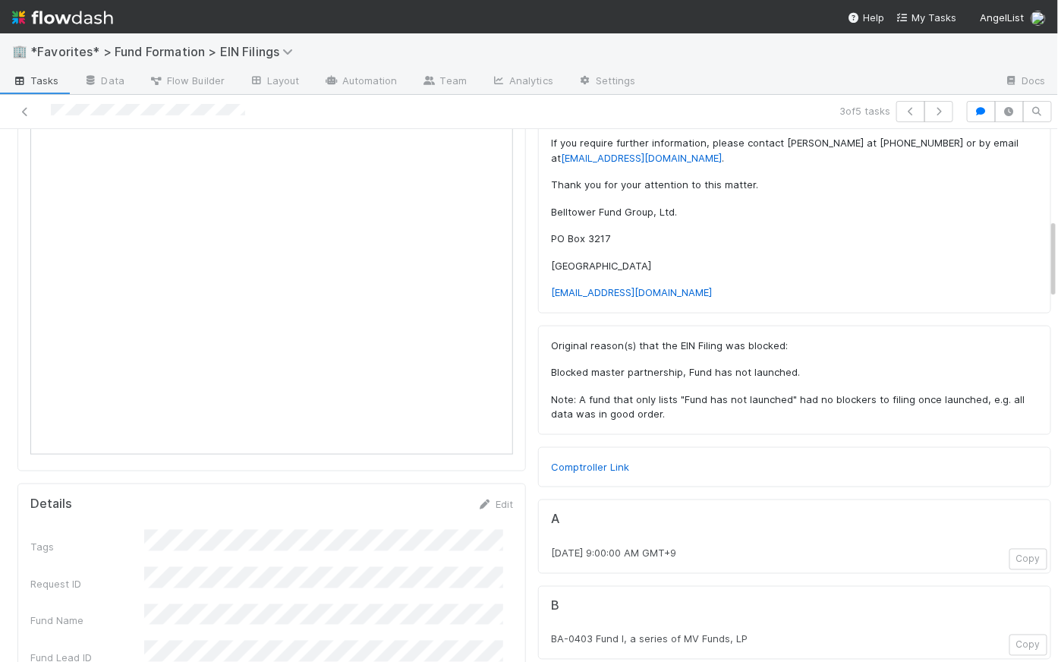
click at [48, 81] on span "Tasks" at bounding box center [35, 80] width 47 height 15
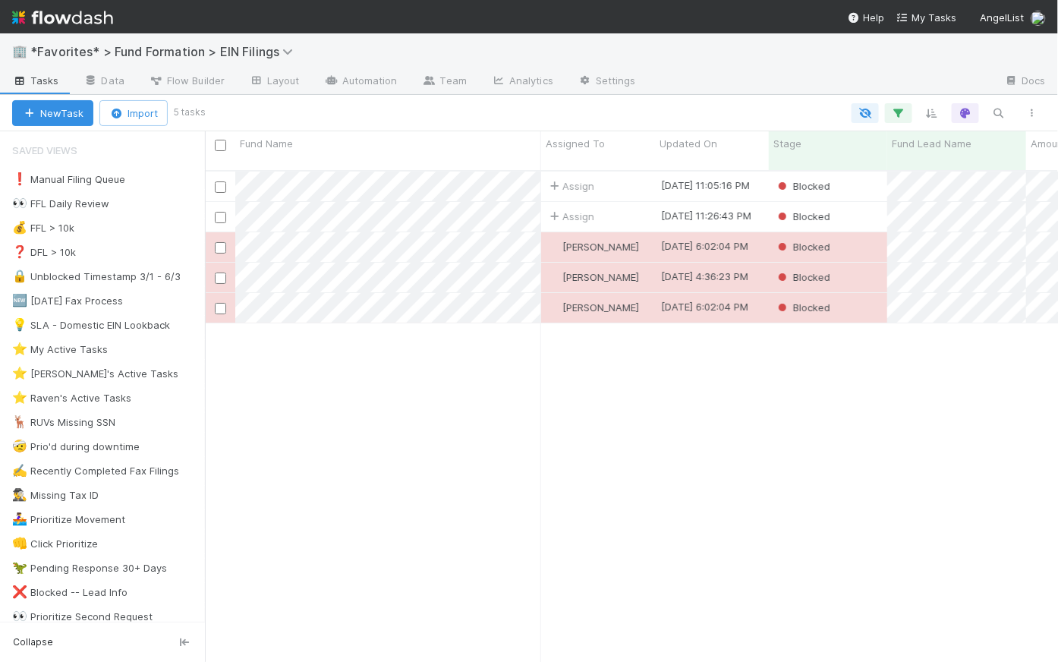
scroll to position [493, 843]
click at [61, 17] on img at bounding box center [62, 18] width 101 height 26
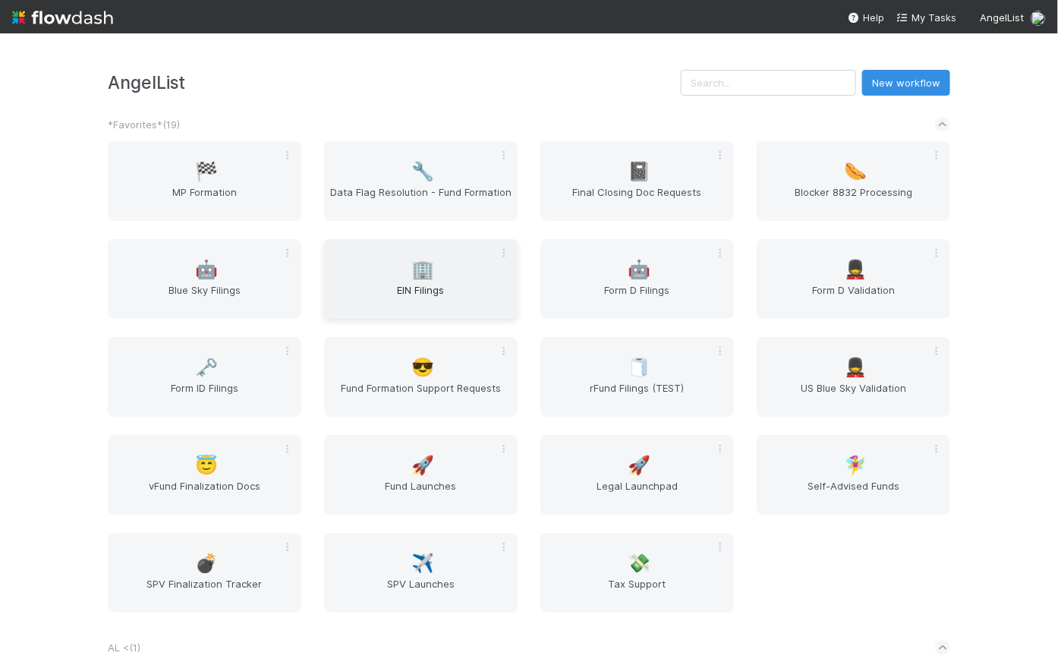
click at [456, 279] on div "🏢 EIN Filings" at bounding box center [421, 279] width 194 height 80
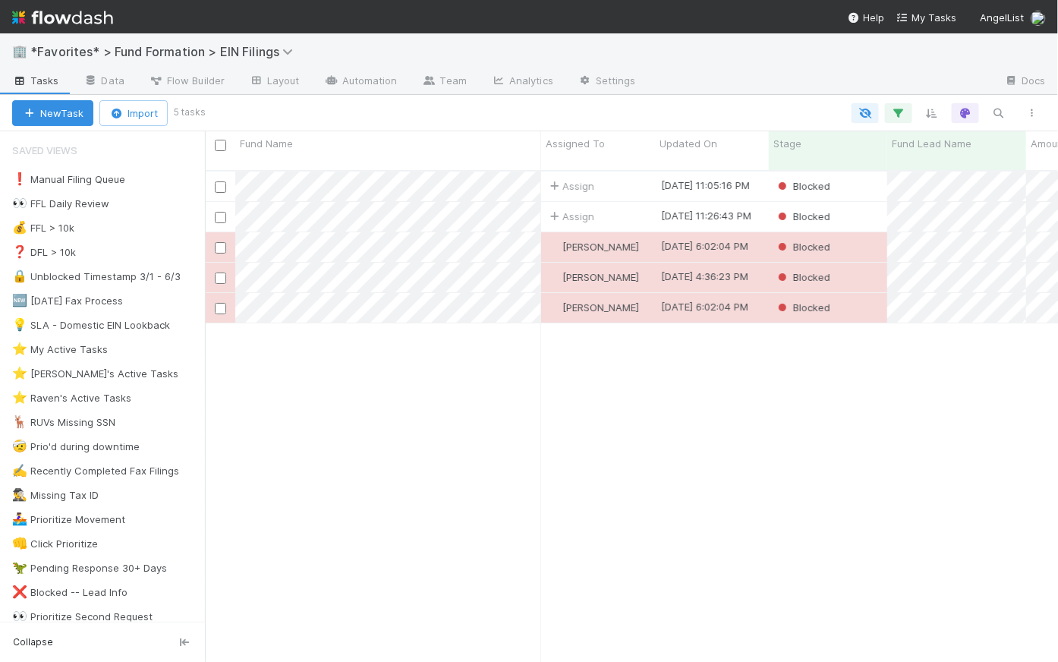
scroll to position [493, 843]
click at [216, 83] on span "Flow Builder" at bounding box center [187, 80] width 76 height 15
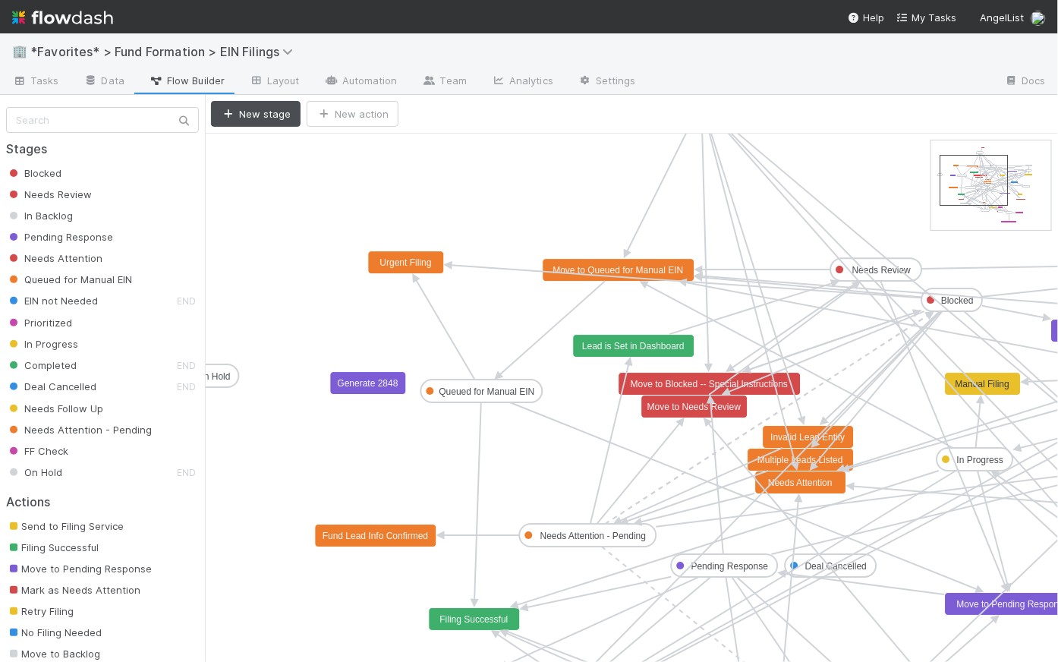
drag, startPoint x: 966, startPoint y: 168, endPoint x: 973, endPoint y: 182, distance: 16.3
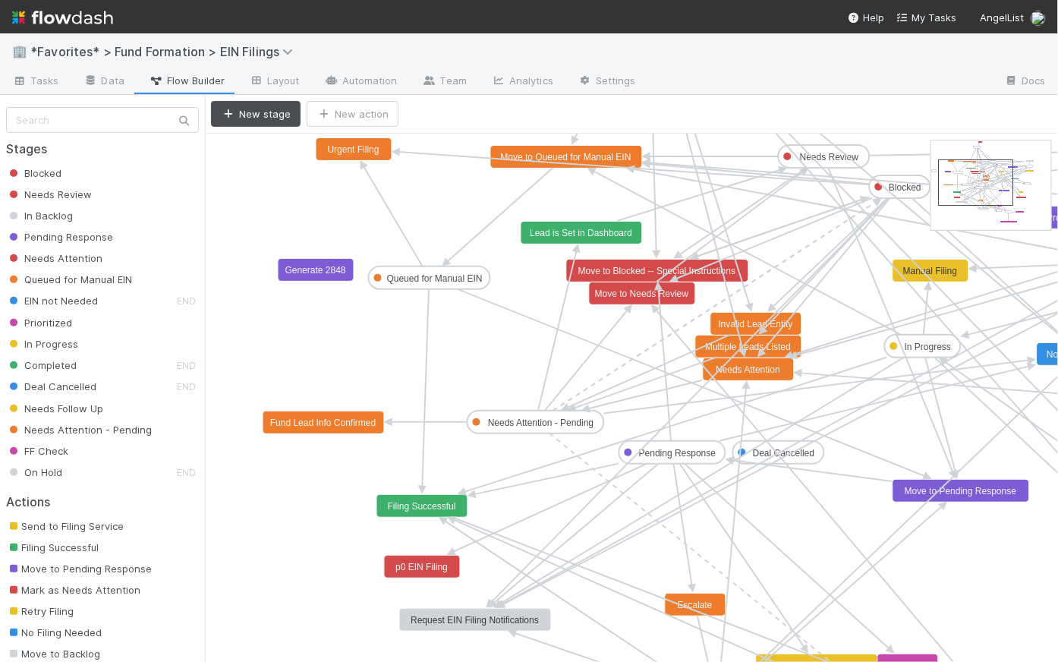
drag, startPoint x: 998, startPoint y: 179, endPoint x: 1002, endPoint y: 188, distance: 9.9
click at [36, 78] on span "Tasks" at bounding box center [35, 80] width 47 height 15
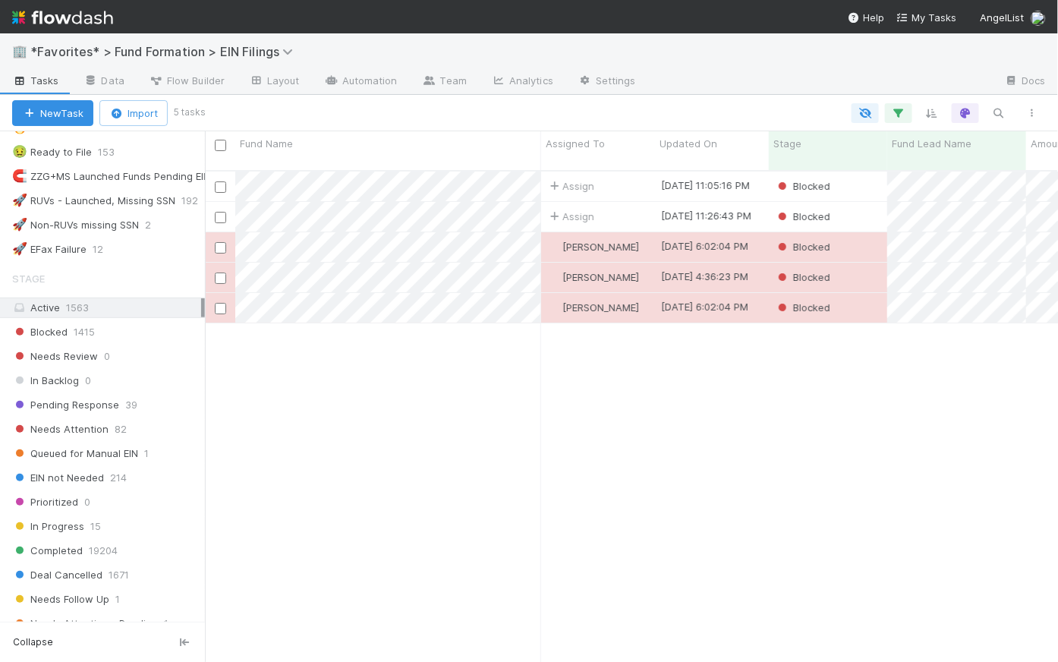
scroll to position [298, 0]
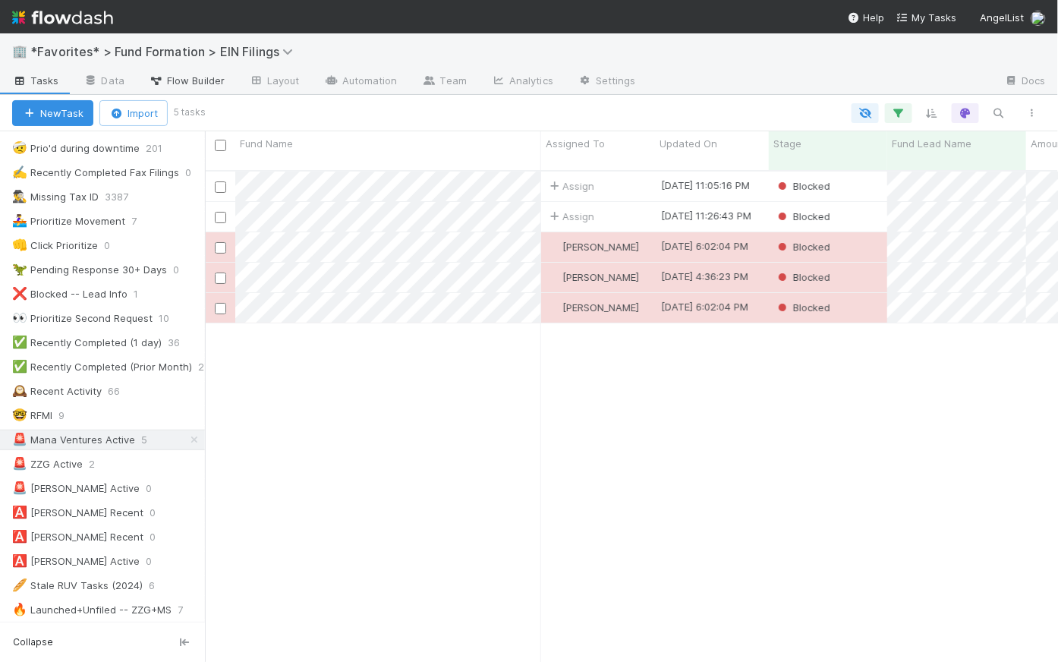
click at [198, 77] on span "Flow Builder" at bounding box center [187, 80] width 76 height 15
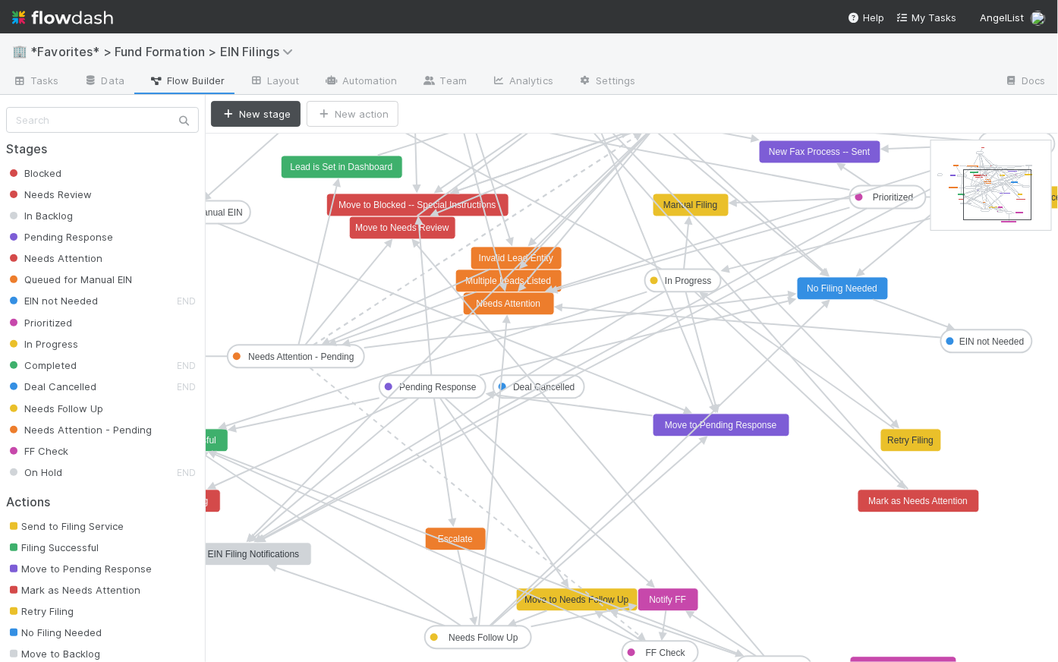
drag, startPoint x: 974, startPoint y: 178, endPoint x: 1007, endPoint y: 200, distance: 39.4
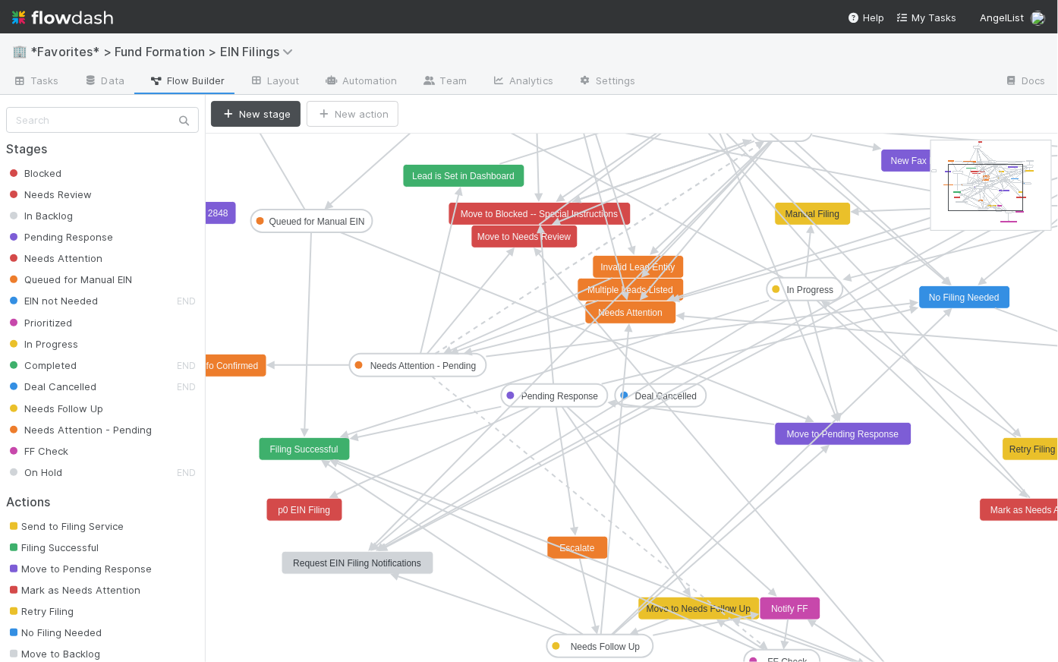
drag, startPoint x: 1002, startPoint y: 199, endPoint x: 994, endPoint y: 198, distance: 7.6
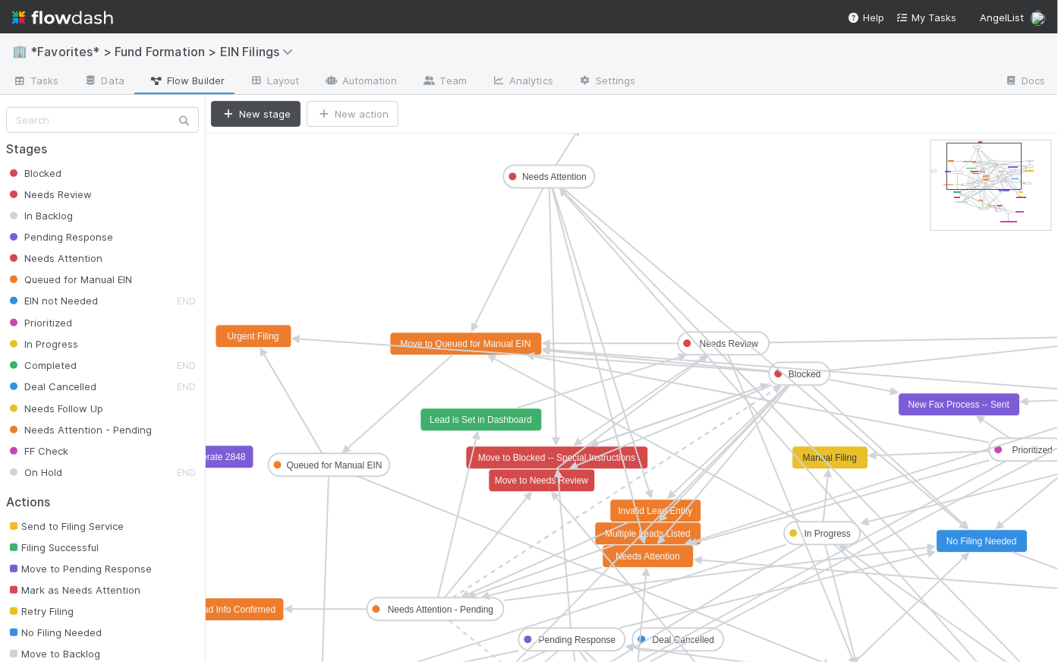
drag, startPoint x: 1016, startPoint y: 189, endPoint x: 1014, endPoint y: 174, distance: 15.3
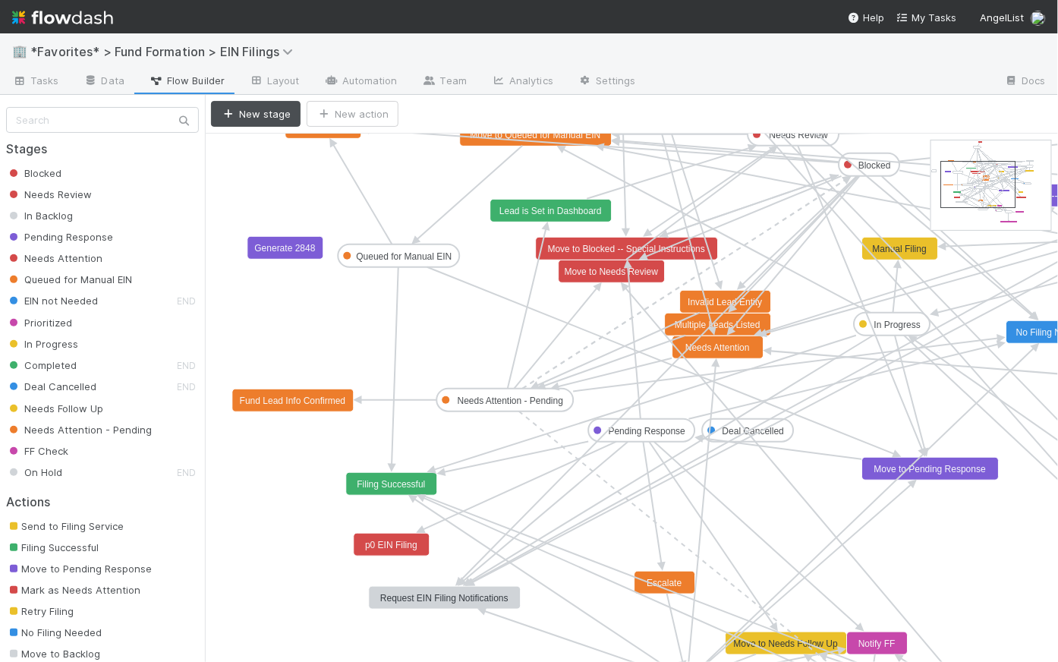
drag, startPoint x: 1014, startPoint y: 174, endPoint x: 1007, endPoint y: 188, distance: 15.3
click at [33, 79] on span "Tasks" at bounding box center [35, 80] width 47 height 15
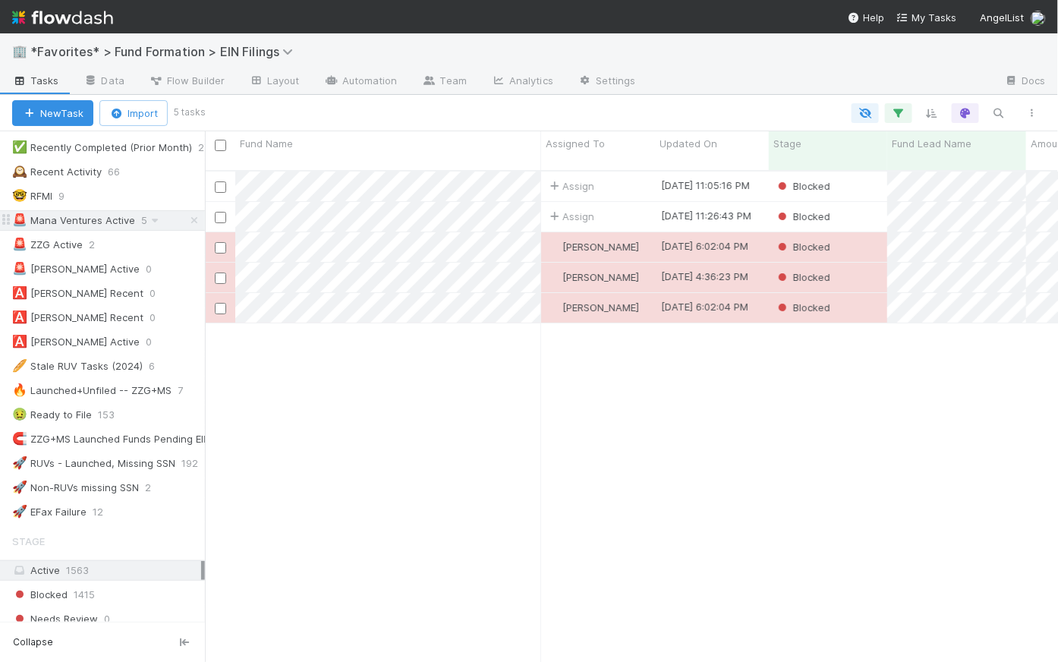
scroll to position [570, 0]
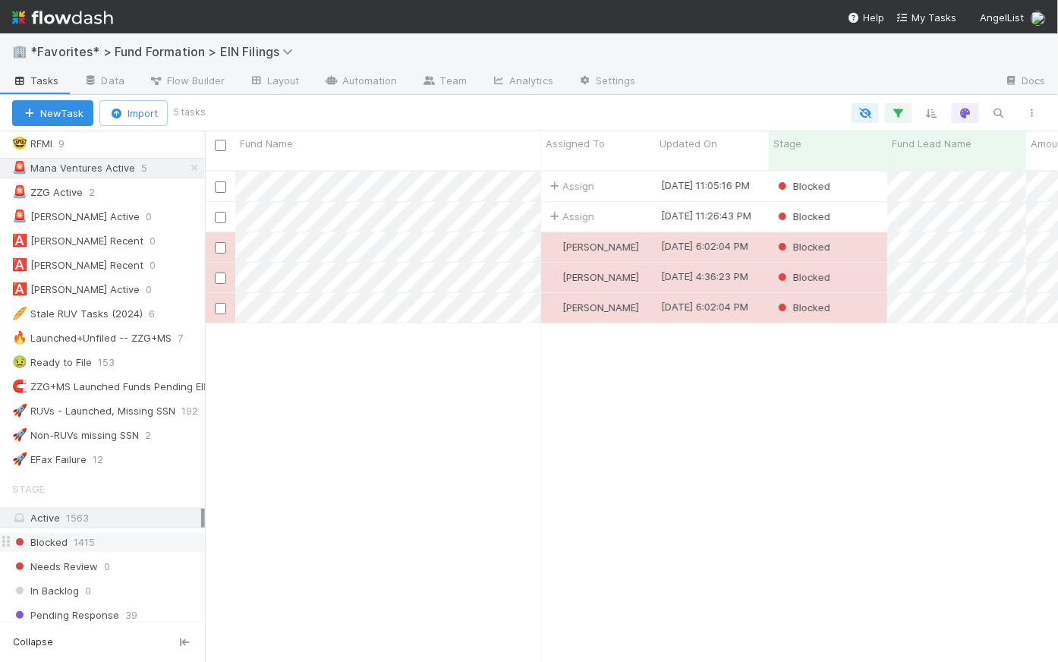
click at [84, 536] on span "1415" at bounding box center [84, 542] width 21 height 19
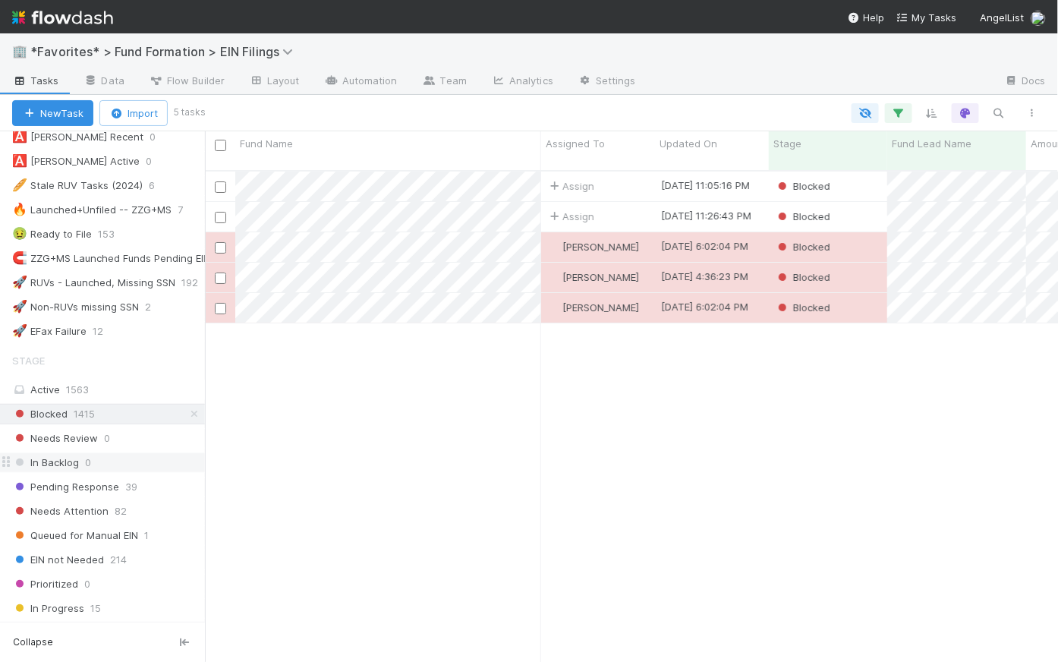
scroll to position [493, 843]
click at [219, 81] on span "Flow Builder" at bounding box center [187, 80] width 76 height 15
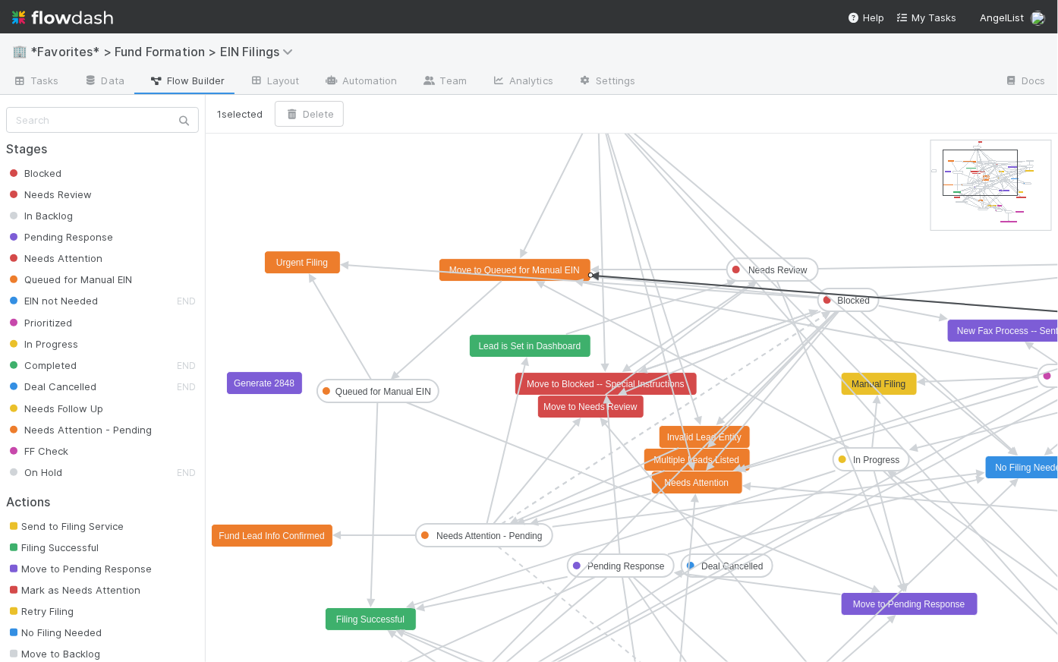
click at [860, 296] on icon at bounding box center [882, 298] width 569 height 44
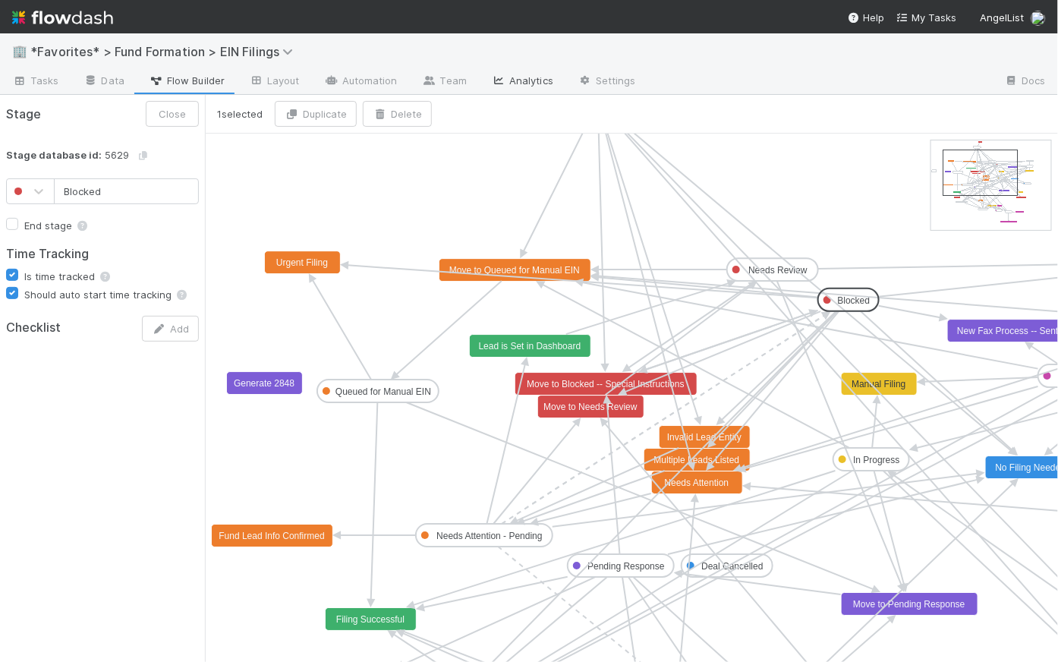
click at [535, 81] on link "Analytics" at bounding box center [522, 82] width 87 height 24
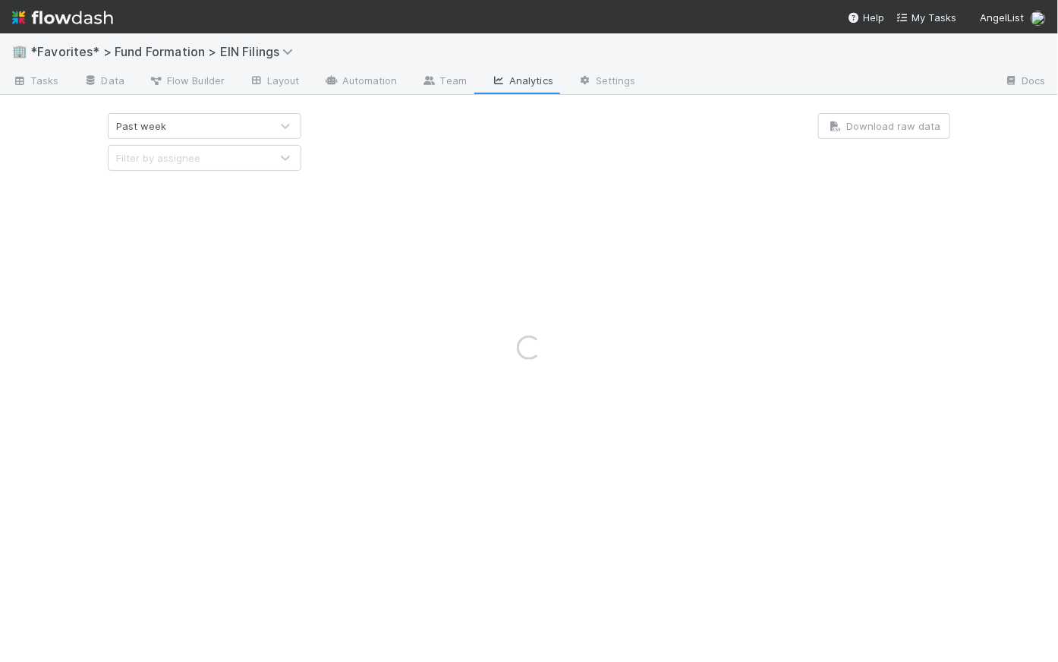
click at [452, 81] on div "Loading..." at bounding box center [529, 347] width 1058 height 629
click at [452, 79] on div "Loading..." at bounding box center [529, 347] width 1058 height 629
click at [374, 80] on div "Loading..." at bounding box center [529, 347] width 1058 height 629
click at [437, 84] on div "Loading..." at bounding box center [529, 347] width 1058 height 629
click at [371, 80] on div "Loading..." at bounding box center [529, 347] width 1058 height 629
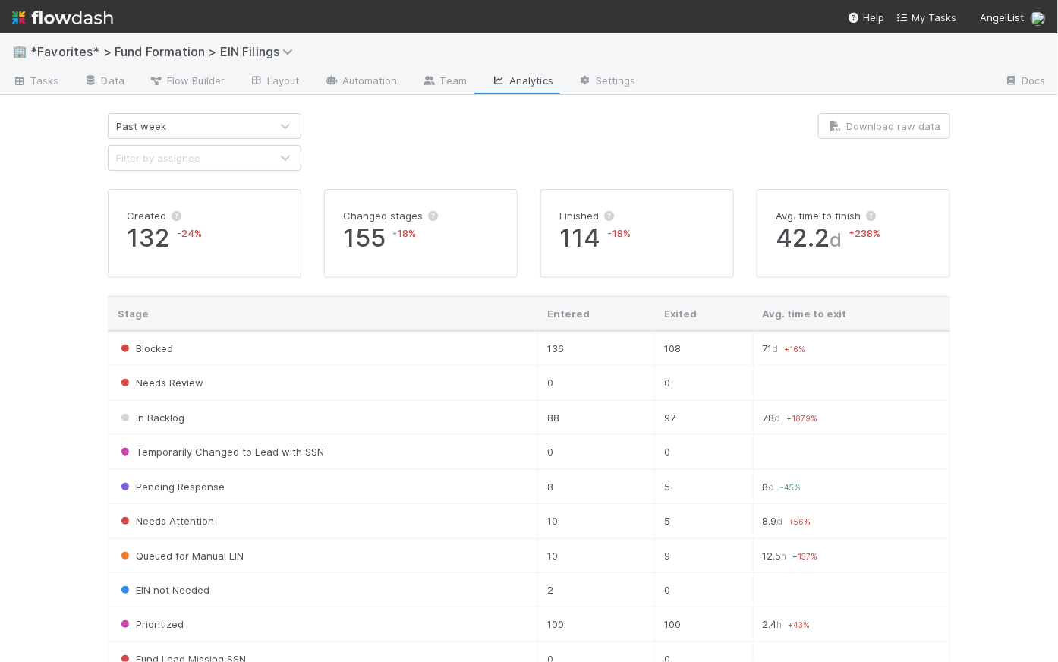
click at [371, 80] on link "Automation" at bounding box center [361, 82] width 98 height 24
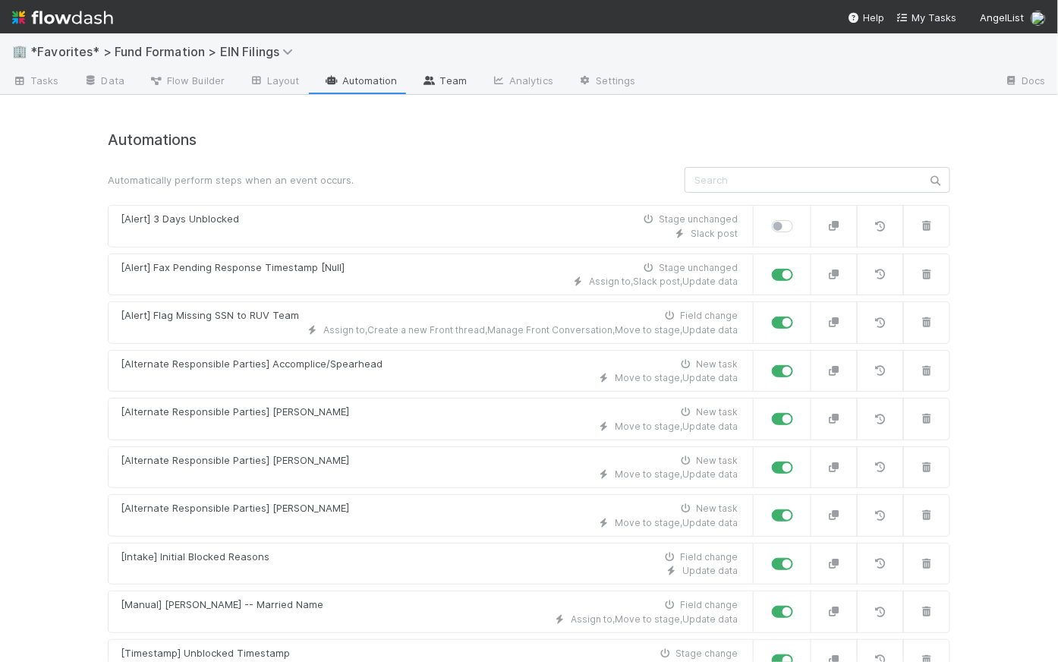
click at [442, 82] on link "Team" at bounding box center [444, 82] width 69 height 24
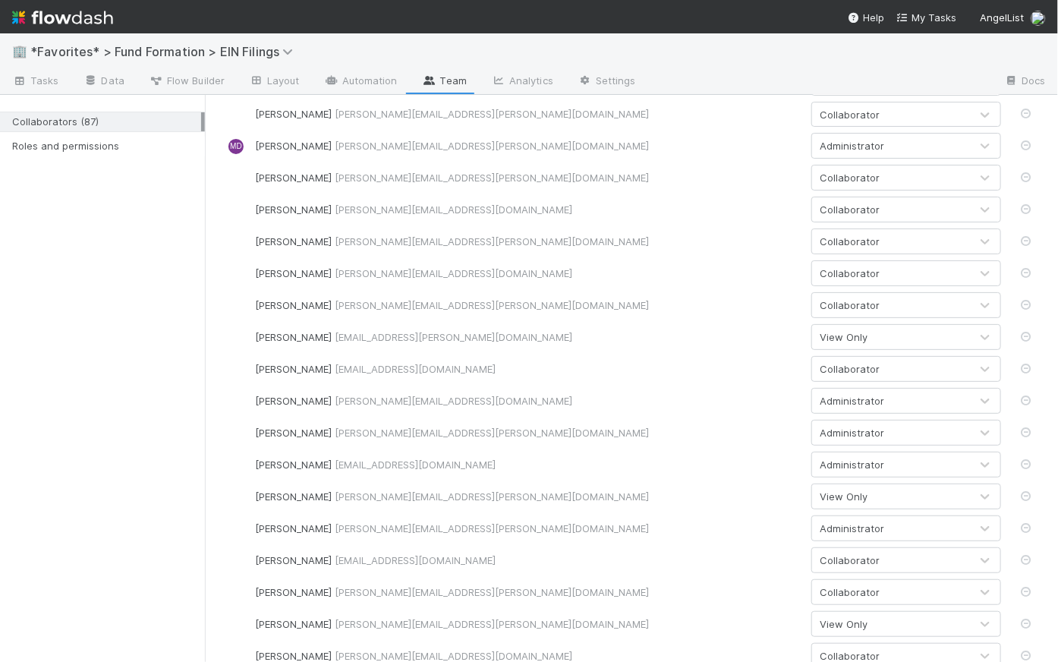
scroll to position [1225, 0]
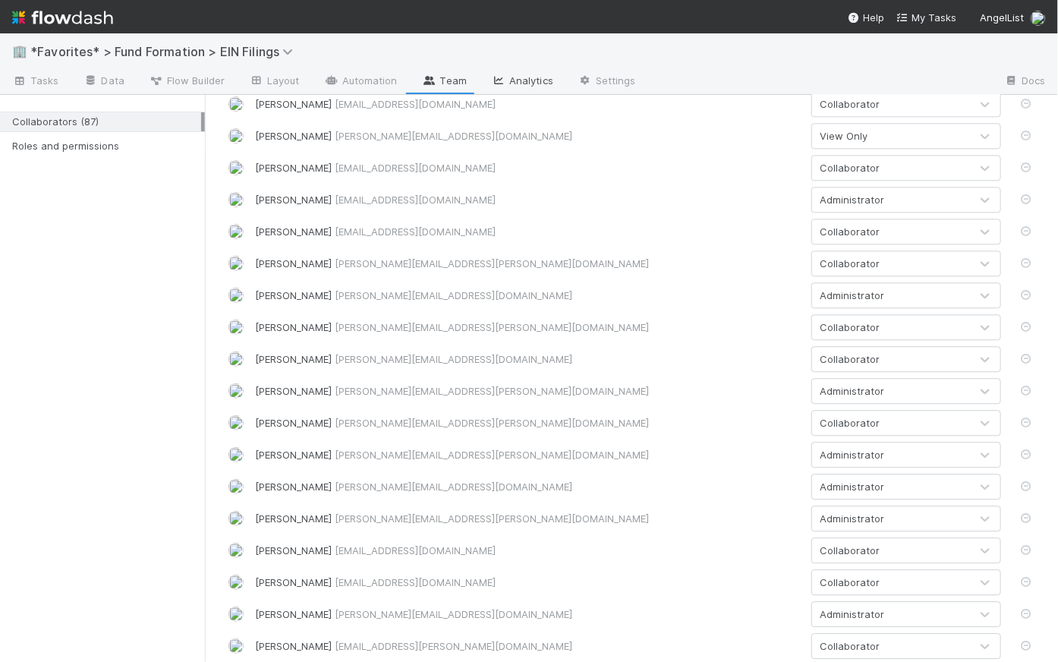
click at [519, 72] on link "Analytics" at bounding box center [522, 82] width 87 height 24
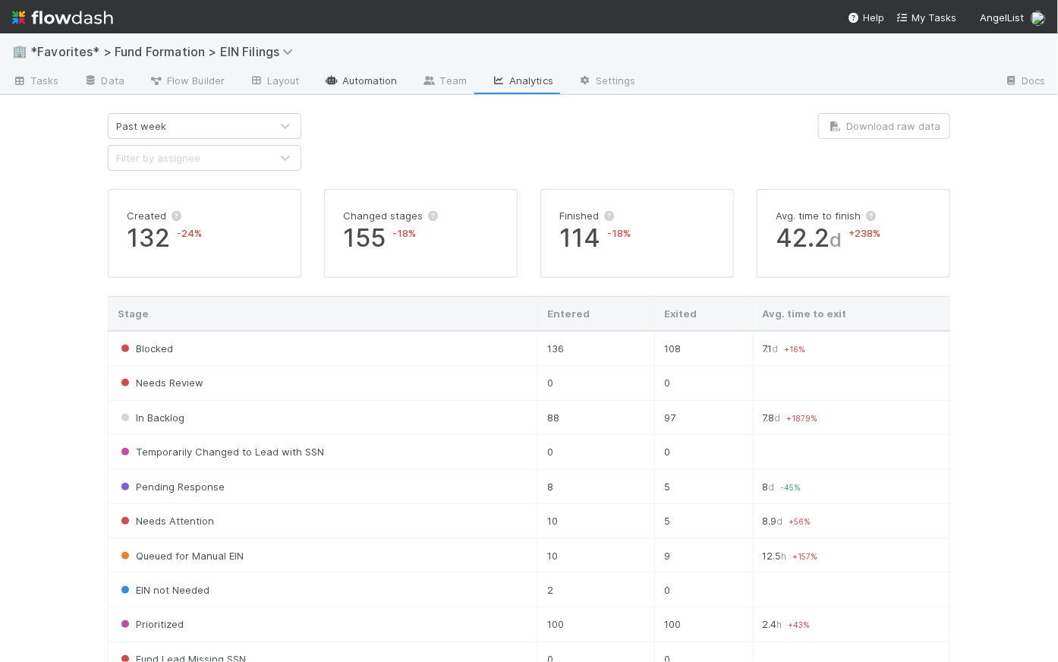
click at [365, 81] on link "Automation" at bounding box center [361, 82] width 98 height 24
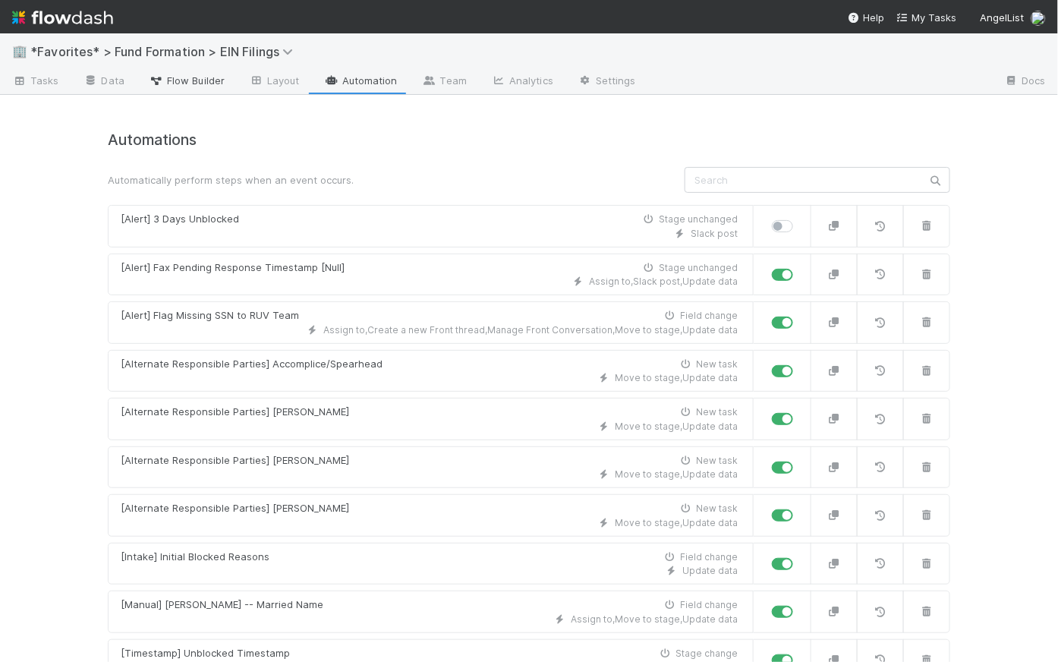
click at [216, 80] on span "Flow Builder" at bounding box center [187, 80] width 76 height 15
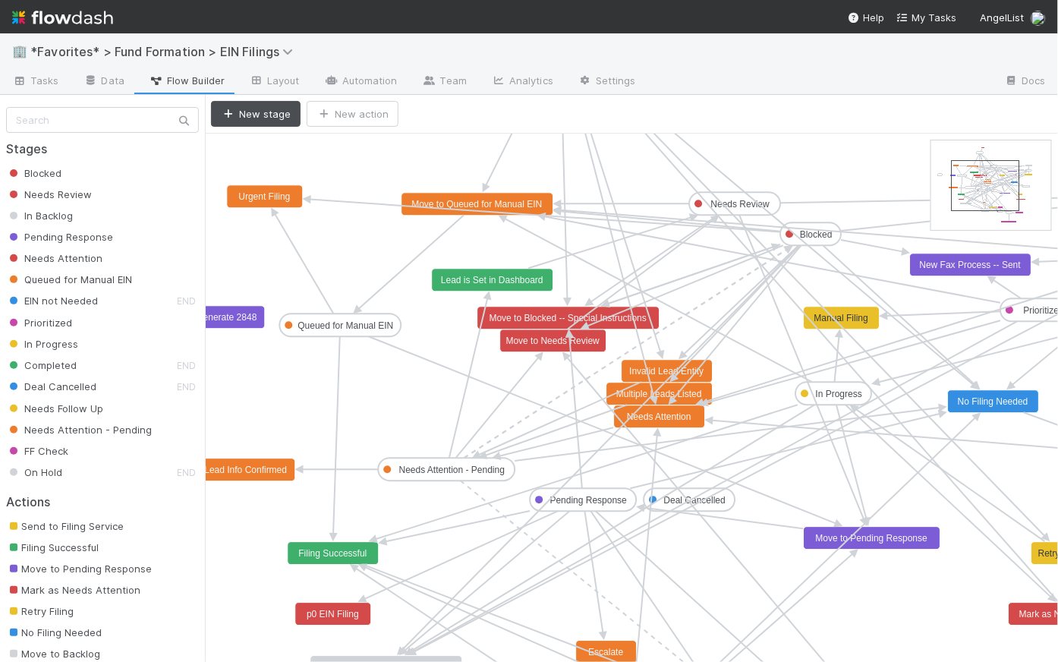
drag, startPoint x: 975, startPoint y: 176, endPoint x: 988, endPoint y: 191, distance: 19.9
click at [93, 259] on span "Needs Attention" at bounding box center [54, 258] width 96 height 12
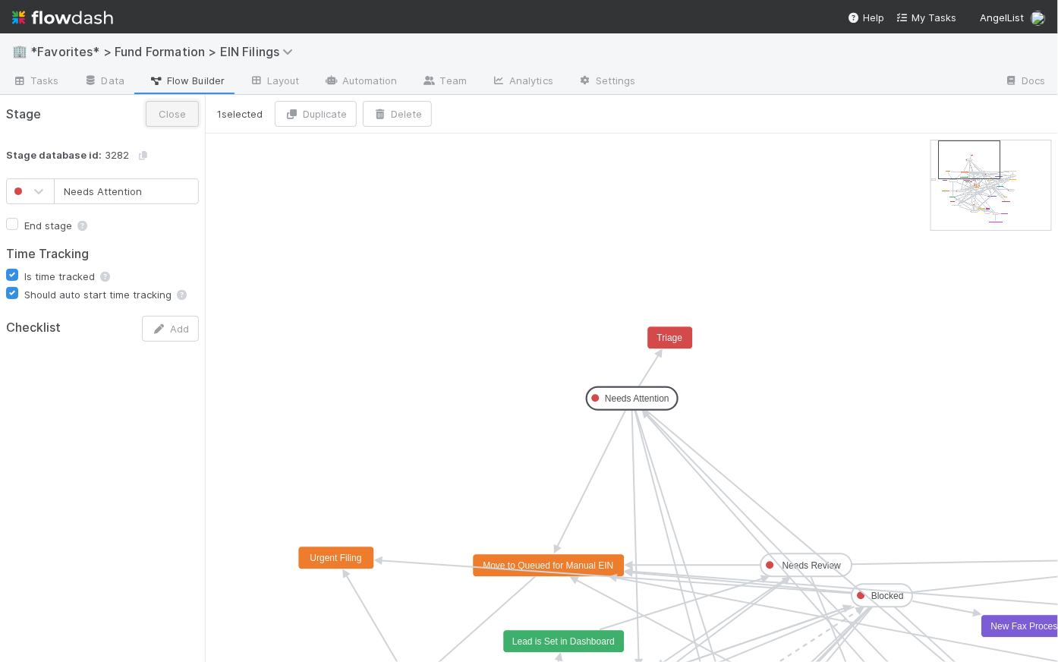
click at [169, 117] on button "Close" at bounding box center [172, 114] width 53 height 26
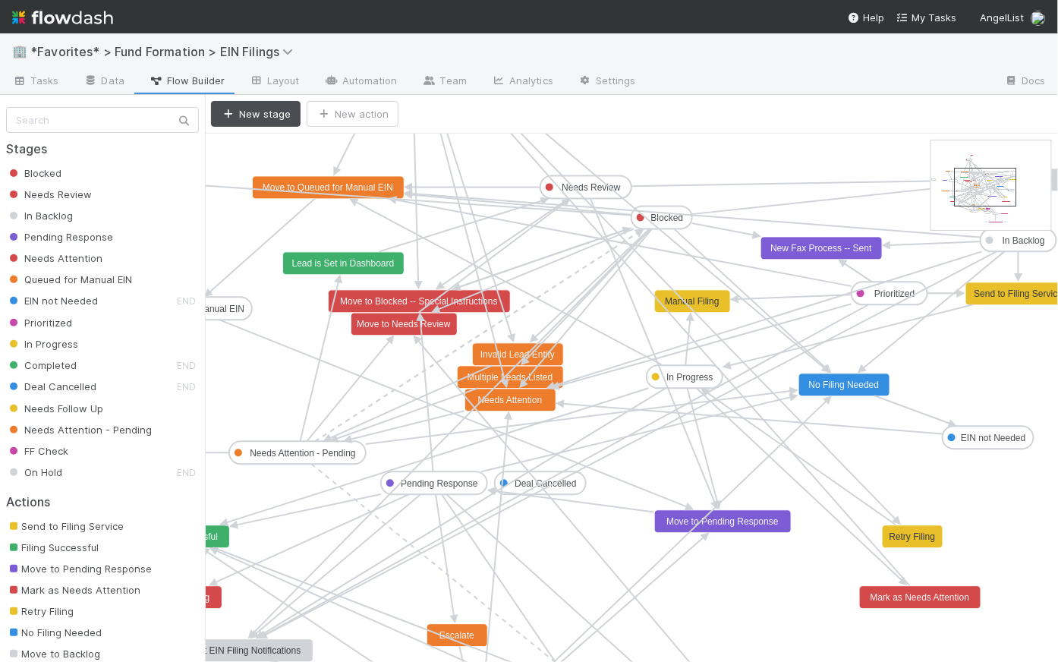
drag, startPoint x: 969, startPoint y: 162, endPoint x: 979, endPoint y: 191, distance: 30.3
click at [34, 85] on span "Tasks" at bounding box center [35, 80] width 47 height 15
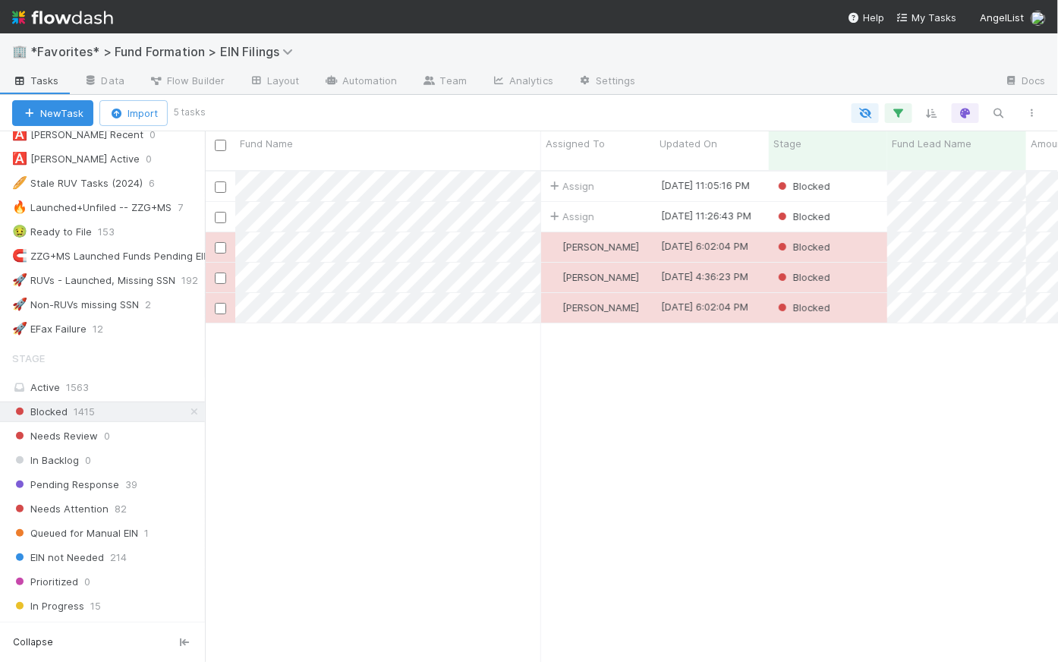
scroll to position [906, 0]
